Goal: Task Accomplishment & Management: Use online tool/utility

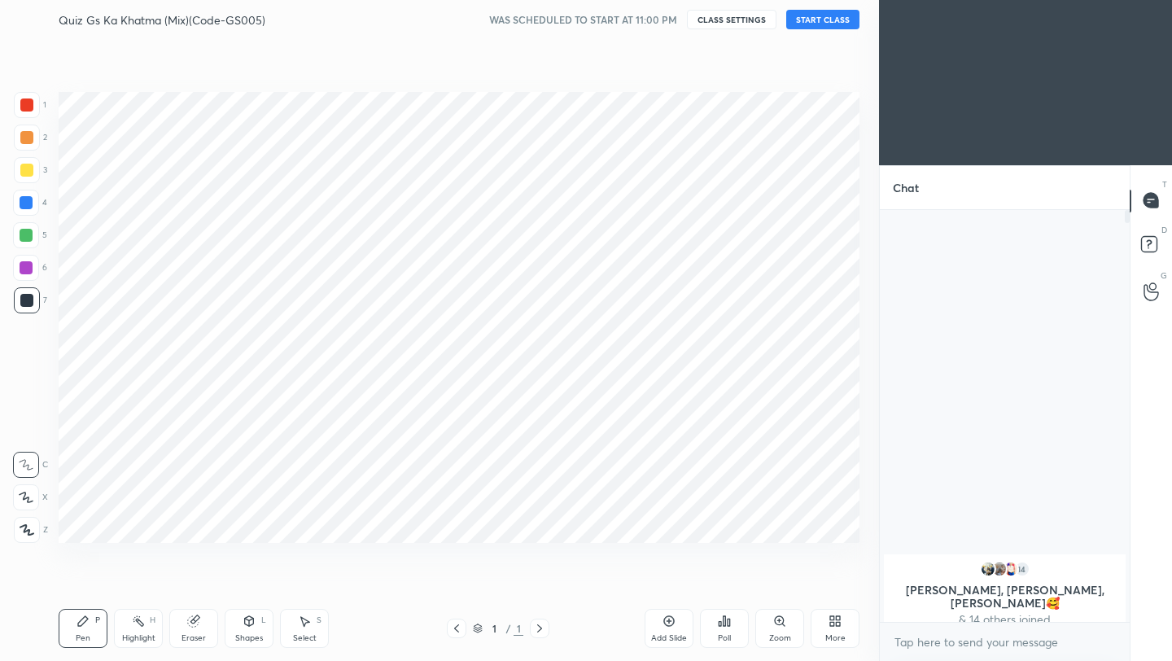
scroll to position [80862, 80605]
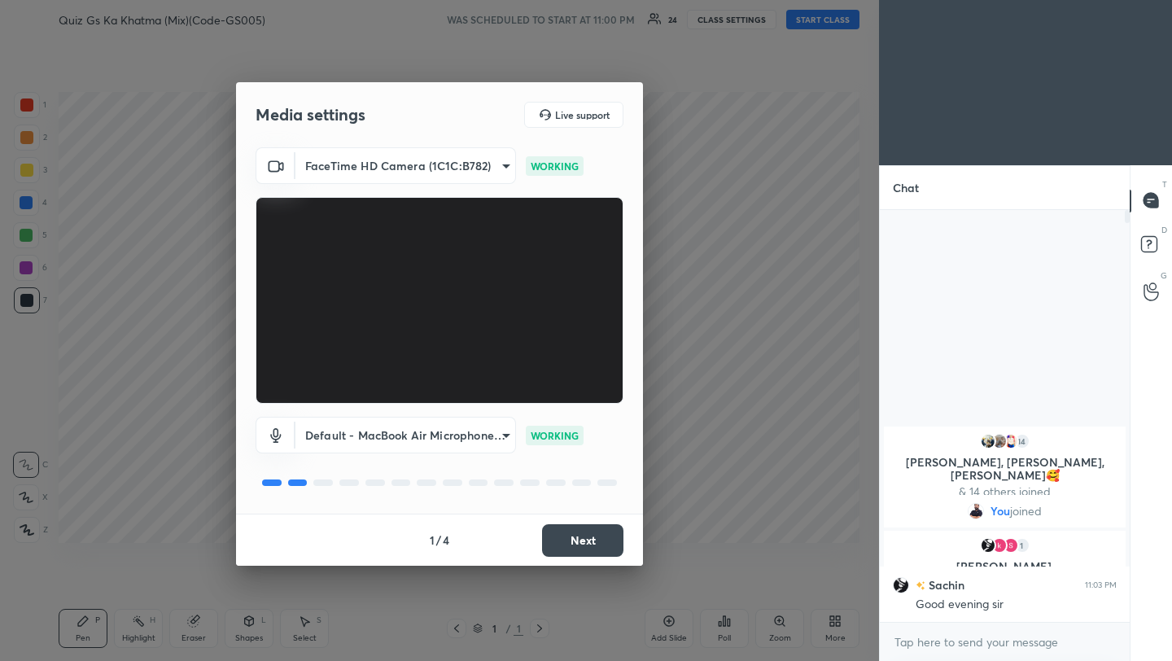
click at [543, 531] on button "Next" at bounding box center [582, 540] width 81 height 33
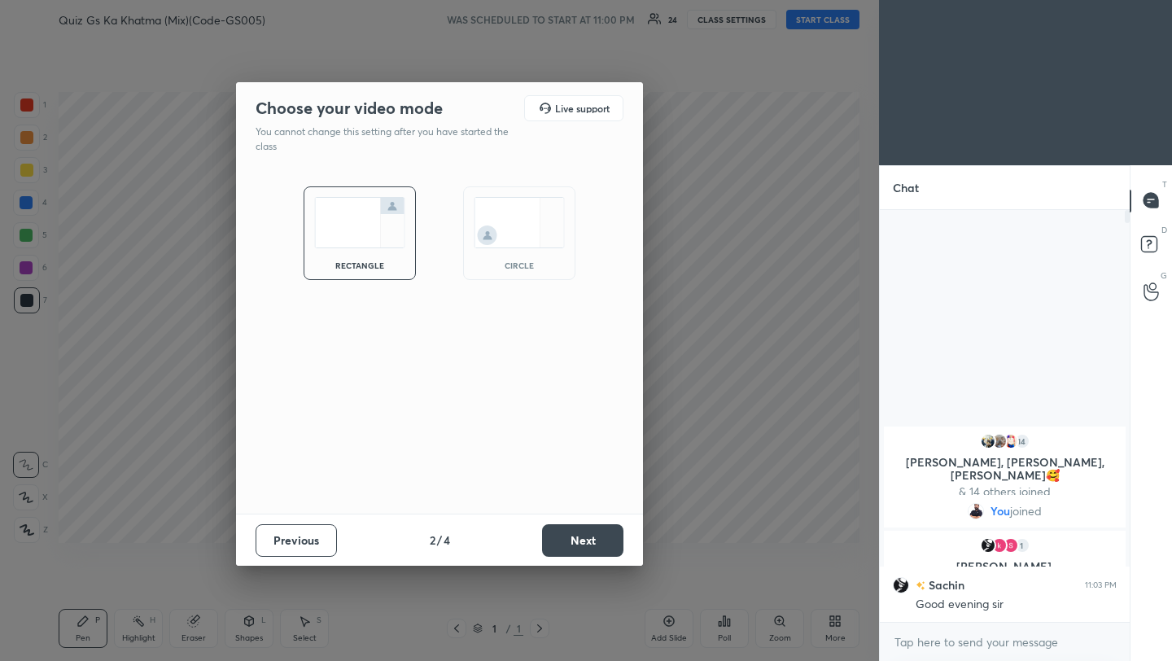
click at [543, 531] on button "Next" at bounding box center [582, 540] width 81 height 33
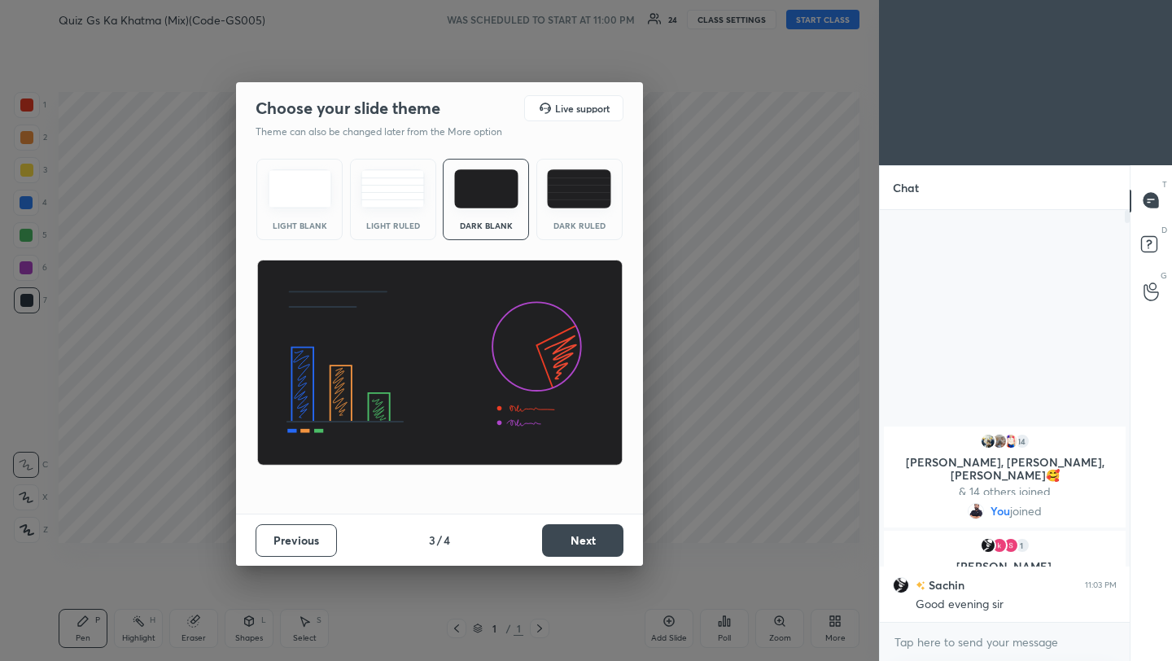
click at [601, 536] on button "Next" at bounding box center [582, 540] width 81 height 33
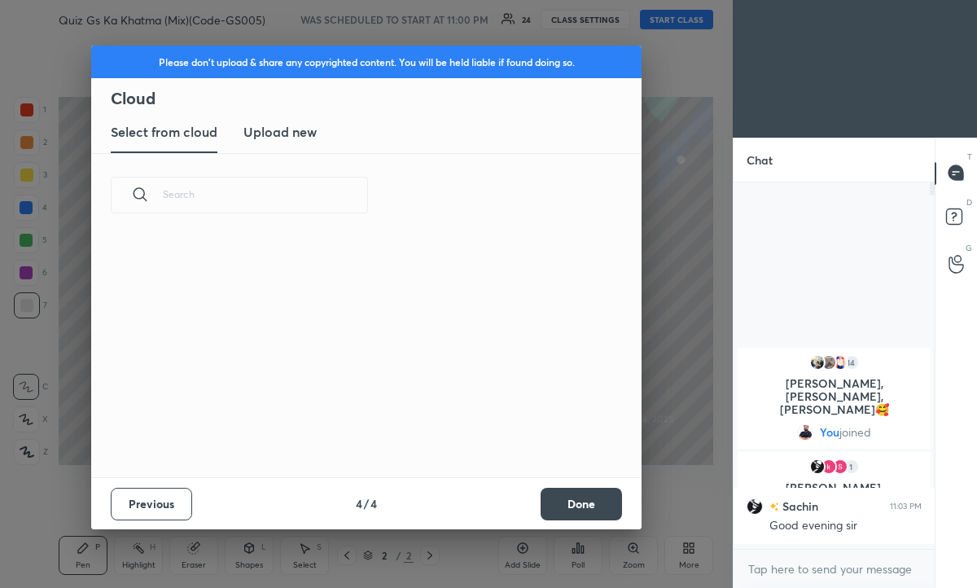
scroll to position [0, 0]
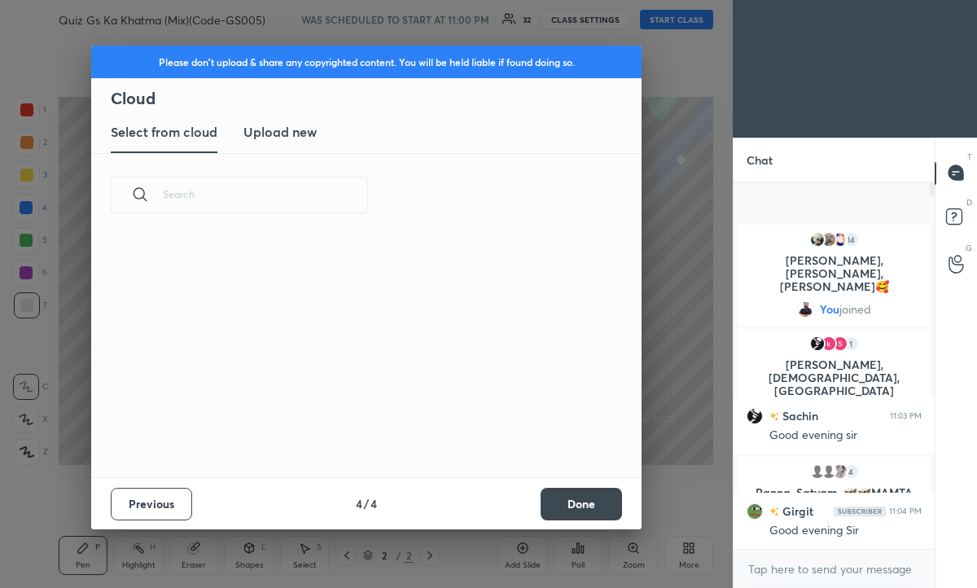
click at [277, 134] on h3 "Upload new" at bounding box center [279, 132] width 73 height 20
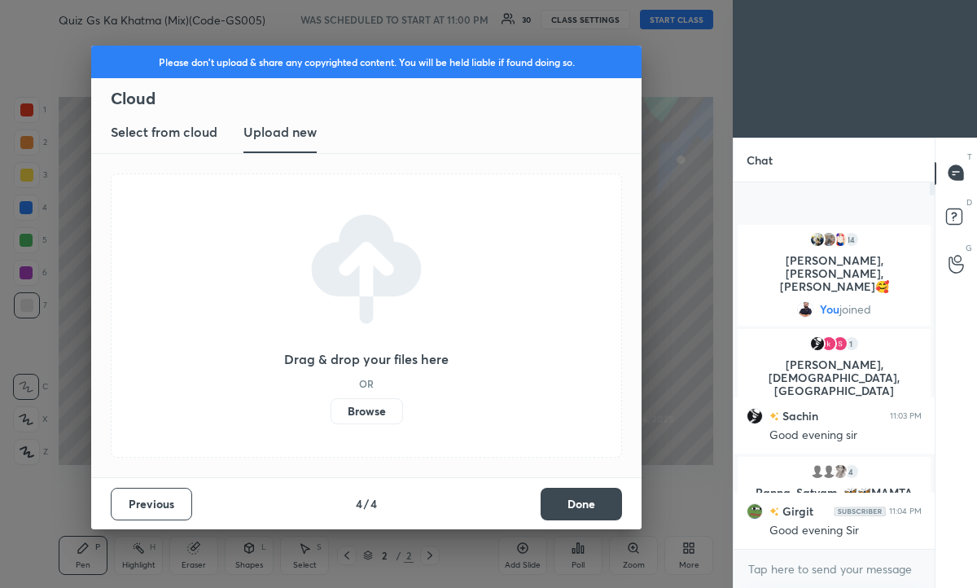
click at [355, 405] on label "Browse" at bounding box center [367, 411] width 72 height 26
click at [331, 405] on input "Browse" at bounding box center [331, 411] width 0 height 26
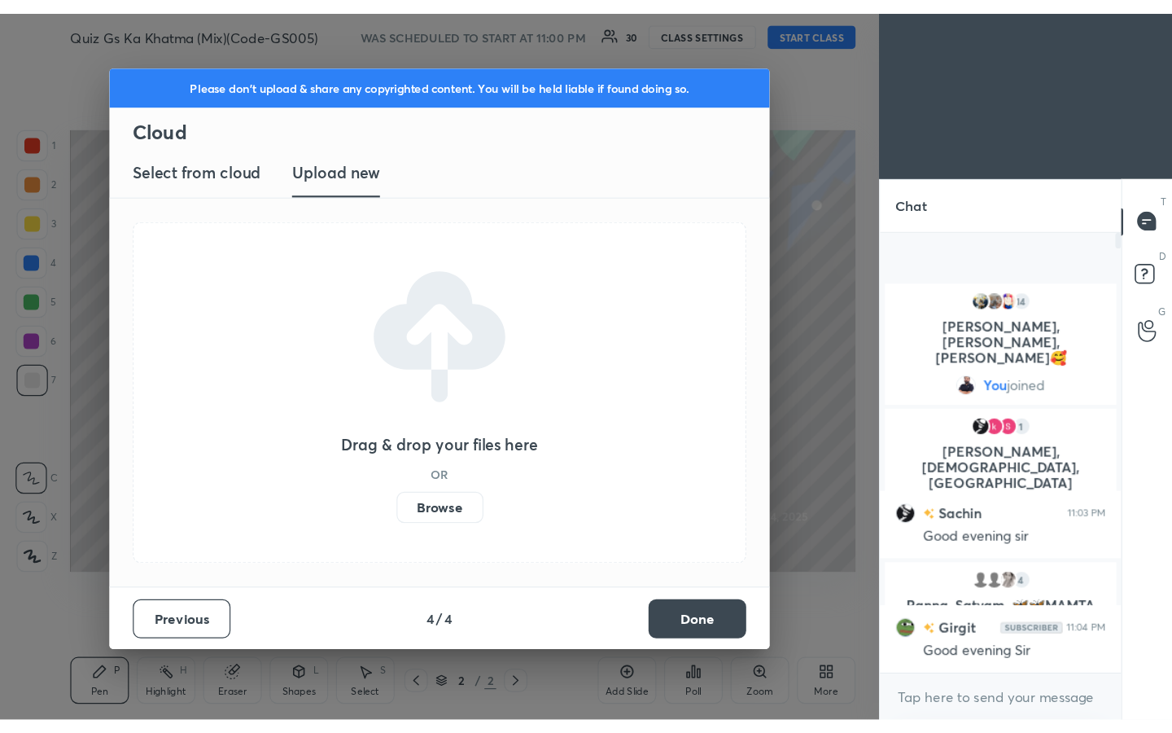
scroll to position [5, 6]
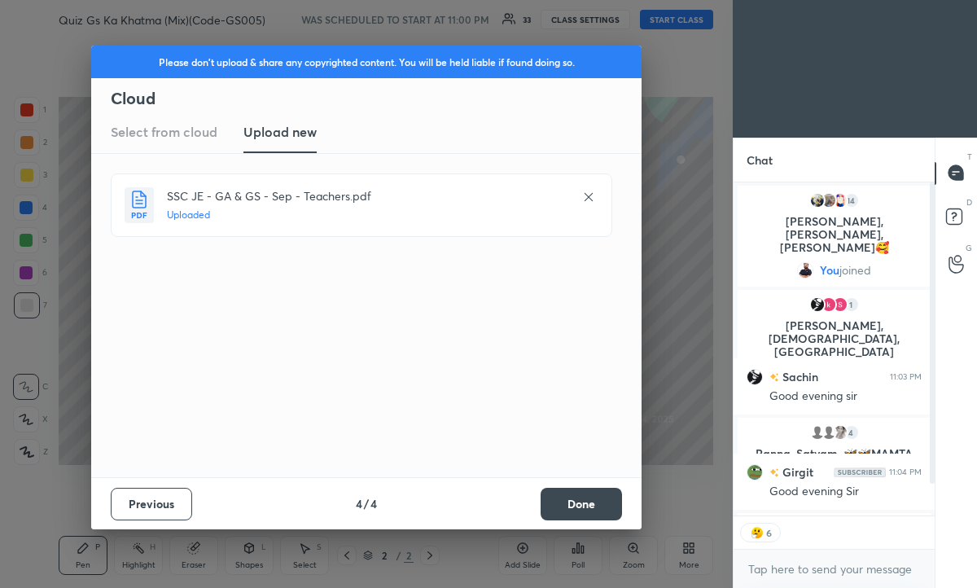
click at [587, 501] on button "Done" at bounding box center [581, 504] width 81 height 33
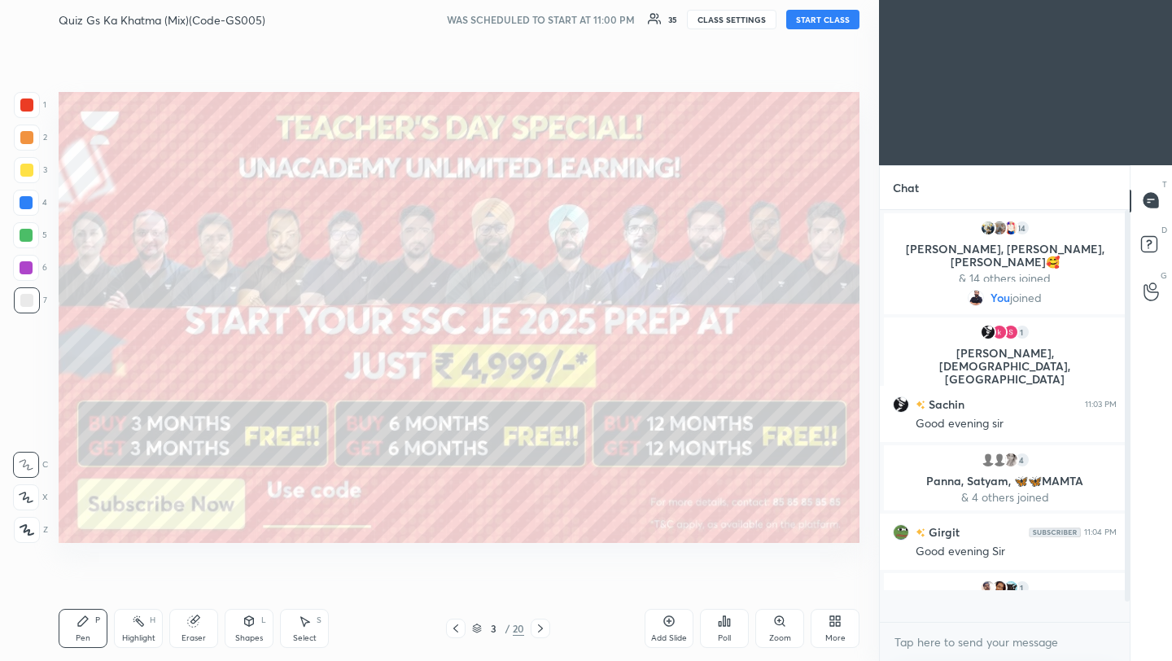
scroll to position [407, 245]
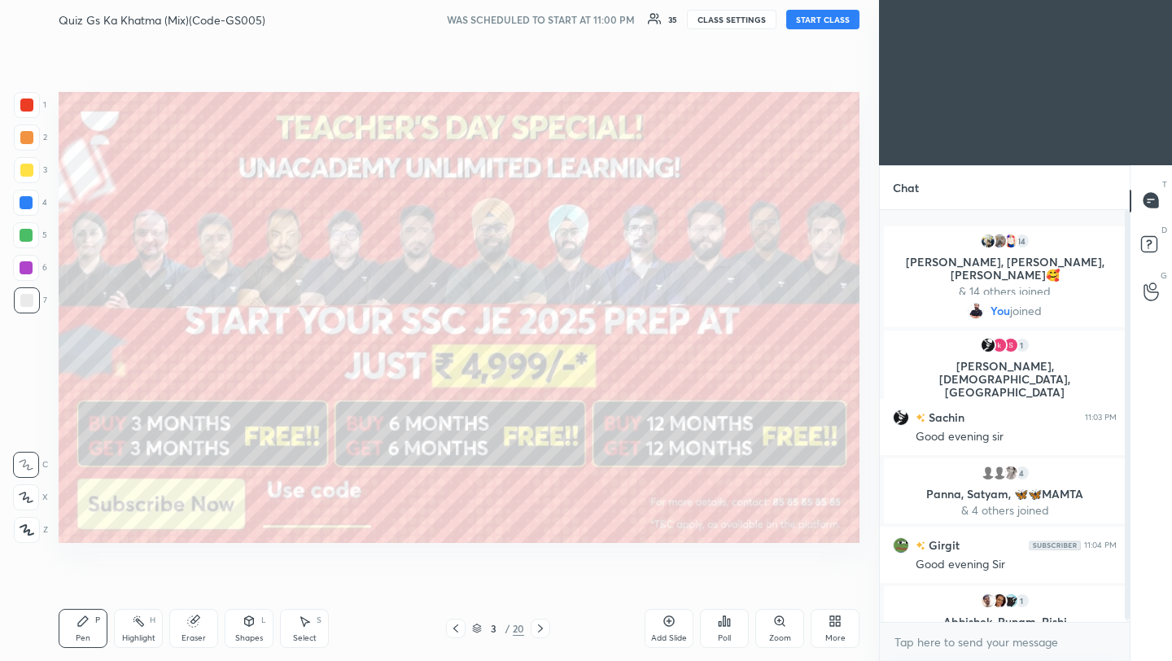
click at [818, 22] on button "START CLASS" at bounding box center [823, 20] width 73 height 20
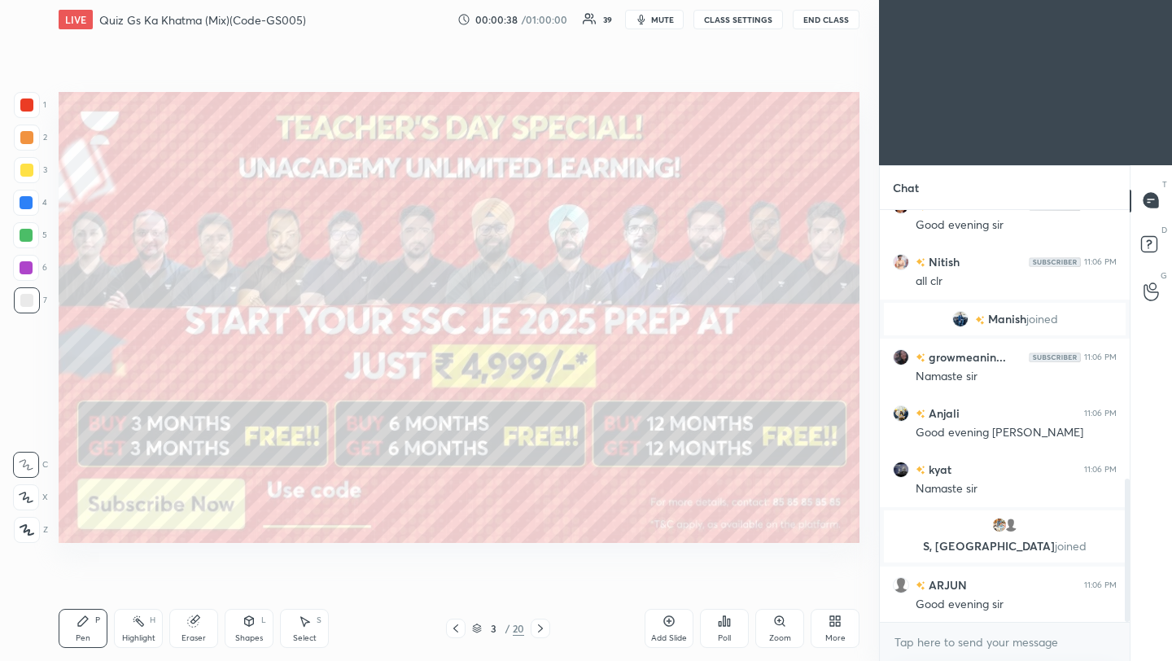
scroll to position [774, 0]
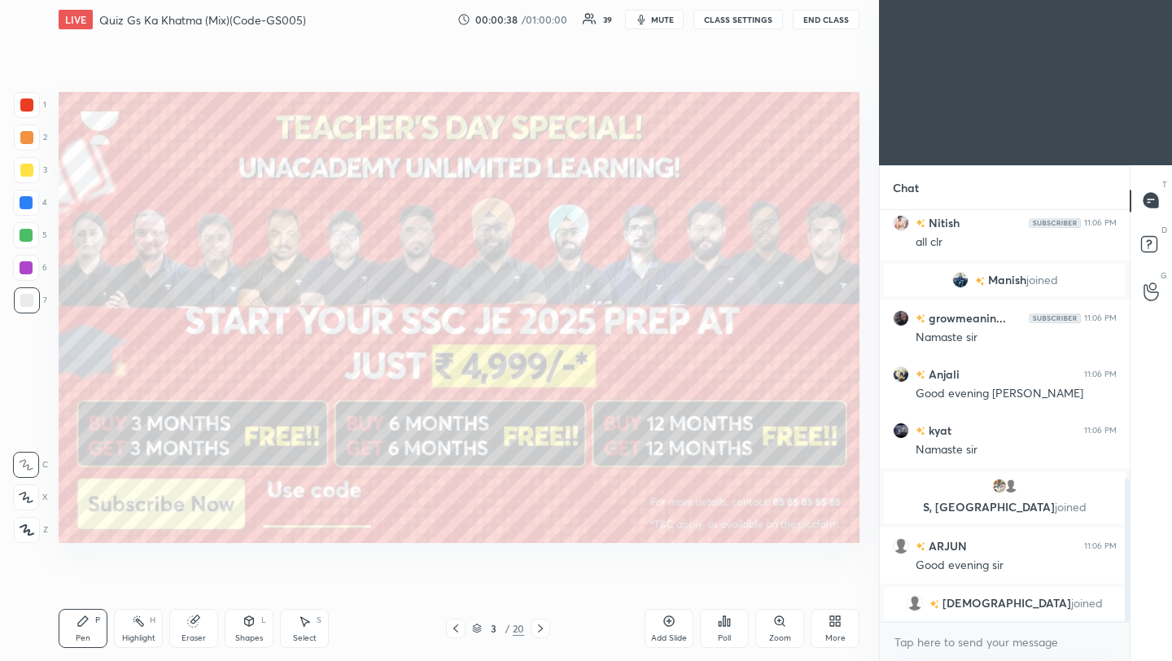
click at [26, 107] on div at bounding box center [26, 105] width 13 height 13
click at [24, 532] on icon at bounding box center [26, 530] width 13 height 10
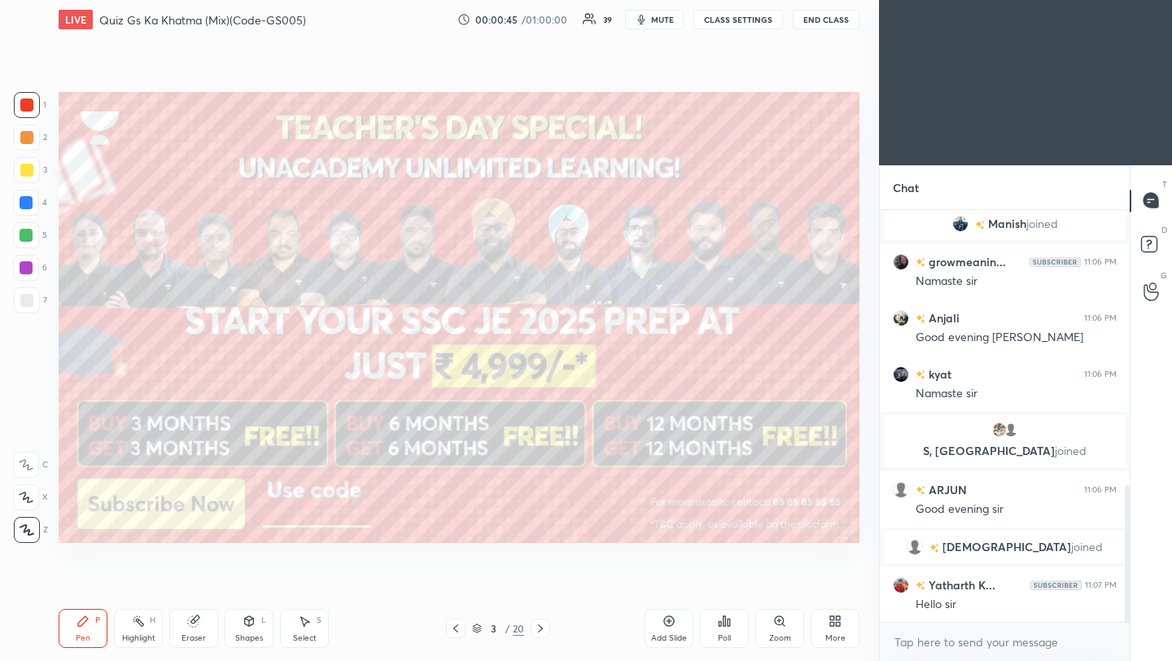
scroll to position [870, 0]
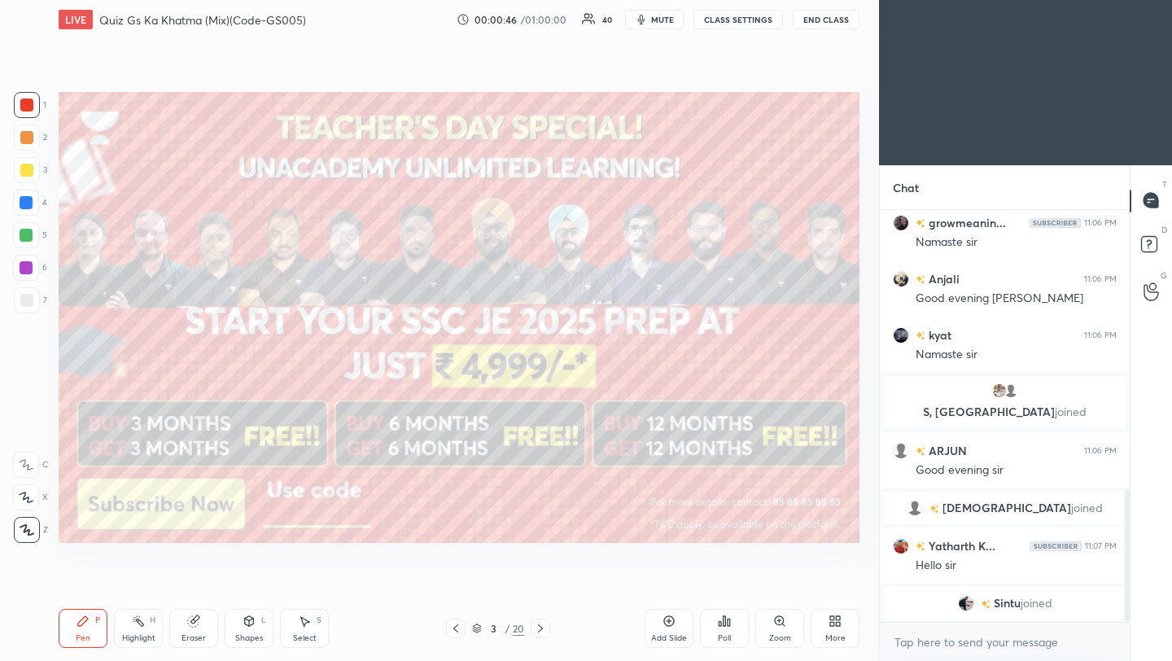
click at [26, 142] on div at bounding box center [26, 137] width 13 height 13
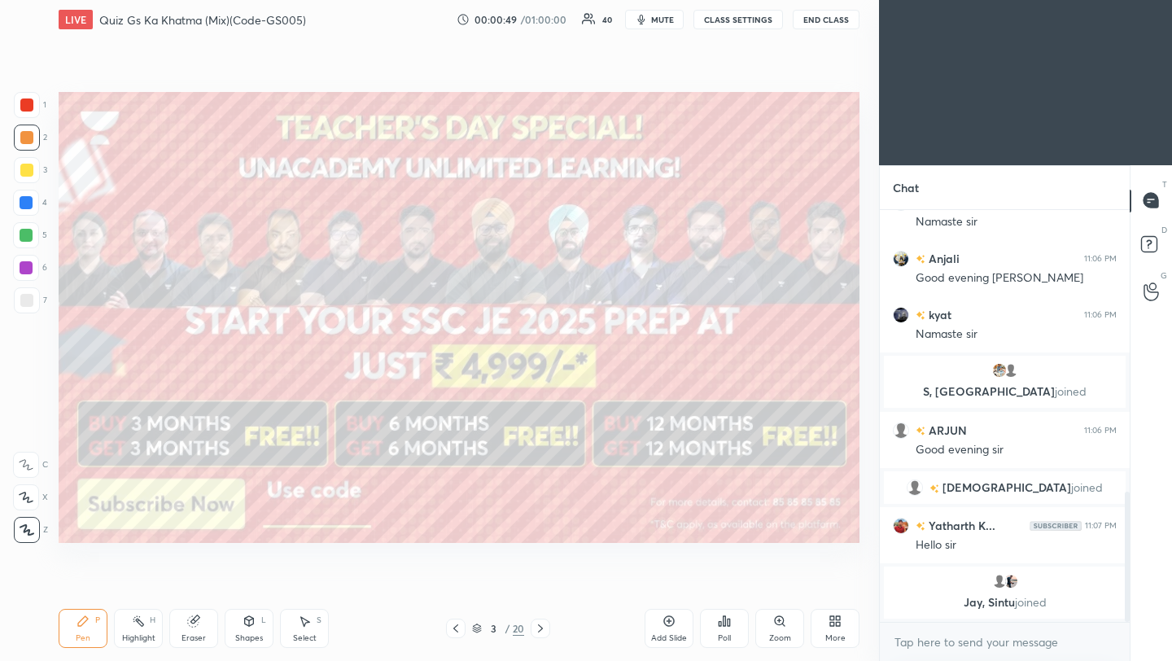
click at [25, 233] on div at bounding box center [26, 235] width 13 height 13
click at [28, 301] on div at bounding box center [26, 300] width 13 height 13
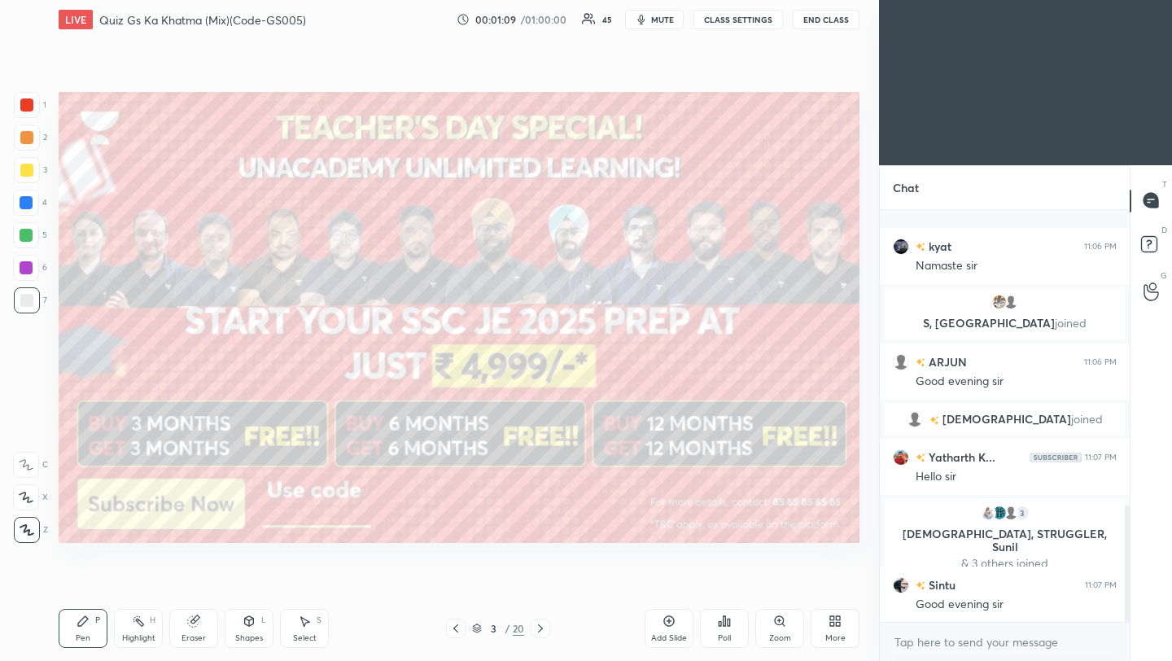
scroll to position [1045, 0]
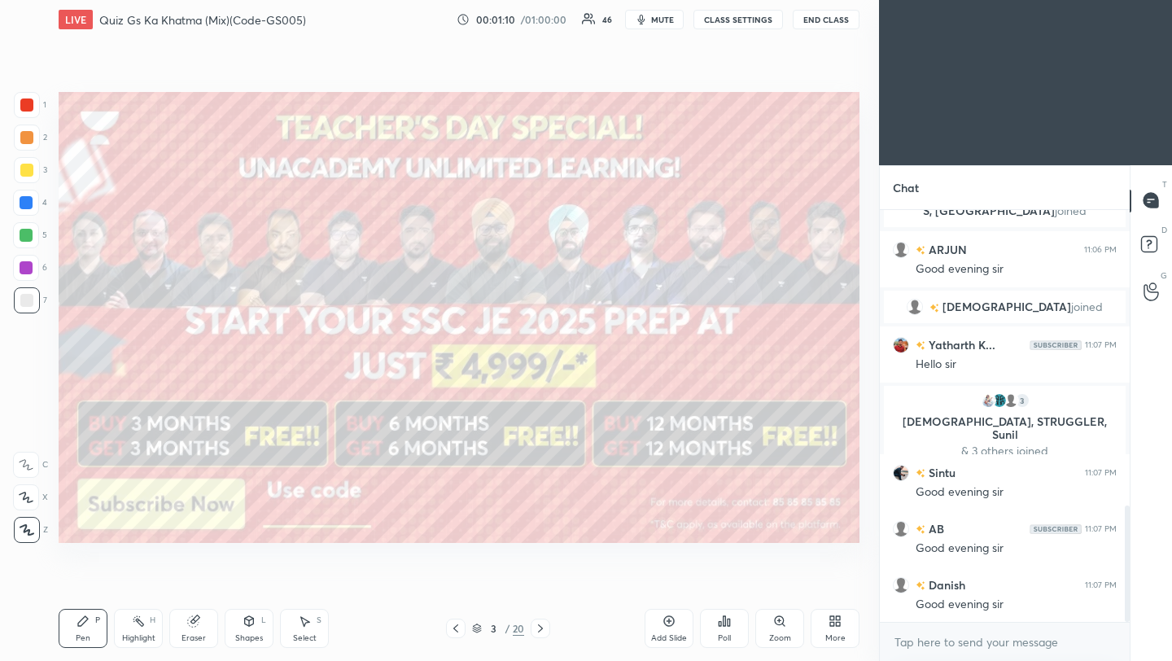
click at [539, 628] on icon at bounding box center [540, 628] width 13 height 13
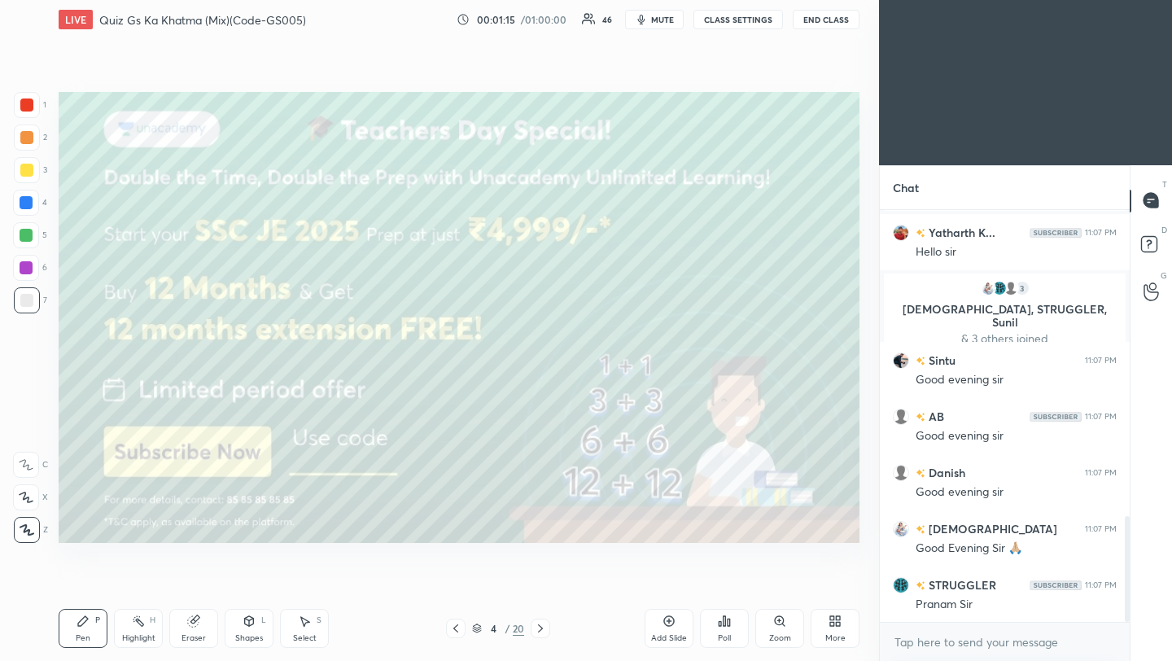
scroll to position [1196, 0]
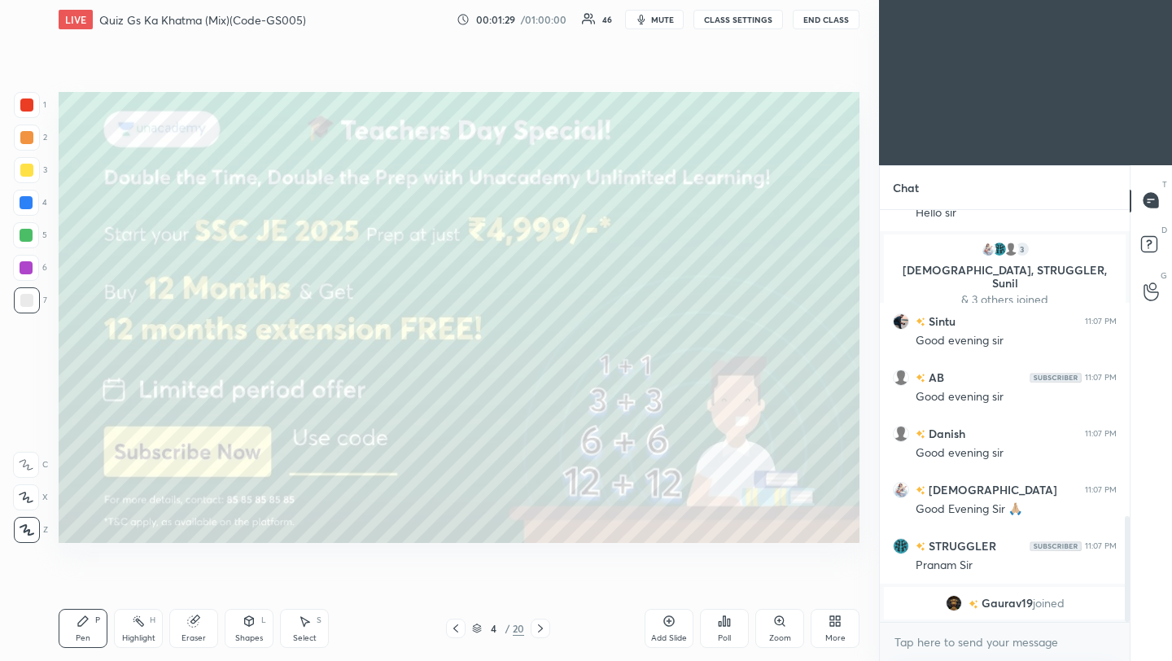
click at [538, 624] on icon at bounding box center [540, 628] width 13 height 13
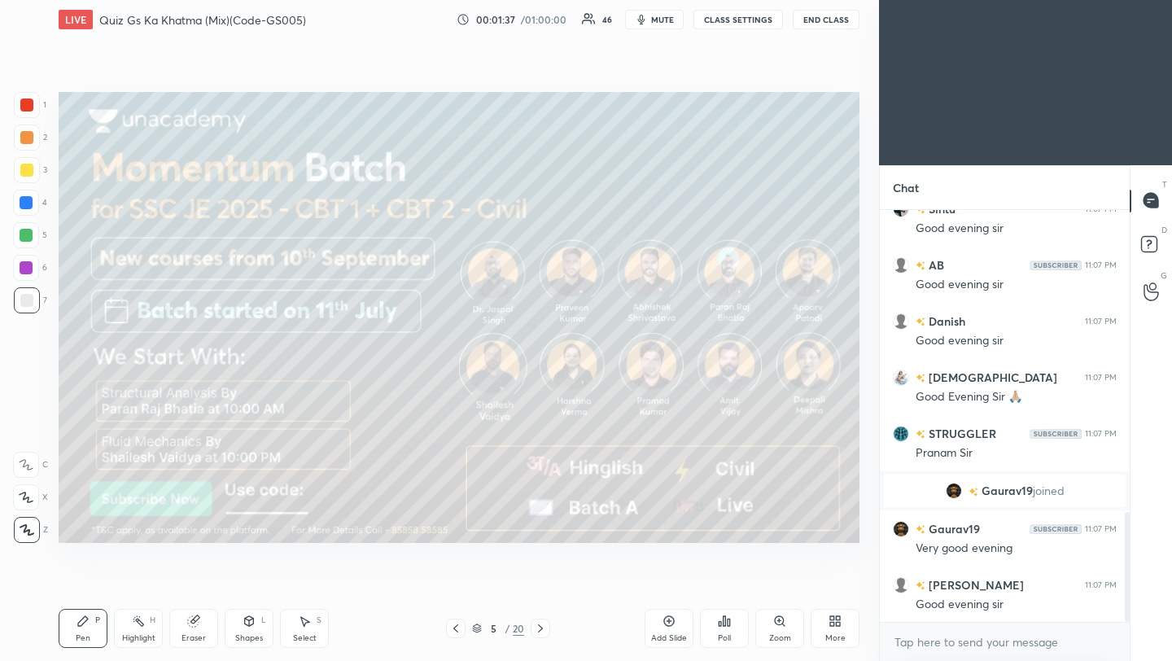
scroll to position [1198, 0]
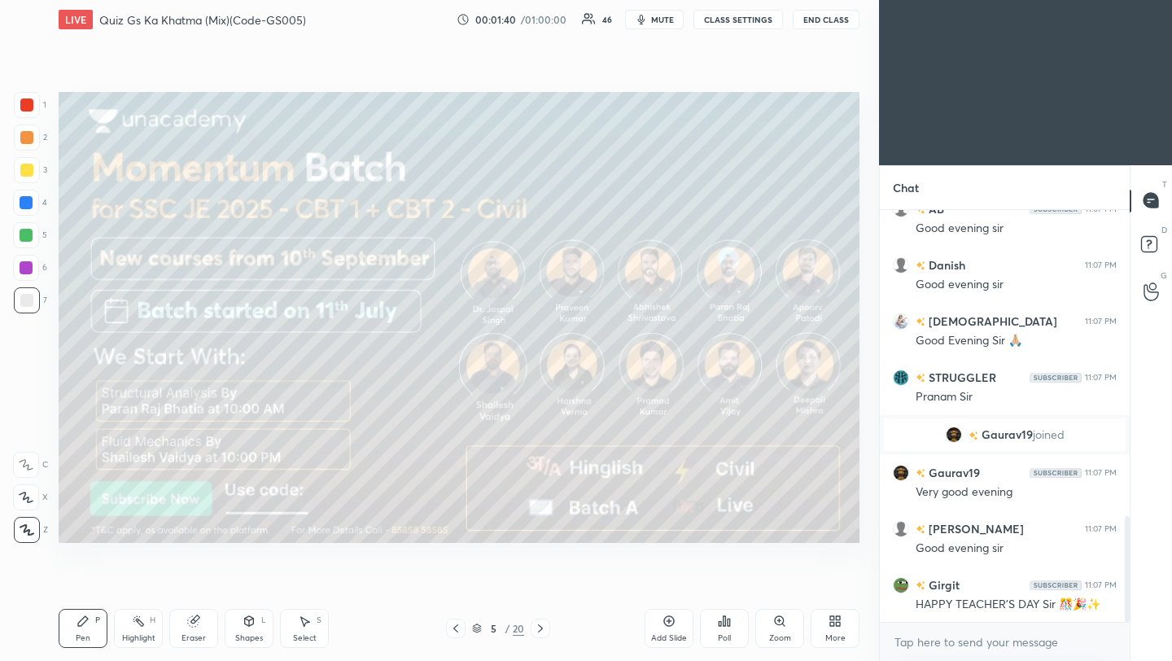
click at [543, 631] on icon at bounding box center [540, 628] width 13 height 13
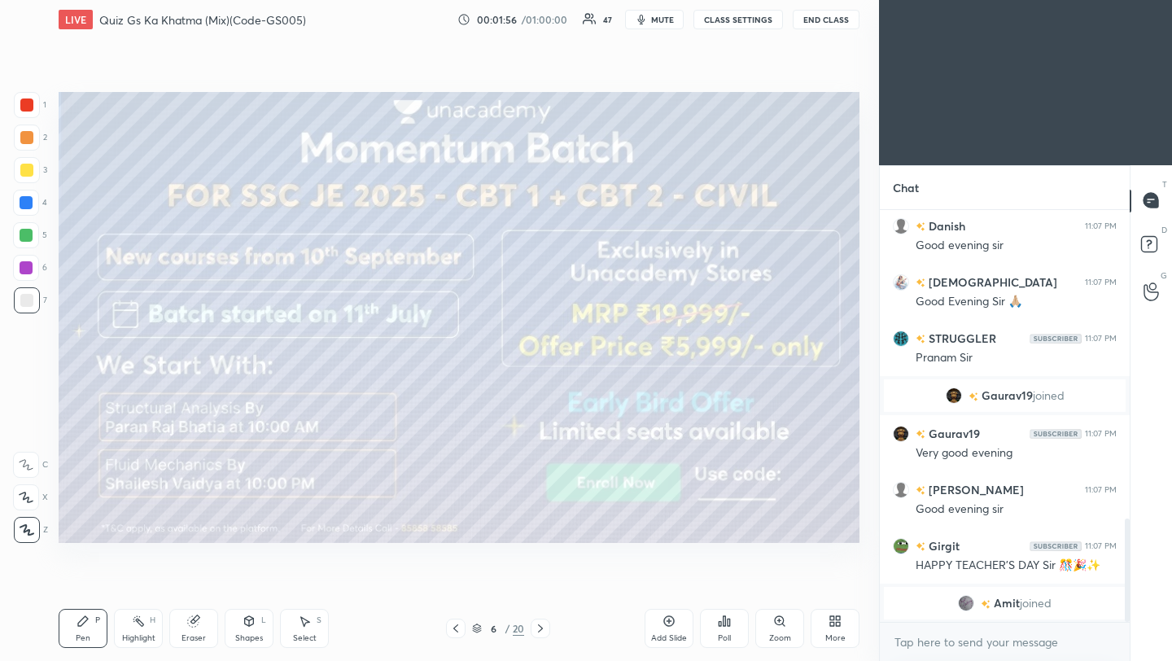
scroll to position [1257, 0]
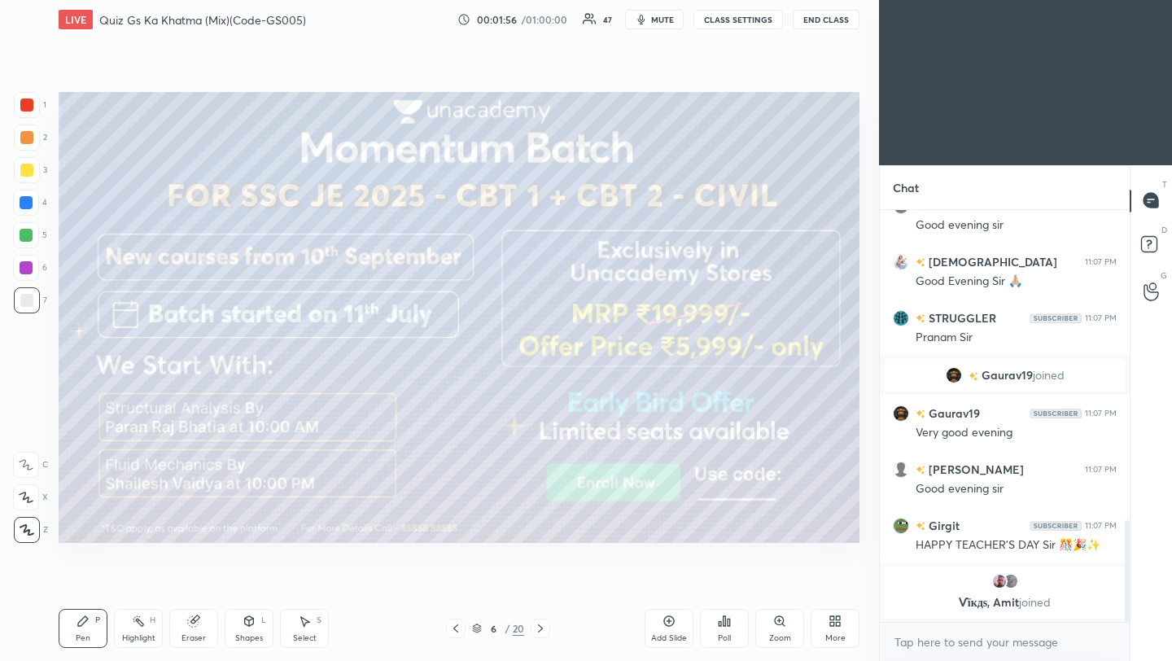
click at [539, 630] on icon at bounding box center [540, 628] width 13 height 13
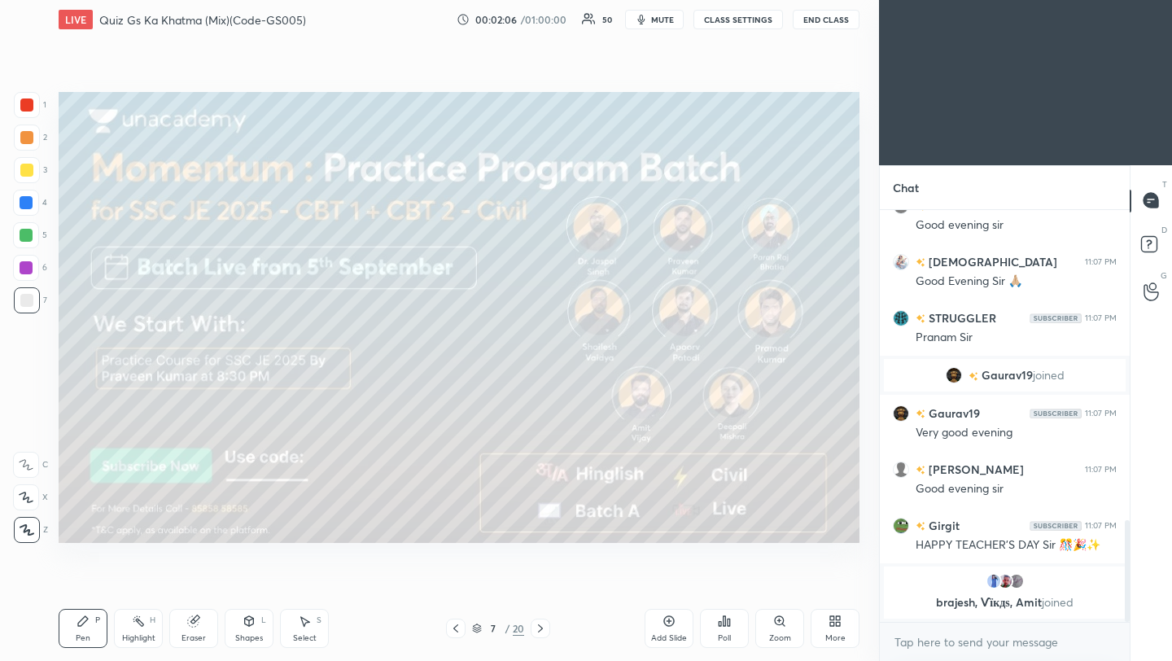
scroll to position [1742, 0]
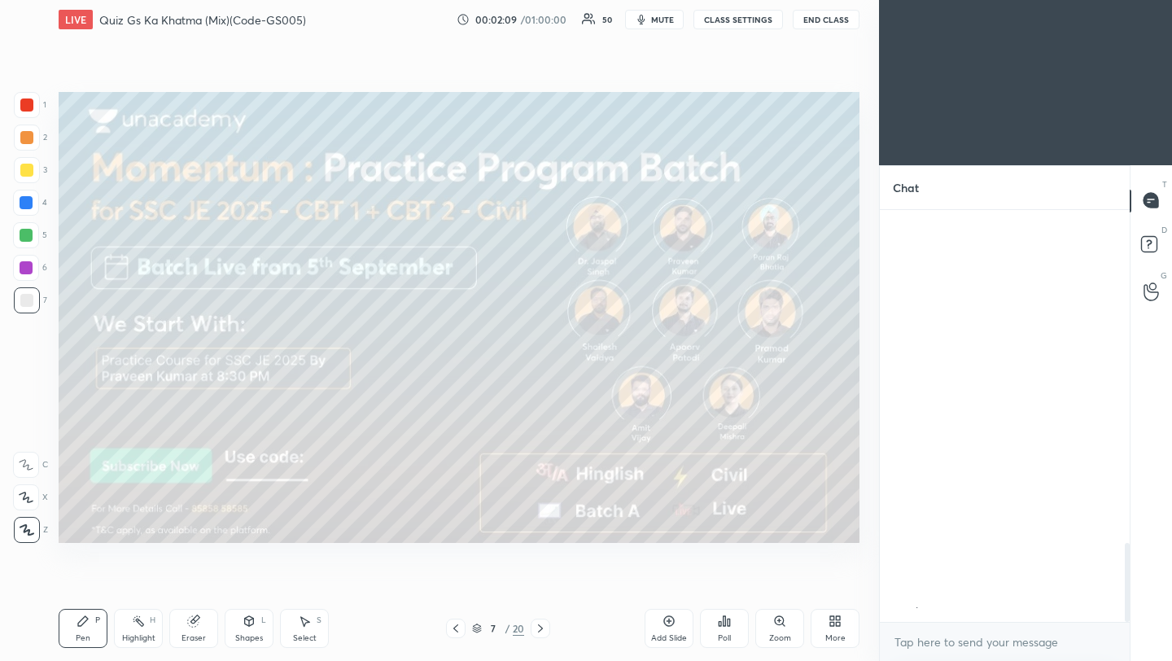
click at [540, 632] on icon at bounding box center [540, 628] width 13 height 13
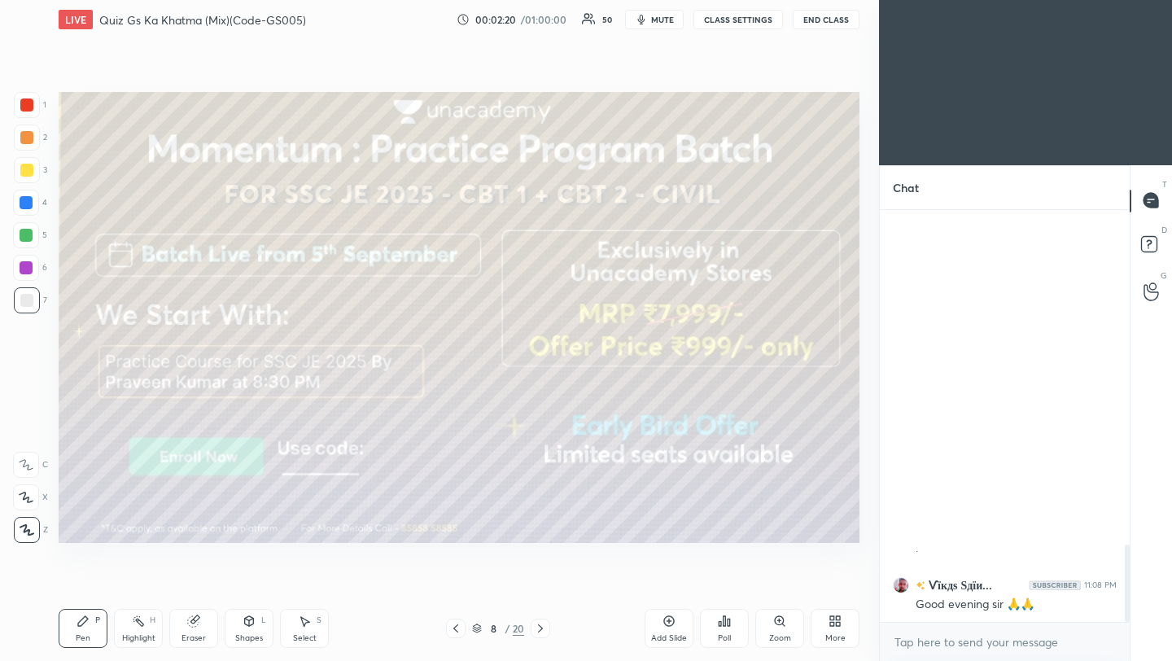
scroll to position [1838, 0]
click at [539, 626] on icon at bounding box center [540, 628] width 13 height 13
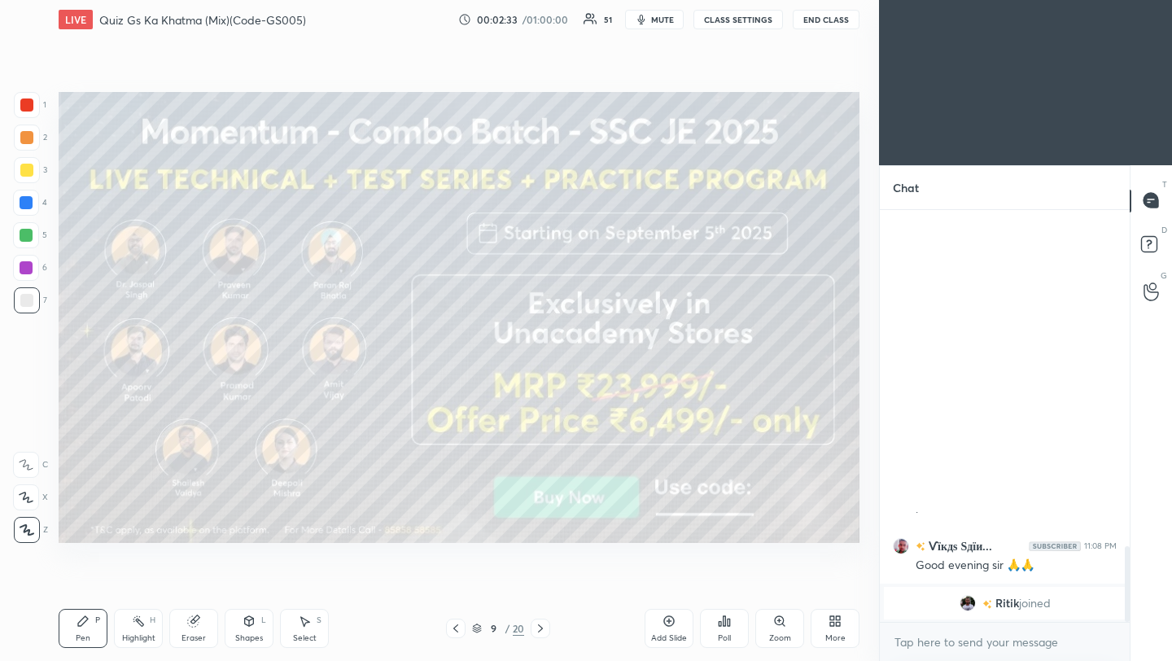
scroll to position [1909, 0]
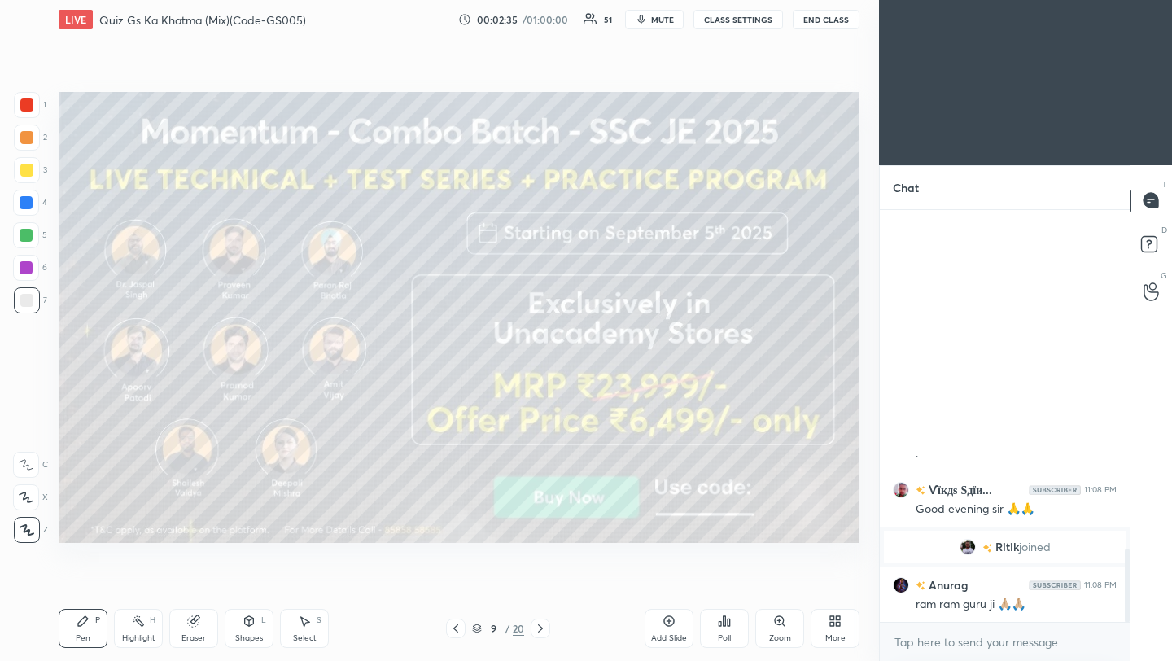
click at [460, 616] on div "Pen P Highlight H Eraser Shapes L Select S 9 / 20 Add Slide Poll Zoom More" at bounding box center [459, 628] width 801 height 65
click at [537, 629] on icon at bounding box center [540, 628] width 13 height 13
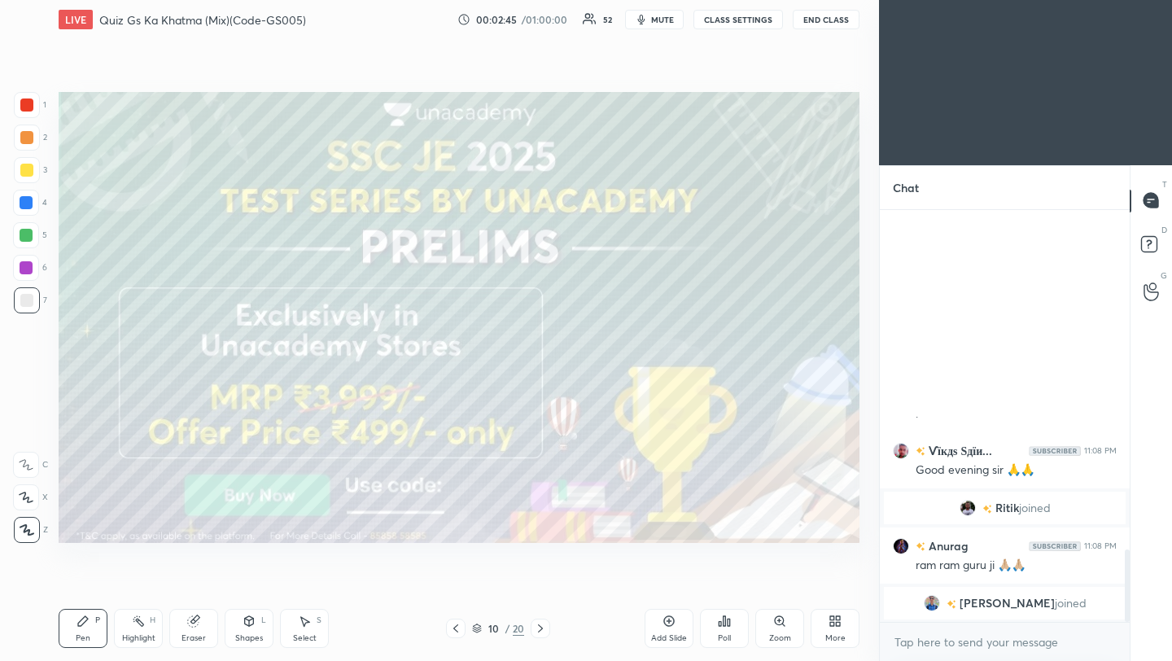
scroll to position [1969, 0]
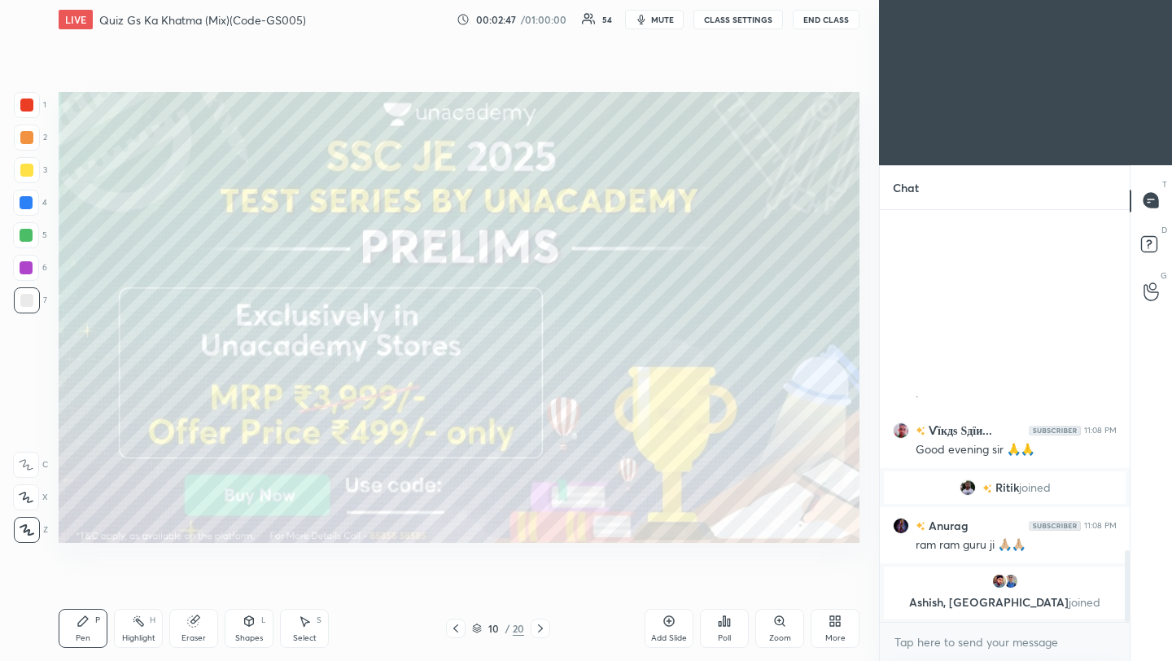
click at [543, 630] on icon at bounding box center [540, 628] width 13 height 13
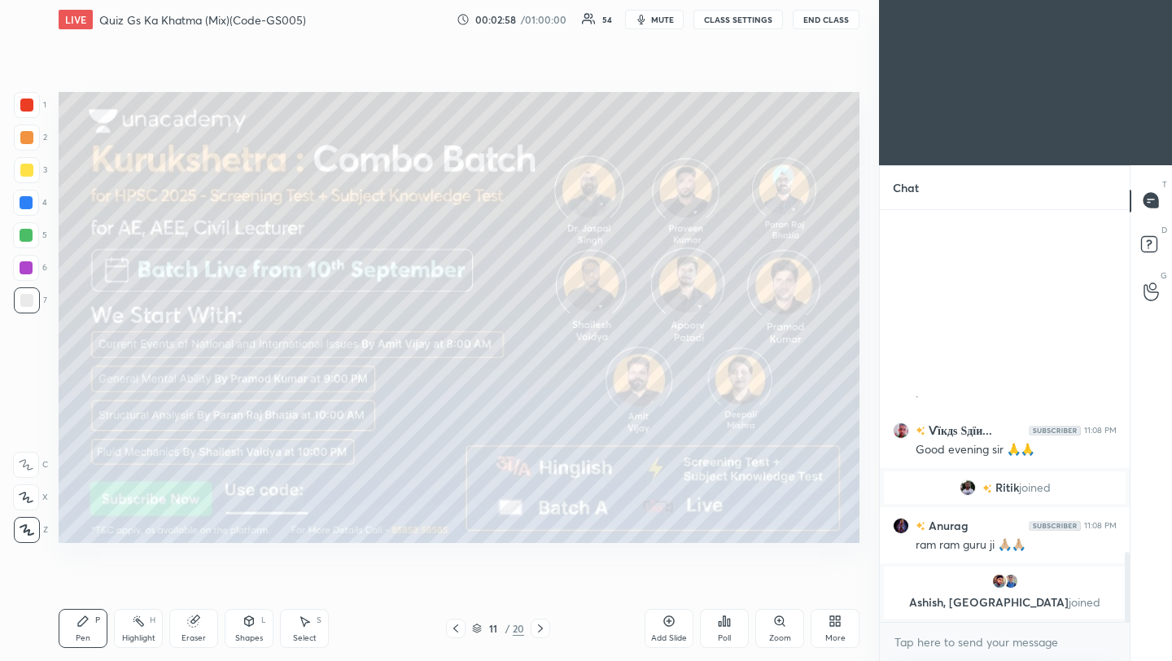
scroll to position [2025, 0]
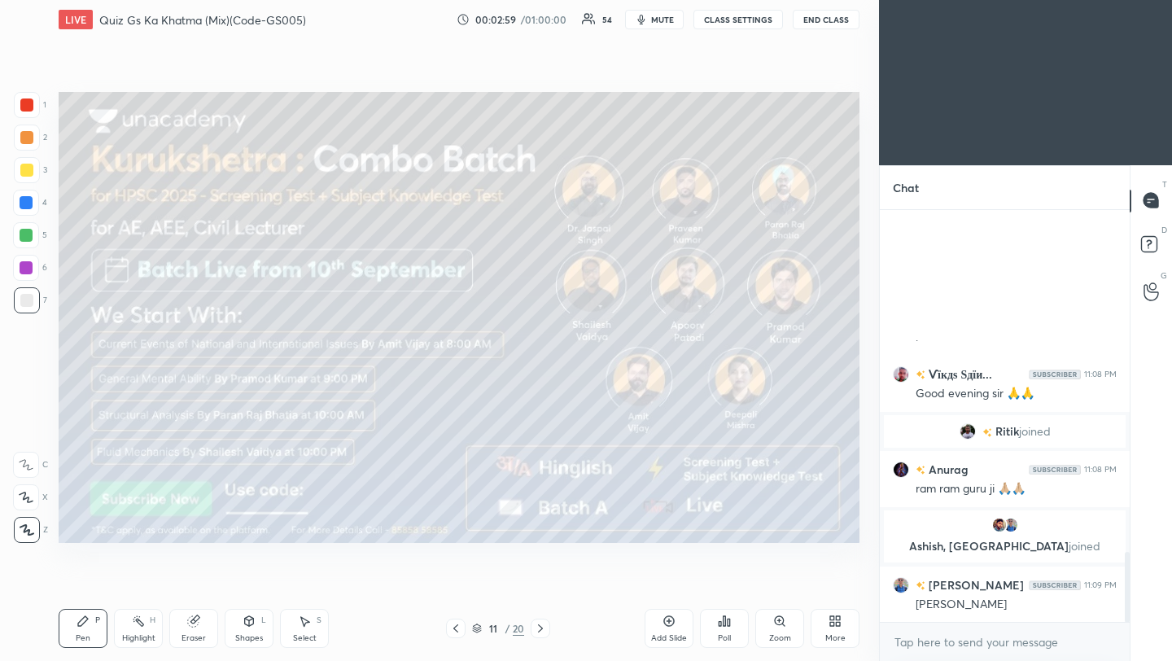
click at [544, 629] on icon at bounding box center [540, 628] width 13 height 13
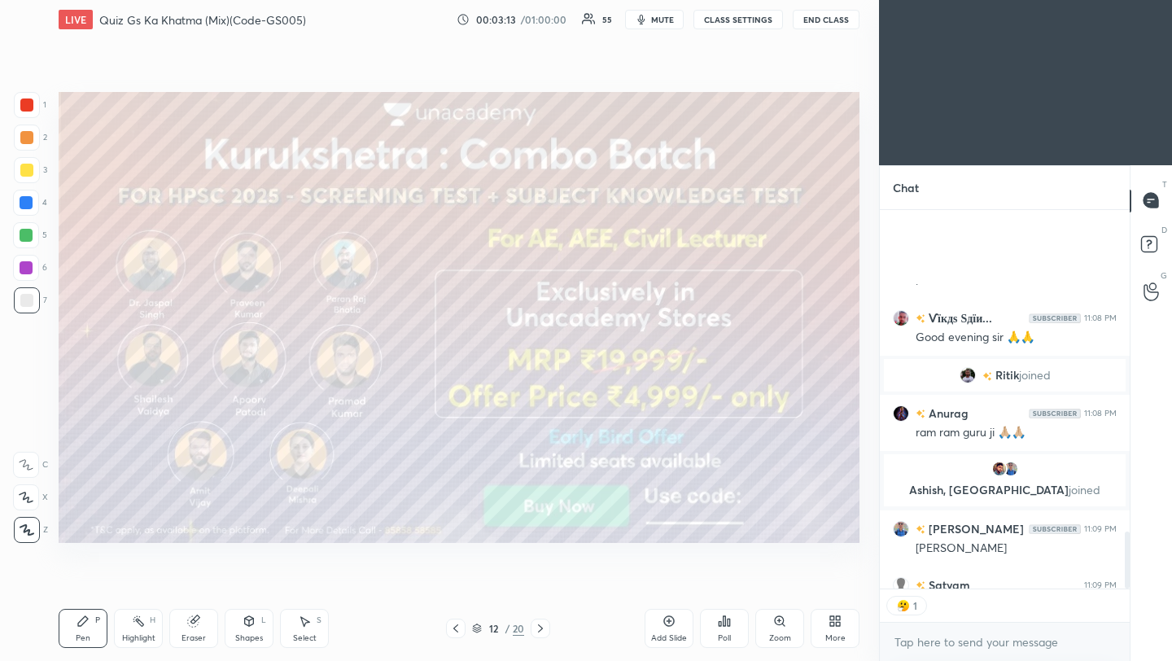
scroll to position [2154, 0]
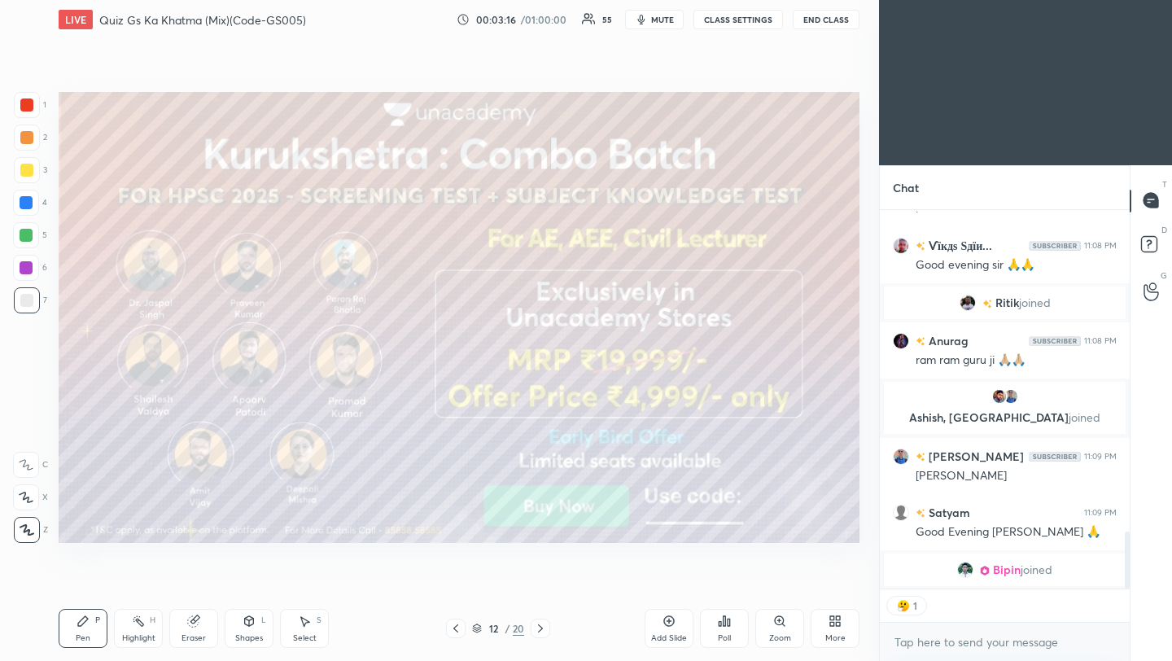
click at [540, 629] on icon at bounding box center [540, 628] width 13 height 13
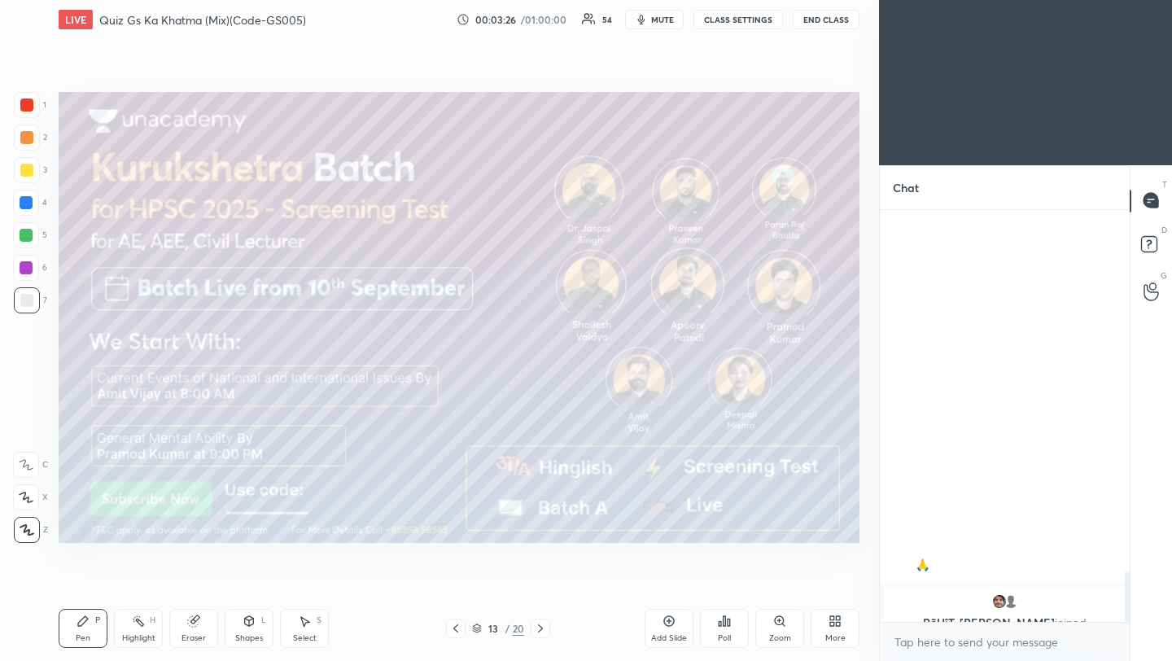
scroll to position [2964, 0]
click at [541, 630] on icon at bounding box center [540, 628] width 13 height 13
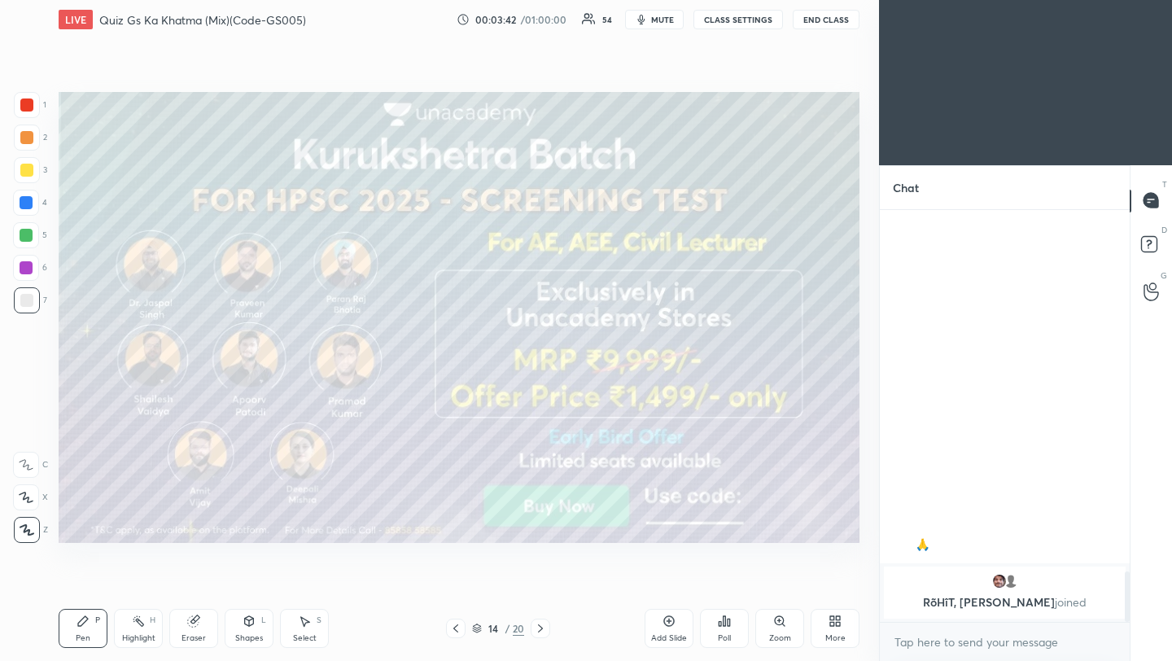
click at [540, 627] on icon at bounding box center [540, 628] width 13 height 13
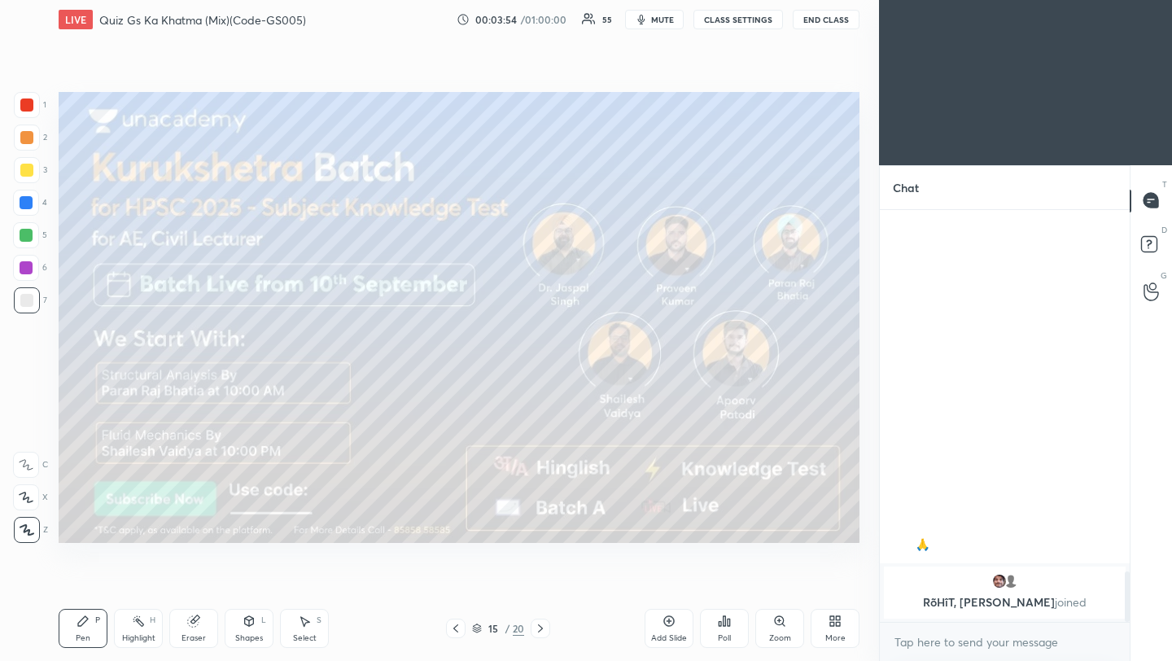
click at [541, 629] on icon at bounding box center [540, 628] width 13 height 13
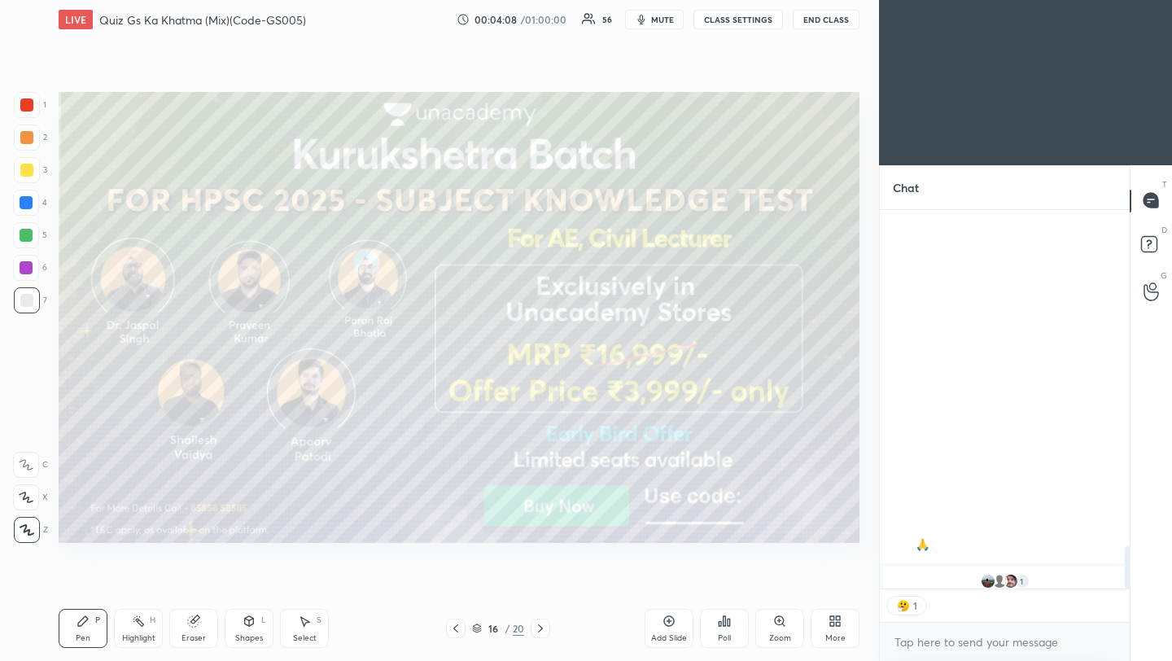
scroll to position [3010, 0]
click at [538, 629] on icon at bounding box center [540, 628] width 13 height 13
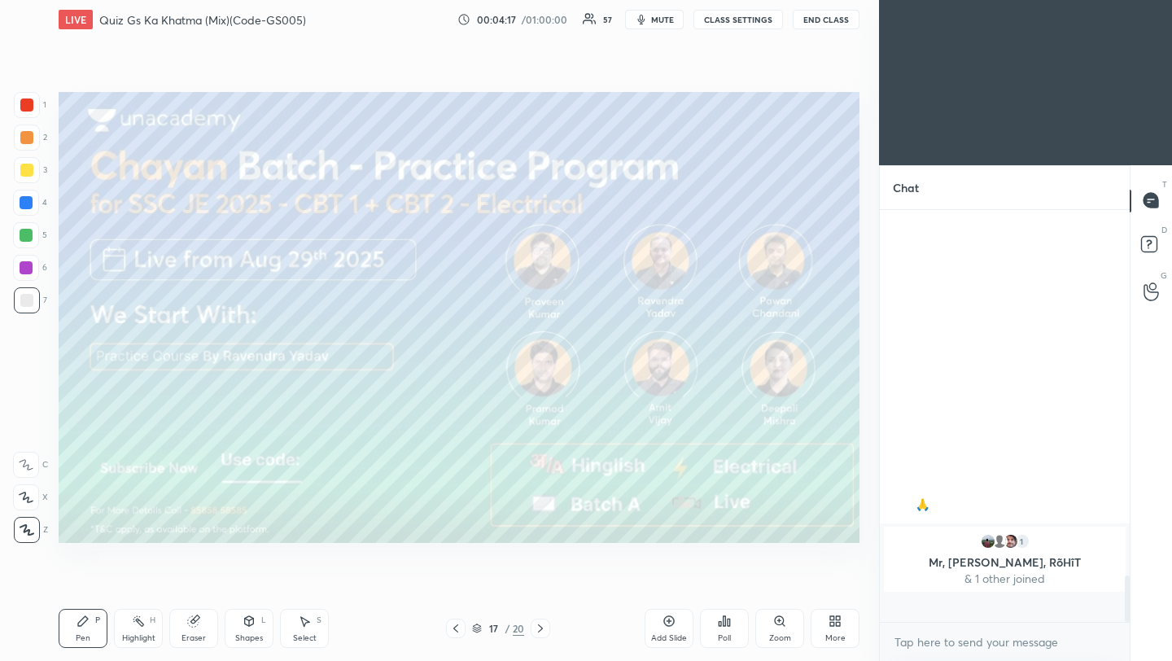
scroll to position [2977, 0]
click at [539, 629] on icon at bounding box center [540, 628] width 13 height 13
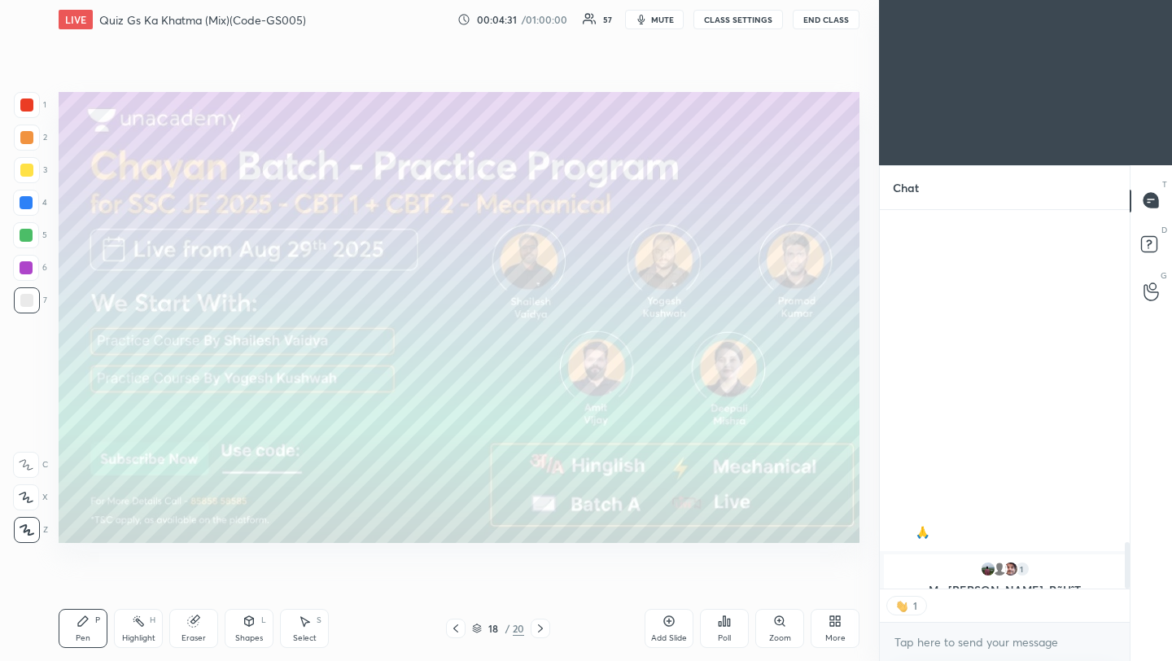
scroll to position [6, 6]
click at [545, 629] on icon at bounding box center [540, 628] width 13 height 13
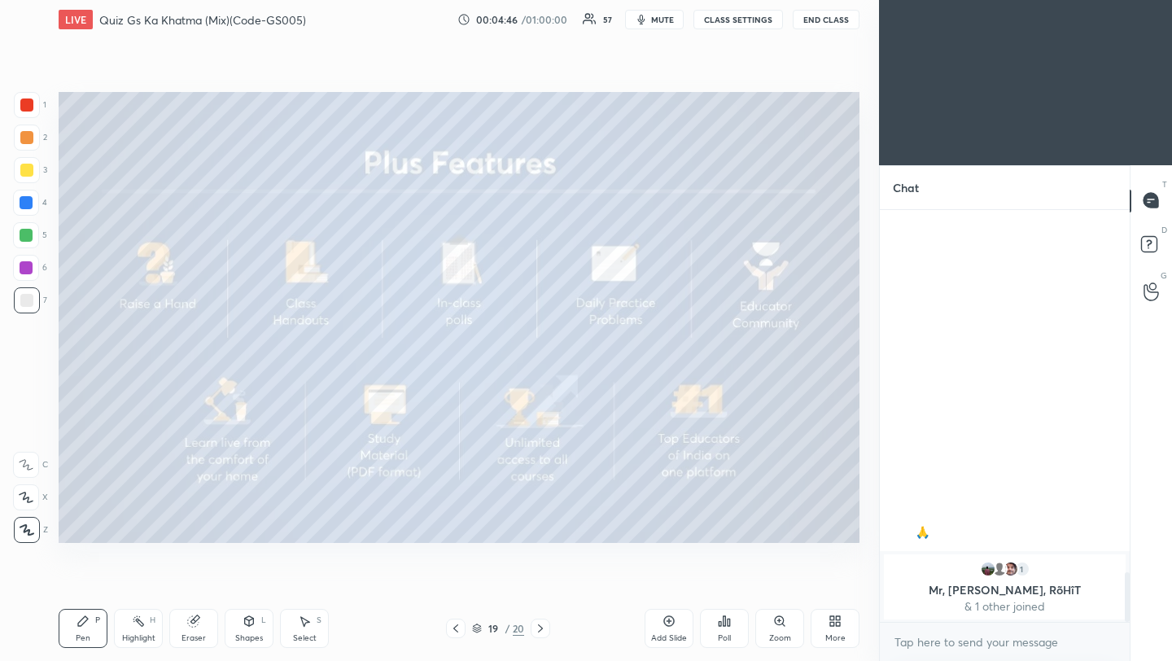
scroll to position [3033, 0]
click at [541, 626] on icon at bounding box center [540, 628] width 13 height 13
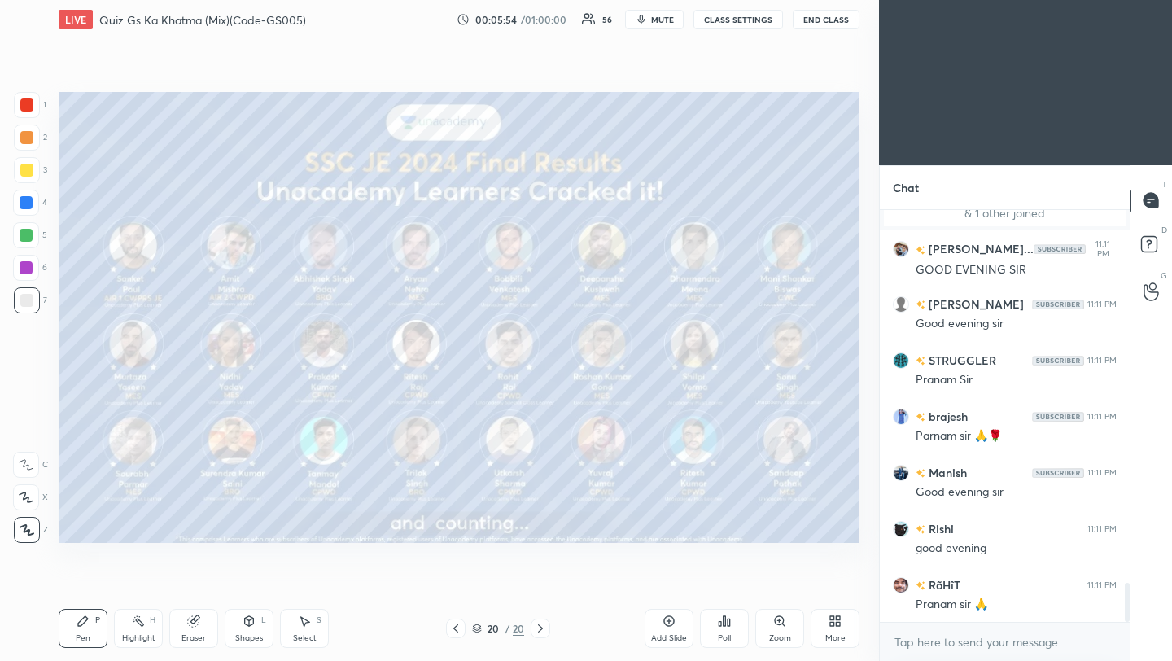
scroll to position [3911, 0]
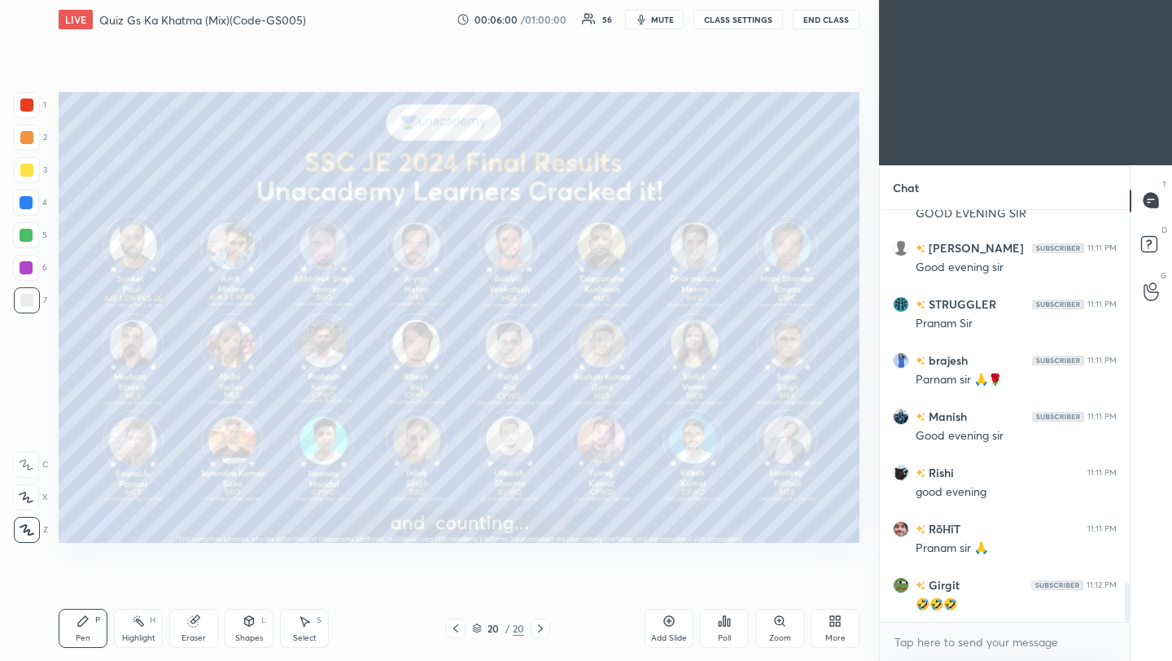
click at [835, 620] on icon at bounding box center [835, 621] width 13 height 13
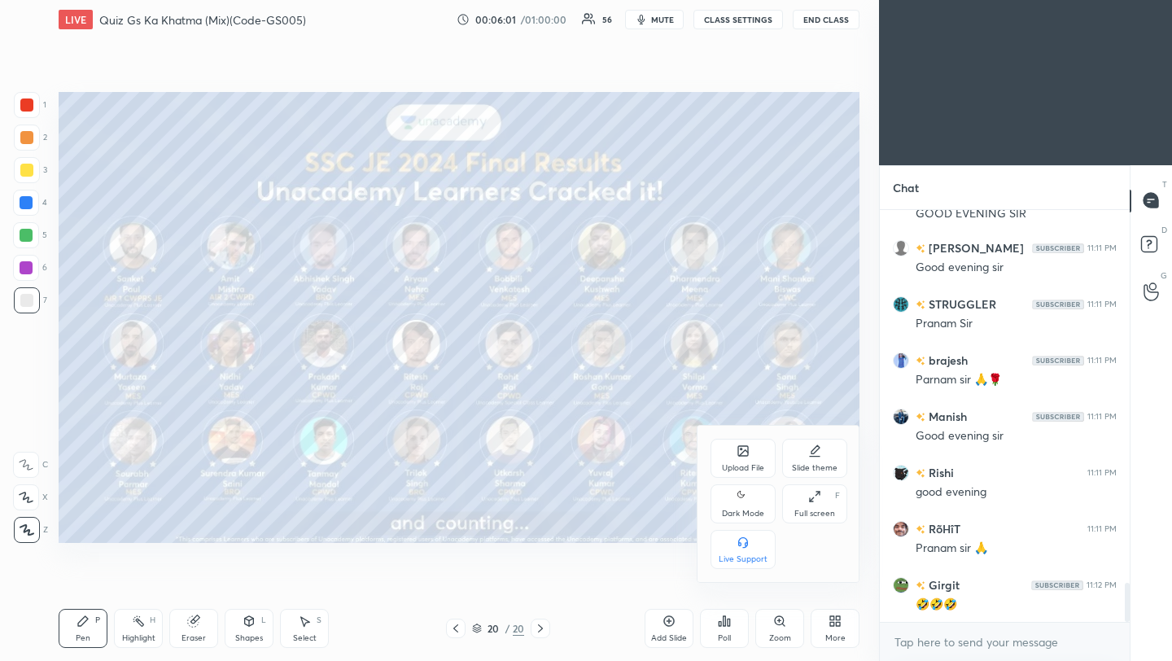
click at [747, 466] on div "Upload File" at bounding box center [743, 468] width 42 height 8
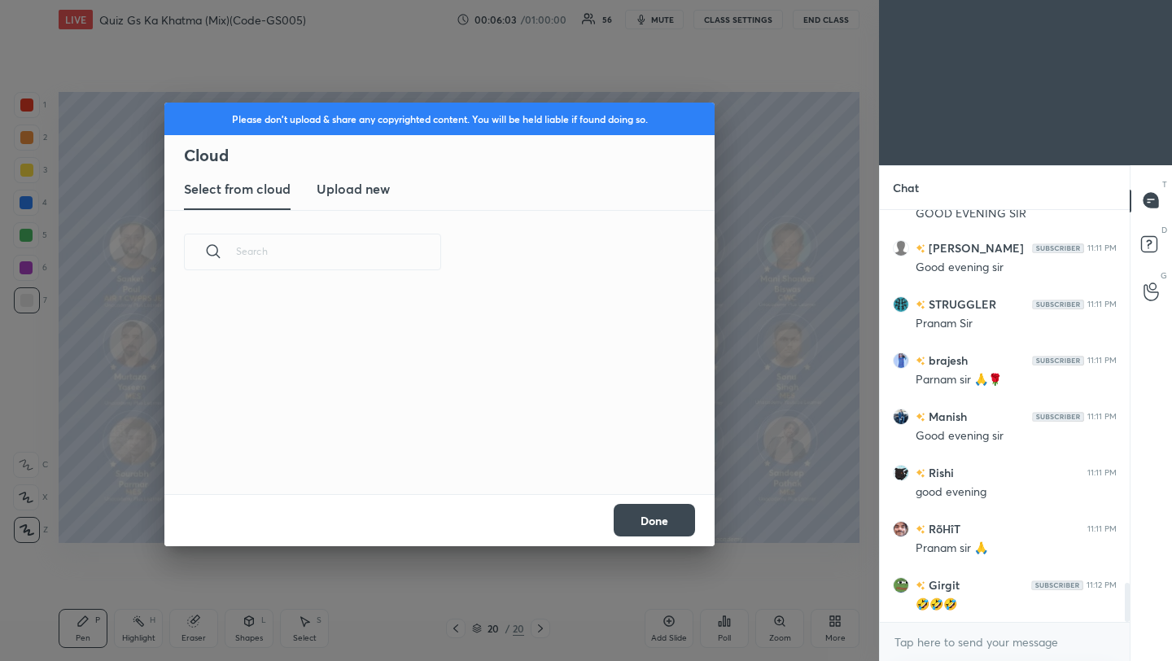
click at [353, 190] on h3 "Upload new" at bounding box center [353, 189] width 73 height 20
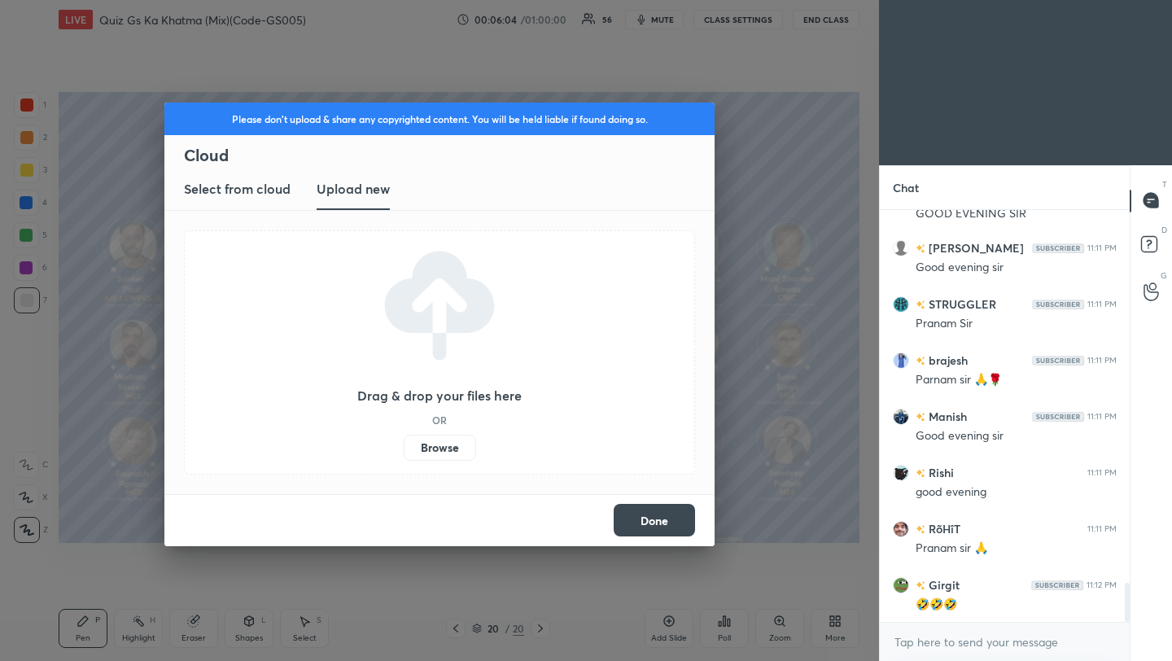
click at [440, 447] on label "Browse" at bounding box center [440, 448] width 72 height 26
click at [404, 447] on input "Browse" at bounding box center [404, 448] width 0 height 26
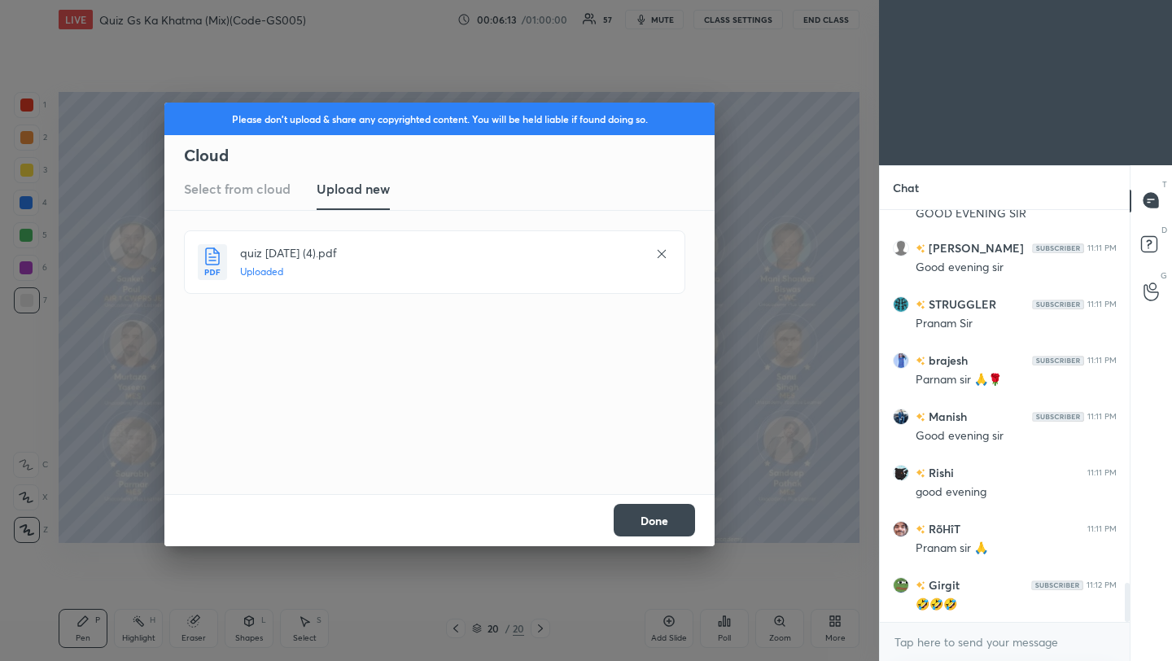
click at [644, 531] on button "Done" at bounding box center [654, 520] width 81 height 33
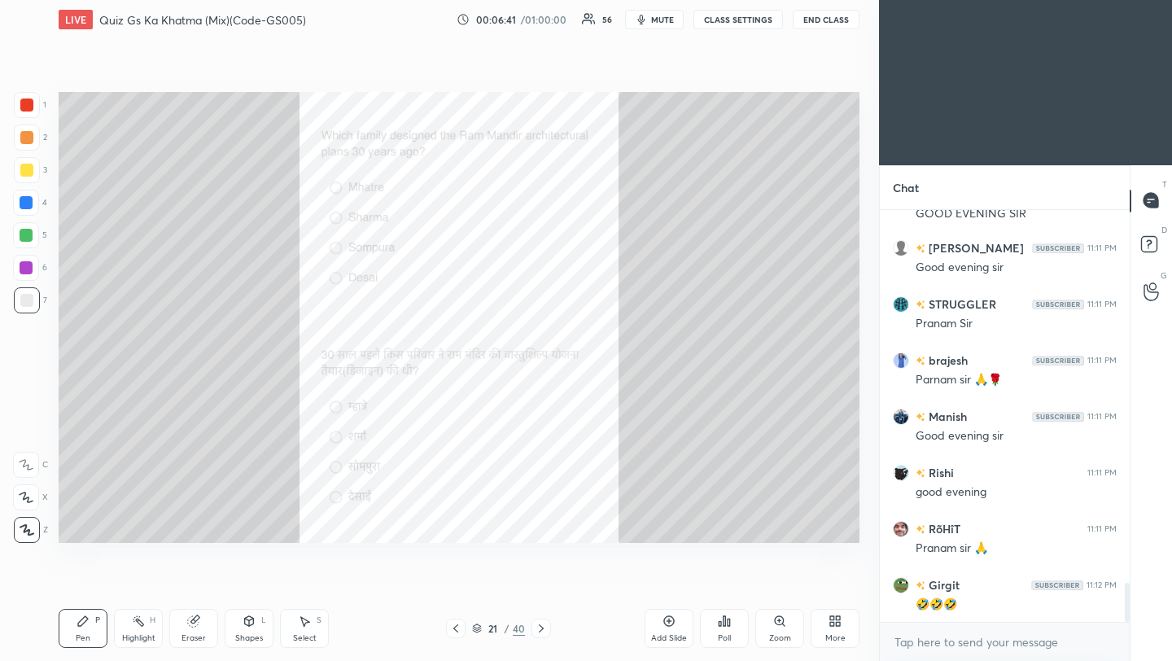
drag, startPoint x: 35, startPoint y: 103, endPoint x: 46, endPoint y: 110, distance: 13.1
click at [36, 105] on div at bounding box center [27, 105] width 26 height 26
click at [725, 630] on div "Poll" at bounding box center [724, 628] width 49 height 39
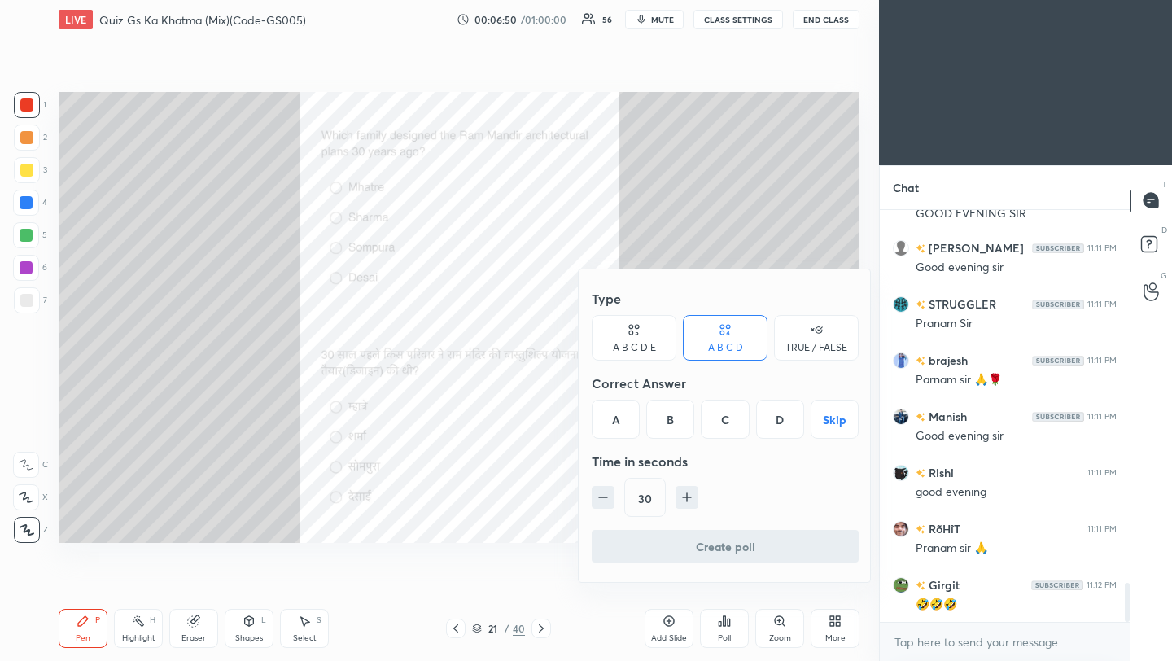
click at [727, 432] on div "C" at bounding box center [725, 419] width 48 height 39
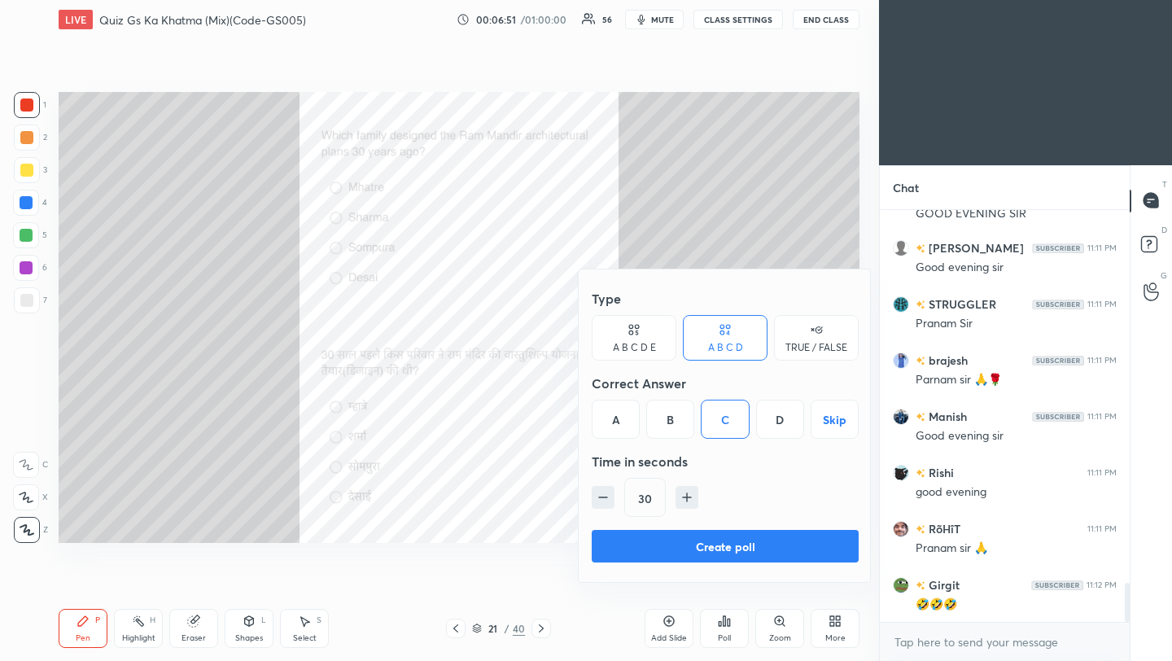
click at [705, 548] on button "Create poll" at bounding box center [725, 546] width 267 height 33
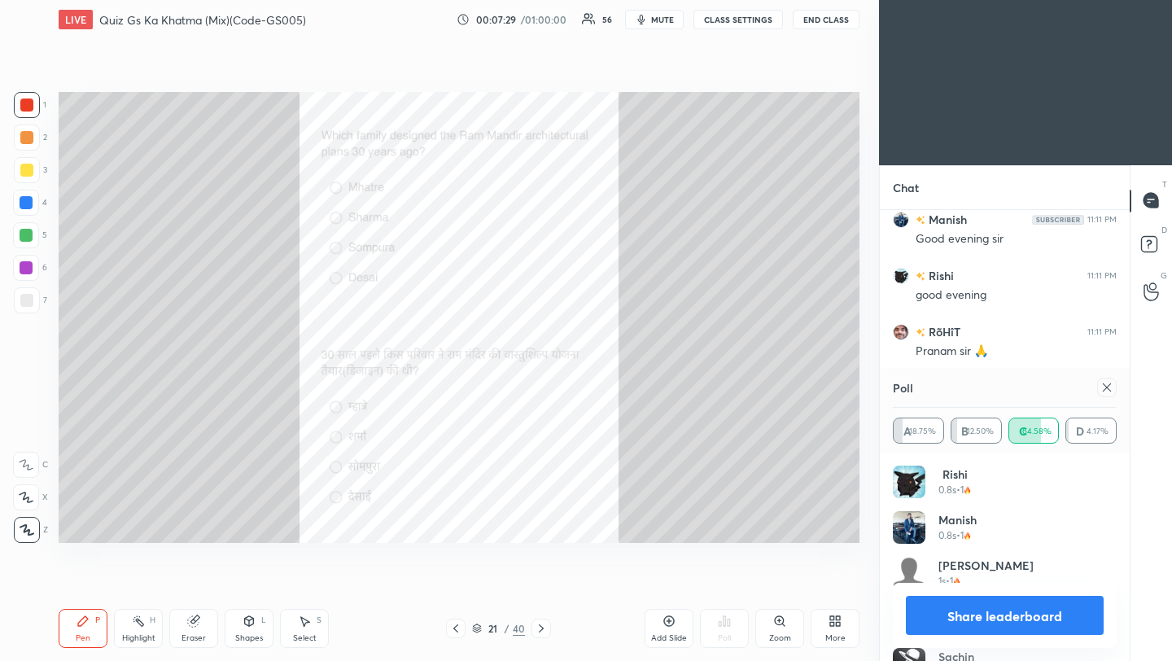
scroll to position [4147, 0]
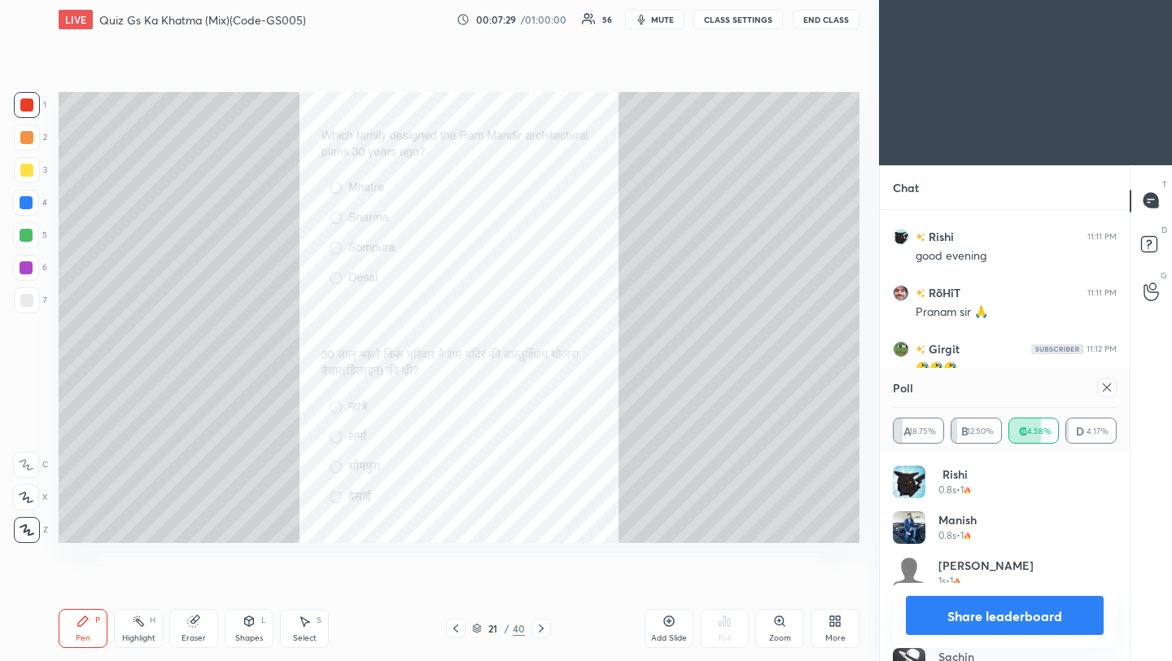
click at [1110, 385] on icon at bounding box center [1107, 387] width 13 height 13
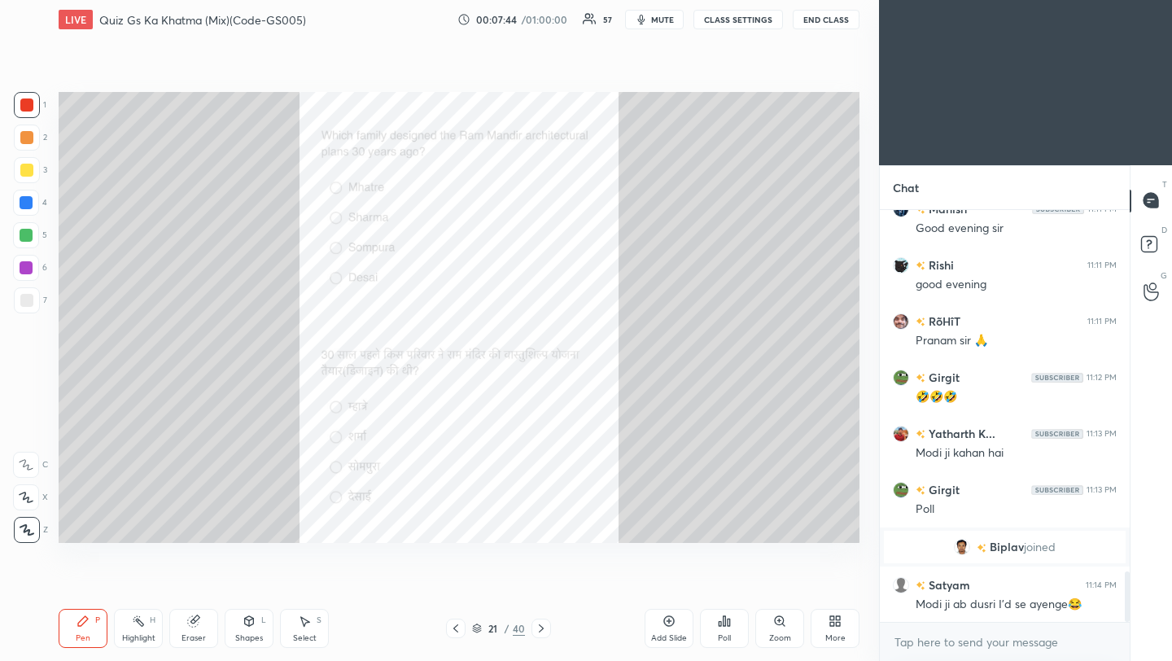
scroll to position [2940, 0]
click at [542, 629] on icon at bounding box center [541, 628] width 5 height 8
click at [721, 629] on div "Poll" at bounding box center [724, 628] width 49 height 39
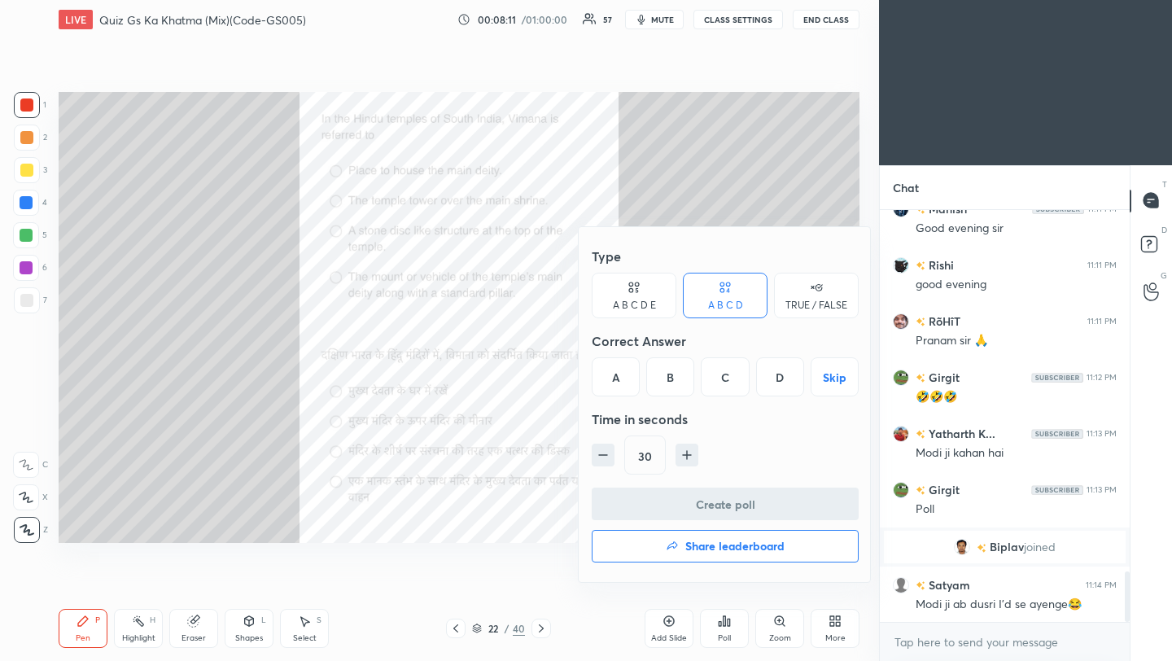
click at [669, 372] on div "B" at bounding box center [670, 376] width 48 height 39
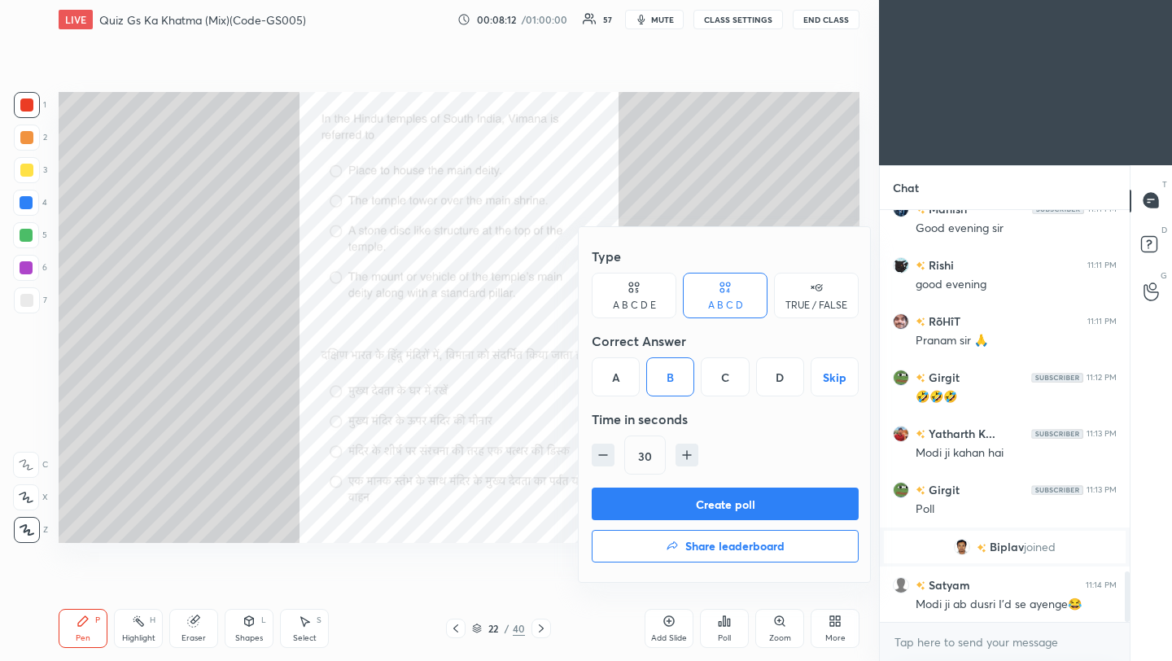
click at [679, 506] on button "Create poll" at bounding box center [725, 504] width 267 height 33
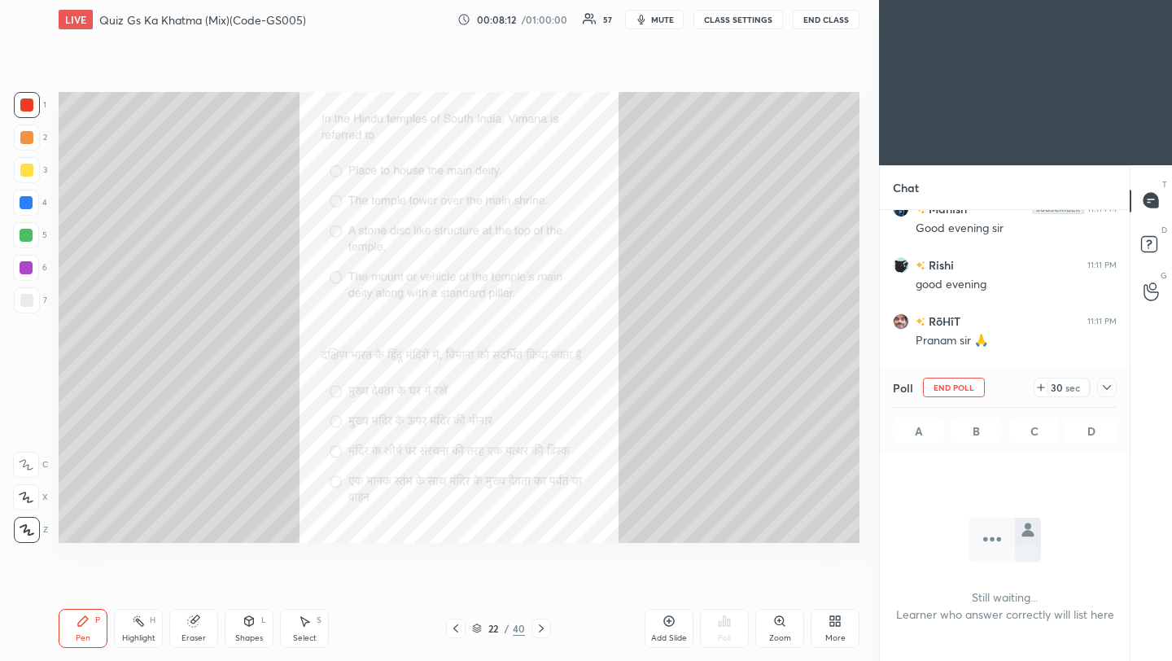
scroll to position [186, 245]
click at [1108, 388] on icon at bounding box center [1107, 387] width 13 height 13
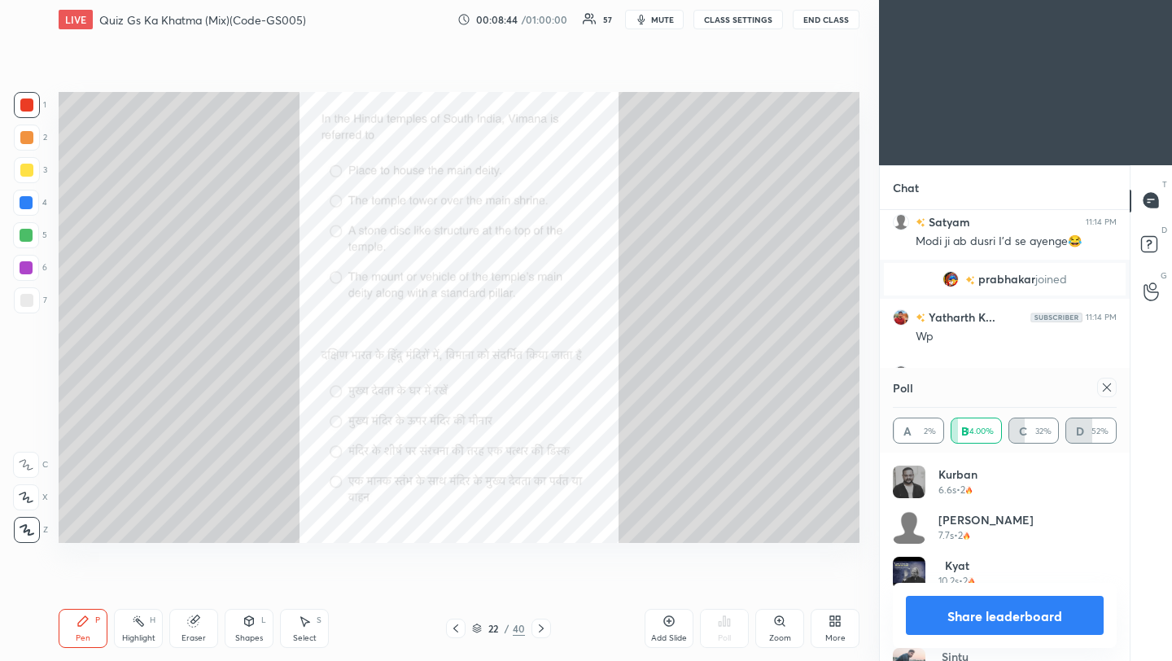
scroll to position [4160, 0]
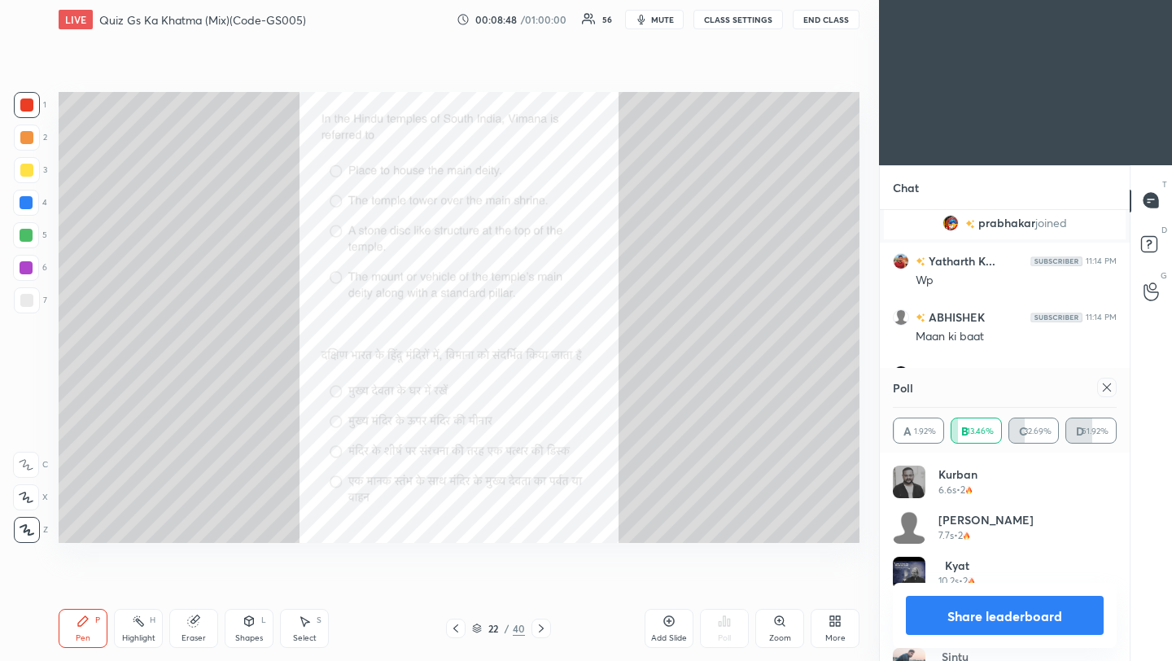
click at [1111, 387] on icon at bounding box center [1107, 387] width 13 height 13
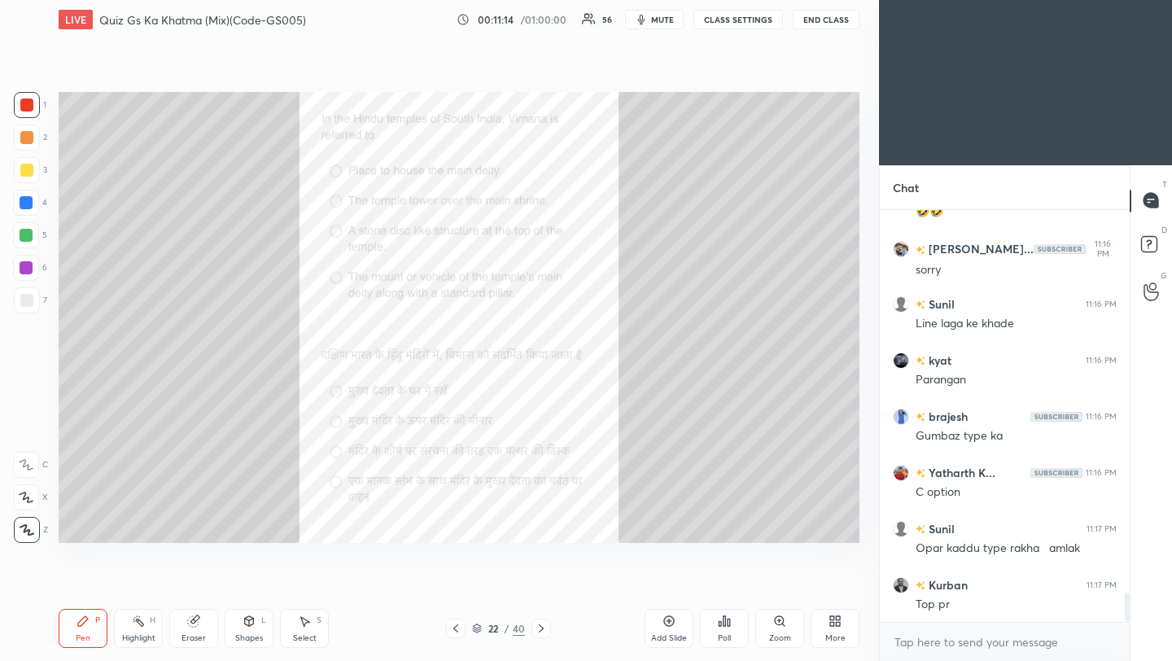
scroll to position [5379, 0]
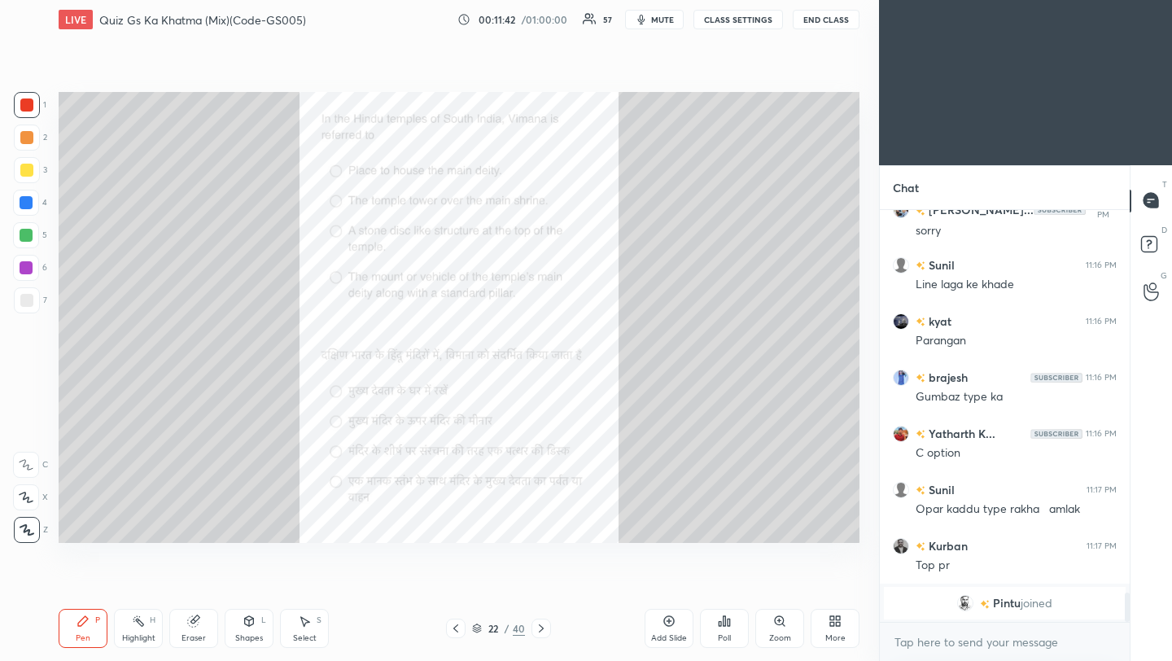
click at [542, 632] on icon at bounding box center [541, 628] width 13 height 13
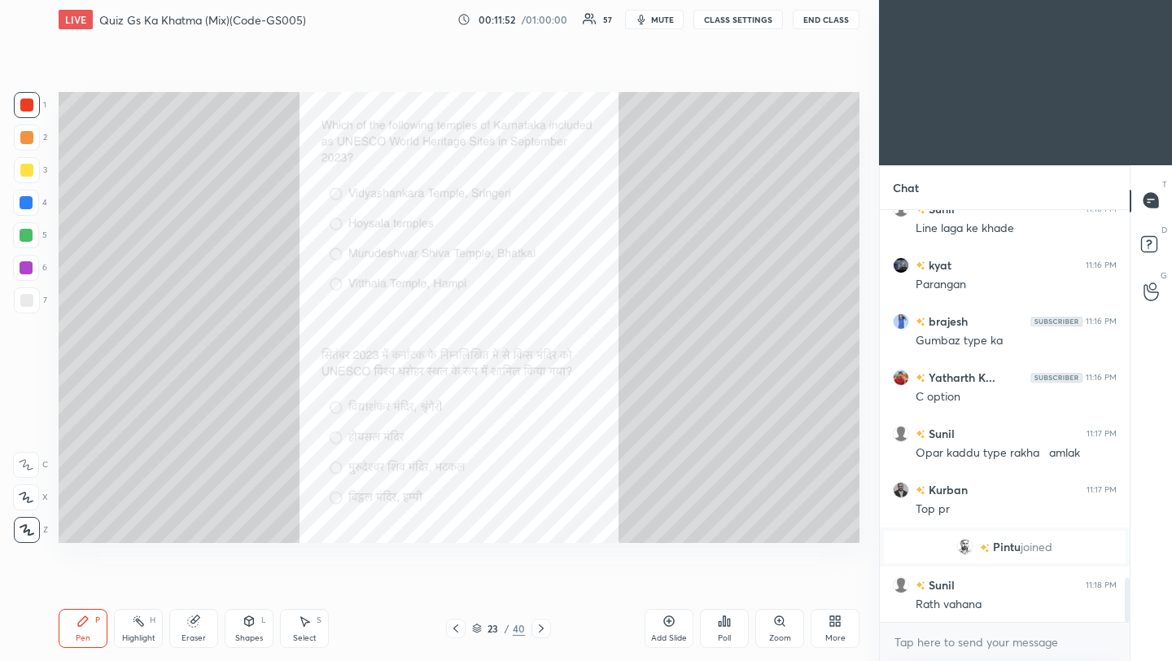
scroll to position [3470, 0]
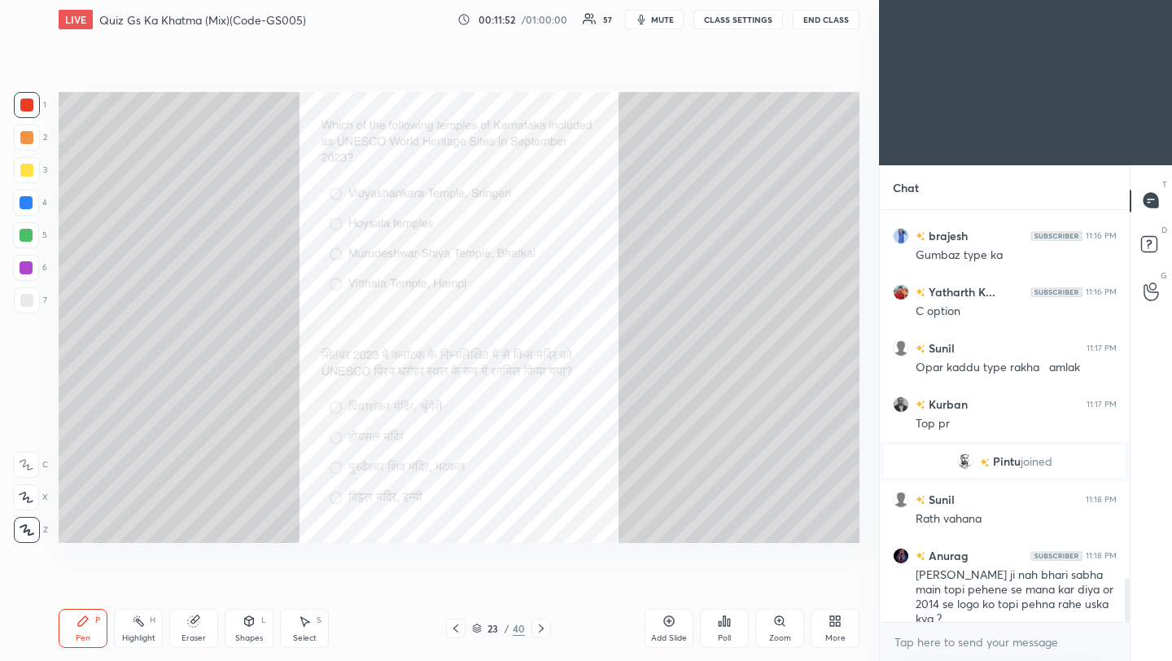
click at [725, 623] on icon at bounding box center [725, 621] width 2 height 10
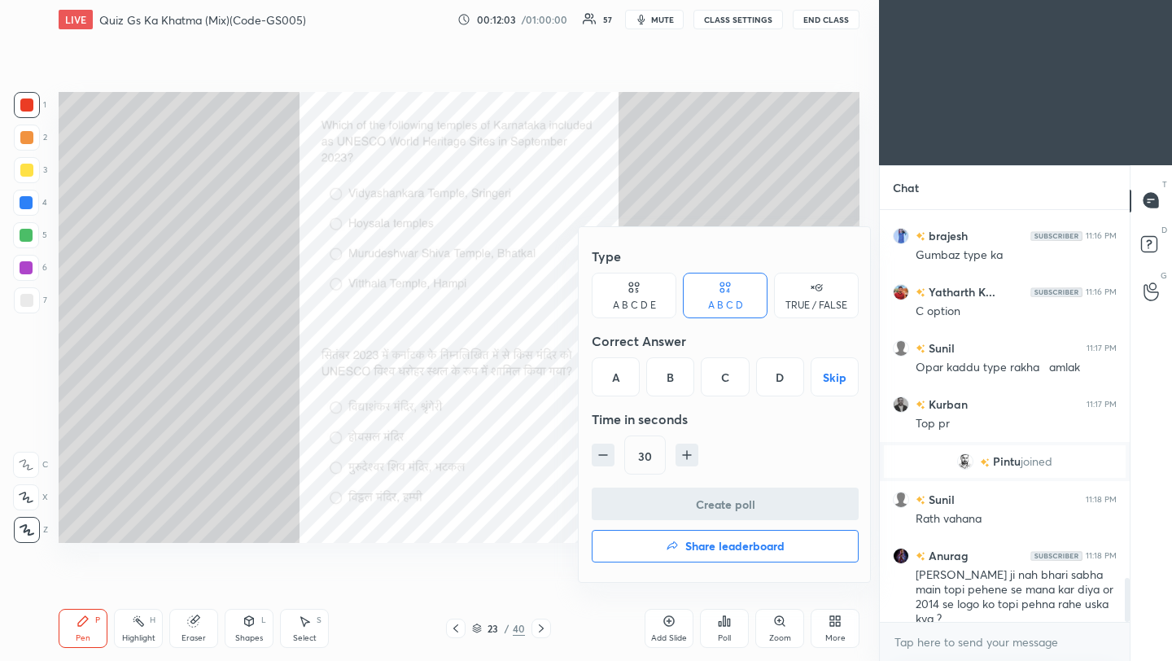
click at [667, 375] on div "B" at bounding box center [670, 376] width 48 height 39
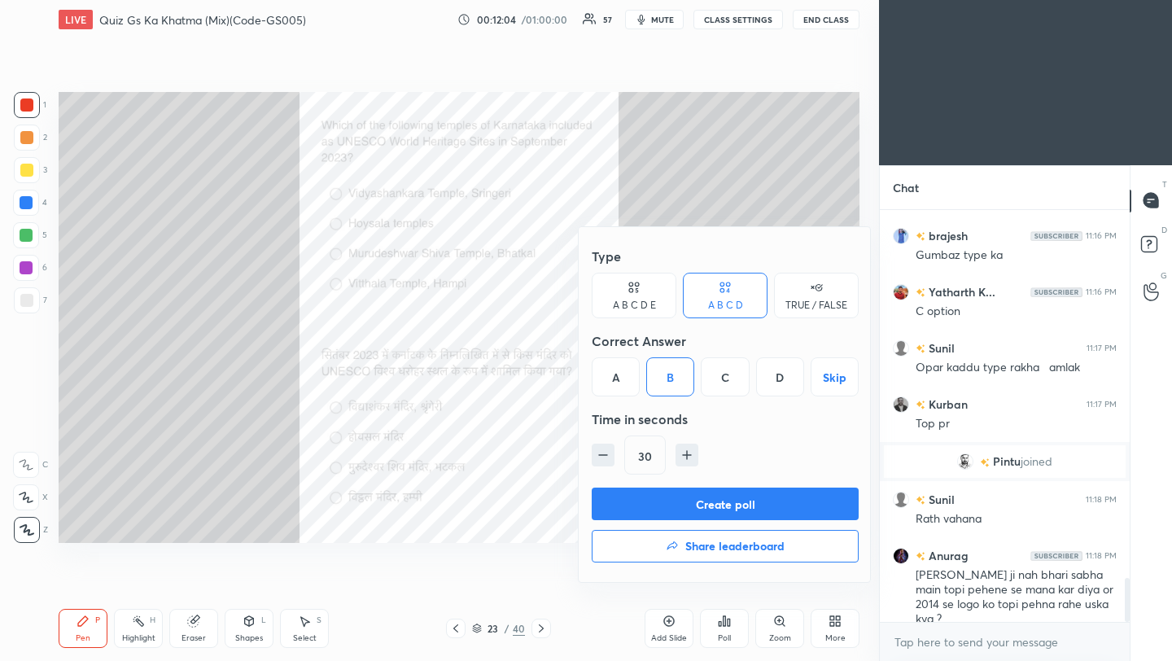
click at [678, 507] on button "Create poll" at bounding box center [725, 504] width 267 height 33
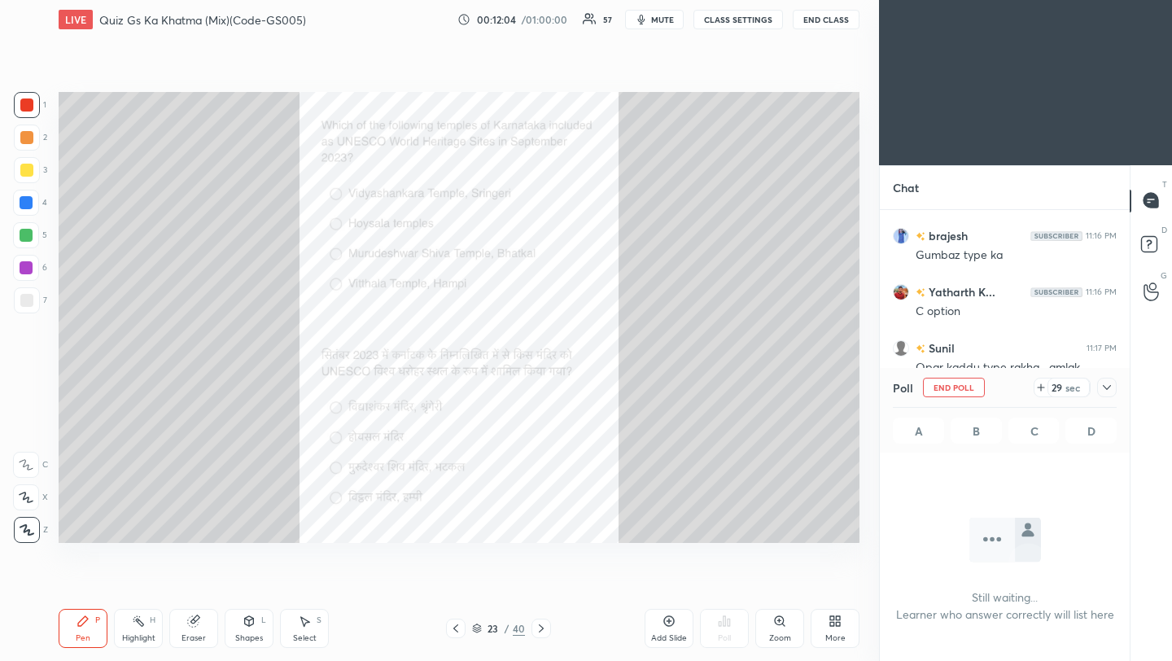
scroll to position [186, 245]
click at [1110, 388] on icon at bounding box center [1107, 387] width 13 height 13
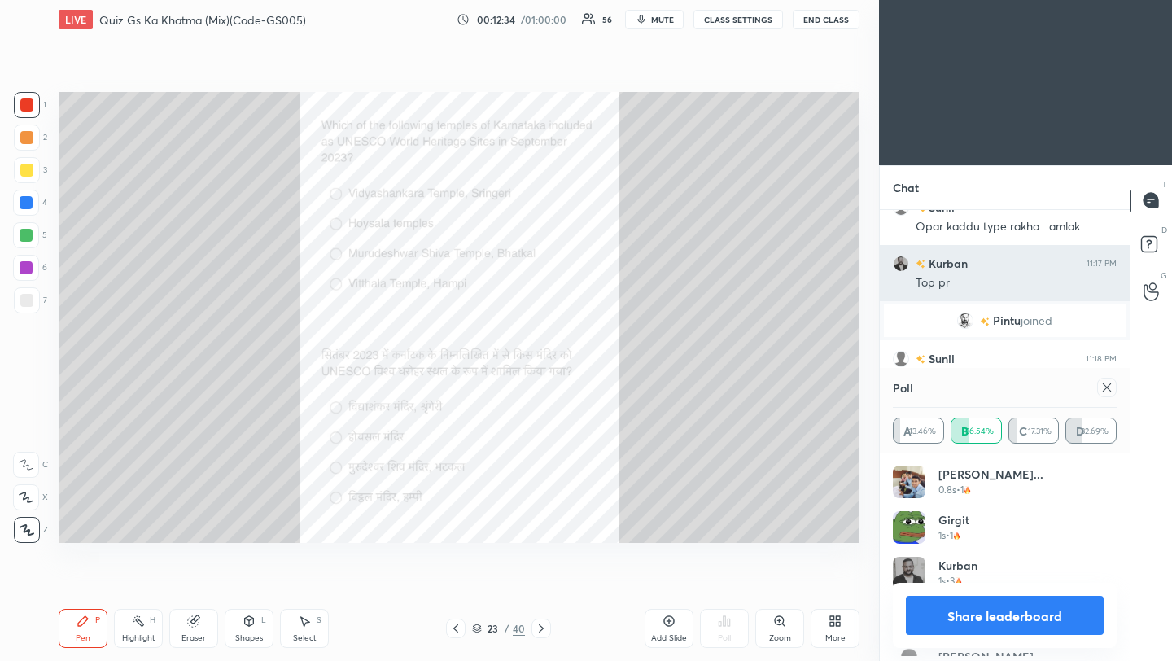
scroll to position [191, 219]
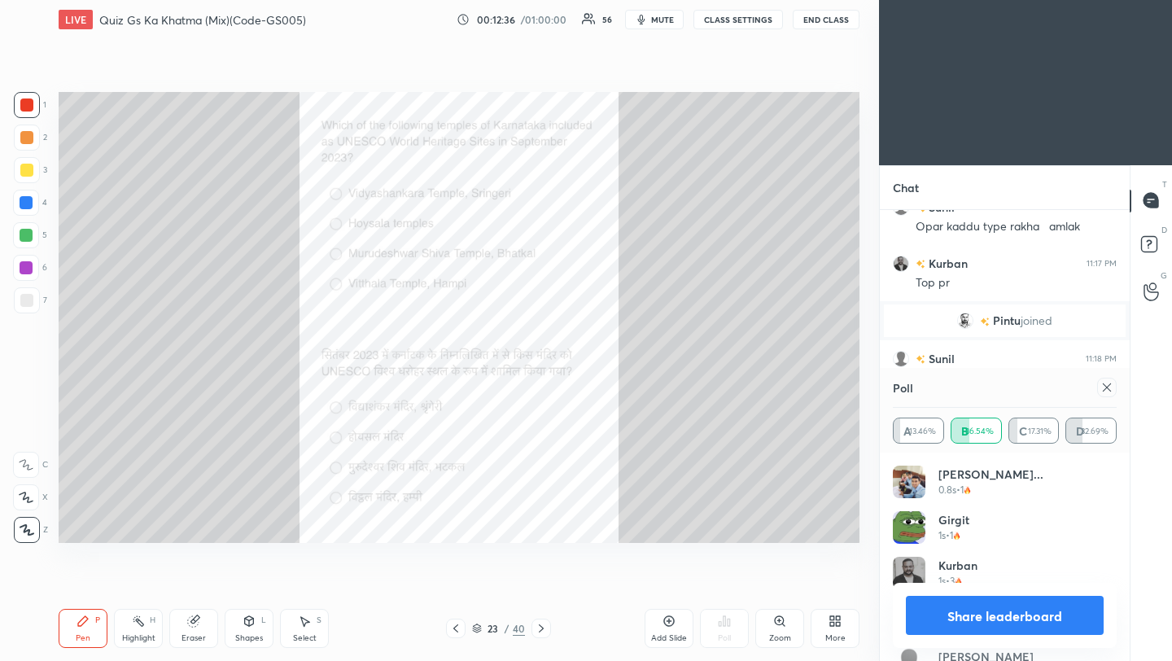
click at [1108, 388] on icon at bounding box center [1107, 387] width 13 height 13
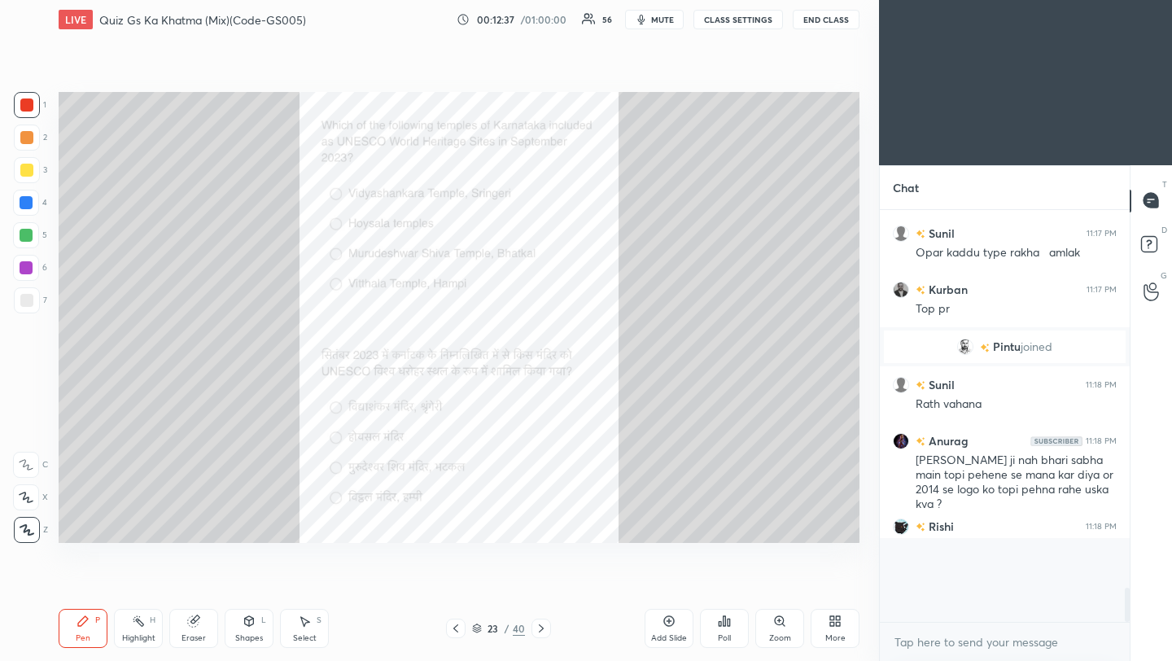
scroll to position [3535, 0]
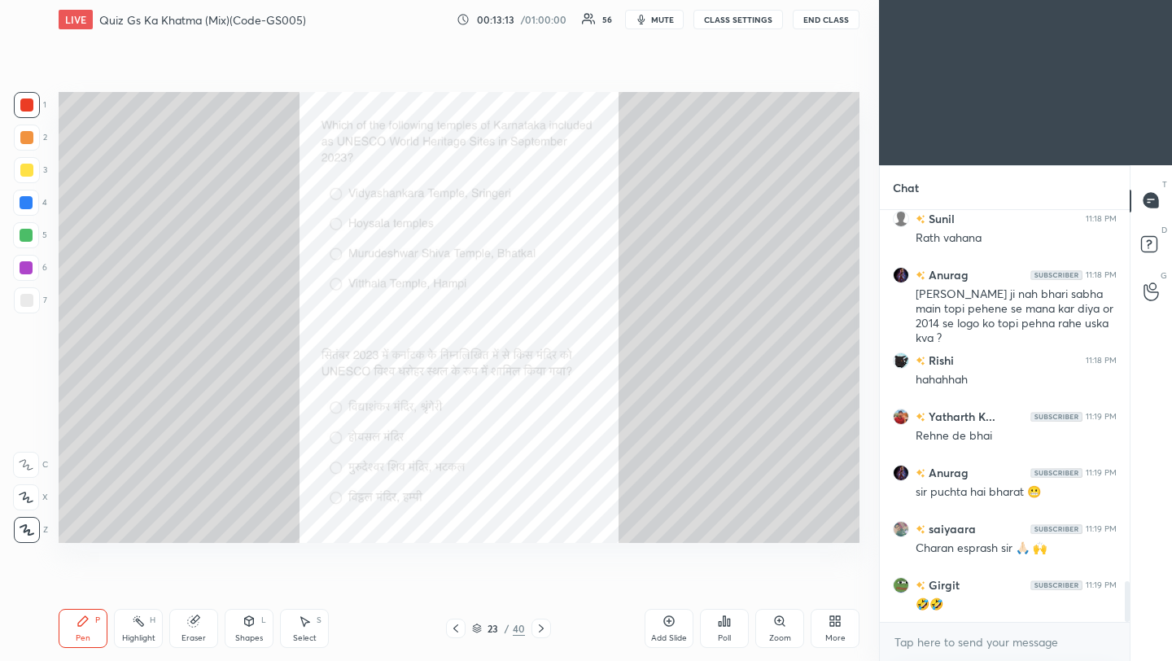
click at [544, 629] on icon at bounding box center [541, 628] width 13 height 13
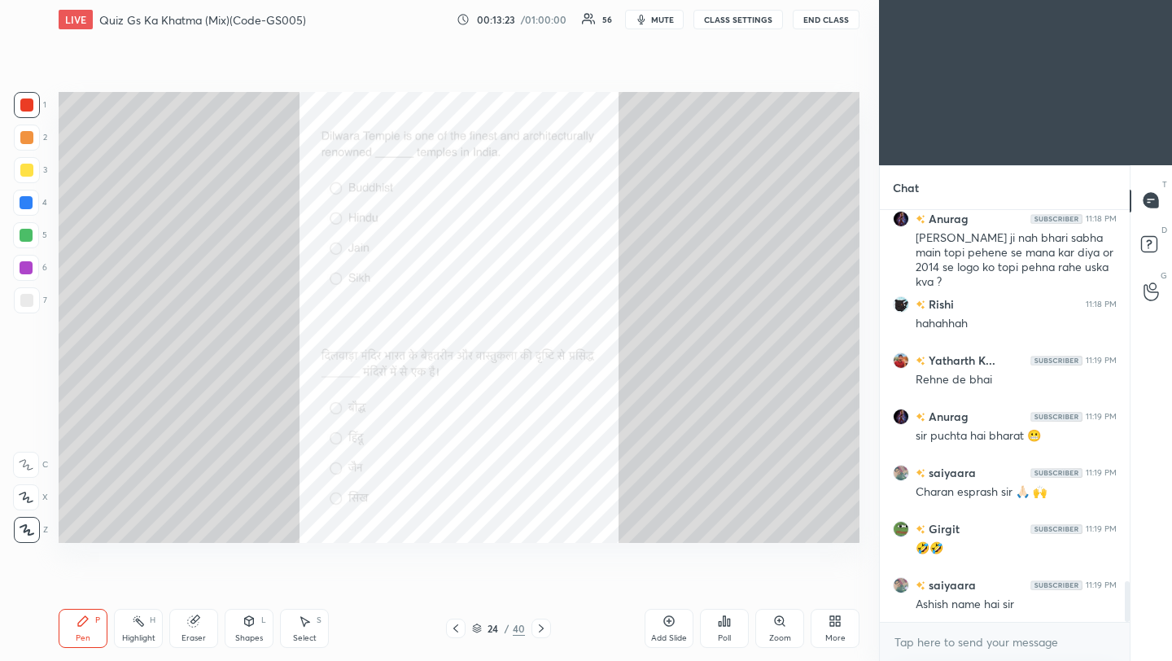
click at [734, 629] on div "Poll" at bounding box center [724, 628] width 49 height 39
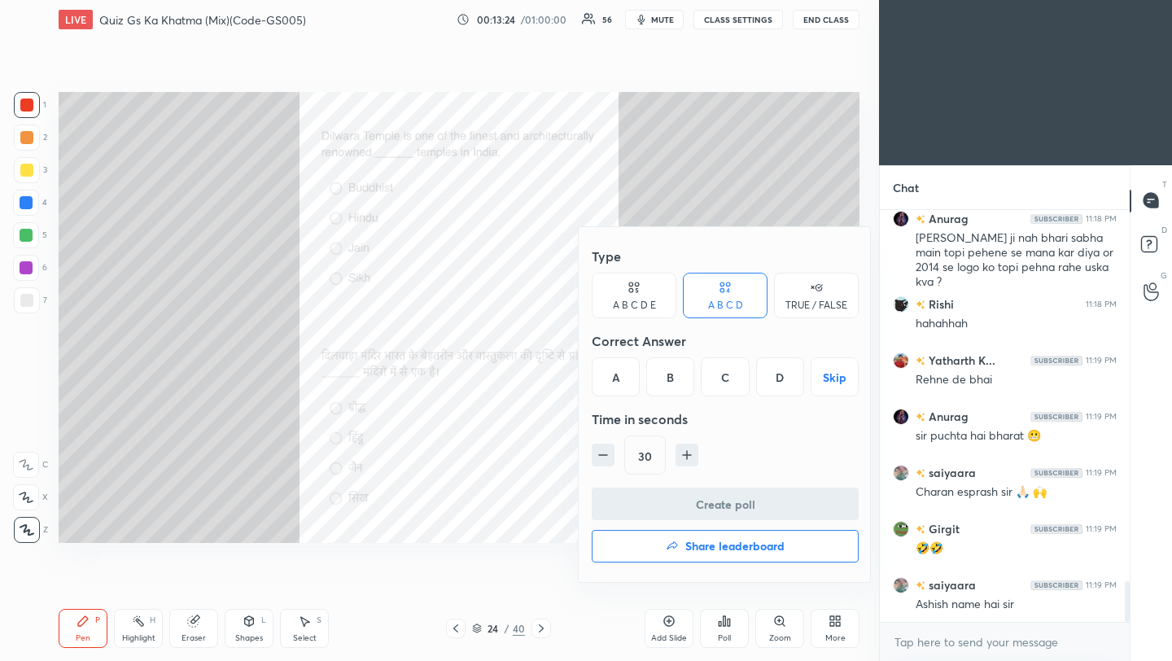
click at [728, 384] on div "C" at bounding box center [725, 376] width 48 height 39
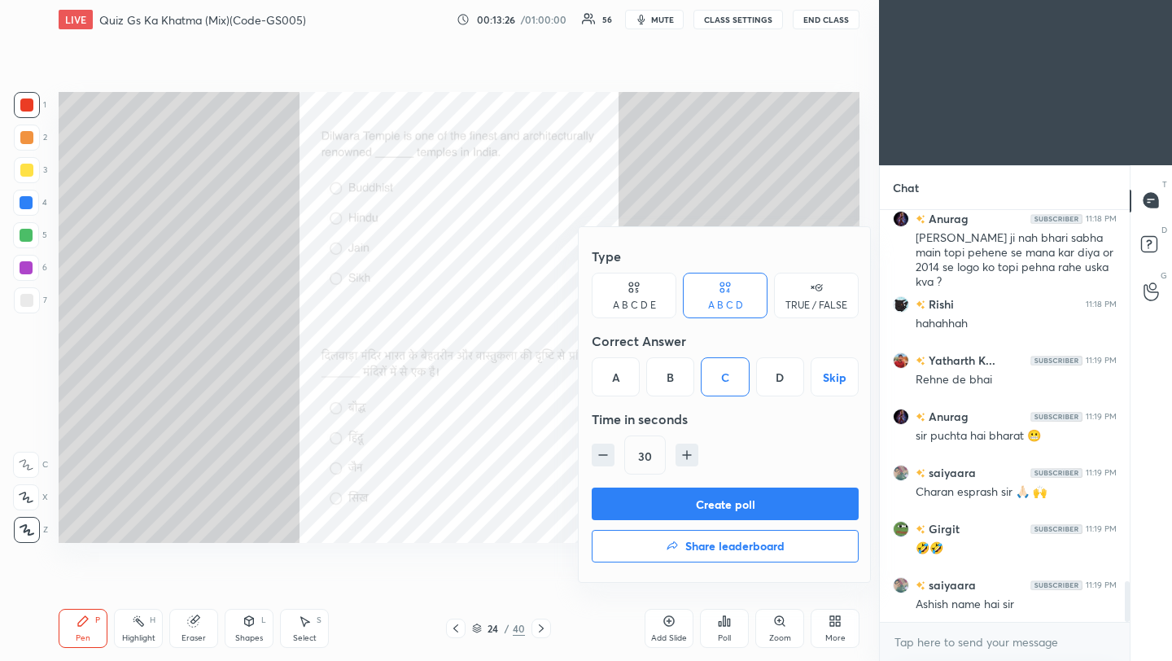
click at [734, 504] on button "Create poll" at bounding box center [725, 504] width 267 height 33
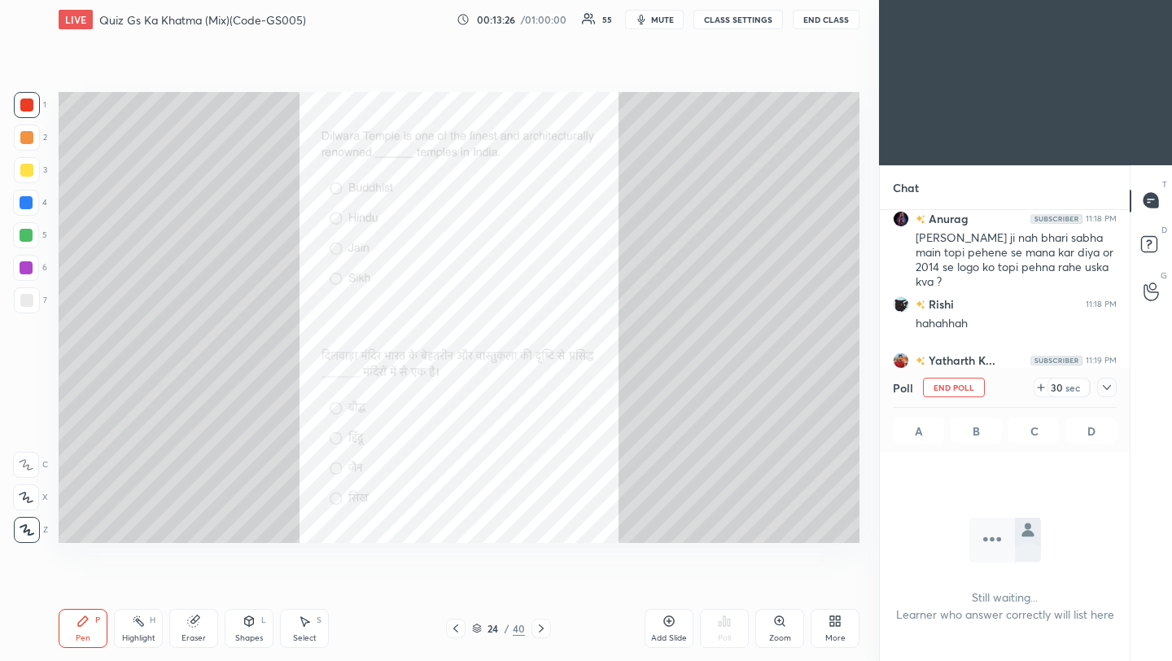
scroll to position [191, 245]
click at [1111, 389] on icon at bounding box center [1107, 387] width 13 height 13
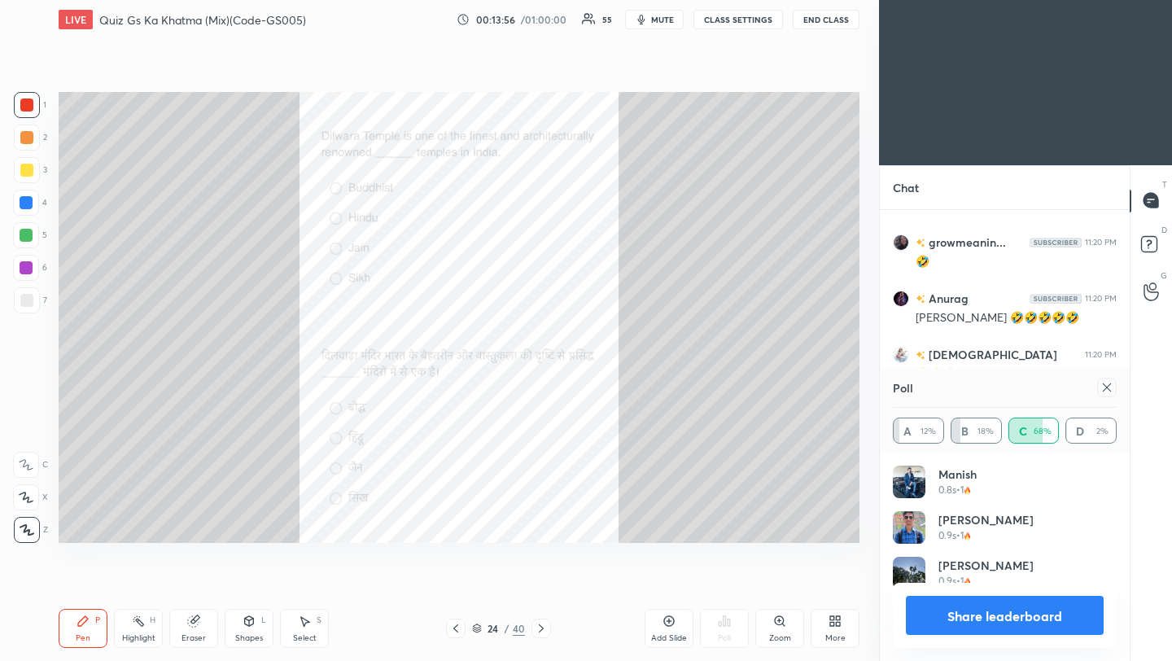
scroll to position [191, 219]
click at [1106, 386] on icon at bounding box center [1107, 387] width 8 height 8
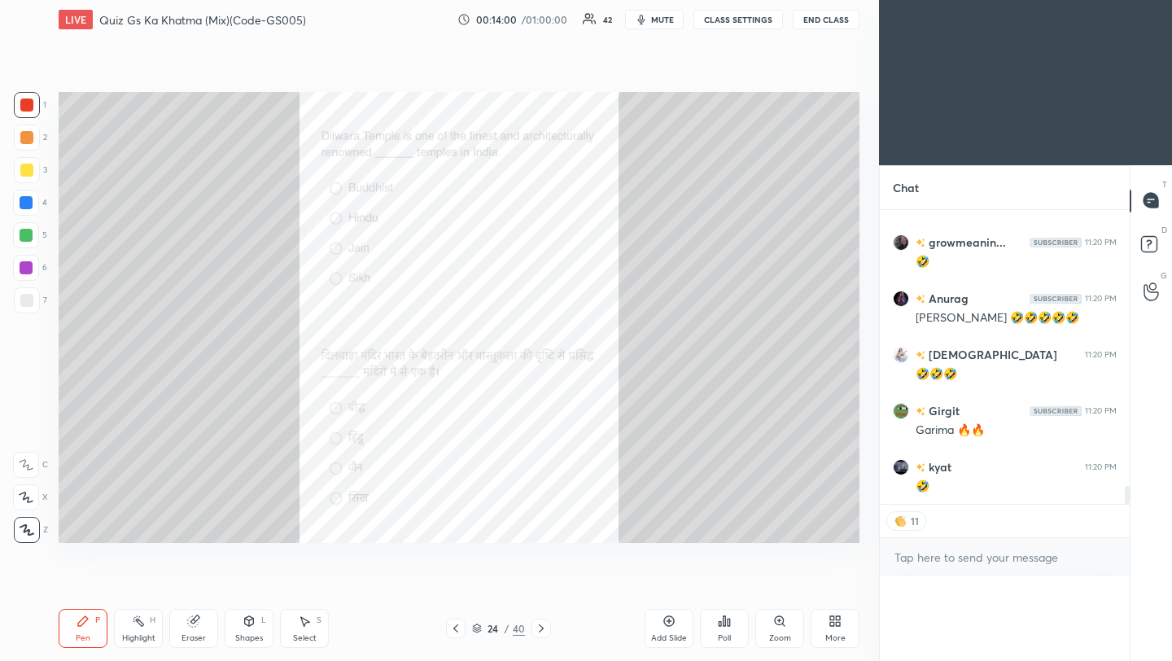
scroll to position [0, 0]
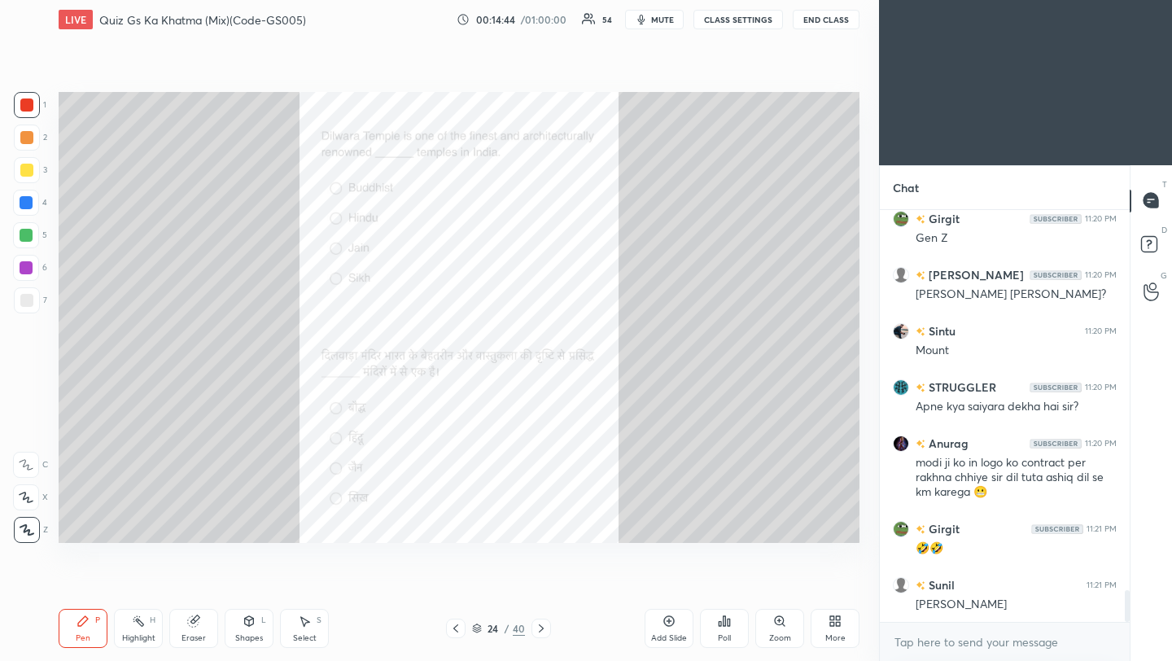
click at [543, 629] on icon at bounding box center [541, 628] width 13 height 13
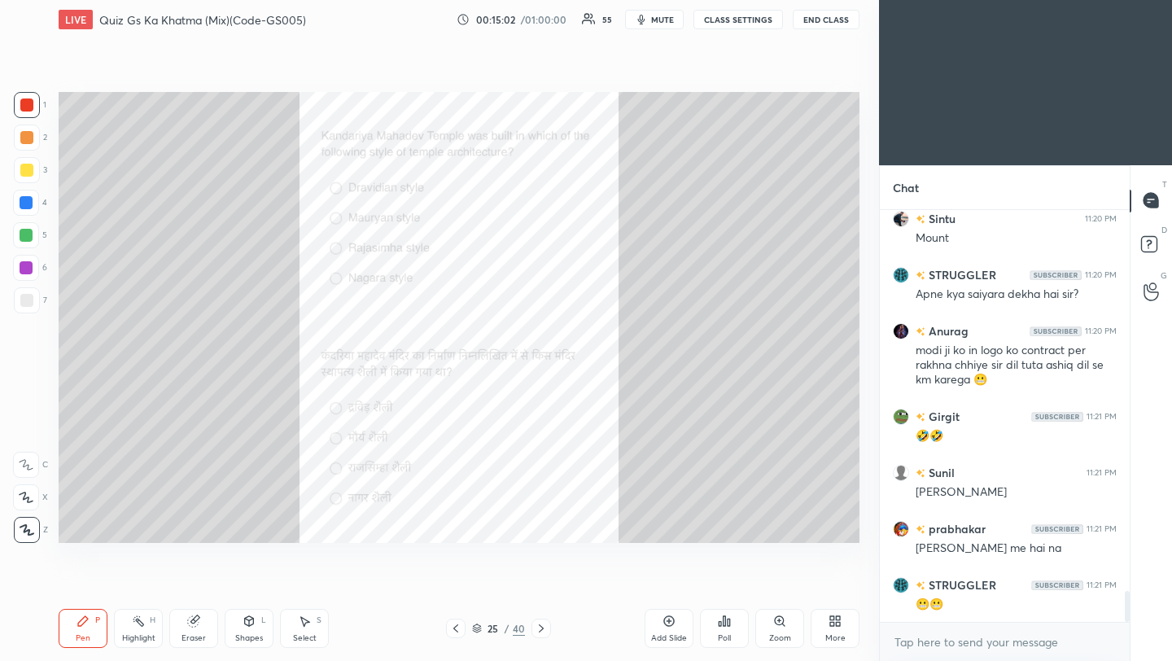
click at [734, 634] on div "Poll" at bounding box center [724, 628] width 49 height 39
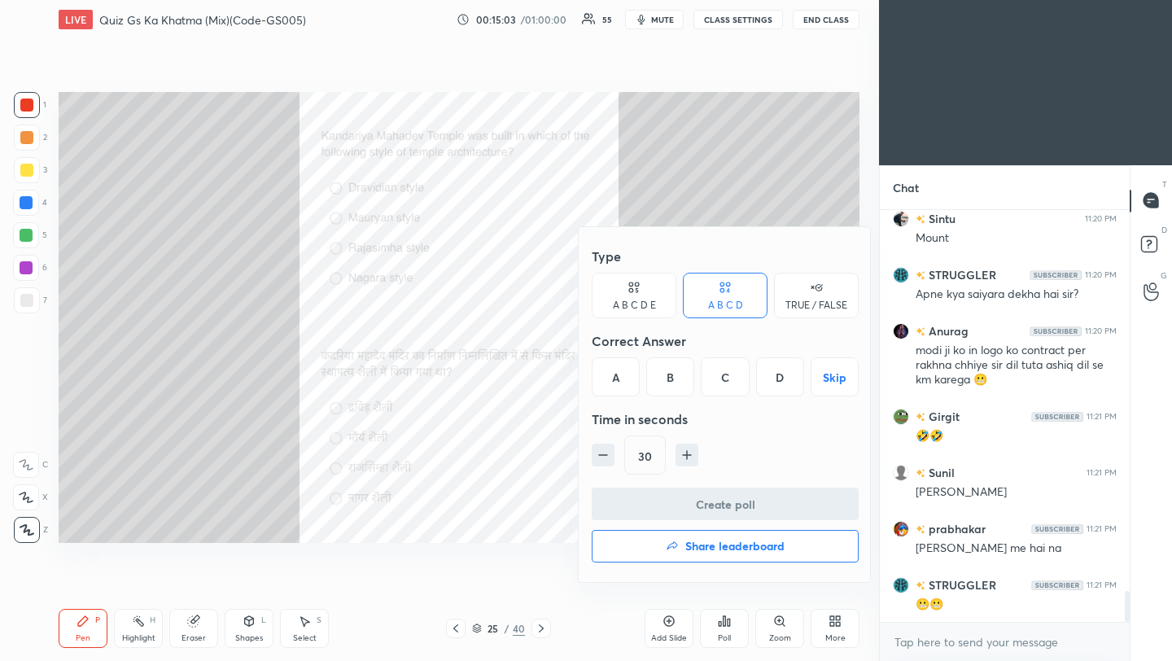
click at [779, 384] on div "D" at bounding box center [780, 376] width 48 height 39
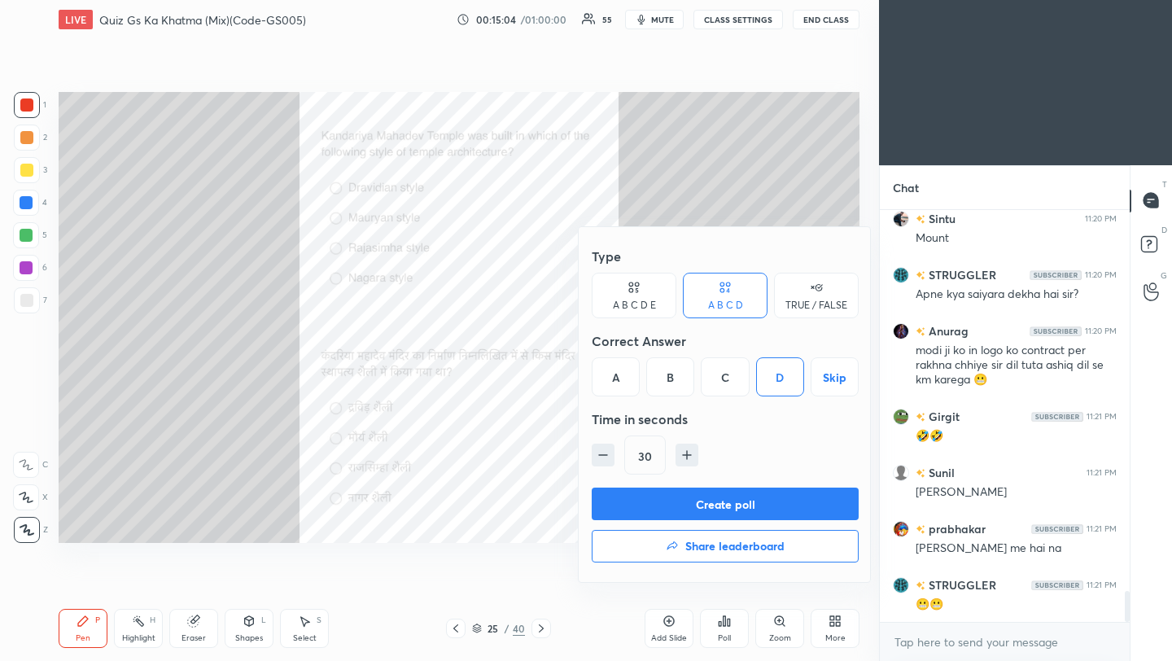
click at [747, 510] on button "Create poll" at bounding box center [725, 504] width 267 height 33
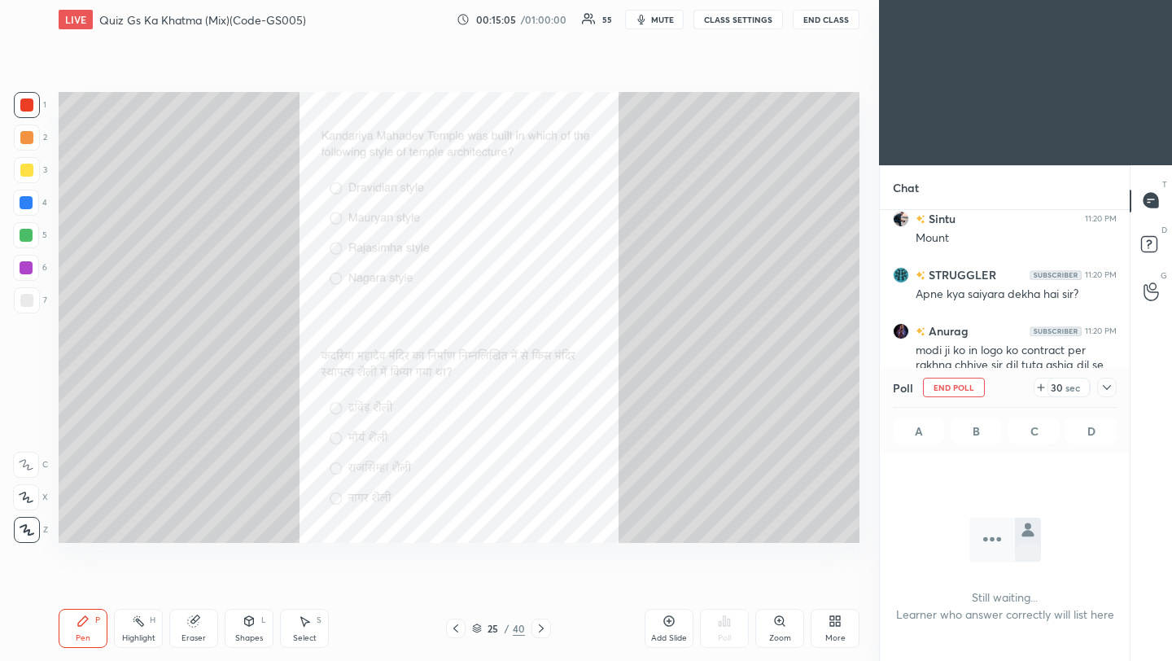
scroll to position [186, 245]
click at [1111, 388] on icon at bounding box center [1107, 387] width 13 height 13
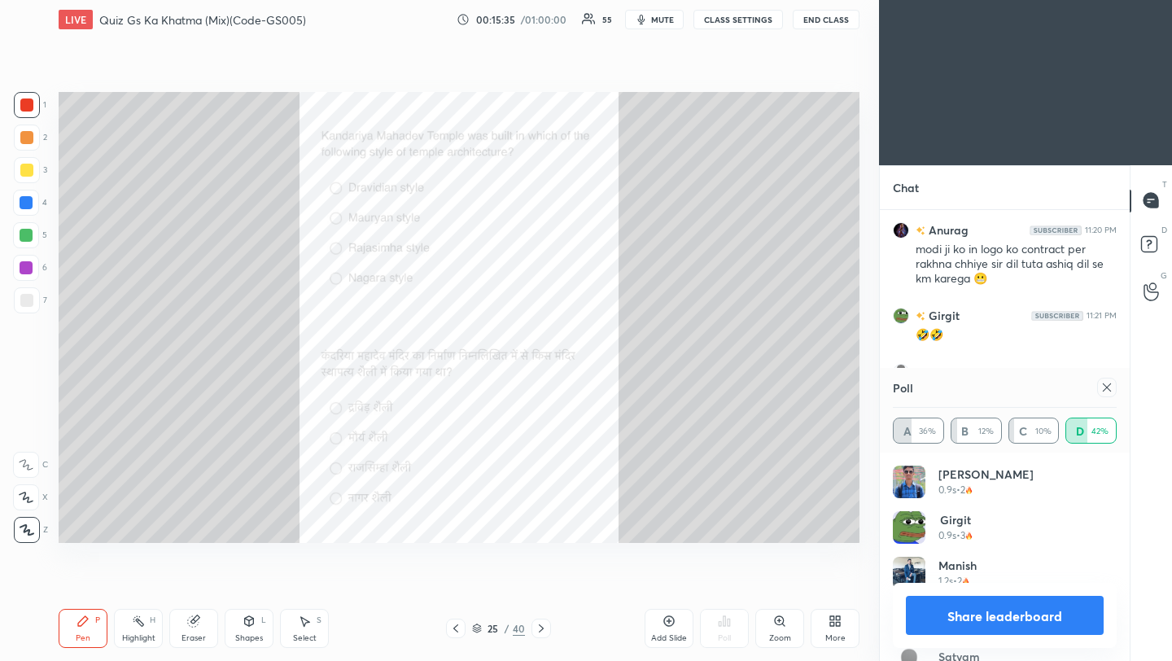
scroll to position [191, 219]
click at [1108, 388] on icon at bounding box center [1107, 387] width 13 height 13
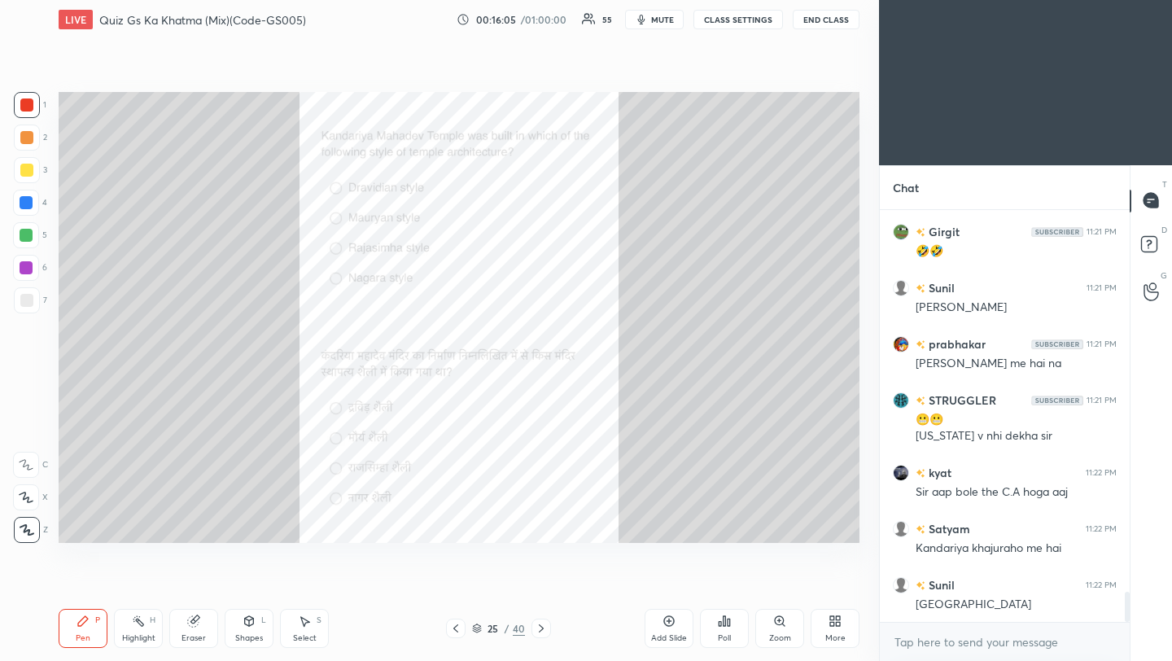
scroll to position [5384, 0]
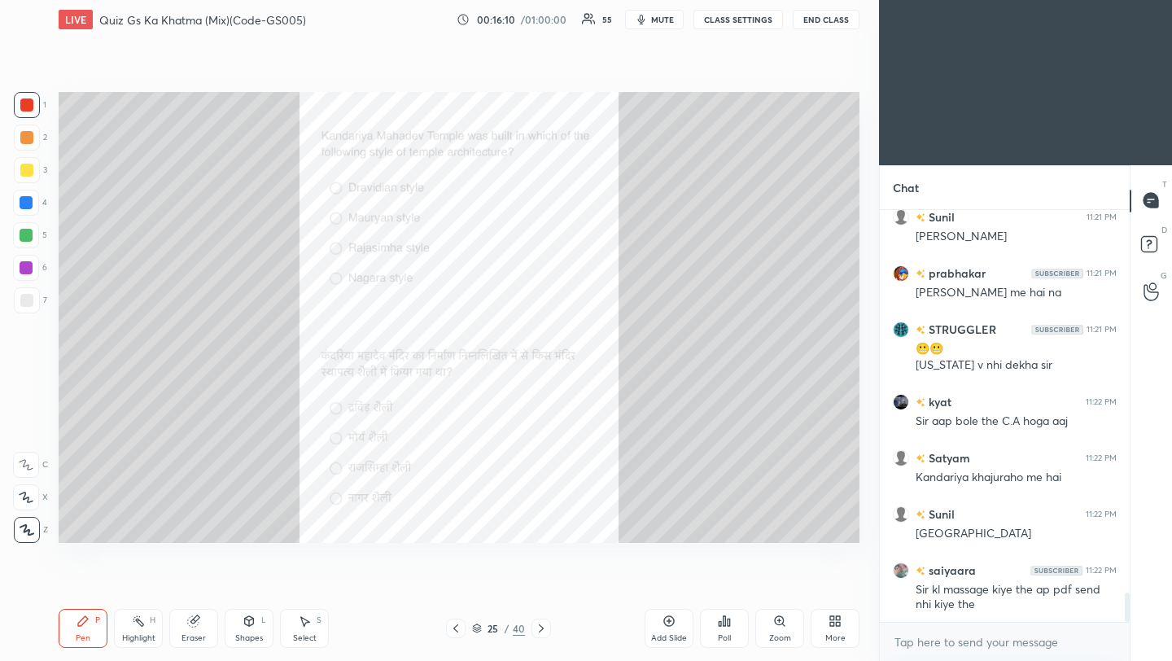
click at [542, 632] on icon at bounding box center [541, 628] width 13 height 13
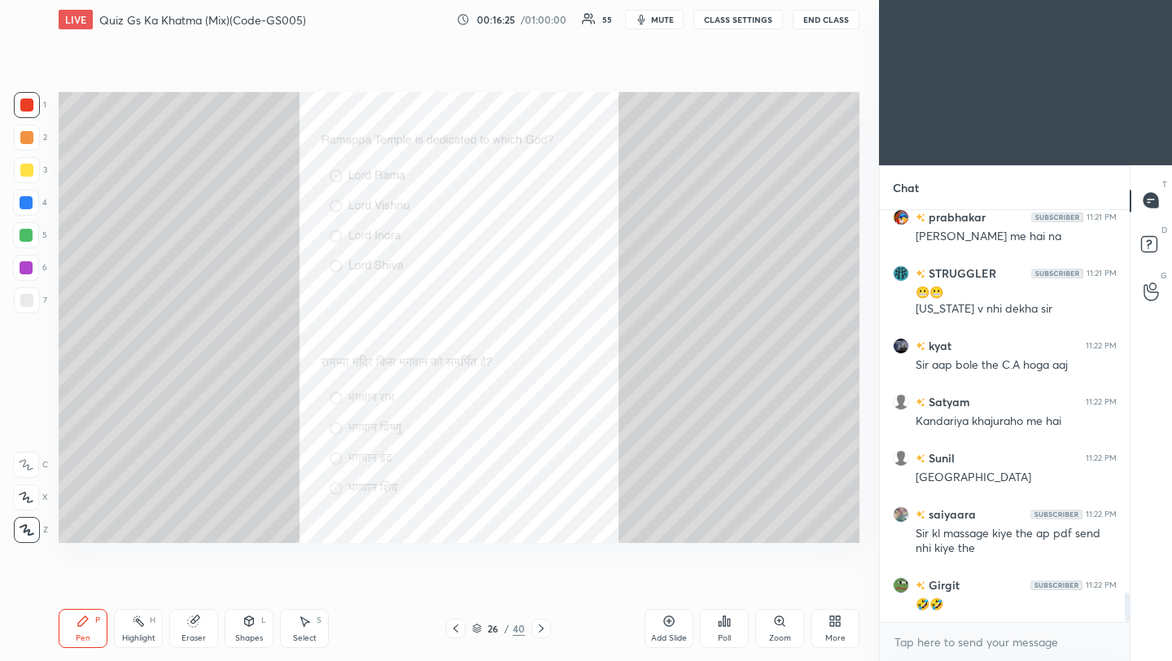
scroll to position [5497, 0]
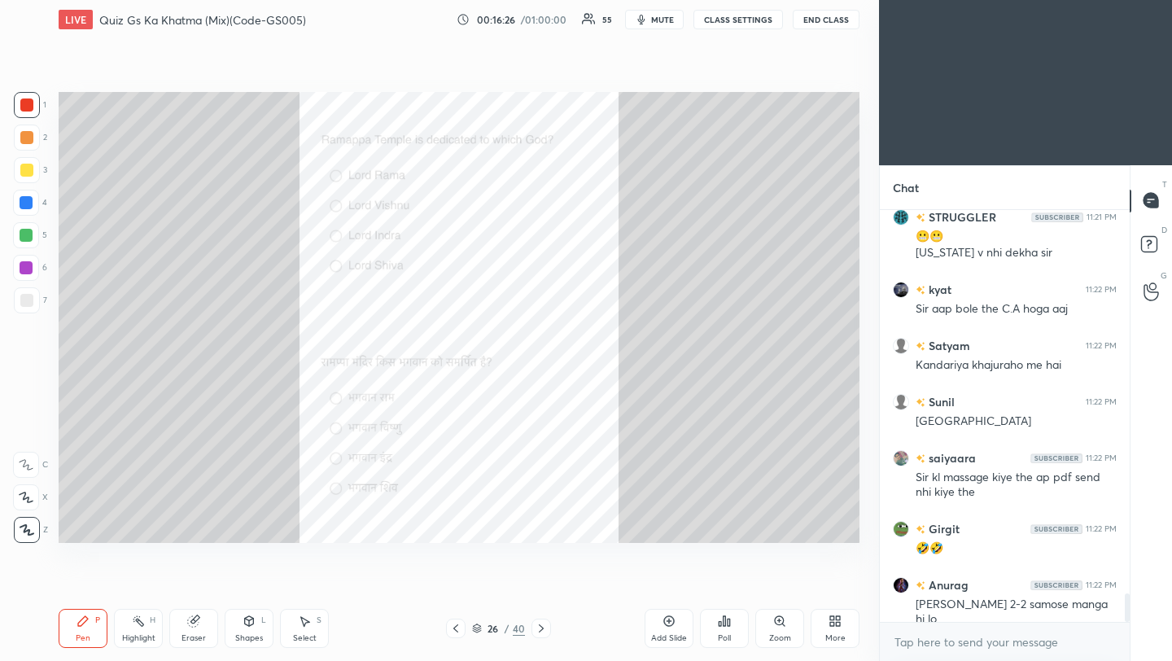
click at [726, 629] on div "Poll" at bounding box center [724, 628] width 49 height 39
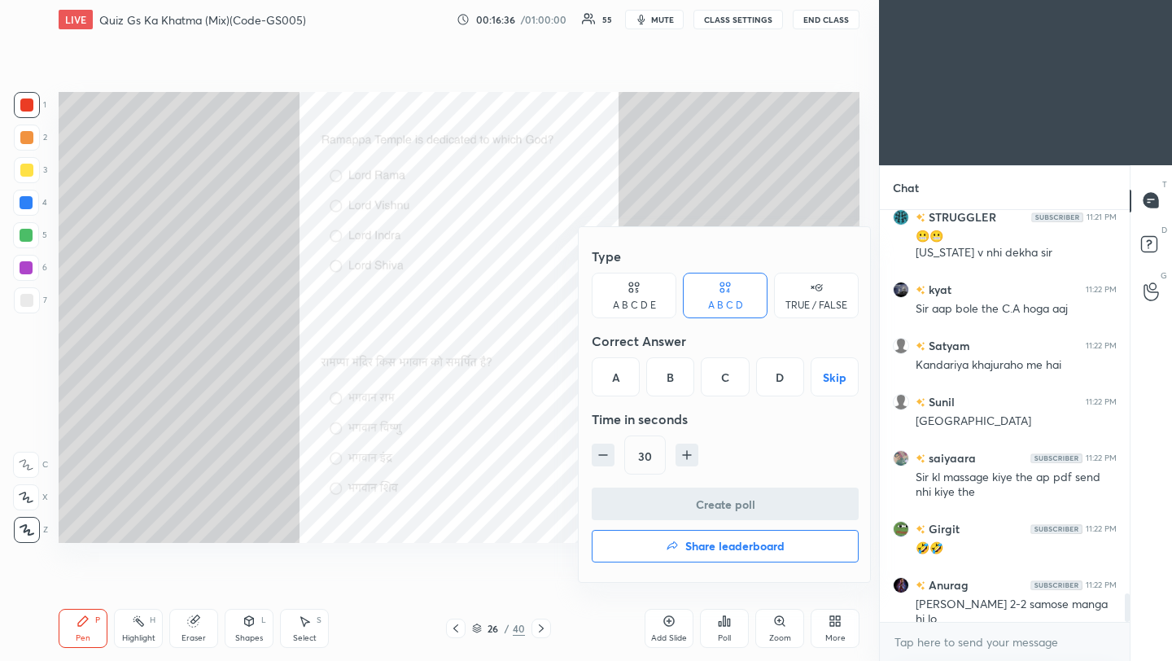
click at [778, 387] on div "D" at bounding box center [780, 376] width 48 height 39
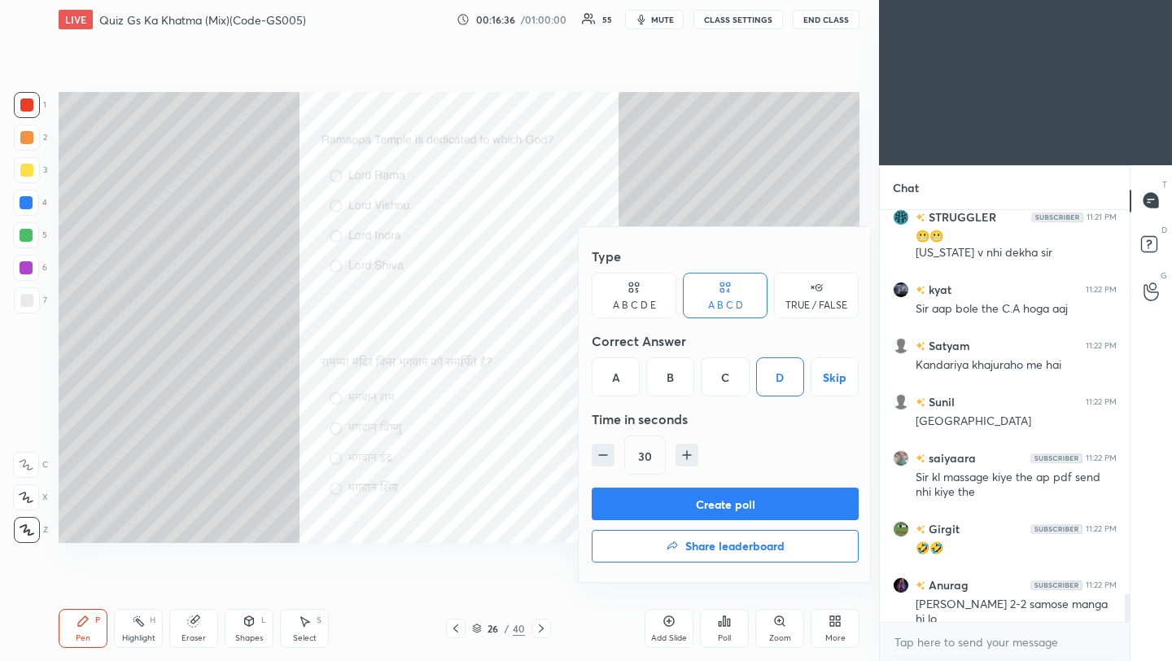
scroll to position [5553, 0]
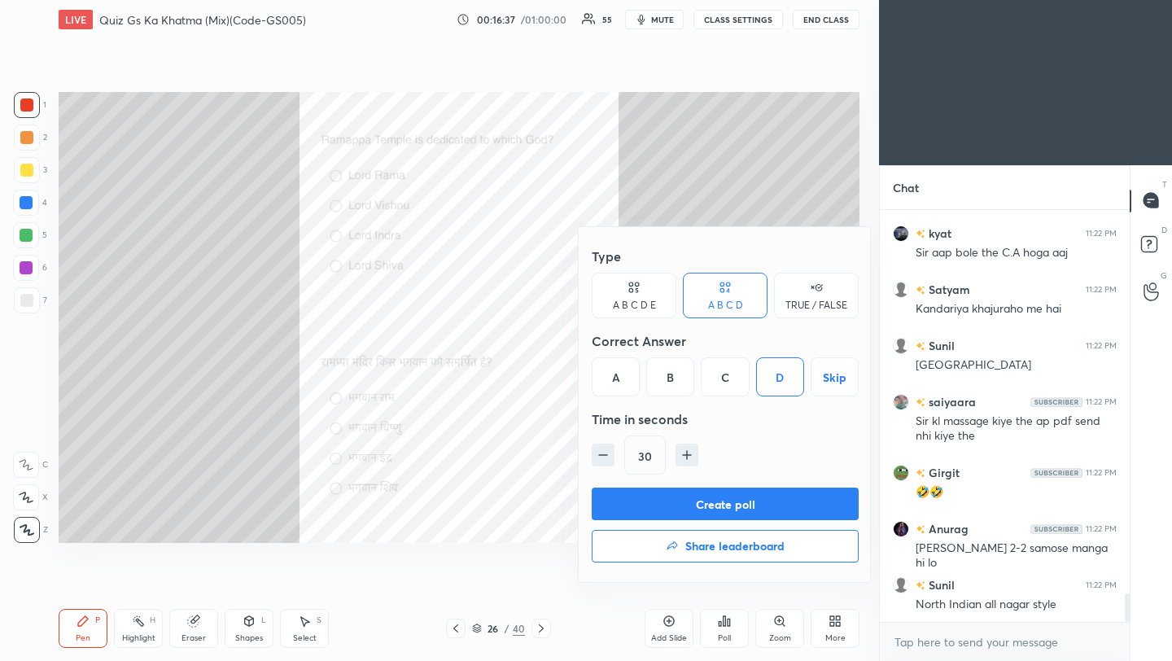
click at [784, 510] on button "Create poll" at bounding box center [725, 504] width 267 height 33
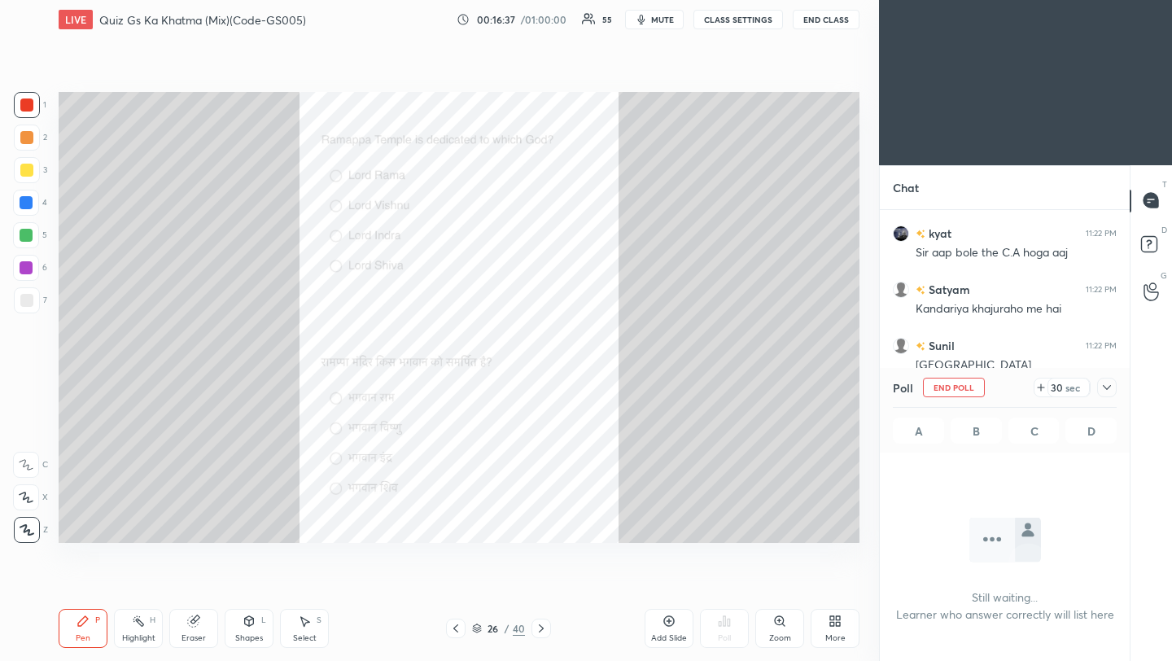
scroll to position [6, 6]
click at [1106, 389] on icon at bounding box center [1107, 387] width 13 height 13
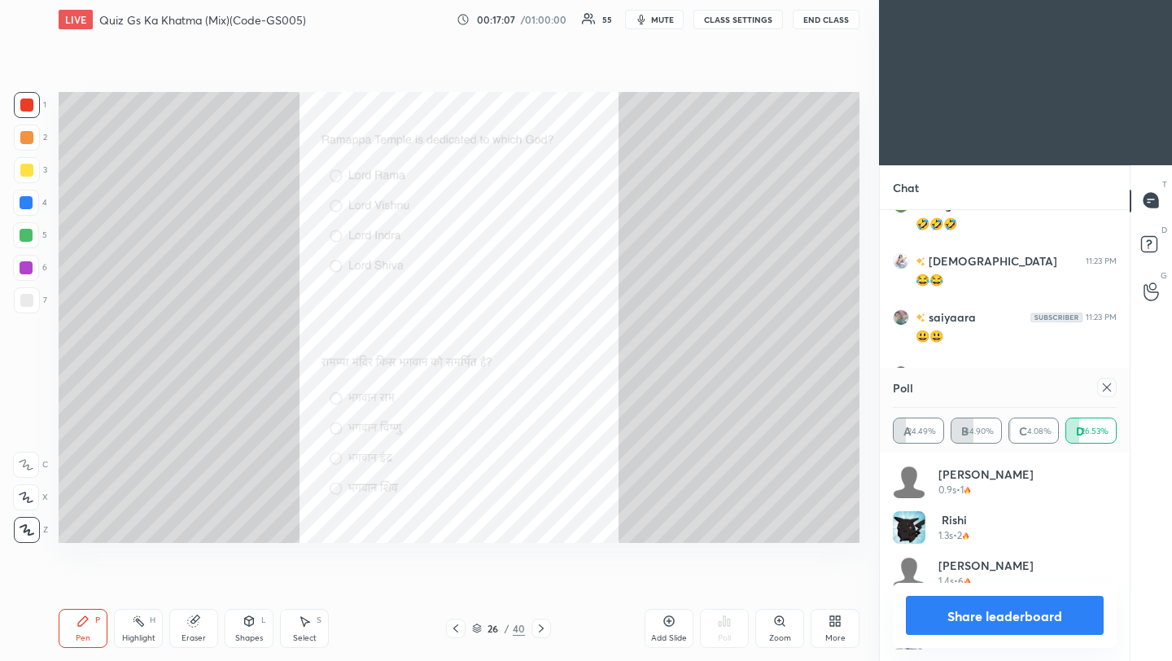
scroll to position [191, 219]
click at [1106, 387] on icon at bounding box center [1107, 387] width 8 height 8
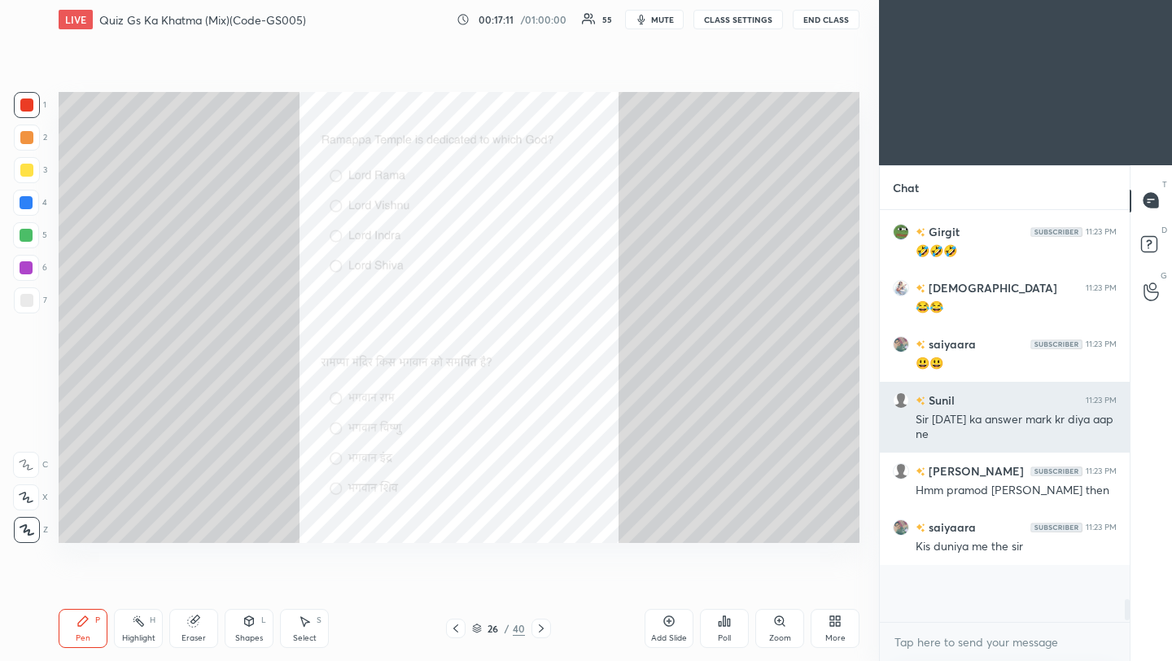
scroll to position [357, 245]
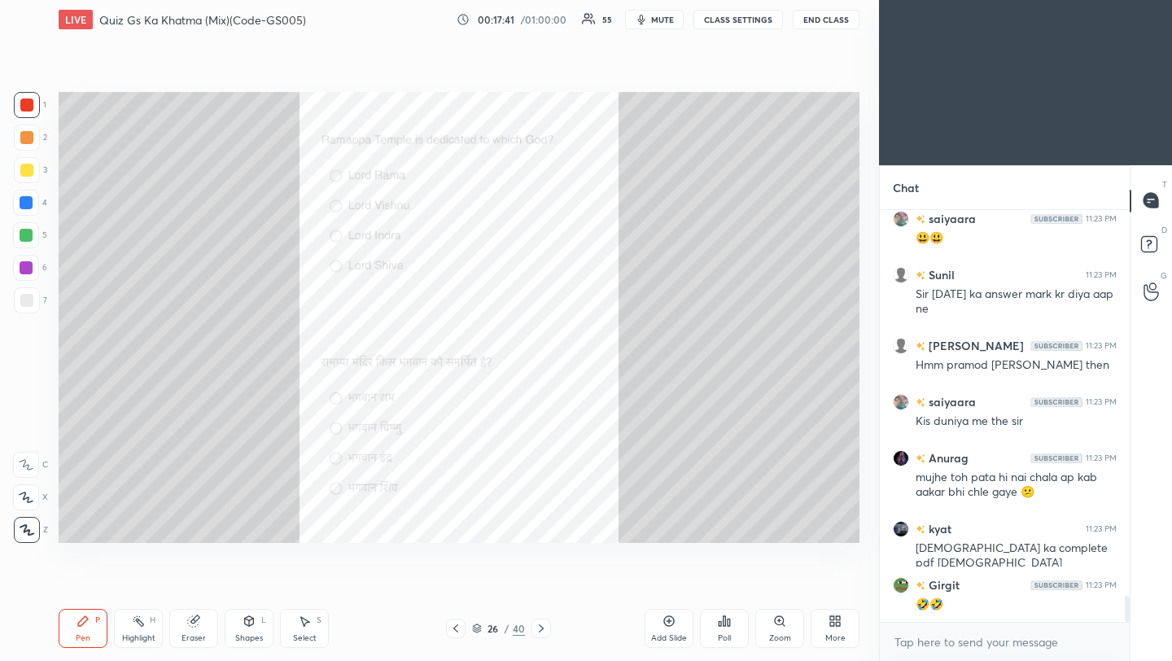
click at [541, 629] on icon at bounding box center [541, 628] width 13 height 13
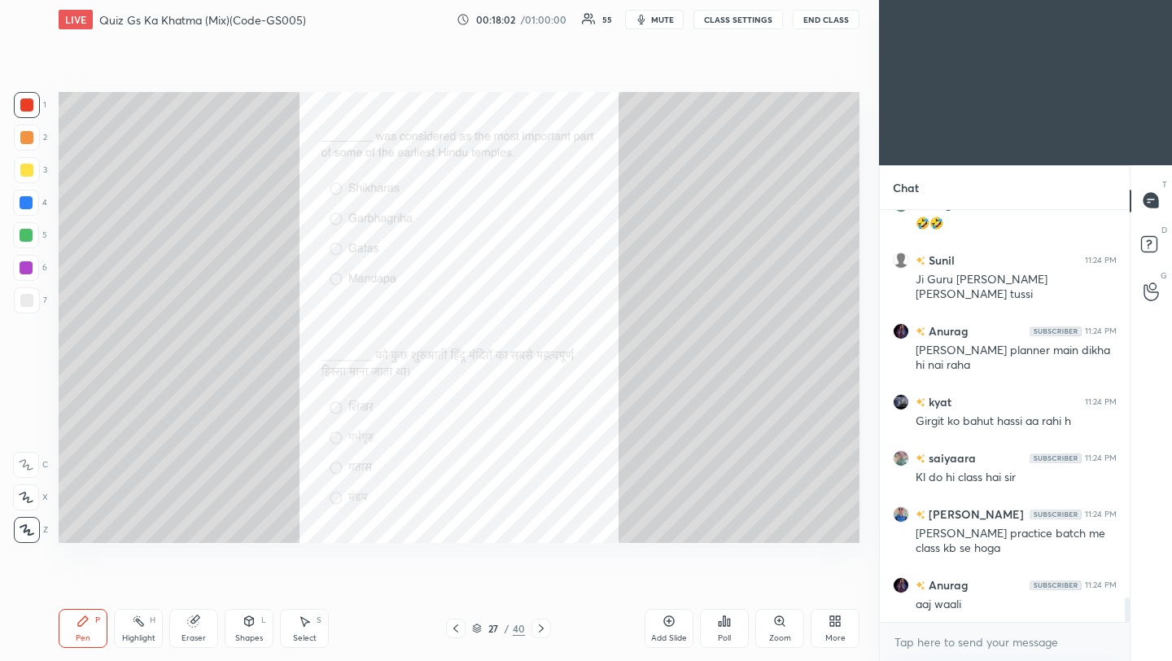
scroll to position [6525, 0]
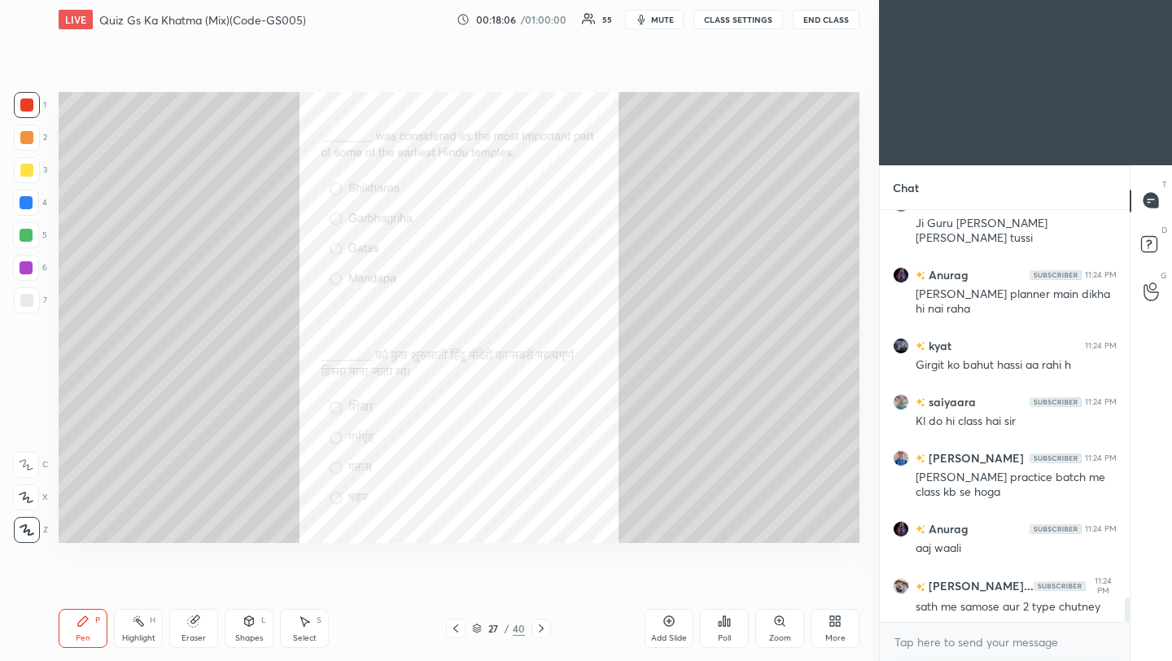
click at [726, 629] on div "Poll" at bounding box center [724, 628] width 49 height 39
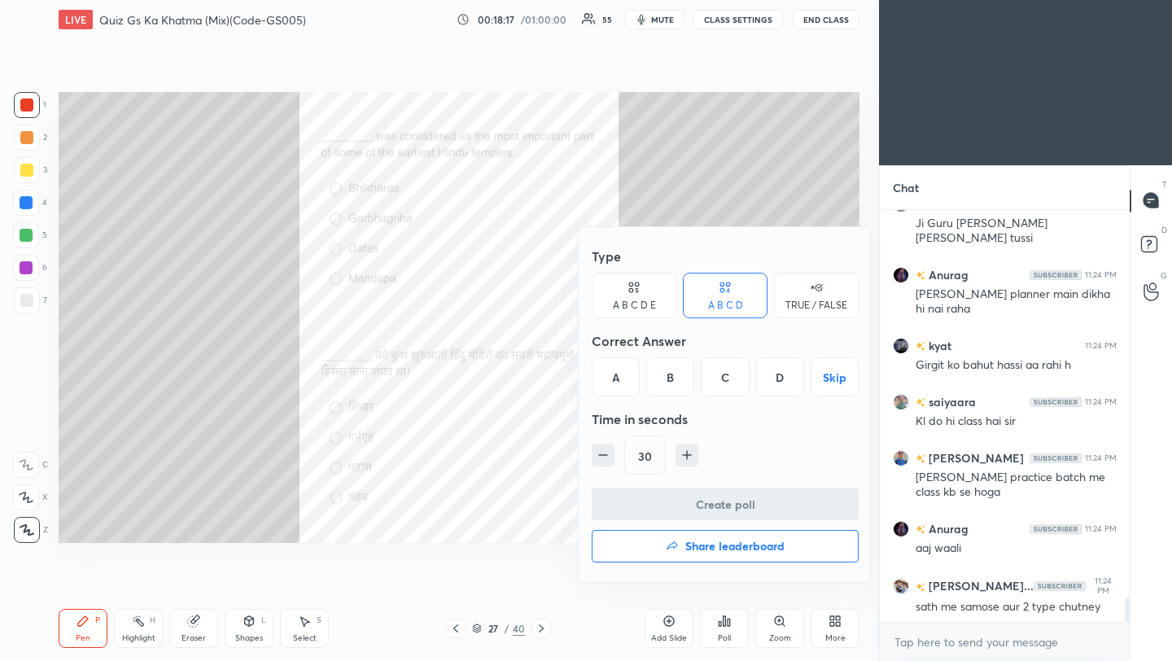
click at [678, 382] on div "B" at bounding box center [670, 376] width 48 height 39
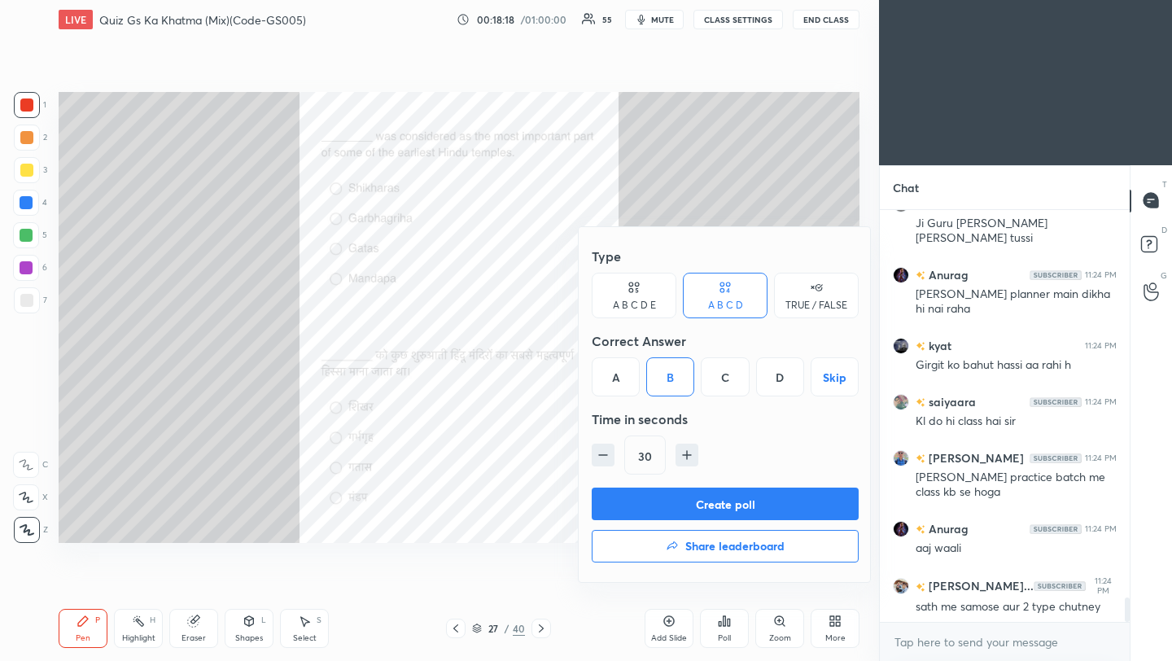
drag, startPoint x: 697, startPoint y: 512, endPoint x: 721, endPoint y: 506, distance: 24.5
click at [698, 512] on button "Create poll" at bounding box center [725, 504] width 267 height 33
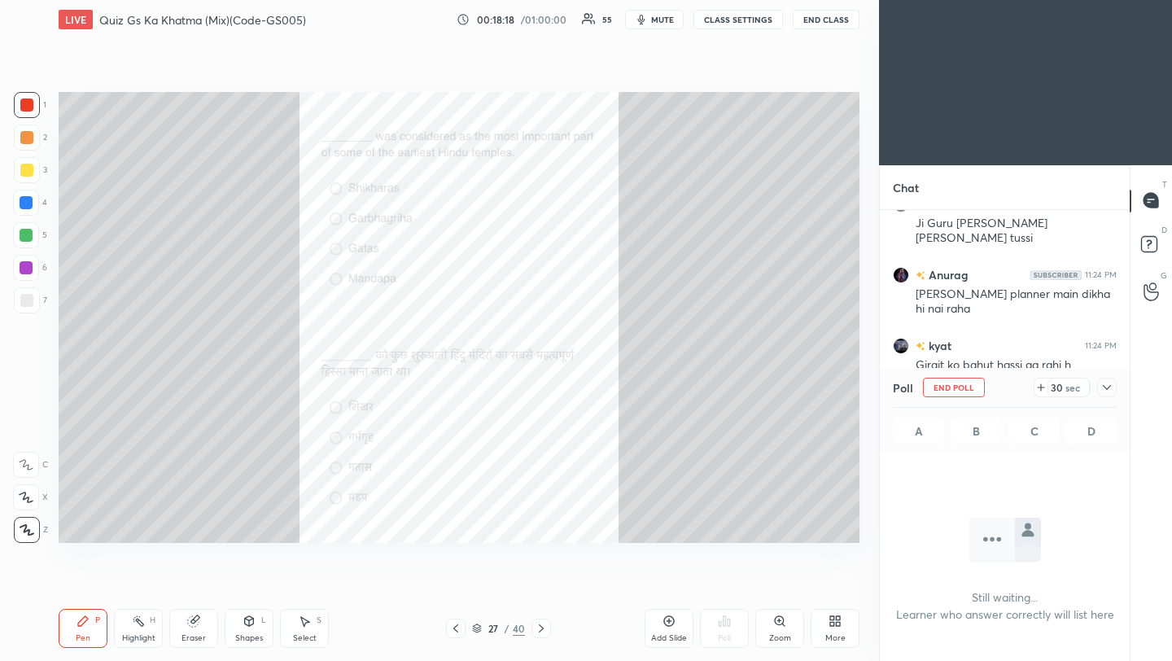
scroll to position [322, 245]
click at [1117, 388] on div "Poll End Poll 29 sec A B C D" at bounding box center [1005, 410] width 250 height 85
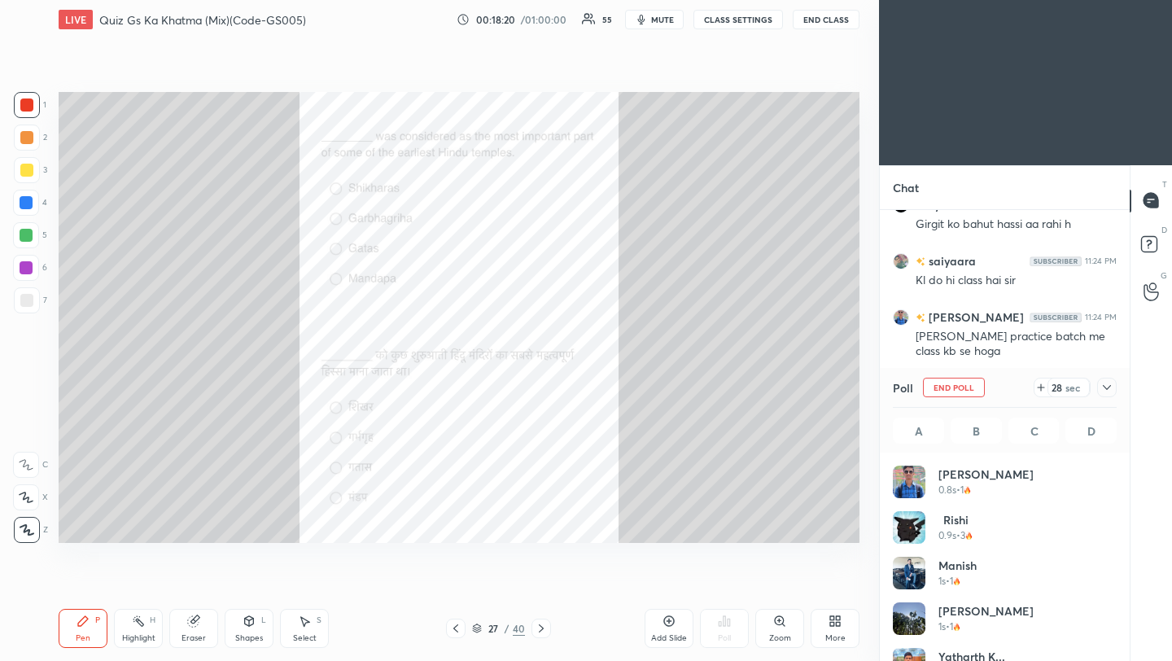
scroll to position [6, 6]
click at [1110, 391] on icon at bounding box center [1107, 387] width 13 height 13
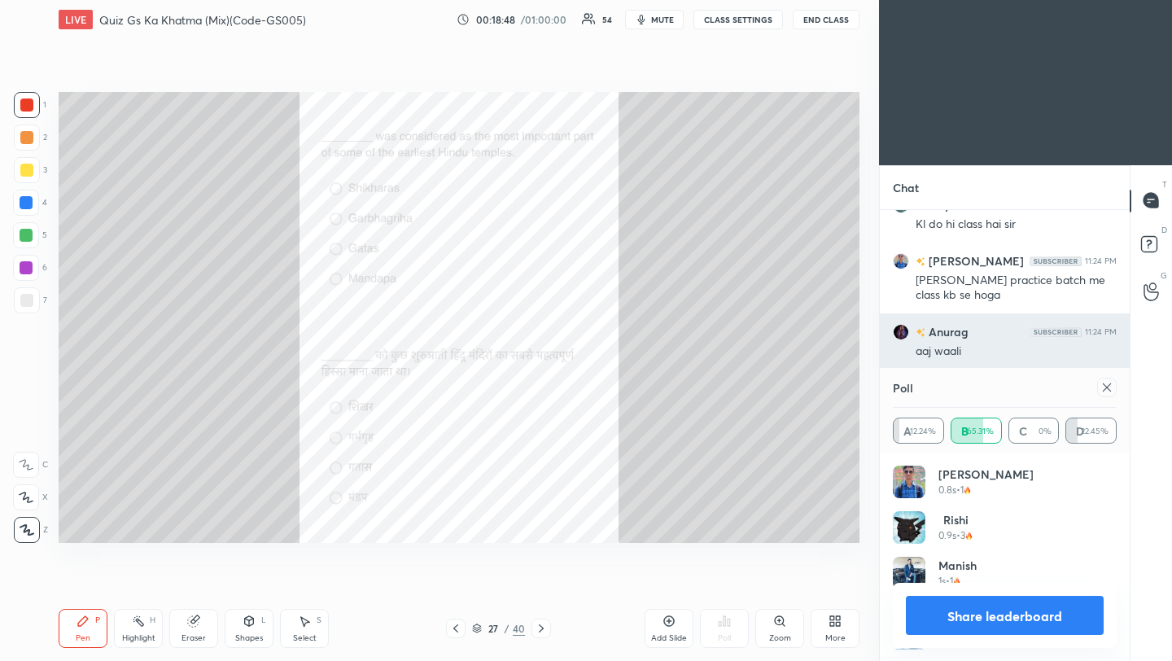
scroll to position [191, 219]
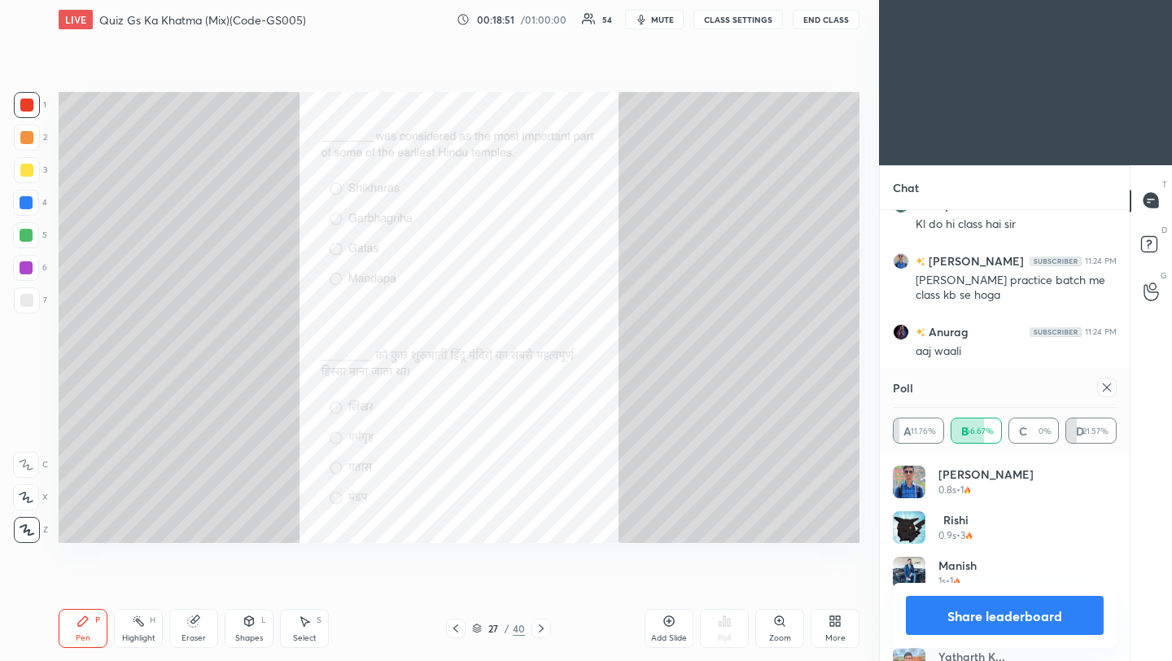
click at [1107, 388] on icon at bounding box center [1107, 387] width 13 height 13
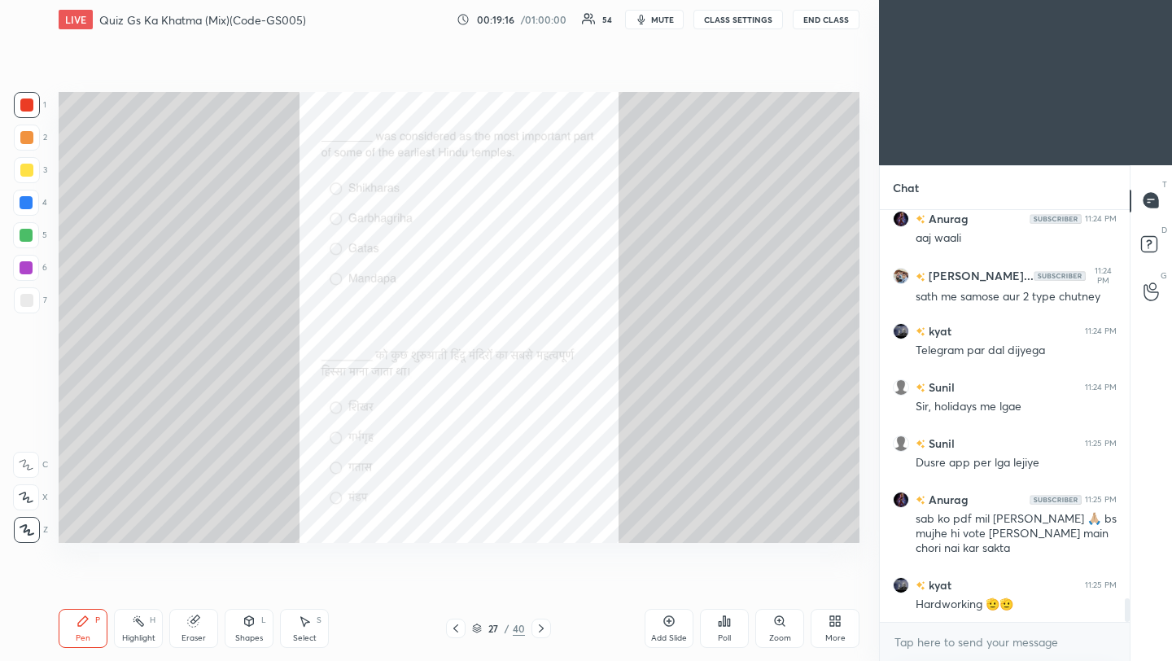
click at [541, 632] on icon at bounding box center [541, 628] width 13 height 13
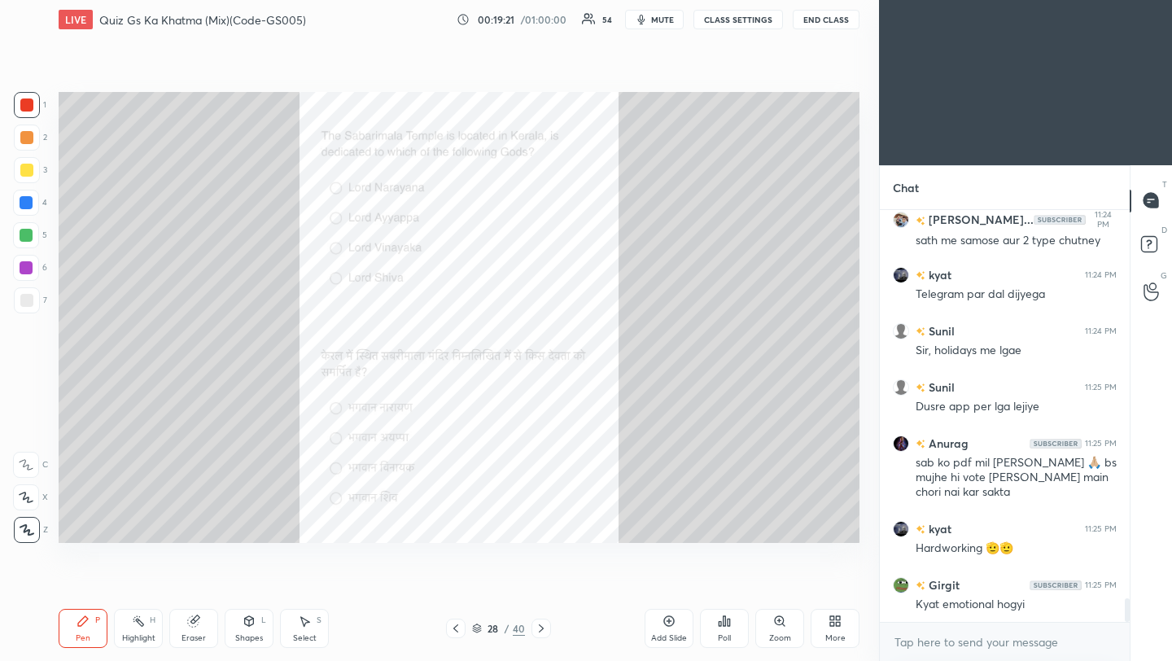
click at [728, 629] on div "Poll" at bounding box center [724, 628] width 49 height 39
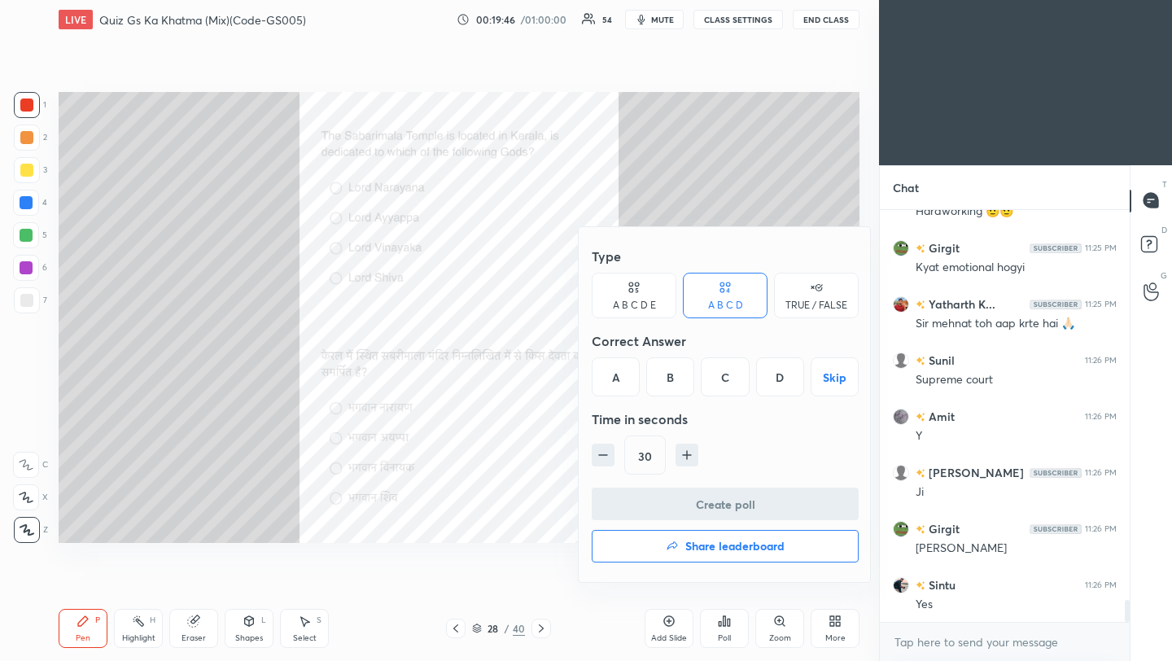
click at [676, 380] on div "B" at bounding box center [670, 376] width 48 height 39
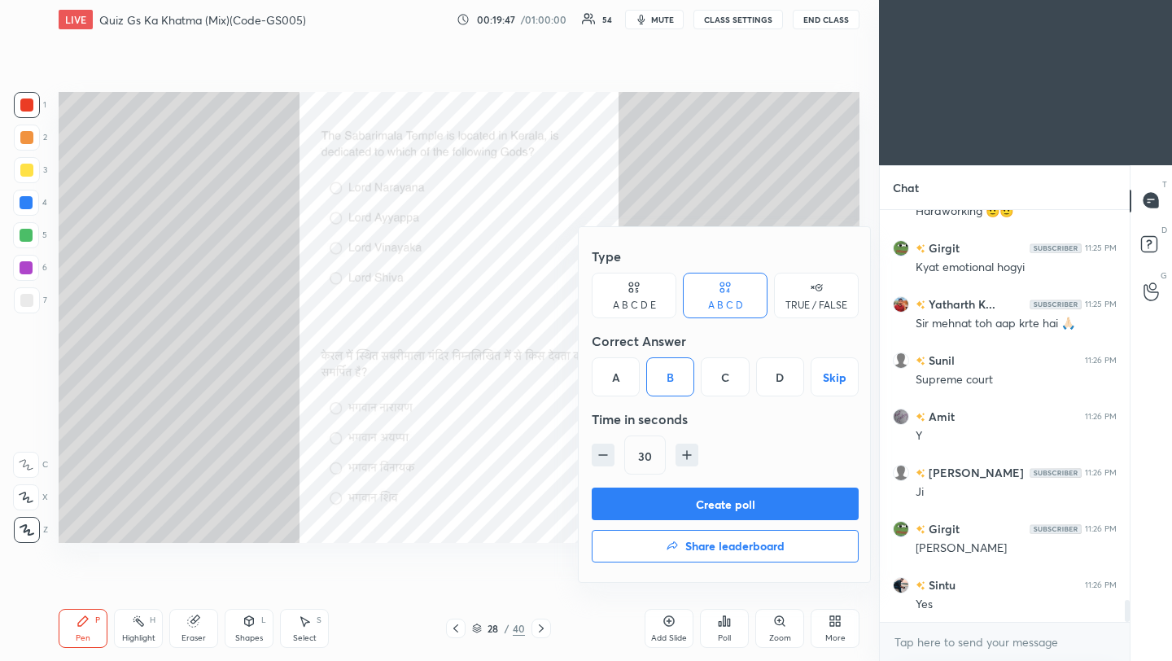
click at [700, 503] on button "Create poll" at bounding box center [725, 504] width 267 height 33
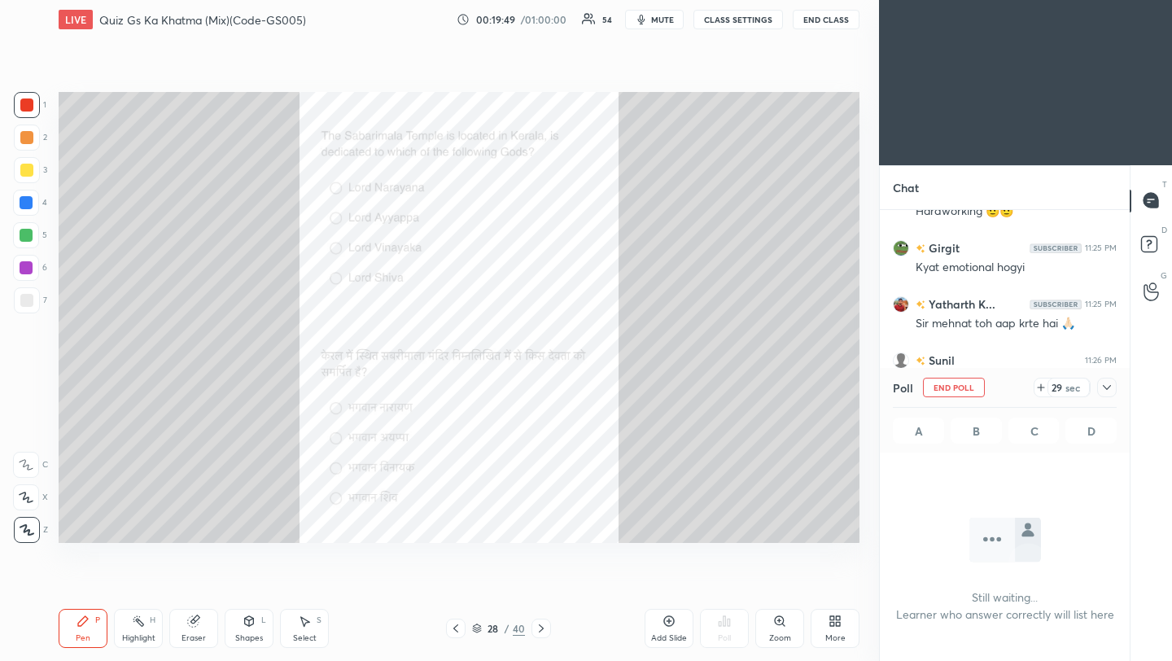
click at [1111, 388] on icon at bounding box center [1107, 387] width 13 height 13
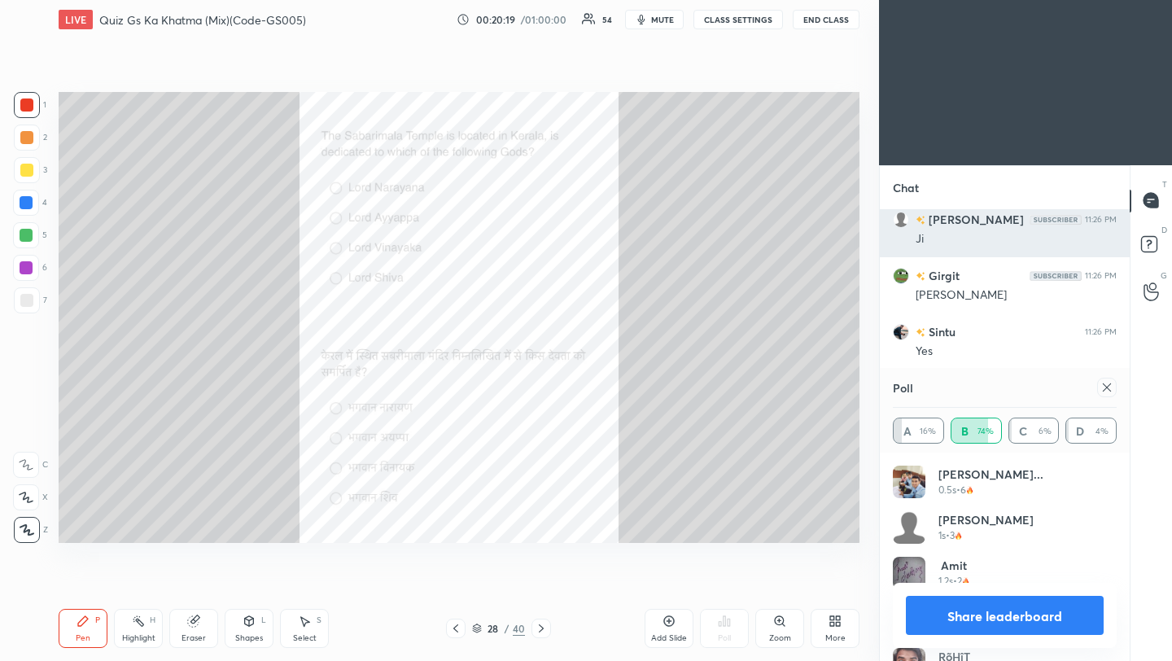
scroll to position [7538, 0]
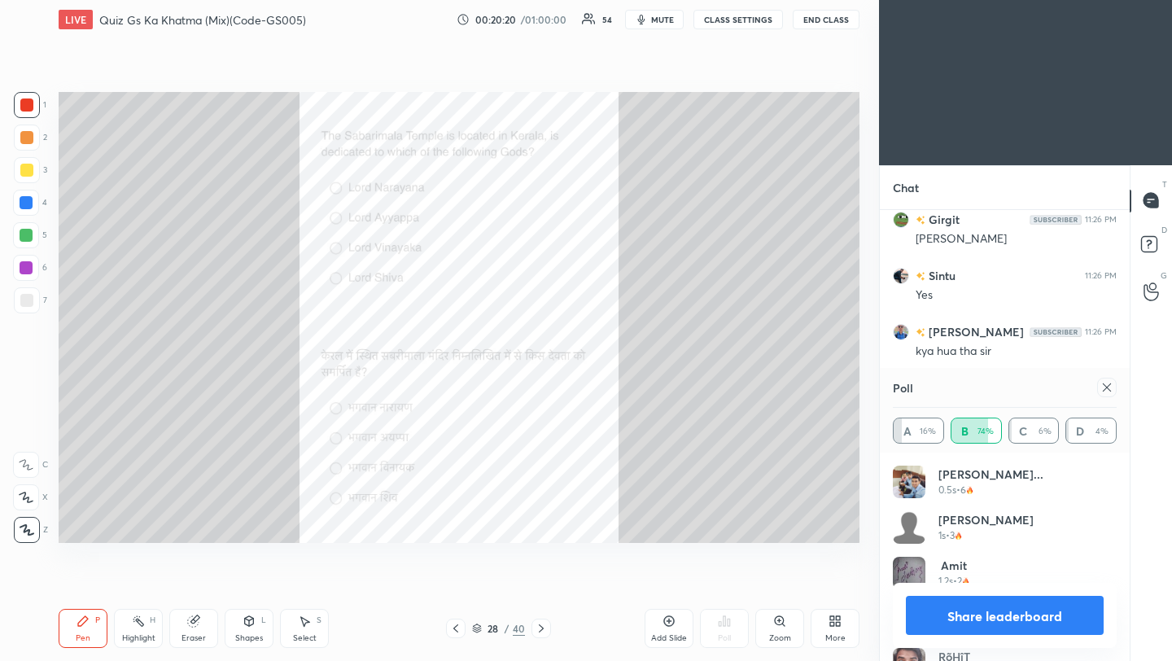
click at [1108, 390] on icon at bounding box center [1107, 387] width 13 height 13
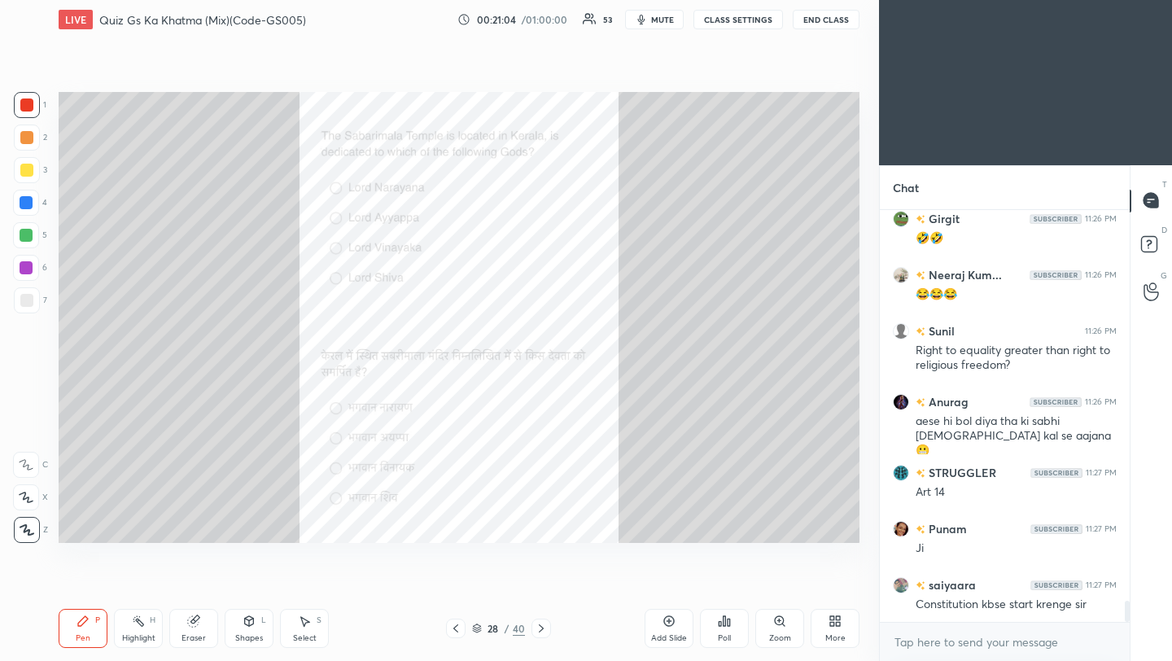
scroll to position [7819, 0]
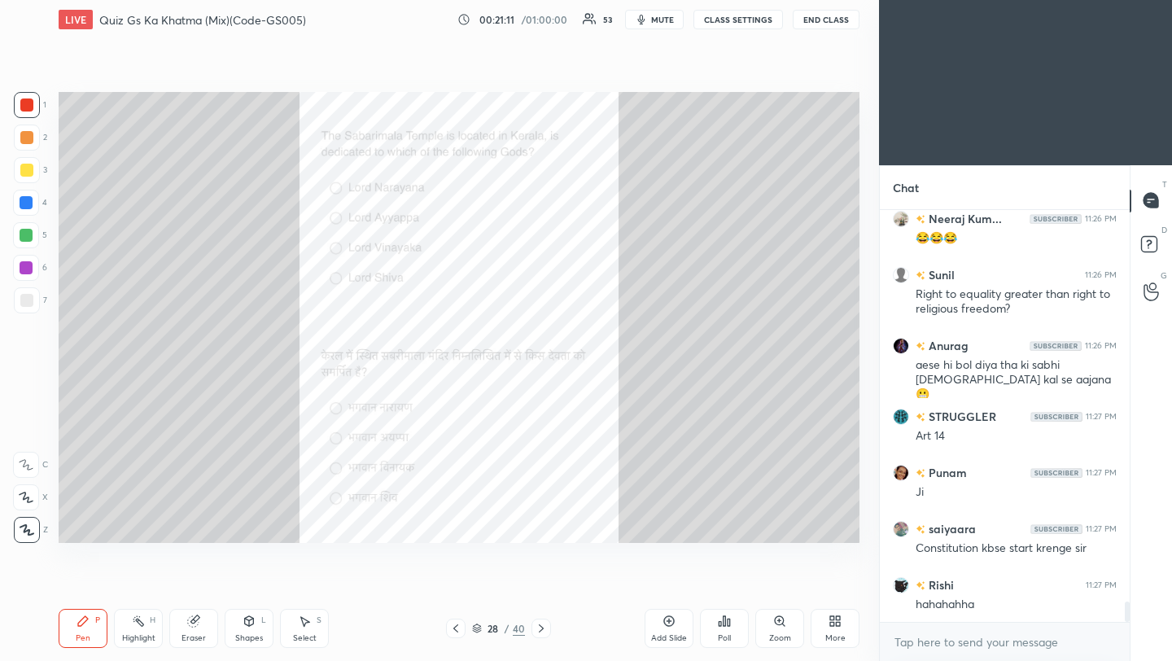
click at [538, 633] on icon at bounding box center [541, 628] width 13 height 13
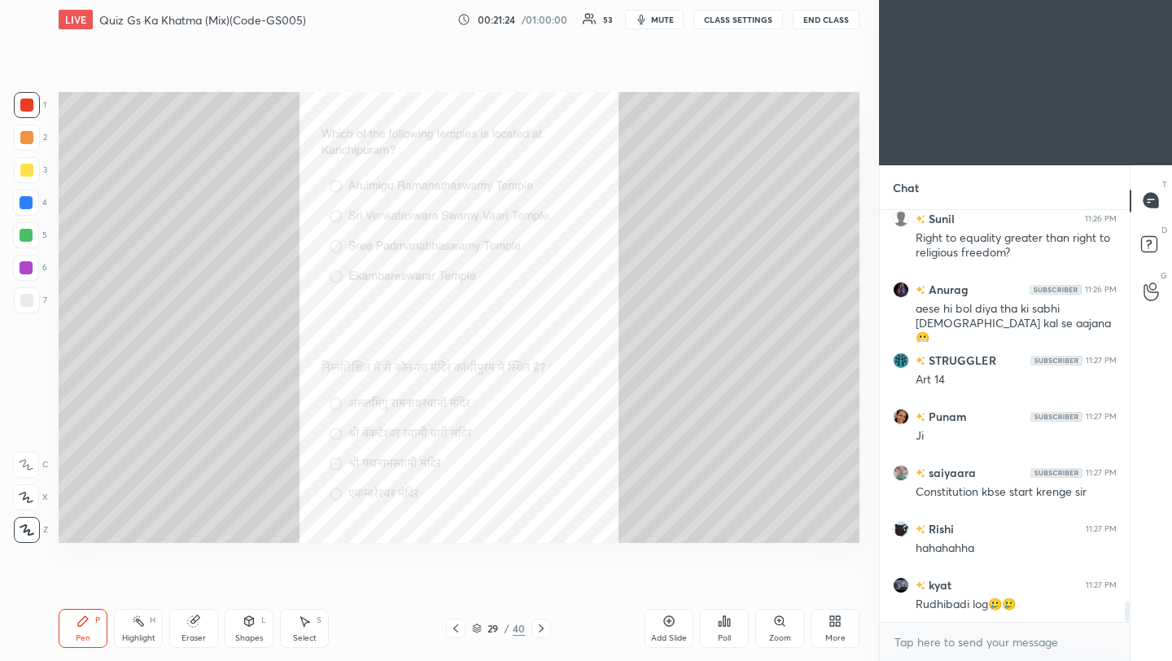
click at [730, 631] on div "Poll" at bounding box center [724, 628] width 49 height 39
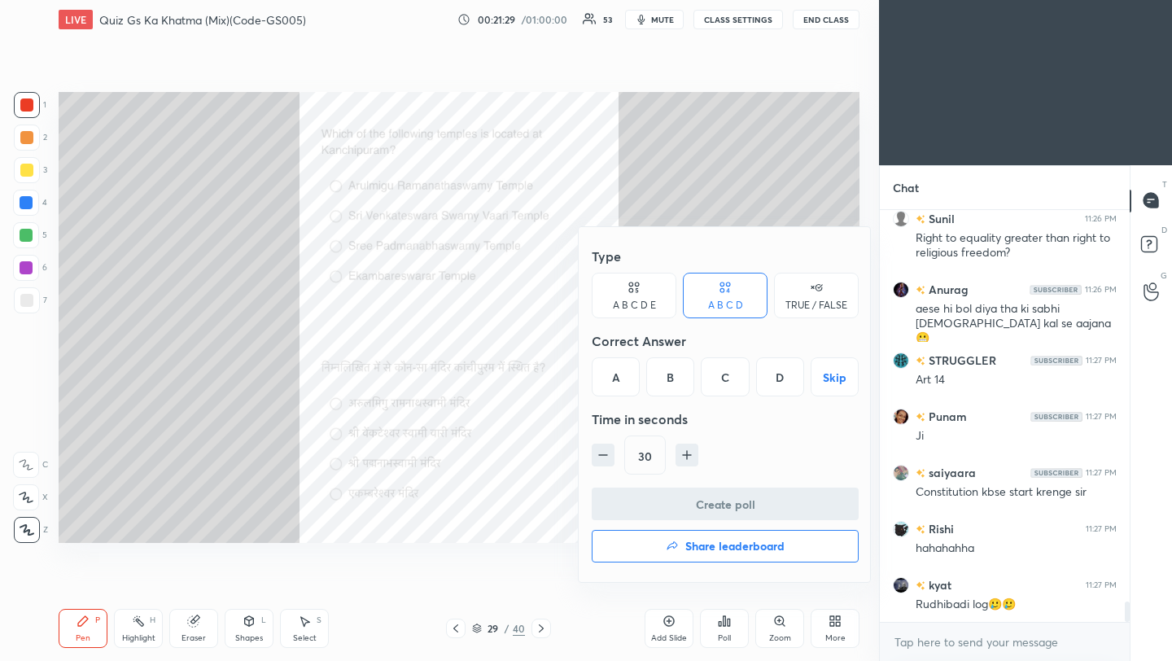
click at [783, 386] on div "D" at bounding box center [780, 376] width 48 height 39
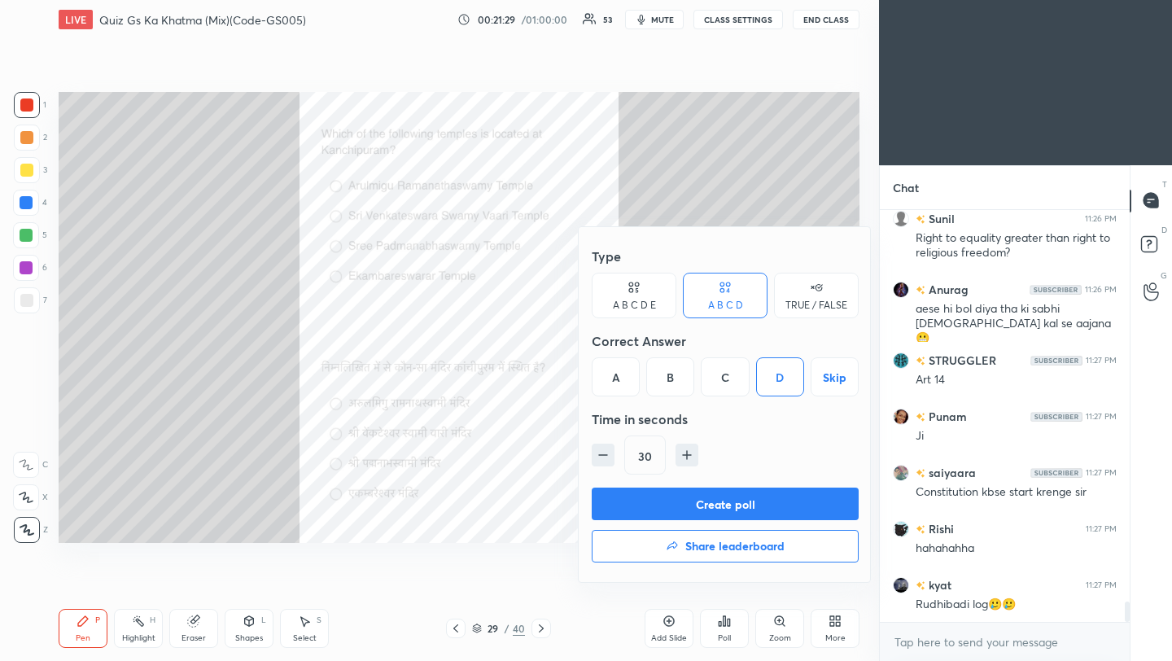
click at [753, 505] on button "Create poll" at bounding box center [725, 504] width 267 height 33
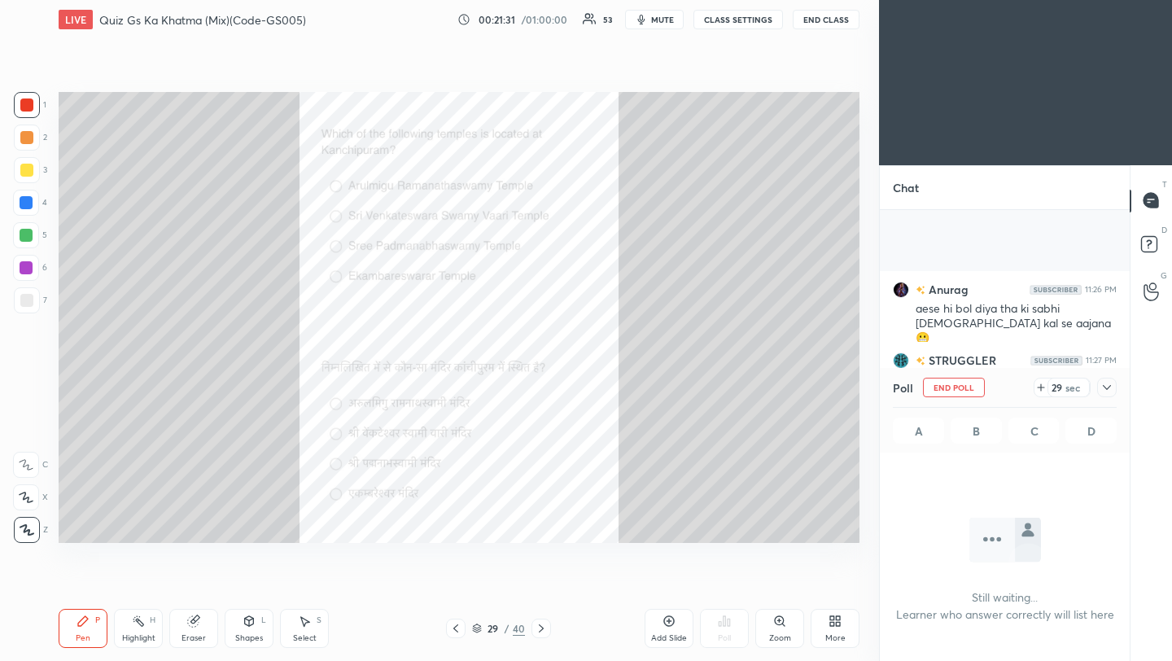
scroll to position [8017, 0]
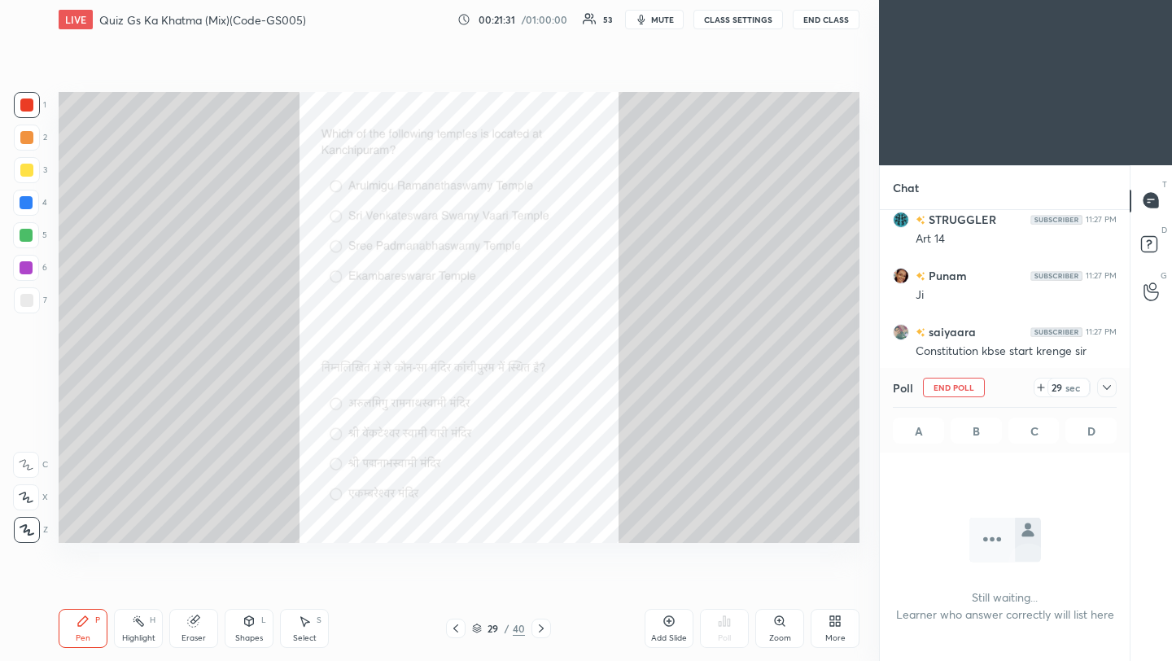
click at [1109, 389] on icon at bounding box center [1107, 387] width 13 height 13
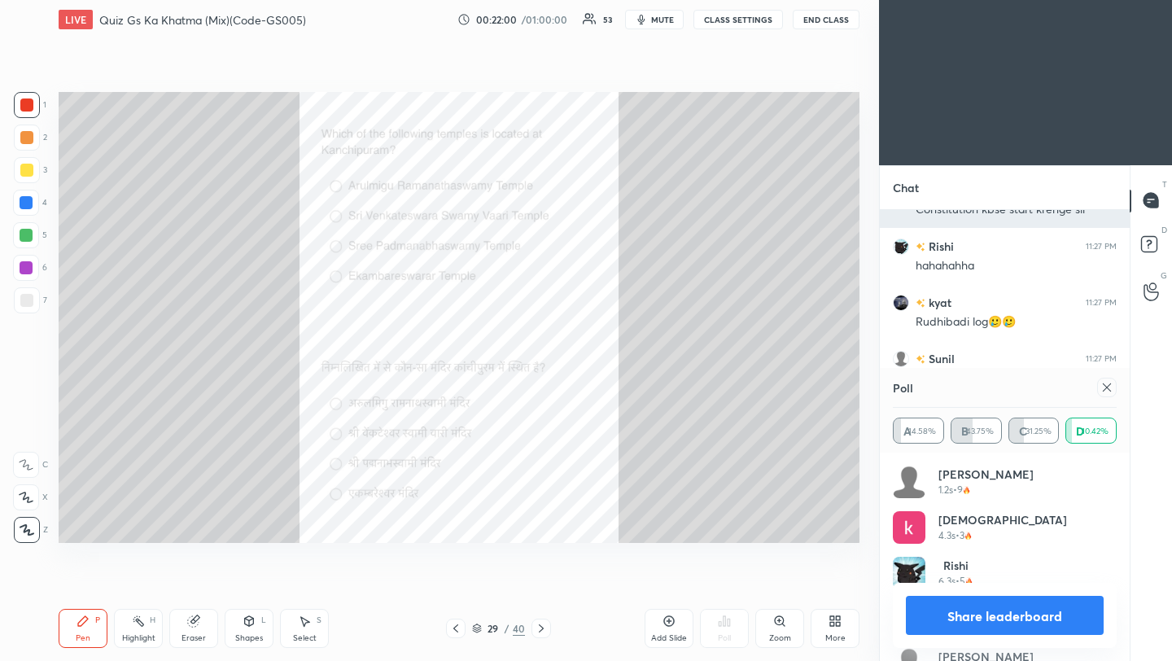
scroll to position [191, 219]
click at [1111, 389] on icon at bounding box center [1107, 387] width 13 height 13
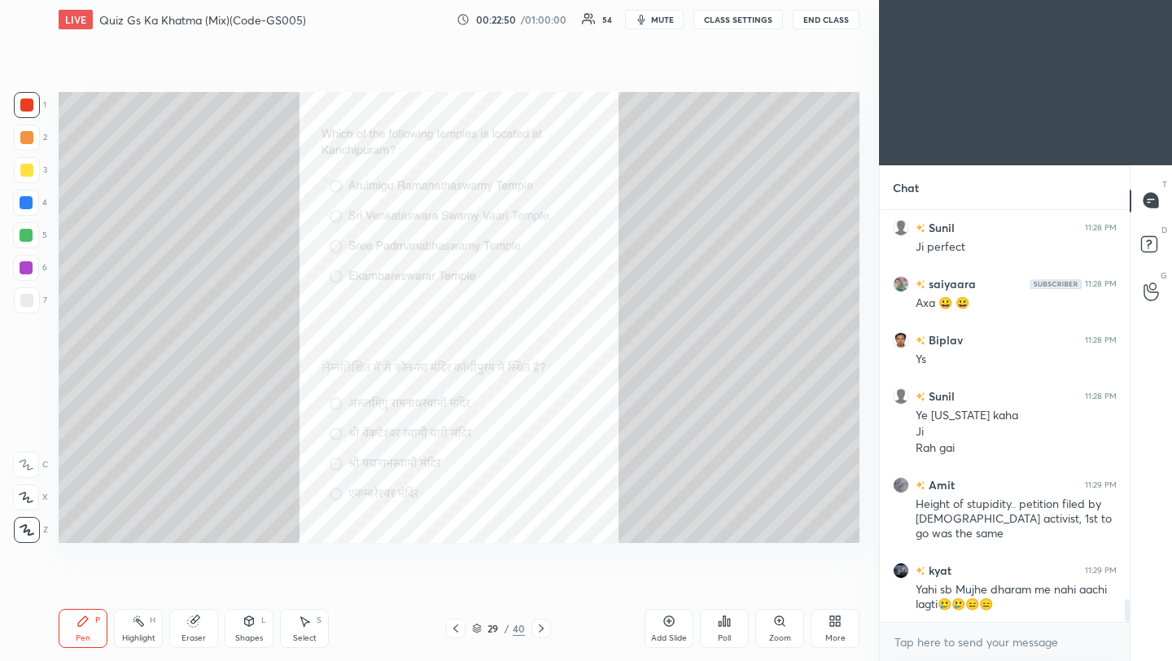
scroll to position [7150, 0]
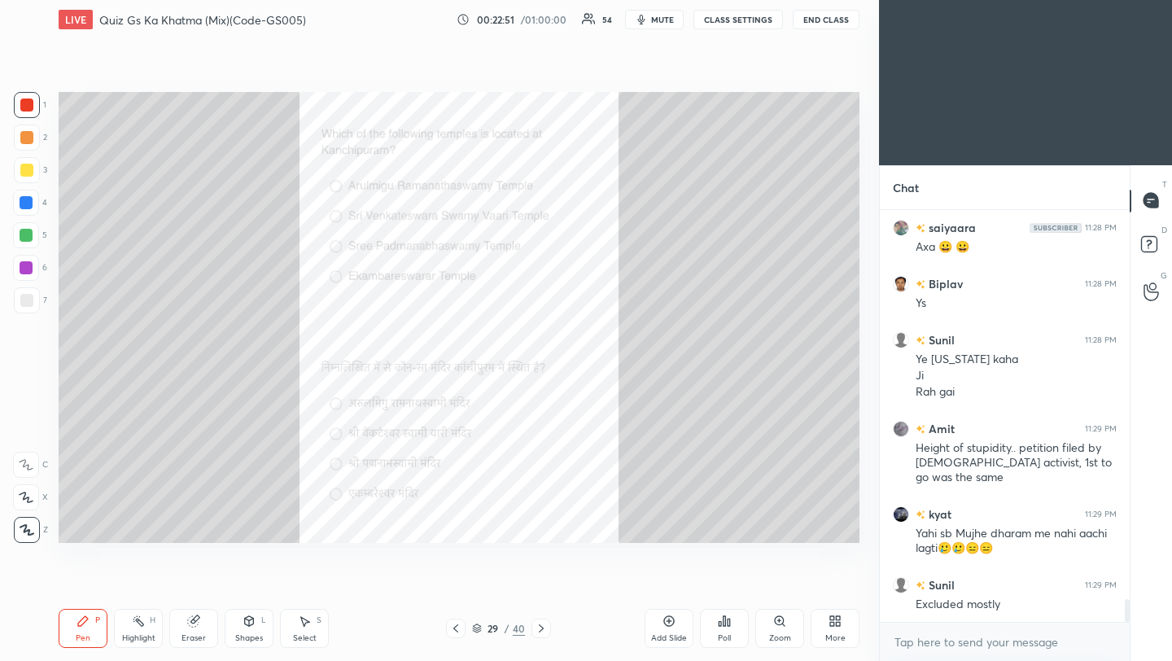
click at [543, 630] on icon at bounding box center [541, 628] width 13 height 13
click at [728, 623] on icon at bounding box center [729, 622] width 2 height 7
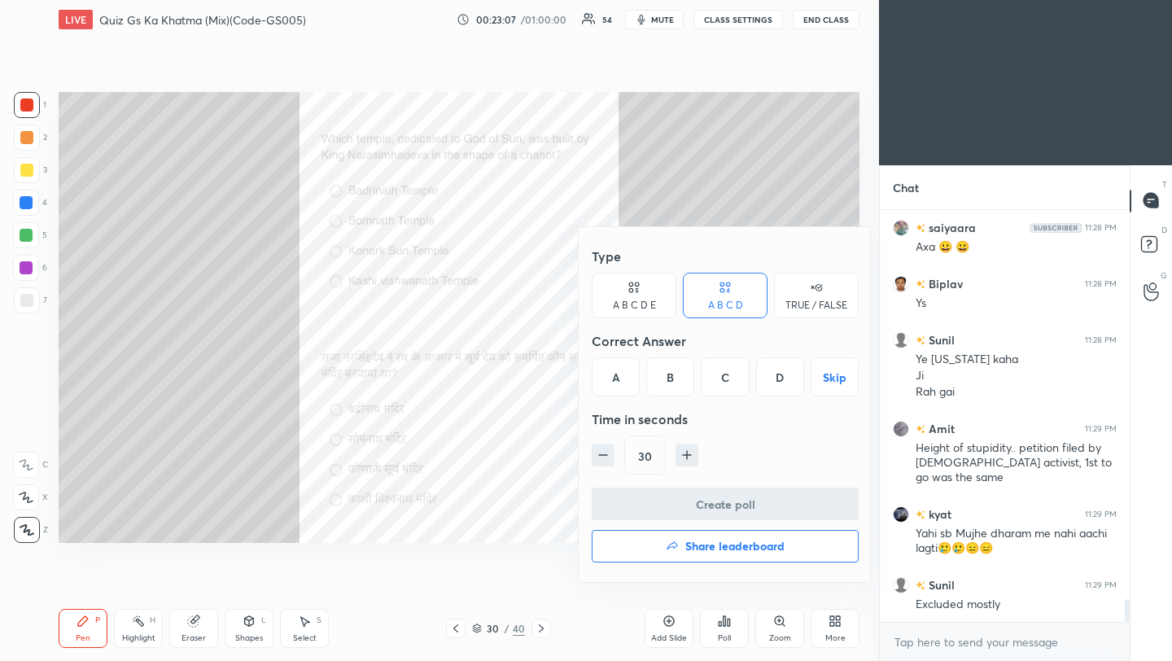
click at [730, 380] on div "C" at bounding box center [725, 376] width 48 height 39
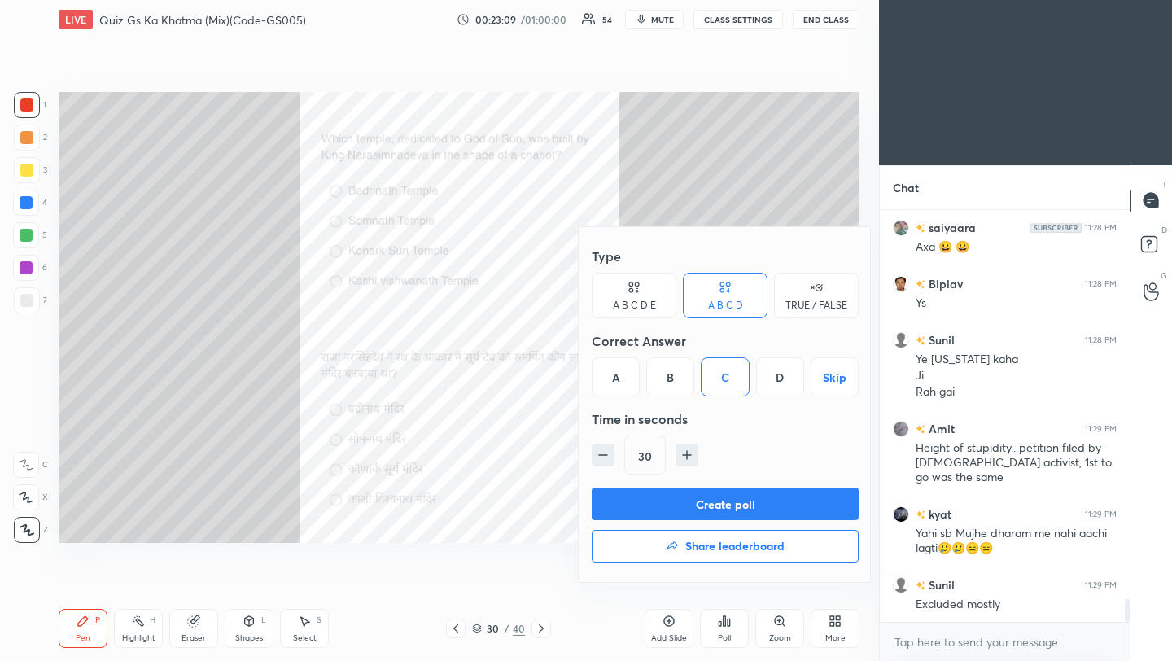
click at [716, 503] on button "Create poll" at bounding box center [725, 504] width 267 height 33
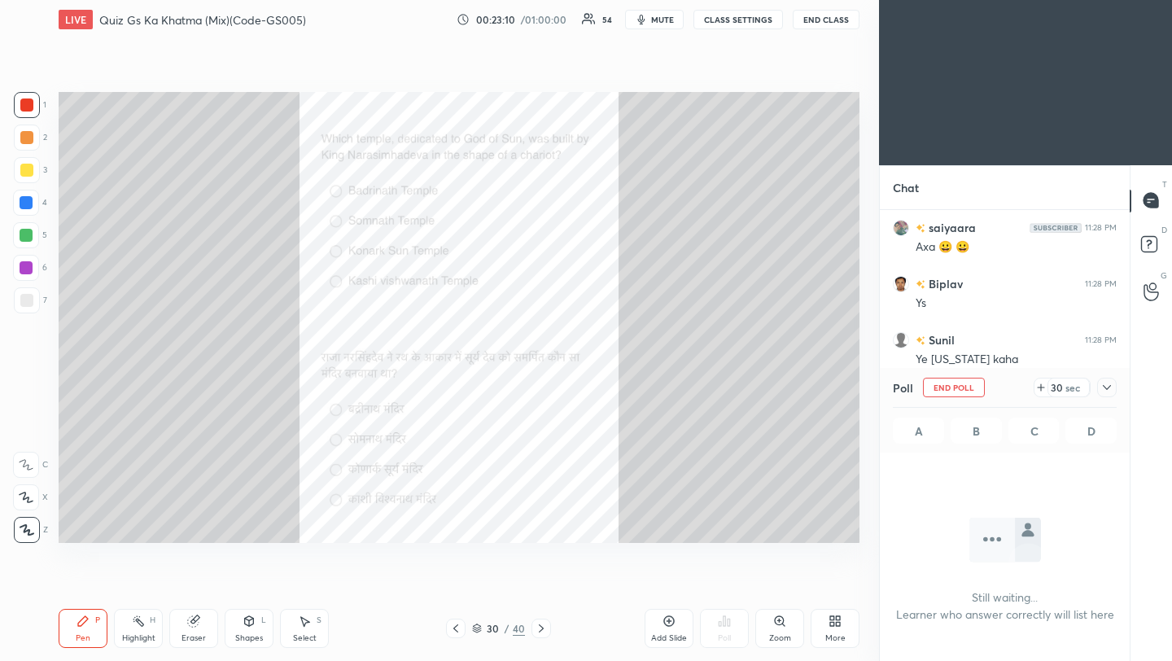
scroll to position [6, 6]
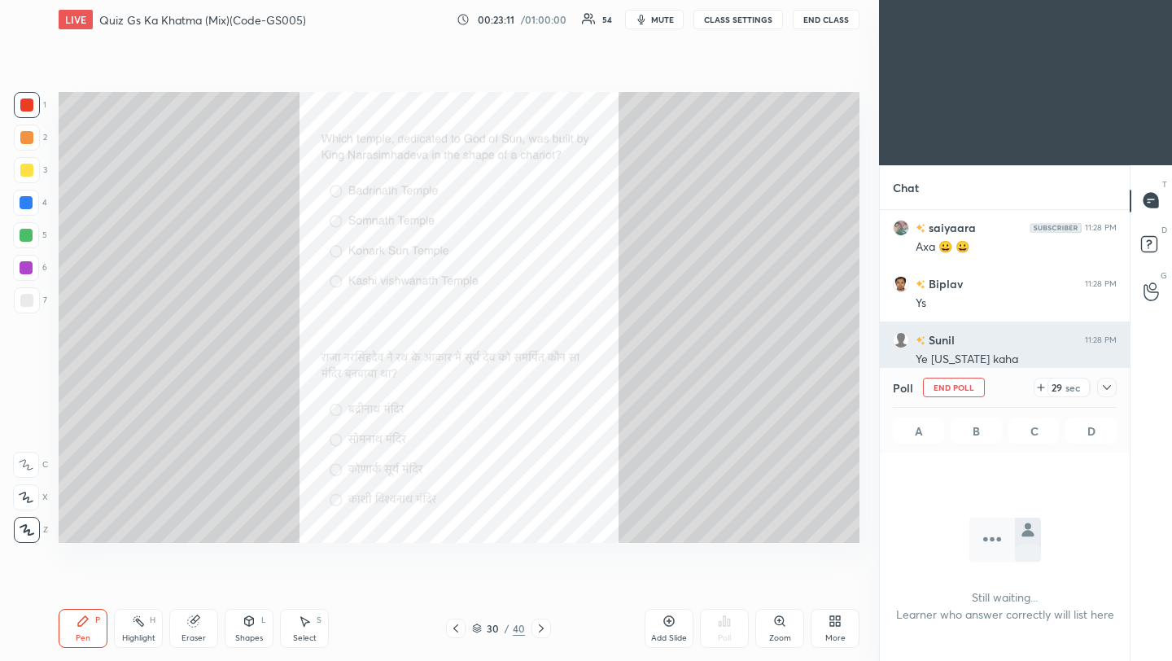
click at [1112, 388] on icon at bounding box center [1107, 387] width 13 height 13
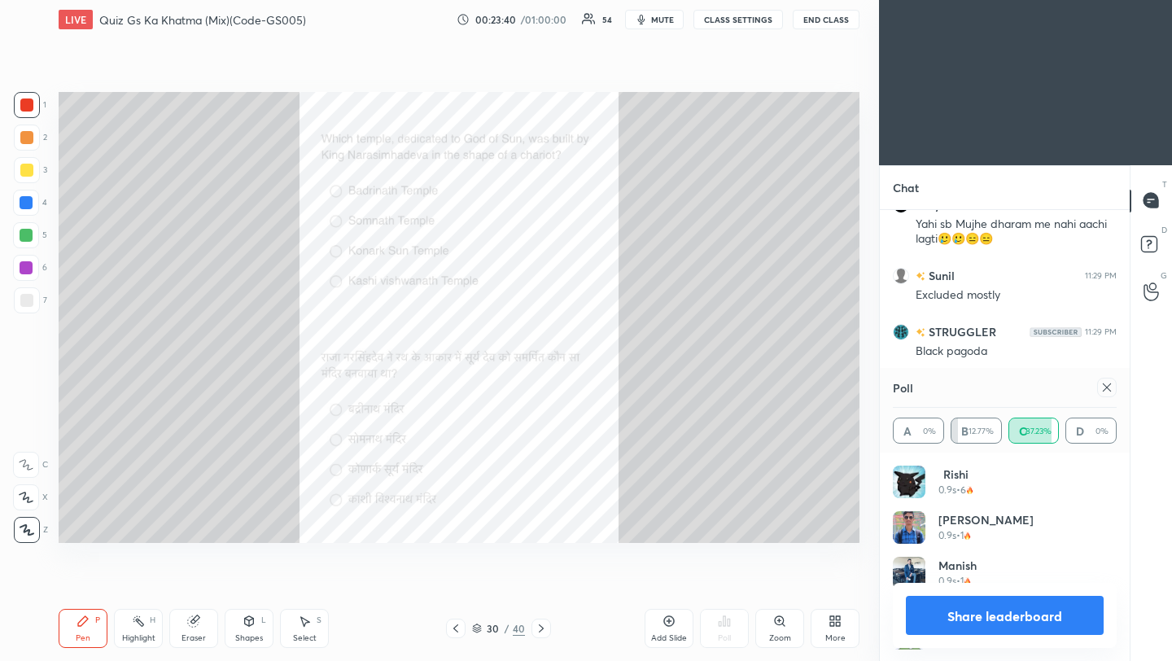
scroll to position [191, 219]
click at [1111, 387] on icon at bounding box center [1107, 387] width 13 height 13
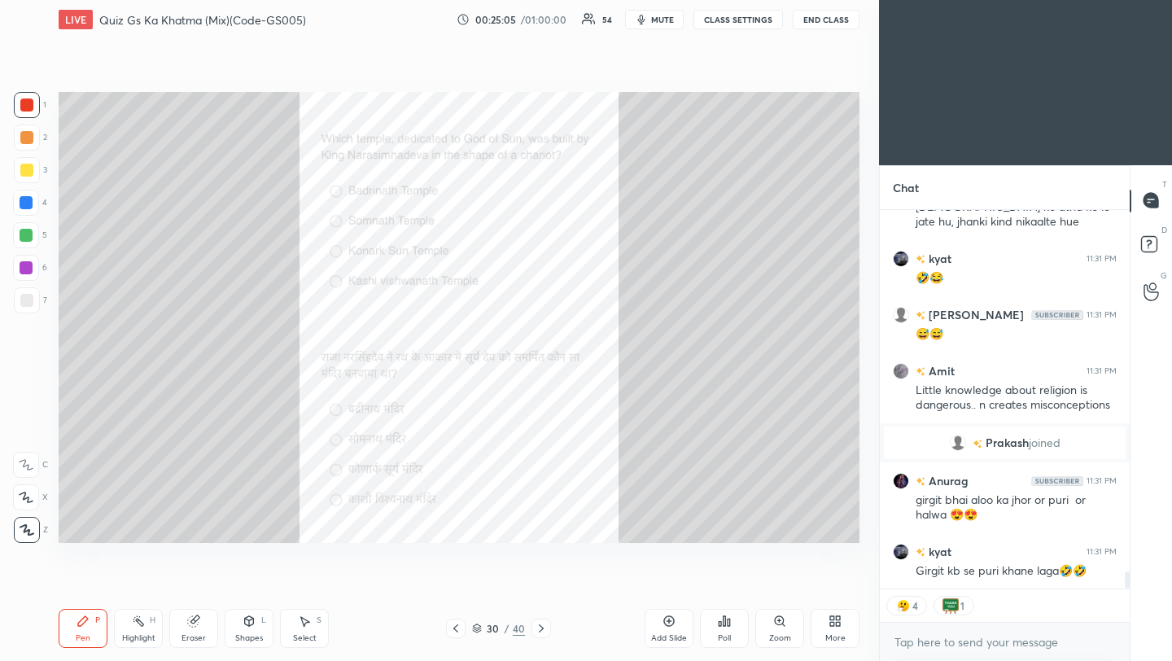
scroll to position [8010, 0]
click at [841, 622] on icon at bounding box center [835, 621] width 13 height 13
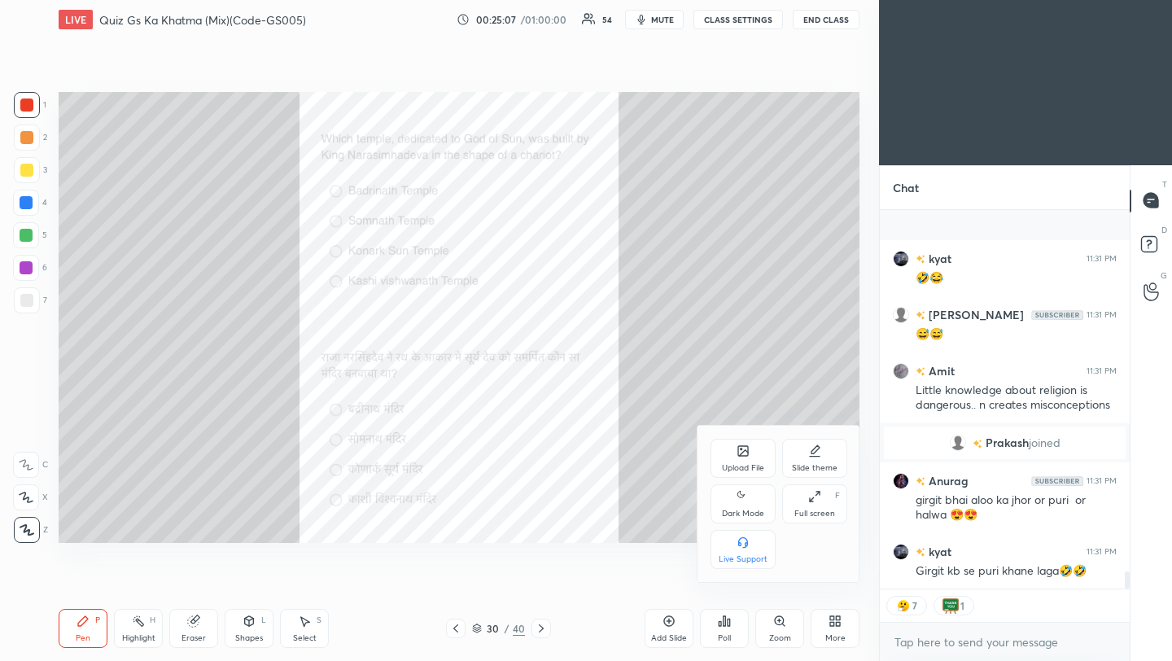
scroll to position [8122, 0]
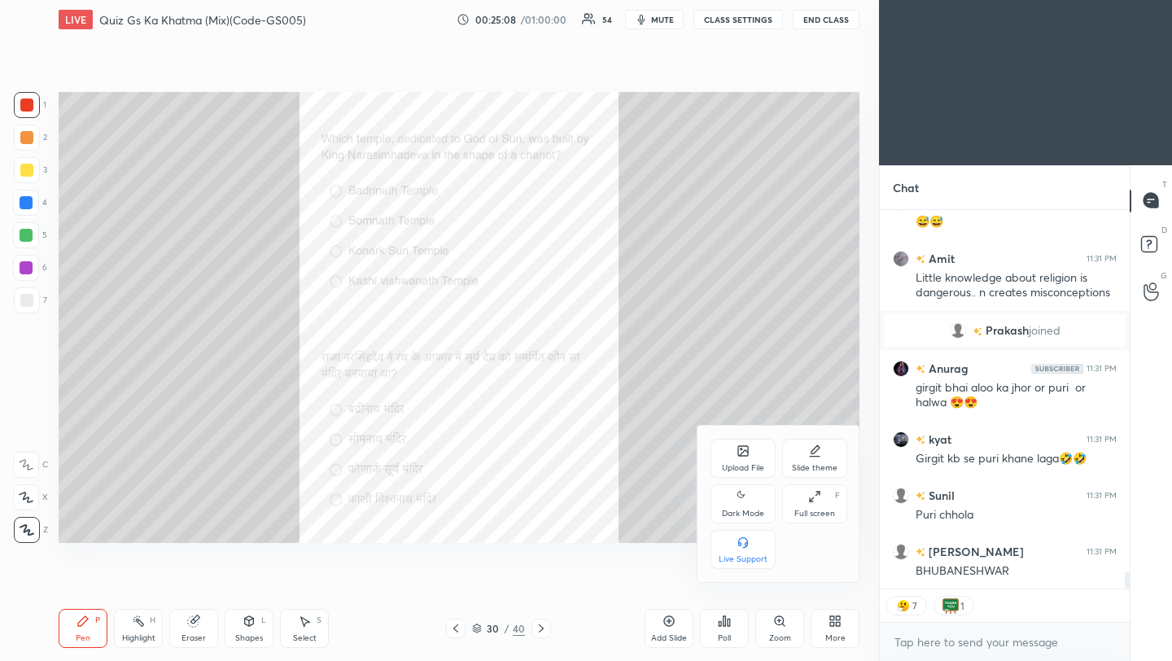
click at [743, 451] on icon at bounding box center [743, 451] width 10 height 10
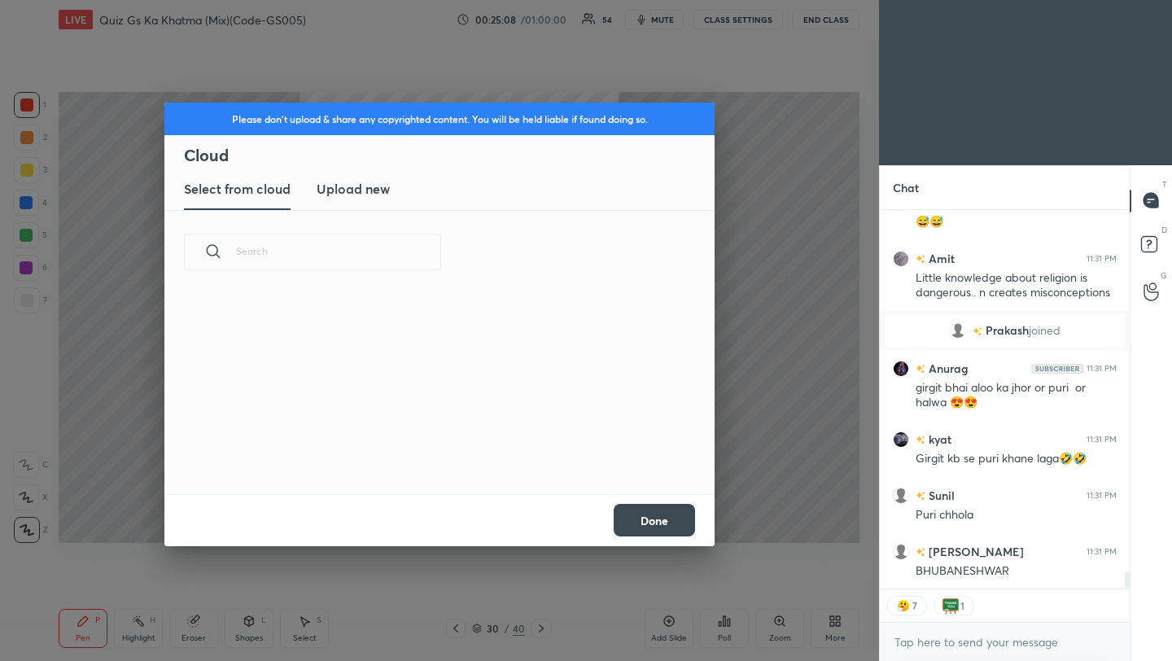
scroll to position [200, 523]
click at [370, 192] on h3 "Upload new" at bounding box center [353, 189] width 73 height 20
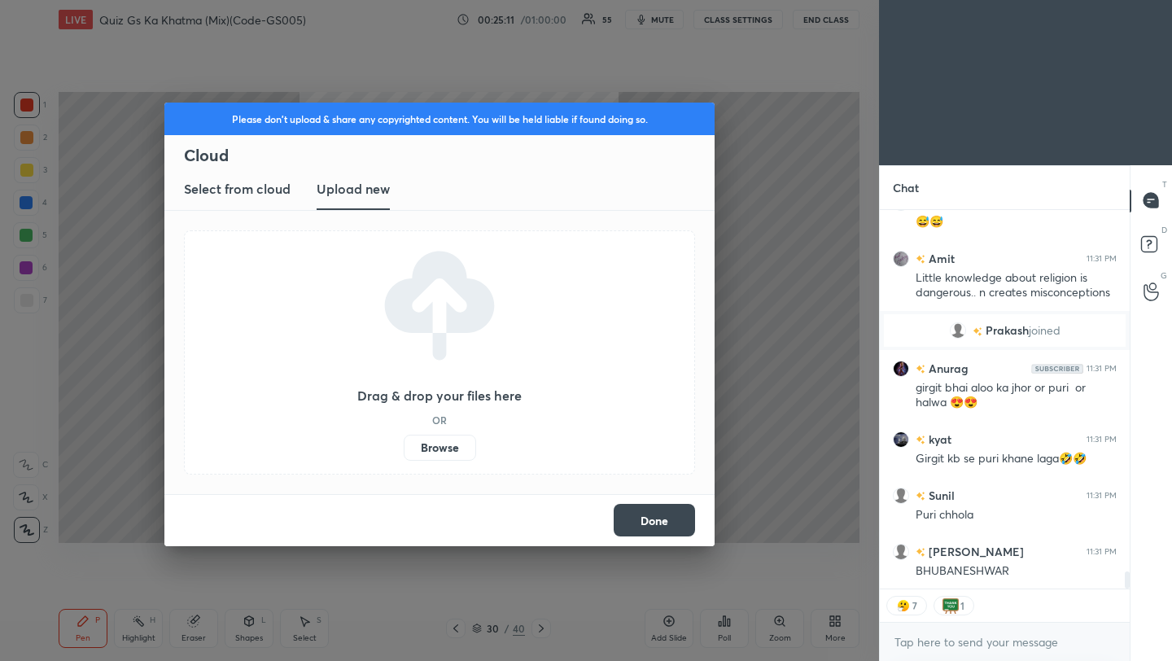
click at [447, 449] on label "Browse" at bounding box center [440, 448] width 72 height 26
click at [404, 449] on input "Browse" at bounding box center [404, 448] width 0 height 26
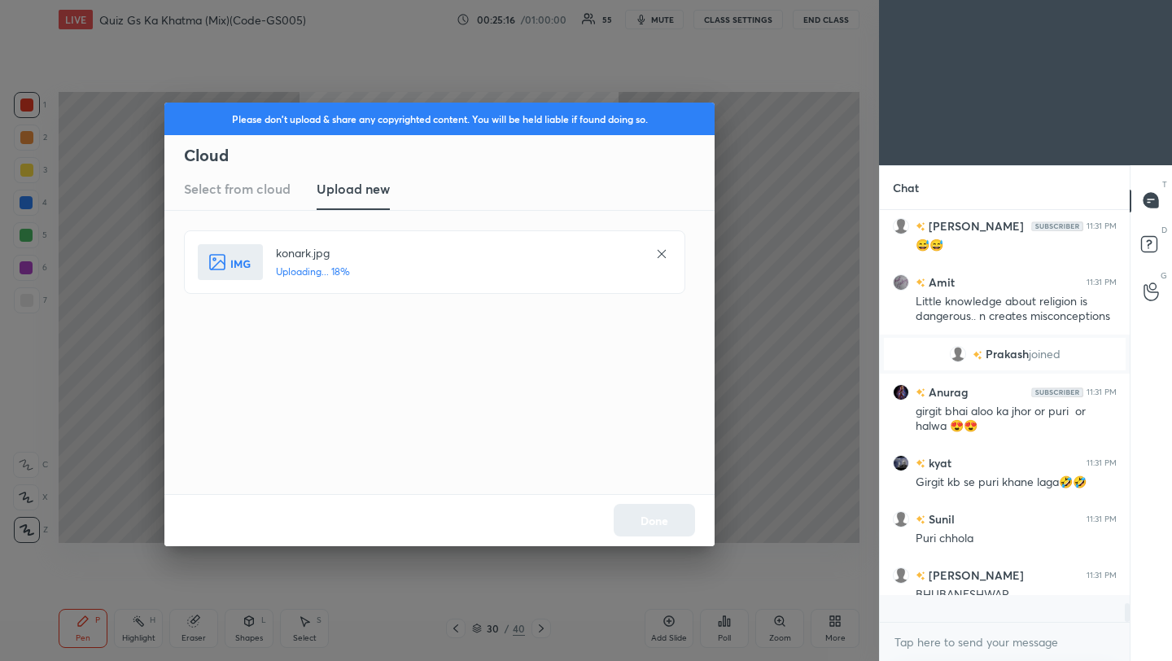
scroll to position [6, 6]
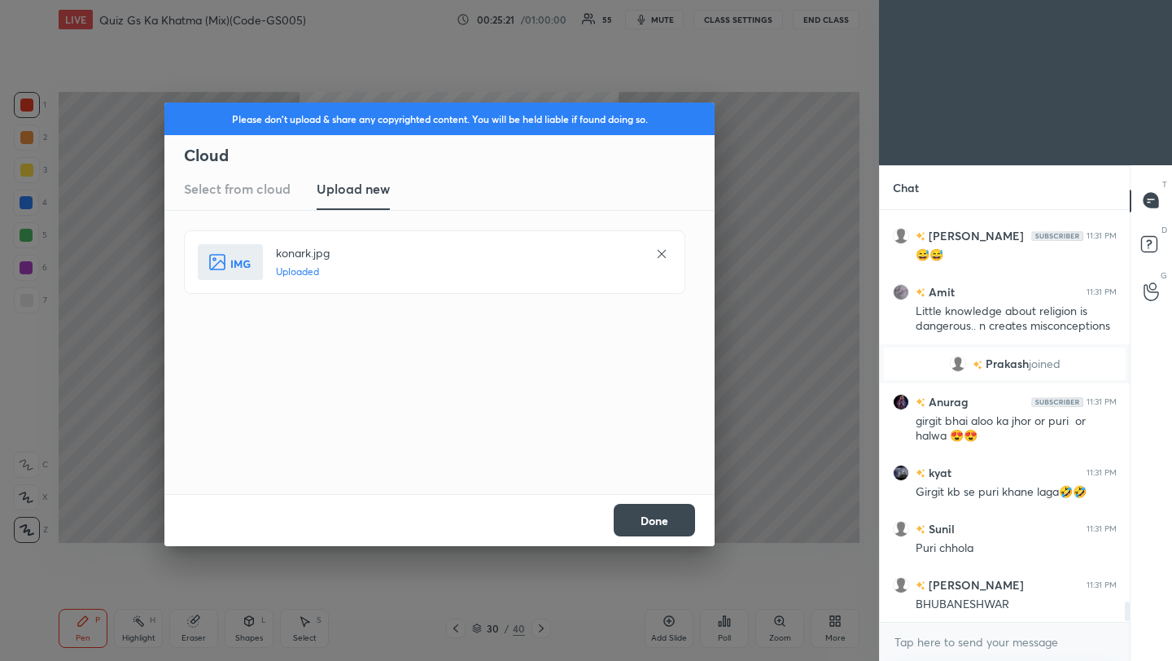
click at [683, 519] on button "Done" at bounding box center [654, 520] width 81 height 33
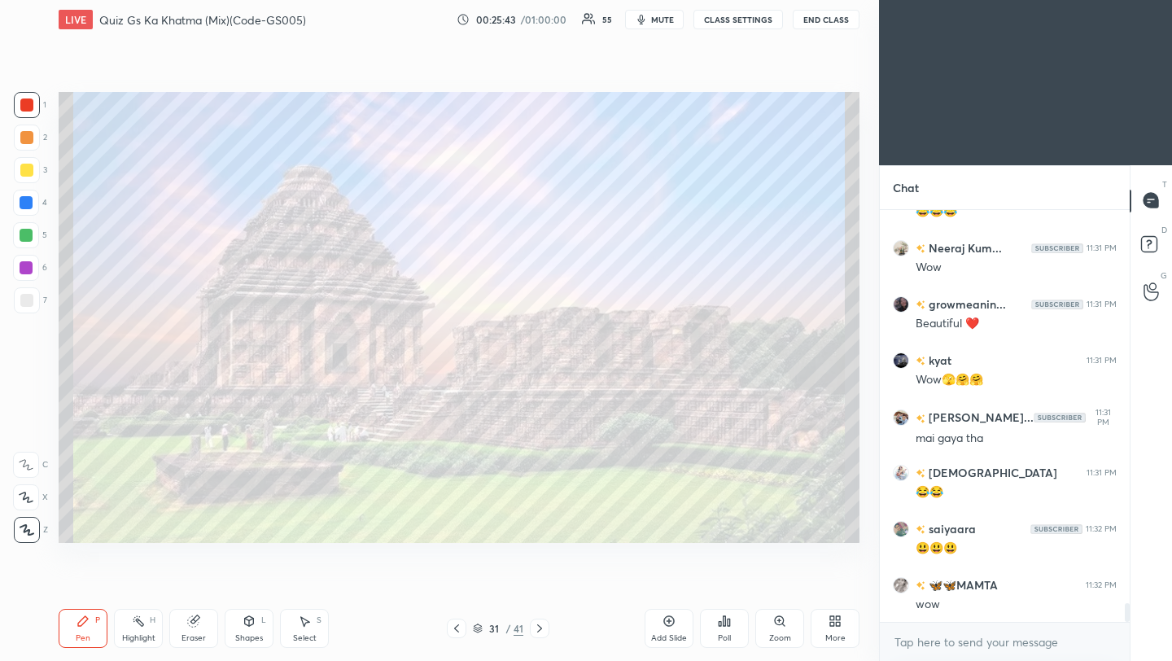
scroll to position [8651, 0]
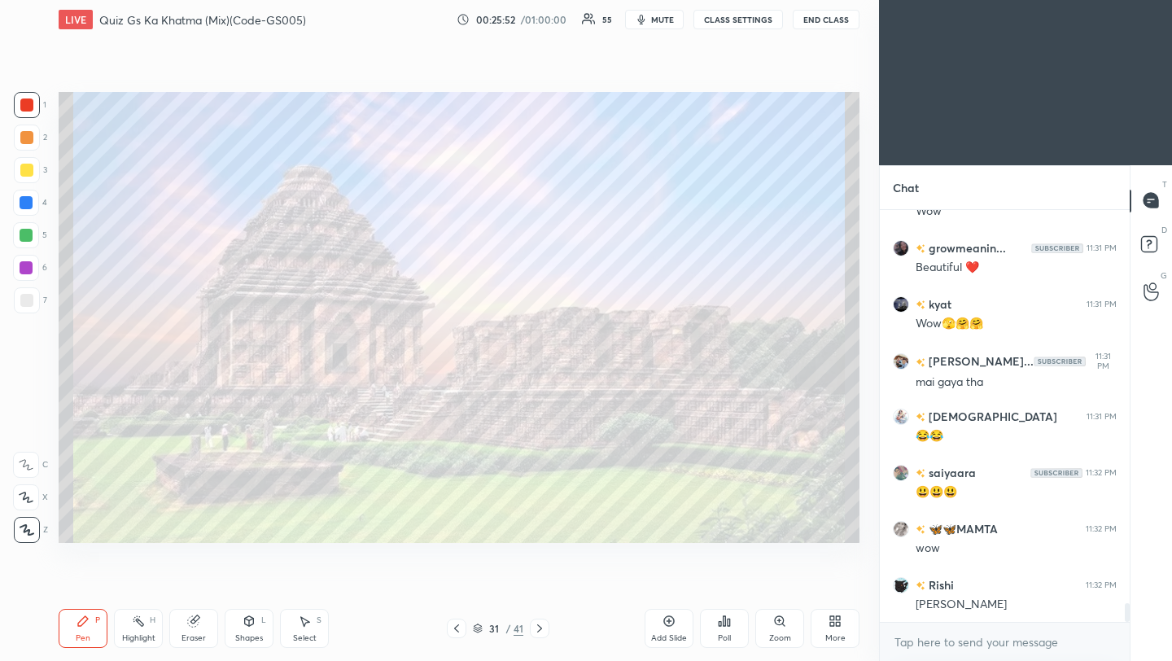
click at [458, 630] on icon at bounding box center [456, 628] width 13 height 13
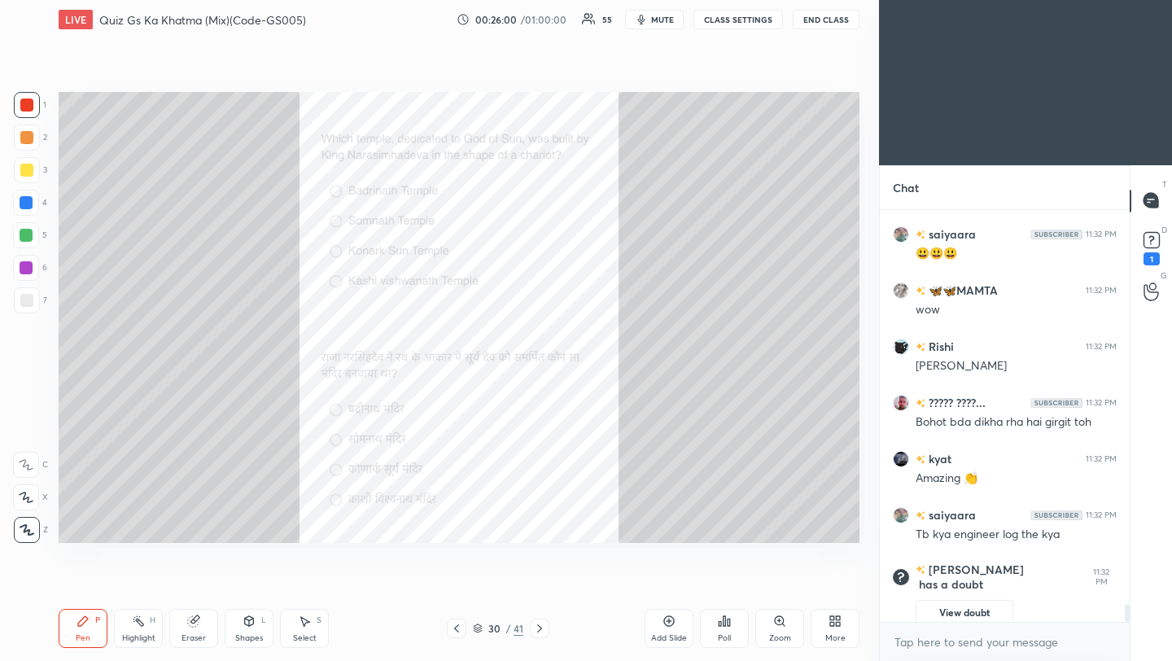
scroll to position [8716, 0]
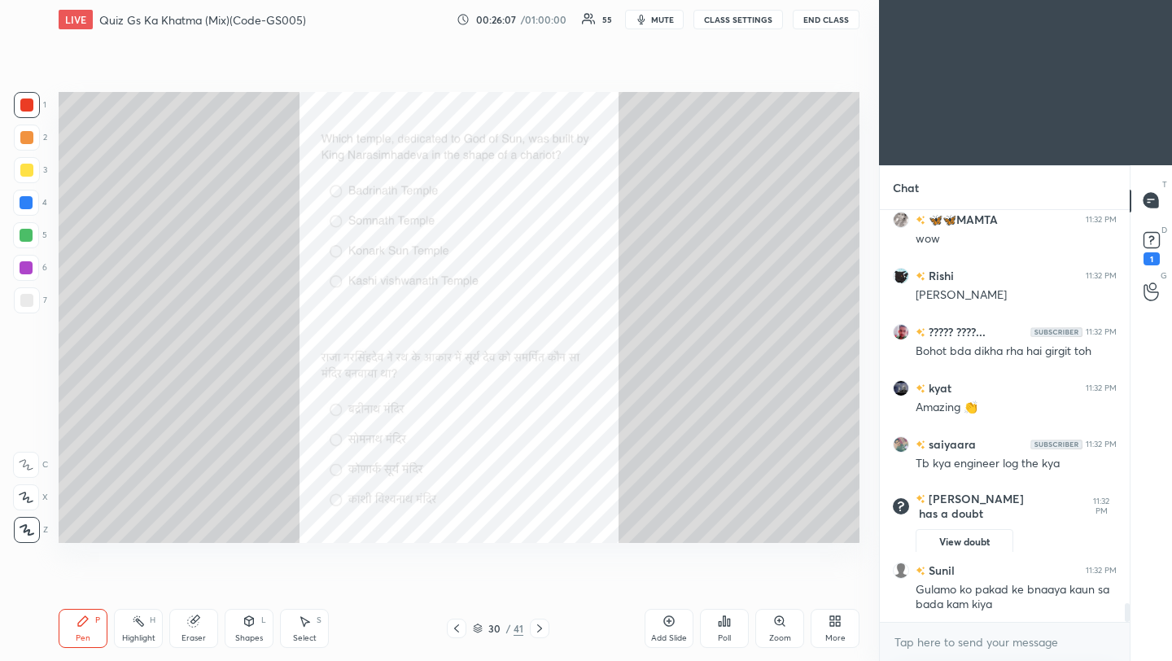
click at [540, 629] on icon at bounding box center [539, 628] width 5 height 8
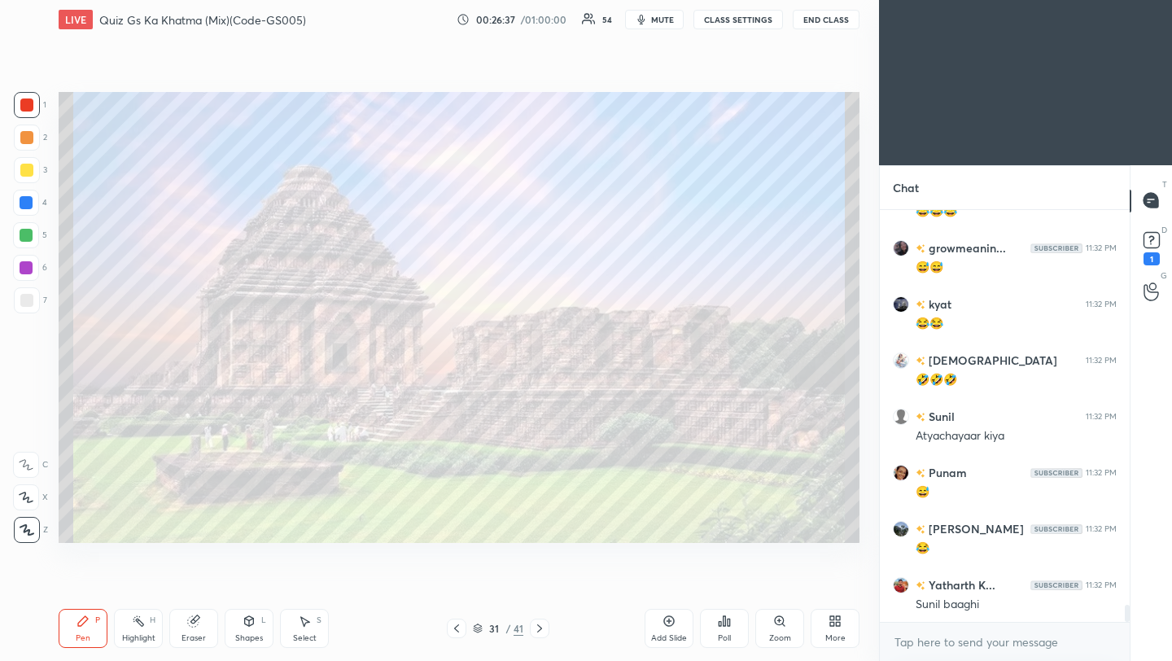
scroll to position [9390, 0]
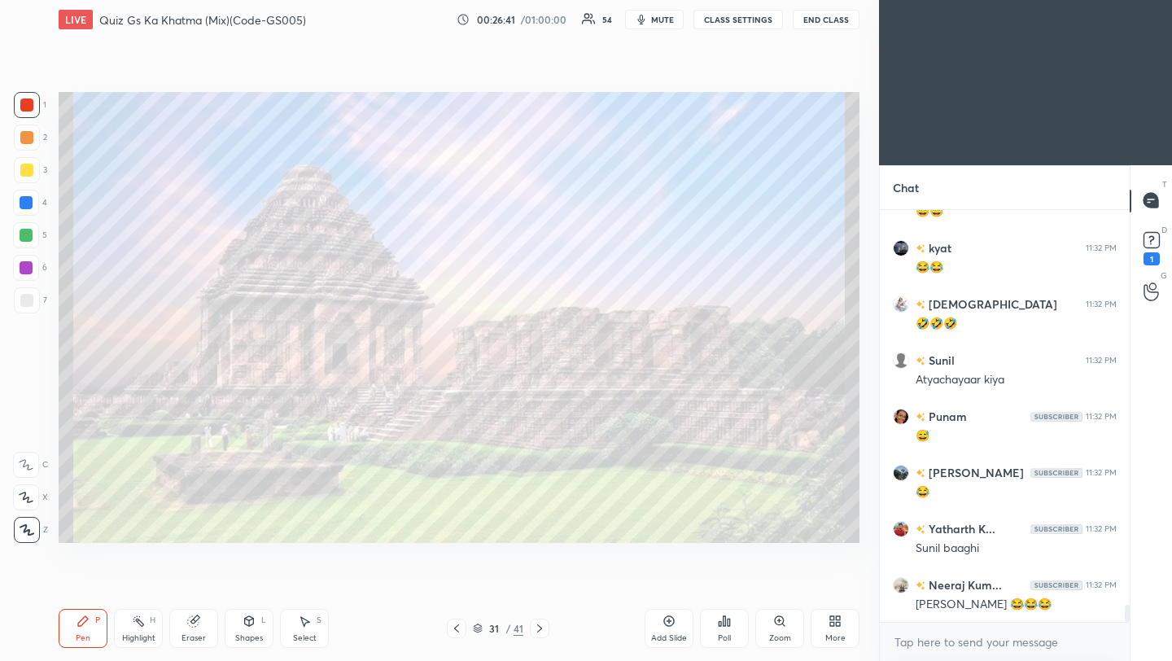
click at [540, 633] on icon at bounding box center [539, 628] width 13 height 13
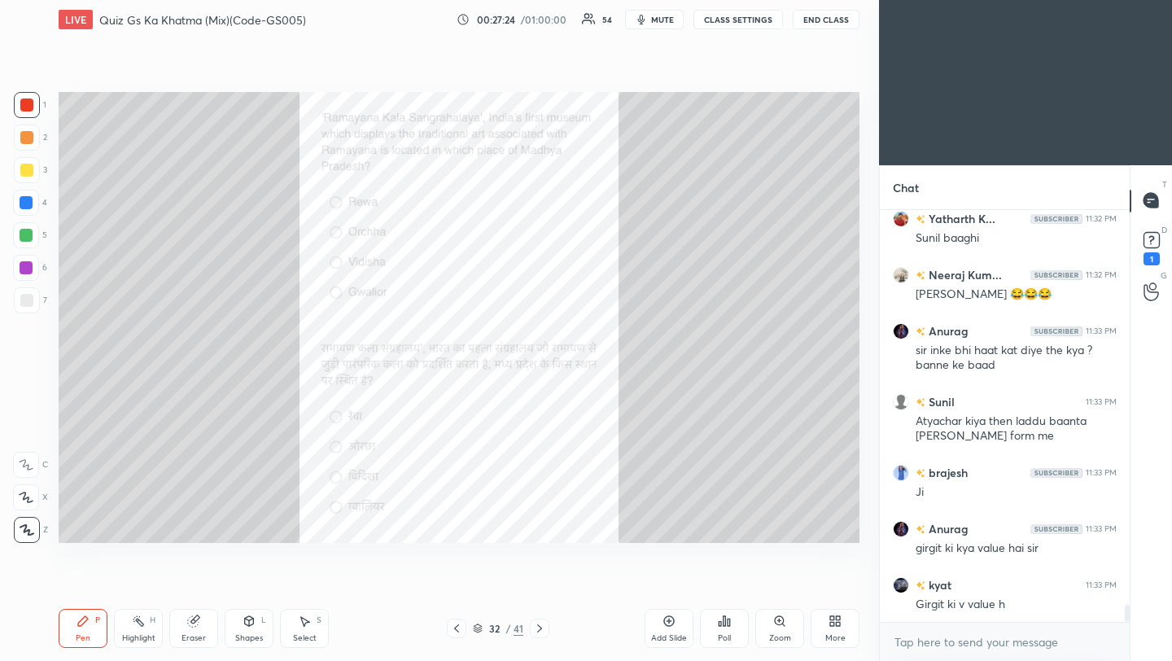
scroll to position [9756, 0]
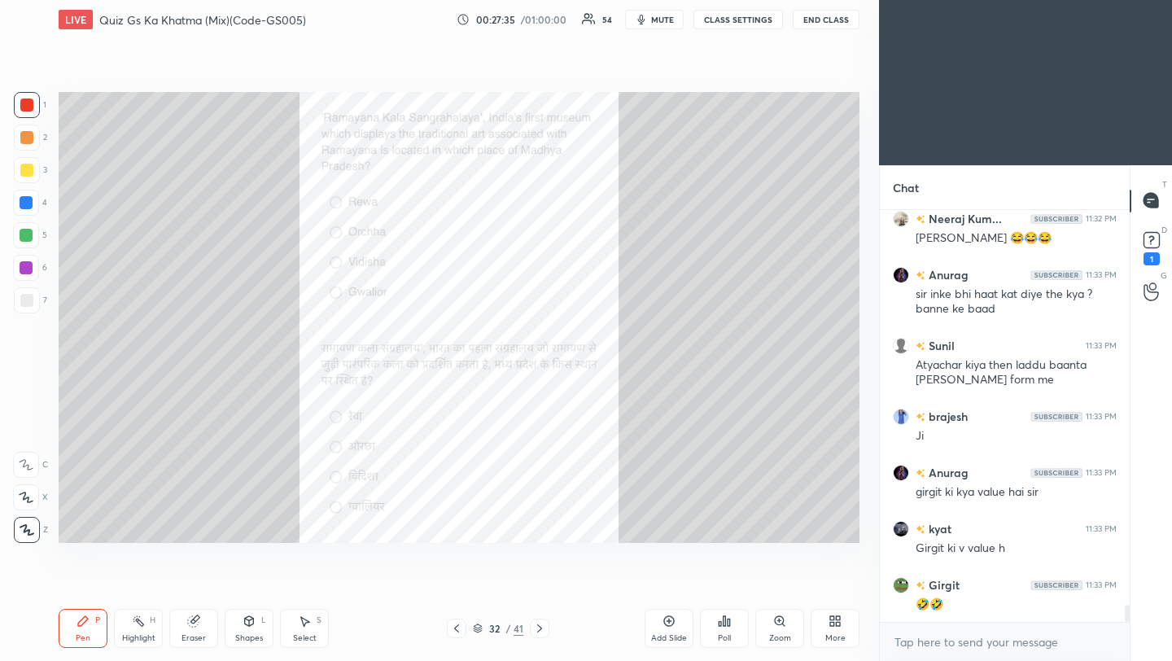
click at [722, 634] on div "Poll" at bounding box center [724, 638] width 13 height 8
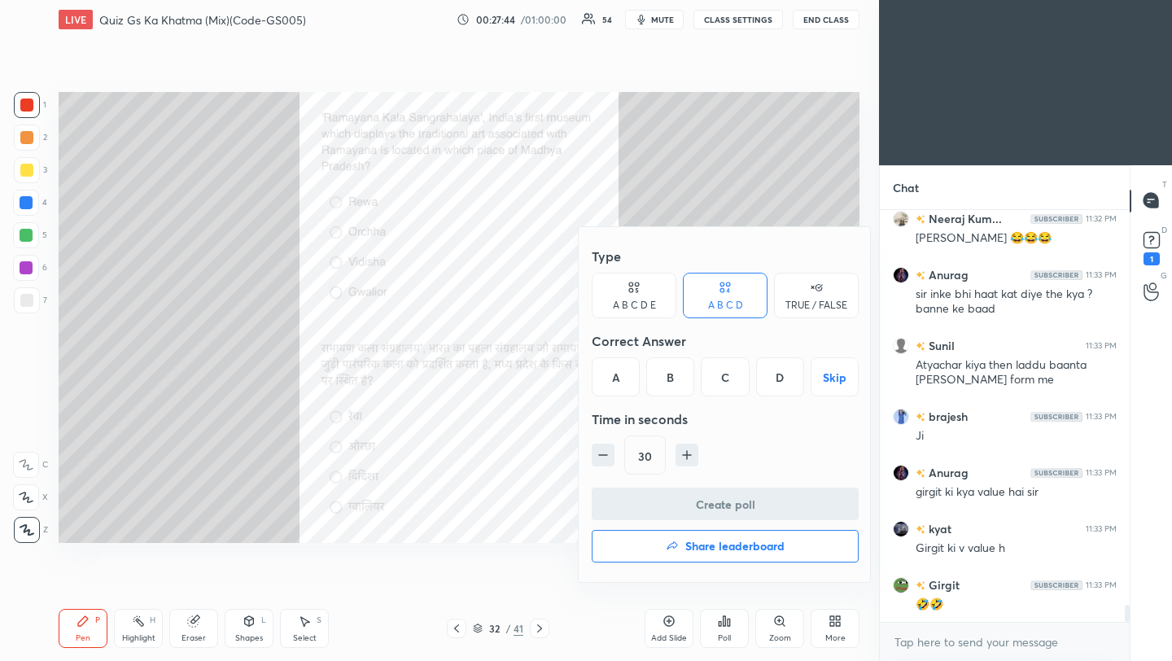
scroll to position [9827, 0]
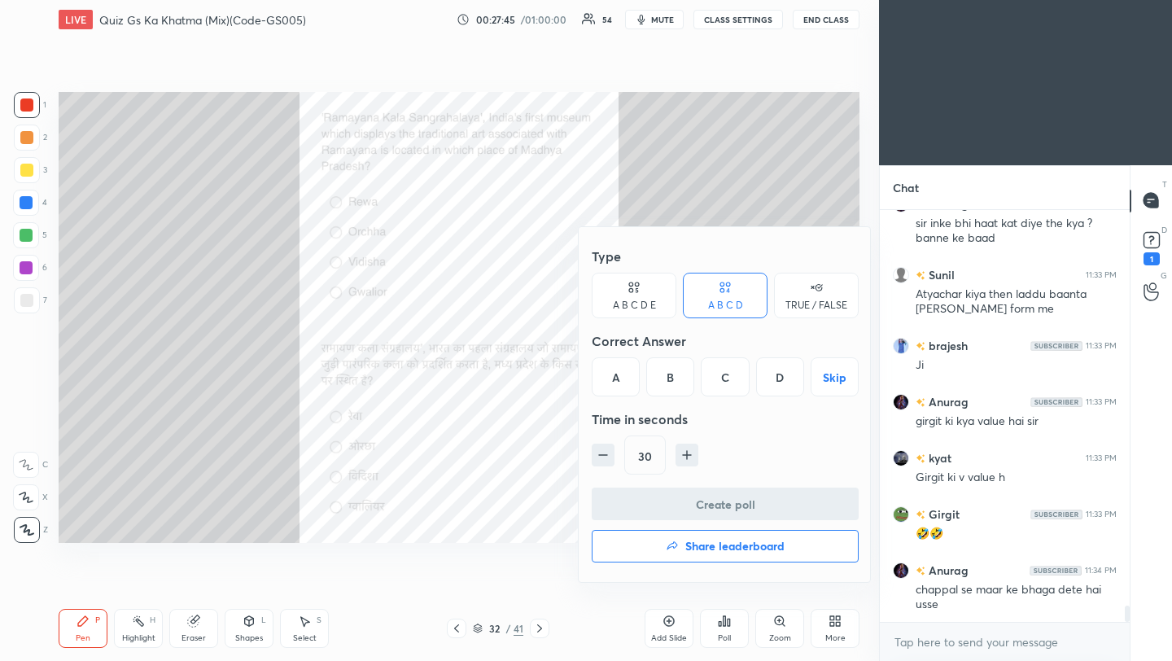
click at [673, 385] on div "B" at bounding box center [670, 376] width 48 height 39
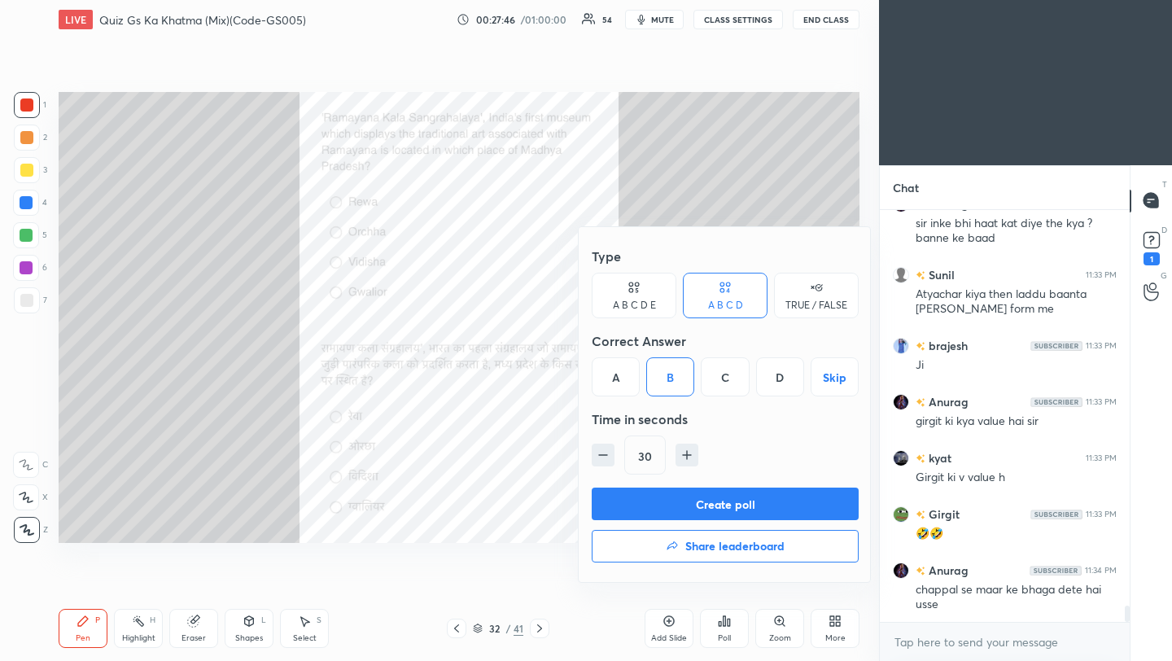
click at [686, 506] on button "Create poll" at bounding box center [725, 504] width 267 height 33
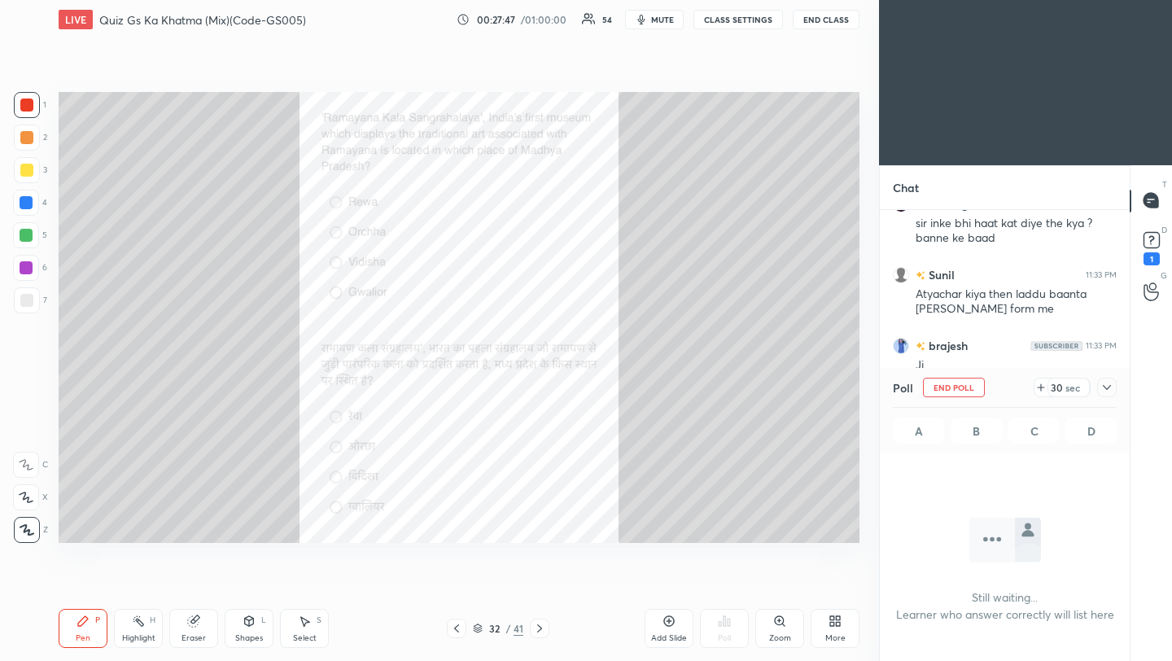
scroll to position [186, 245]
click at [1104, 388] on icon at bounding box center [1107, 387] width 13 height 13
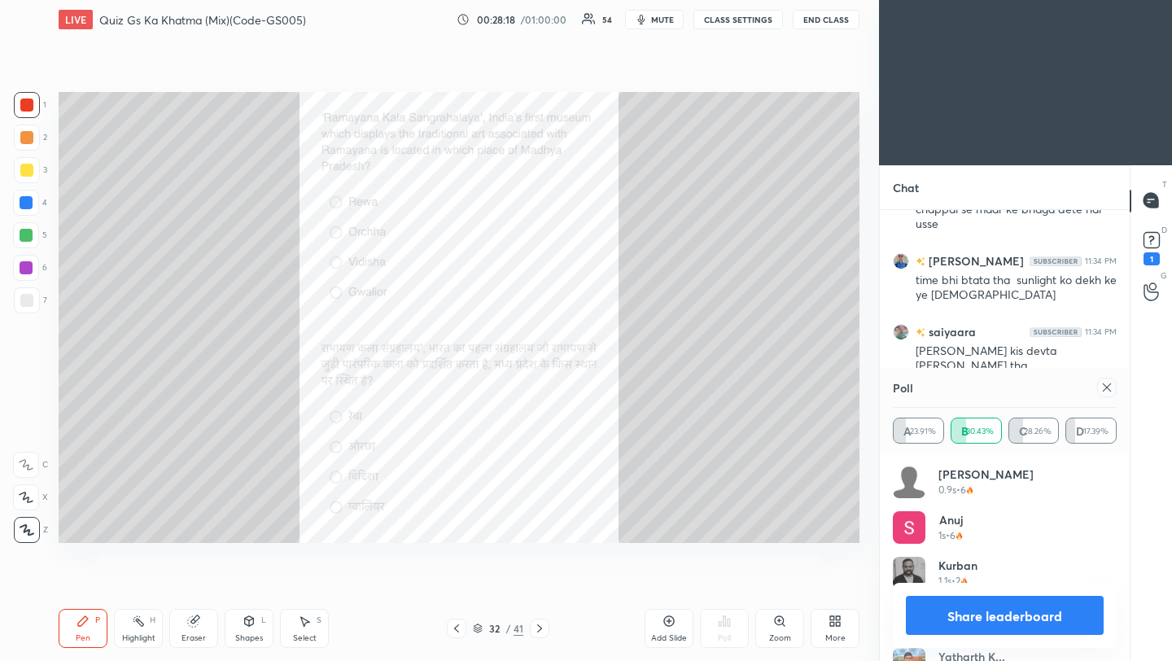
scroll to position [10264, 0]
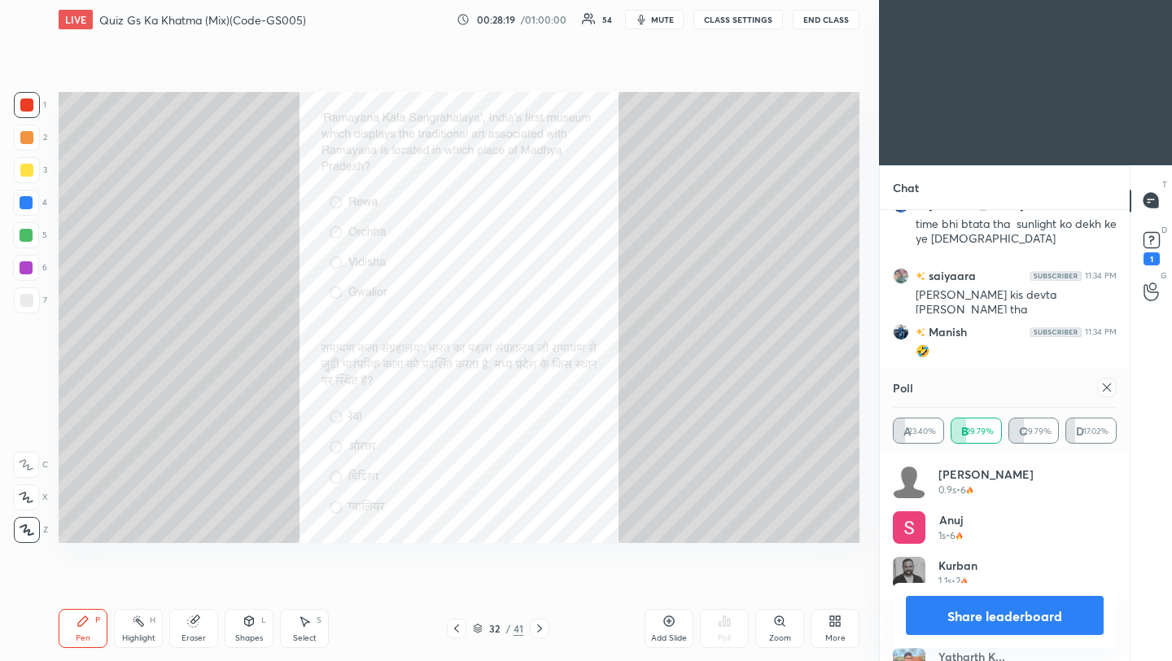
click at [1106, 391] on icon at bounding box center [1107, 387] width 13 height 13
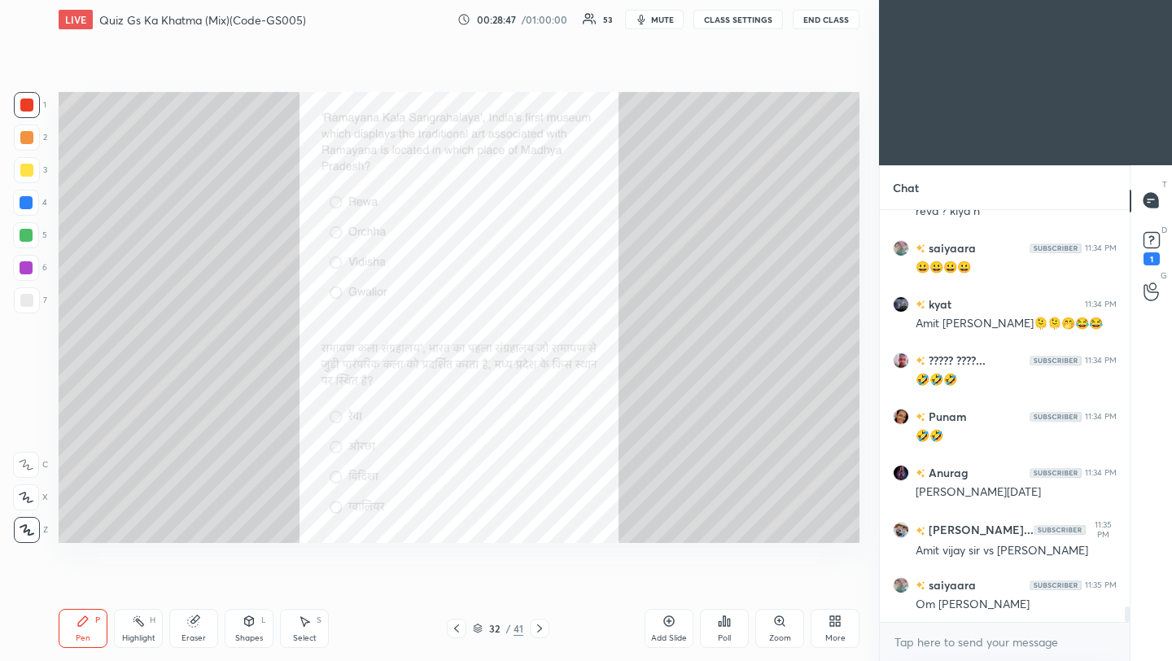
click at [538, 635] on div at bounding box center [540, 629] width 20 height 20
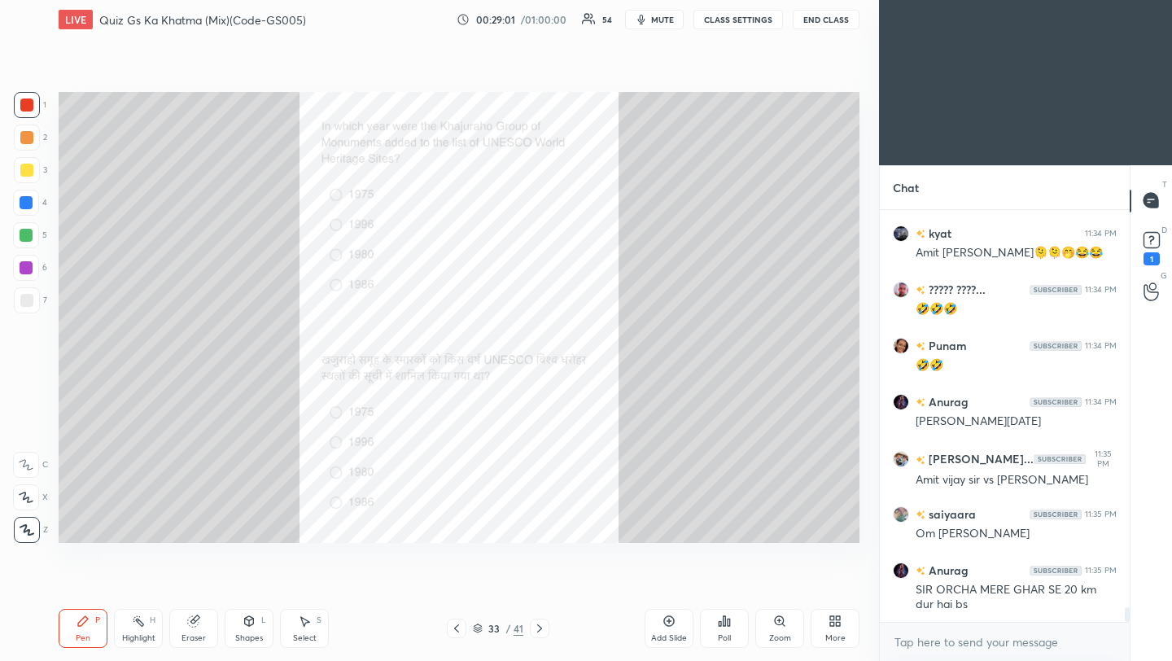
click at [724, 634] on div "Poll" at bounding box center [724, 638] width 13 height 8
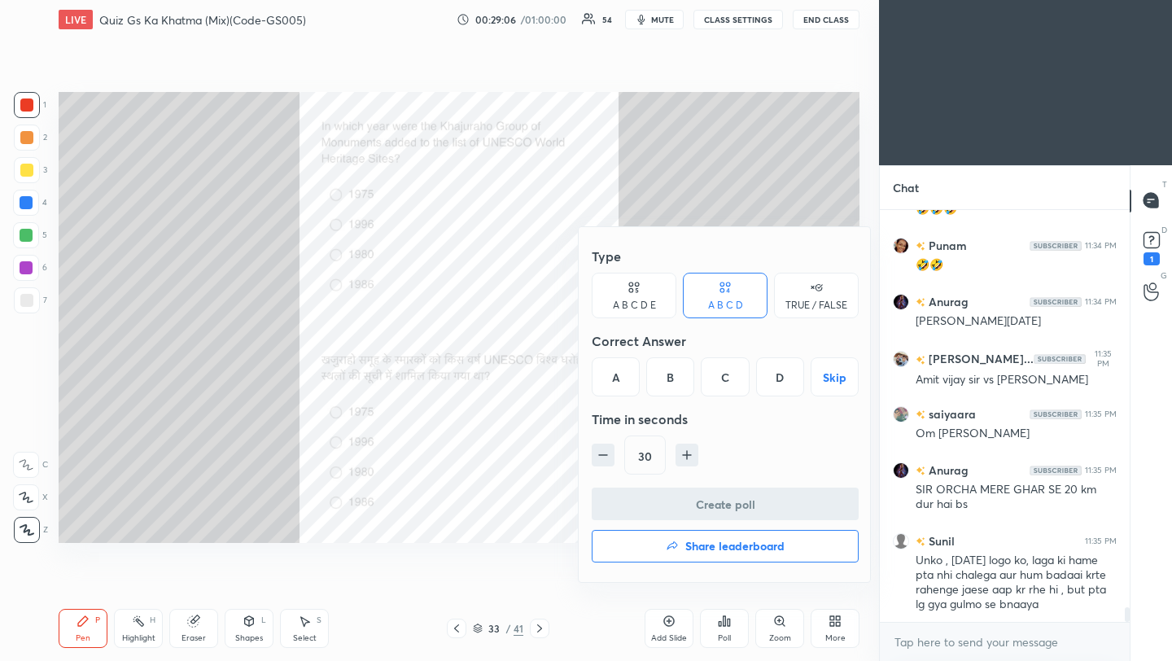
click at [784, 380] on div "D" at bounding box center [780, 376] width 48 height 39
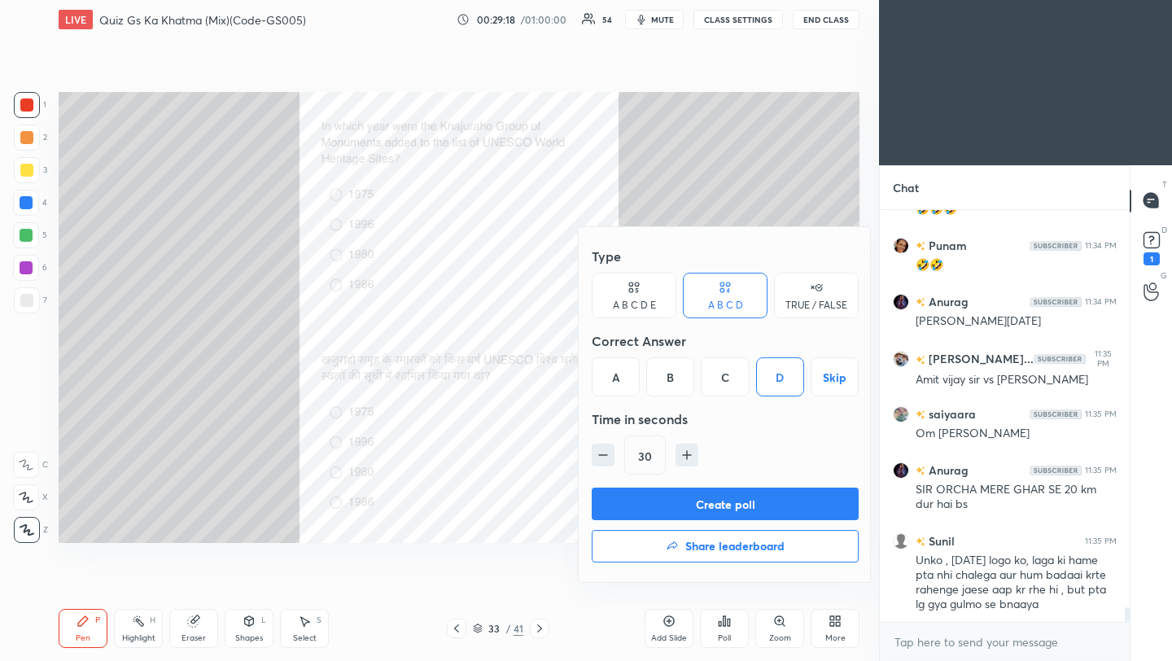
click at [722, 508] on button "Create poll" at bounding box center [725, 504] width 267 height 33
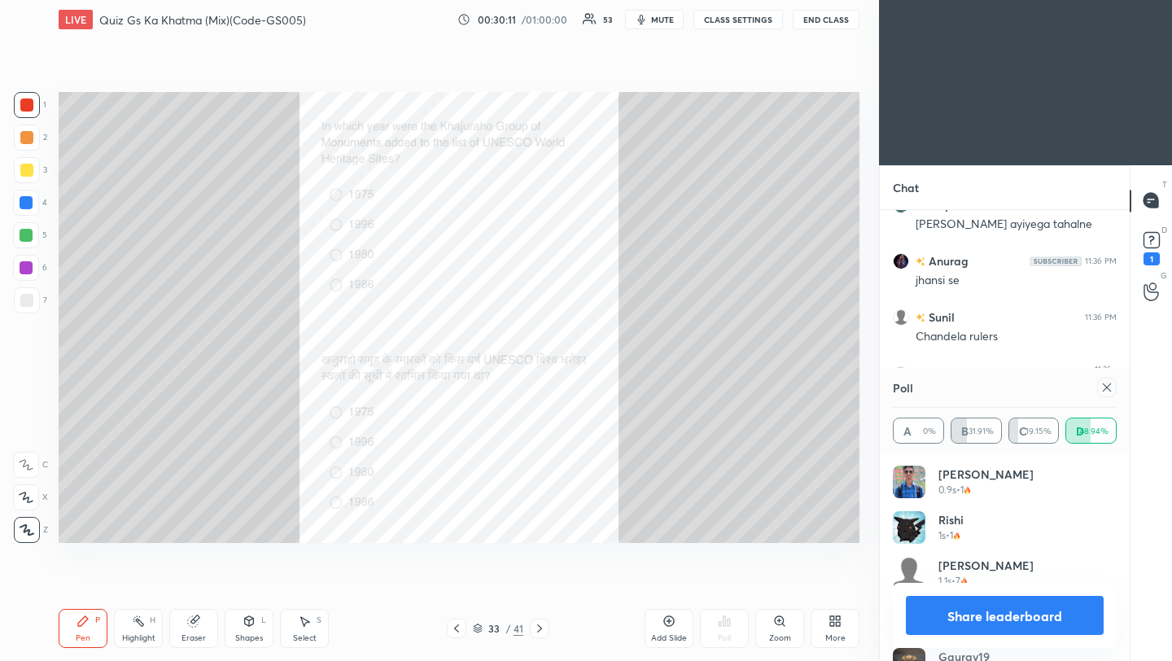
scroll to position [11758, 0]
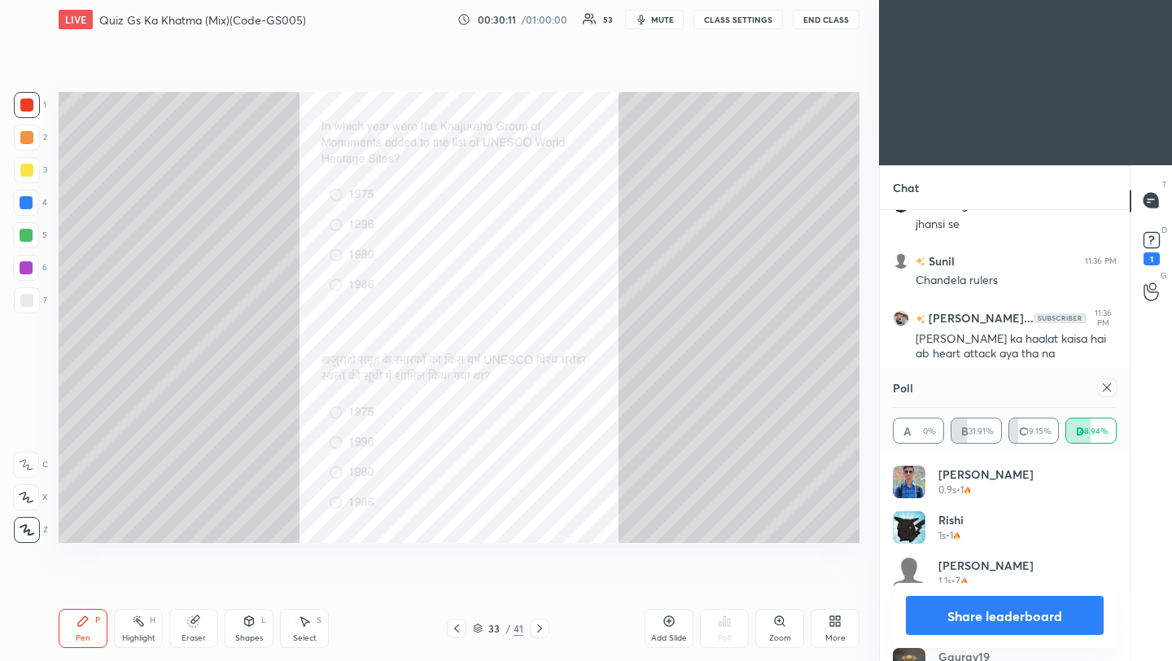
click at [1106, 385] on icon at bounding box center [1107, 387] width 13 height 13
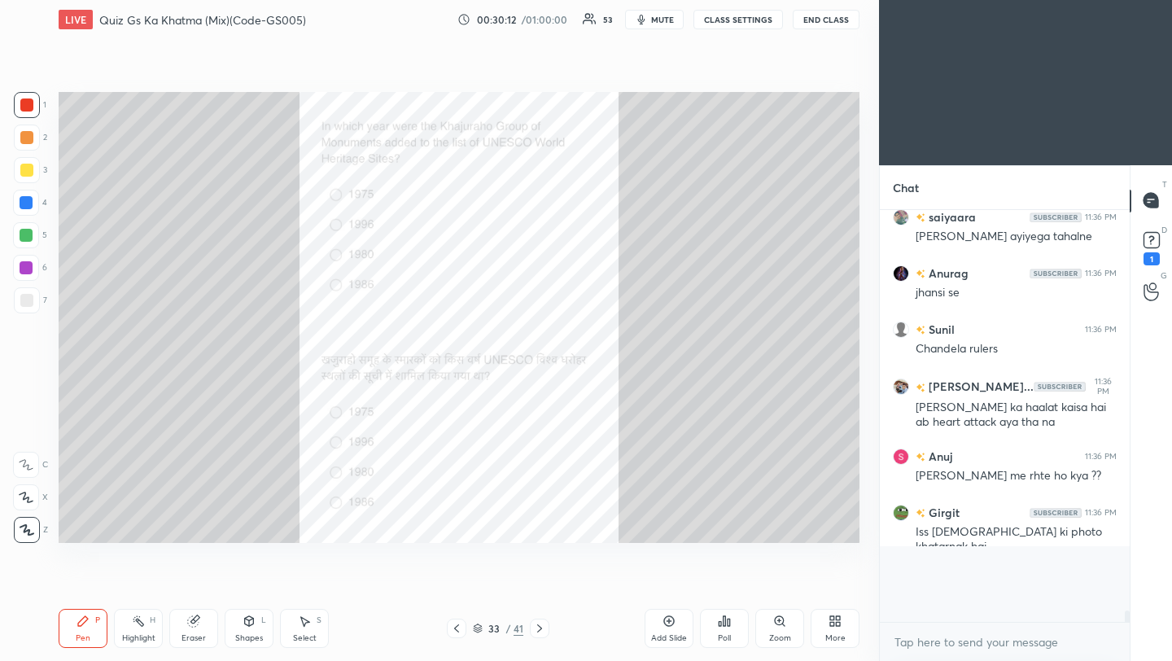
scroll to position [263, 245]
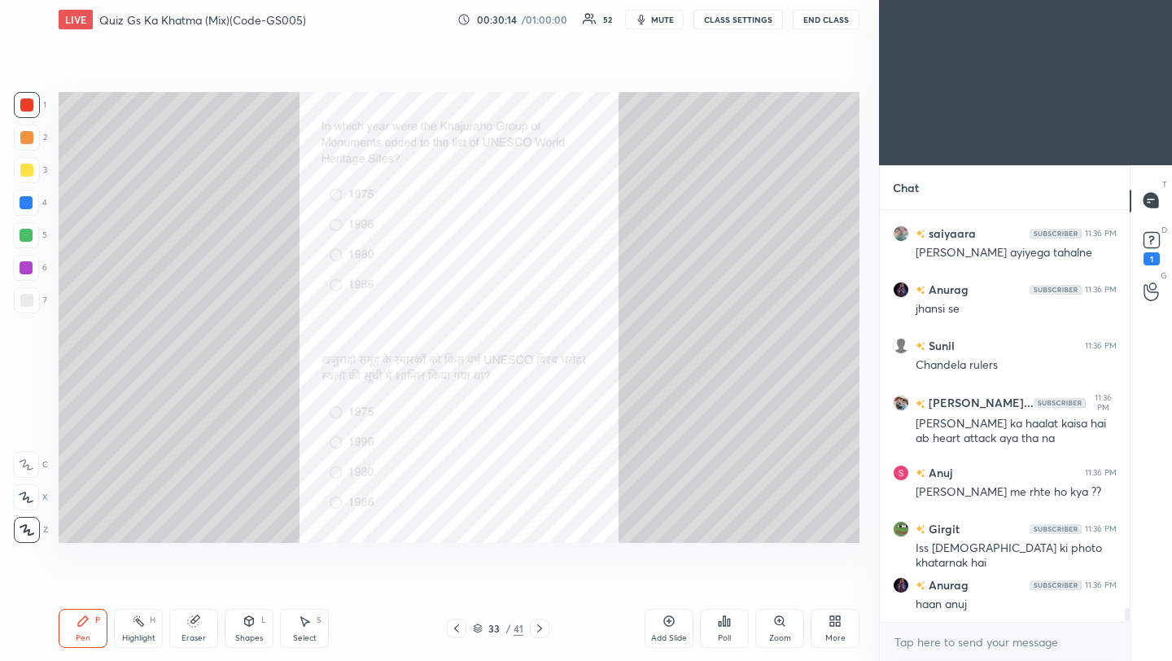
click at [831, 630] on div "More" at bounding box center [835, 628] width 49 height 39
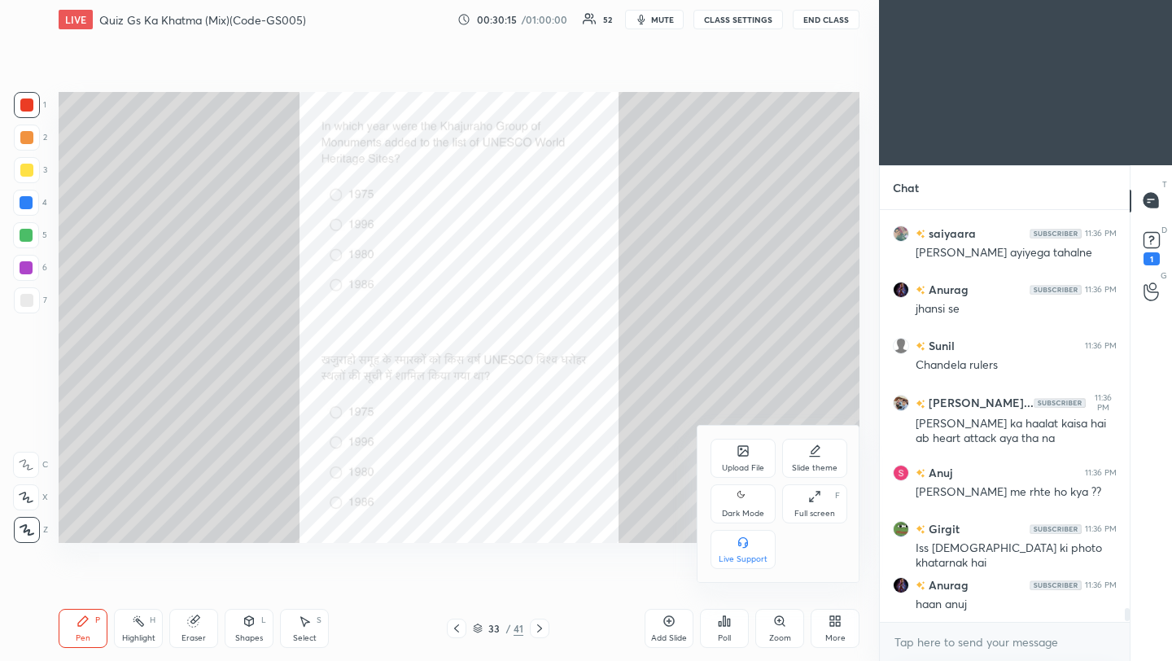
click at [732, 464] on div "Upload File" at bounding box center [743, 468] width 42 height 8
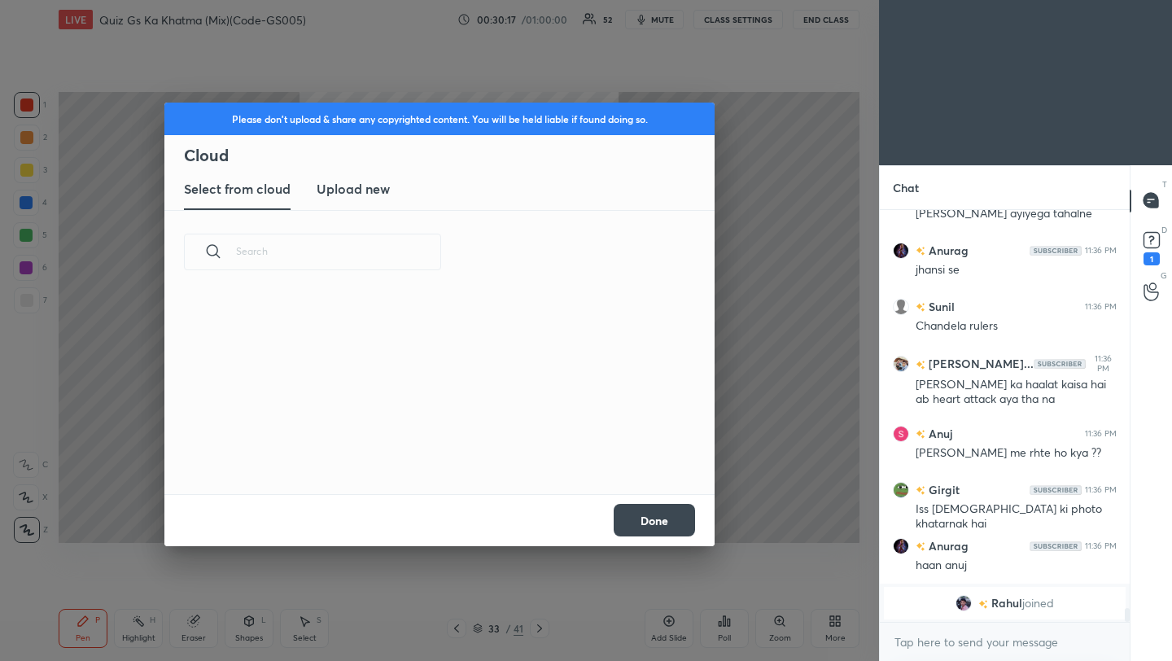
click at [345, 186] on h3 "Upload new" at bounding box center [353, 189] width 73 height 20
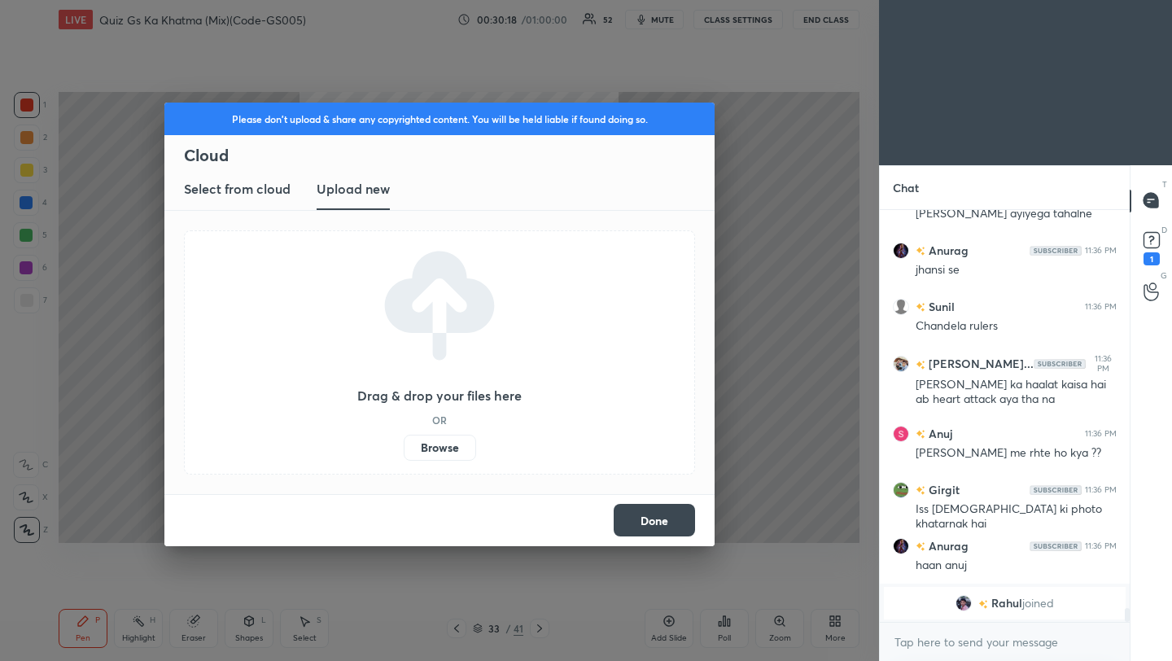
click at [437, 447] on label "Browse" at bounding box center [440, 448] width 72 height 26
click at [404, 447] on input "Browse" at bounding box center [404, 448] width 0 height 26
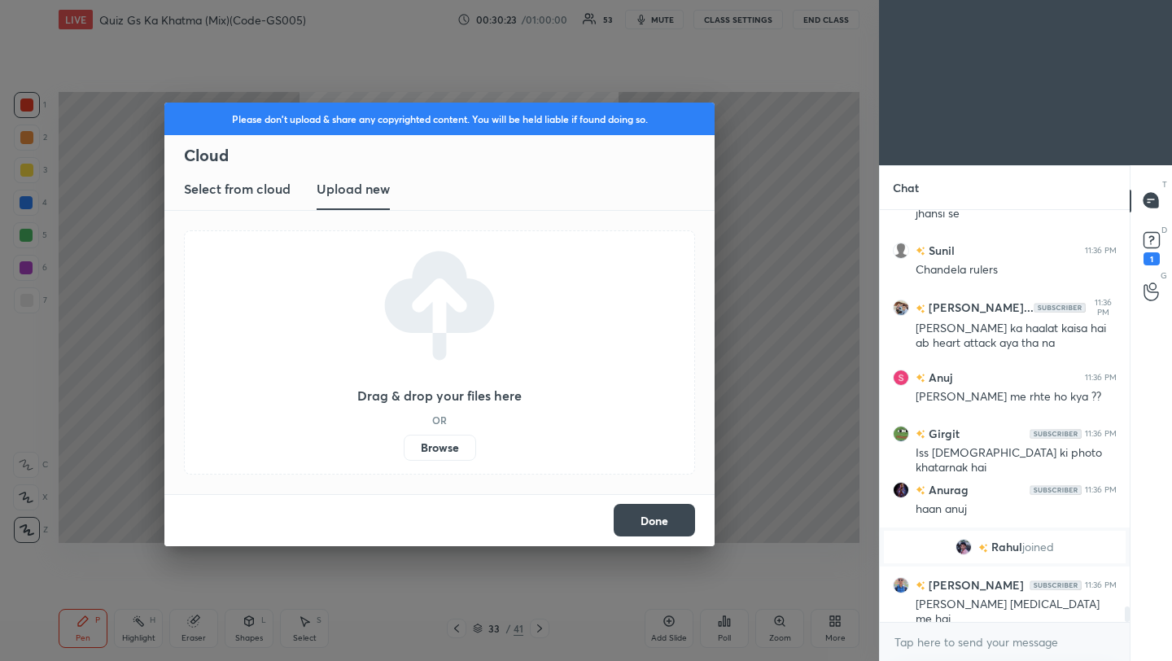
scroll to position [10935, 0]
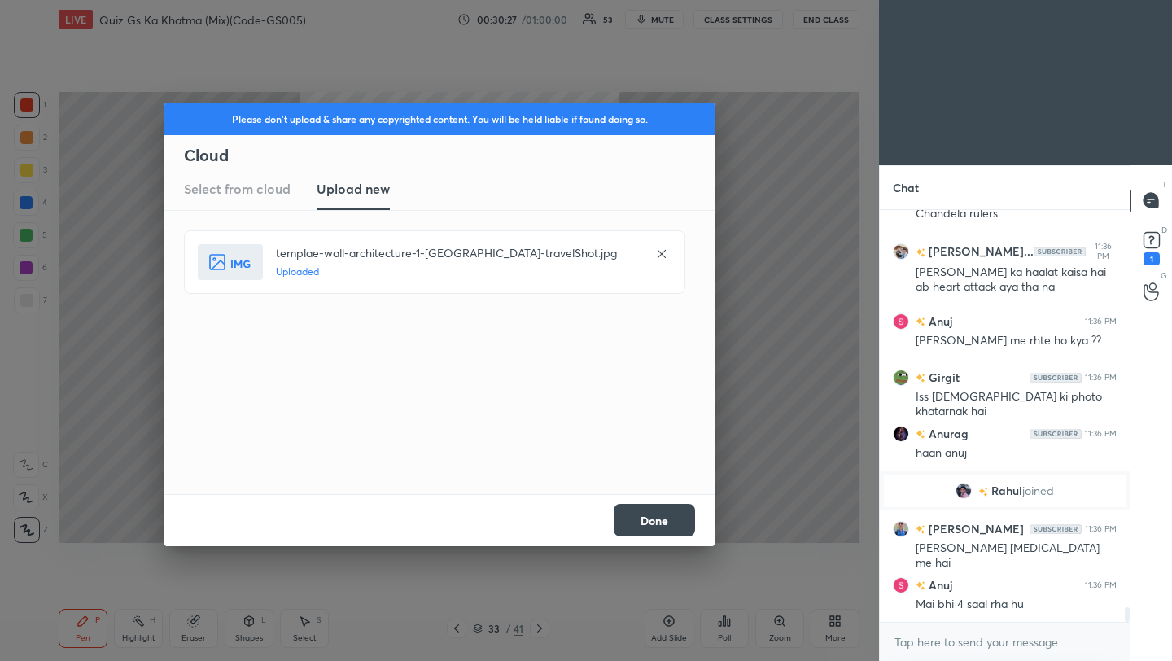
click at [670, 524] on button "Done" at bounding box center [654, 520] width 81 height 33
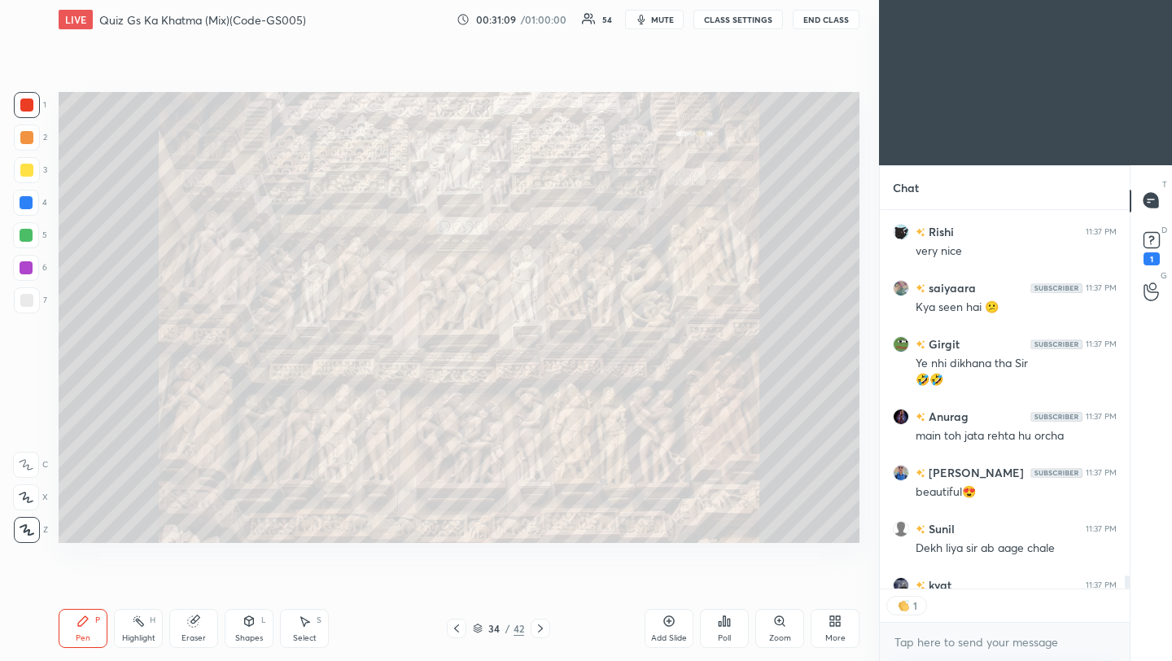
scroll to position [6, 6]
click at [831, 624] on icon at bounding box center [832, 624] width 4 height 4
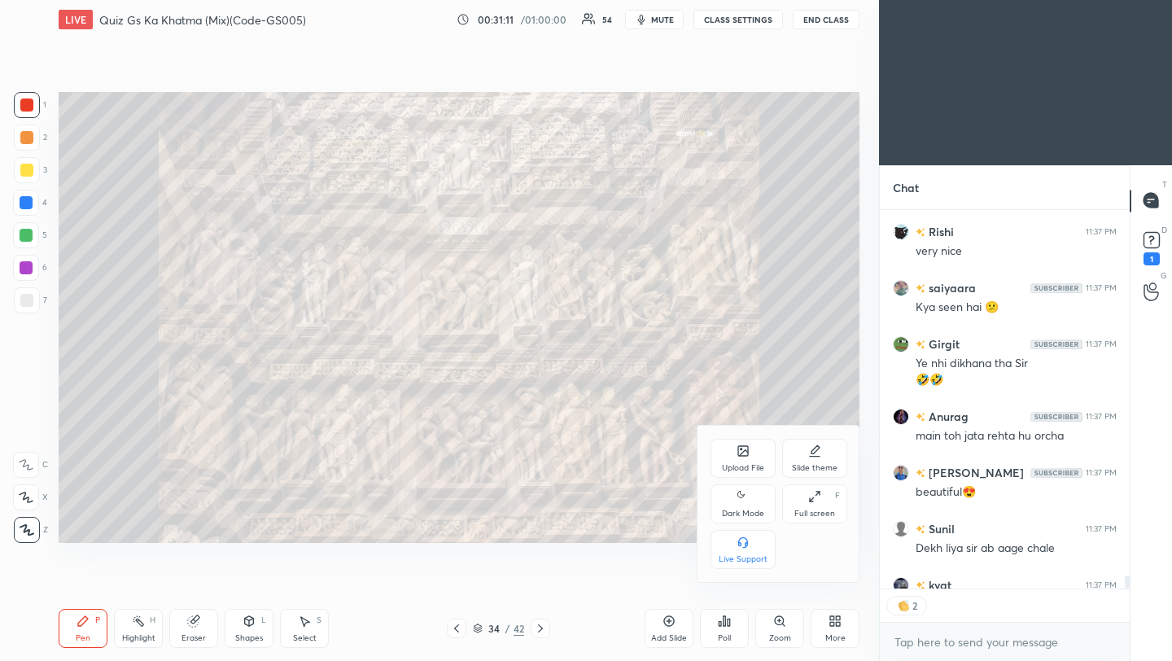
click at [738, 461] on div "Upload File" at bounding box center [743, 458] width 65 height 39
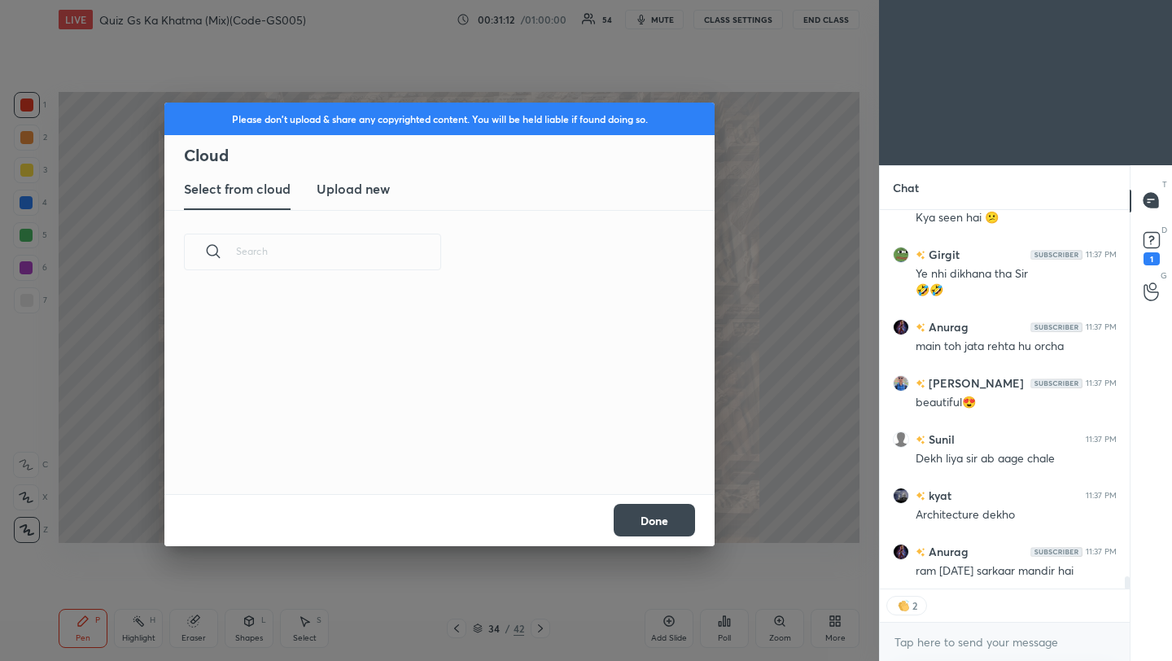
scroll to position [200, 523]
click at [373, 191] on h3 "Upload new" at bounding box center [353, 189] width 73 height 20
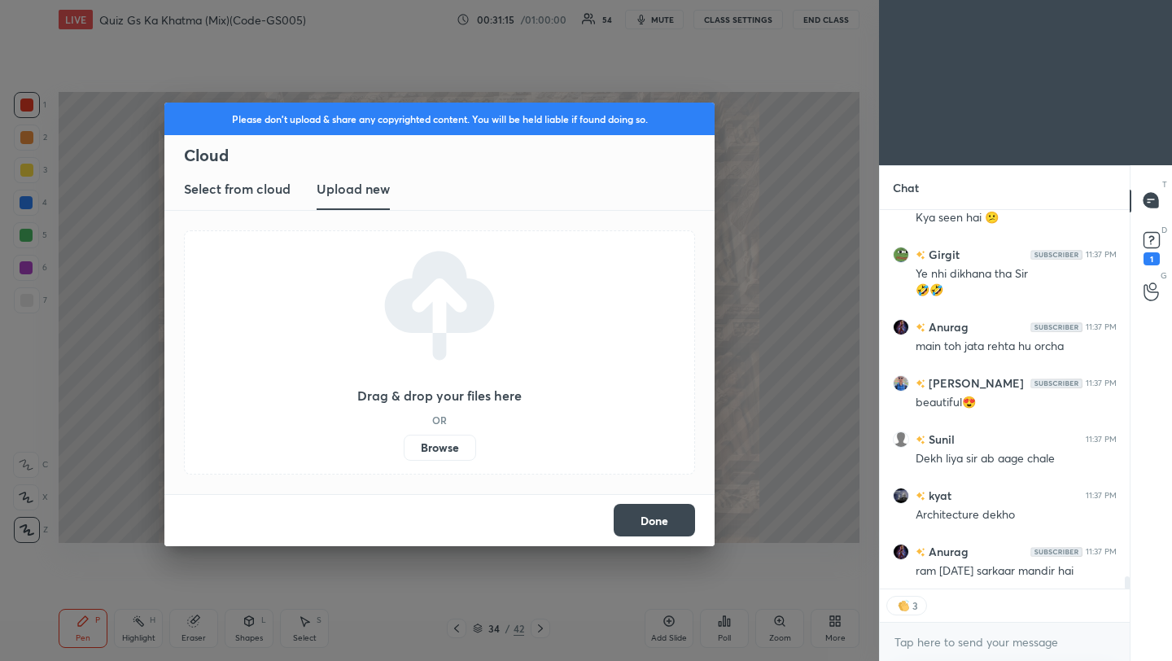
click at [449, 446] on label "Browse" at bounding box center [440, 448] width 72 height 26
click at [404, 446] on input "Browse" at bounding box center [404, 448] width 0 height 26
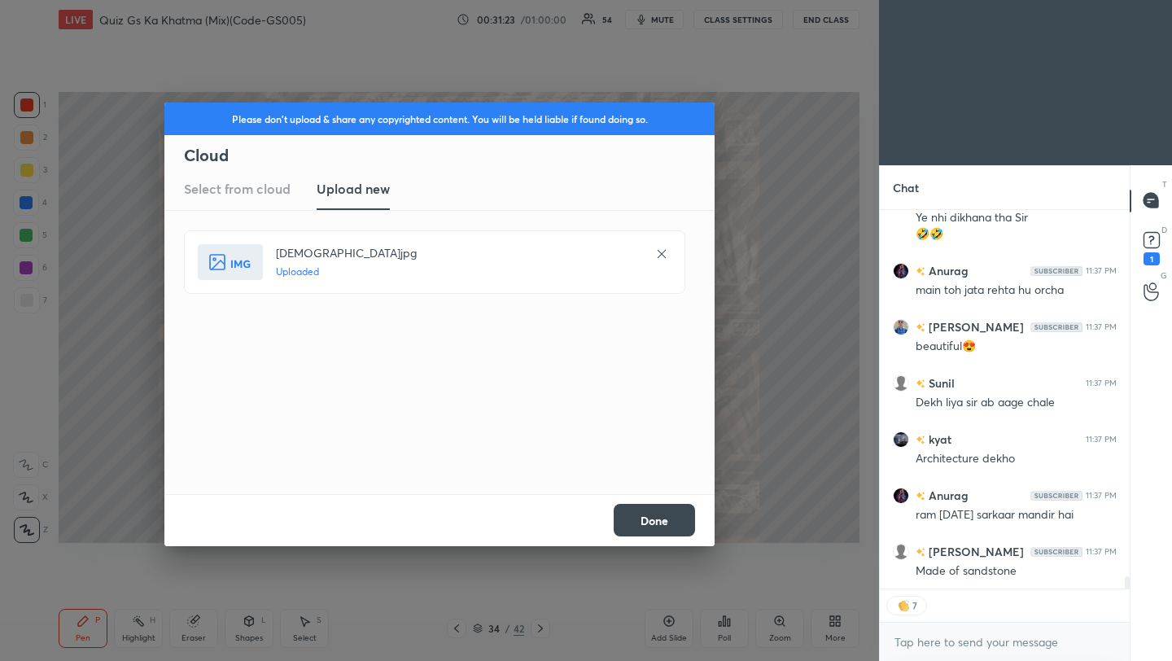
click at [673, 531] on button "Done" at bounding box center [654, 520] width 81 height 33
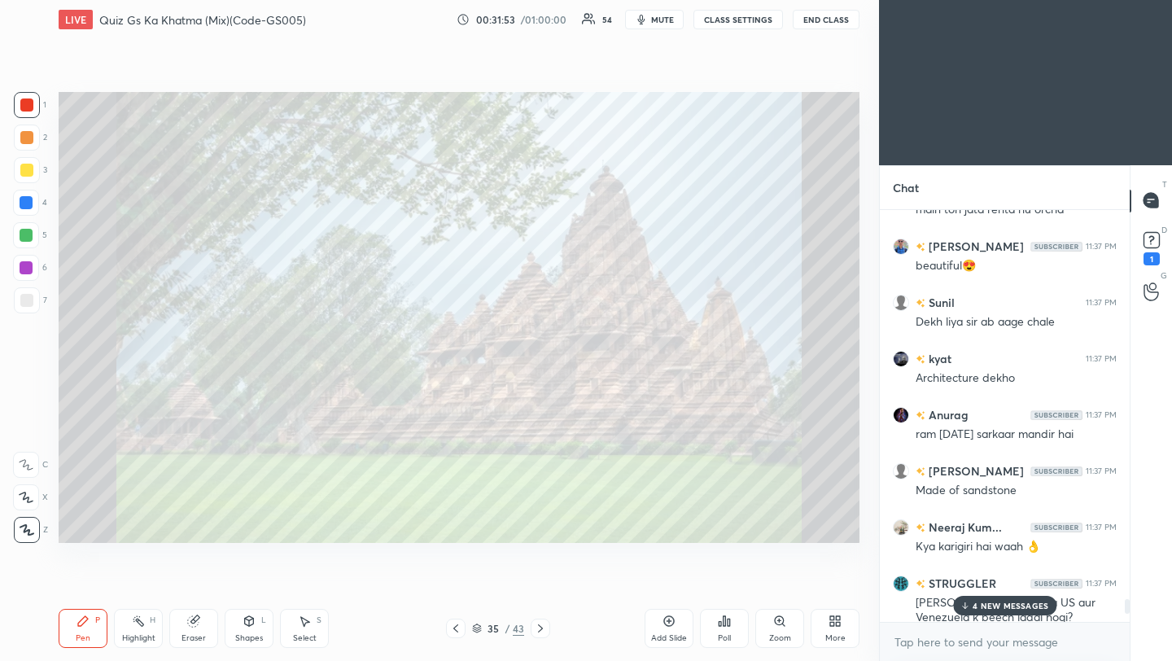
scroll to position [12061, 0]
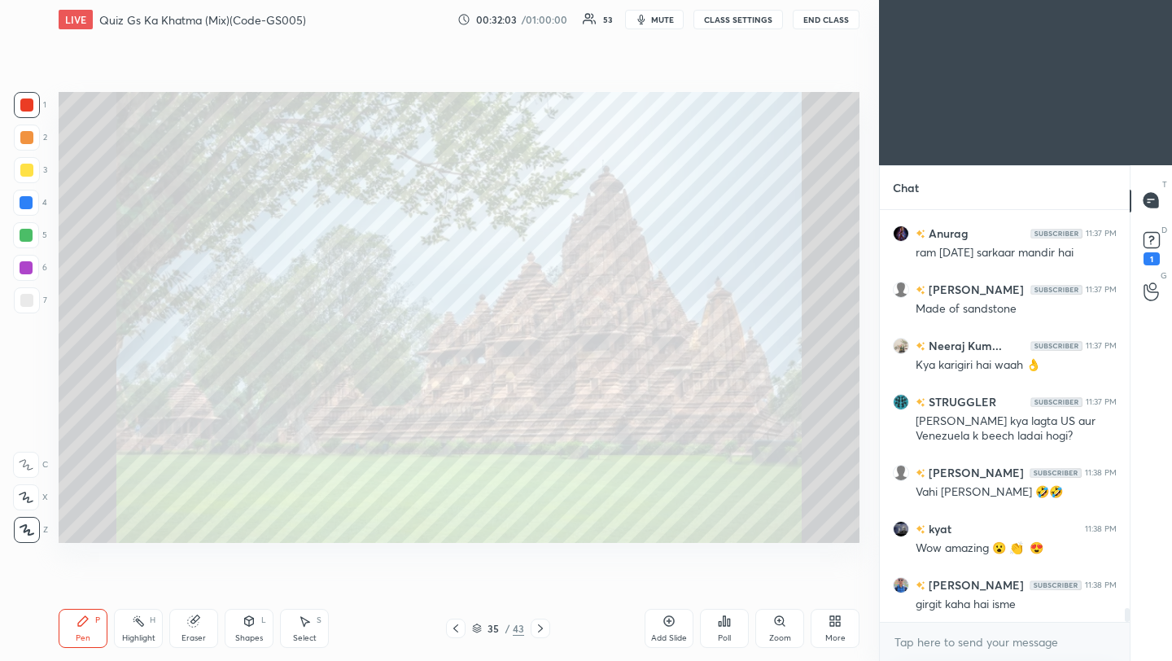
click at [541, 629] on icon at bounding box center [540, 628] width 5 height 8
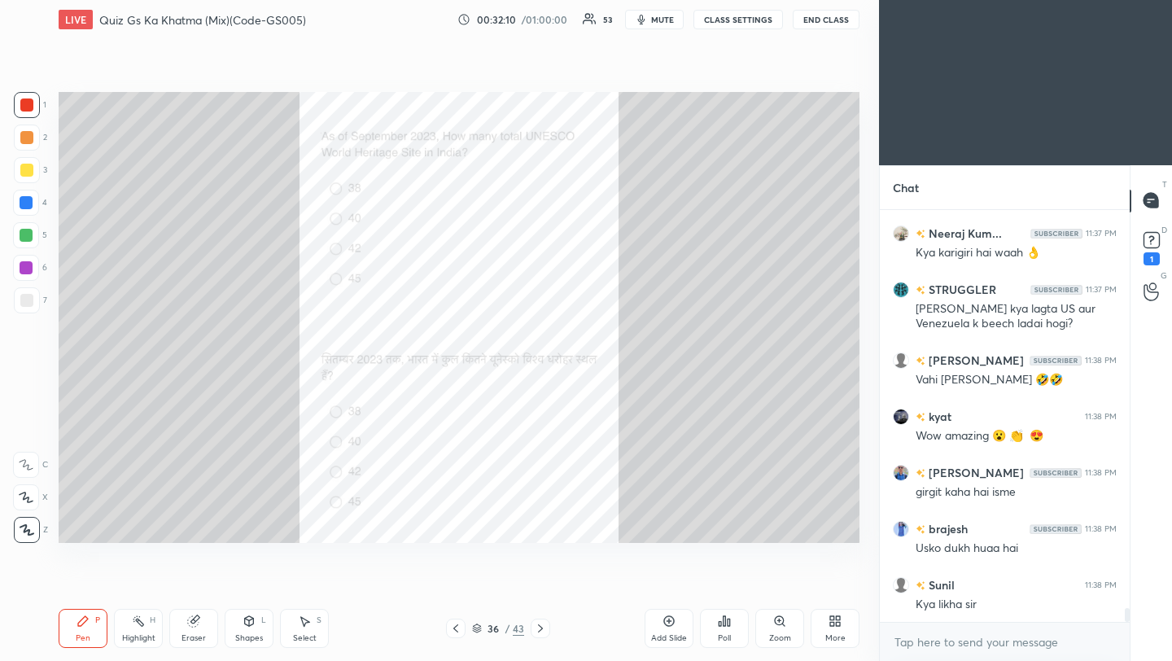
scroll to position [12229, 0]
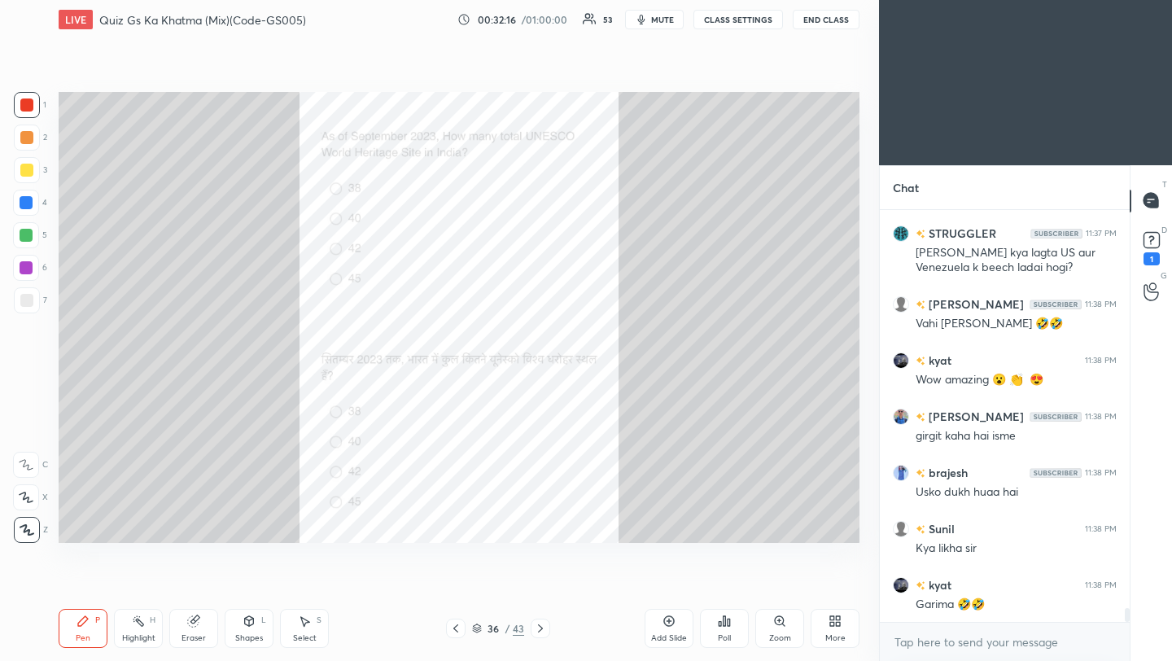
click at [728, 631] on div "Poll" at bounding box center [724, 628] width 49 height 39
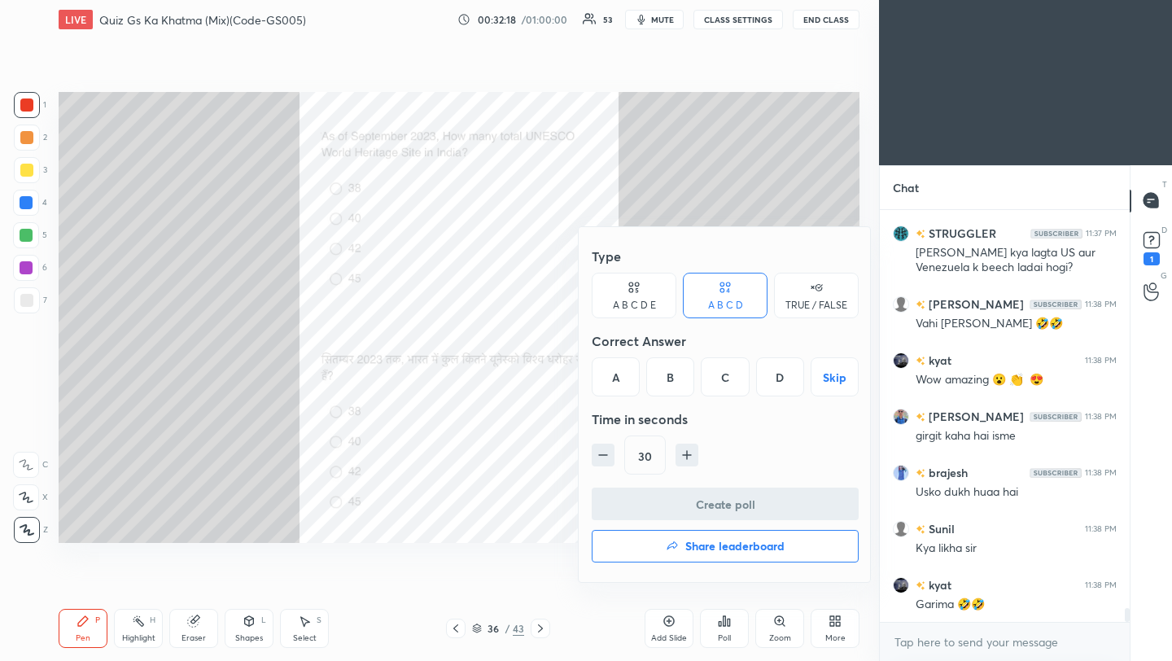
click at [725, 384] on div "C" at bounding box center [725, 376] width 48 height 39
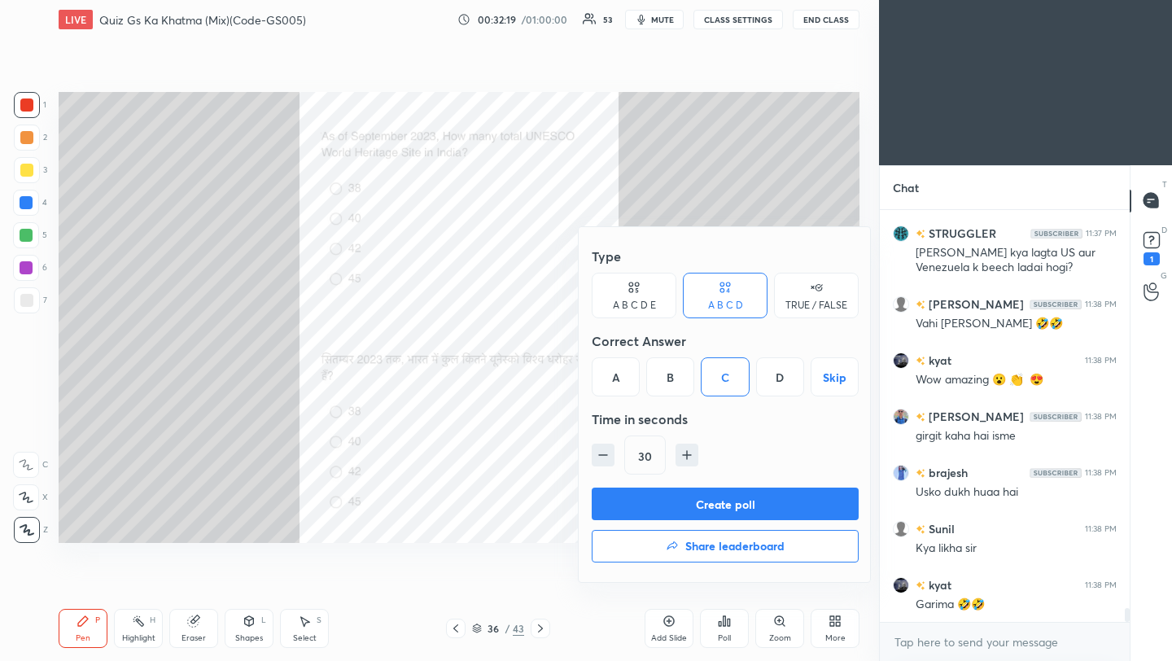
click at [728, 510] on button "Create poll" at bounding box center [725, 504] width 267 height 33
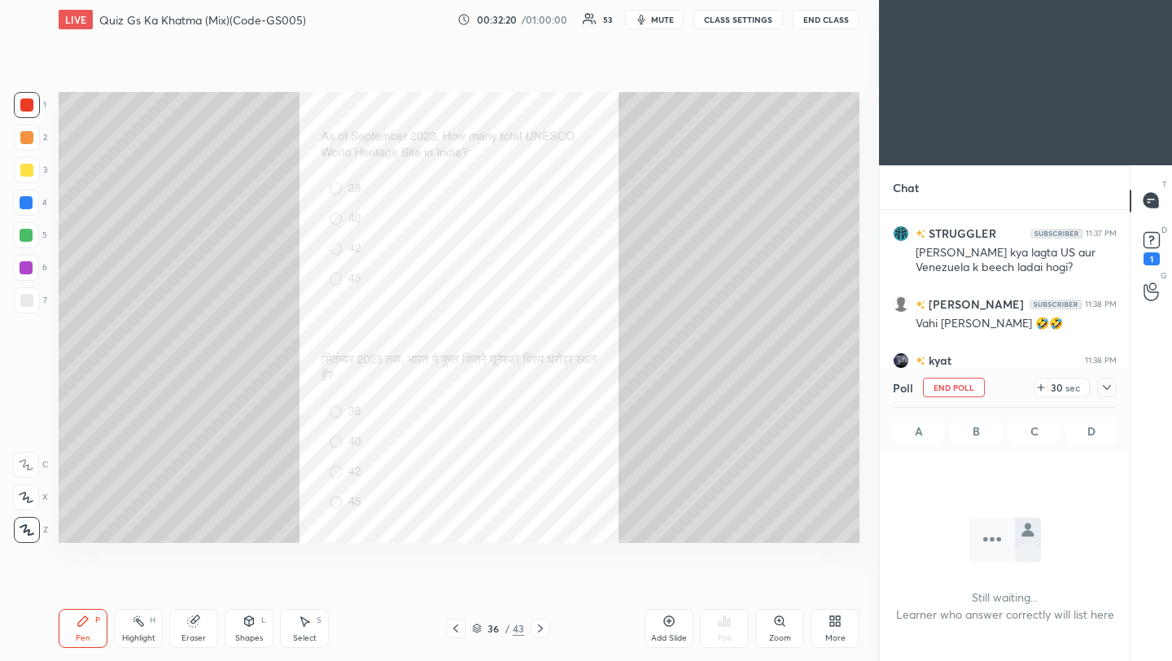
scroll to position [322, 245]
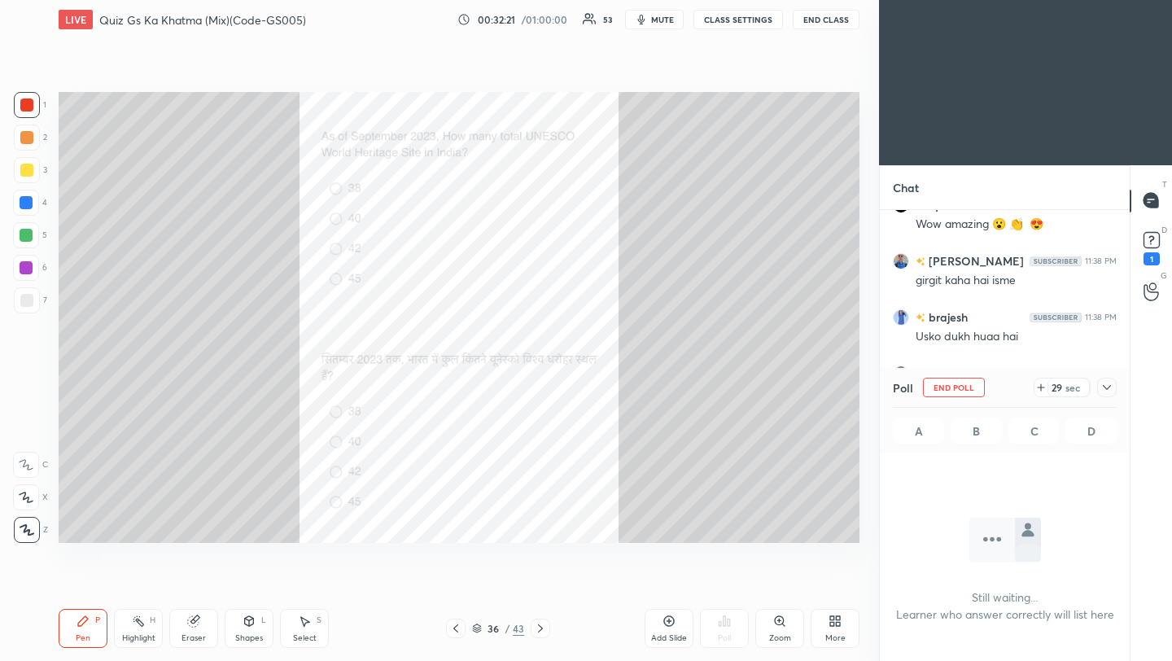
click at [1111, 388] on icon at bounding box center [1107, 387] width 13 height 13
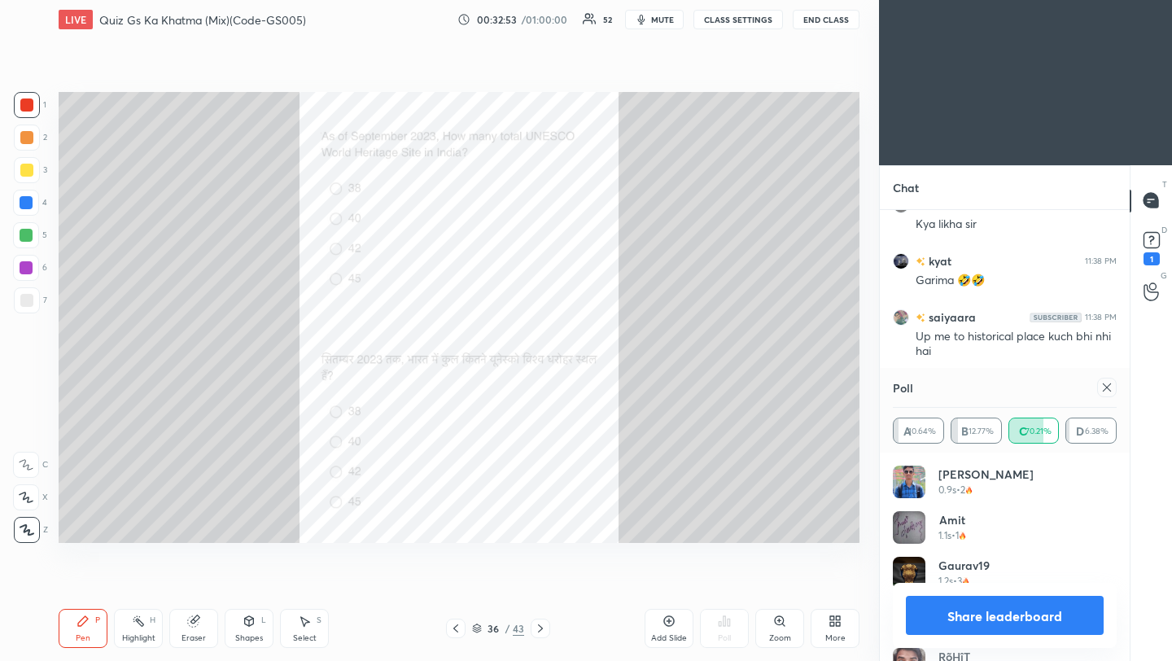
scroll to position [12609, 0]
click at [1109, 388] on icon at bounding box center [1107, 387] width 13 height 13
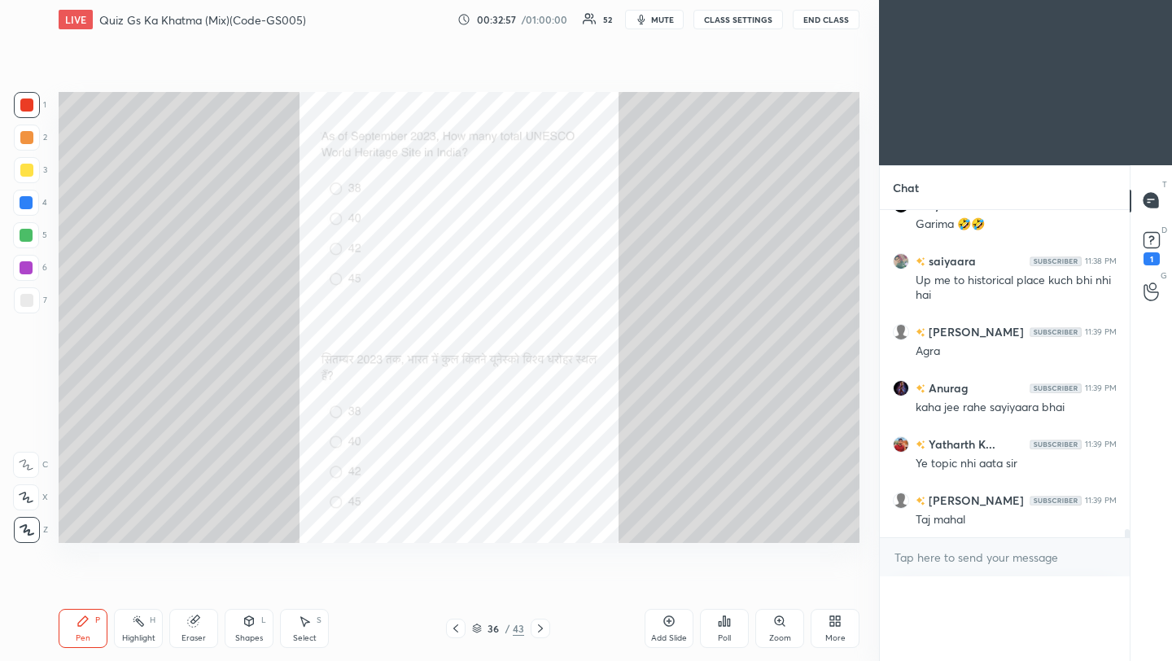
scroll to position [357, 245]
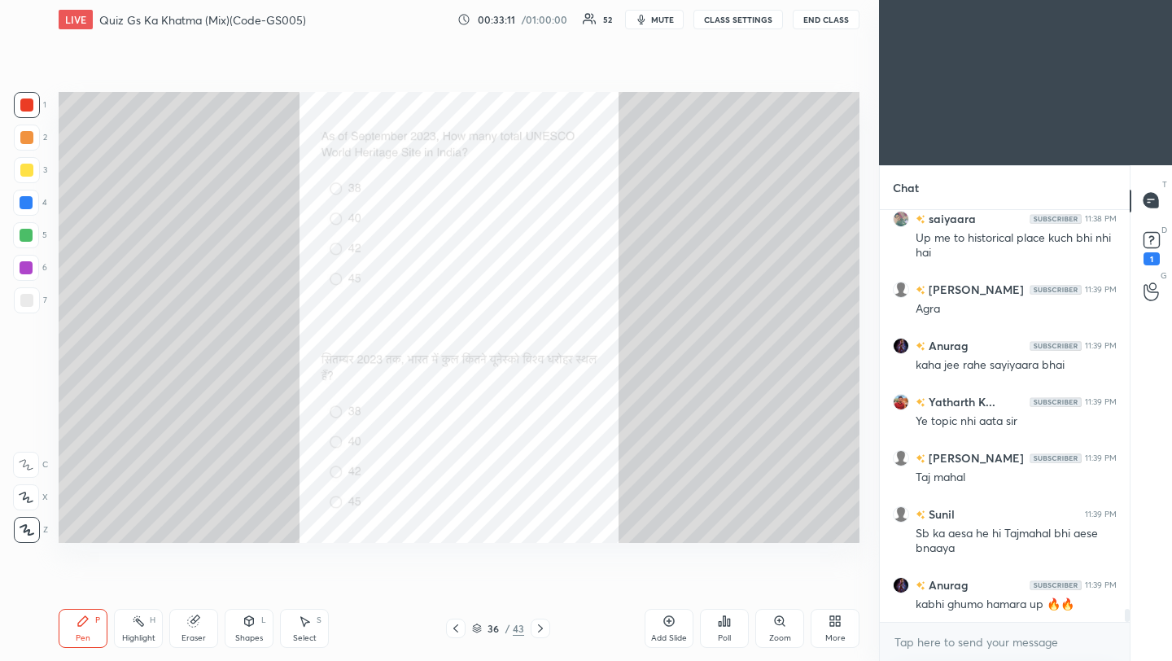
click at [540, 628] on icon at bounding box center [540, 628] width 13 height 13
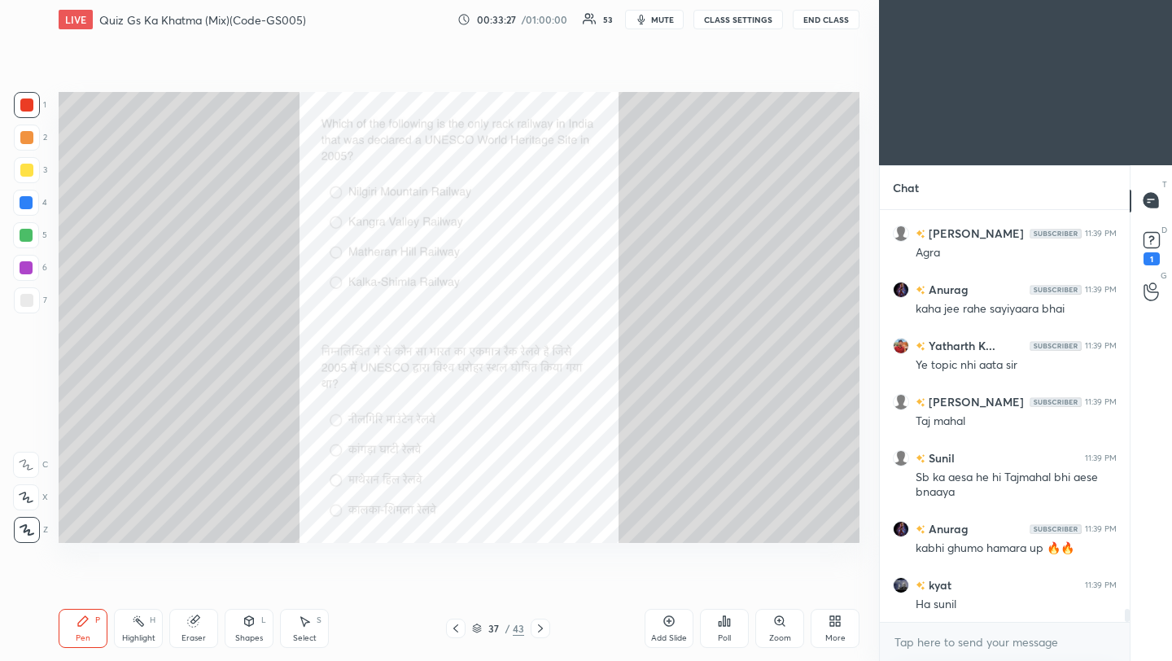
click at [725, 631] on div "Poll" at bounding box center [724, 628] width 49 height 39
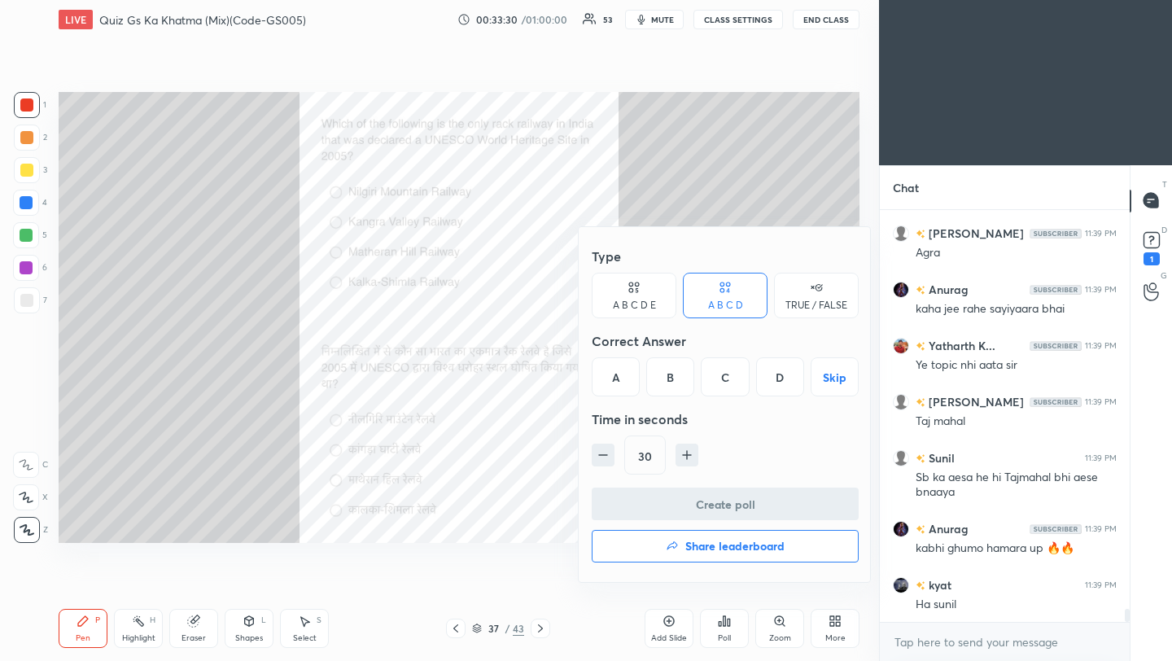
scroll to position [12764, 0]
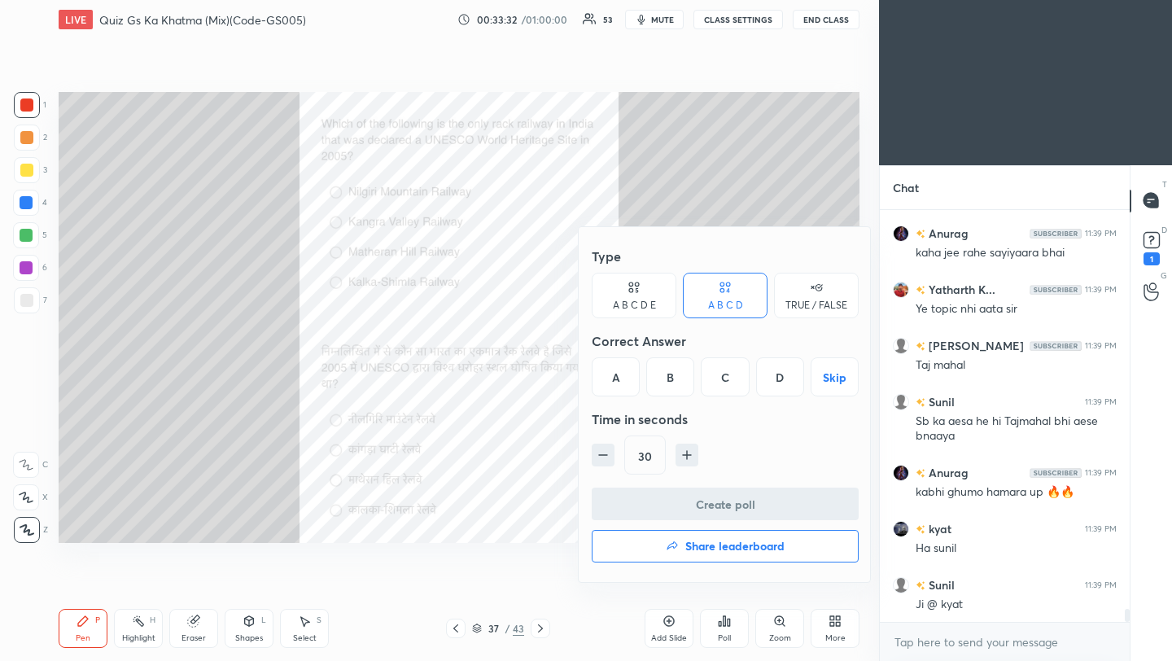
click at [620, 383] on div "A" at bounding box center [616, 376] width 48 height 39
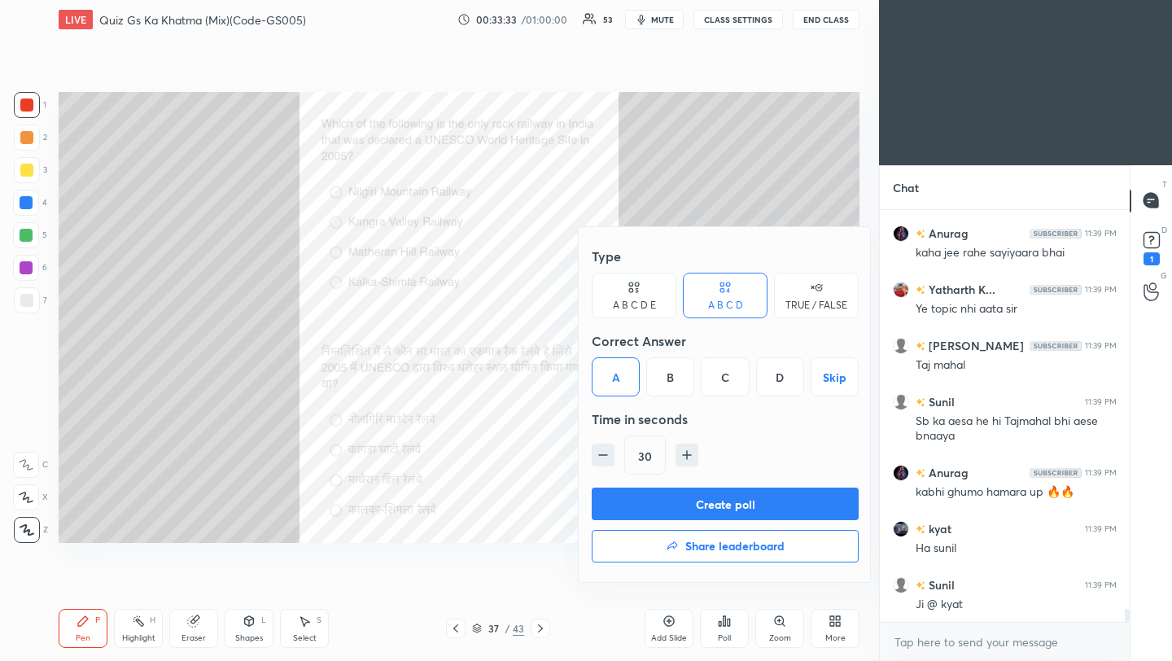
click at [655, 517] on button "Create poll" at bounding box center [725, 504] width 267 height 33
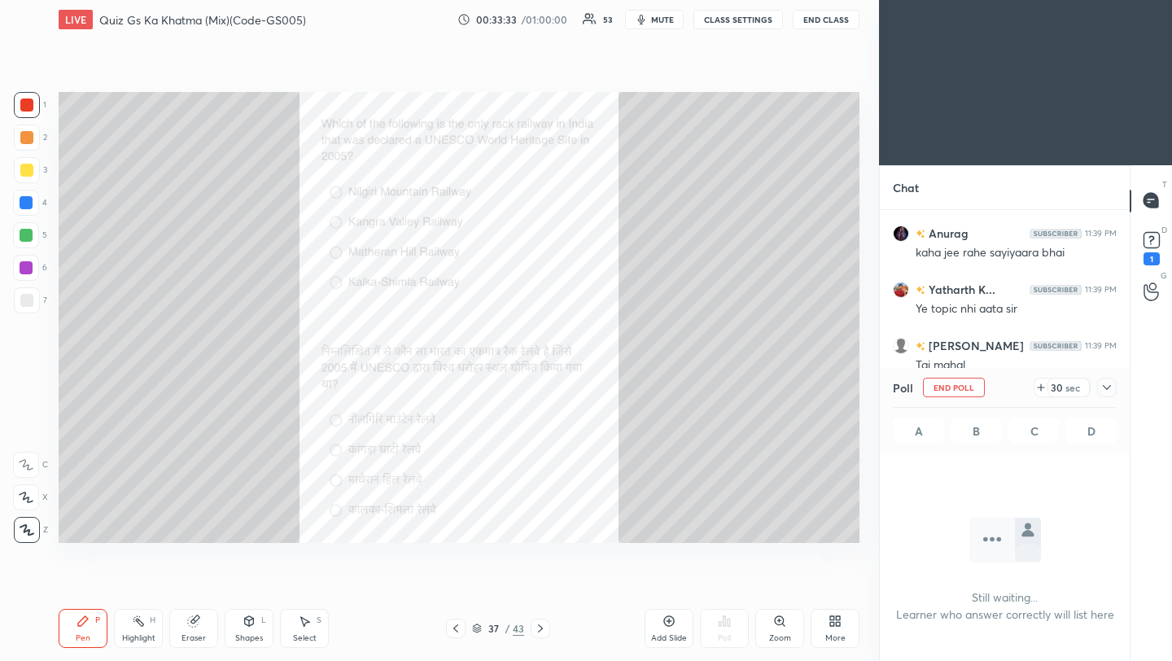
scroll to position [331, 245]
click at [1110, 387] on icon at bounding box center [1107, 387] width 13 height 13
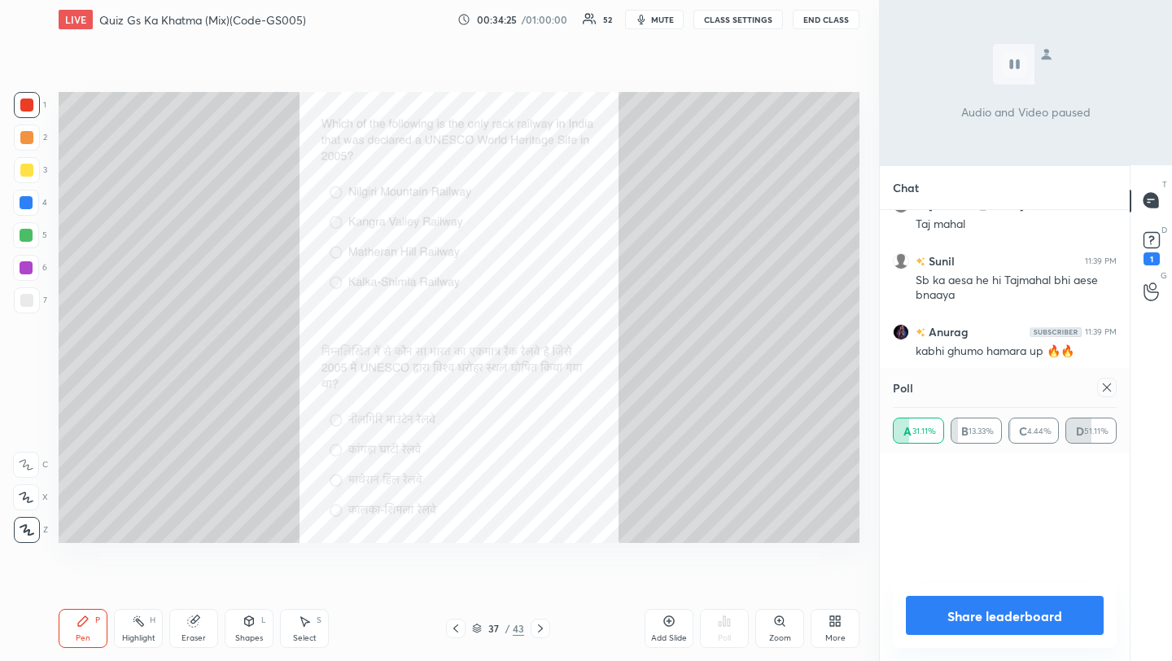
scroll to position [13051, 0]
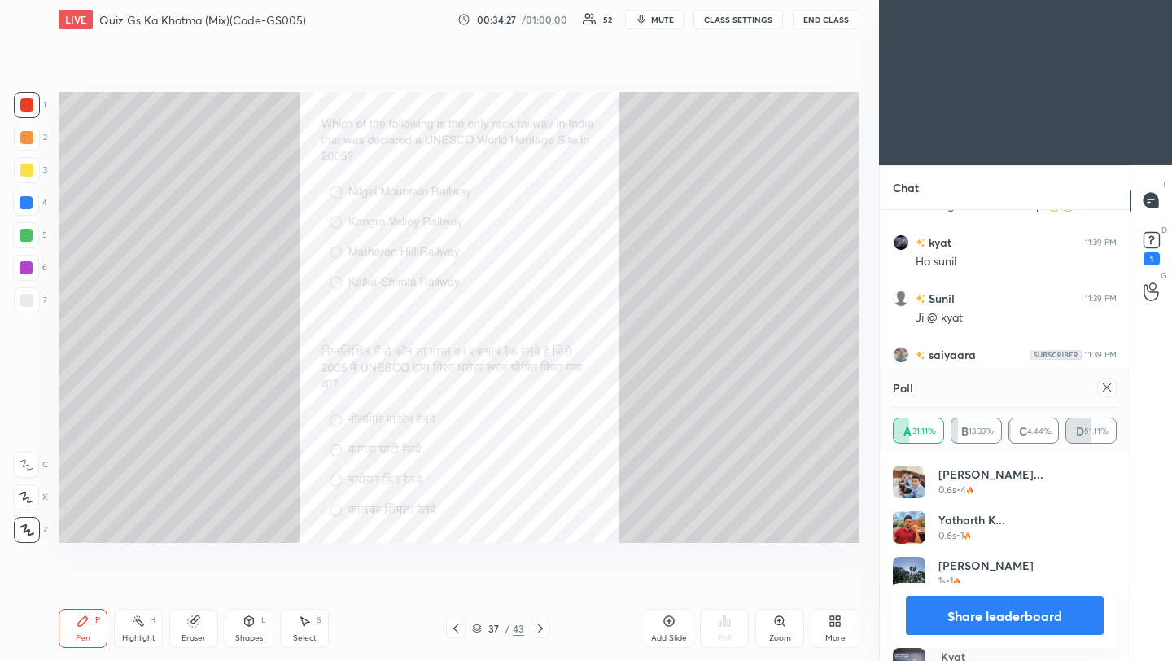
click at [844, 620] on div "More" at bounding box center [835, 628] width 49 height 39
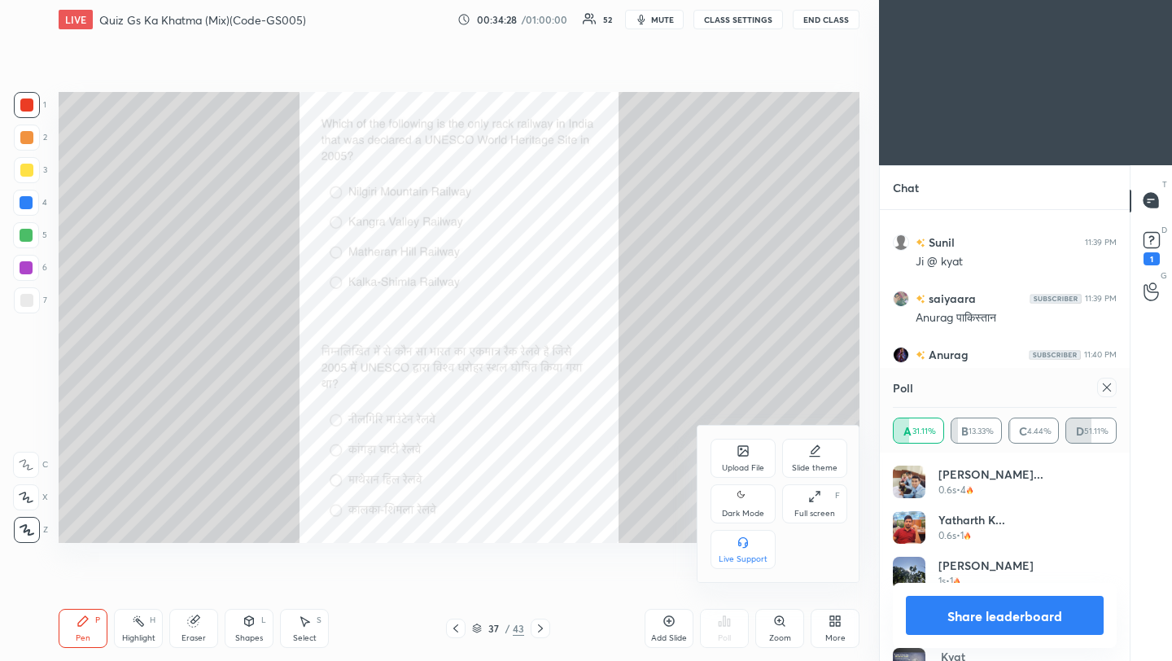
click at [738, 462] on div "Upload File" at bounding box center [743, 458] width 65 height 39
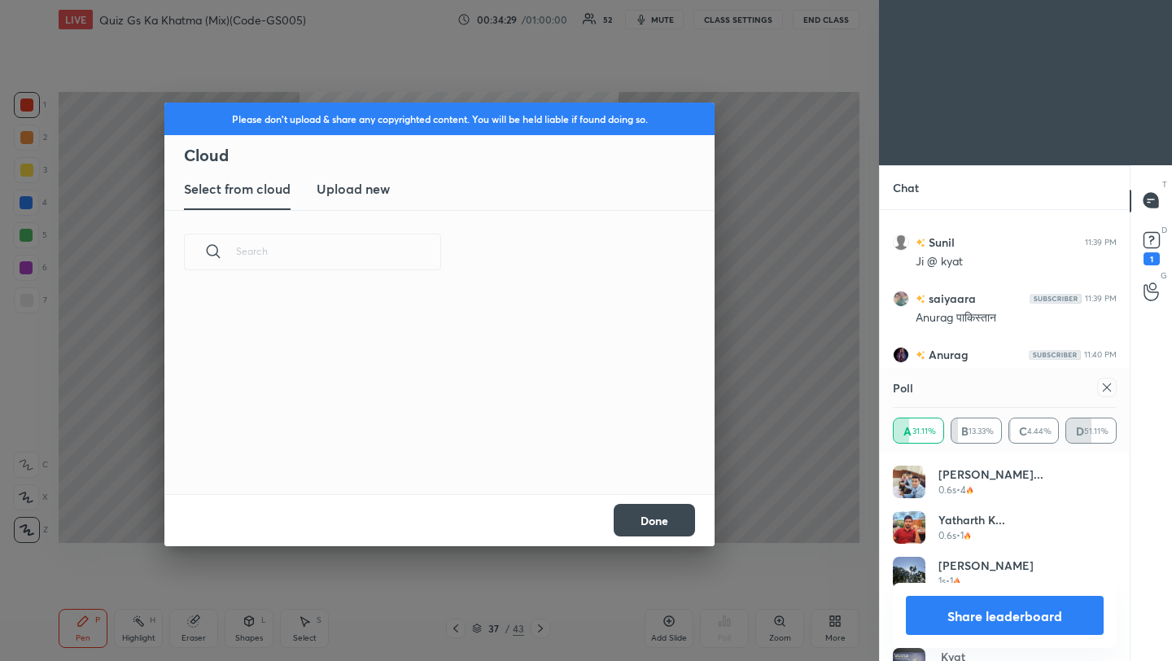
scroll to position [200, 523]
click at [357, 196] on h3 "Upload new" at bounding box center [353, 189] width 73 height 20
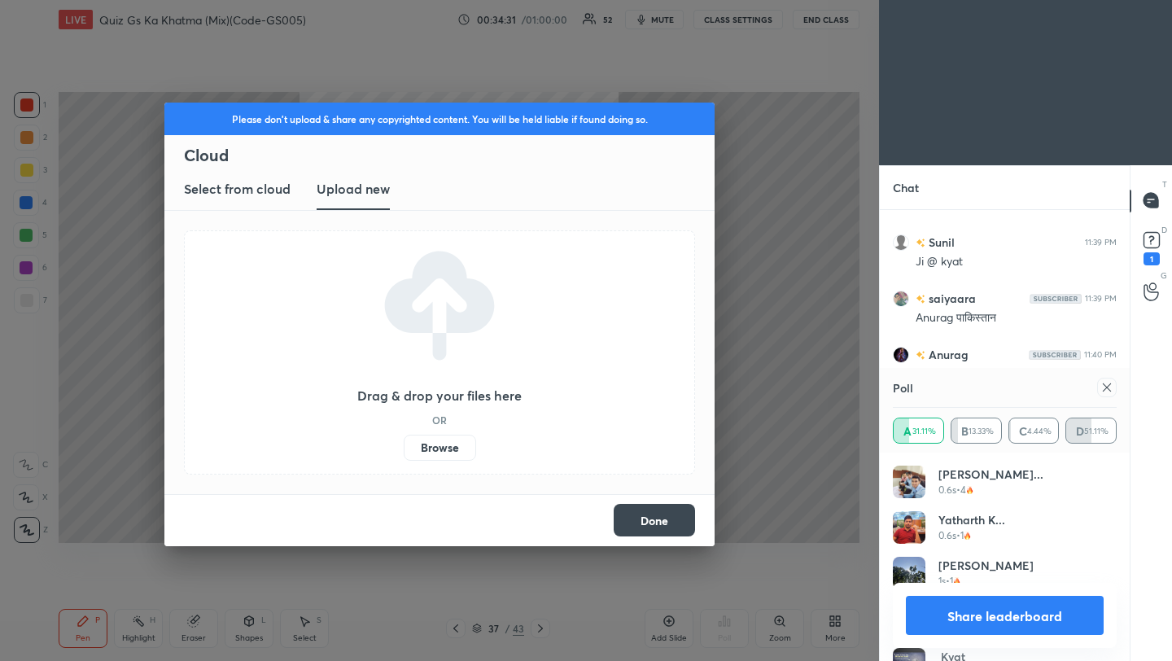
click at [443, 449] on label "Browse" at bounding box center [440, 448] width 72 height 26
click at [404, 449] on input "Browse" at bounding box center [404, 448] width 0 height 26
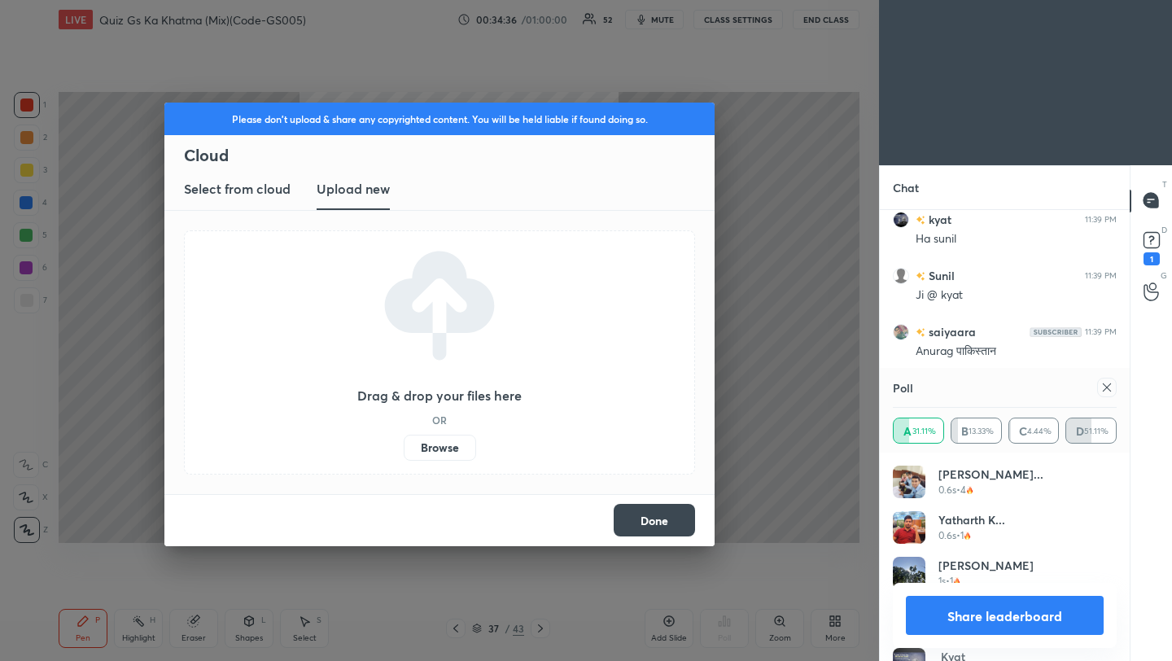
scroll to position [13073, 0]
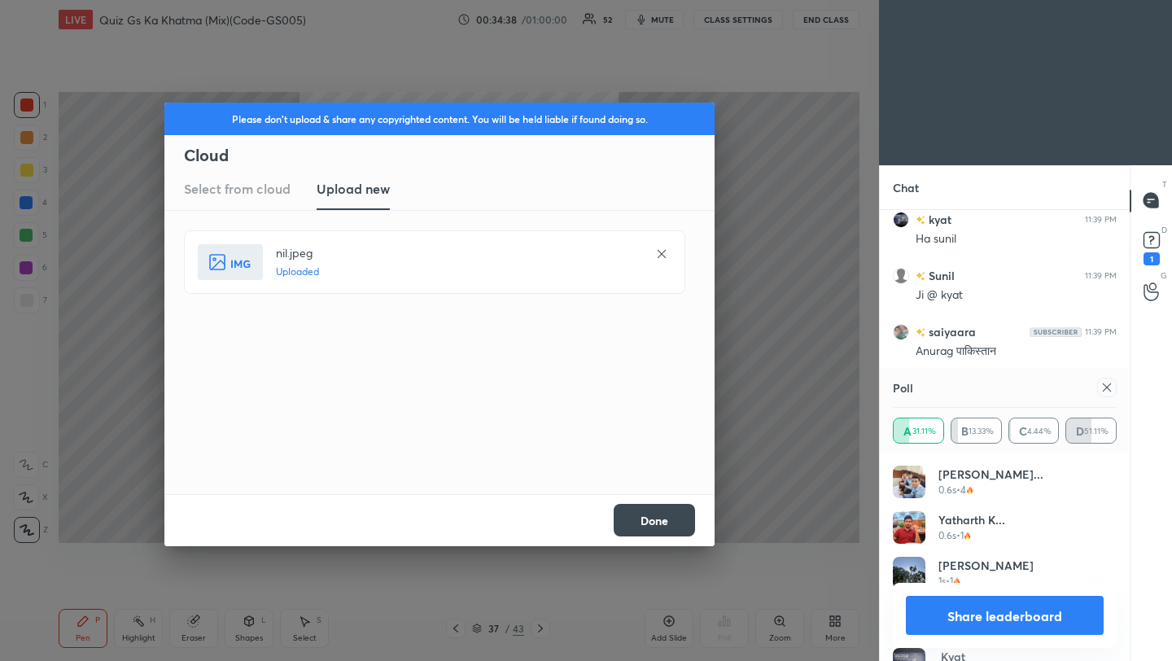
click at [663, 525] on button "Done" at bounding box center [654, 520] width 81 height 33
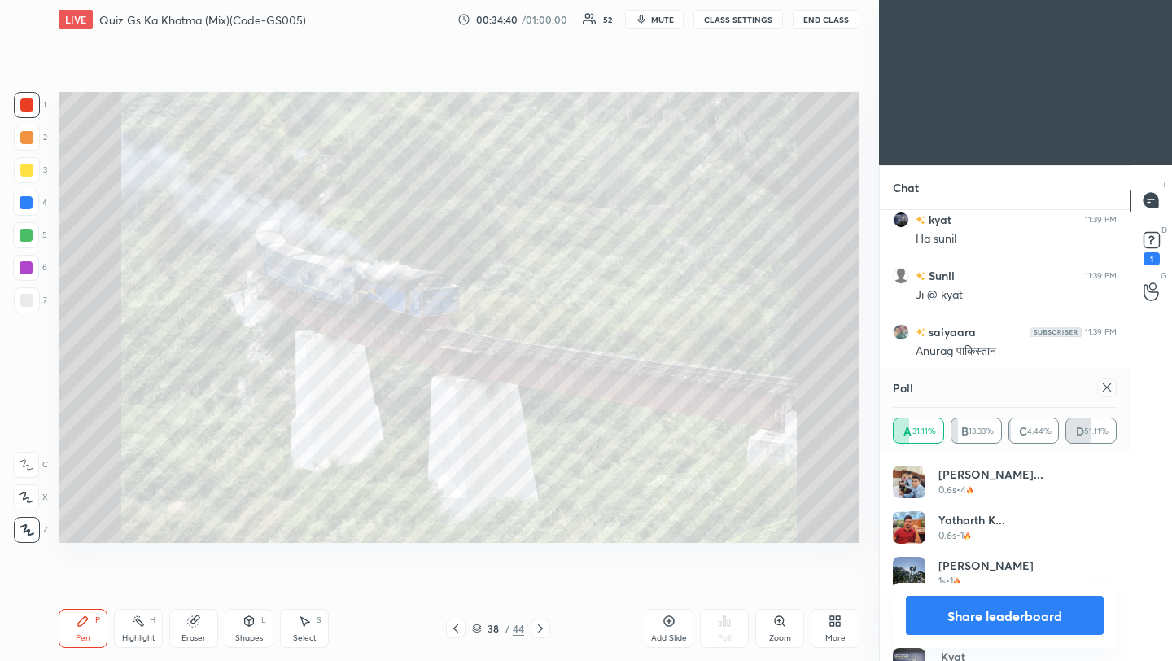
click at [1107, 386] on icon at bounding box center [1107, 387] width 13 height 13
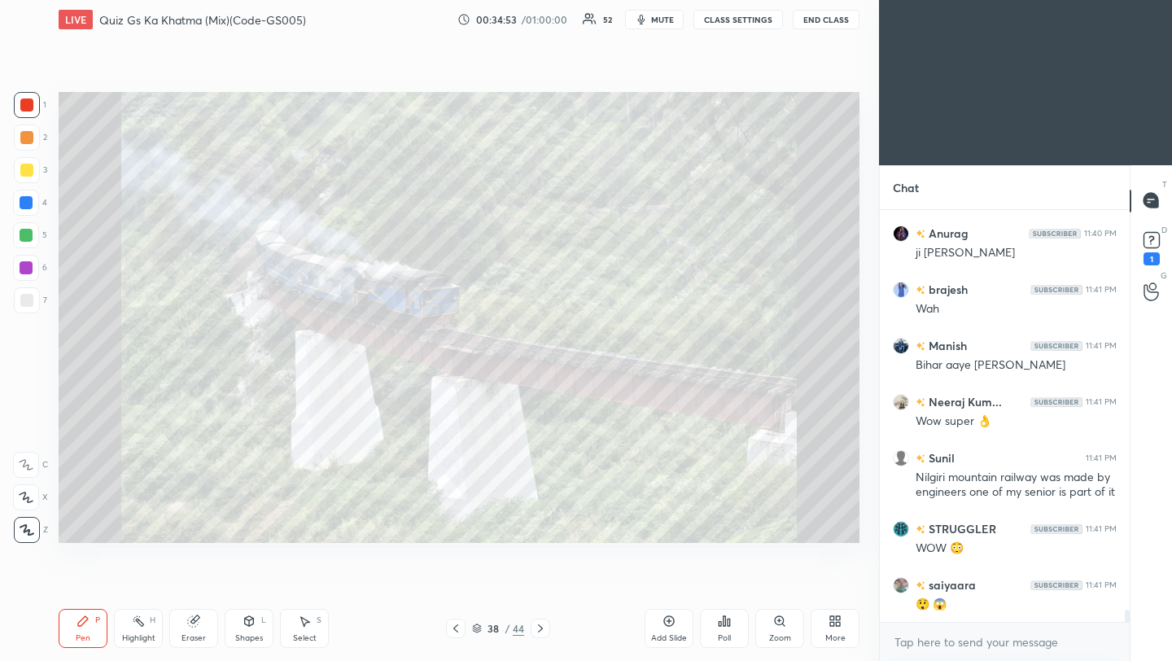
scroll to position [13411, 0]
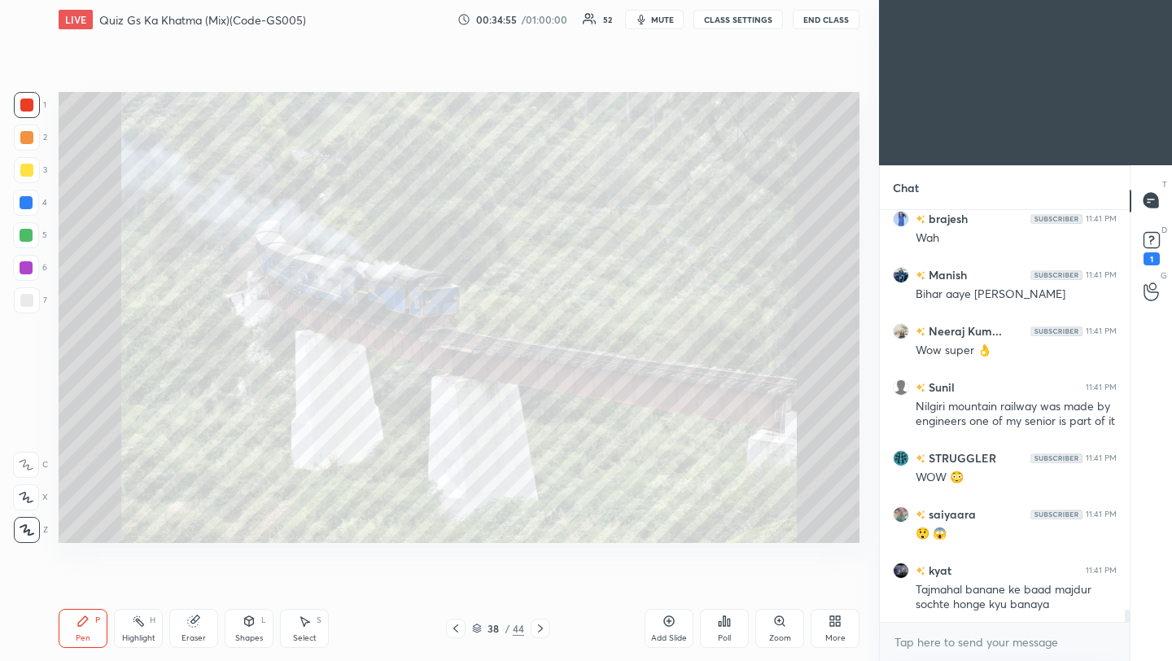
click at [592, 554] on div "Setting up your live class Poll for secs No correct answer Start poll" at bounding box center [459, 317] width 814 height 557
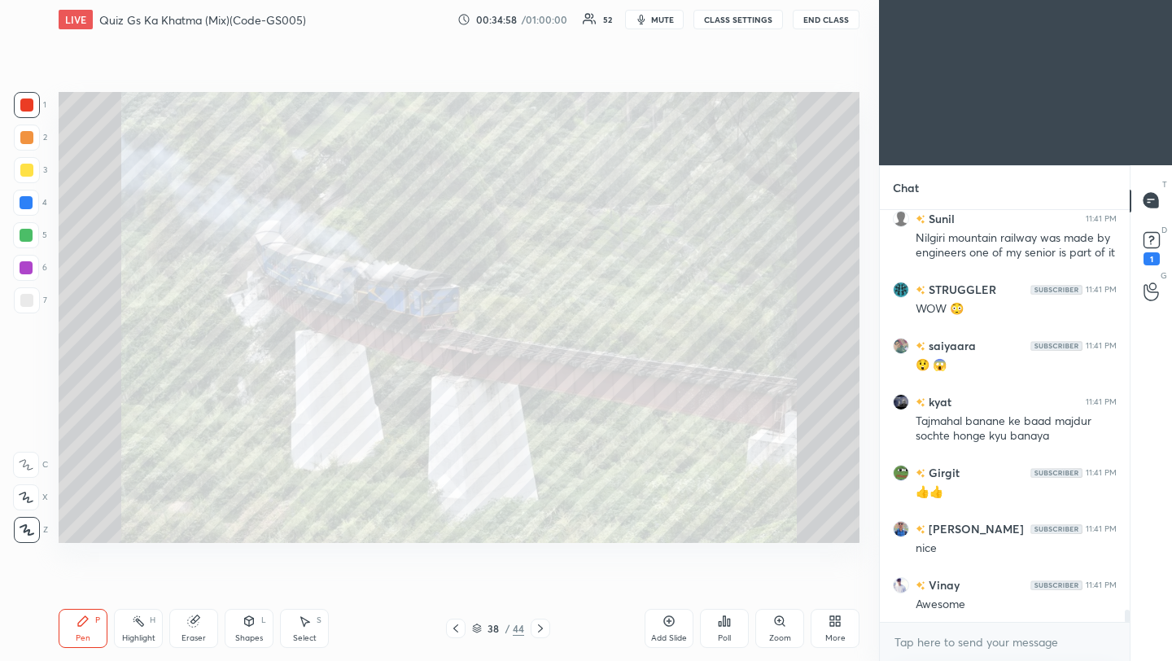
scroll to position [13636, 0]
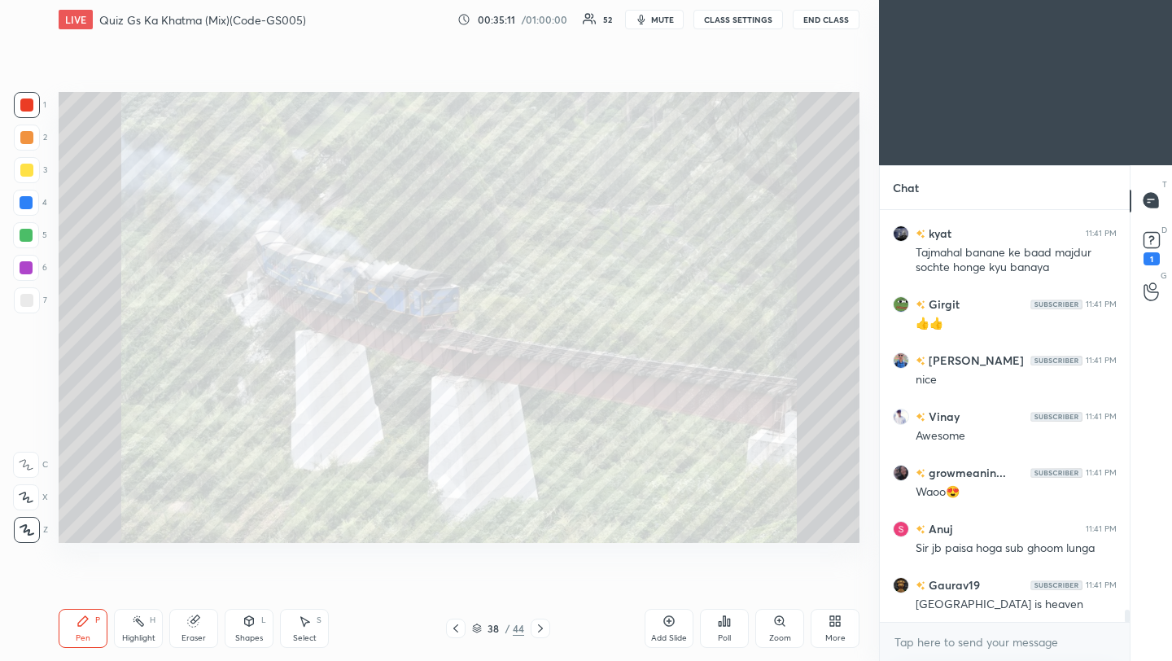
click at [535, 629] on icon at bounding box center [540, 628] width 13 height 13
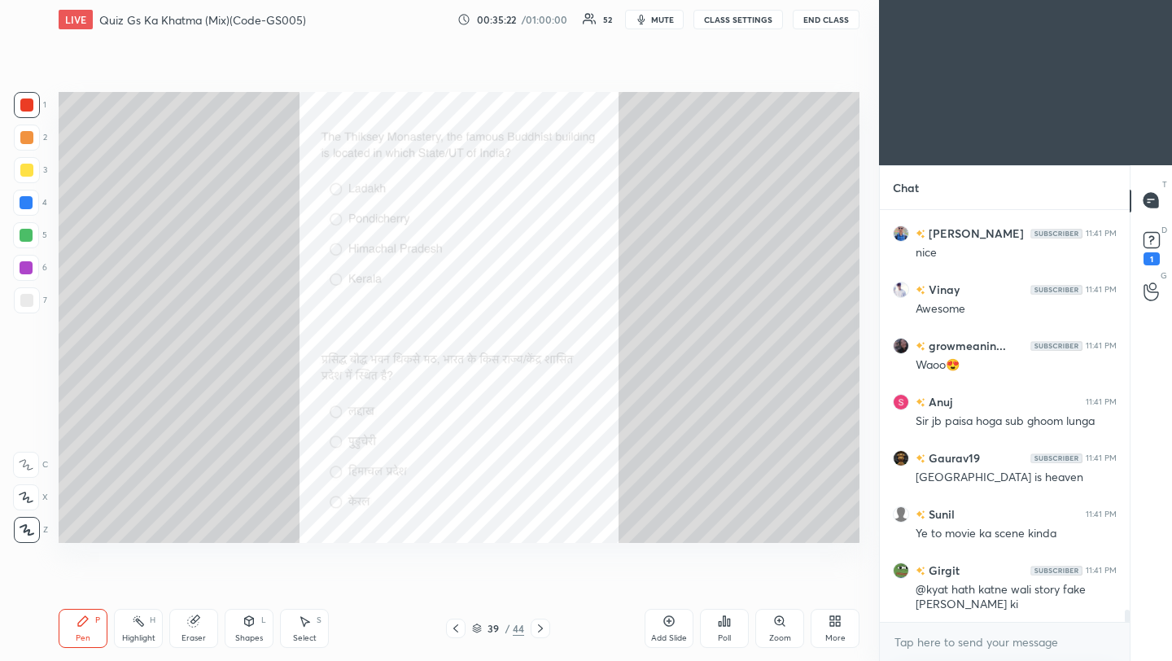
click at [727, 629] on div "Poll" at bounding box center [724, 628] width 49 height 39
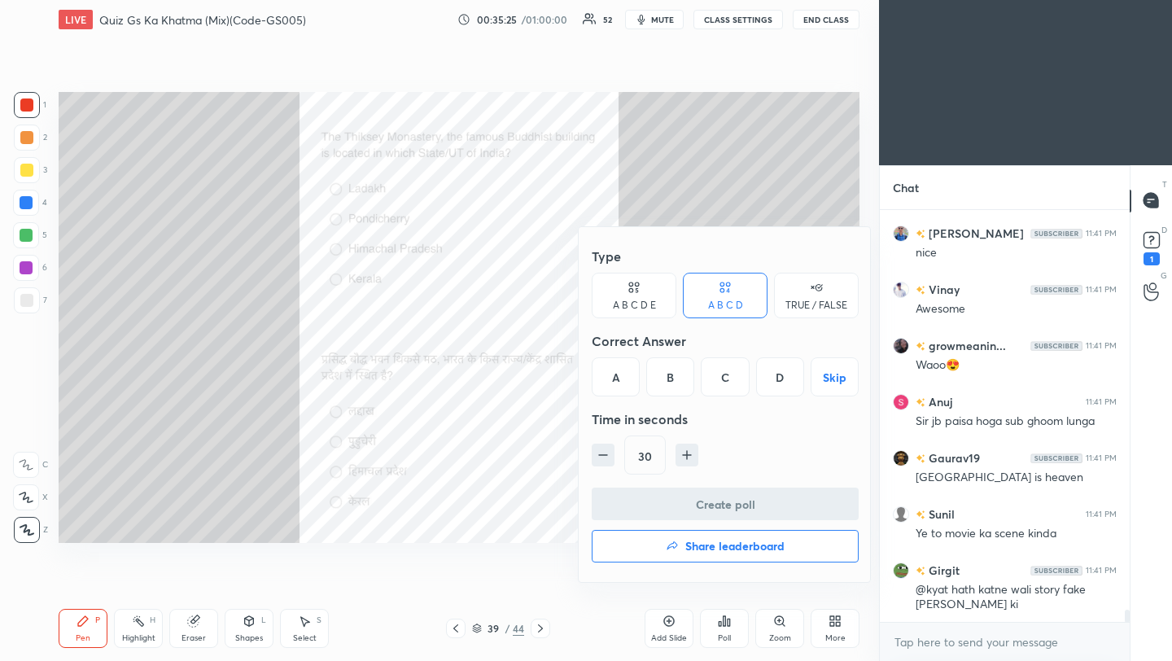
click at [617, 385] on div "A" at bounding box center [616, 376] width 48 height 39
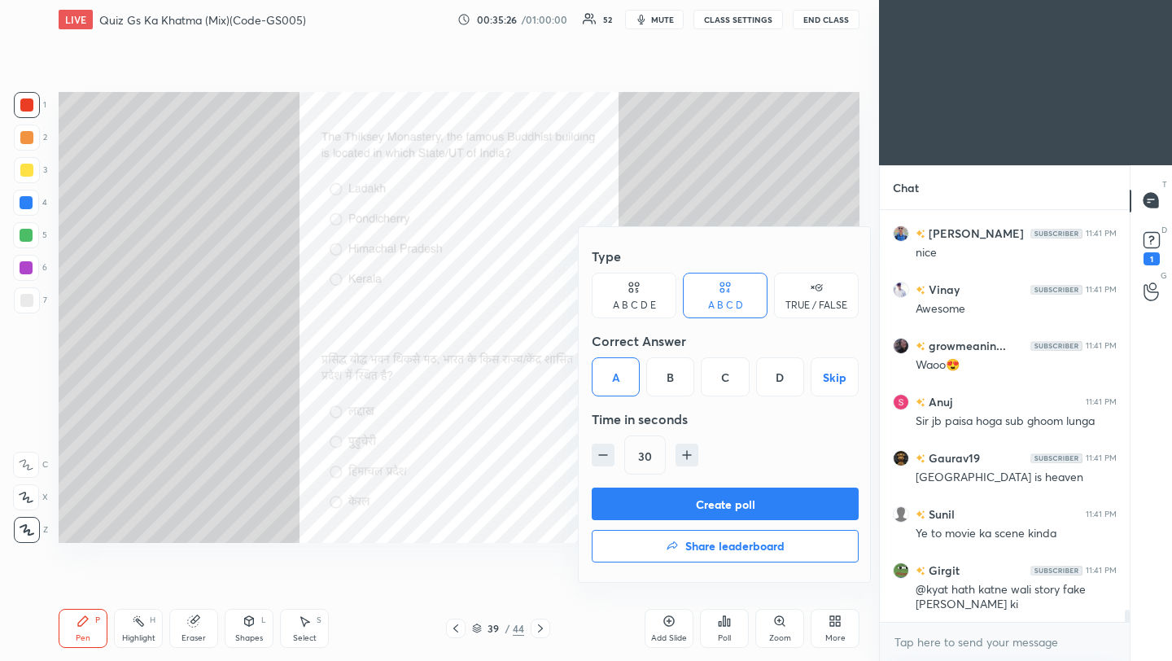
click at [655, 509] on button "Create poll" at bounding box center [725, 504] width 267 height 33
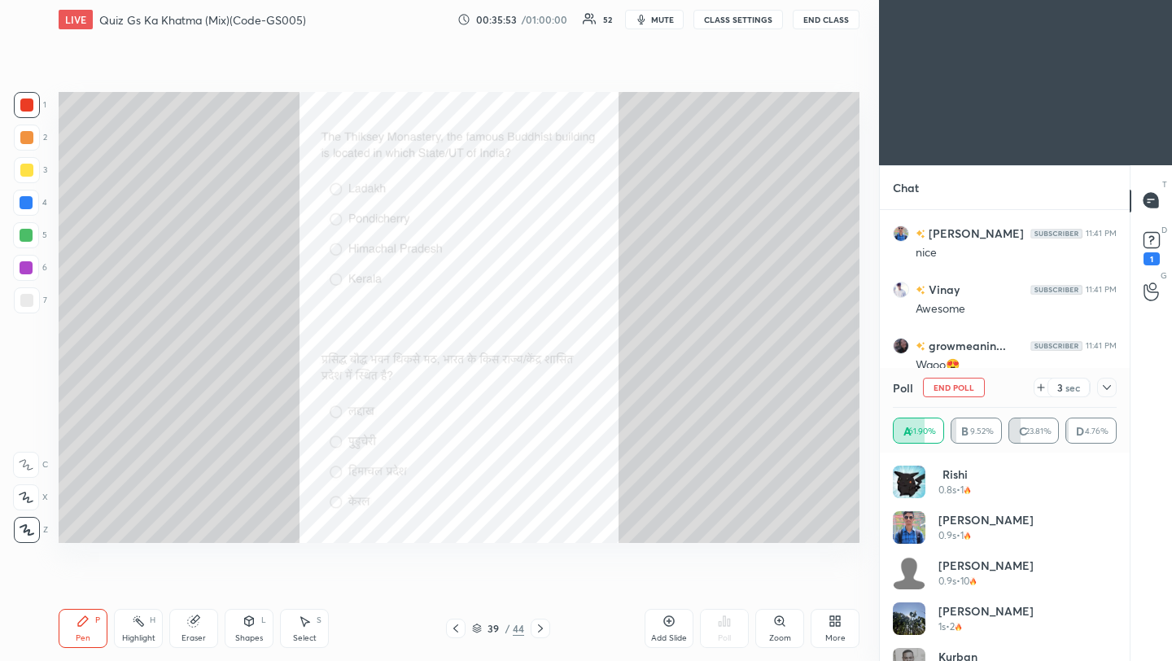
scroll to position [14016, 0]
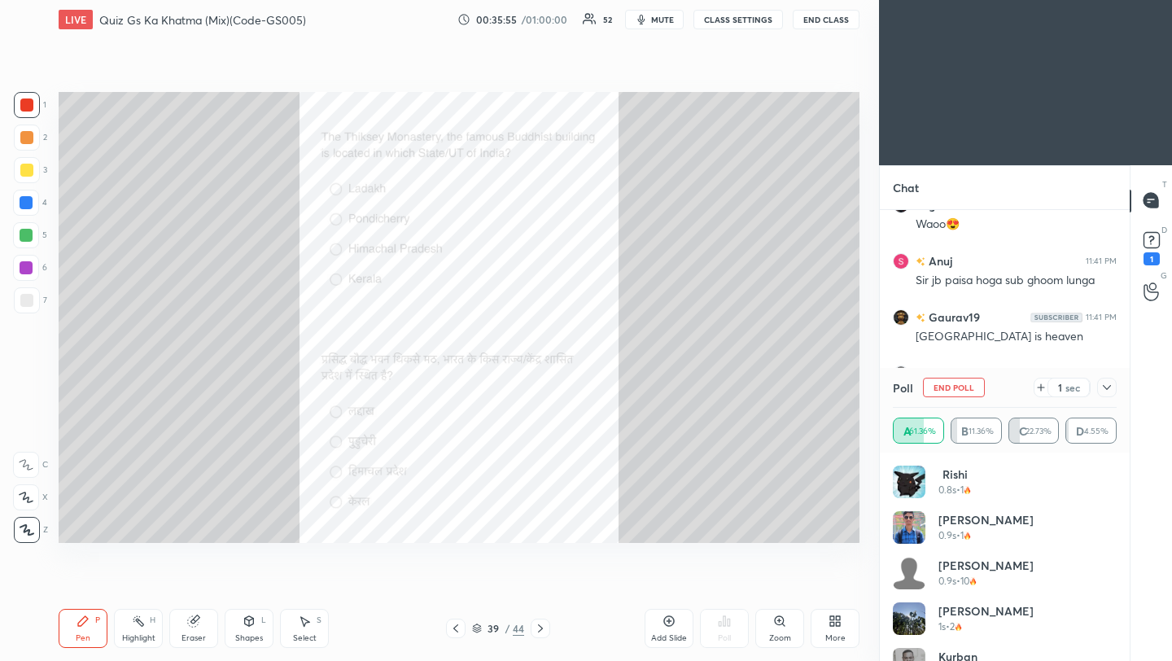
click at [1108, 387] on icon at bounding box center [1107, 387] width 13 height 13
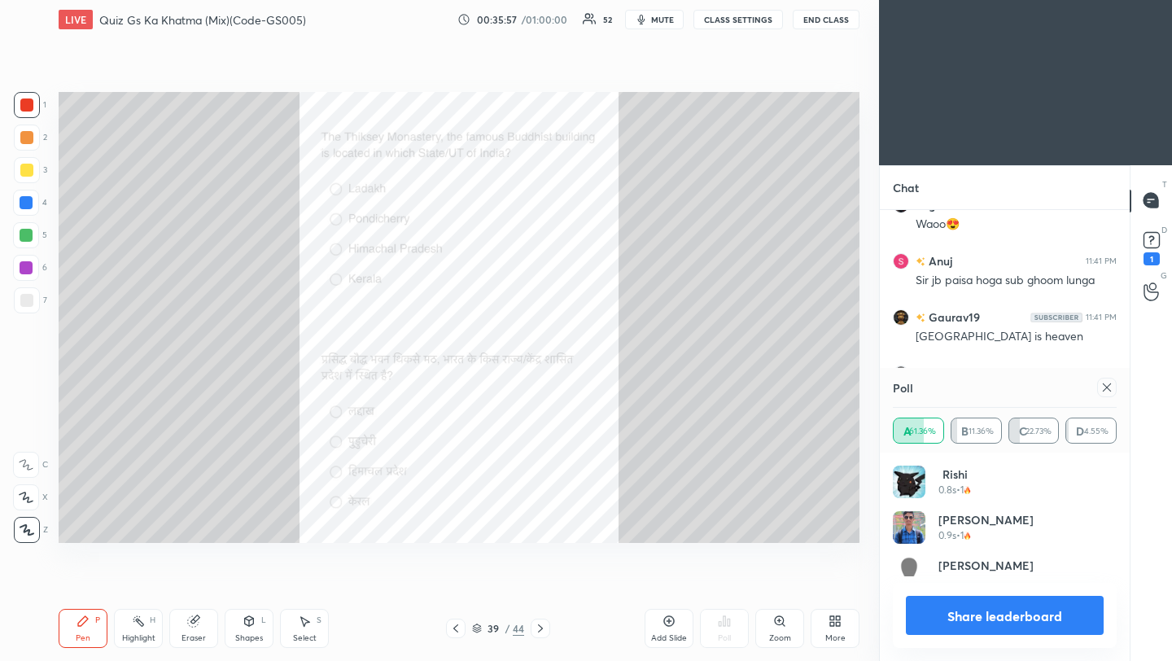
scroll to position [191, 219]
click at [831, 634] on div "More" at bounding box center [836, 638] width 20 height 8
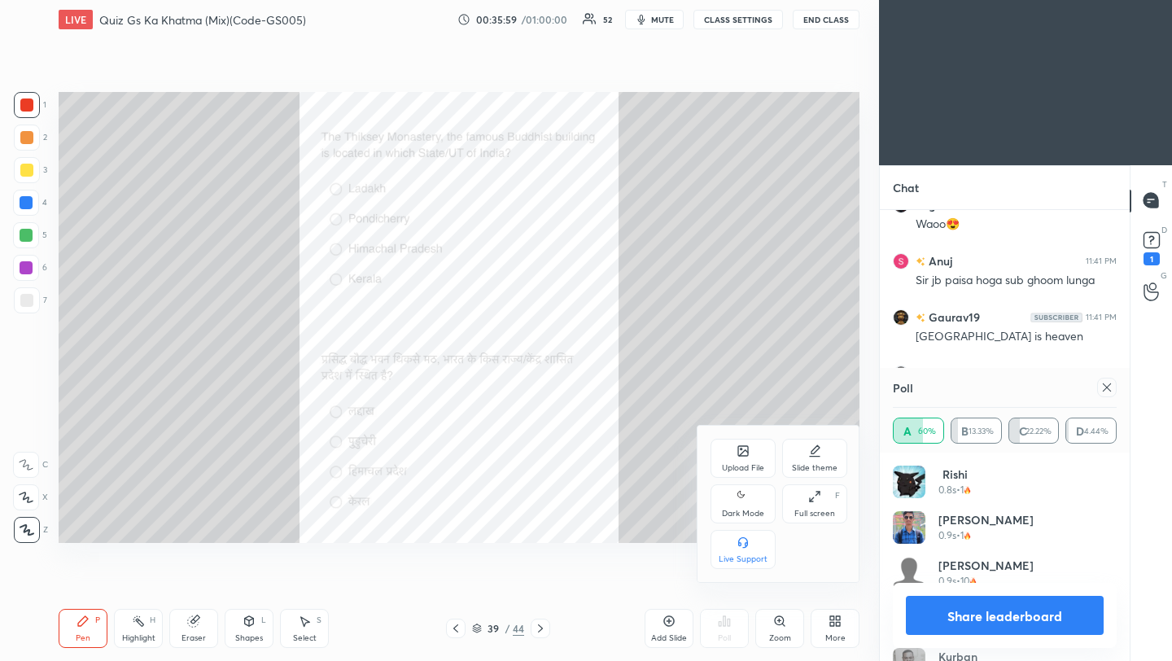
click at [726, 457] on div "Upload File" at bounding box center [743, 458] width 65 height 39
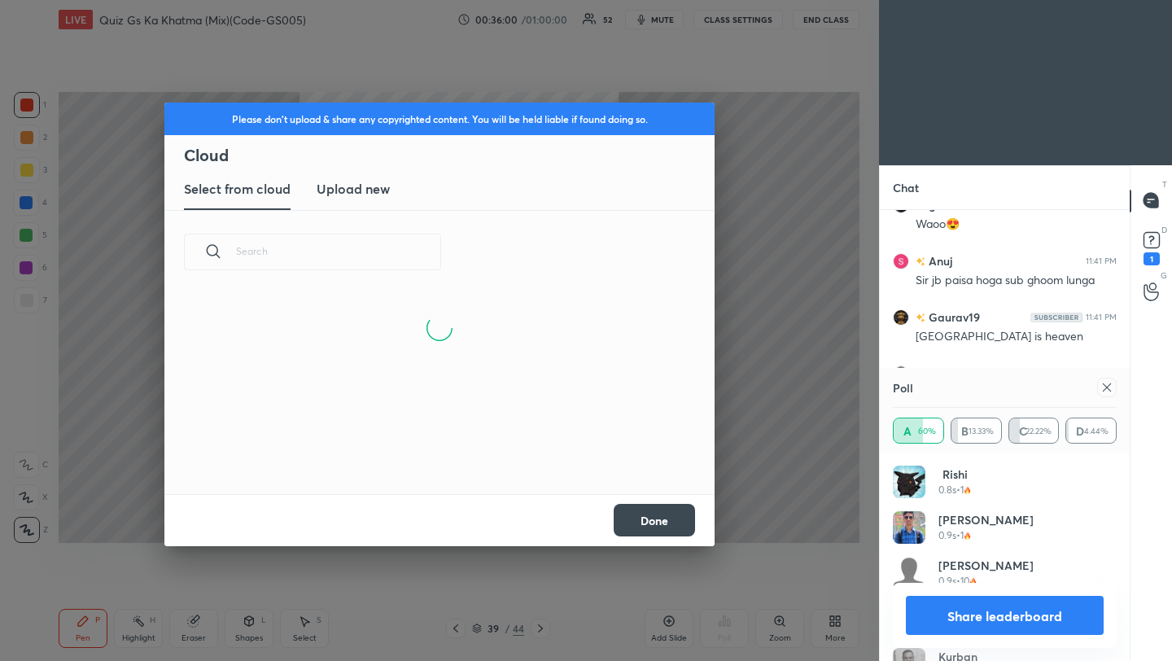
scroll to position [6, 9]
click at [369, 190] on h3 "Upload new" at bounding box center [353, 189] width 73 height 20
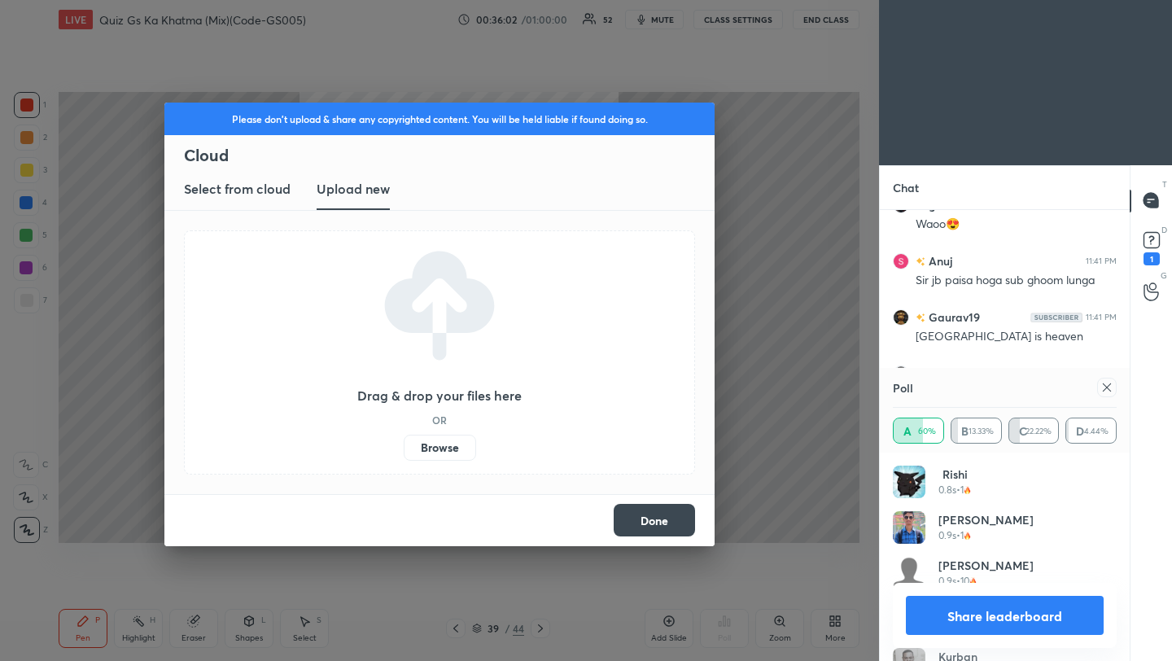
click at [441, 448] on label "Browse" at bounding box center [440, 448] width 72 height 26
click at [404, 448] on input "Browse" at bounding box center [404, 448] width 0 height 26
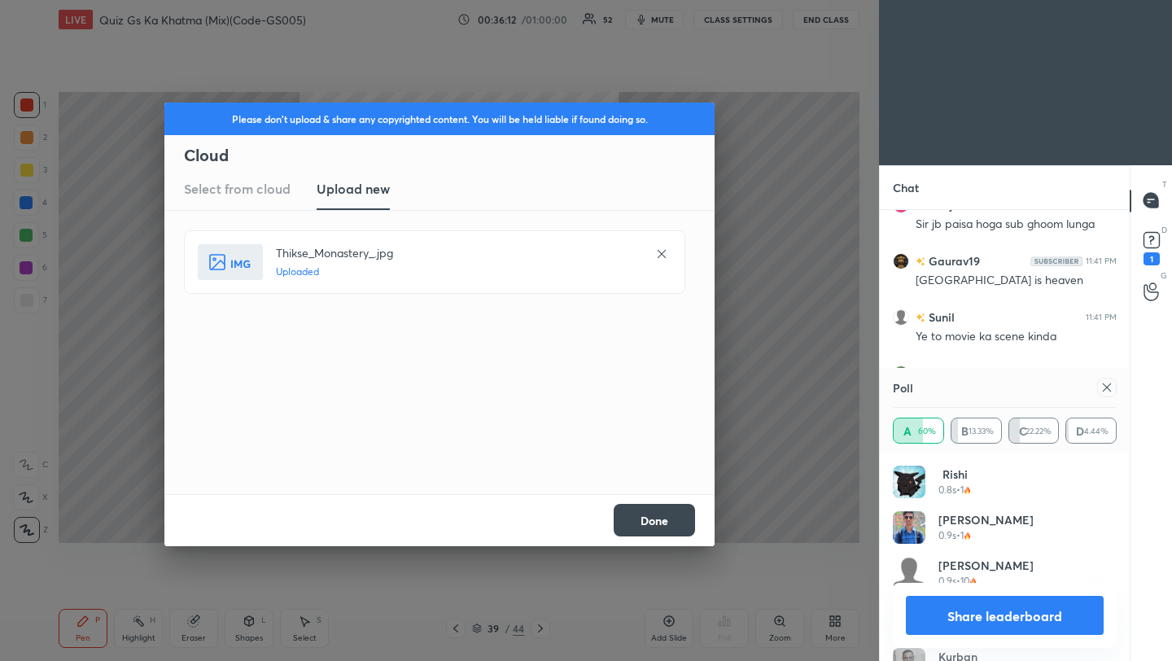
click at [658, 518] on button "Done" at bounding box center [654, 520] width 81 height 33
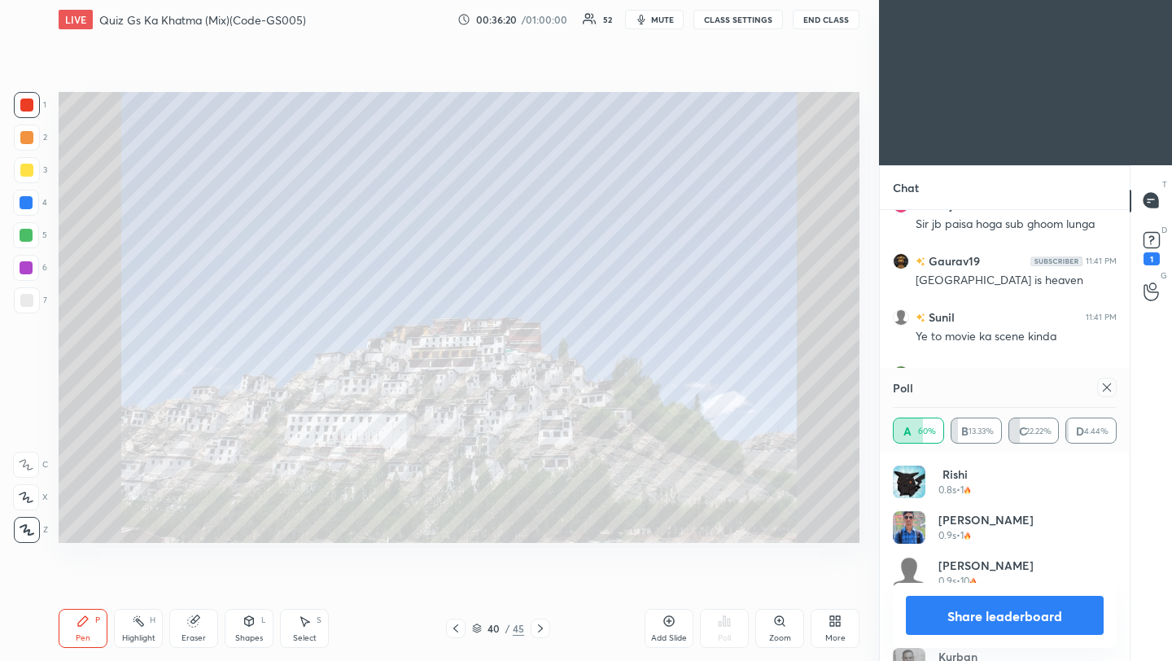
scroll to position [14129, 0]
click at [1108, 388] on icon at bounding box center [1107, 387] width 8 height 8
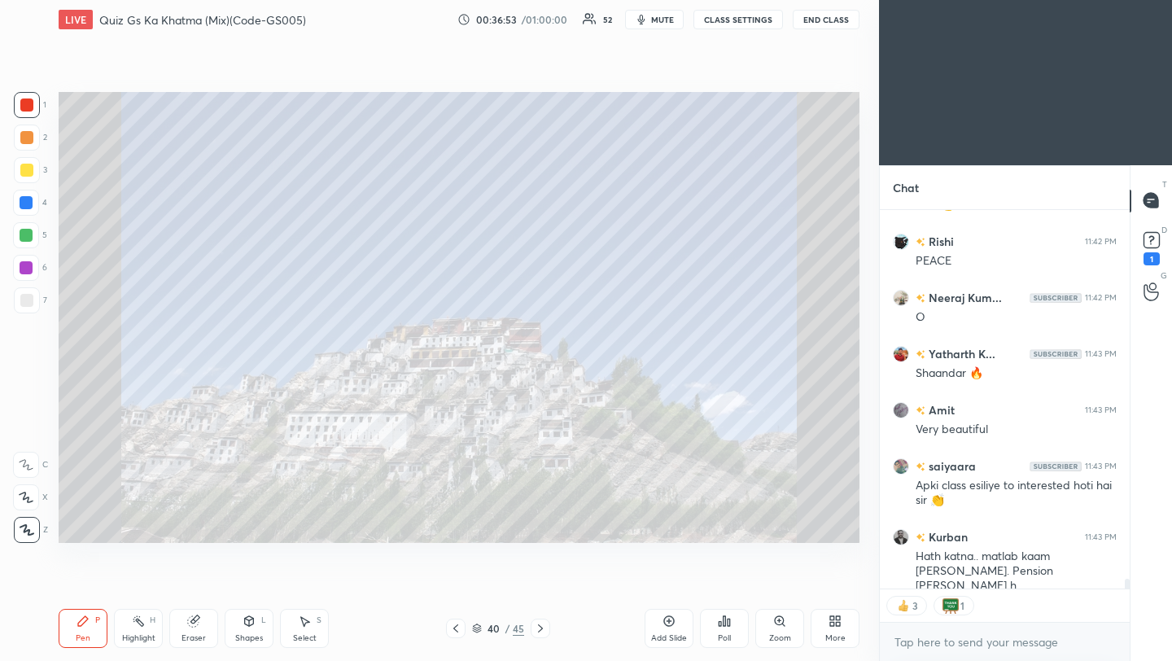
click at [541, 629] on icon at bounding box center [540, 628] width 13 height 13
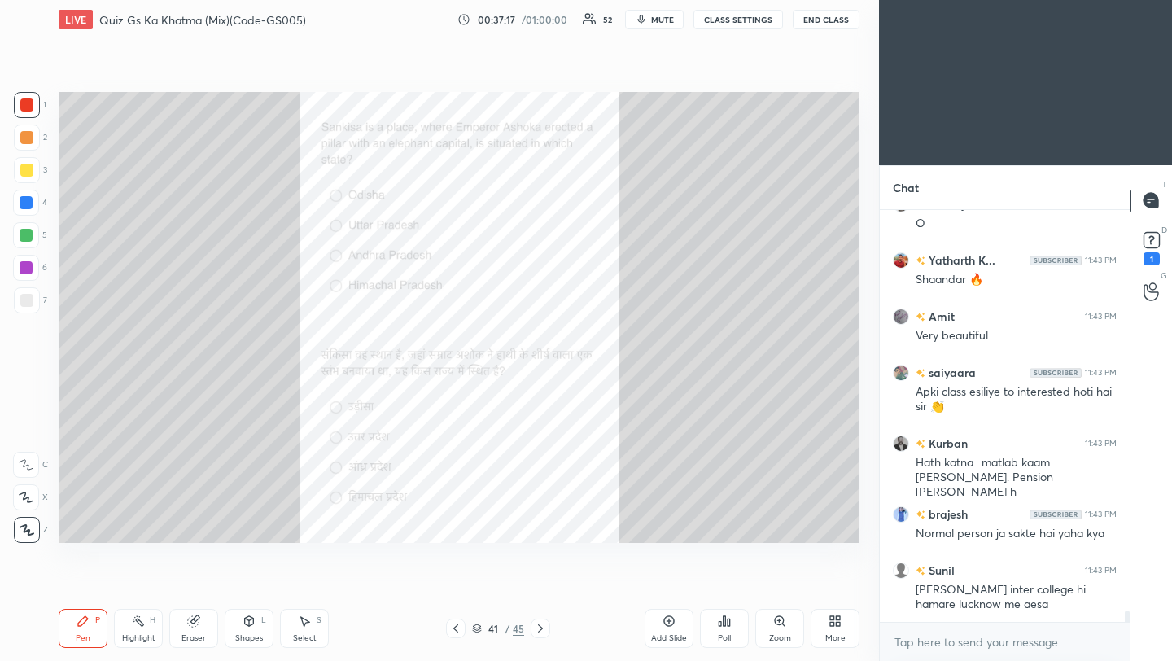
click at [725, 628] on div "Poll" at bounding box center [724, 628] width 49 height 39
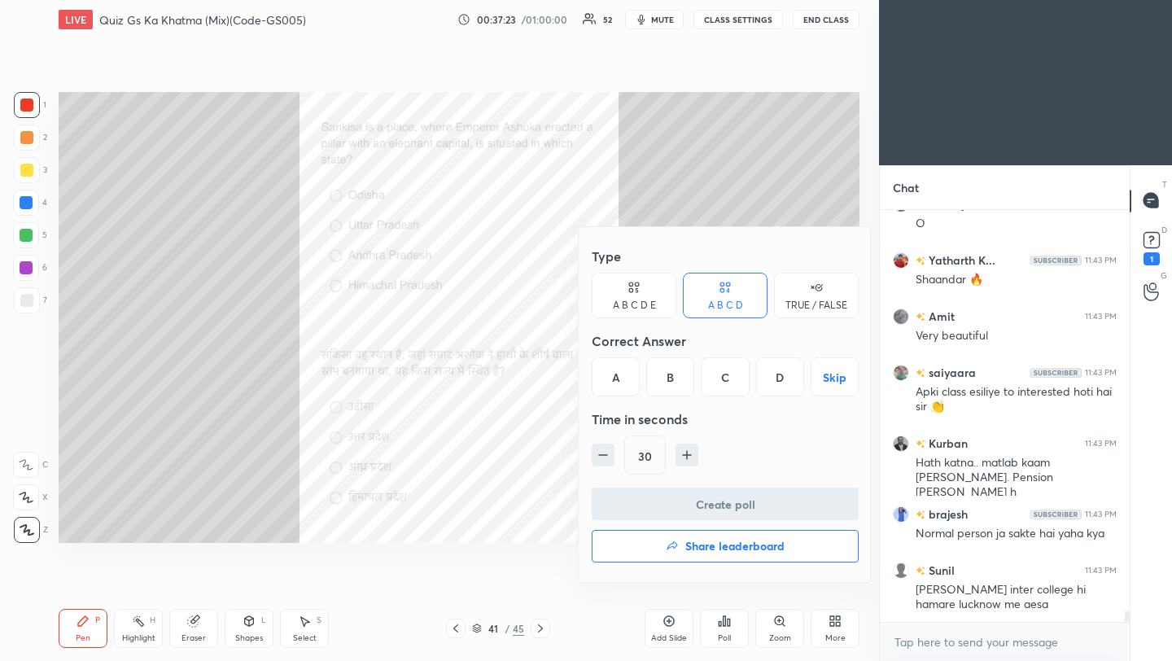
click at [673, 383] on div "B" at bounding box center [670, 376] width 48 height 39
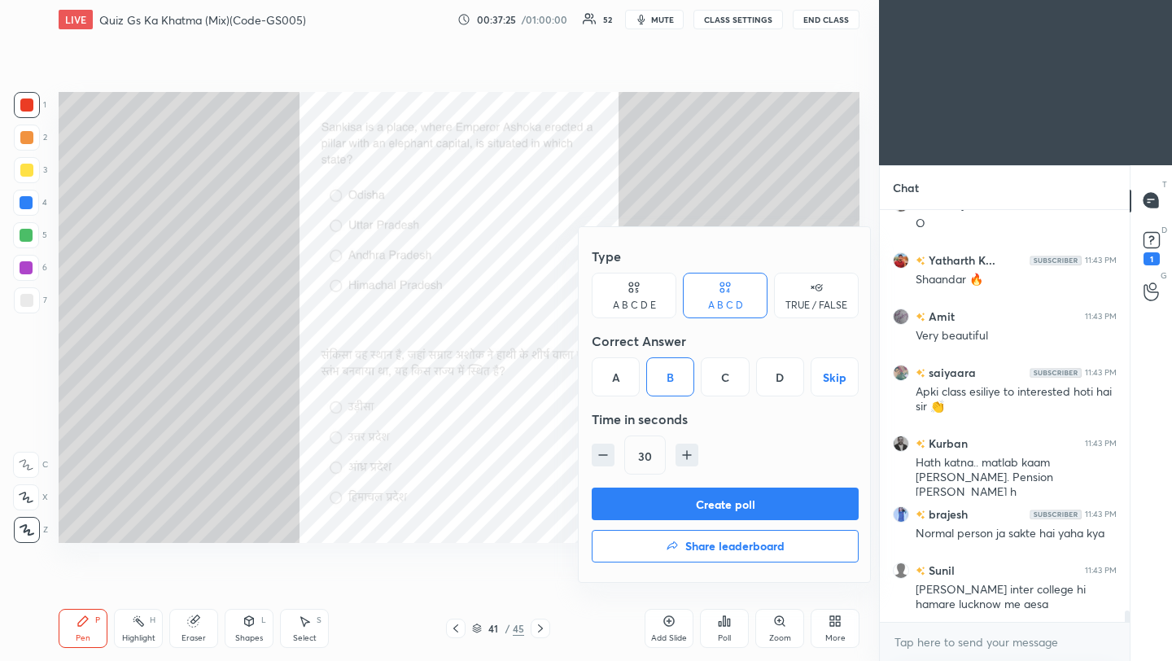
click at [685, 510] on button "Create poll" at bounding box center [725, 504] width 267 height 33
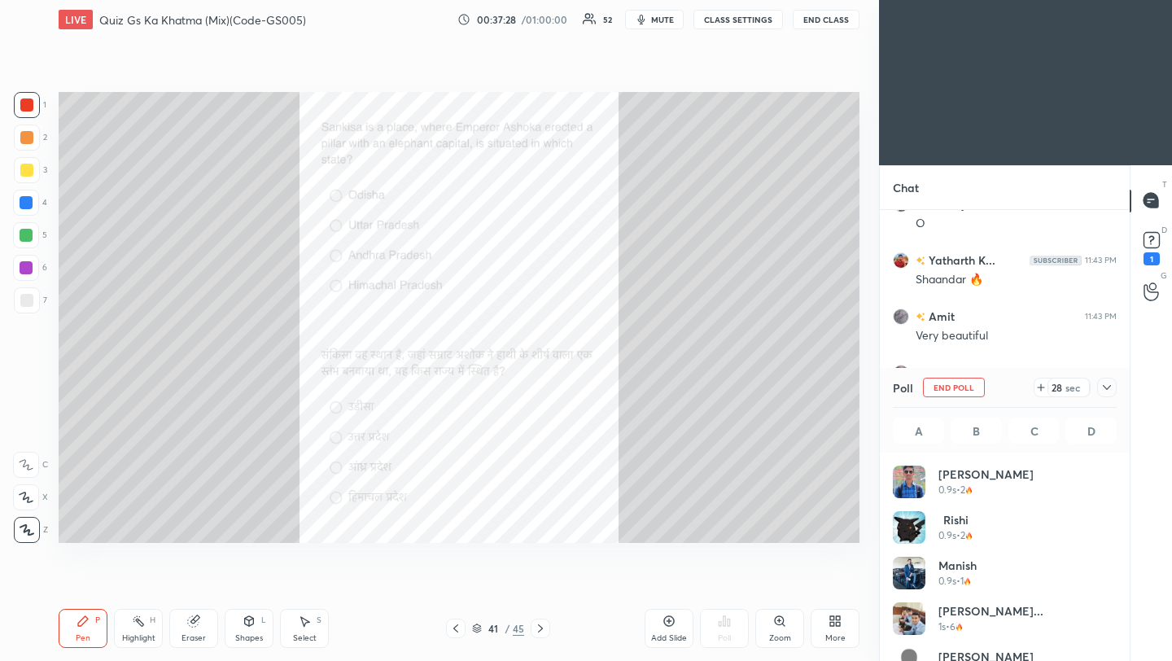
scroll to position [6, 6]
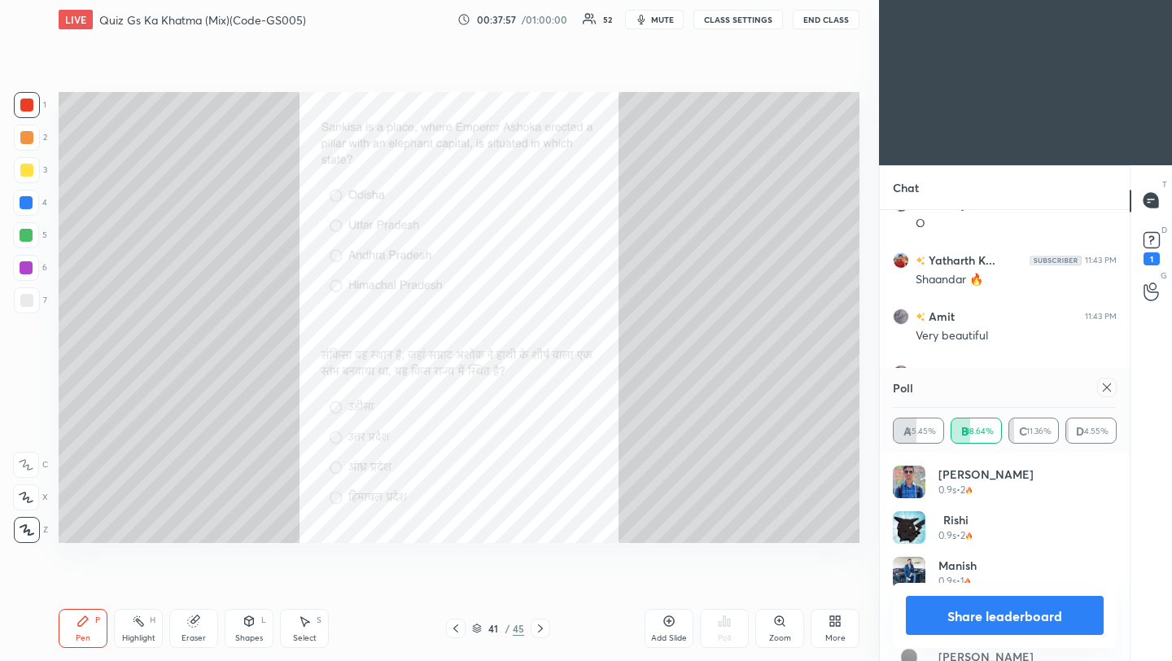
click at [1111, 385] on icon at bounding box center [1107, 387] width 13 height 13
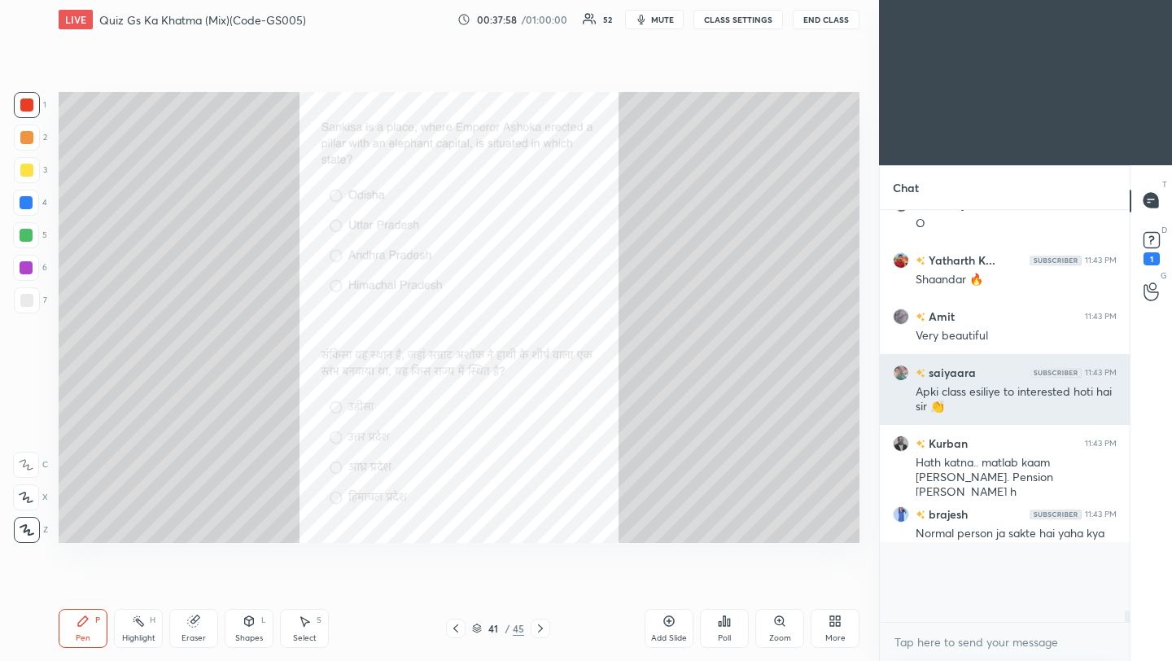
scroll to position [263, 245]
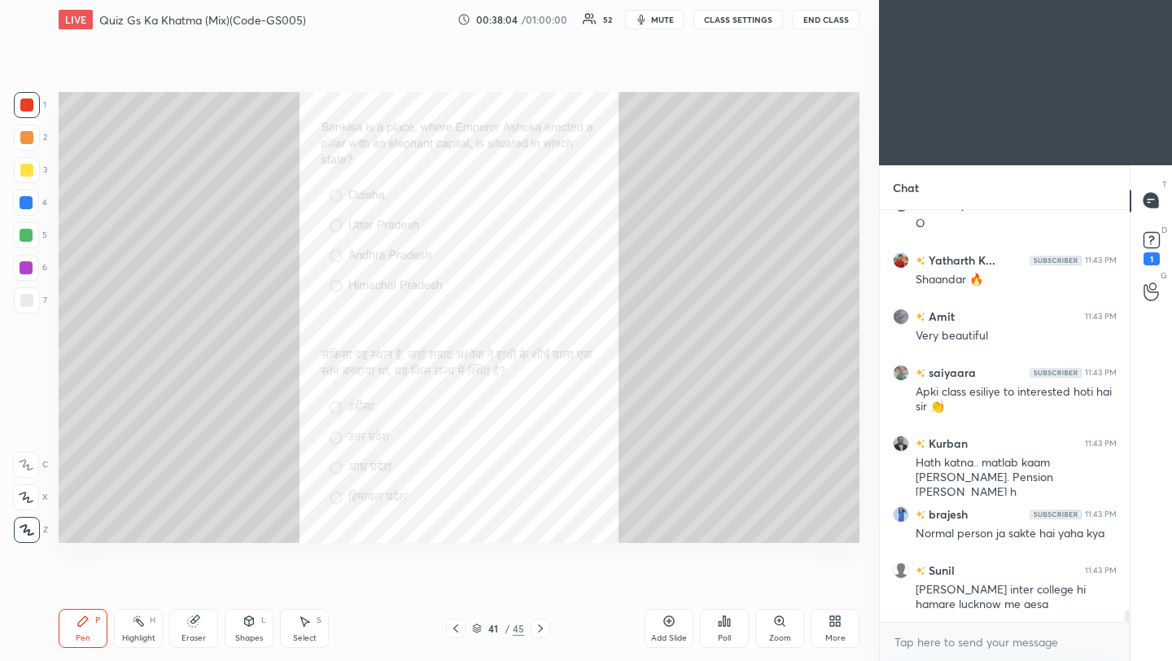
click at [837, 625] on icon at bounding box center [838, 624] width 4 height 4
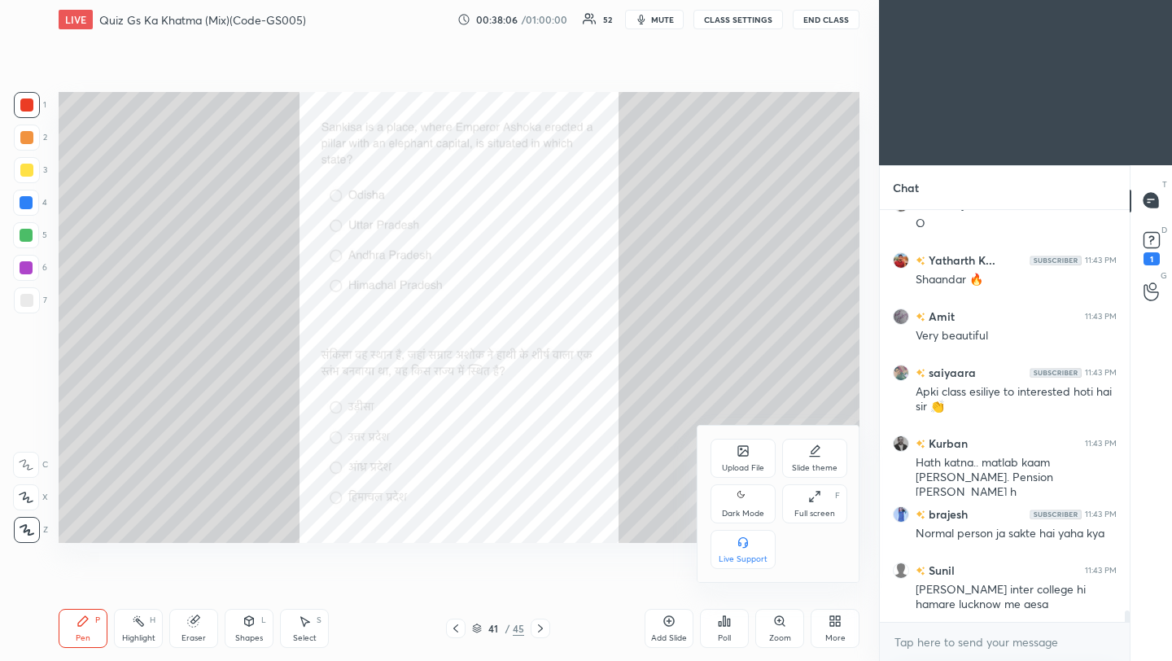
click at [746, 462] on div "Upload File" at bounding box center [743, 458] width 65 height 39
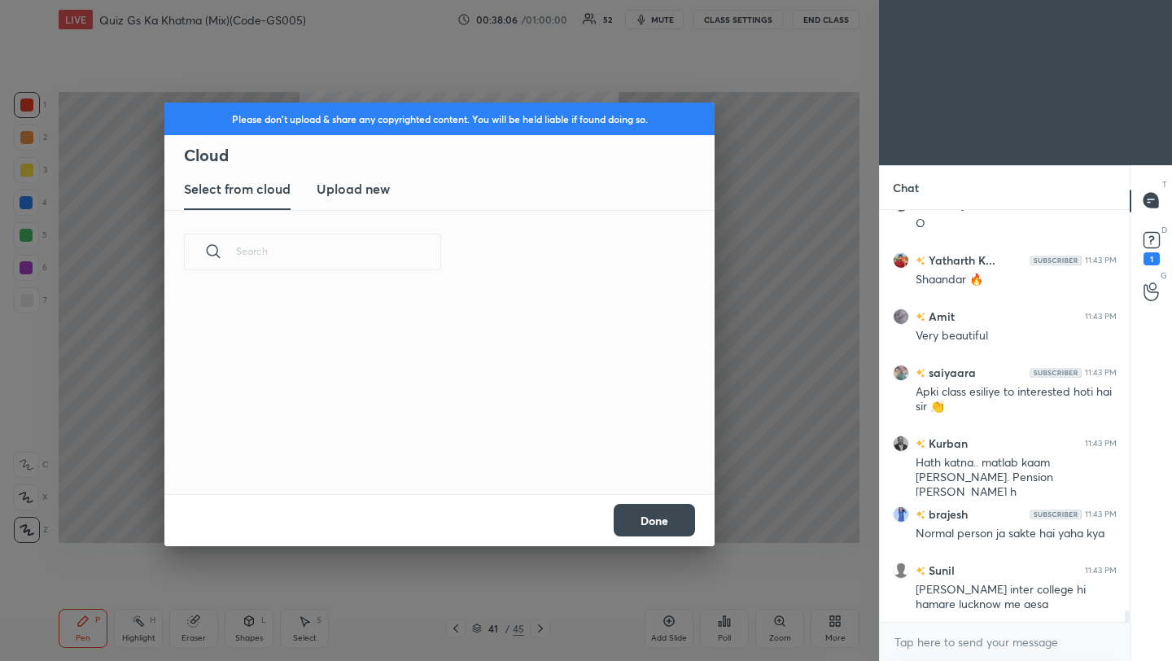
scroll to position [6, 9]
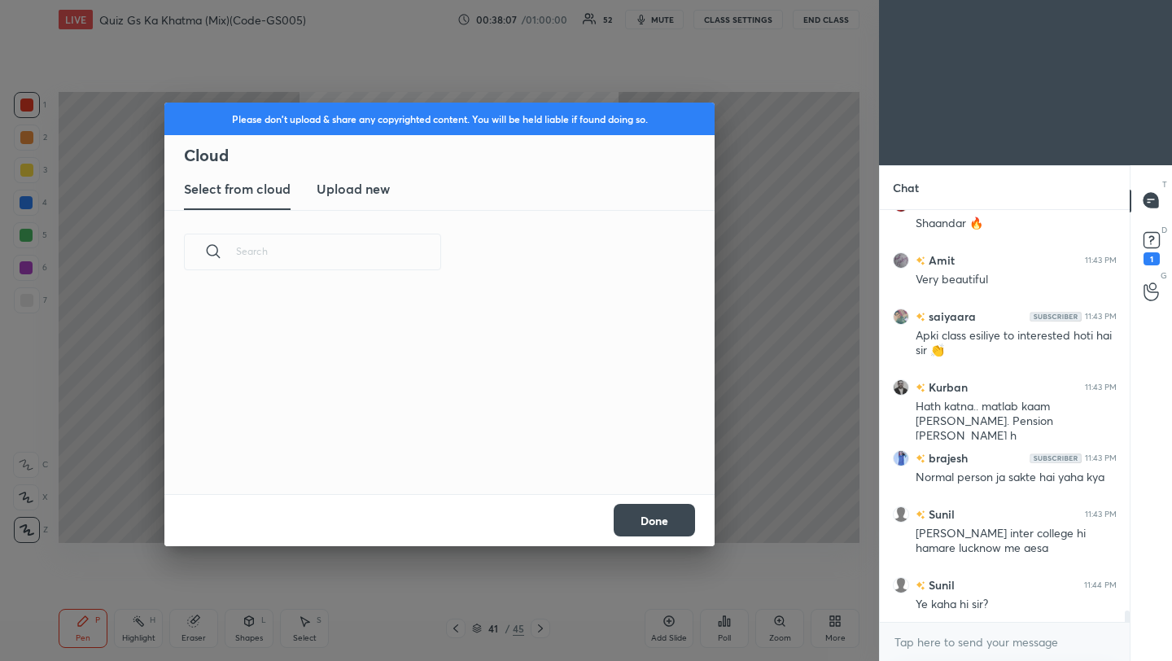
click at [357, 189] on h3 "Upload new" at bounding box center [353, 189] width 73 height 20
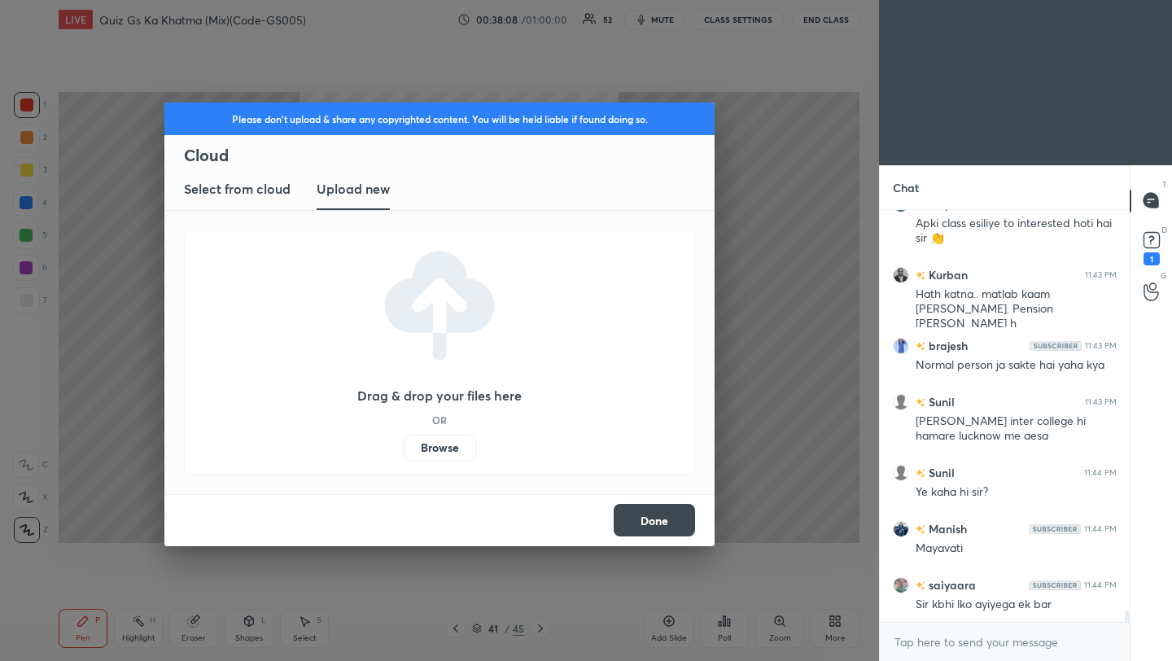
click at [446, 452] on label "Browse" at bounding box center [440, 448] width 72 height 26
click at [404, 452] on input "Browse" at bounding box center [404, 448] width 0 height 26
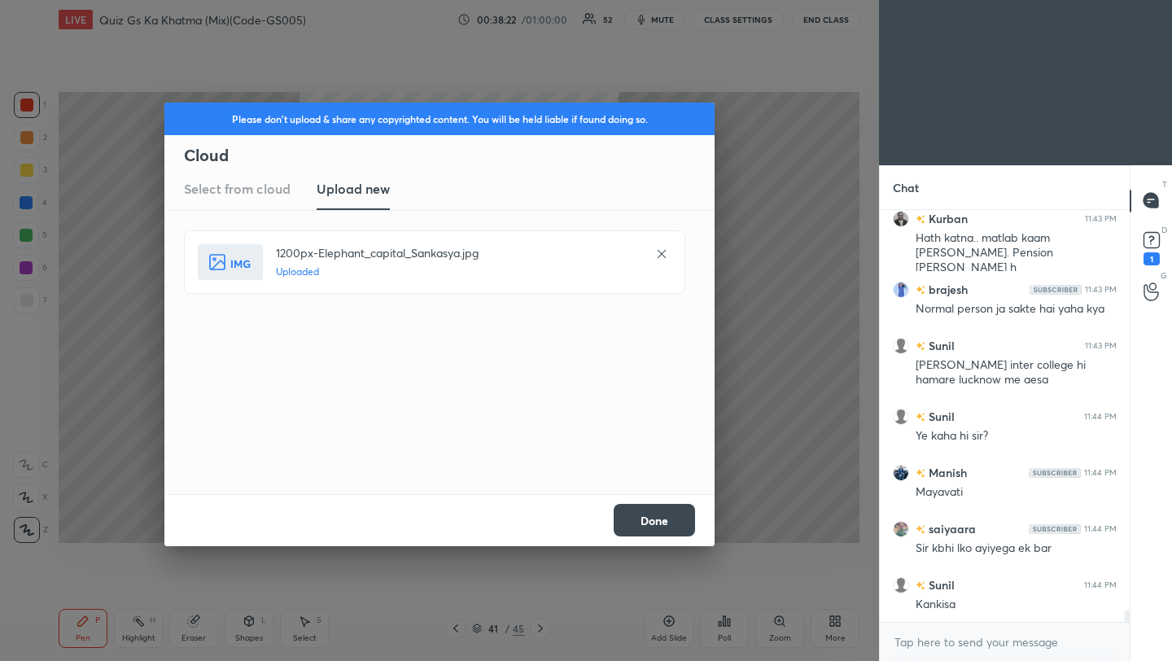
click at [677, 518] on button "Done" at bounding box center [654, 520] width 81 height 33
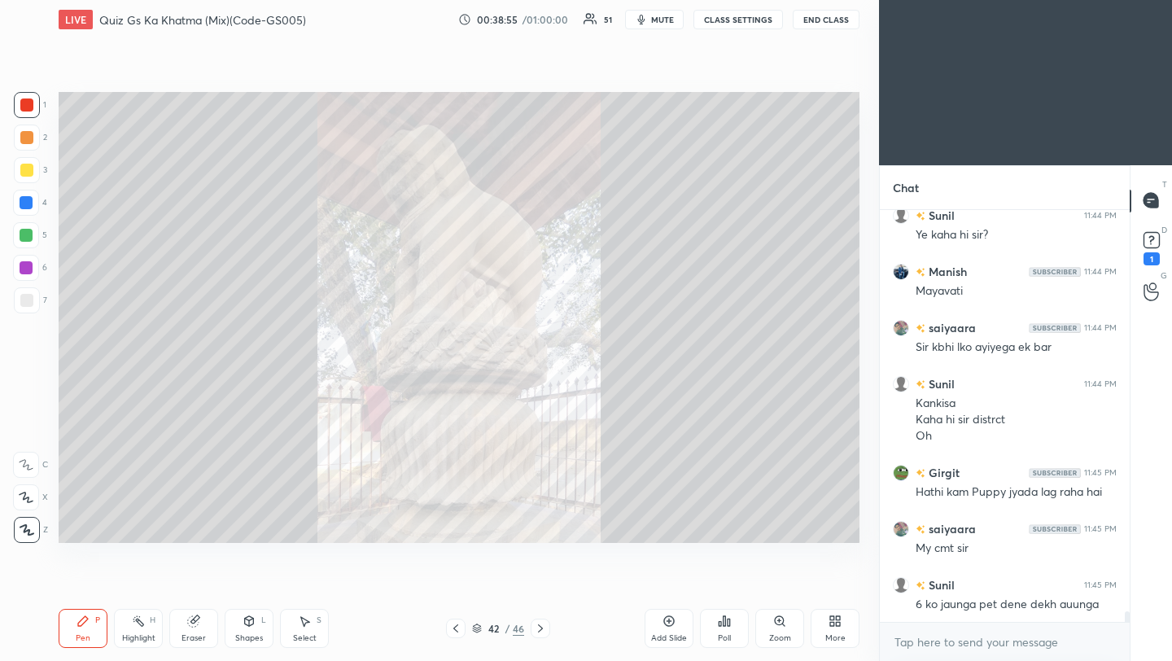
scroll to position [15188, 0]
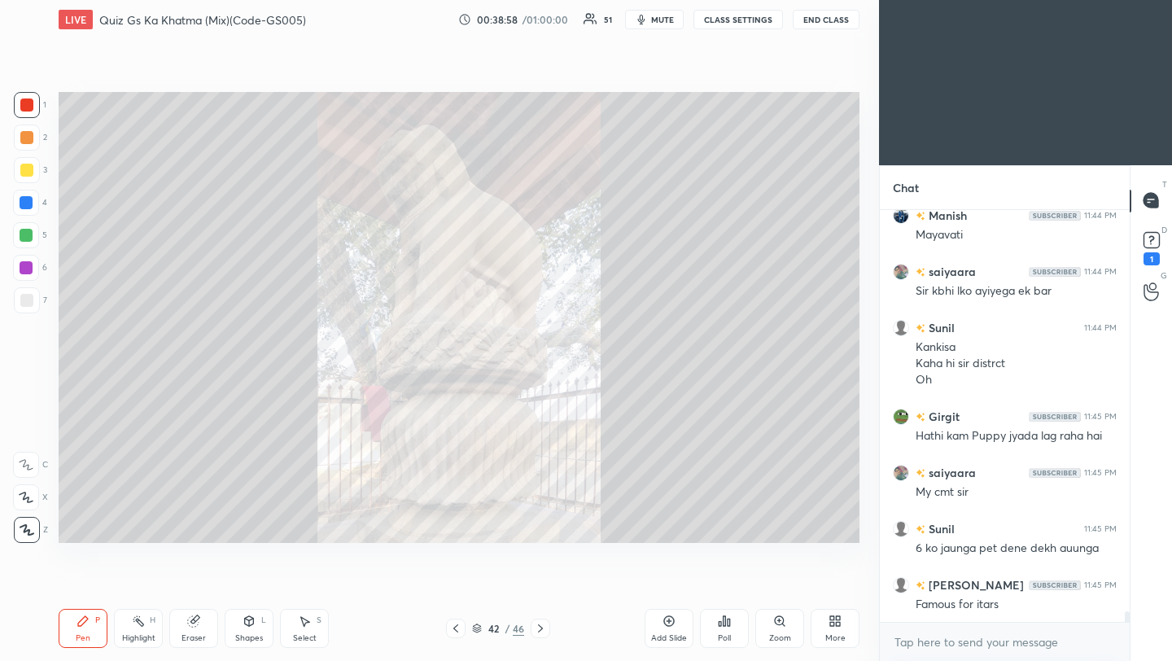
click at [541, 630] on icon at bounding box center [540, 628] width 5 height 8
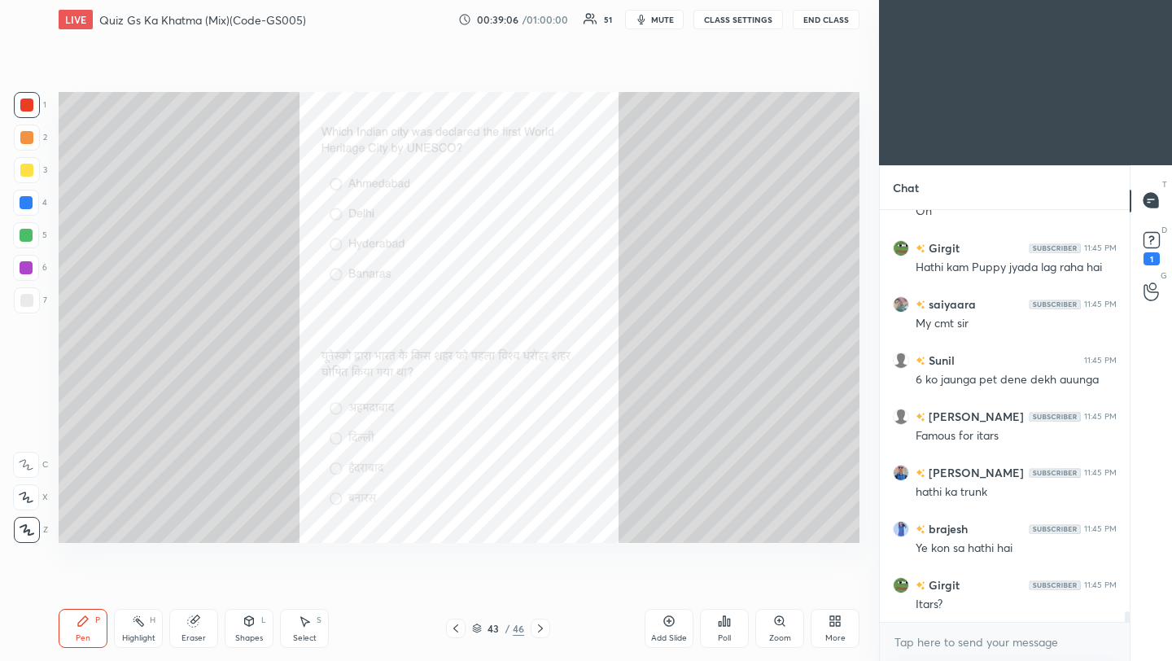
scroll to position [15413, 0]
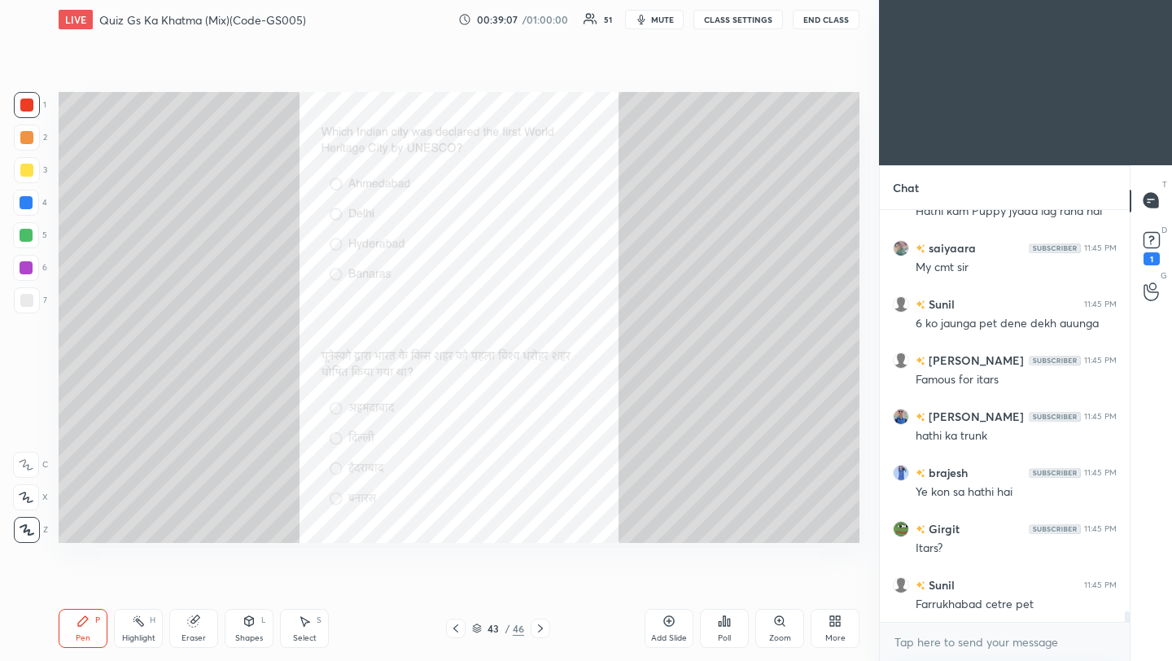
click at [728, 628] on div "Poll" at bounding box center [724, 628] width 49 height 39
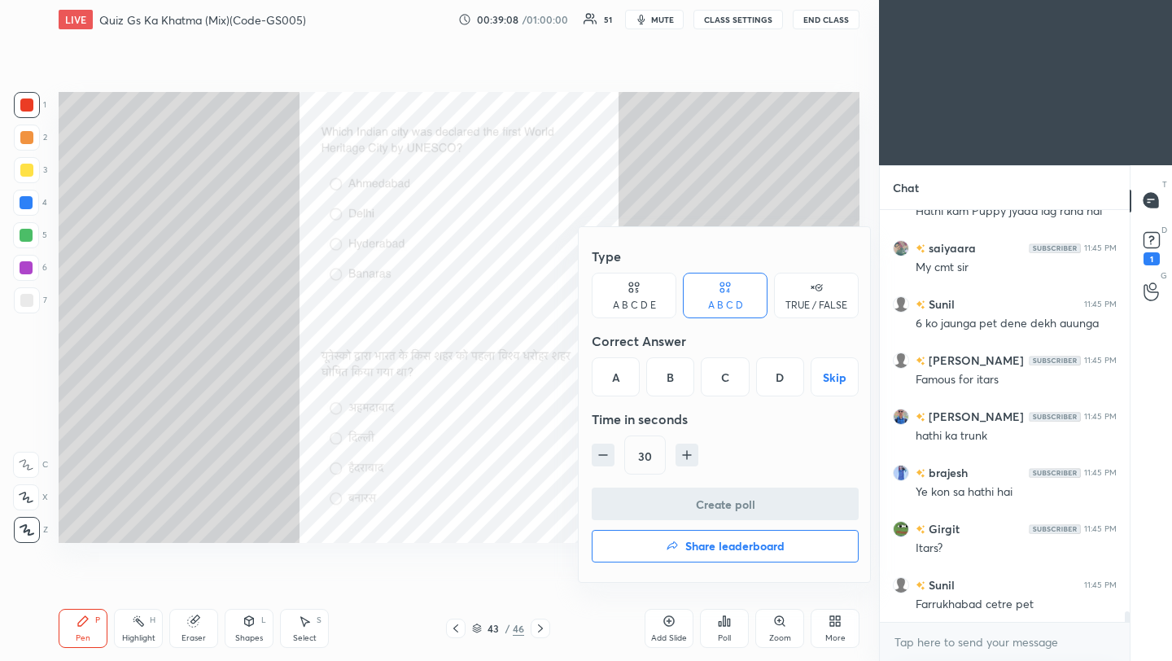
click at [621, 380] on div "A" at bounding box center [616, 376] width 48 height 39
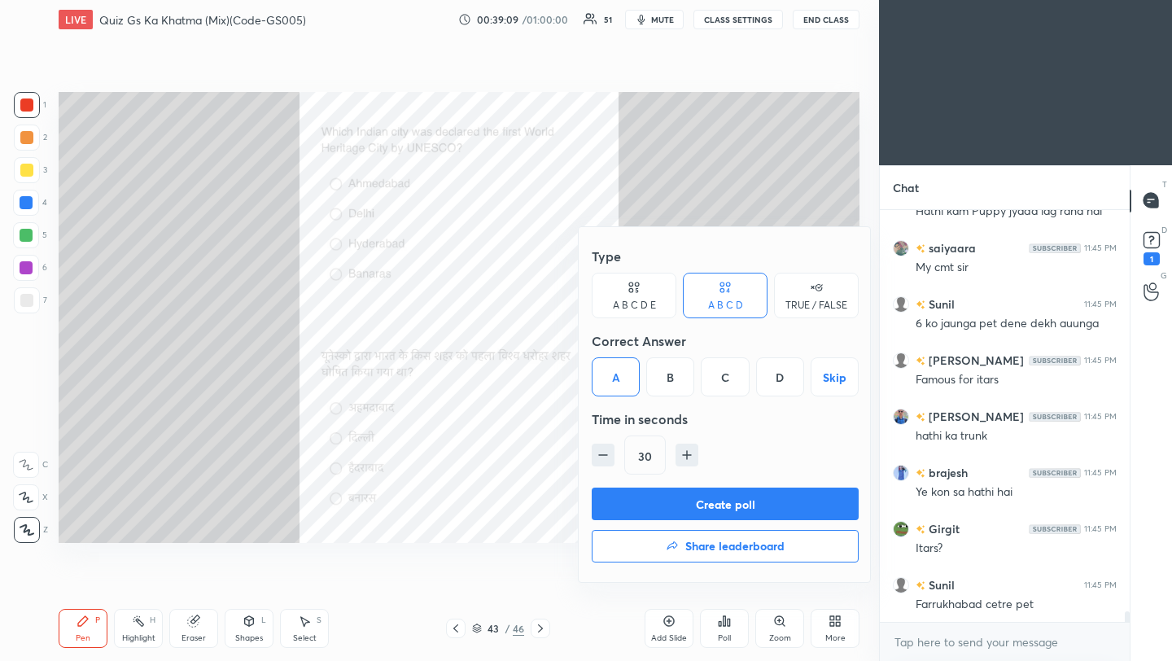
click at [694, 509] on button "Create poll" at bounding box center [725, 504] width 267 height 33
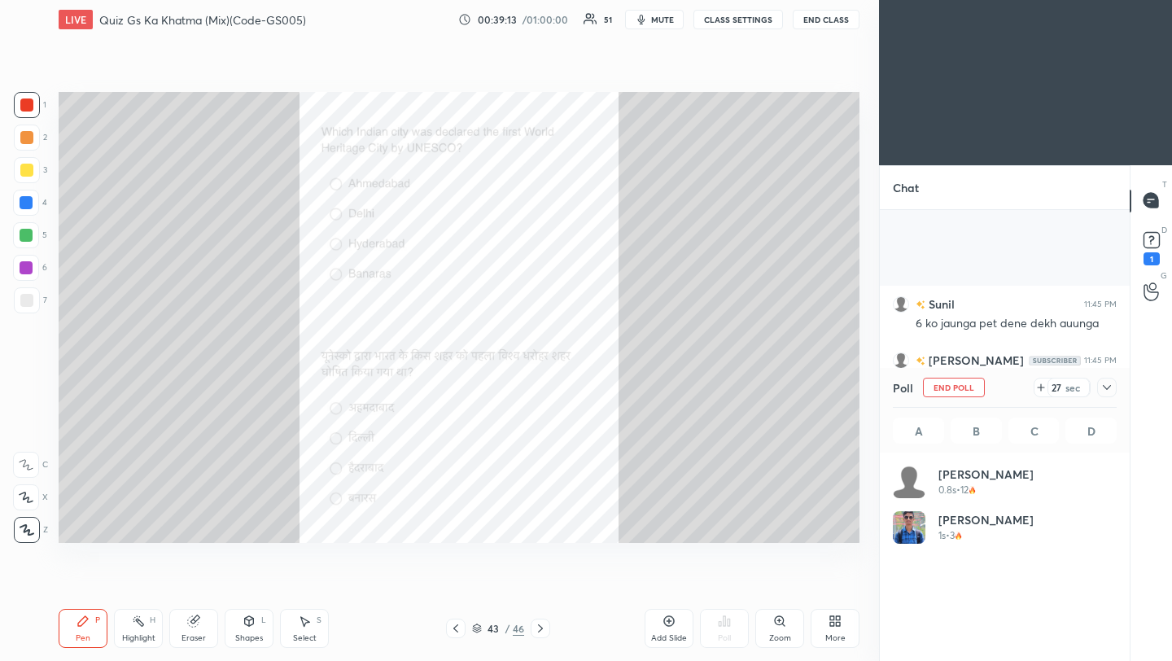
scroll to position [15553, 0]
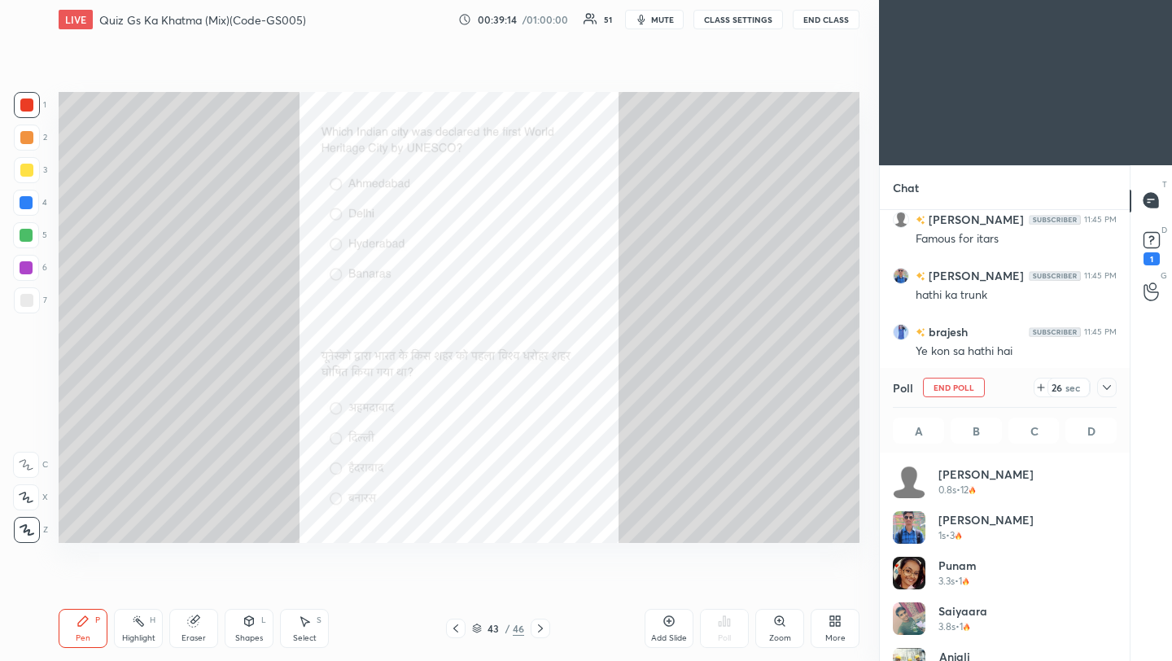
click at [1109, 389] on icon at bounding box center [1107, 387] width 13 height 13
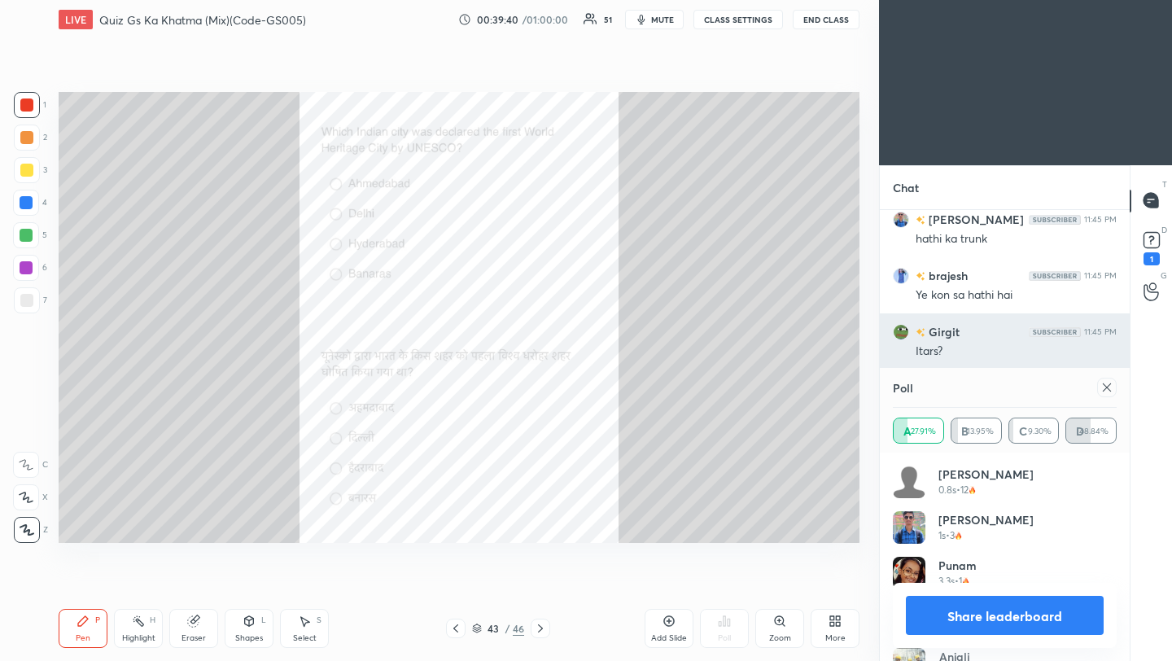
scroll to position [191, 219]
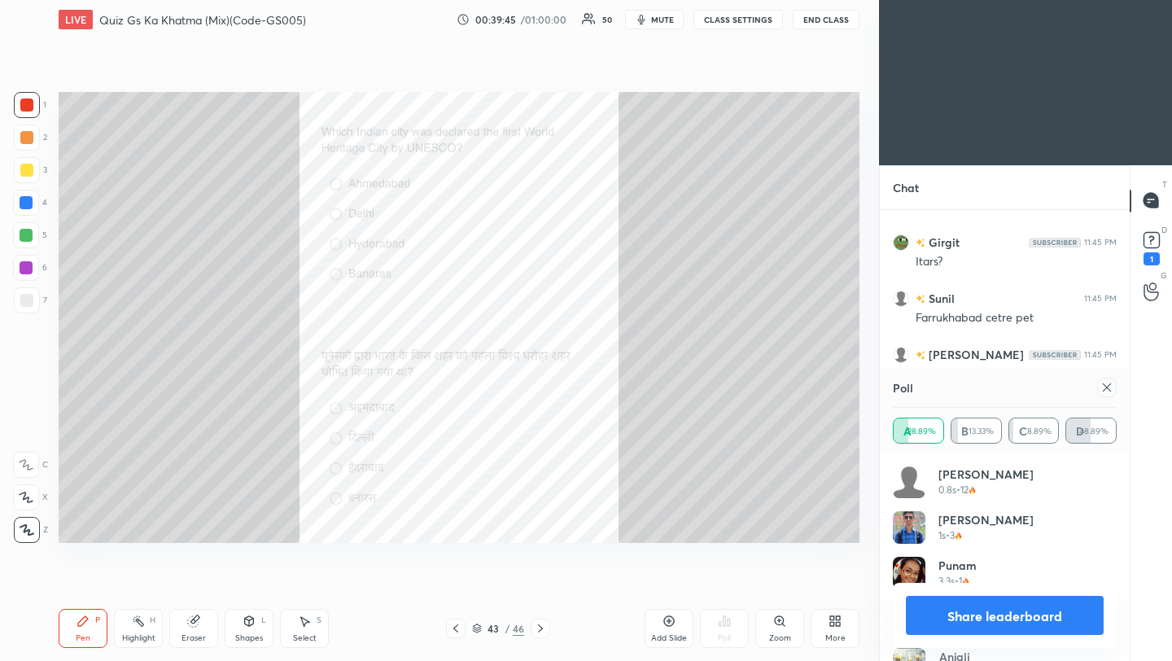
click at [1111, 388] on div at bounding box center [1108, 388] width 20 height 20
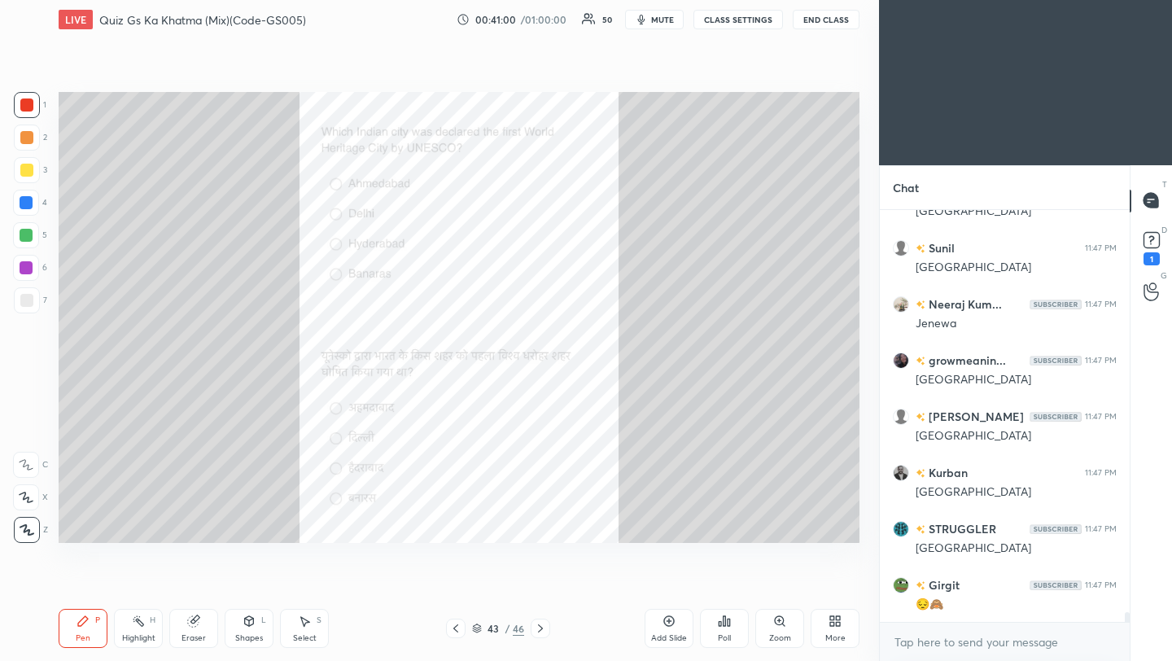
scroll to position [16944, 0]
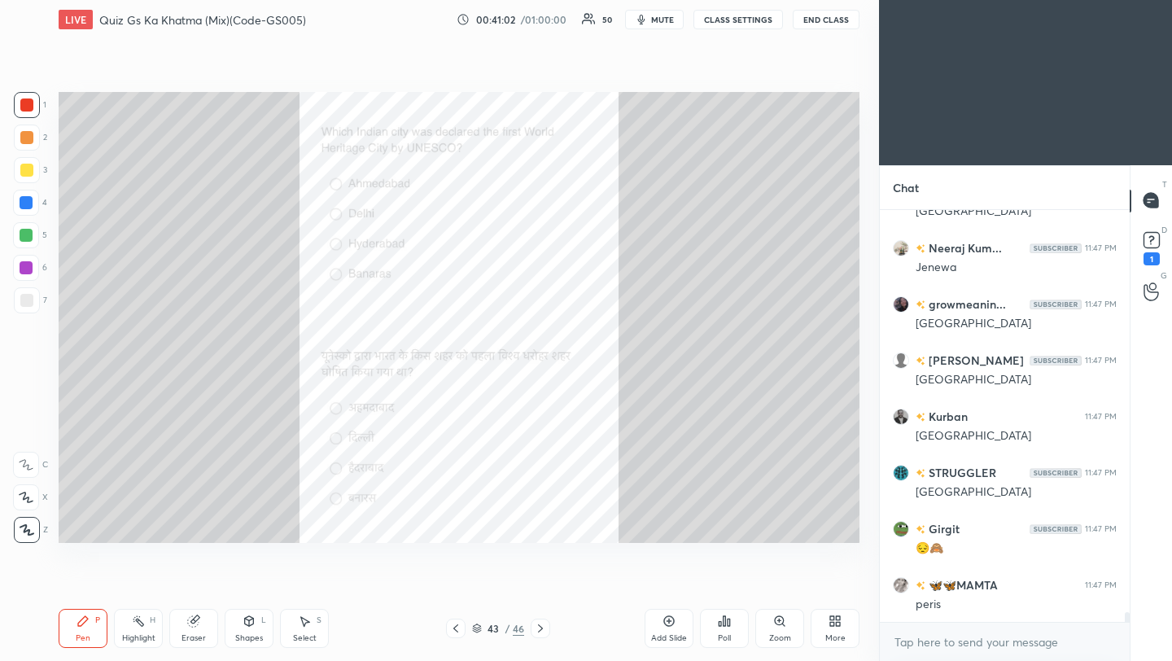
click at [535, 639] on div "Pen P Highlight H Eraser Shapes L Select S 43 / 46 Add Slide Poll Zoom More" at bounding box center [459, 628] width 801 height 65
click at [541, 630] on icon at bounding box center [540, 628] width 13 height 13
click at [726, 630] on div "Poll" at bounding box center [724, 628] width 49 height 39
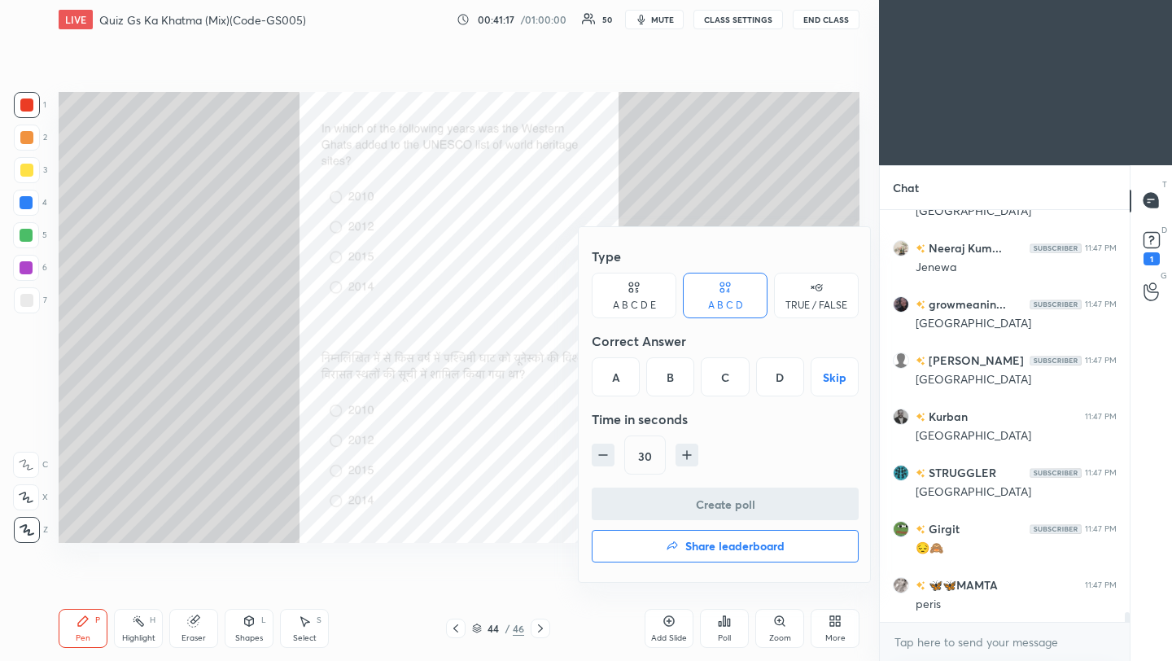
drag, startPoint x: 674, startPoint y: 382, endPoint x: 668, endPoint y: 485, distance: 103.6
click at [674, 383] on div "B" at bounding box center [670, 376] width 48 height 39
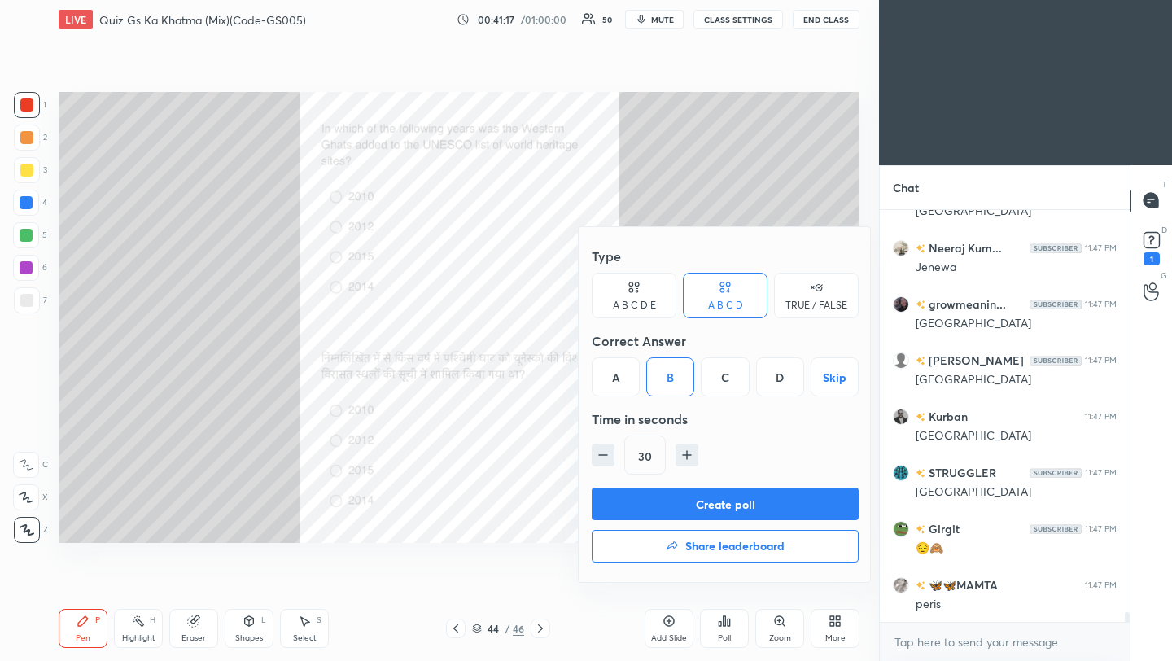
click at [659, 502] on button "Create poll" at bounding box center [725, 504] width 267 height 33
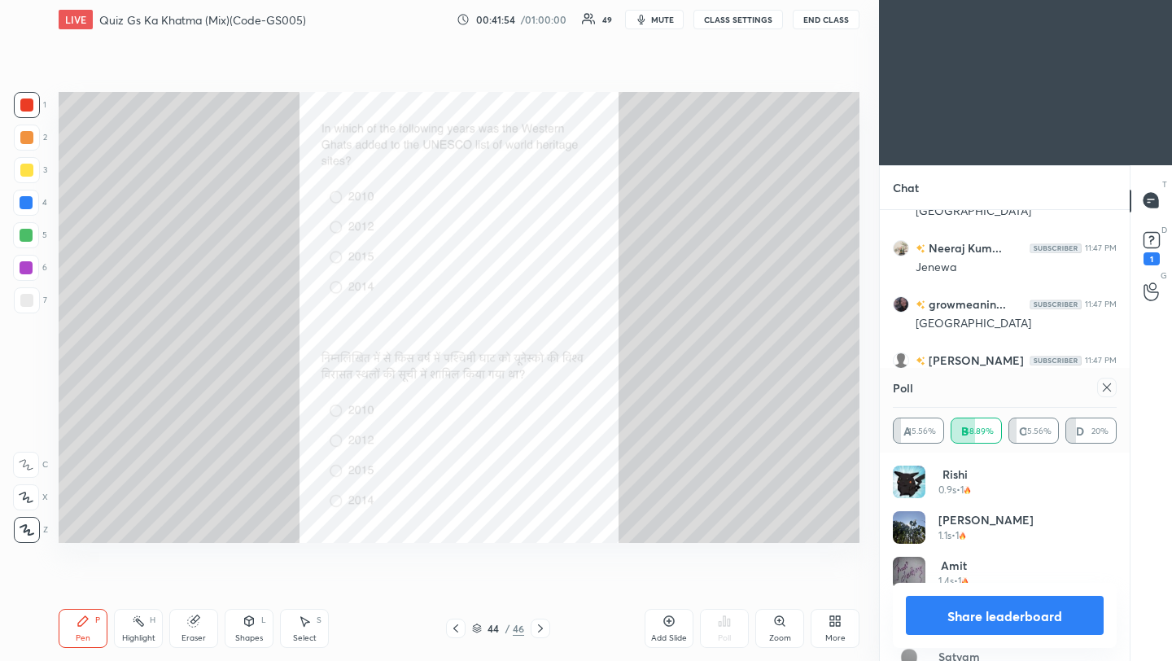
scroll to position [17100, 0]
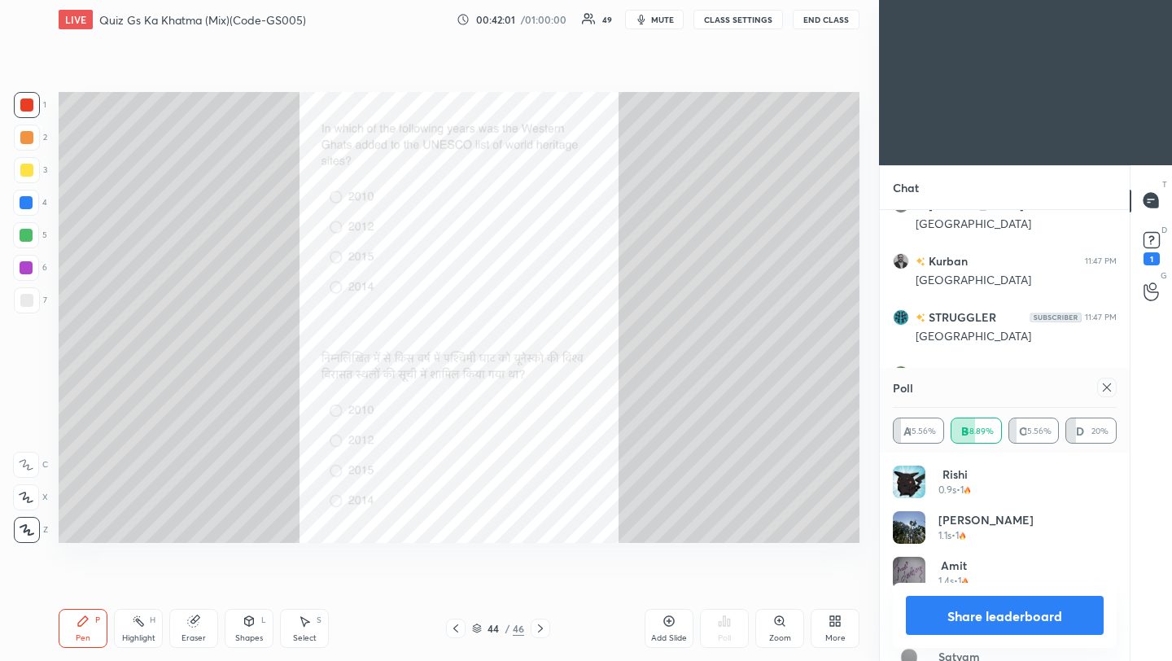
drag, startPoint x: 1107, startPoint y: 386, endPoint x: 1096, endPoint y: 376, distance: 15.0
click at [1106, 385] on icon at bounding box center [1107, 387] width 13 height 13
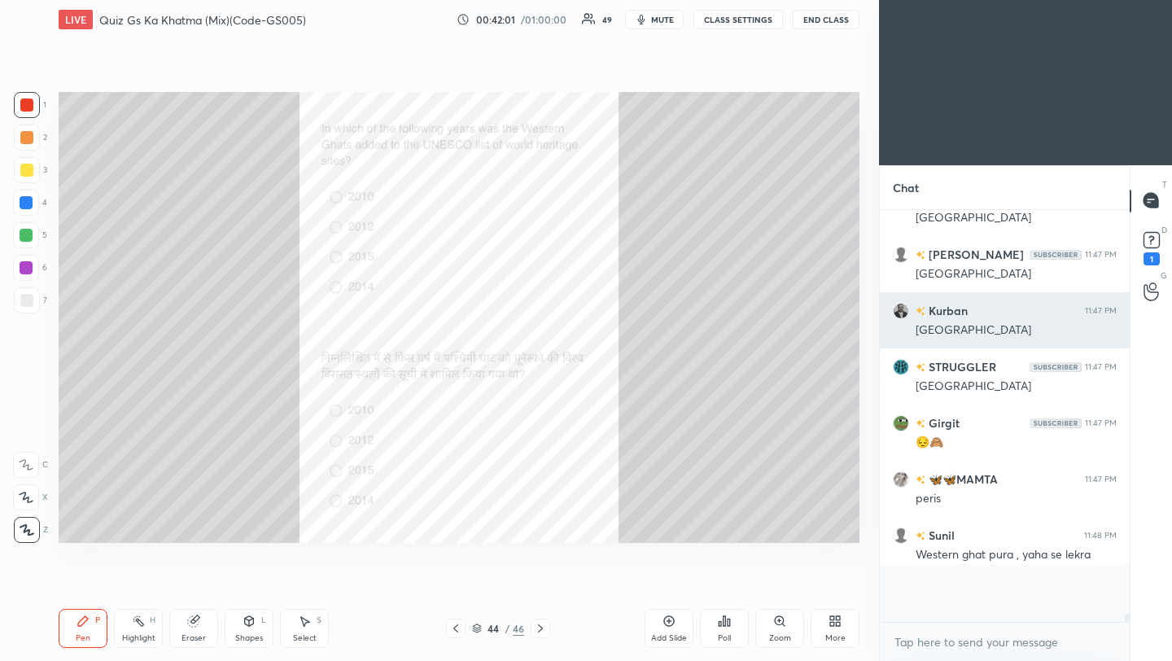
scroll to position [399, 245]
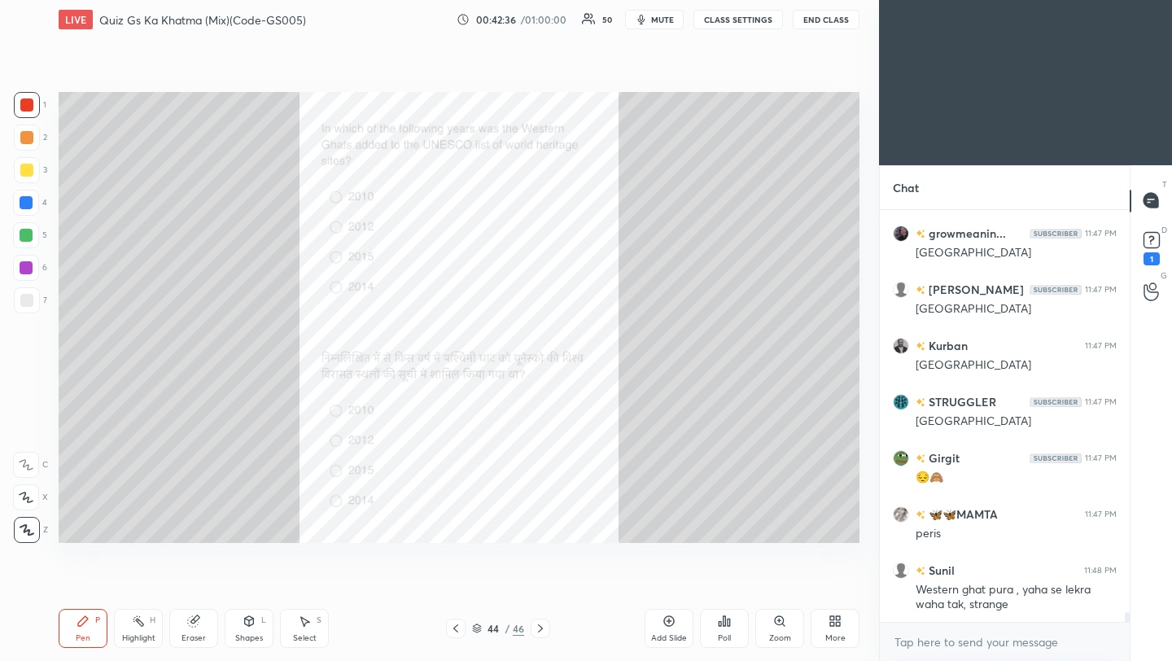
click at [544, 629] on icon at bounding box center [540, 628] width 13 height 13
click at [726, 628] on div "Poll" at bounding box center [724, 628] width 49 height 39
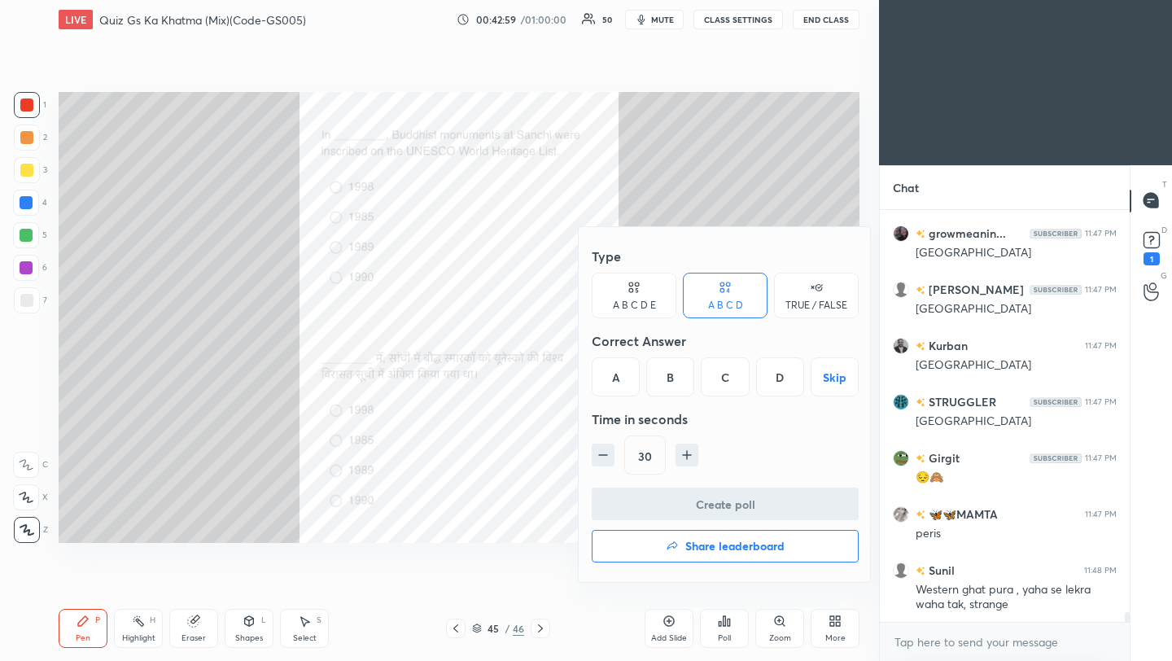
click at [728, 381] on div "C" at bounding box center [725, 376] width 48 height 39
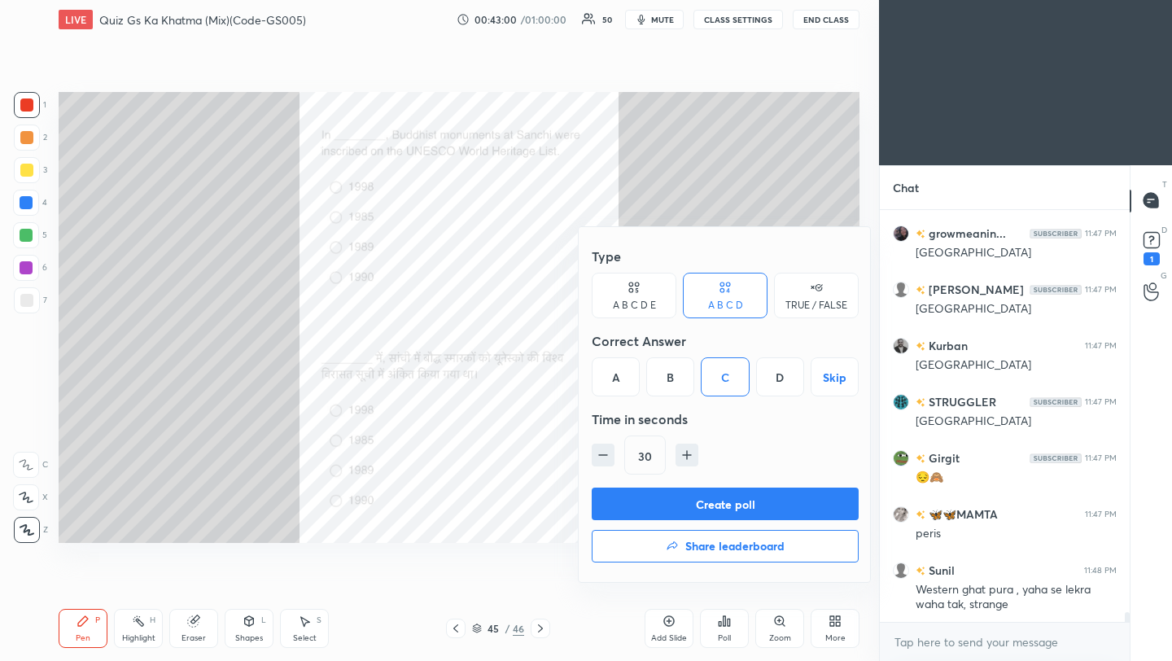
click at [708, 502] on button "Create poll" at bounding box center [725, 504] width 267 height 33
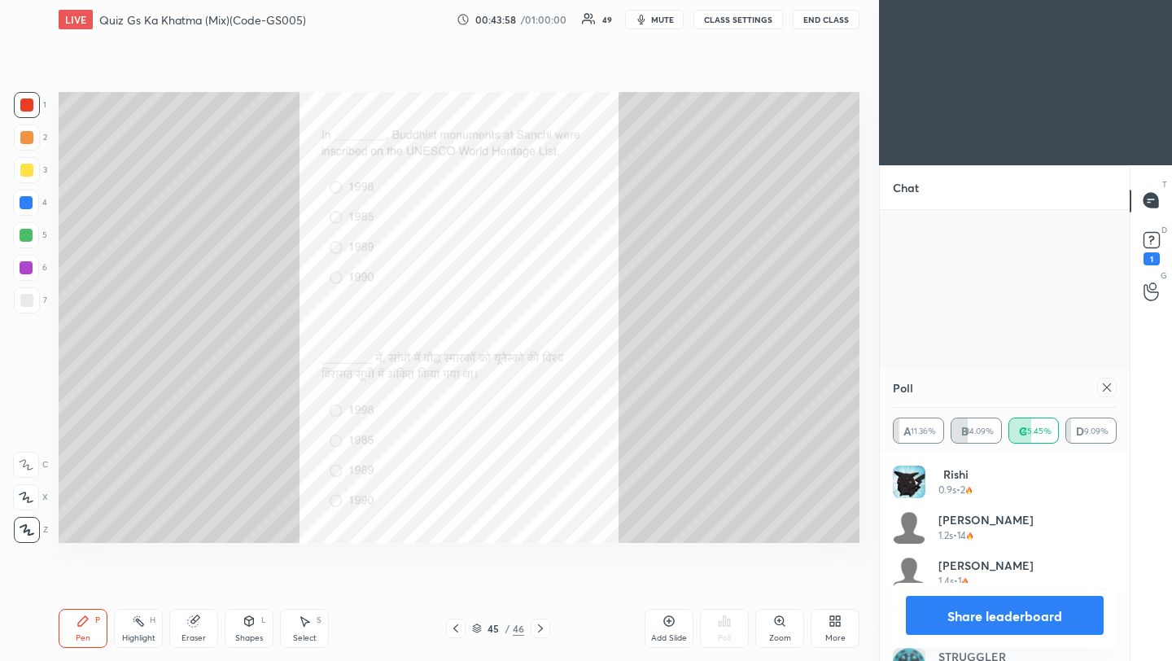
scroll to position [17316, 0]
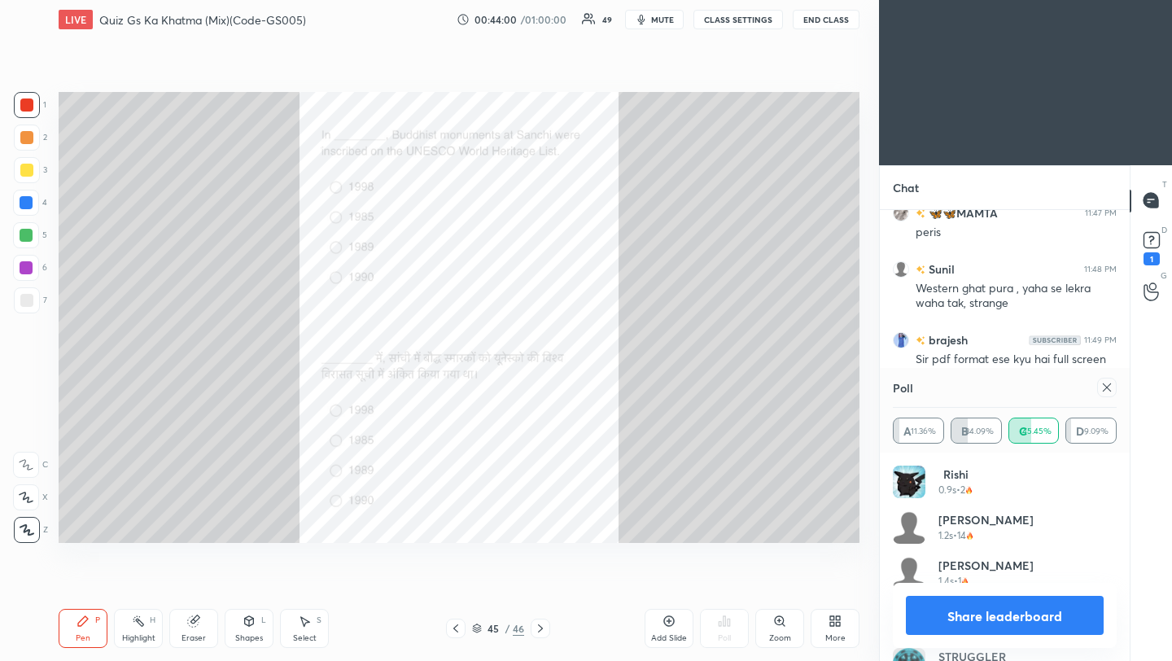
click at [1105, 388] on icon at bounding box center [1107, 387] width 13 height 13
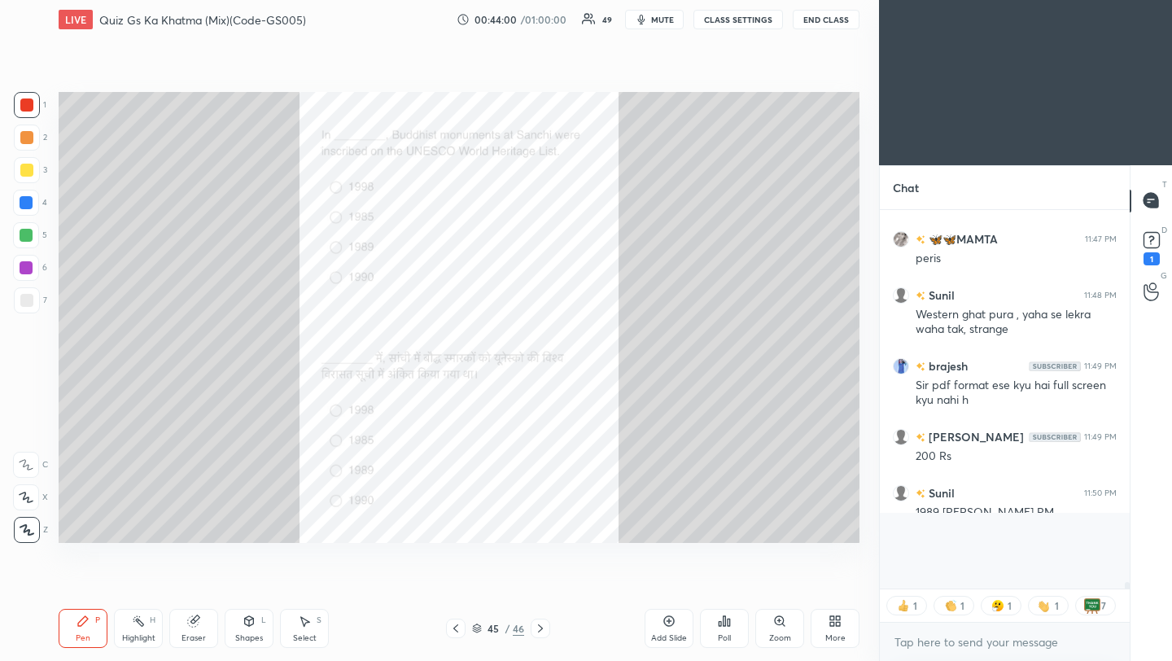
scroll to position [17240, 0]
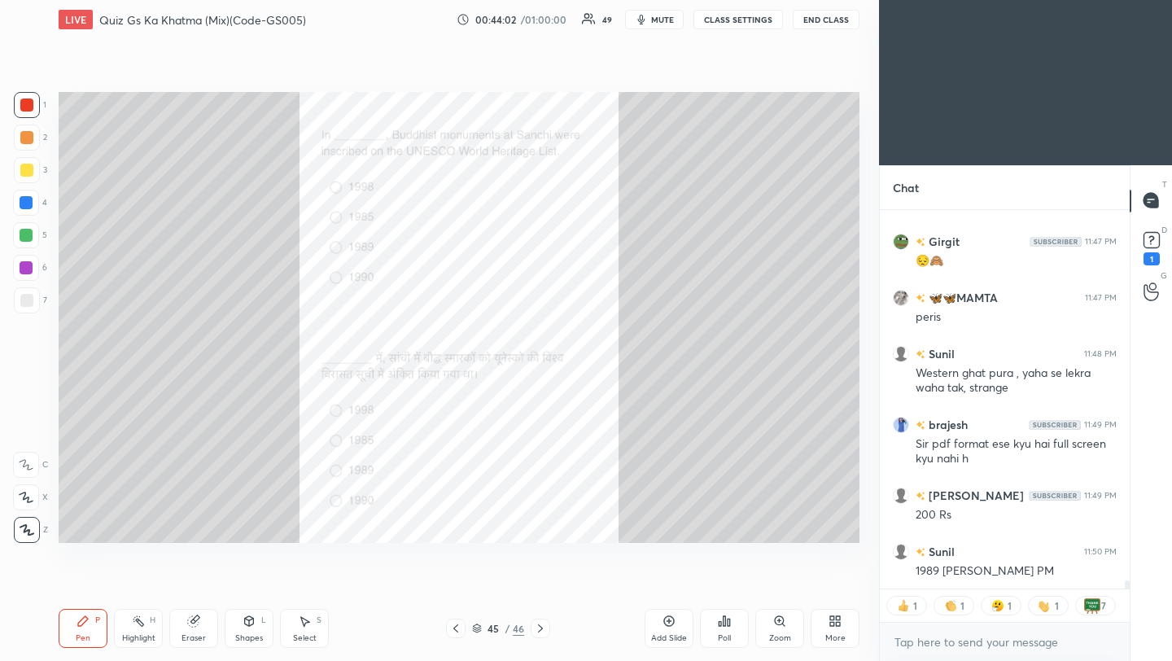
click at [828, 622] on div "More" at bounding box center [835, 628] width 49 height 39
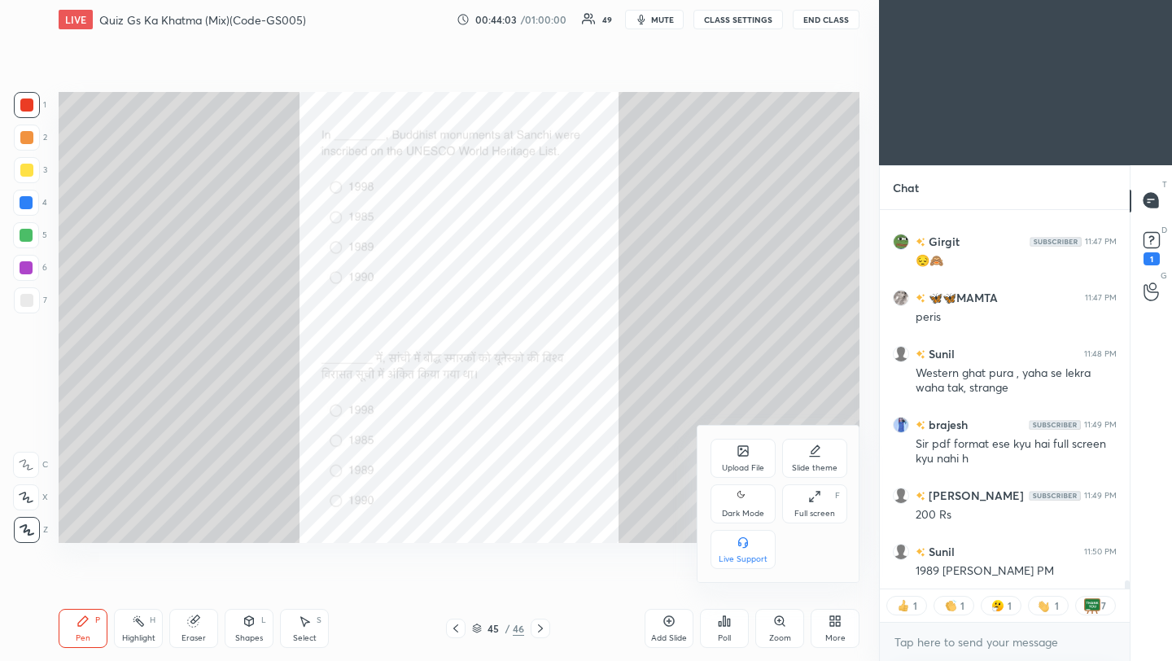
click at [743, 458] on div "Upload File" at bounding box center [743, 458] width 65 height 39
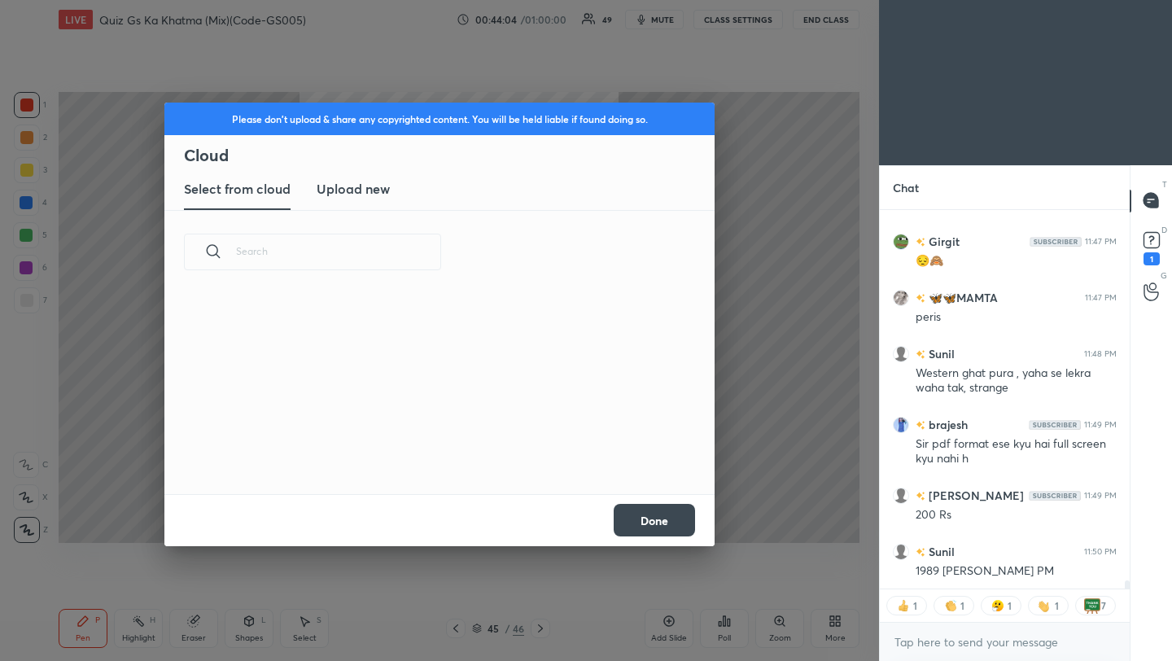
scroll to position [200, 523]
click at [371, 194] on h3 "Upload new" at bounding box center [353, 189] width 73 height 20
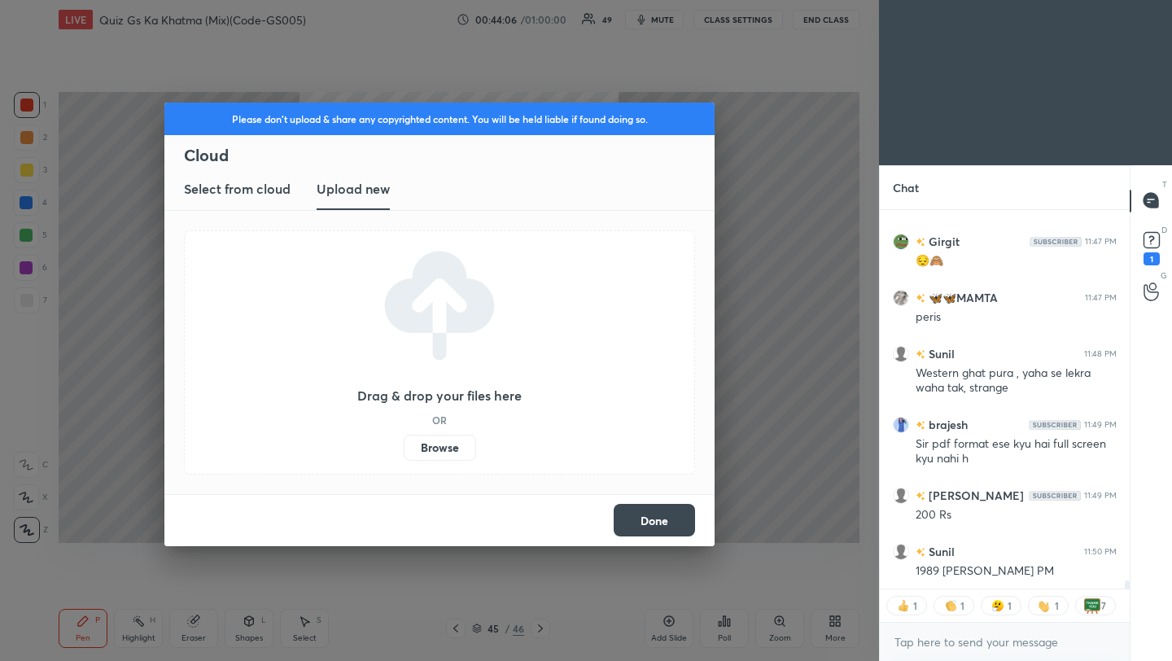
click at [440, 445] on label "Browse" at bounding box center [440, 448] width 72 height 26
click at [404, 445] on input "Browse" at bounding box center [404, 448] width 0 height 26
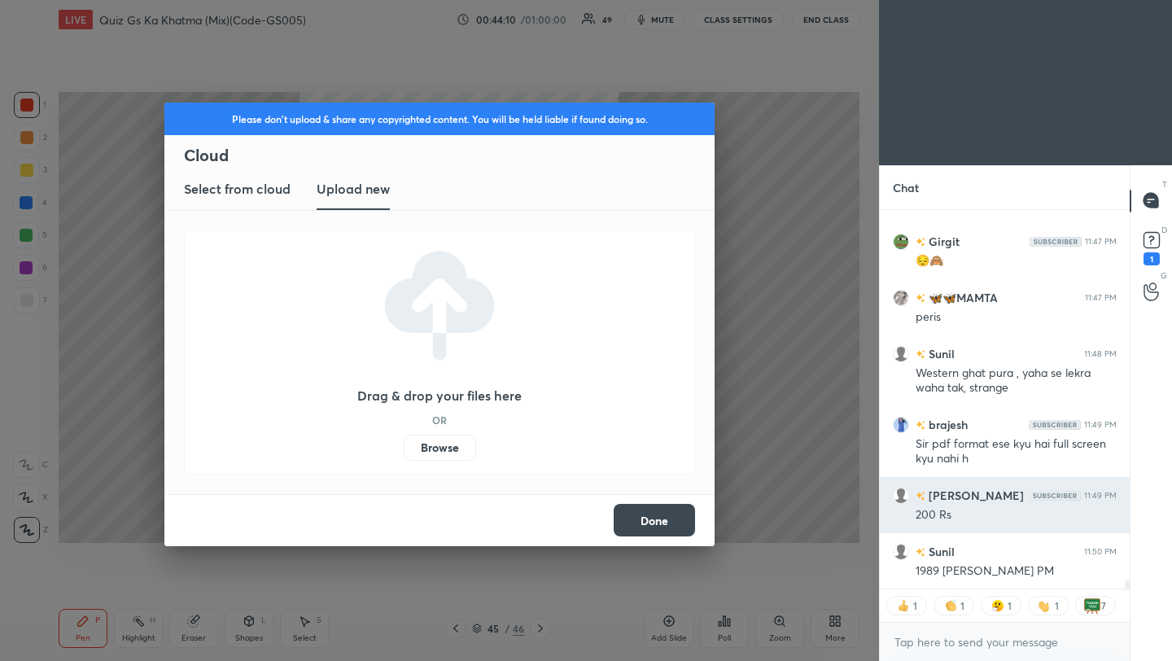
scroll to position [17198, 0]
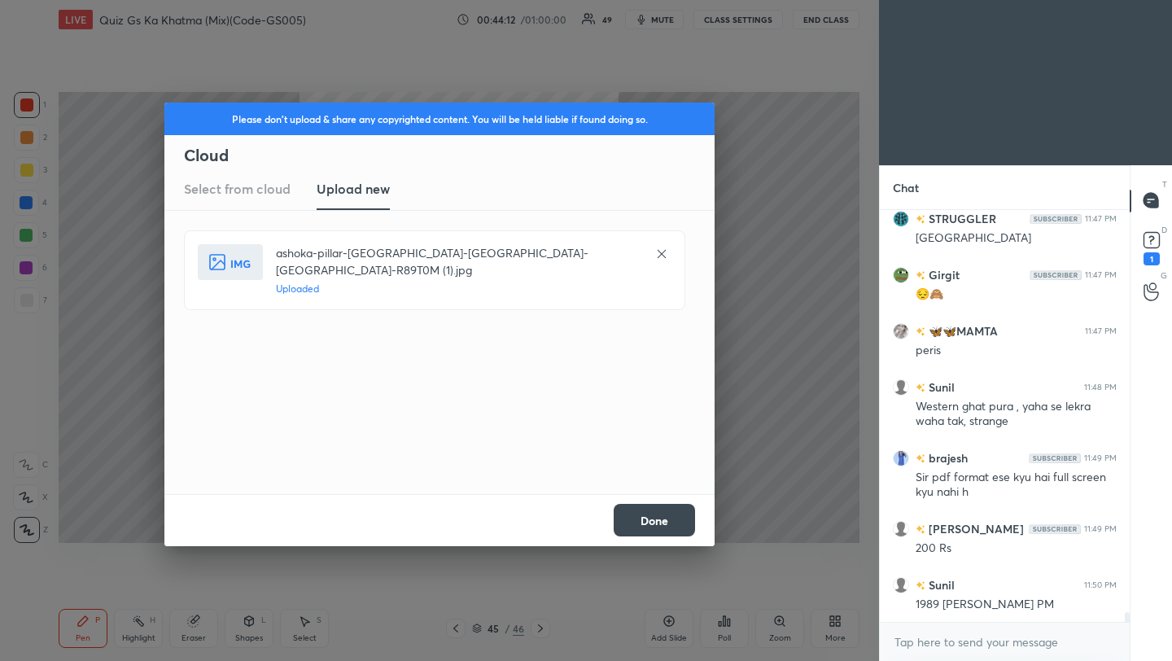
click at [671, 528] on button "Done" at bounding box center [654, 520] width 81 height 33
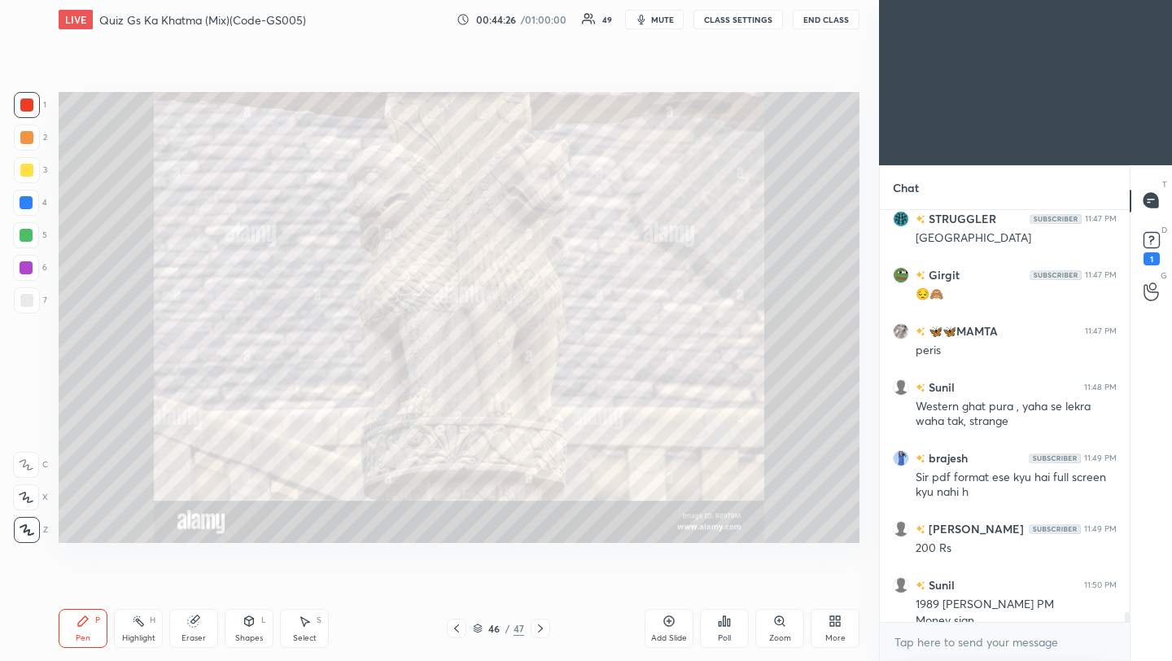
scroll to position [17214, 0]
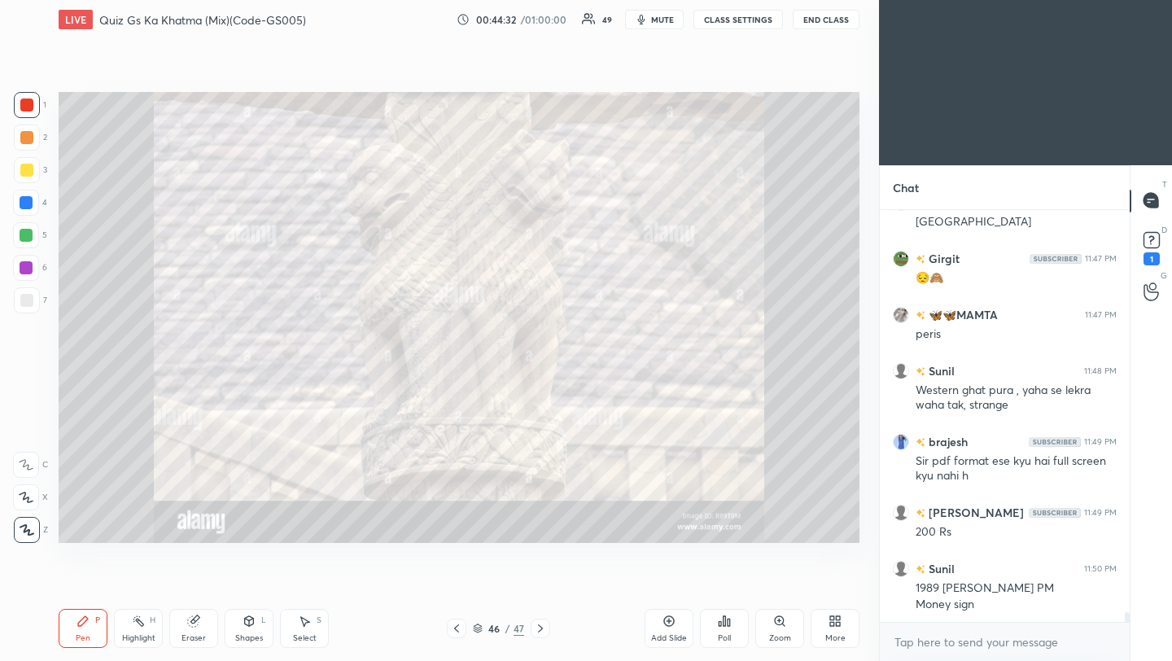
click at [832, 621] on icon at bounding box center [835, 621] width 13 height 13
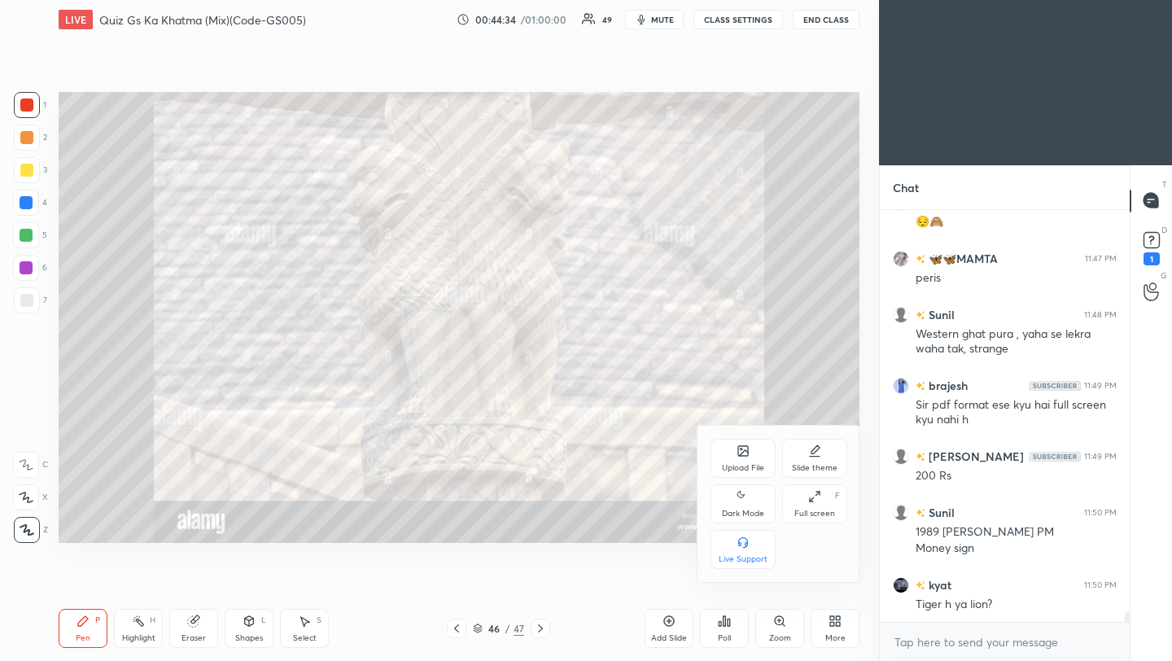
click at [747, 459] on div "Upload File" at bounding box center [743, 458] width 65 height 39
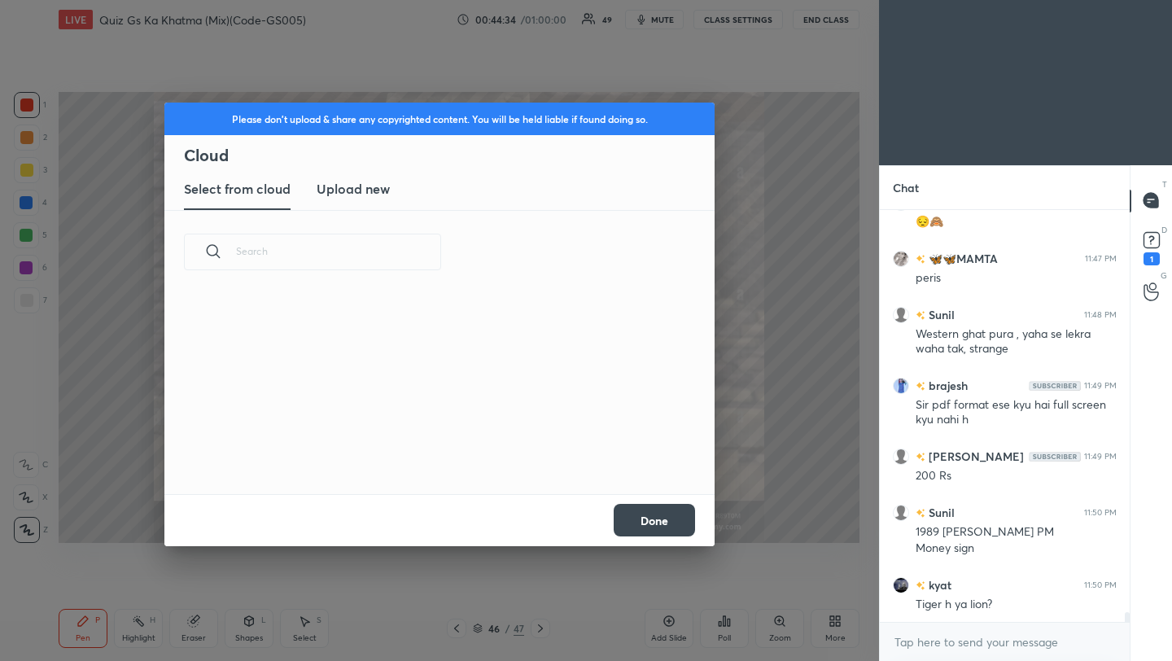
scroll to position [200, 523]
click at [374, 191] on h3 "Upload new" at bounding box center [353, 189] width 73 height 20
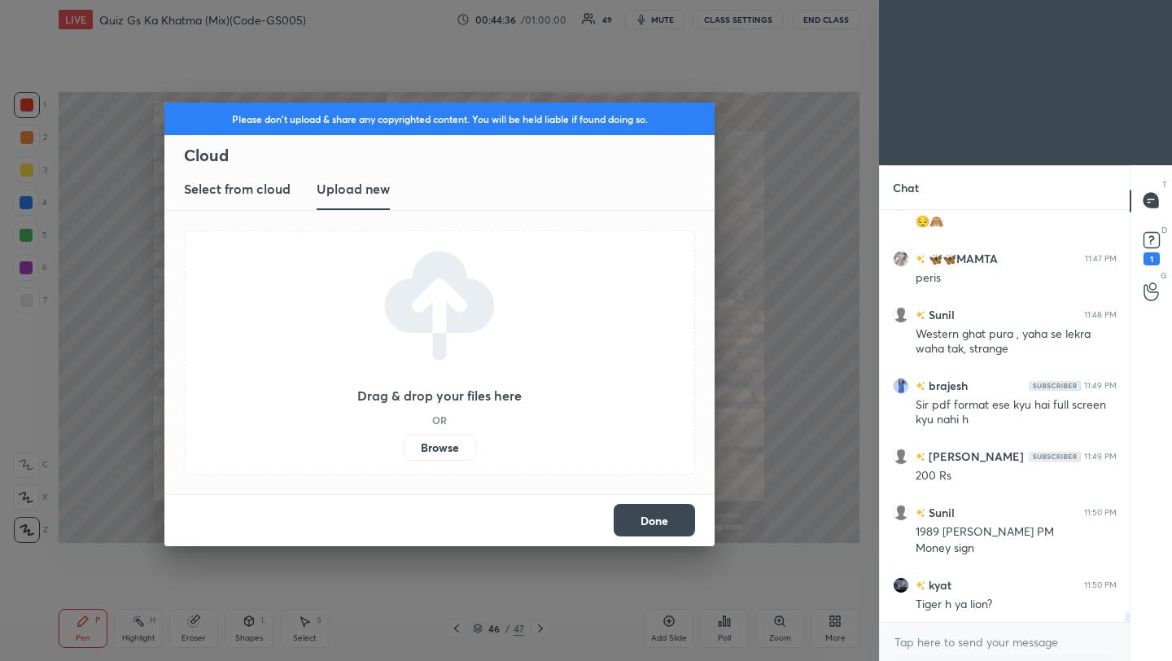
click at [431, 451] on label "Browse" at bounding box center [440, 448] width 72 height 26
click at [404, 451] on input "Browse" at bounding box center [404, 448] width 0 height 26
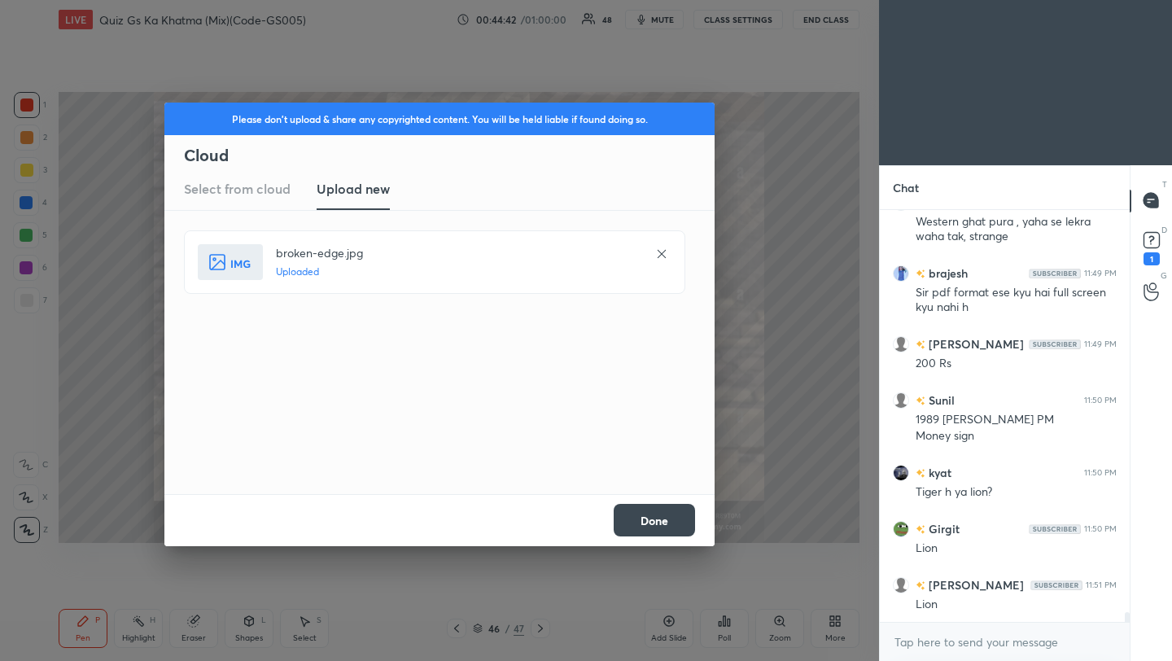
click at [676, 528] on button "Done" at bounding box center [654, 520] width 81 height 33
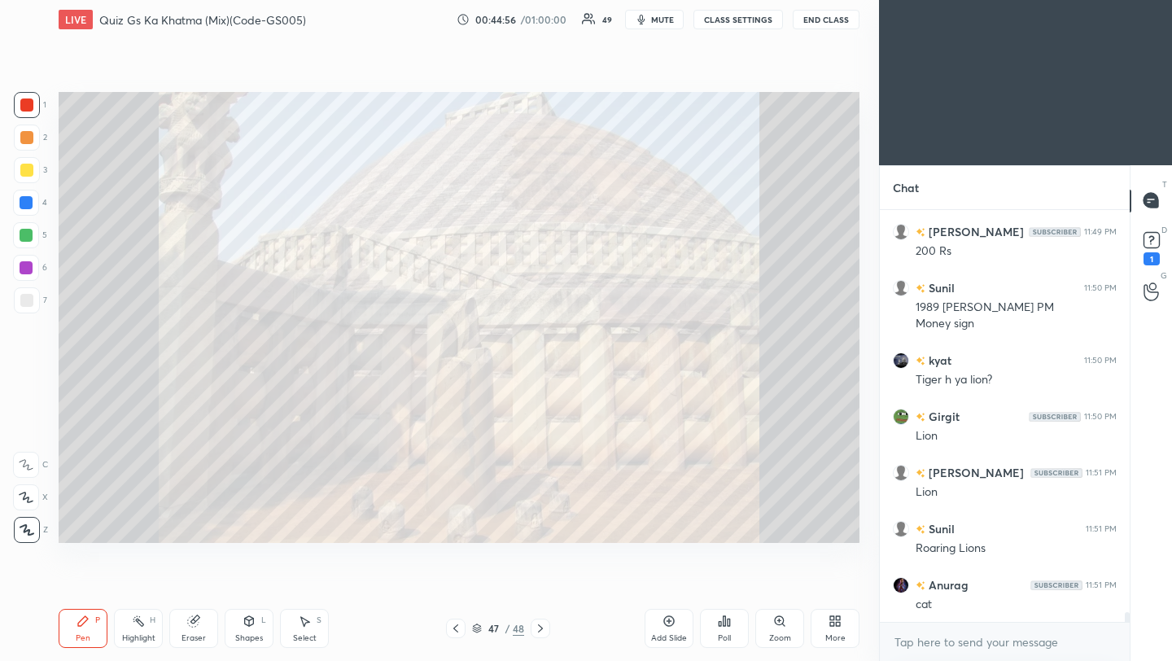
click at [454, 632] on icon at bounding box center [455, 628] width 13 height 13
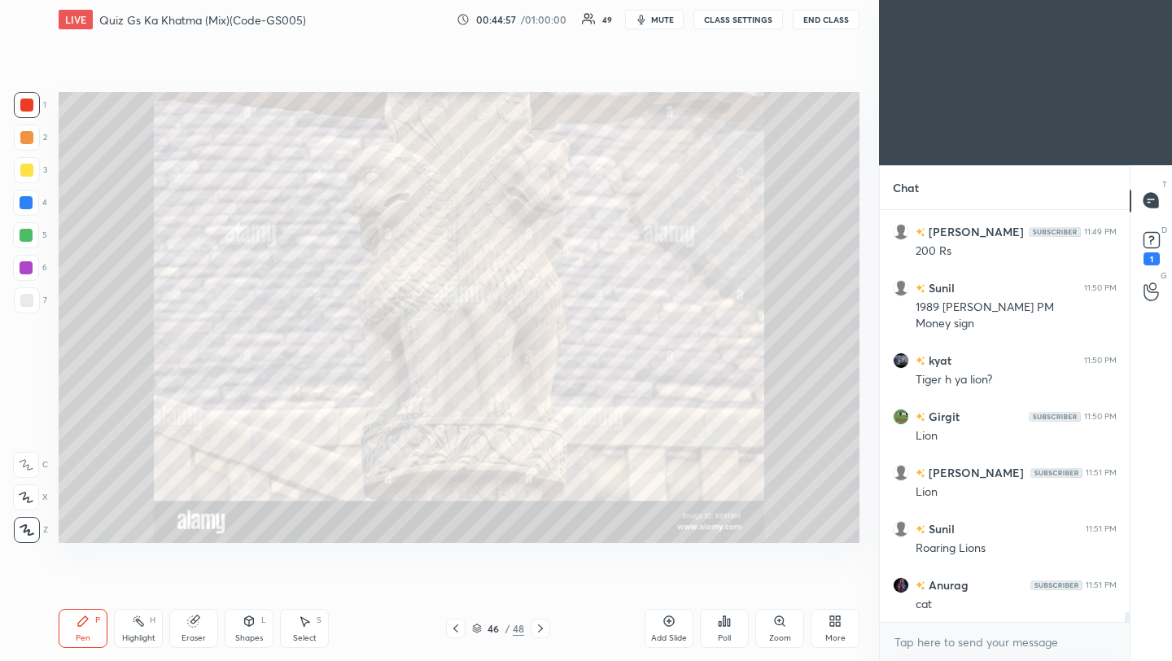
click at [454, 630] on icon at bounding box center [455, 628] width 13 height 13
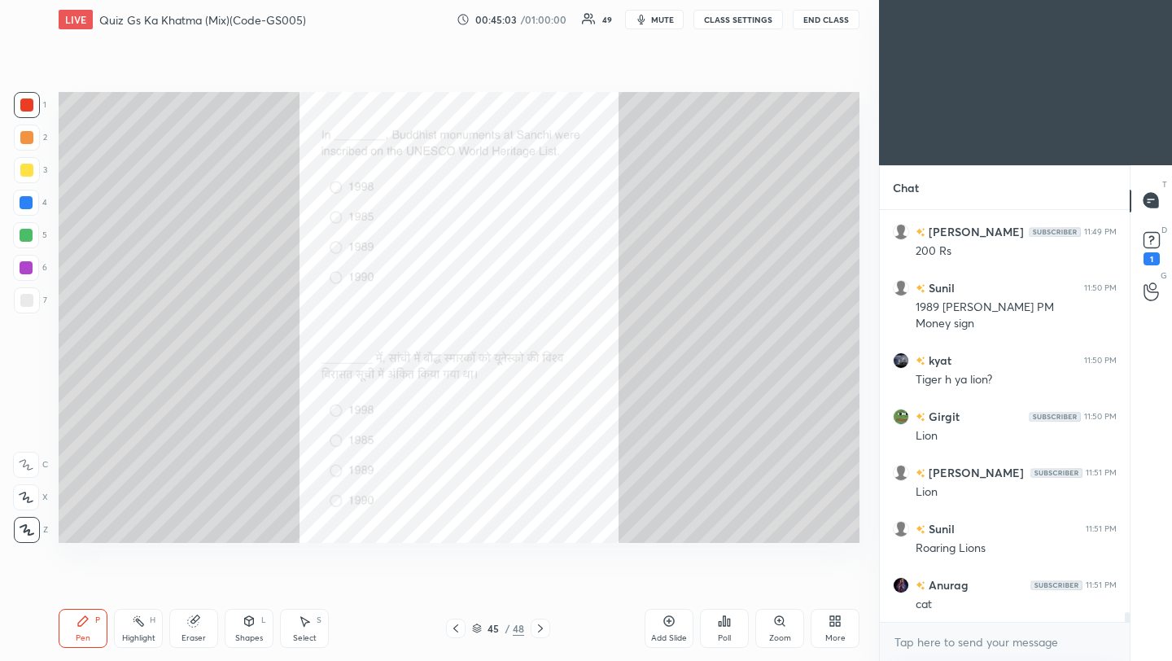
click at [542, 631] on icon at bounding box center [540, 628] width 13 height 13
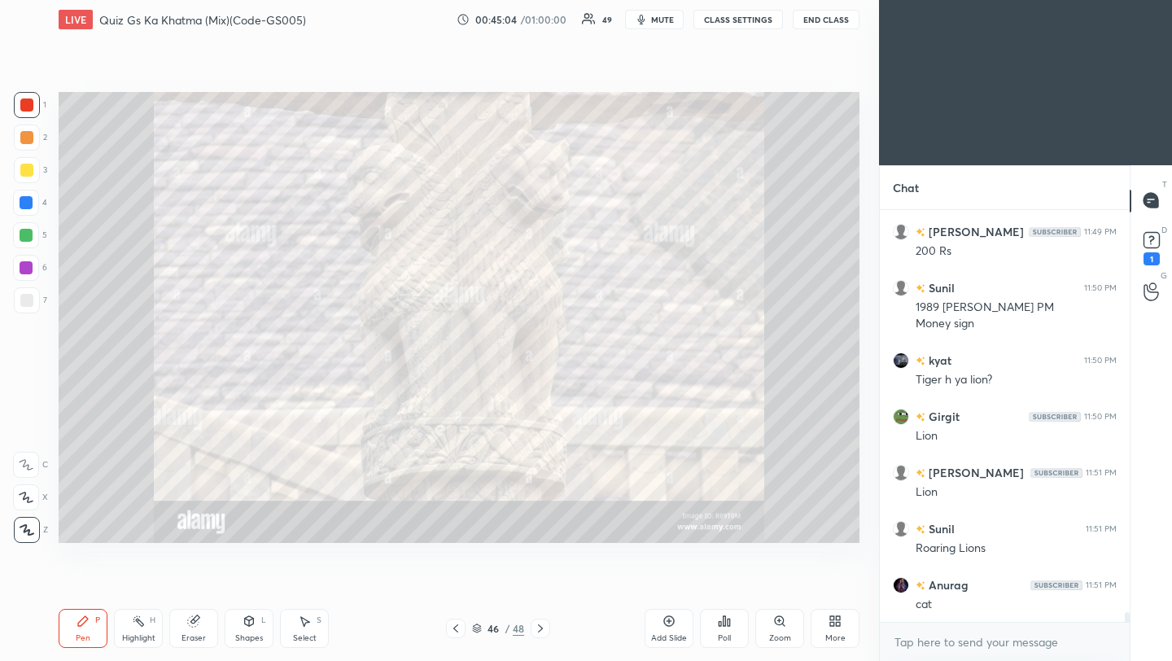
click at [543, 629] on icon at bounding box center [540, 628] width 13 height 13
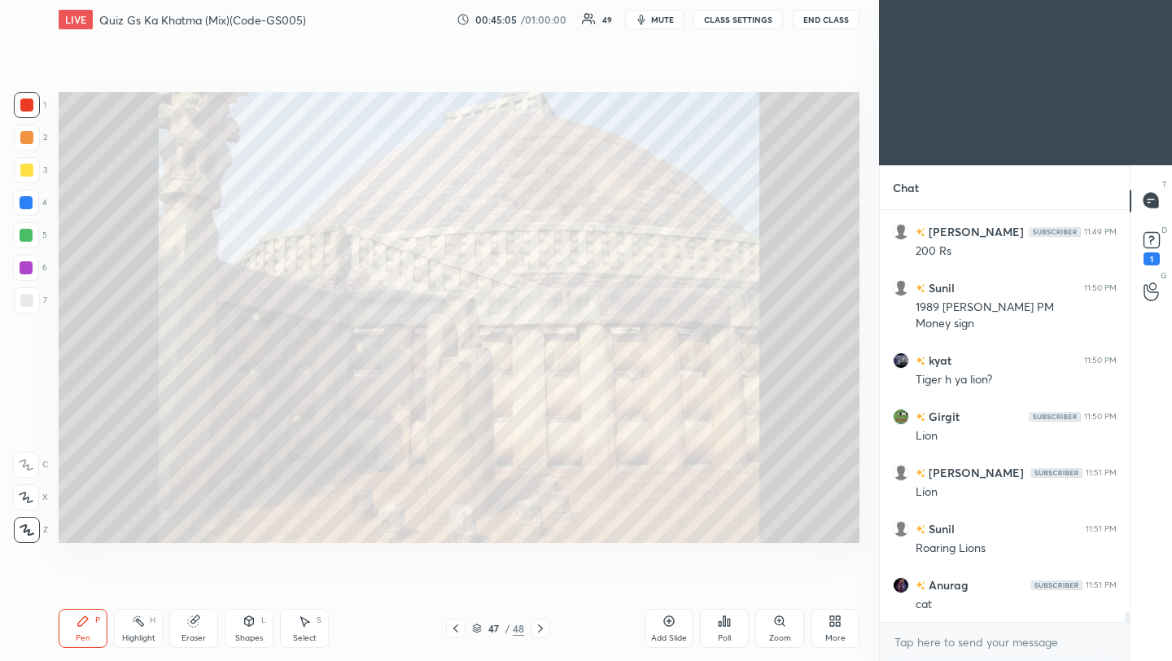
click at [541, 627] on icon at bounding box center [540, 628] width 13 height 13
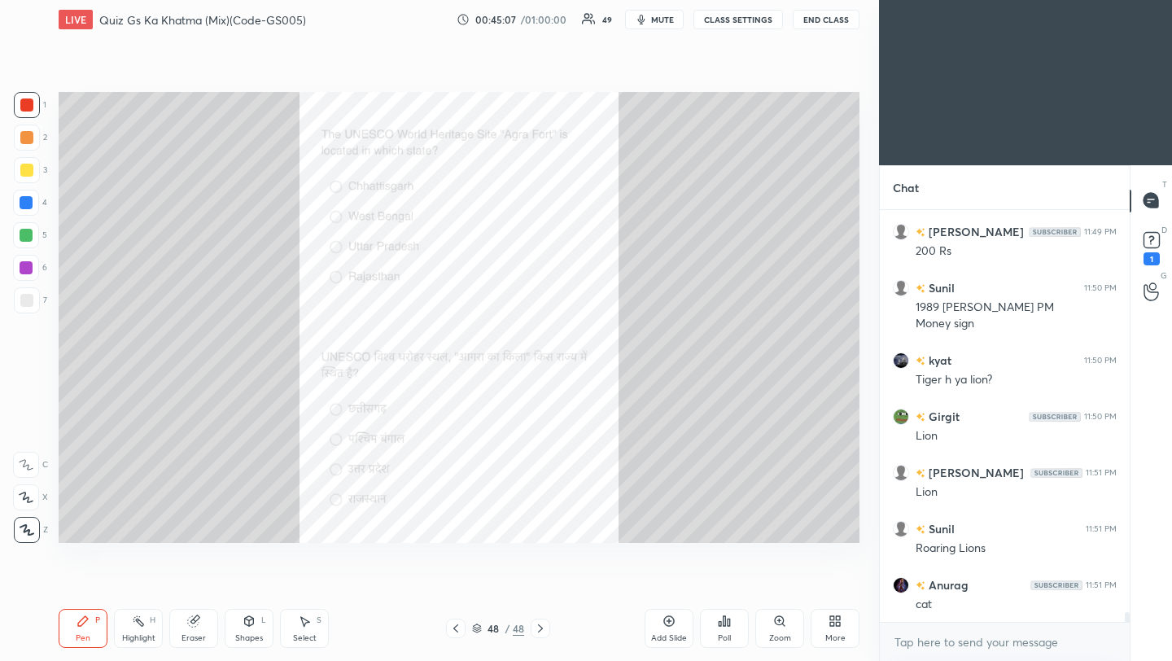
click at [540, 628] on icon at bounding box center [540, 628] width 13 height 13
click at [723, 627] on icon at bounding box center [724, 621] width 13 height 13
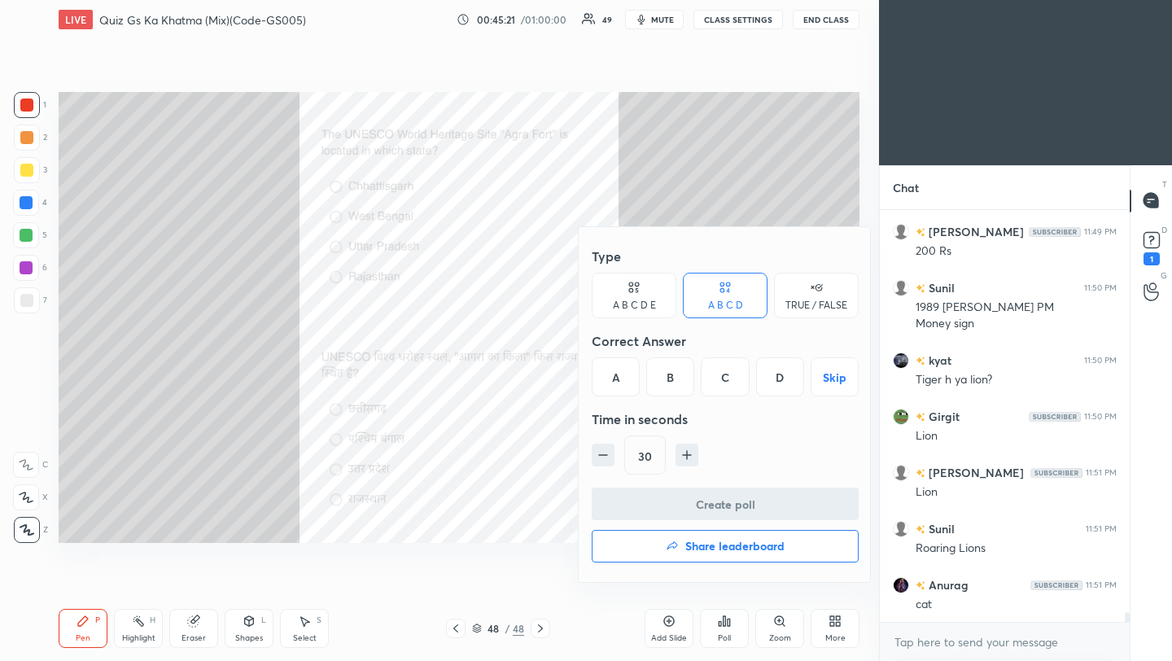
click at [727, 383] on div "C" at bounding box center [725, 376] width 48 height 39
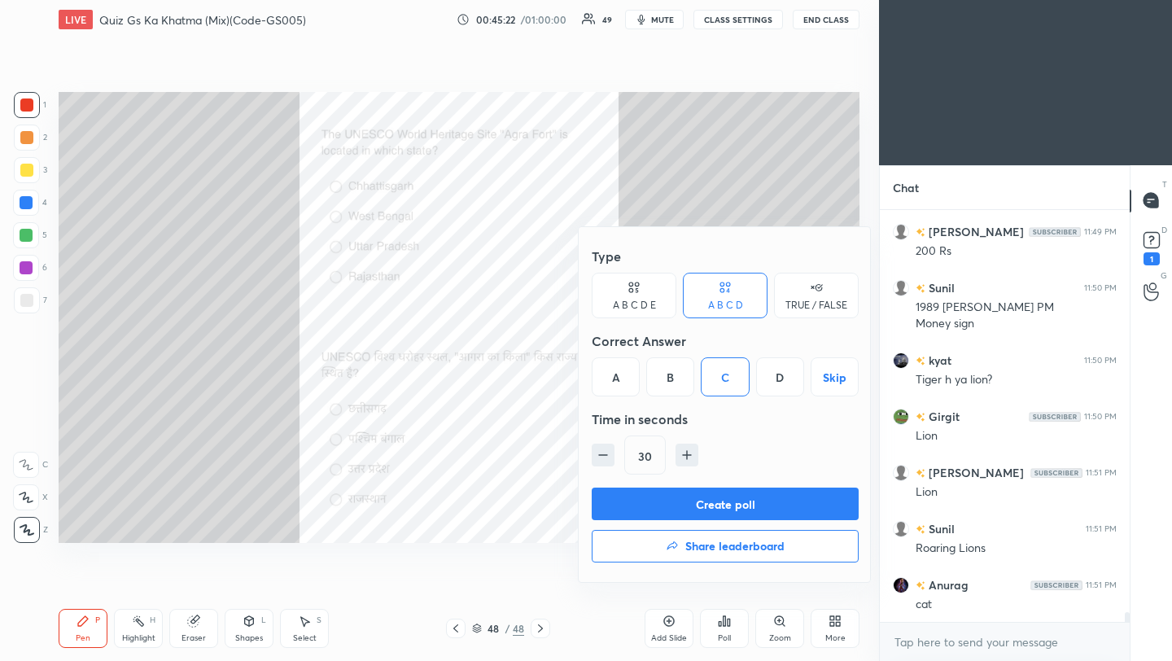
scroll to position [17512, 0]
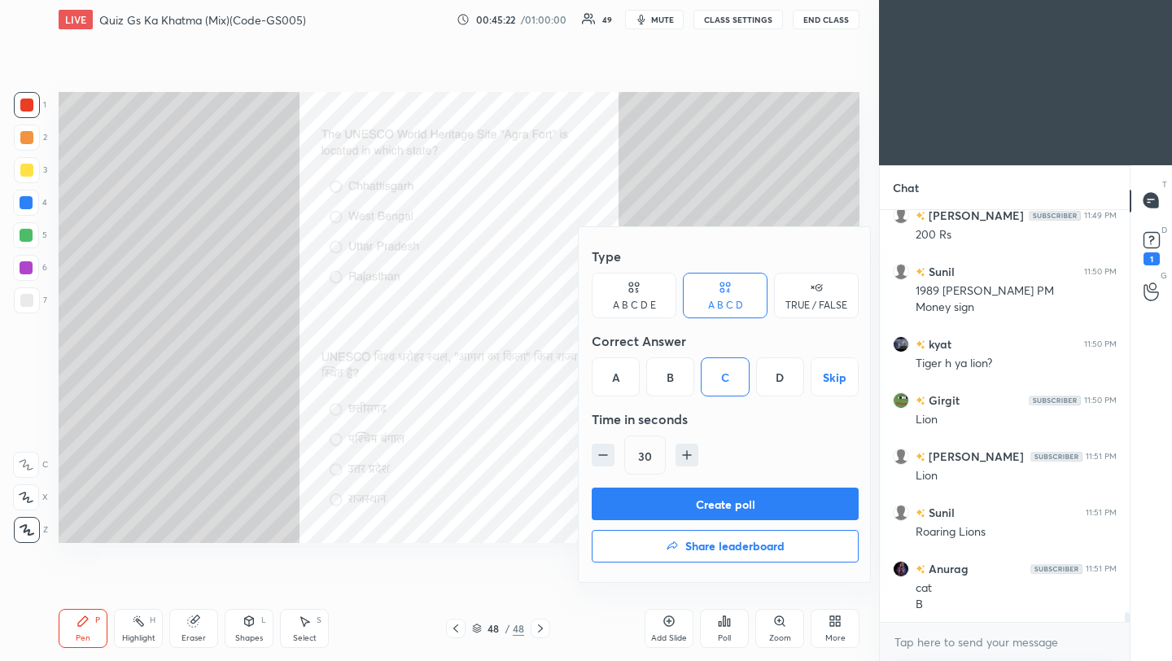
click at [703, 503] on button "Create poll" at bounding box center [725, 504] width 267 height 33
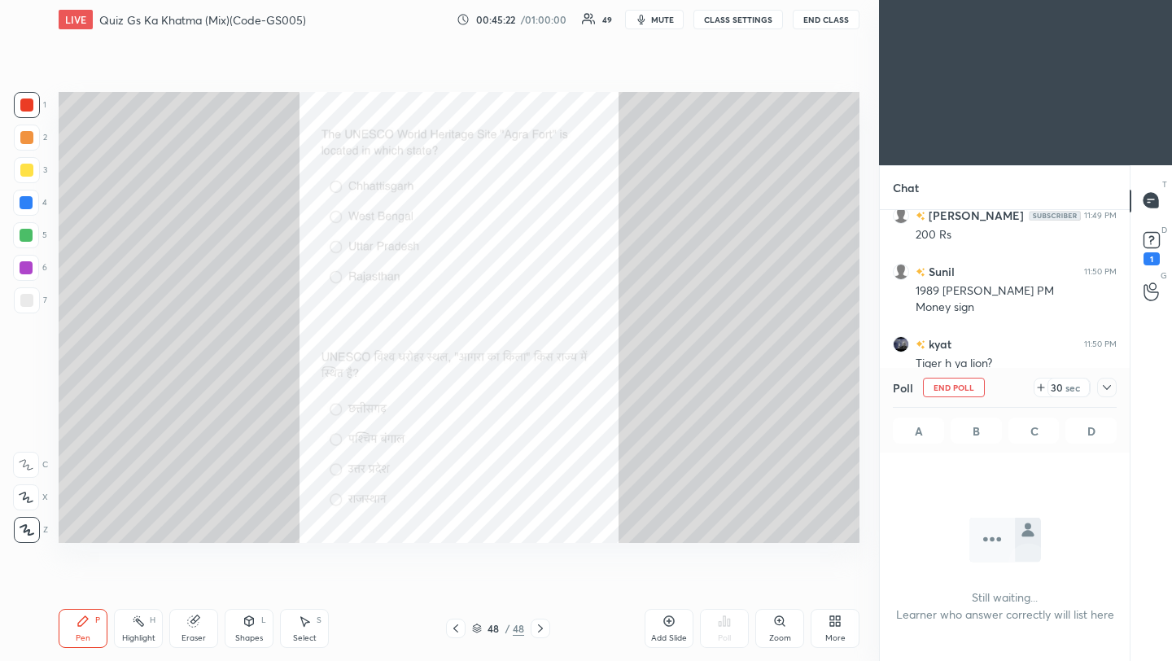
scroll to position [186, 245]
click at [1113, 388] on icon at bounding box center [1107, 387] width 13 height 13
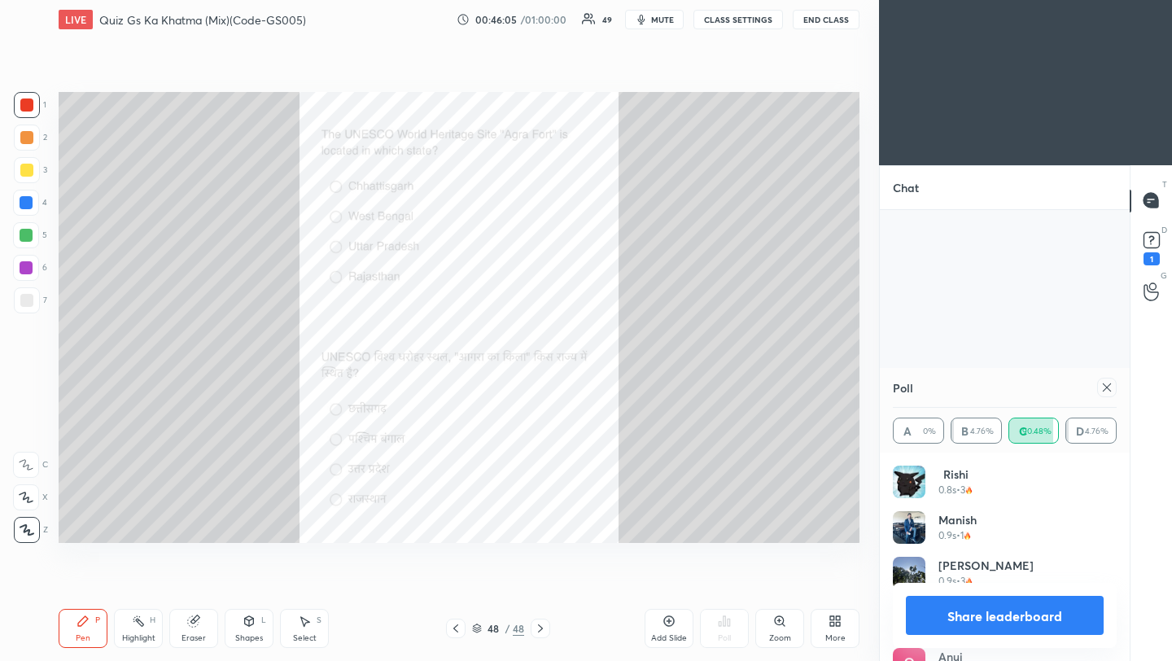
scroll to position [18117, 0]
click at [1108, 388] on icon at bounding box center [1107, 387] width 8 height 8
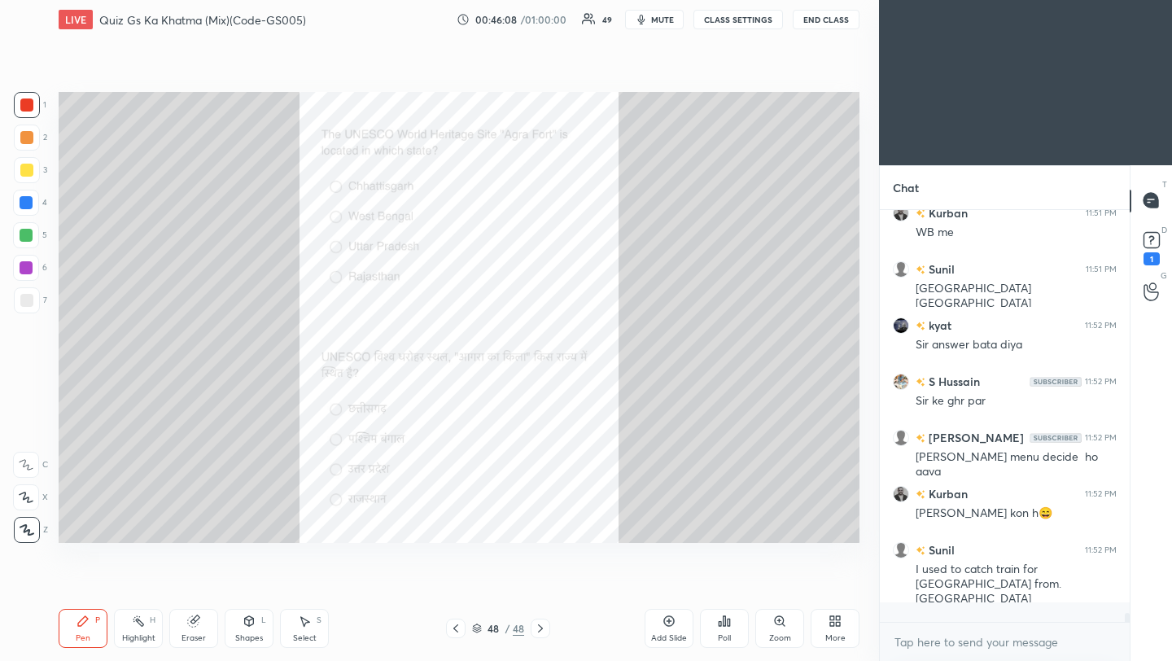
scroll to position [18037, 0]
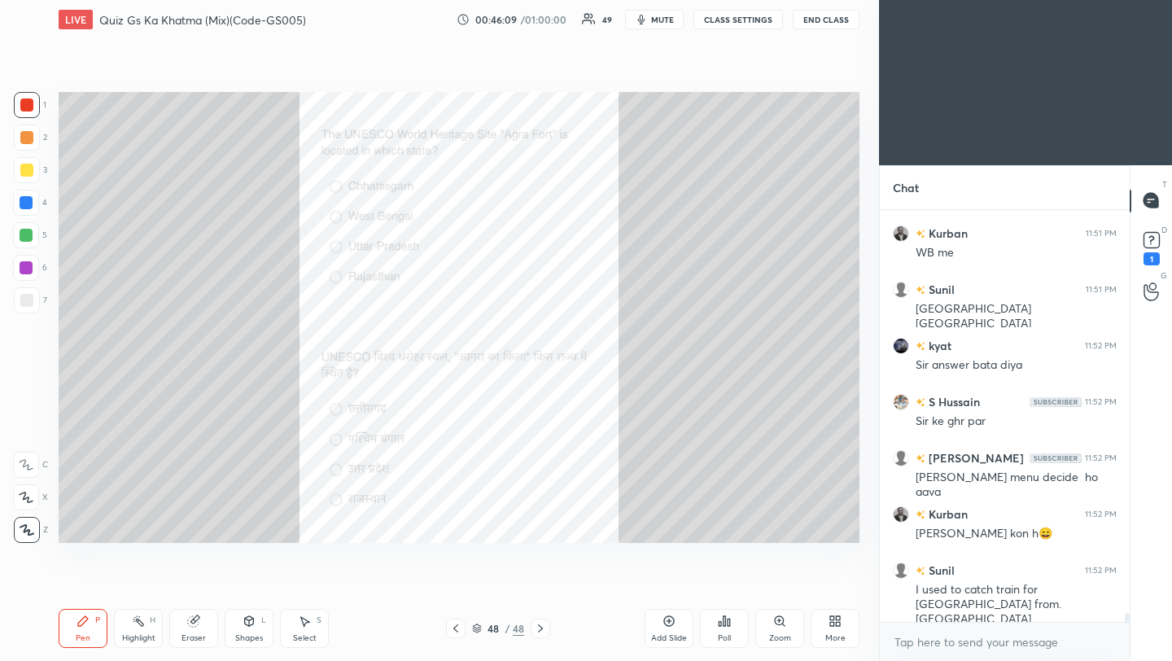
click at [838, 626] on icon at bounding box center [835, 621] width 13 height 13
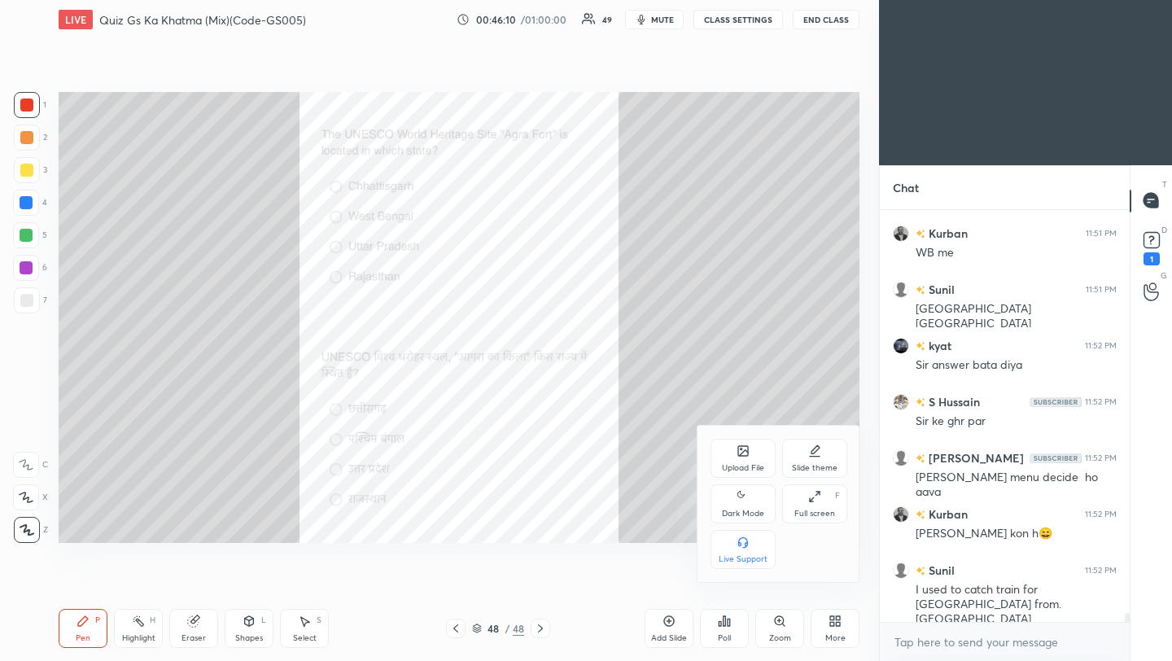
click at [743, 459] on div "Upload File" at bounding box center [743, 458] width 65 height 39
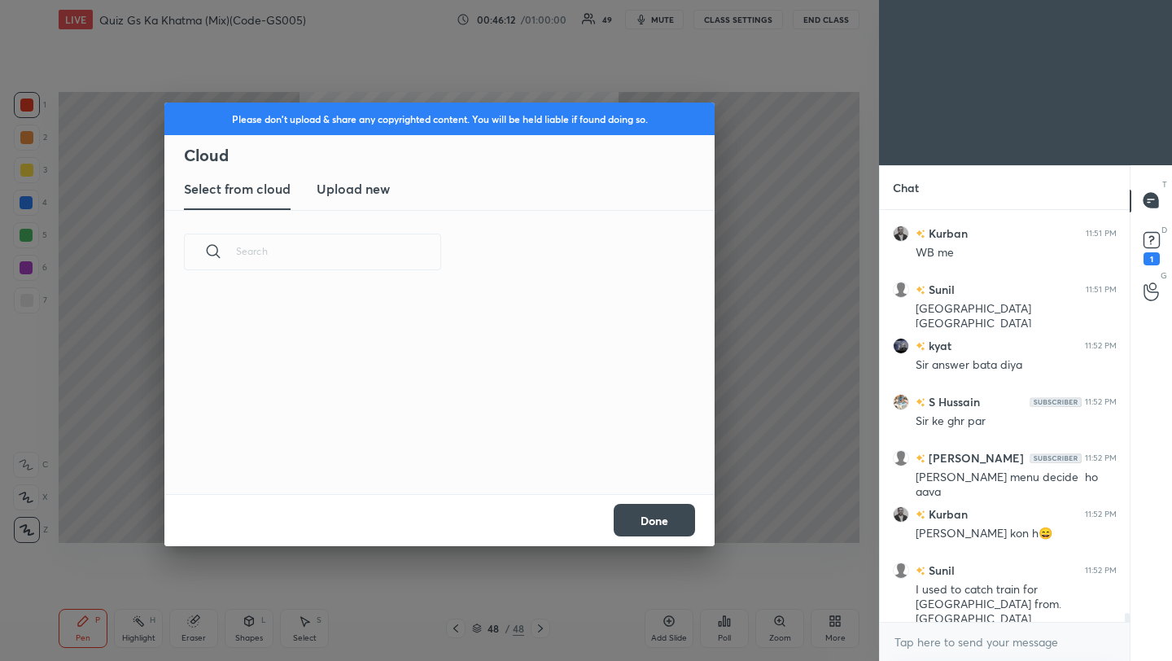
click at [360, 191] on h3 "Upload new" at bounding box center [353, 189] width 73 height 20
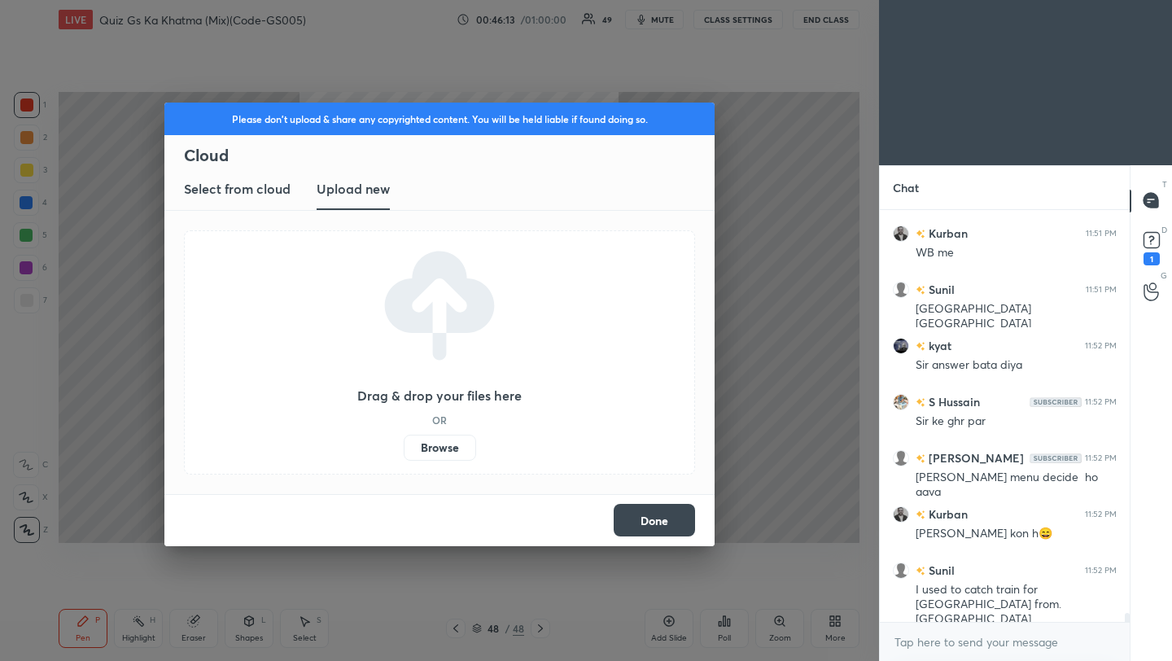
click at [449, 452] on label "Browse" at bounding box center [440, 448] width 72 height 26
click at [404, 452] on input "Browse" at bounding box center [404, 448] width 0 height 26
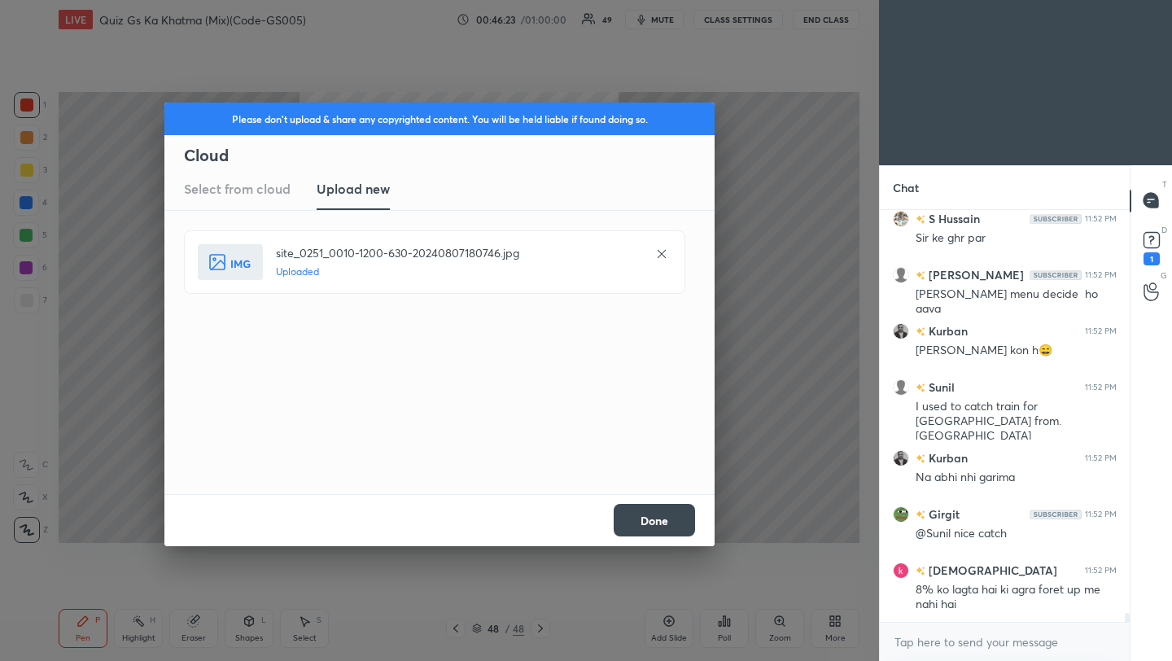
click at [677, 528] on button "Done" at bounding box center [654, 520] width 81 height 33
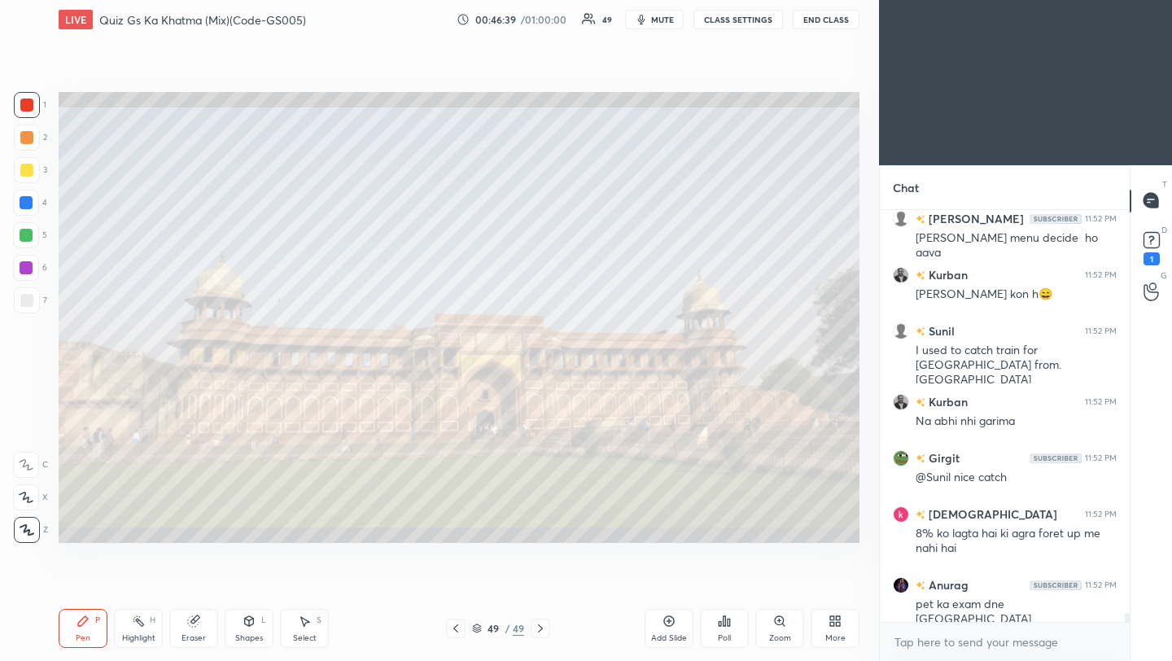
scroll to position [18327, 0]
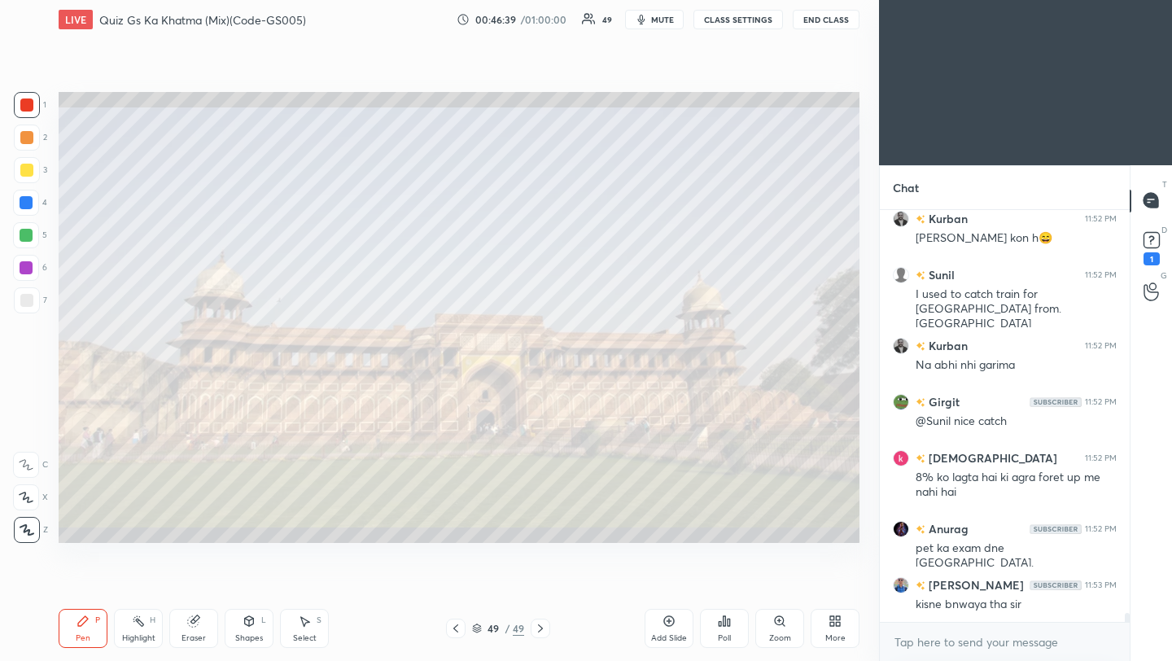
click at [460, 632] on icon at bounding box center [455, 628] width 13 height 13
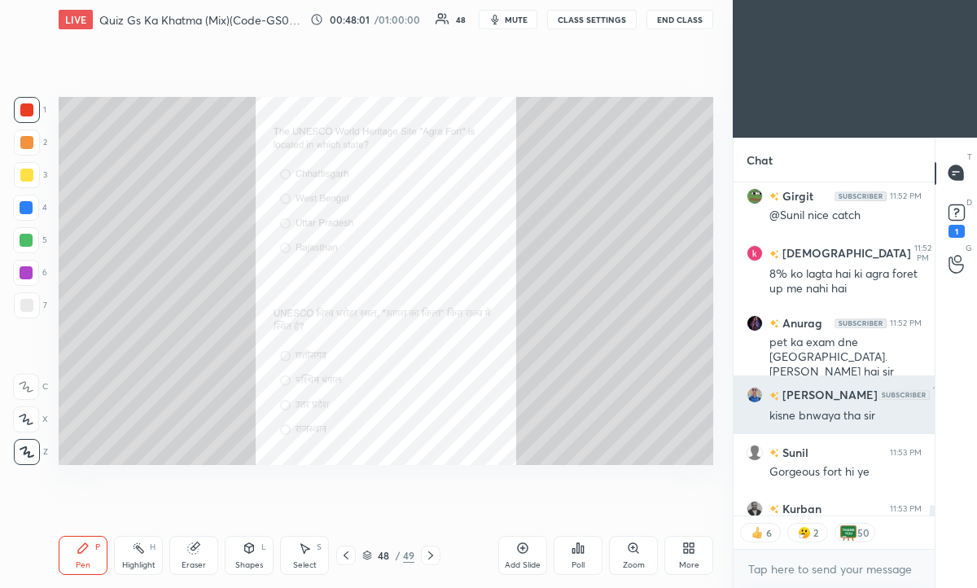
scroll to position [16441, 0]
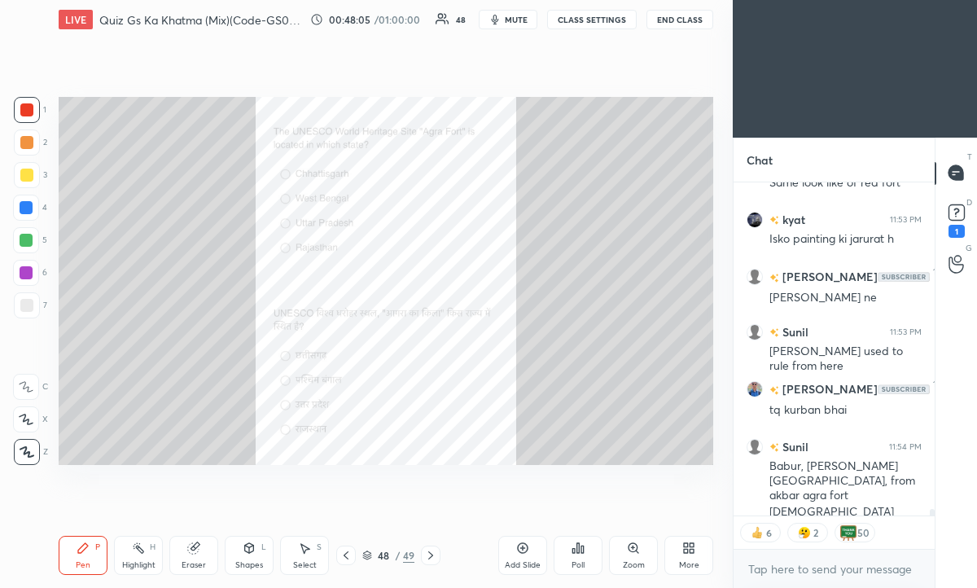
click at [690, 550] on icon at bounding box center [692, 551] width 4 height 4
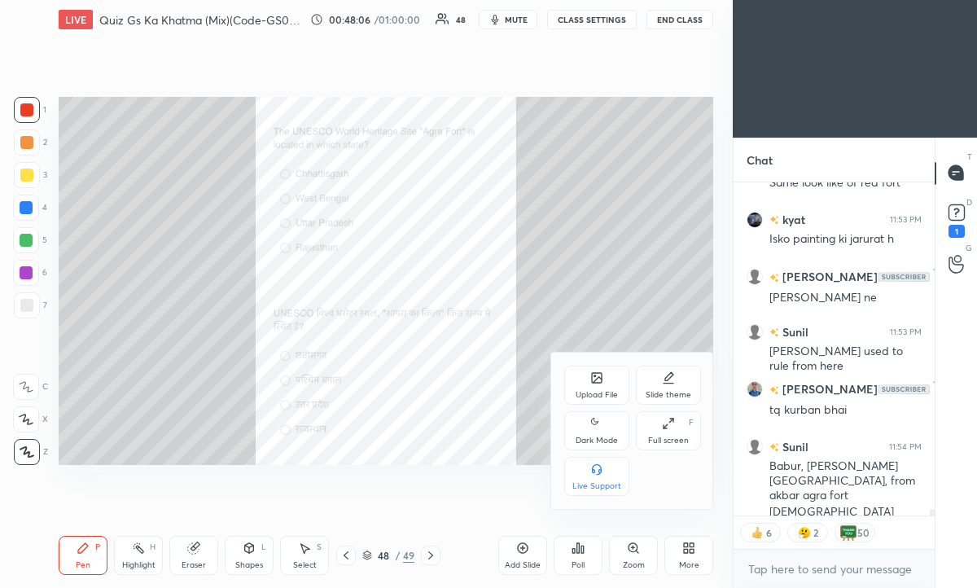
click at [599, 387] on div "Upload File" at bounding box center [596, 385] width 65 height 39
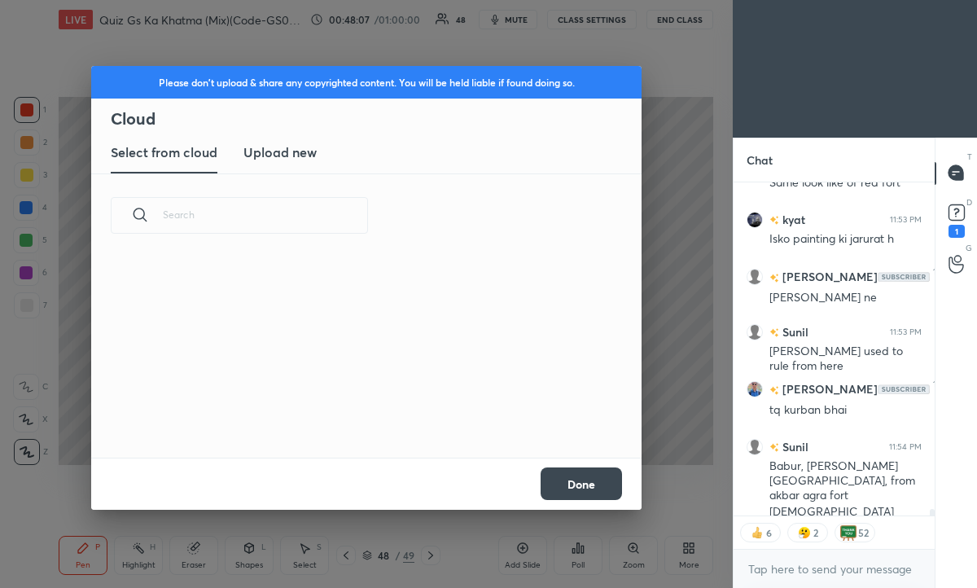
scroll to position [200, 523]
click at [306, 151] on h3 "Upload new" at bounding box center [279, 152] width 73 height 20
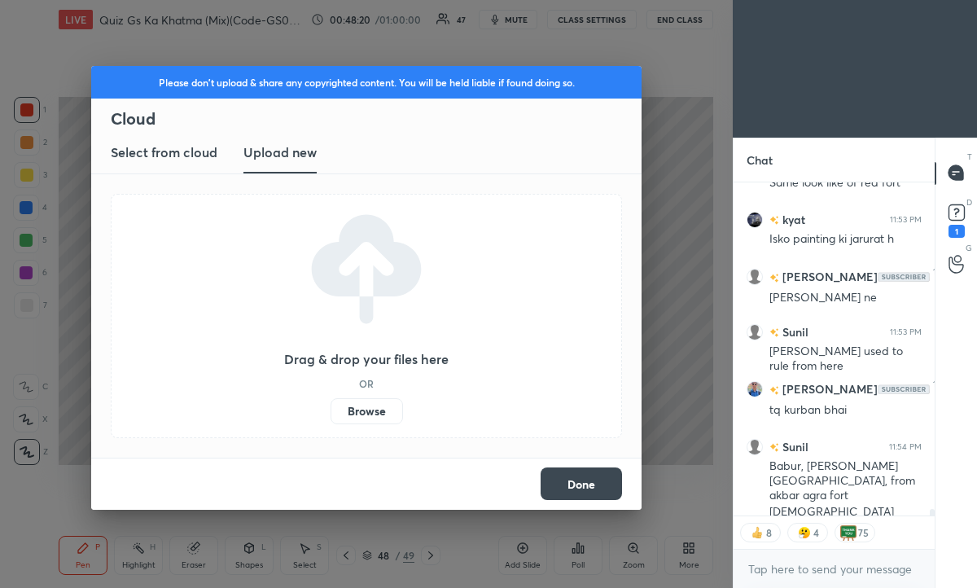
click at [366, 412] on label "Browse" at bounding box center [367, 411] width 72 height 26
click at [331, 412] on input "Browse" at bounding box center [331, 411] width 0 height 26
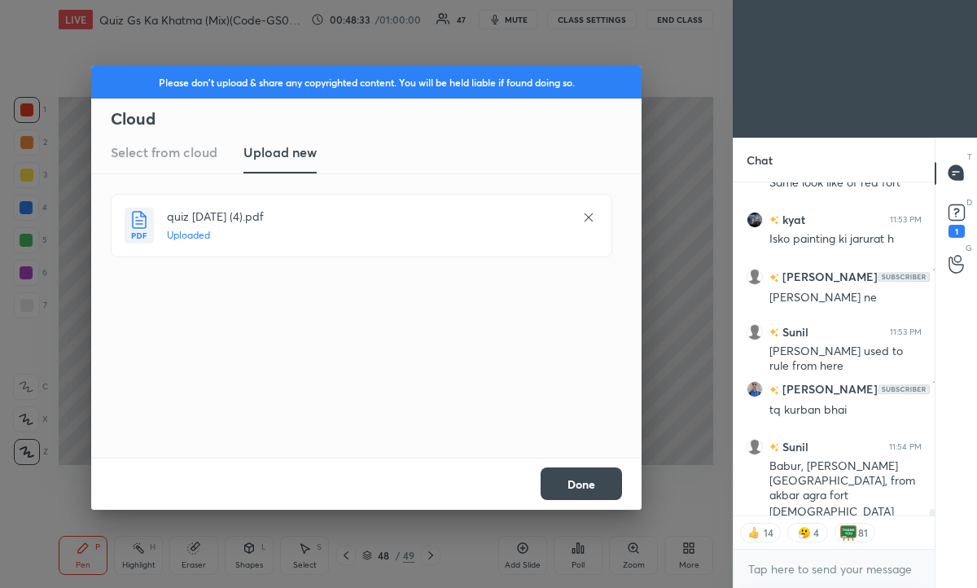
click at [581, 493] on button "Done" at bounding box center [581, 483] width 81 height 33
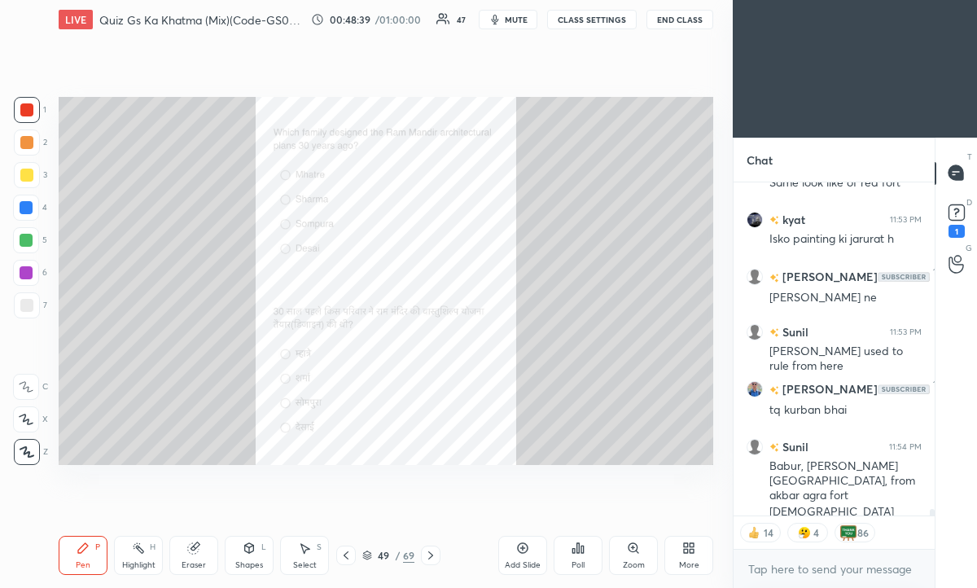
click at [686, 551] on icon at bounding box center [686, 551] width 4 height 4
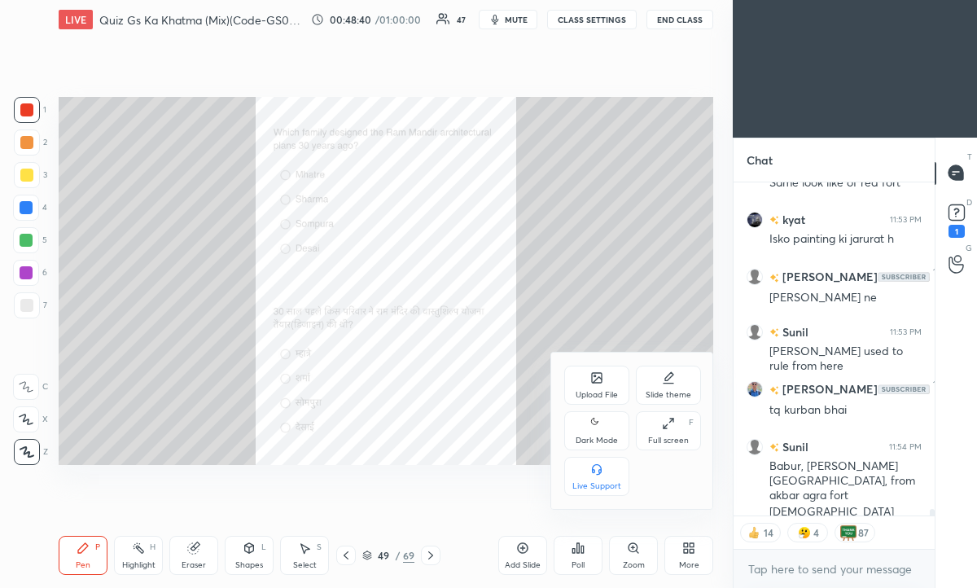
click at [599, 388] on div "Upload File" at bounding box center [596, 385] width 65 height 39
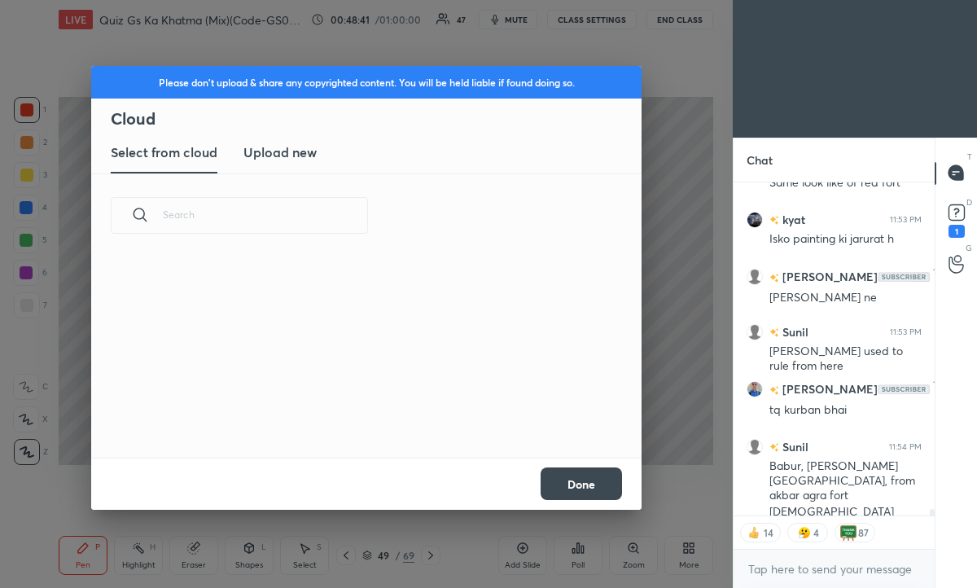
click at [291, 153] on h3 "Upload new" at bounding box center [279, 152] width 73 height 20
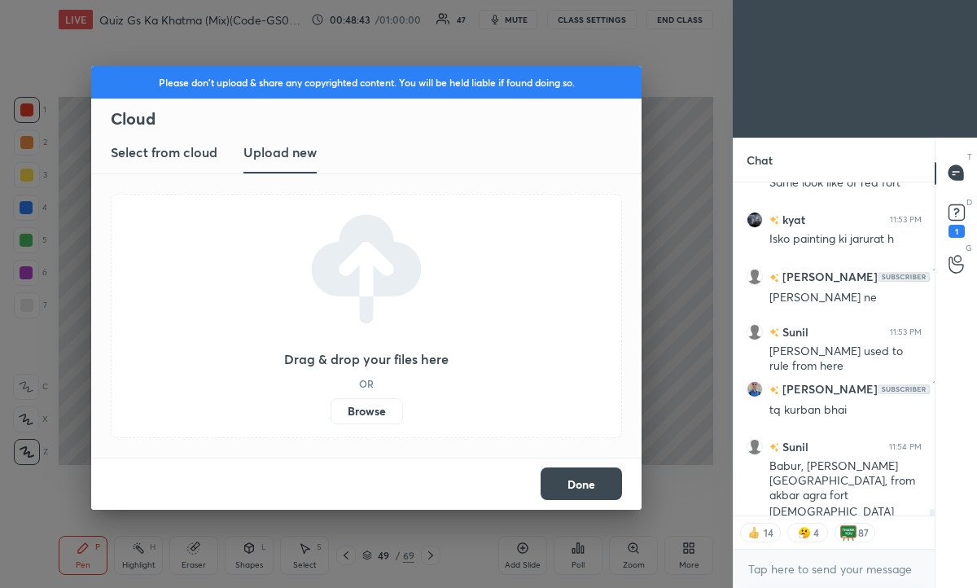
click at [378, 417] on label "Browse" at bounding box center [367, 411] width 72 height 26
click at [331, 417] on input "Browse" at bounding box center [331, 411] width 0 height 26
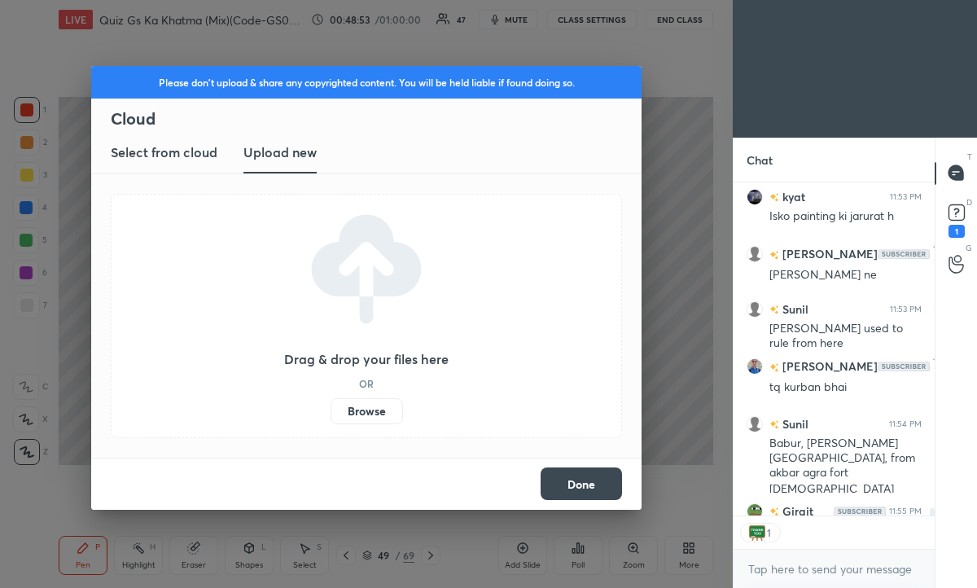
scroll to position [5, 6]
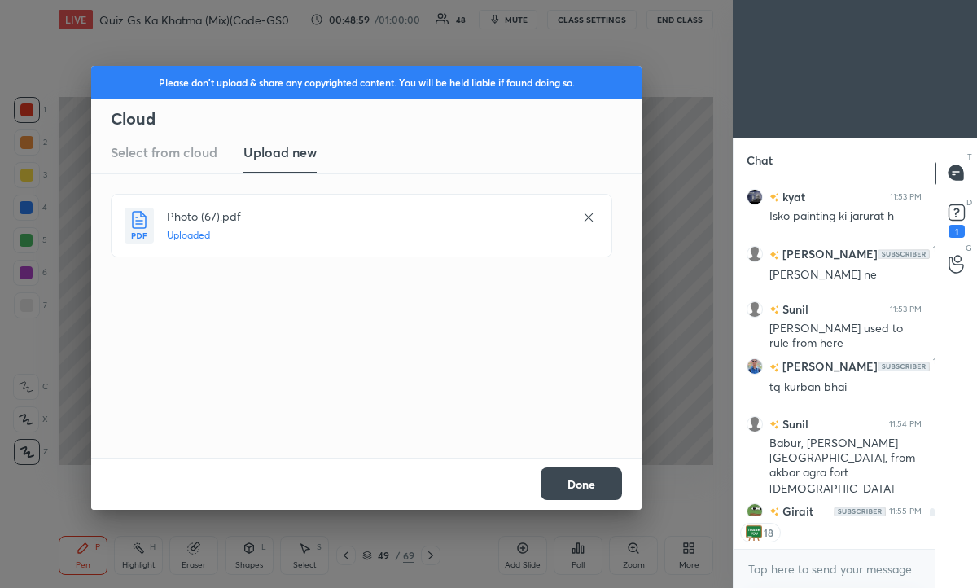
click at [579, 490] on button "Done" at bounding box center [581, 483] width 81 height 33
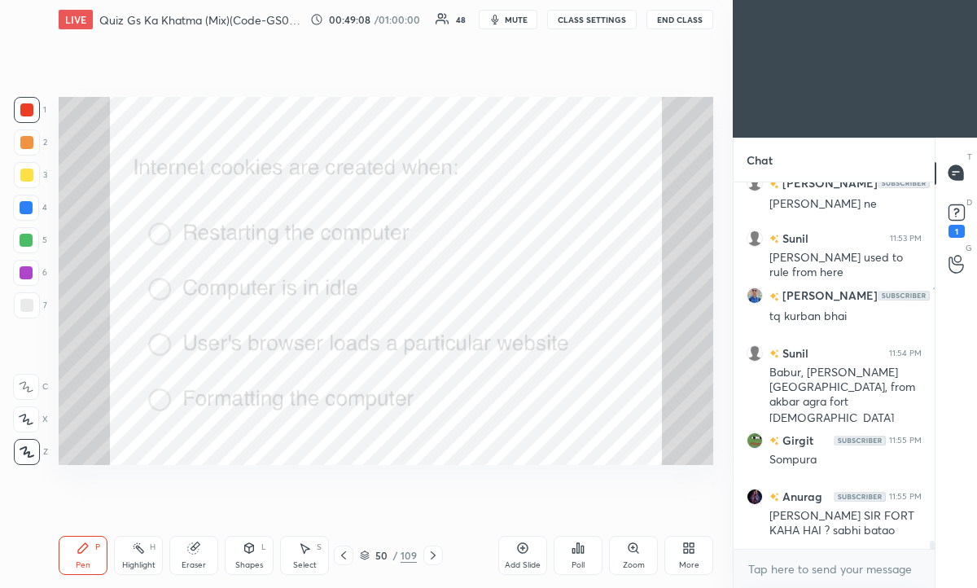
scroll to position [16535, 0]
click at [578, 554] on div "Poll" at bounding box center [578, 555] width 49 height 39
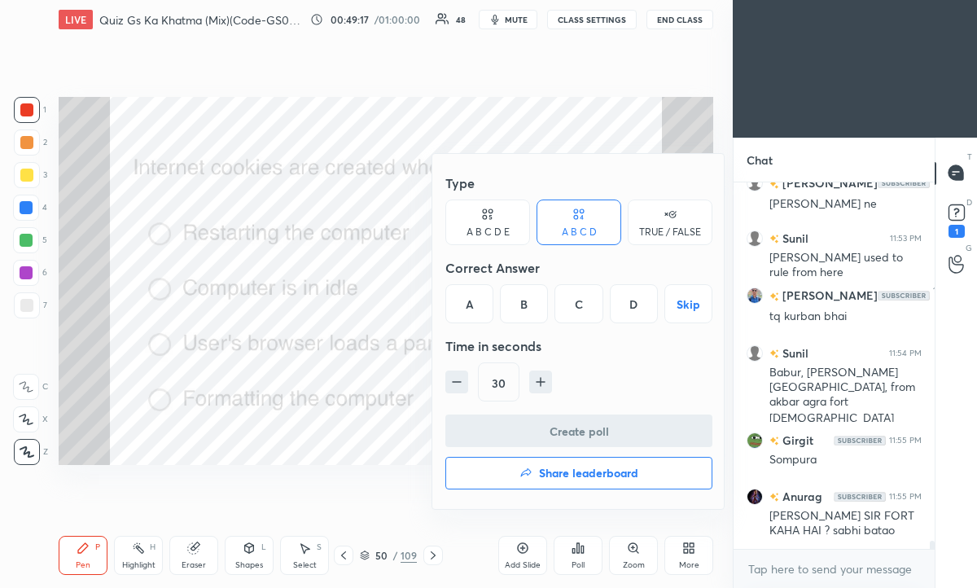
click at [582, 304] on div "C" at bounding box center [578, 303] width 48 height 39
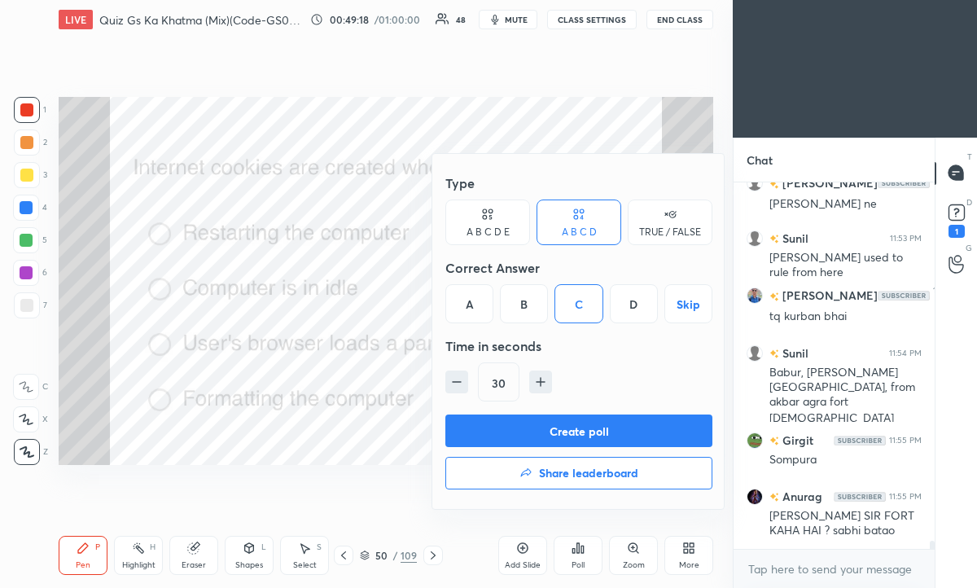
click at [569, 434] on button "Create poll" at bounding box center [578, 430] width 267 height 33
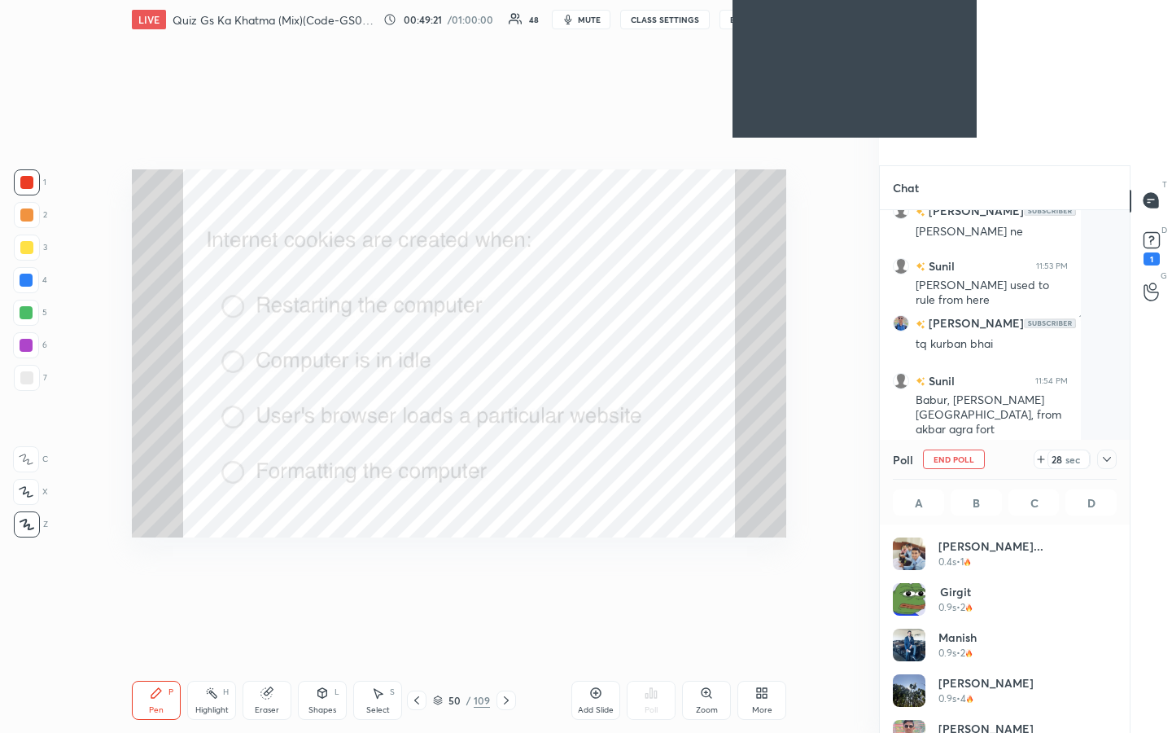
scroll to position [394, 245]
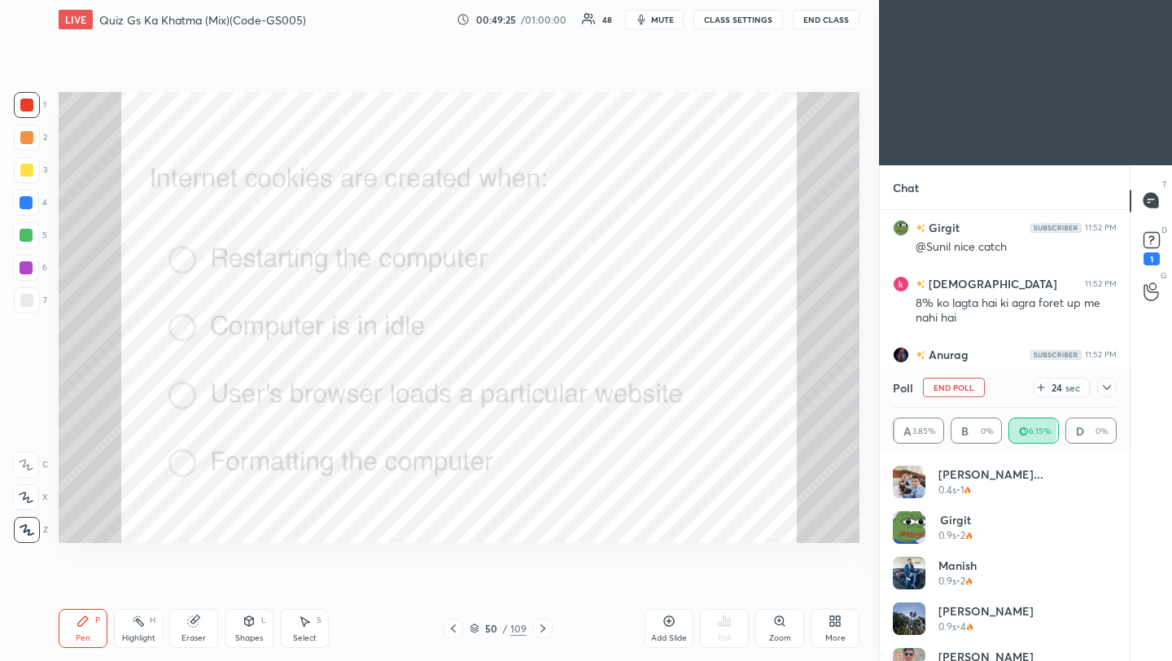
click at [1110, 389] on icon at bounding box center [1107, 387] width 13 height 13
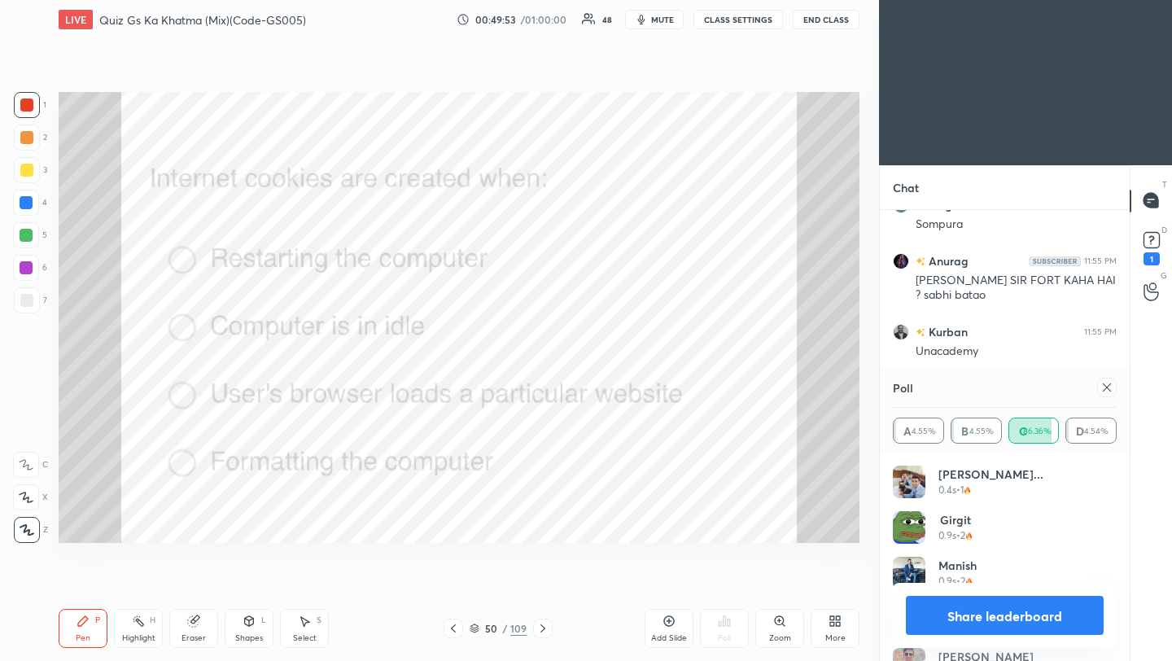
drag, startPoint x: 1111, startPoint y: 388, endPoint x: 1054, endPoint y: 370, distance: 59.7
click at [1110, 388] on icon at bounding box center [1107, 387] width 13 height 13
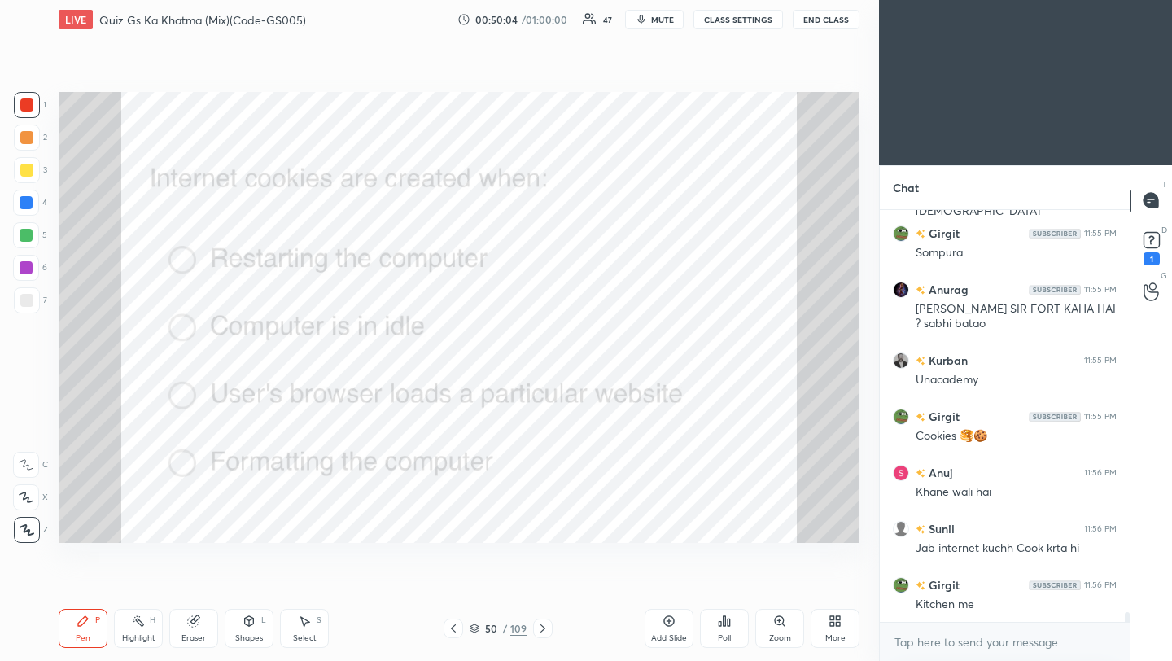
click at [540, 628] on icon at bounding box center [543, 628] width 13 height 13
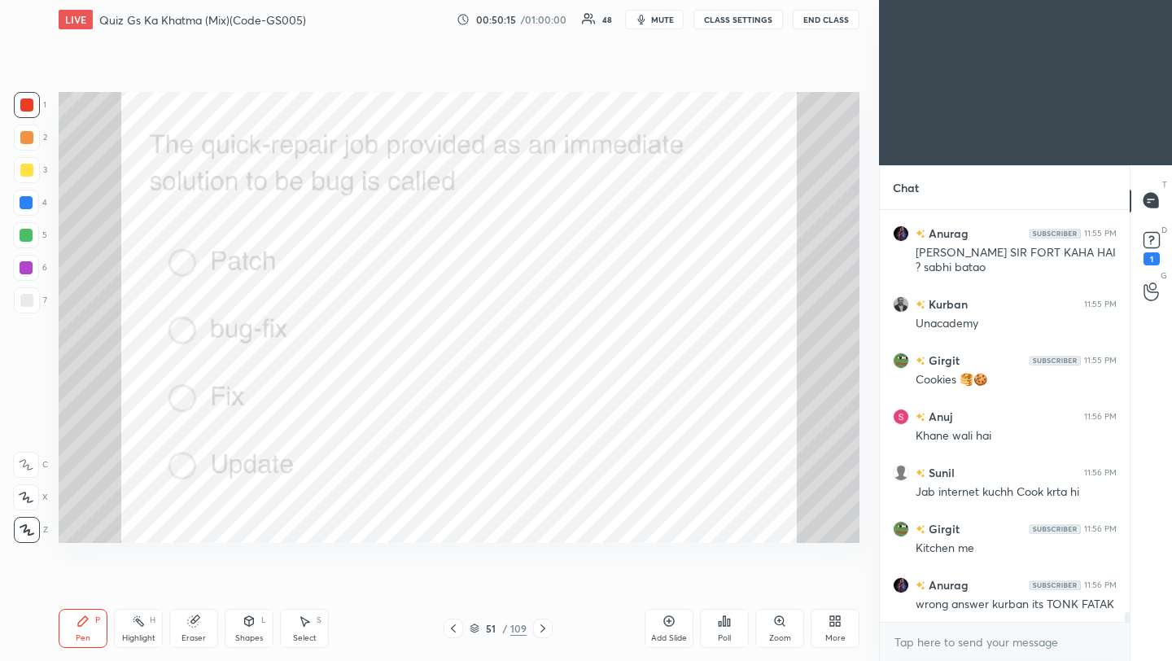
click at [721, 634] on div "Poll" at bounding box center [724, 638] width 13 height 8
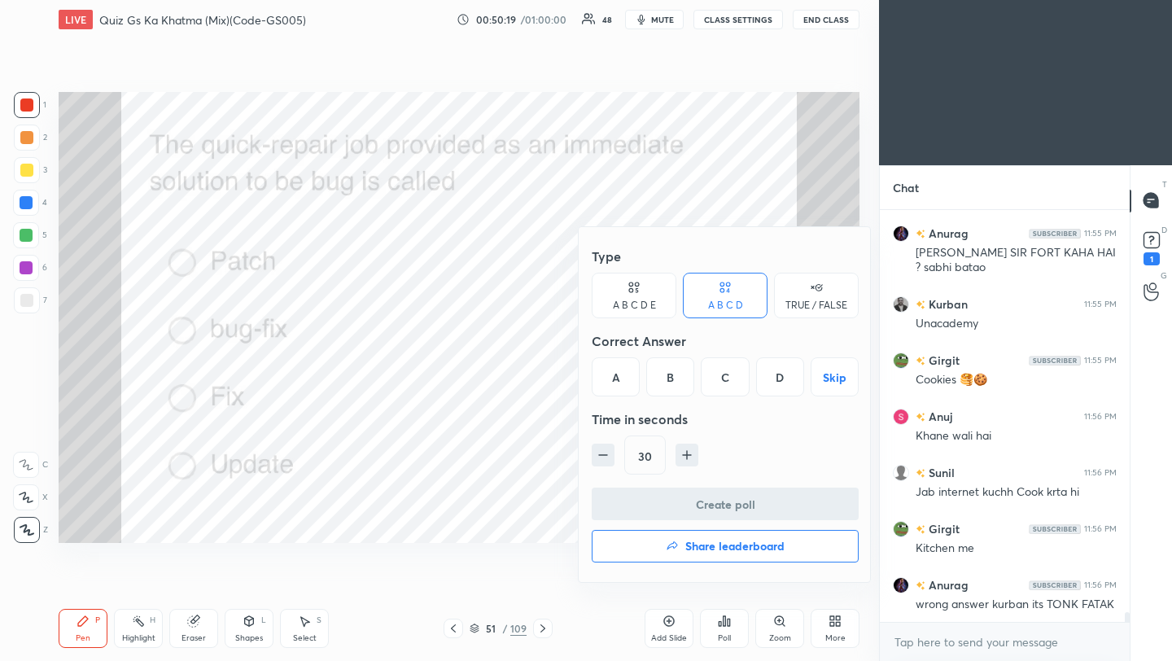
click at [620, 386] on div "A" at bounding box center [616, 376] width 48 height 39
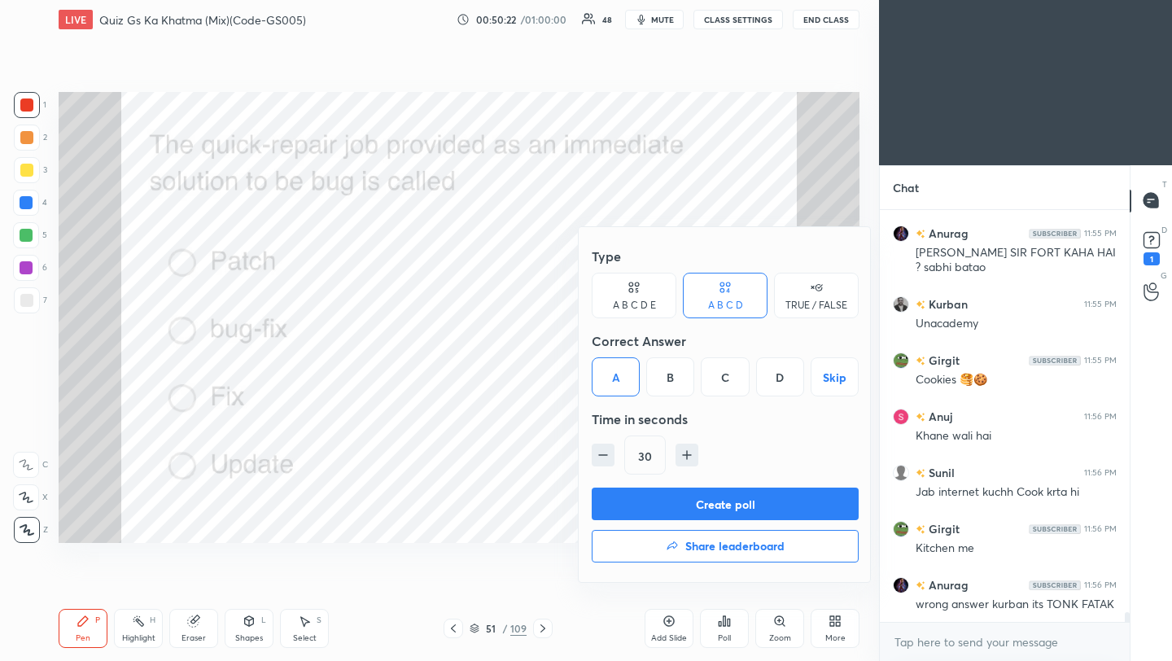
click at [672, 518] on button "Create poll" at bounding box center [725, 504] width 267 height 33
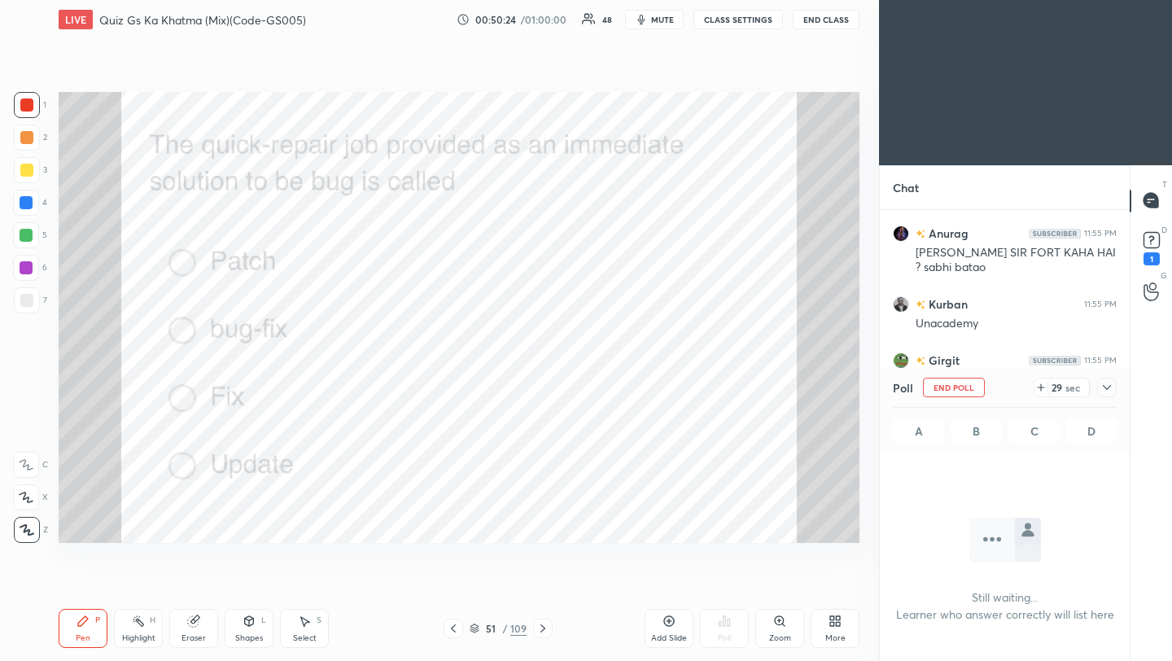
click at [1107, 386] on icon at bounding box center [1107, 387] width 13 height 13
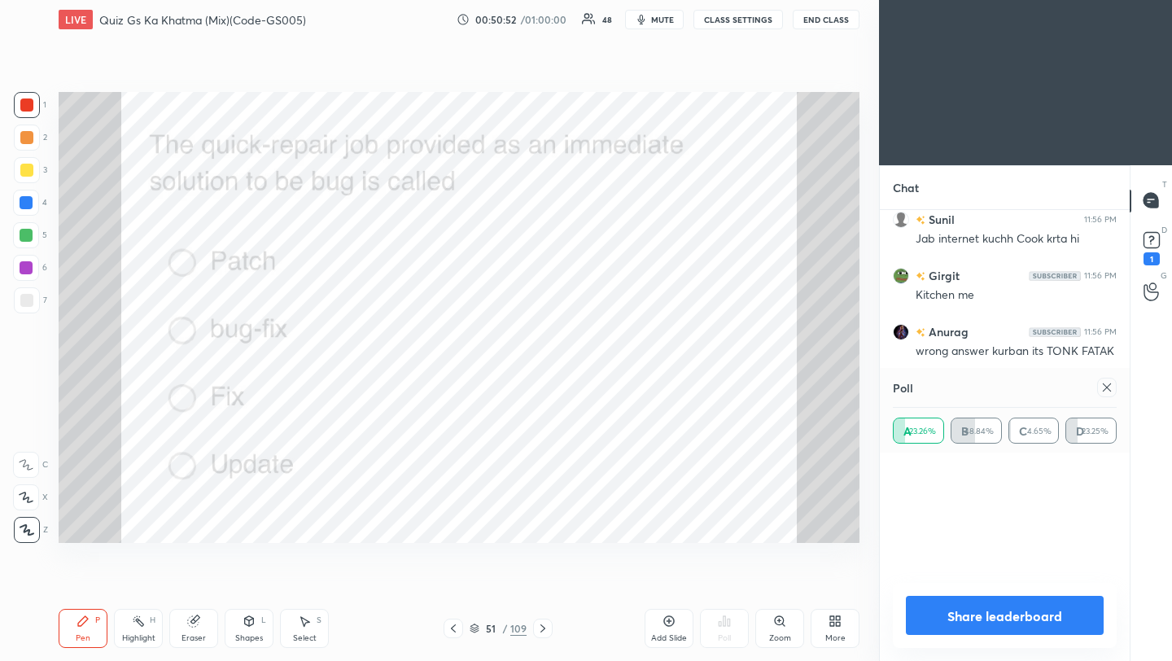
scroll to position [106, 219]
click at [1111, 388] on icon at bounding box center [1107, 387] width 13 height 13
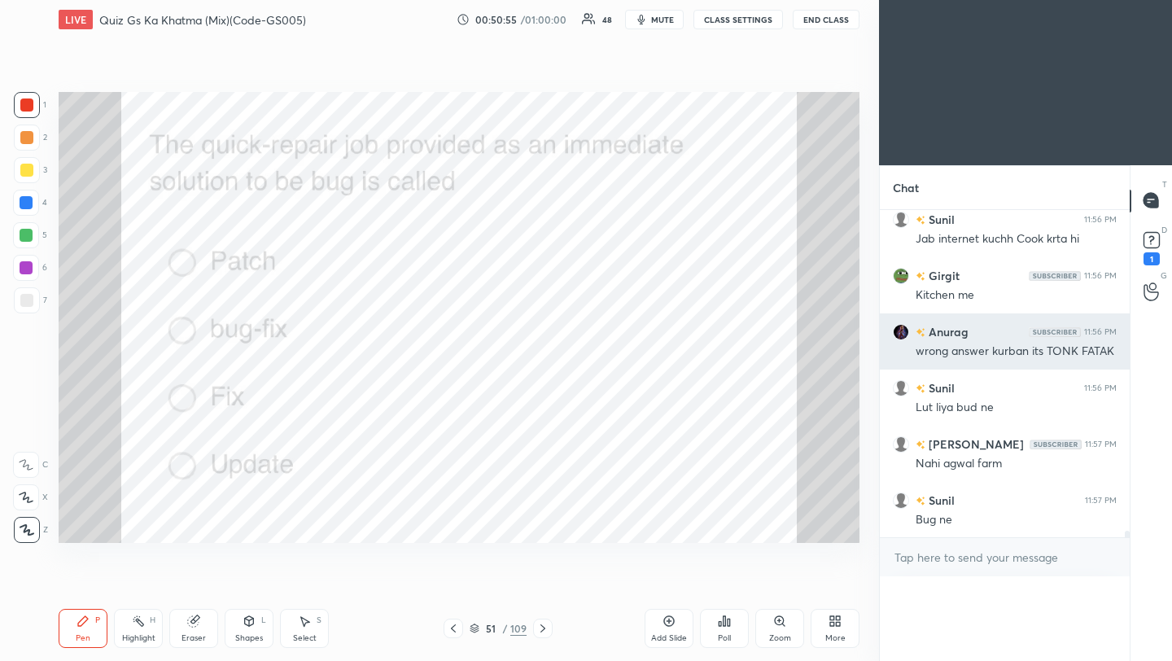
scroll to position [6, 6]
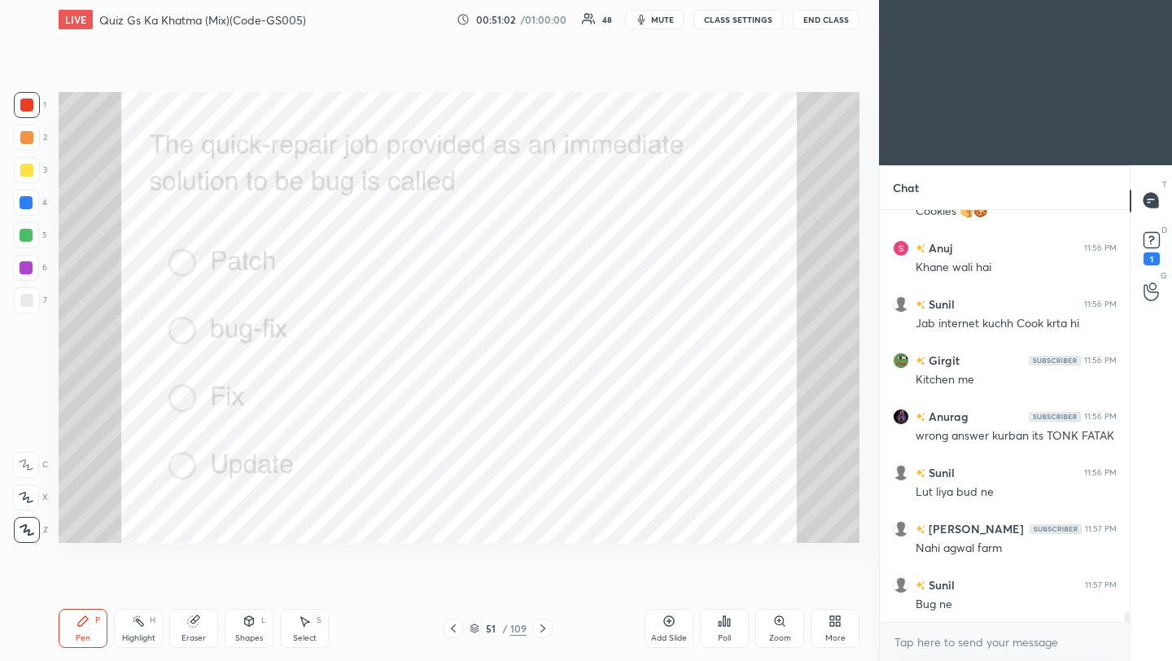
click at [541, 631] on icon at bounding box center [543, 628] width 13 height 13
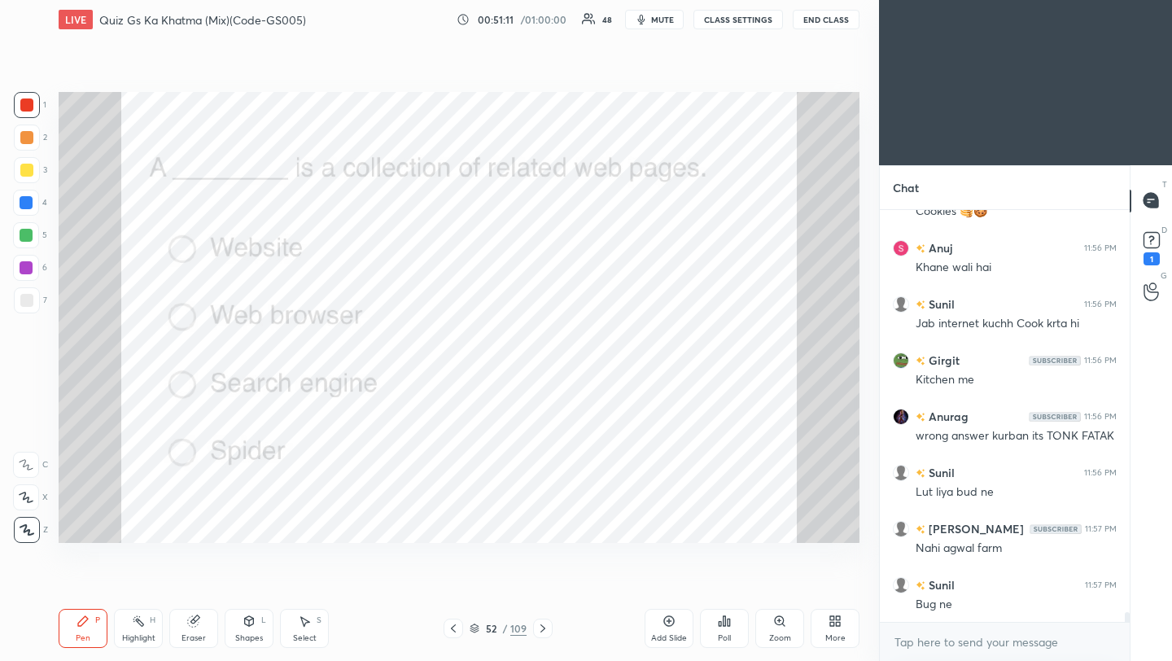
click at [724, 627] on div "Poll" at bounding box center [724, 628] width 49 height 39
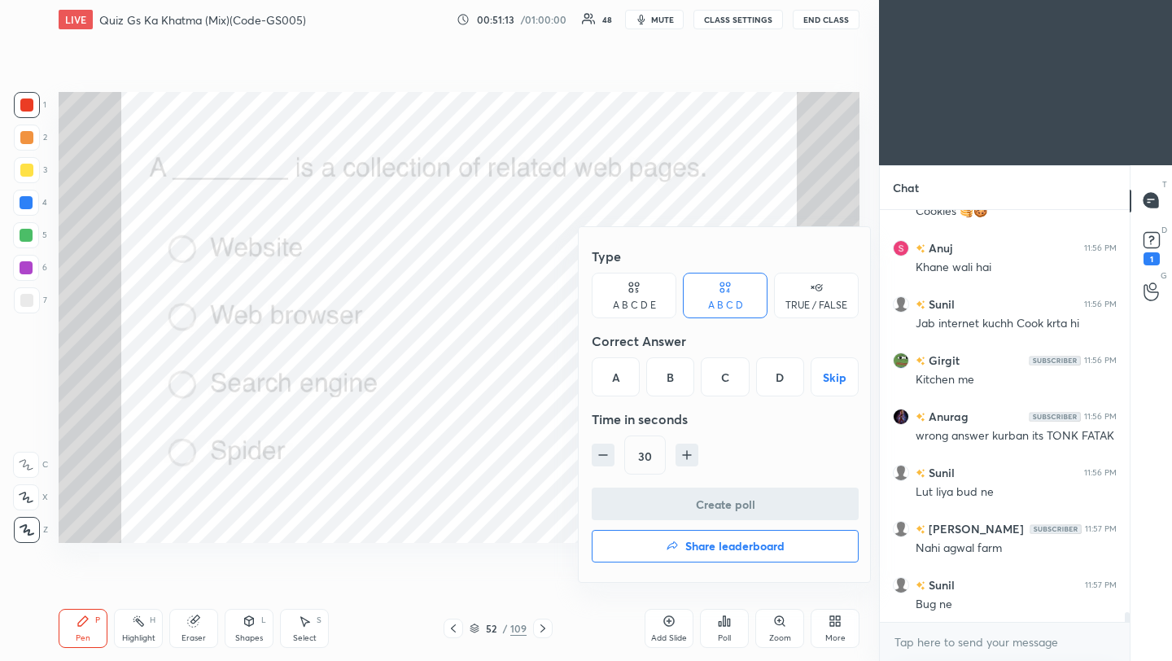
click at [614, 384] on div "A" at bounding box center [616, 376] width 48 height 39
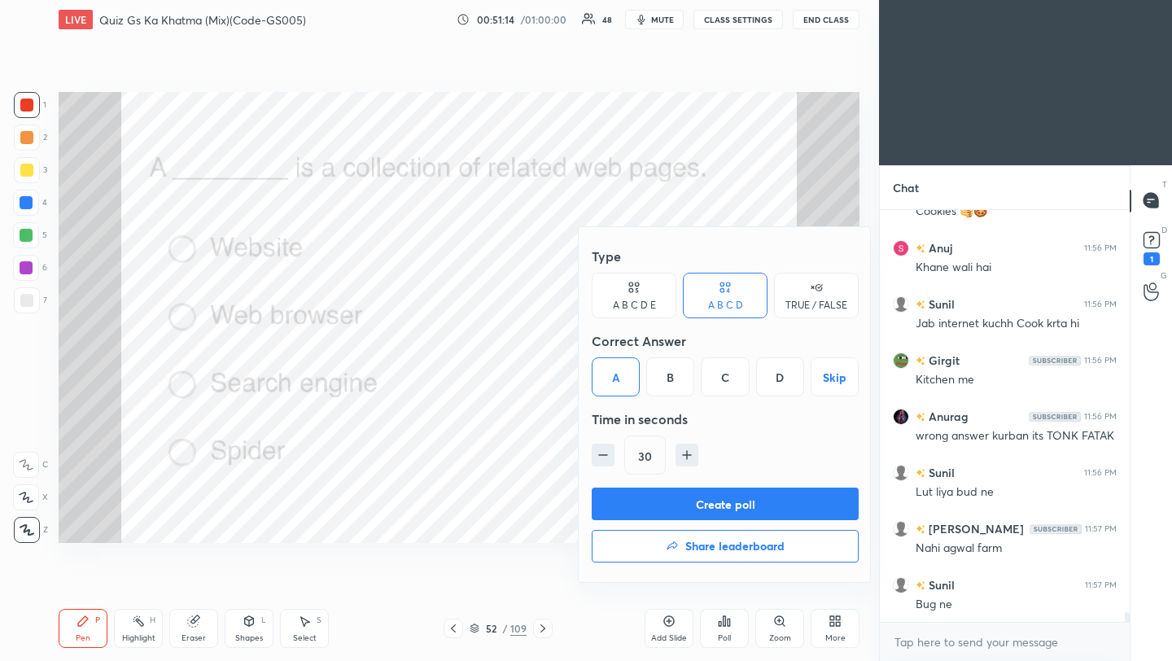
click at [668, 503] on button "Create poll" at bounding box center [725, 504] width 267 height 33
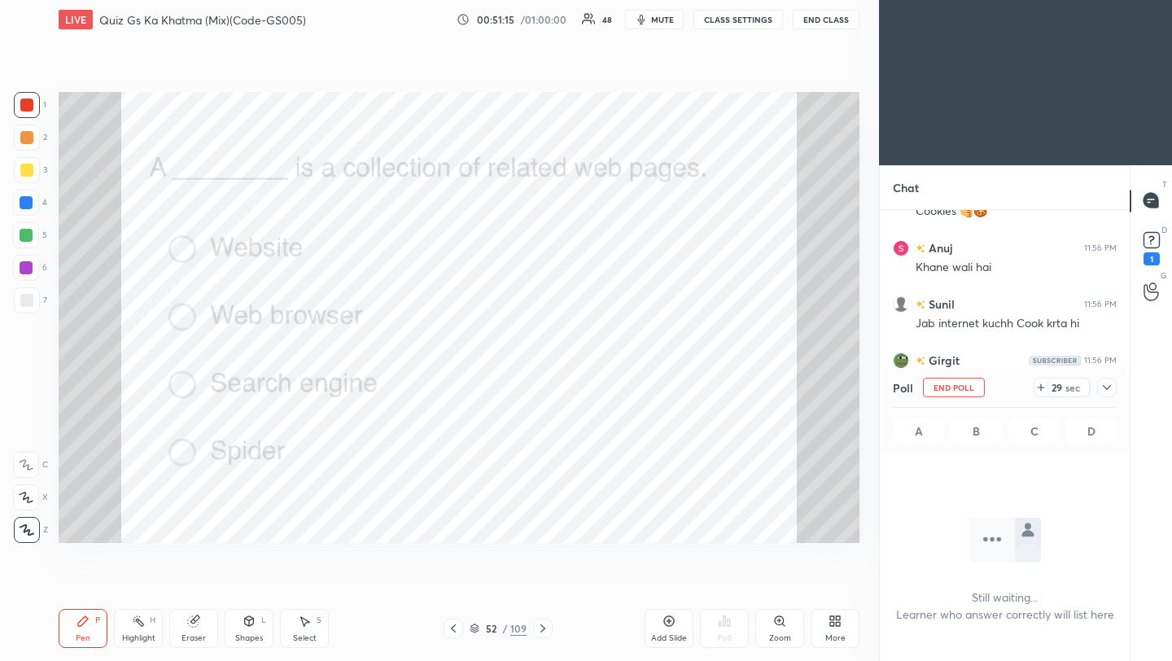
click at [1111, 385] on icon at bounding box center [1107, 387] width 13 height 13
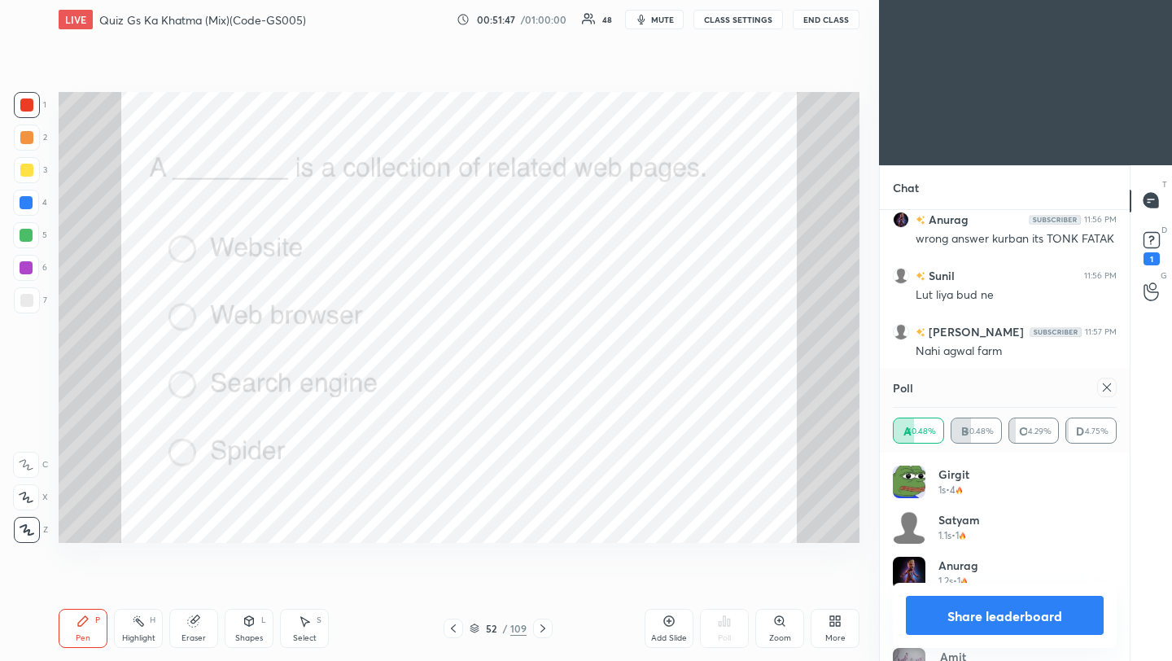
click at [1106, 390] on icon at bounding box center [1107, 387] width 13 height 13
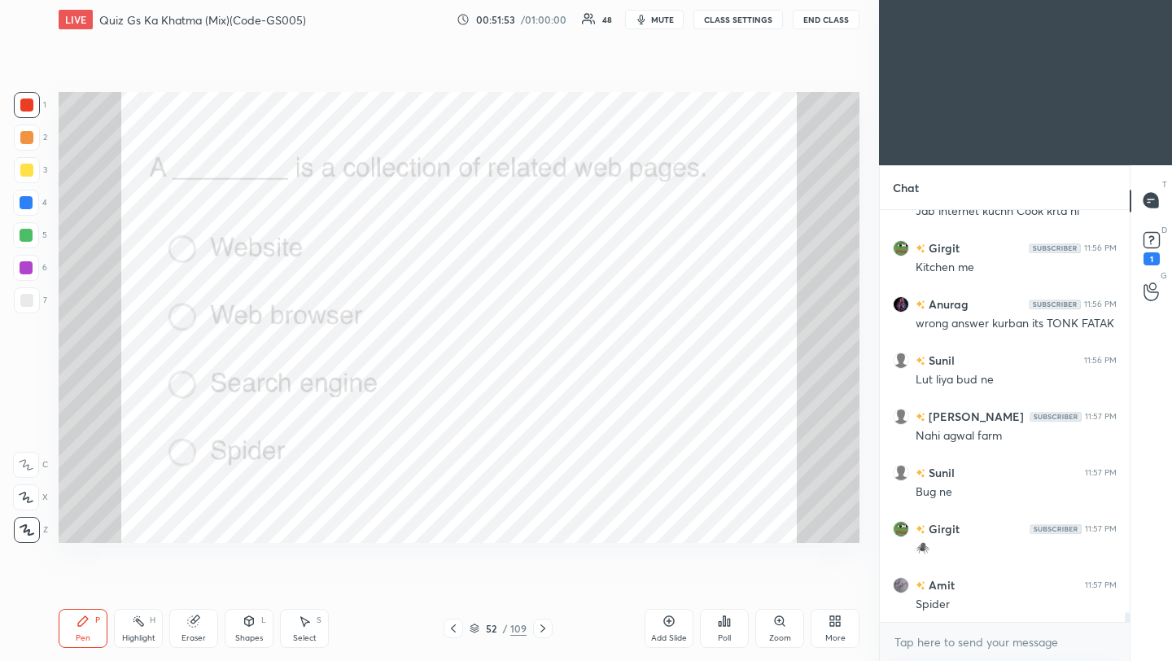
click at [543, 628] on icon at bounding box center [543, 628] width 13 height 13
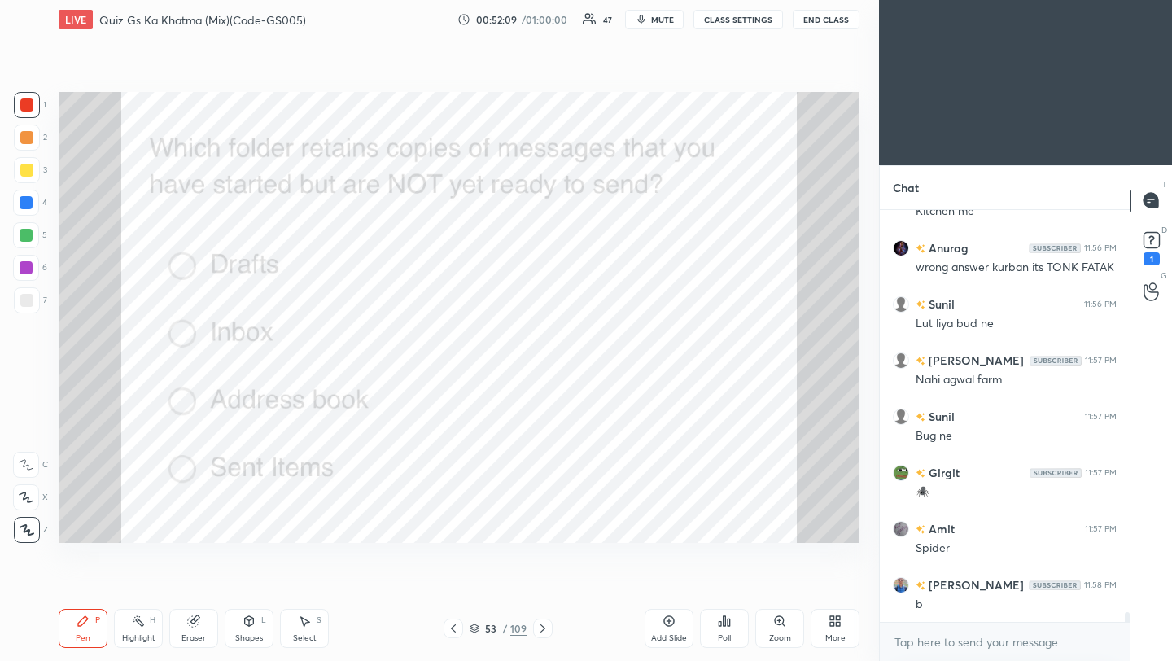
click at [730, 627] on div "Poll" at bounding box center [724, 628] width 49 height 39
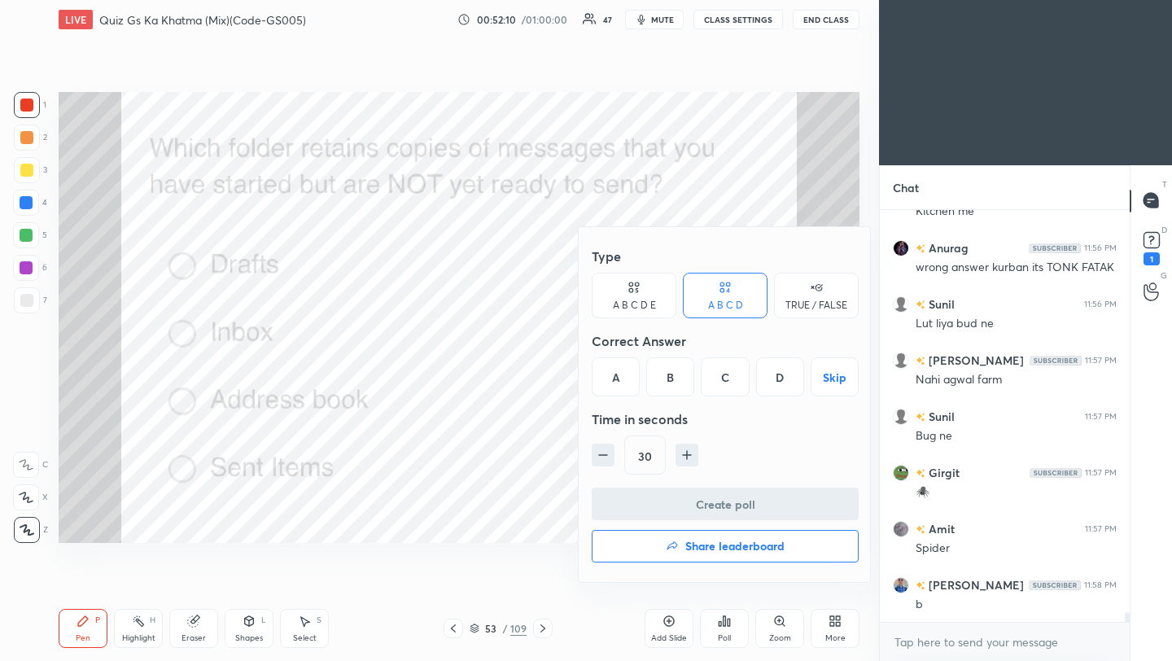
click at [619, 379] on div "A" at bounding box center [616, 376] width 48 height 39
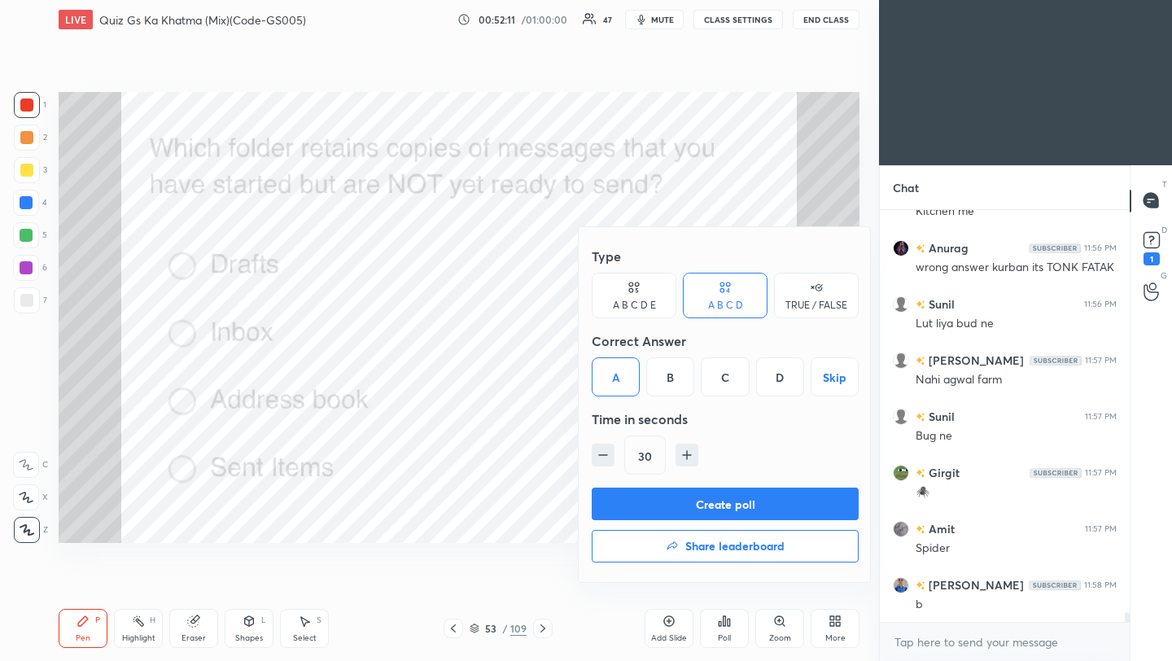
click at [700, 510] on button "Create poll" at bounding box center [725, 504] width 267 height 33
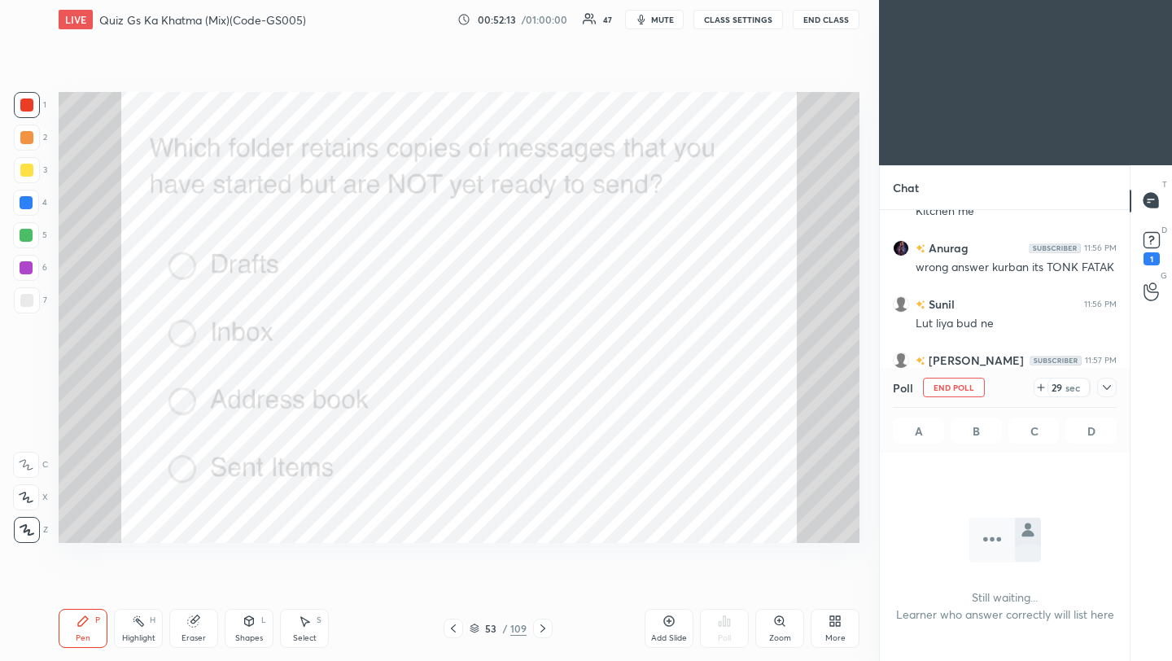
click at [1109, 383] on icon at bounding box center [1107, 387] width 13 height 13
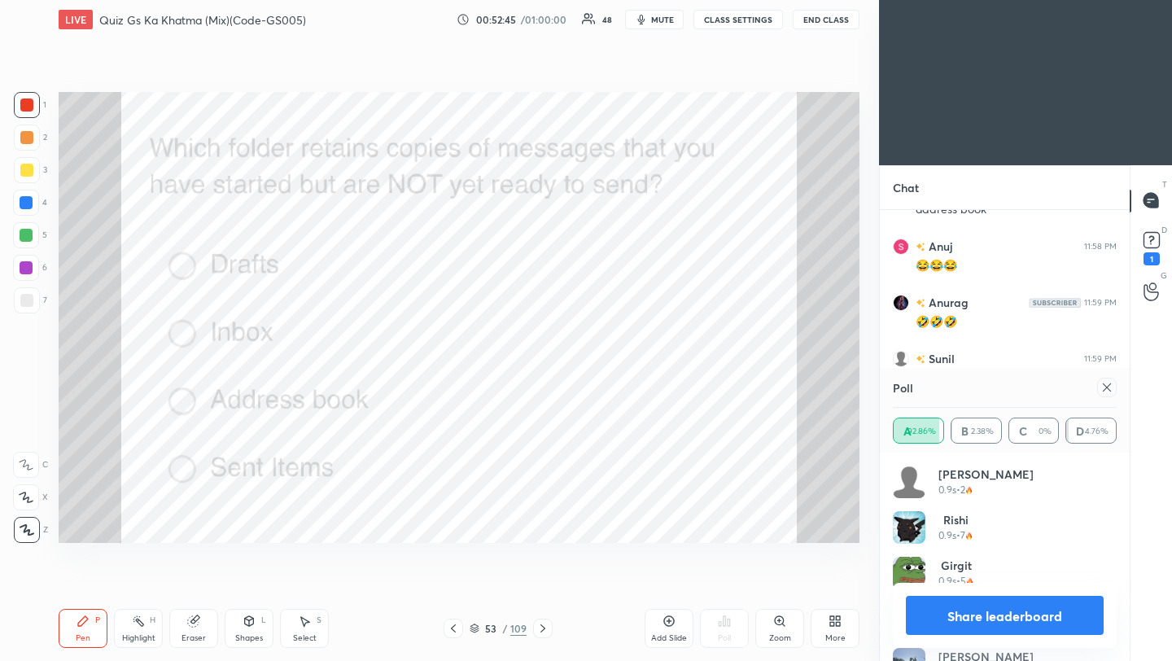
click at [1110, 384] on icon at bounding box center [1107, 387] width 8 height 8
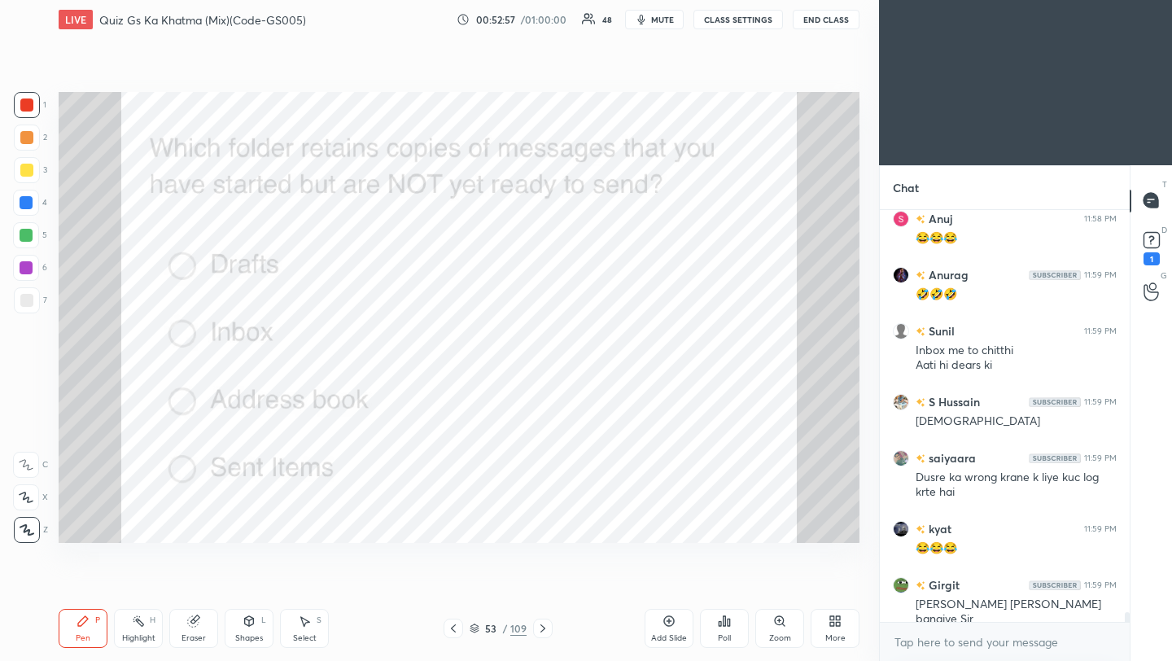
click at [542, 628] on icon at bounding box center [543, 628] width 13 height 13
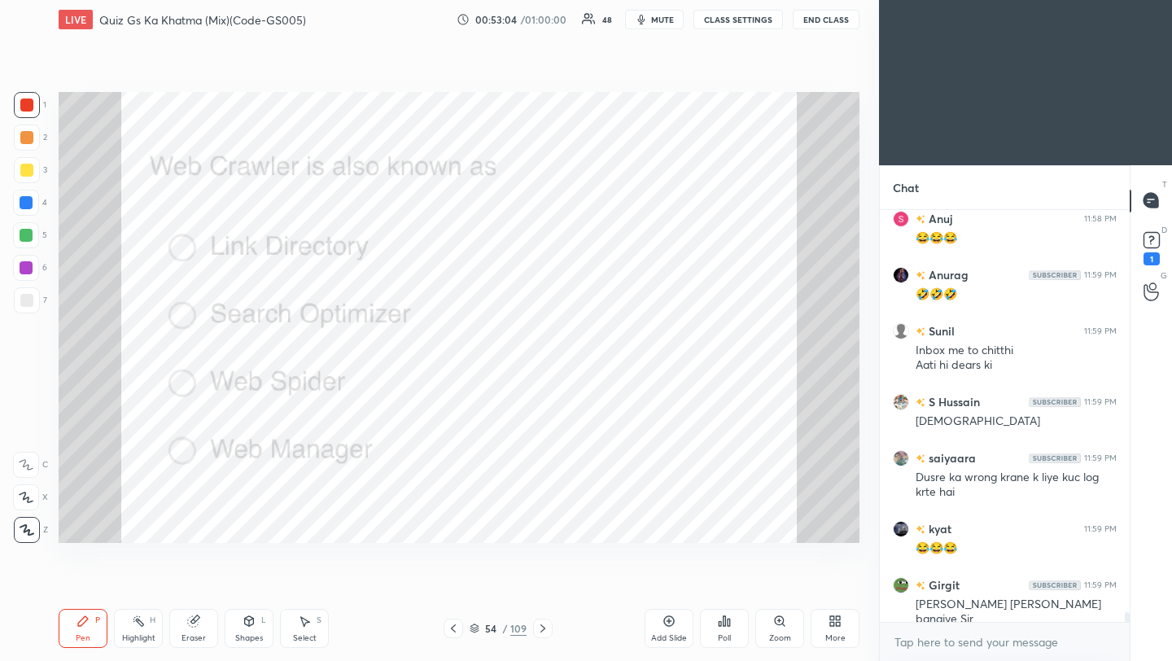
click at [647, 598] on div "Add Slide Poll Zoom More" at bounding box center [752, 628] width 215 height 91
click at [716, 626] on div "Poll" at bounding box center [724, 628] width 49 height 39
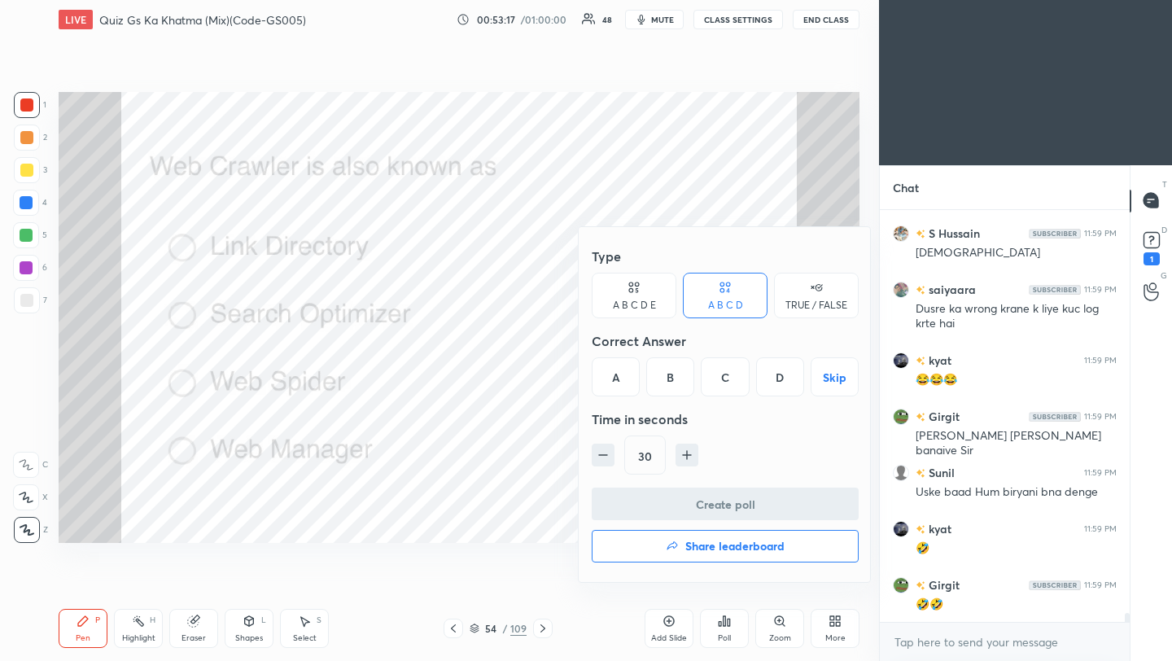
click at [732, 383] on div "C" at bounding box center [725, 376] width 48 height 39
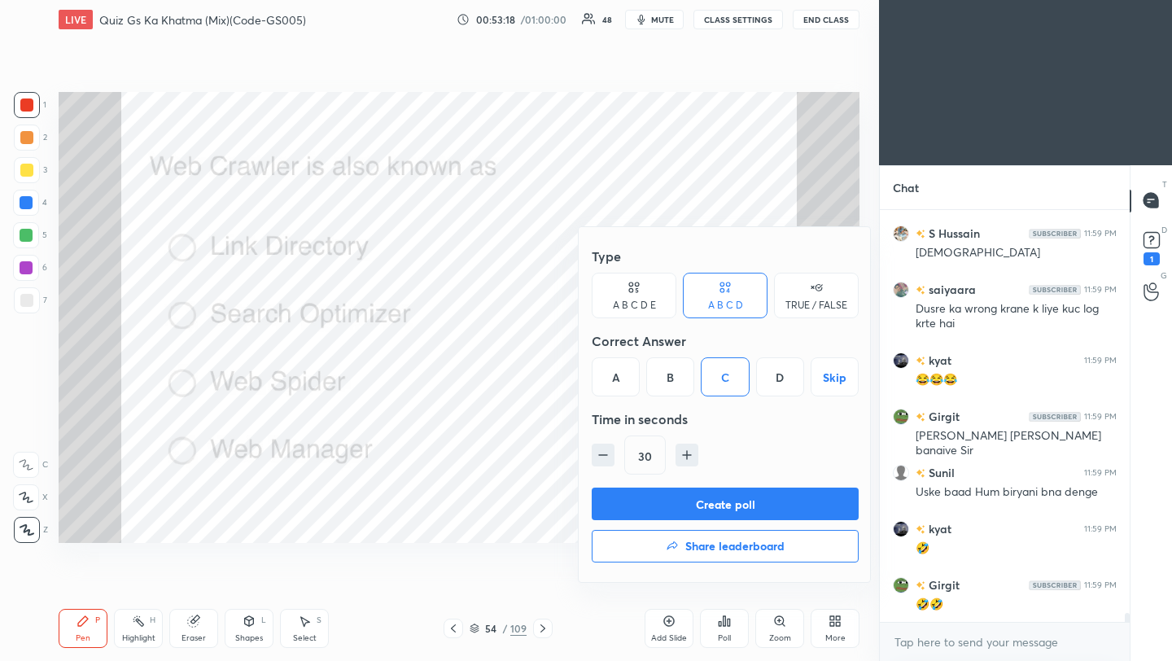
click at [739, 503] on button "Create poll" at bounding box center [725, 504] width 267 height 33
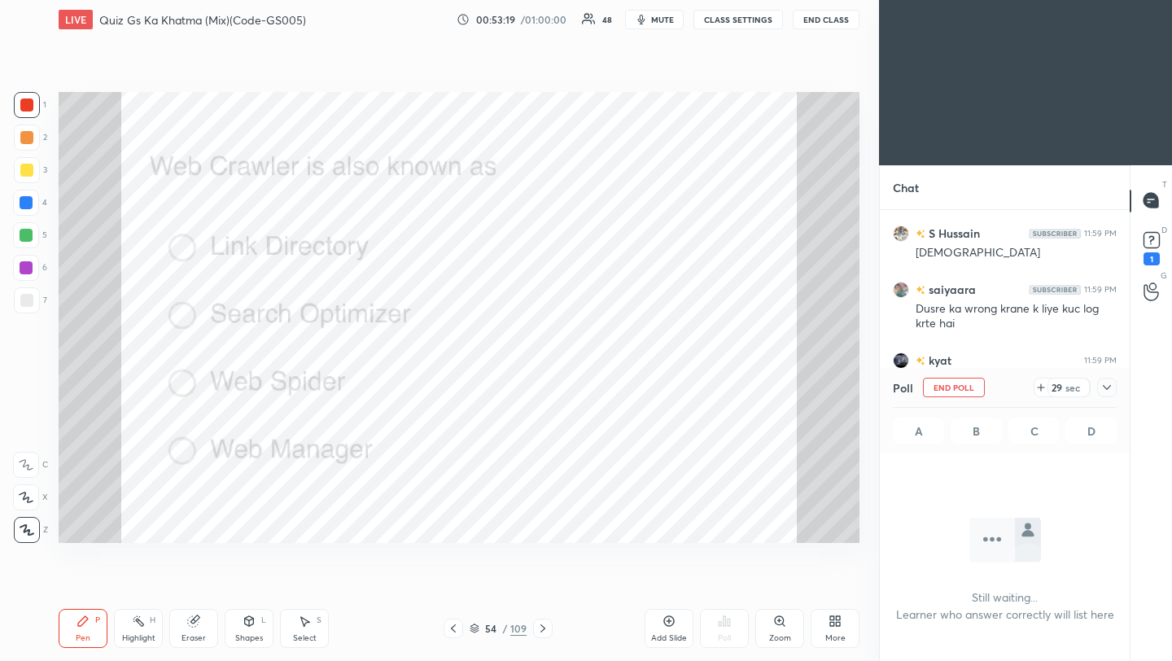
click at [1107, 388] on icon at bounding box center [1107, 387] width 13 height 13
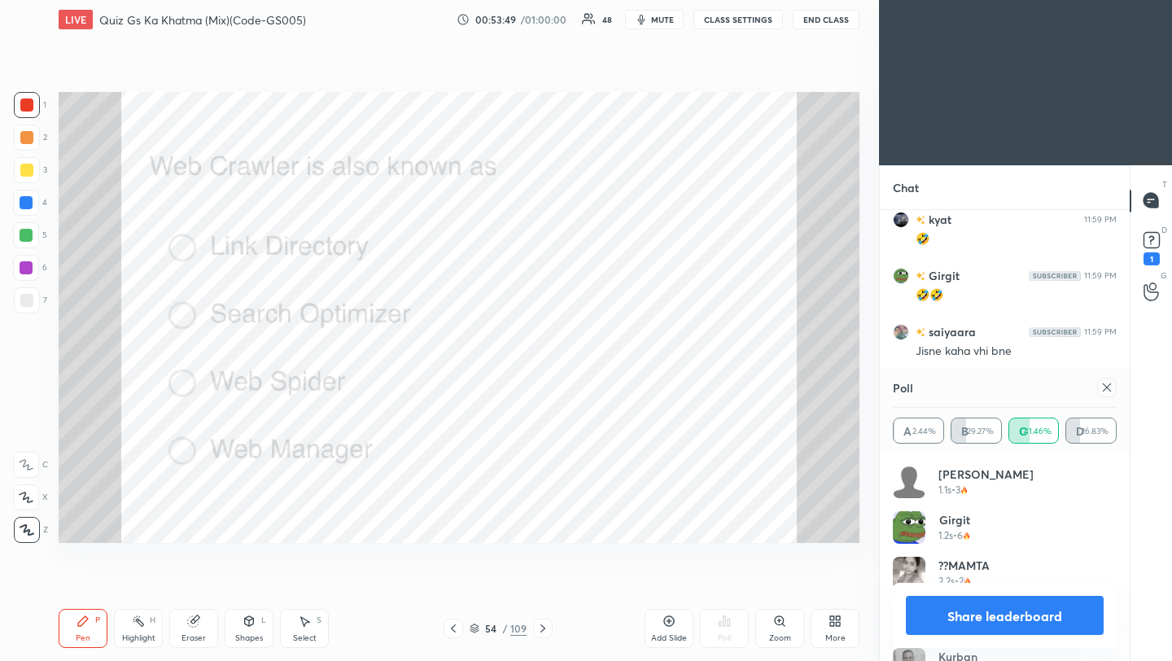
scroll to position [18253, 0]
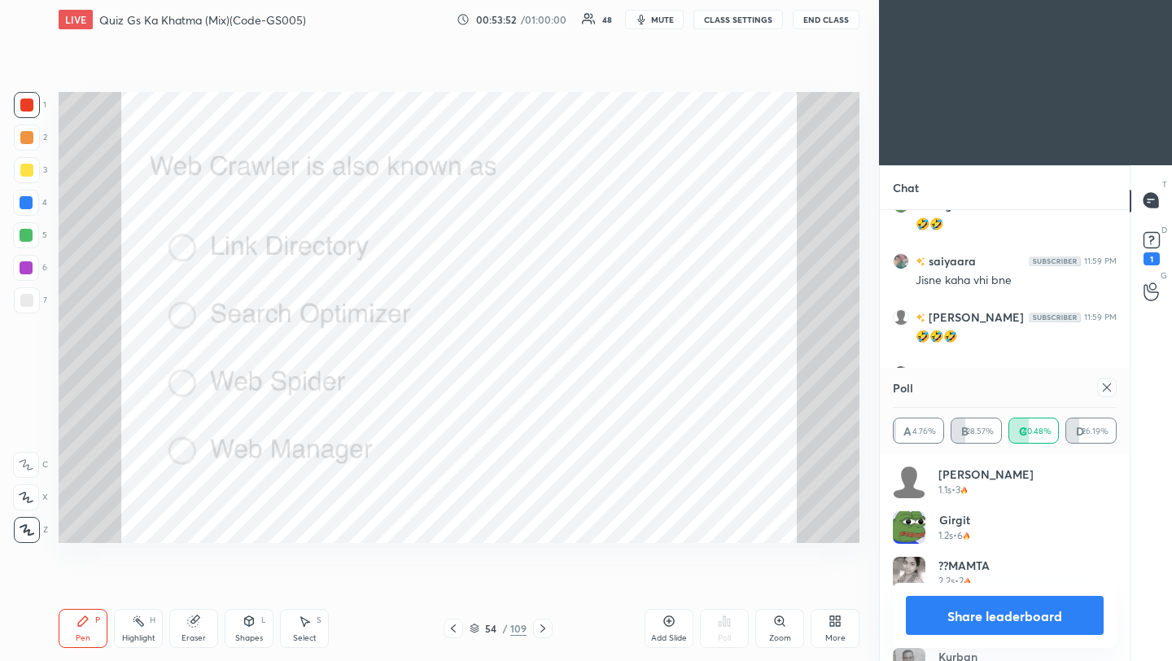
click at [1112, 387] on div at bounding box center [1108, 388] width 20 height 20
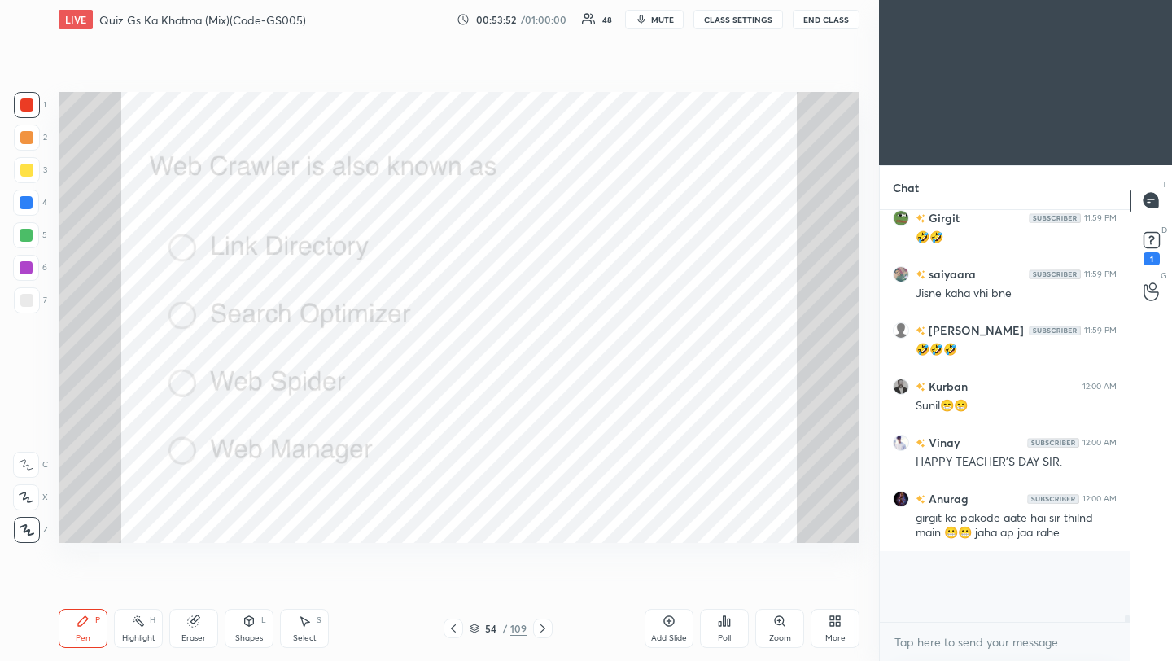
scroll to position [349, 245]
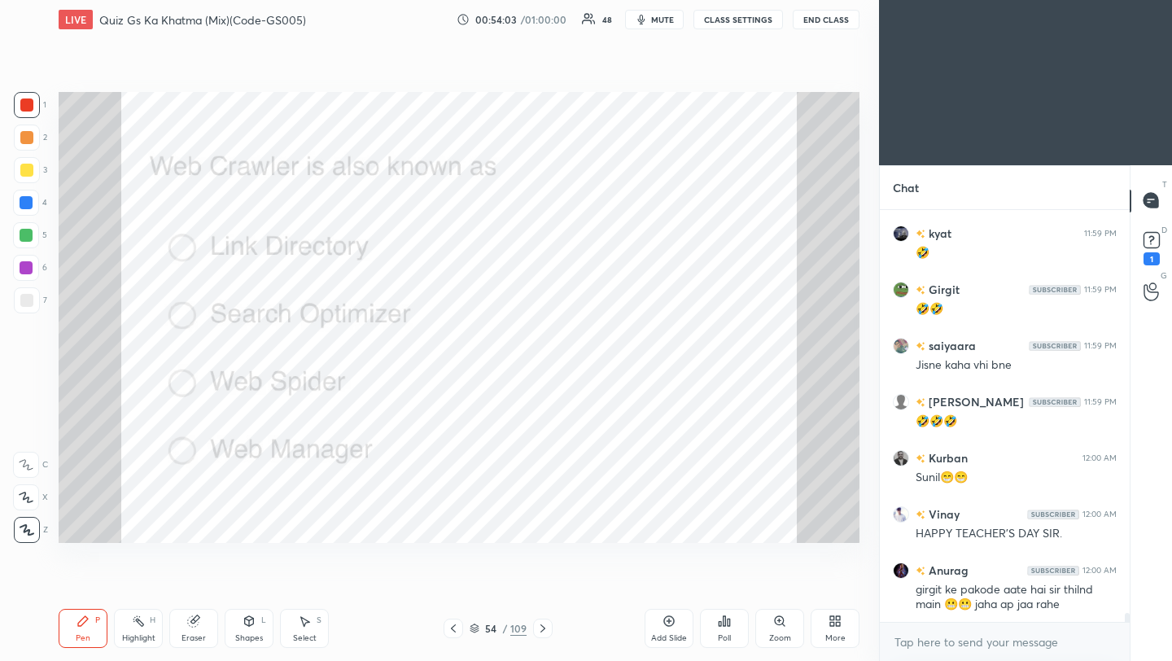
click at [545, 629] on icon at bounding box center [543, 628] width 13 height 13
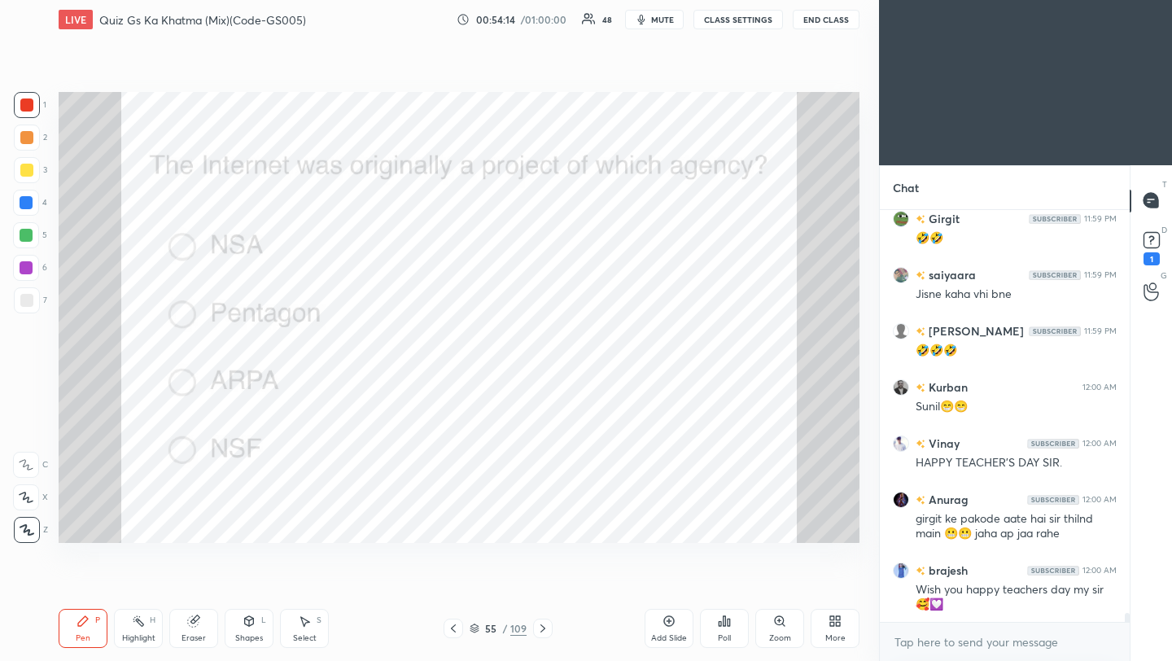
click at [730, 630] on div "Poll" at bounding box center [724, 628] width 49 height 39
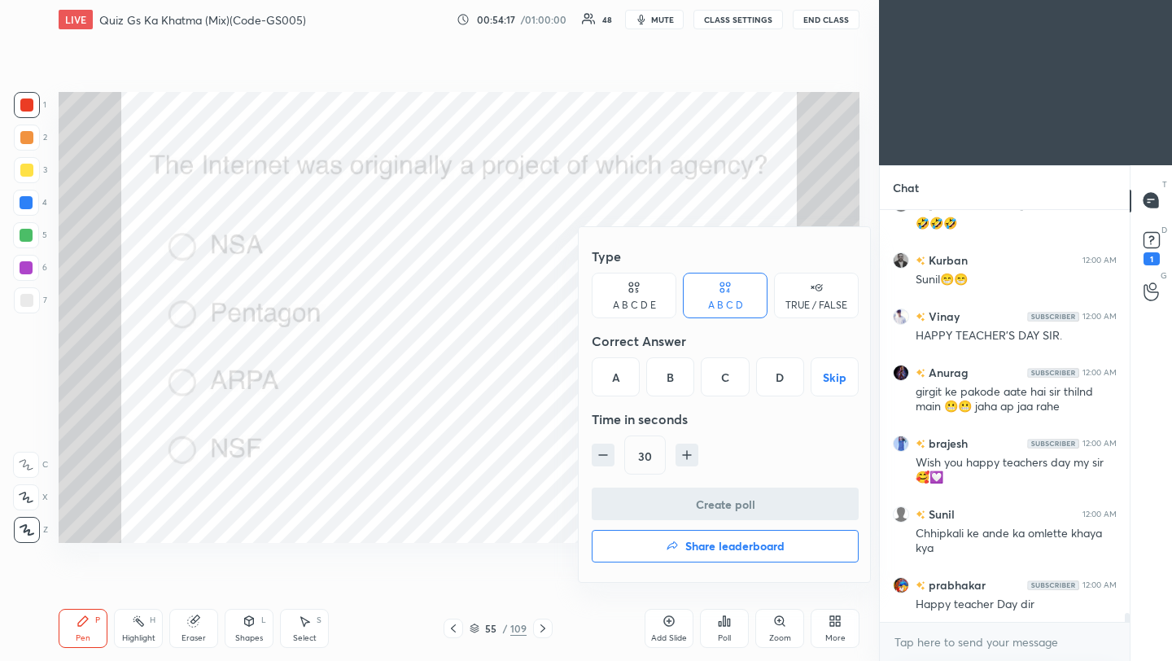
click at [726, 387] on div "C" at bounding box center [725, 376] width 48 height 39
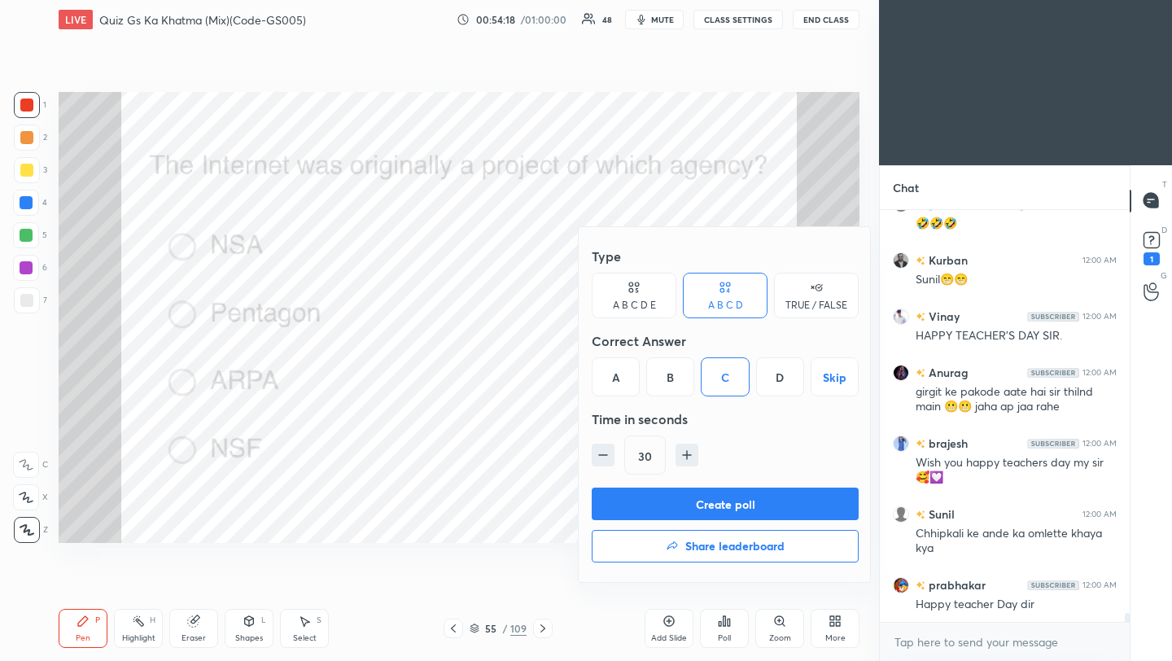
click at [712, 512] on button "Create poll" at bounding box center [725, 504] width 267 height 33
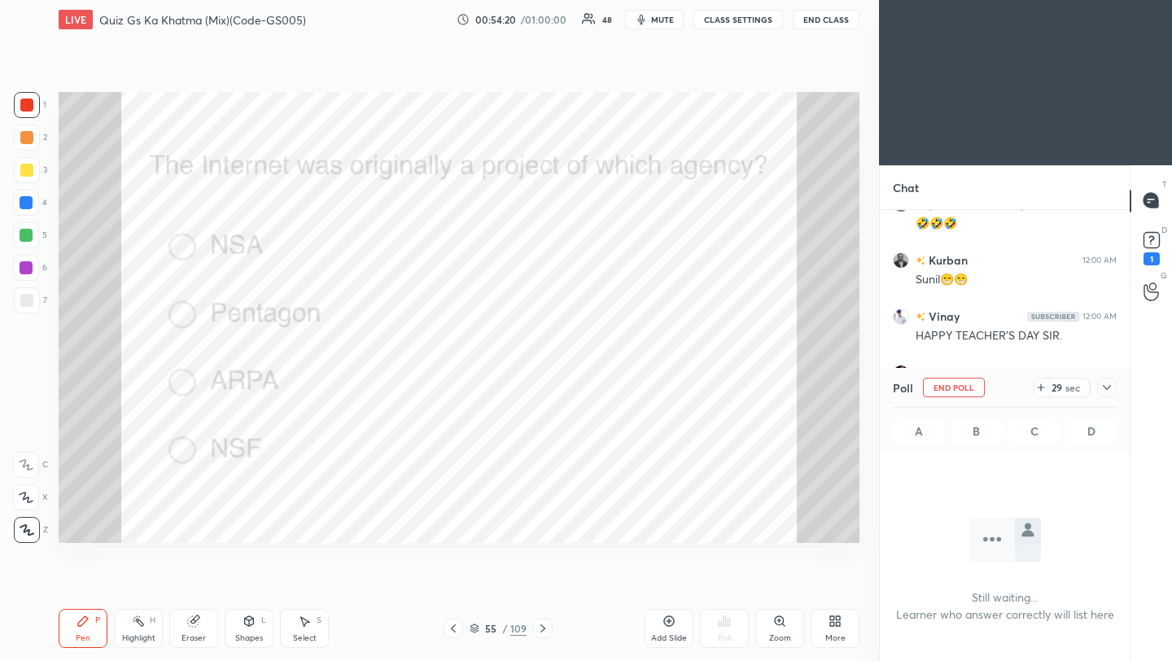
click at [1111, 388] on icon at bounding box center [1107, 387] width 13 height 13
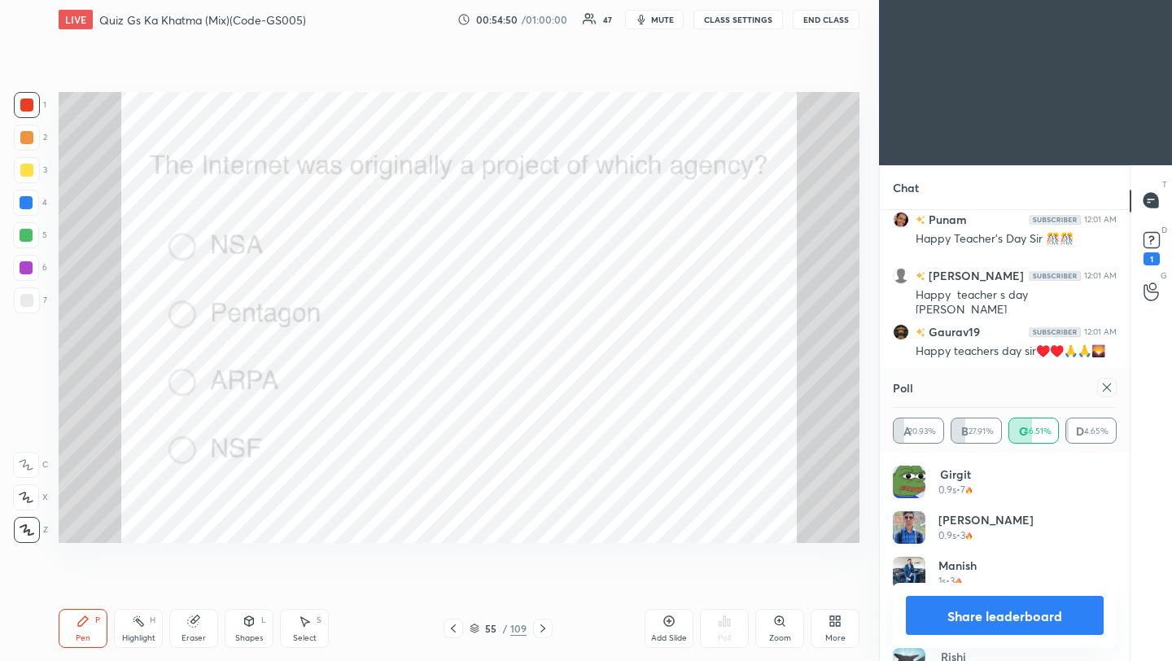
click at [1112, 390] on icon at bounding box center [1107, 387] width 13 height 13
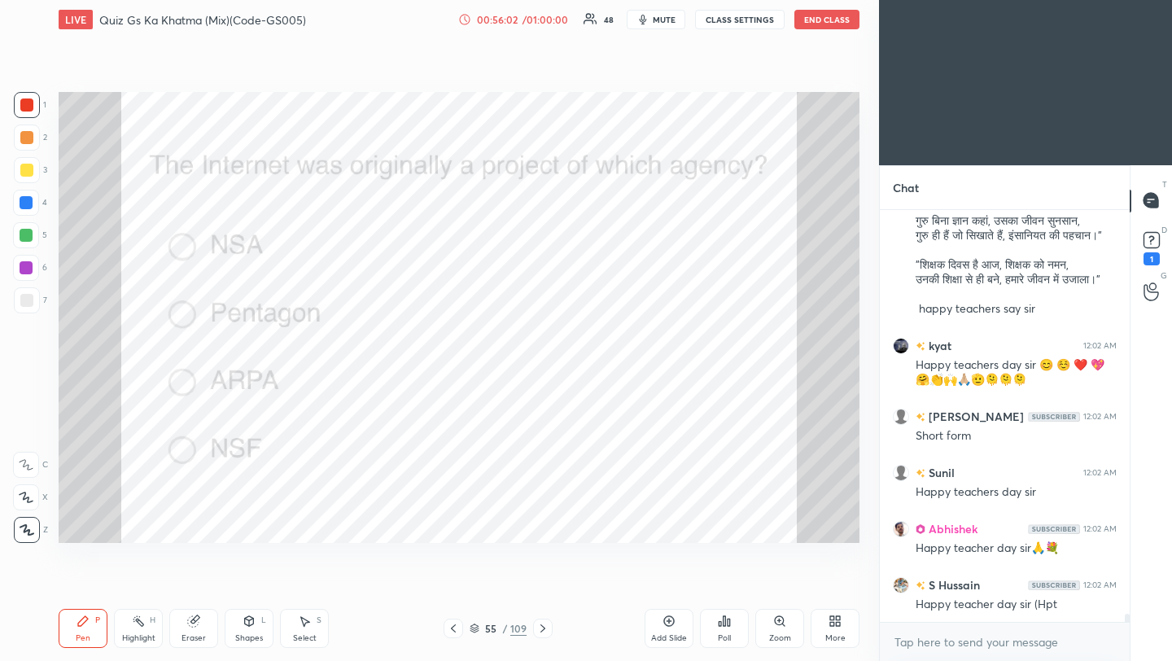
scroll to position [6, 6]
click at [546, 626] on icon at bounding box center [543, 628] width 13 height 13
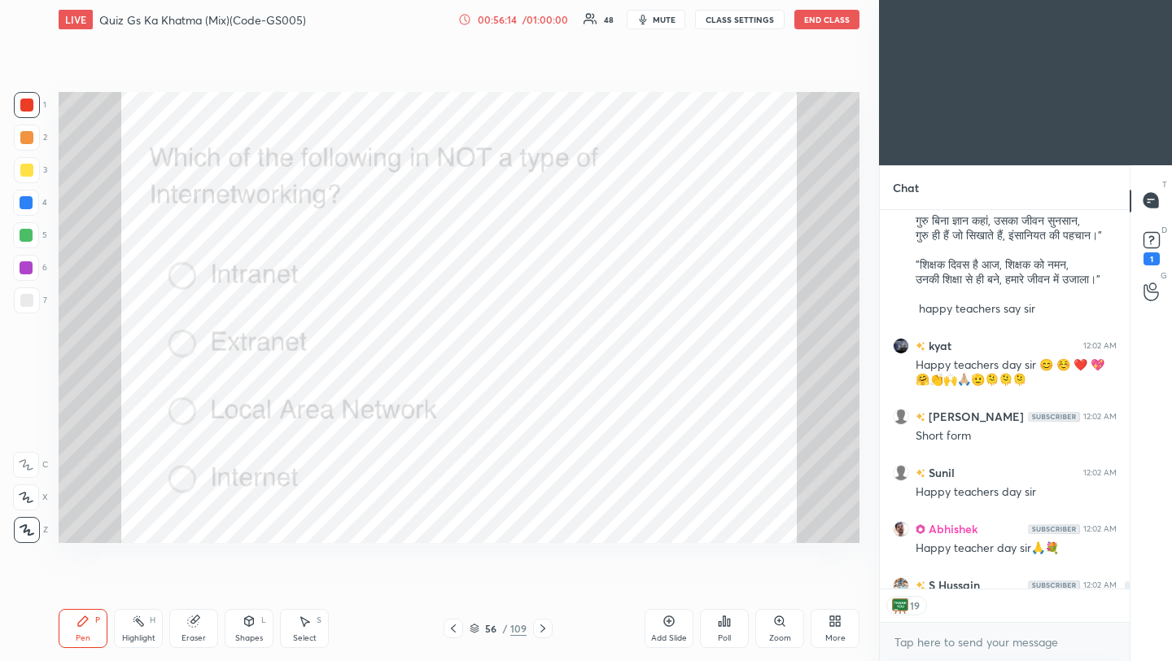
click at [719, 634] on div "Poll" at bounding box center [724, 638] width 13 height 8
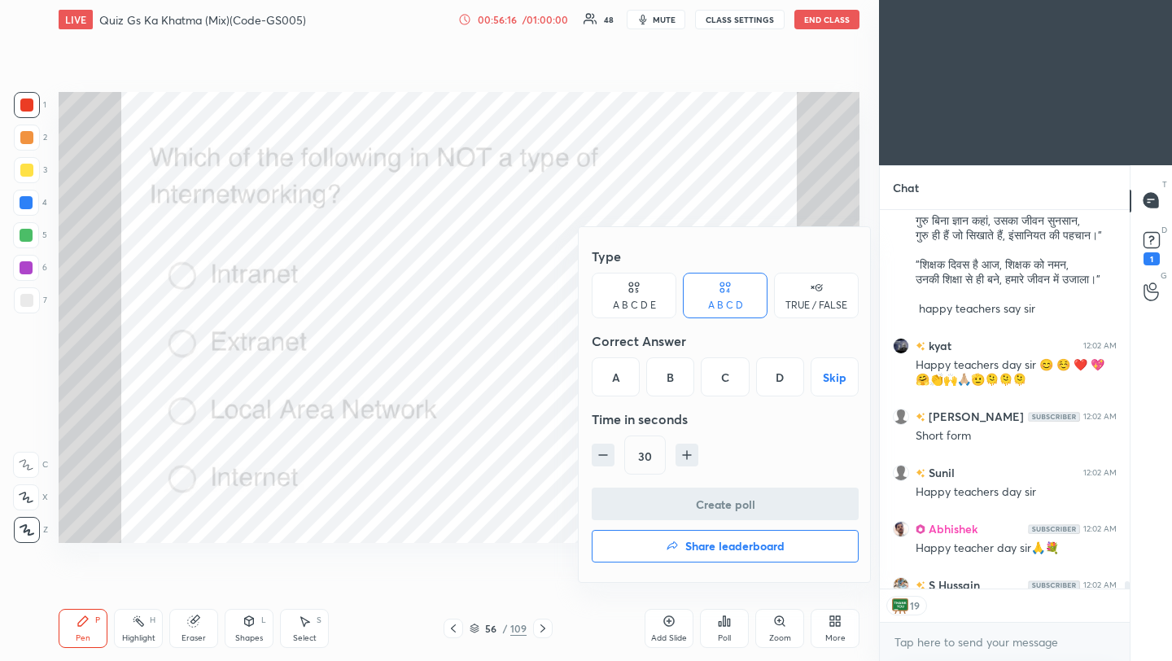
scroll to position [21131, 0]
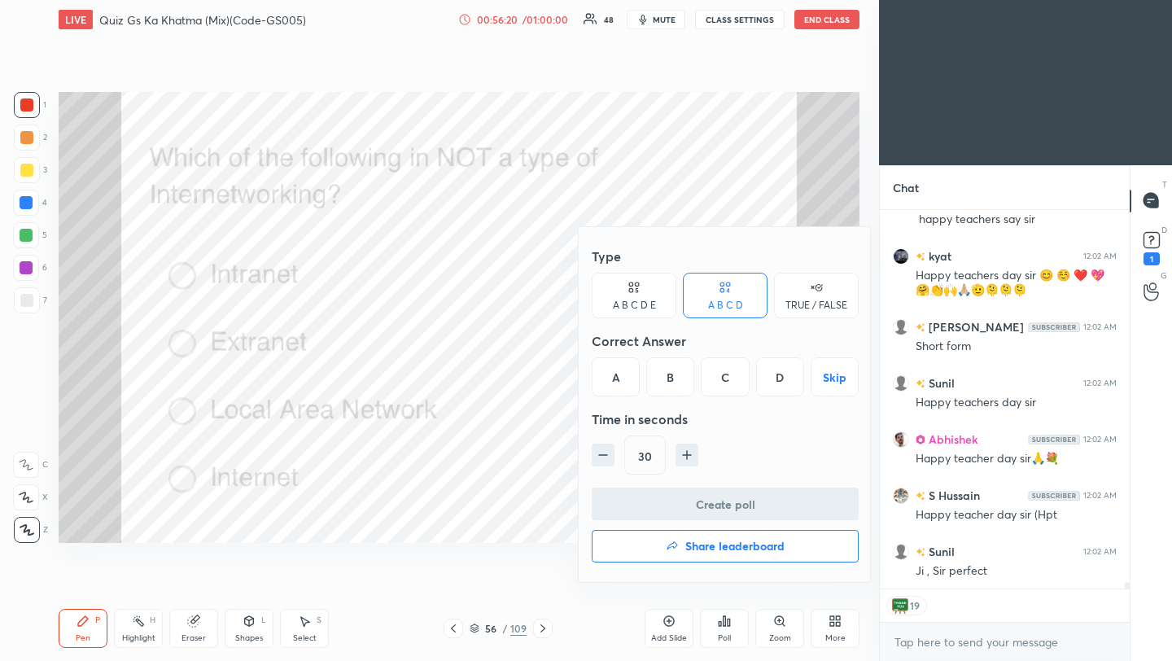
click at [730, 383] on div "C" at bounding box center [725, 376] width 48 height 39
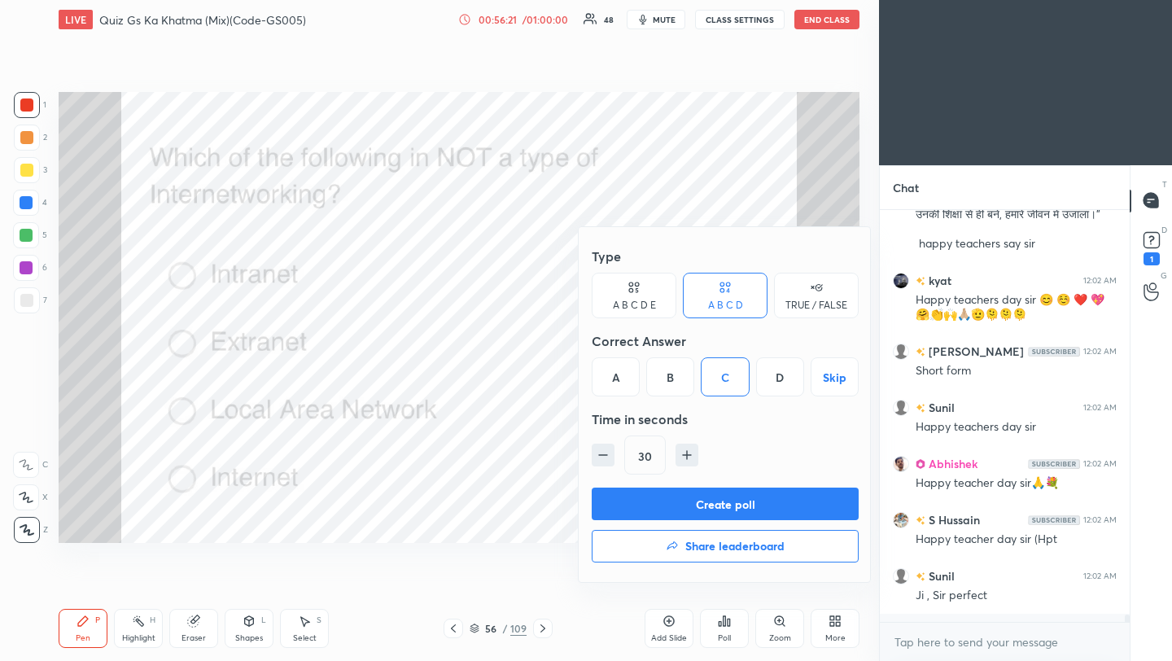
scroll to position [21097, 0]
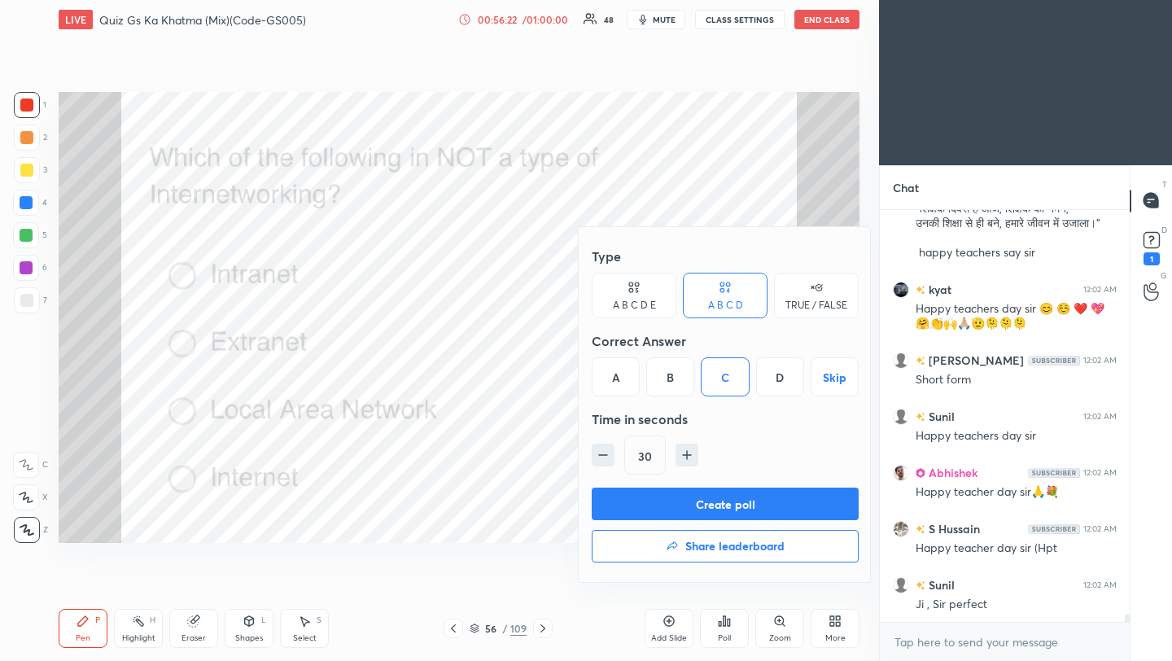
click at [734, 508] on button "Create poll" at bounding box center [725, 504] width 267 height 33
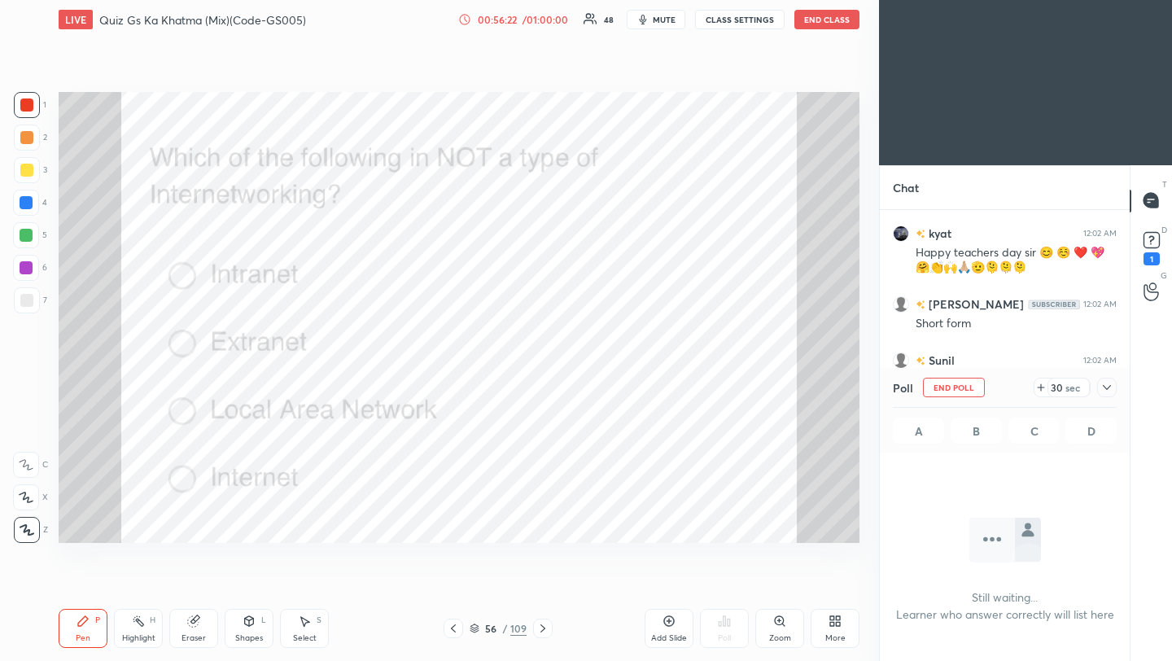
scroll to position [6, 6]
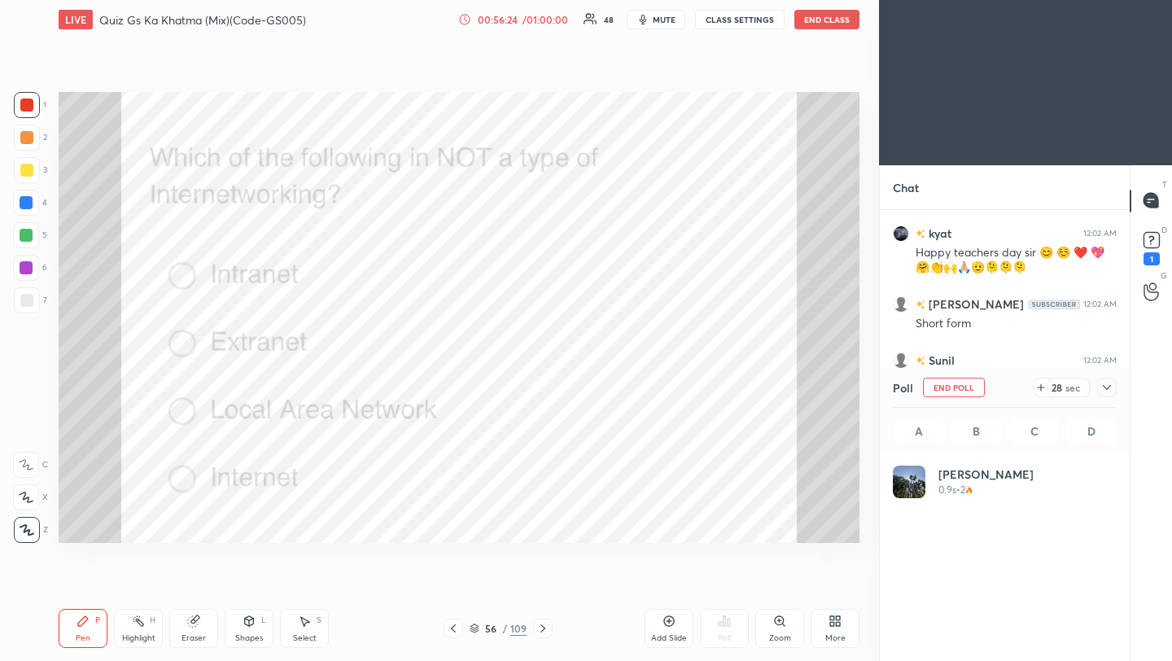
click at [1111, 391] on icon at bounding box center [1107, 387] width 13 height 13
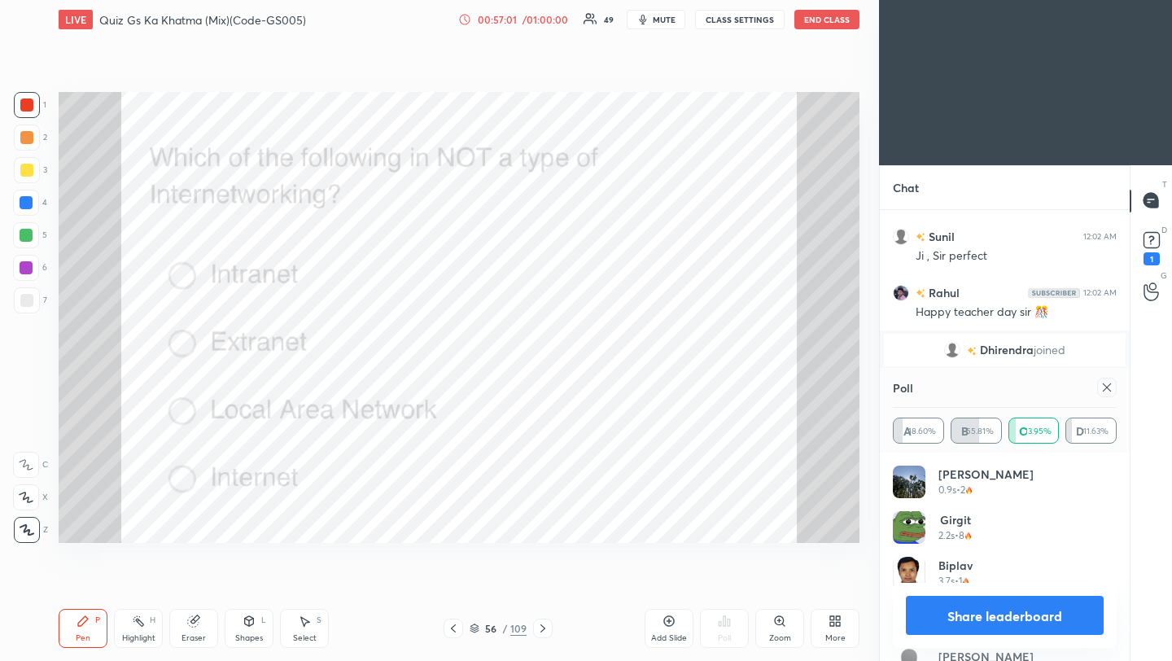
click at [1100, 386] on div at bounding box center [1108, 388] width 20 height 20
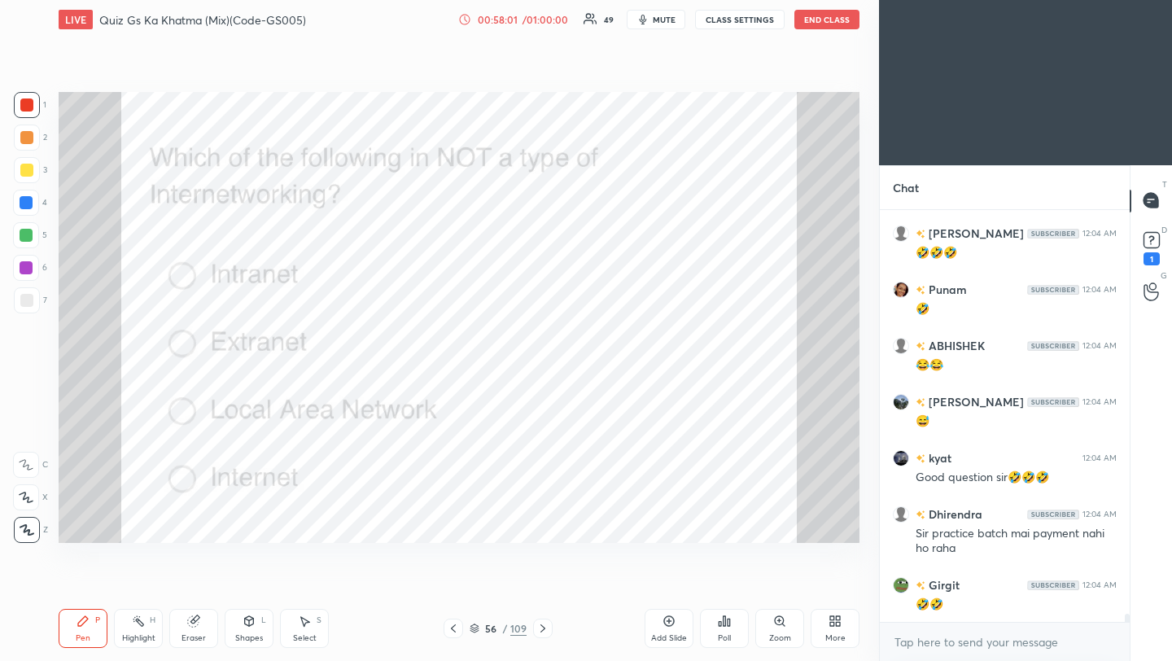
scroll to position [20557, 0]
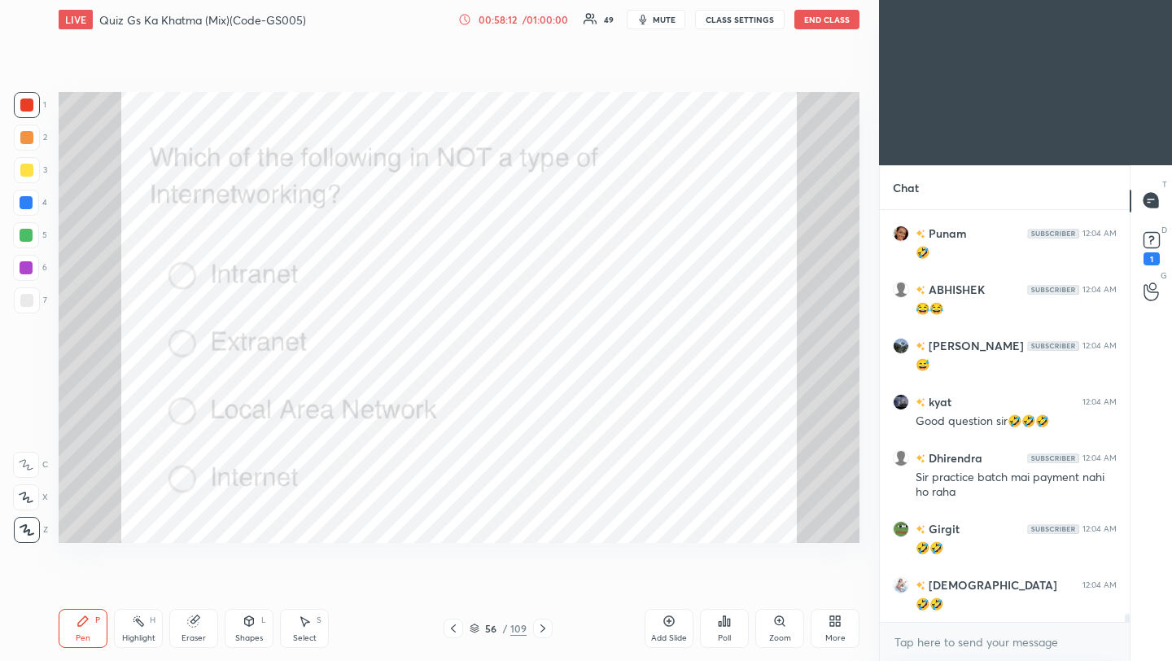
click at [543, 634] on icon at bounding box center [543, 628] width 13 height 13
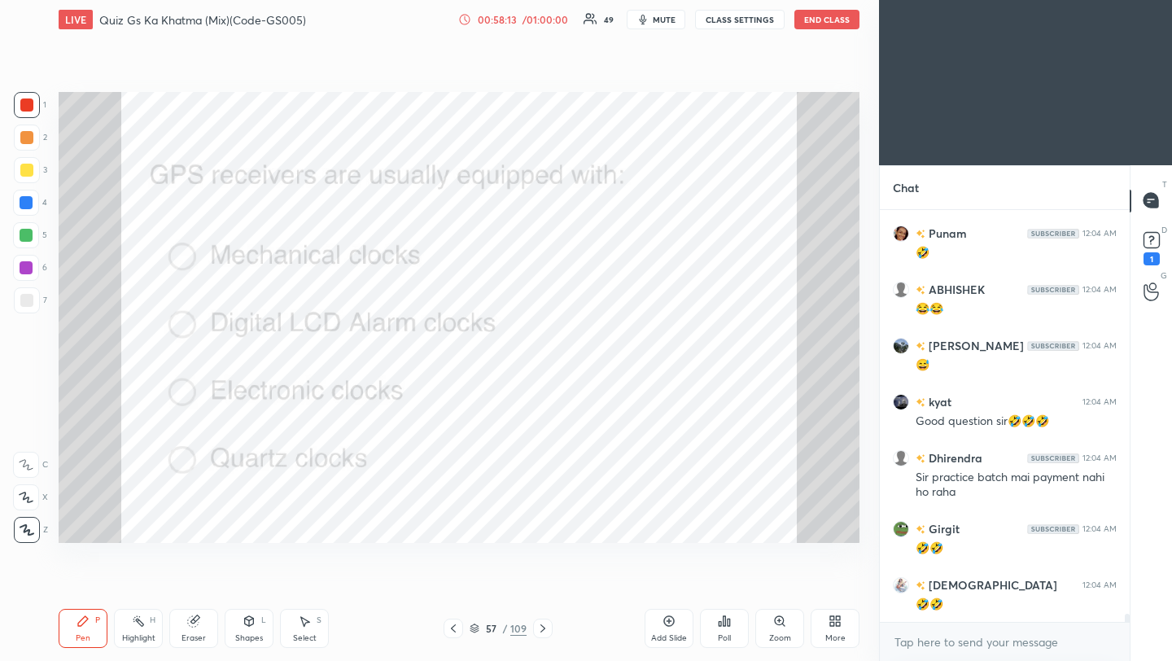
scroll to position [20613, 0]
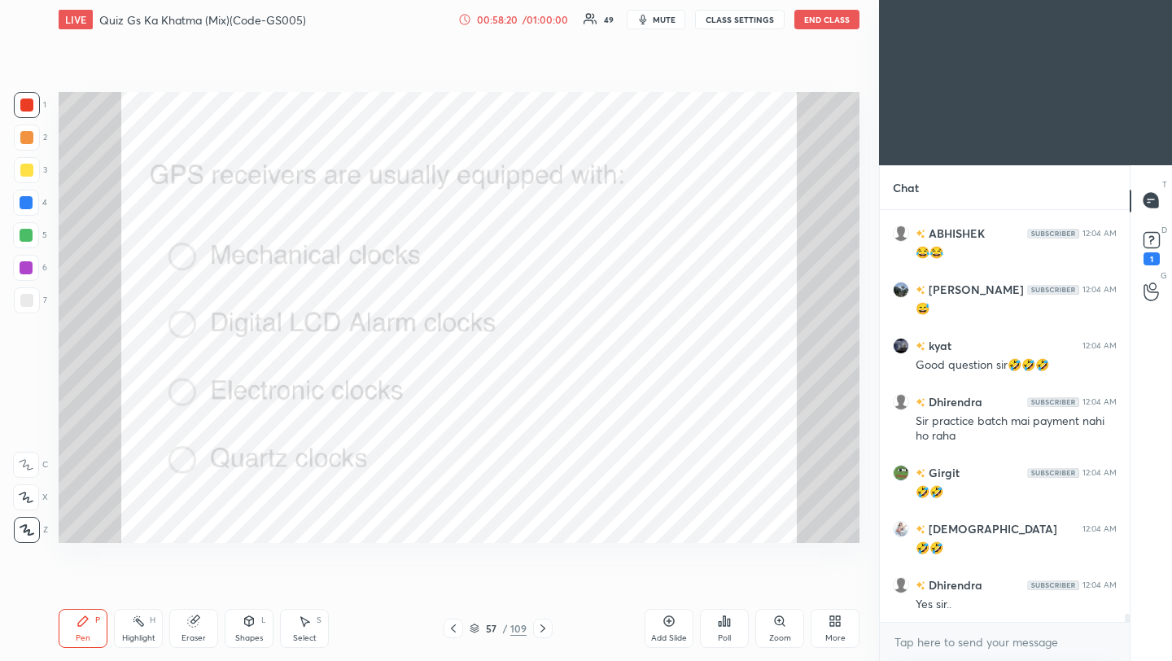
click at [725, 634] on div "Poll" at bounding box center [724, 638] width 13 height 8
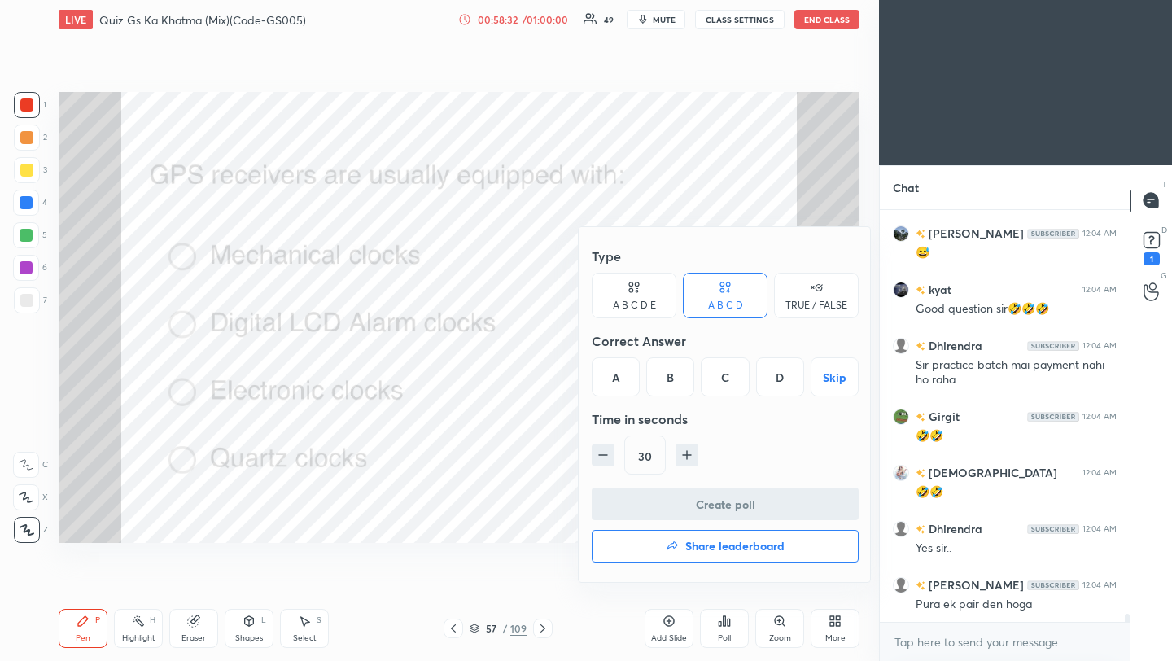
scroll to position [20725, 0]
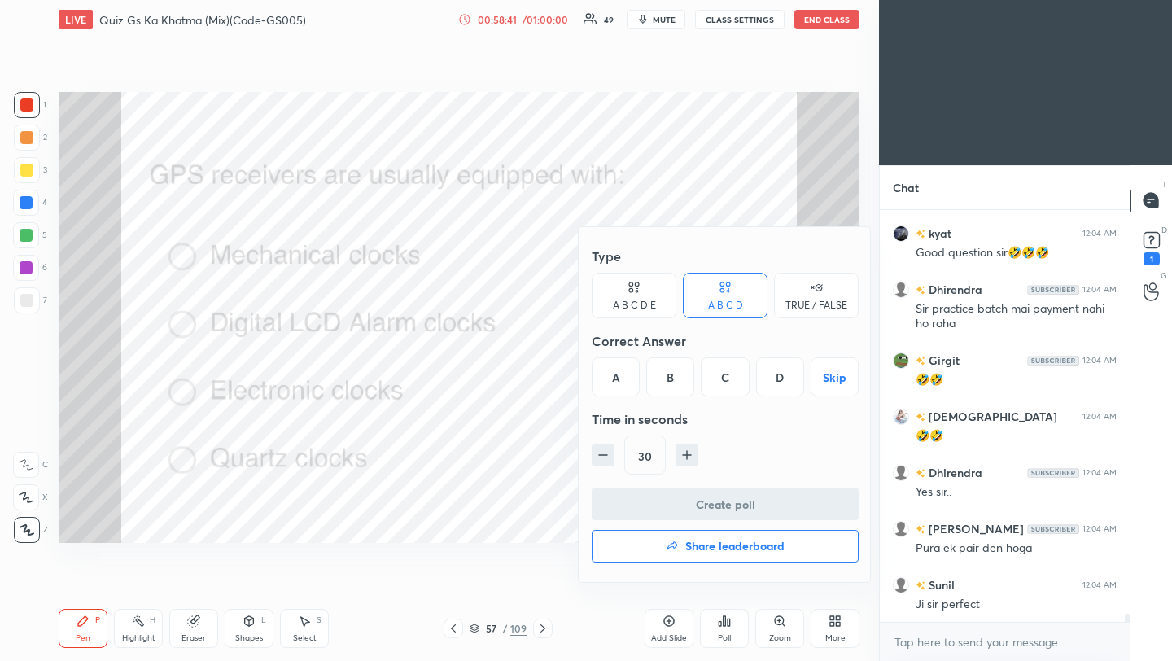
click at [778, 383] on div "D" at bounding box center [780, 376] width 48 height 39
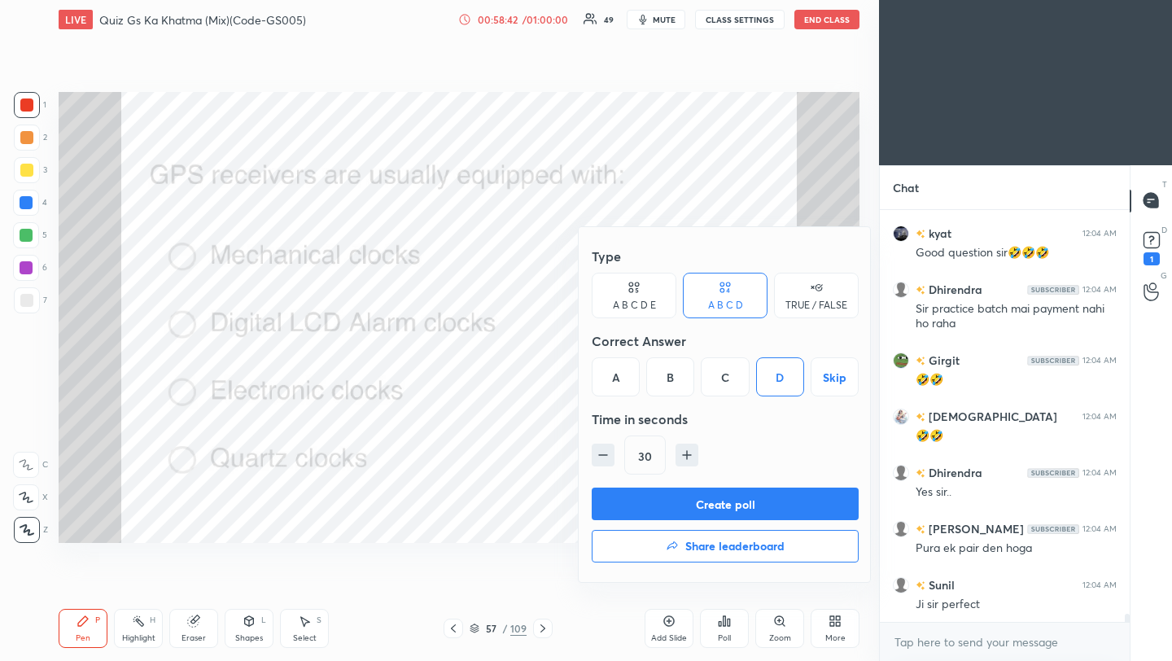
click at [757, 506] on button "Create poll" at bounding box center [725, 504] width 267 height 33
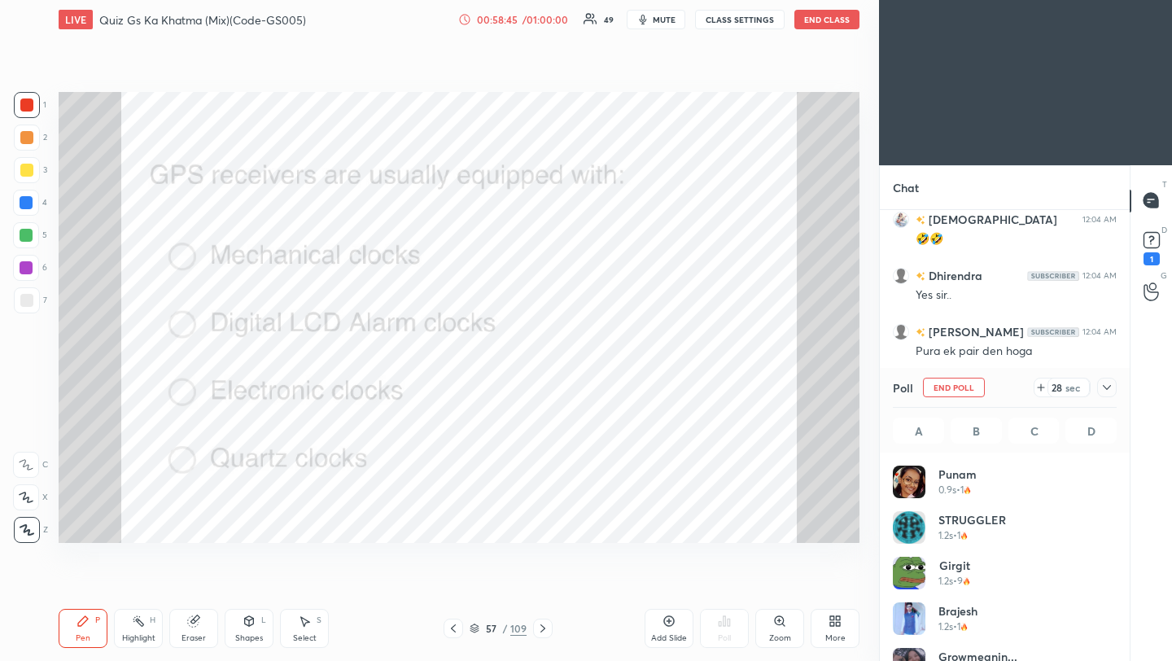
scroll to position [6, 6]
click at [1109, 390] on icon at bounding box center [1107, 387] width 13 height 13
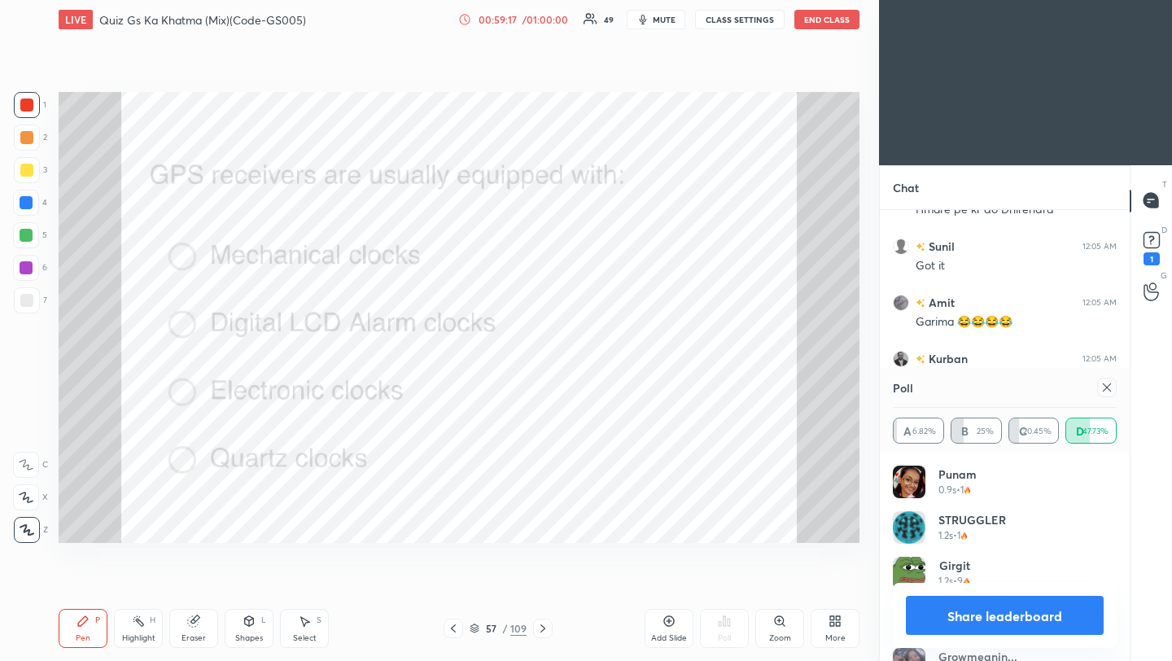
click at [1108, 389] on icon at bounding box center [1107, 387] width 13 height 13
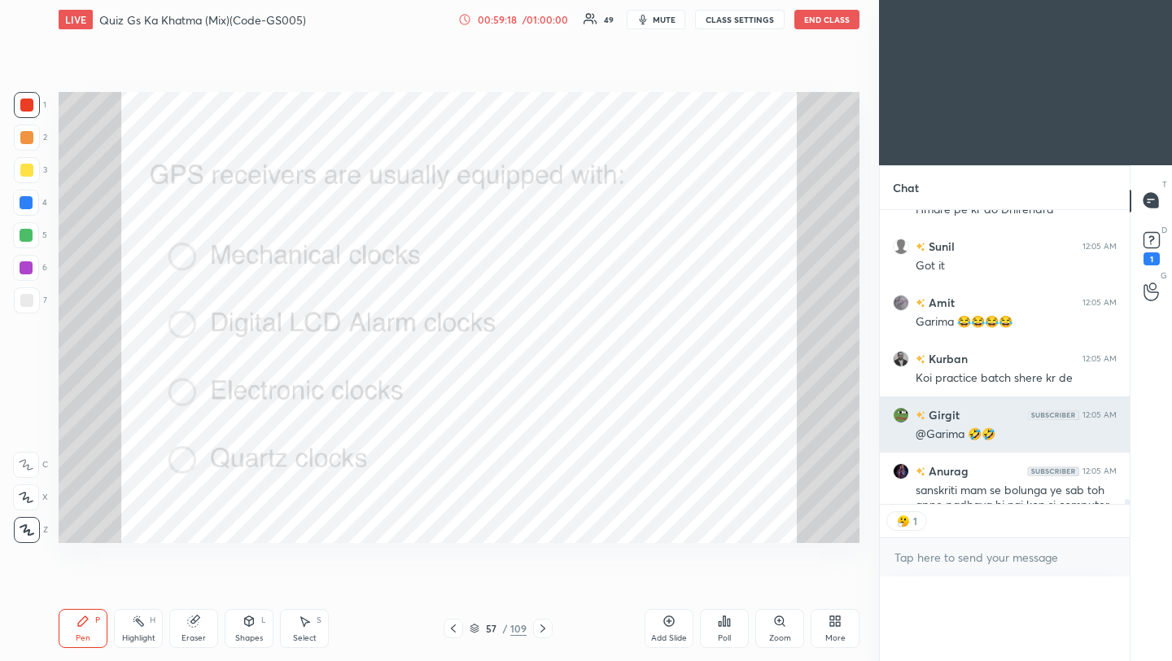
scroll to position [5, 6]
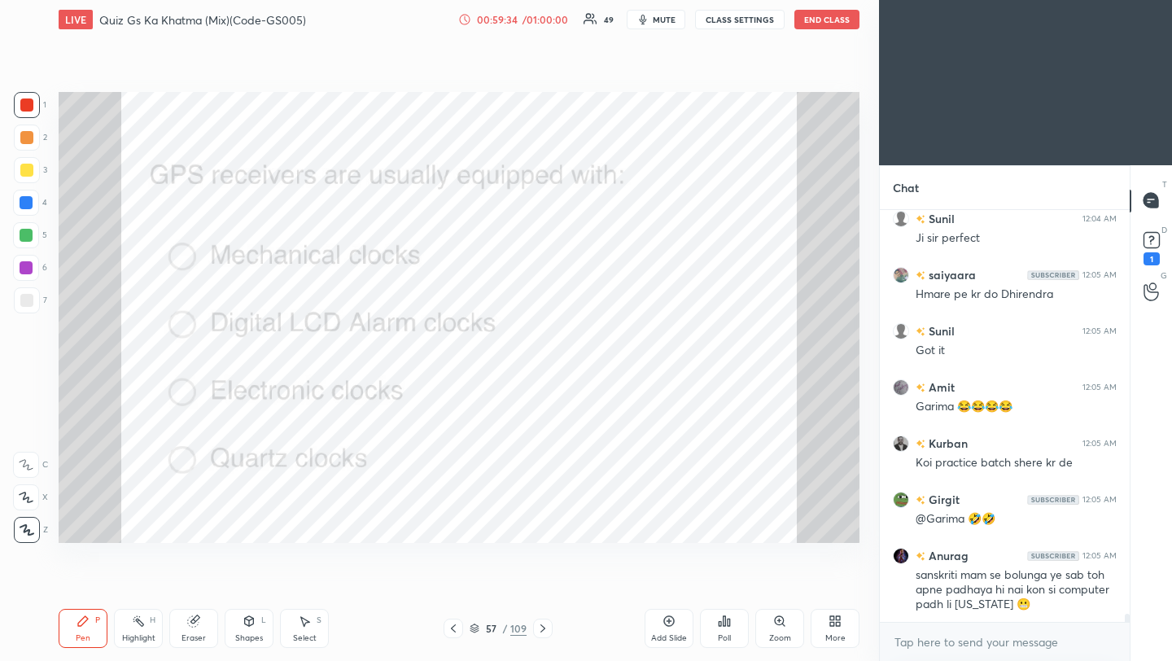
click at [546, 629] on icon at bounding box center [543, 628] width 13 height 13
click at [727, 624] on icon at bounding box center [724, 621] width 13 height 13
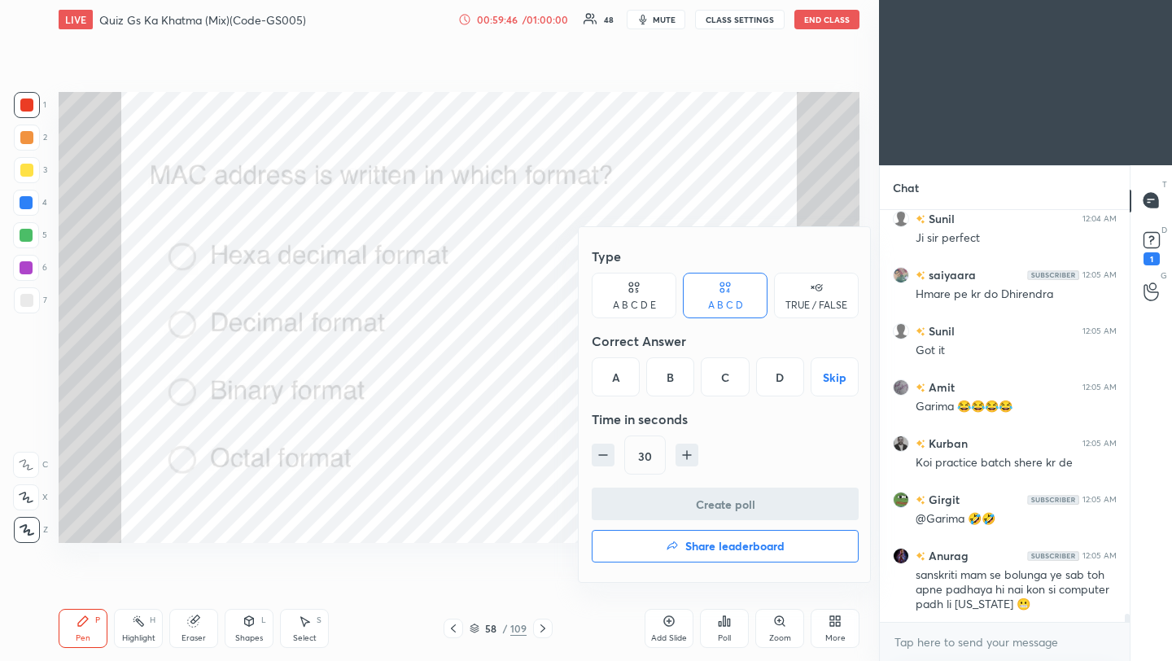
click at [622, 373] on div "A" at bounding box center [616, 376] width 48 height 39
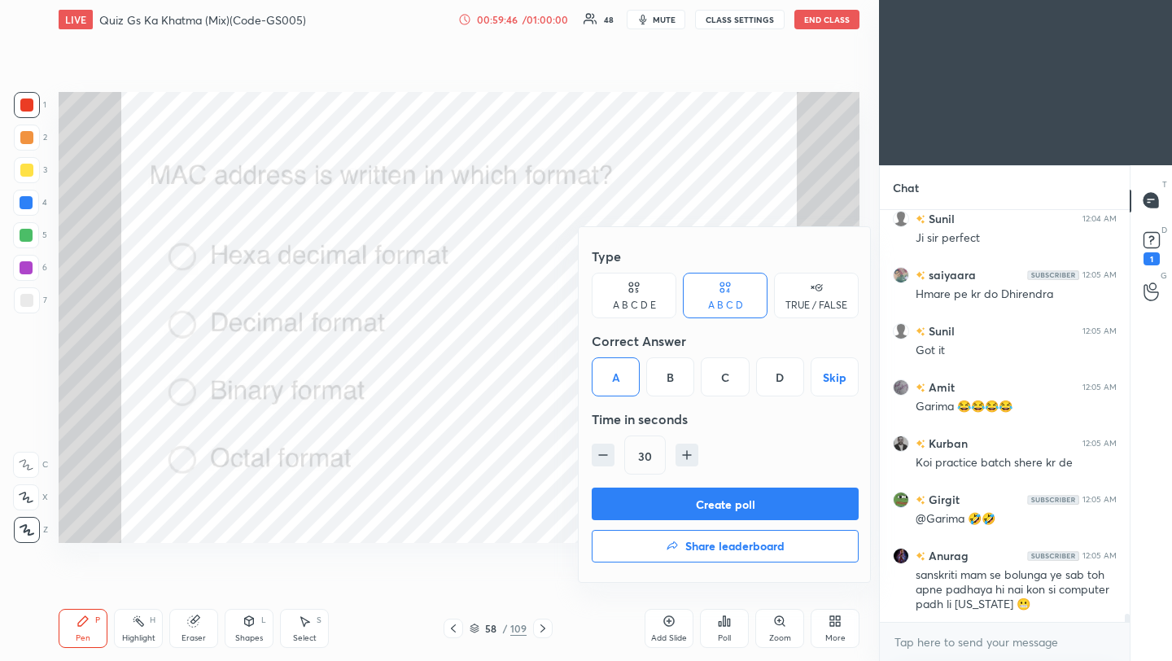
click at [653, 502] on button "Create poll" at bounding box center [725, 504] width 267 height 33
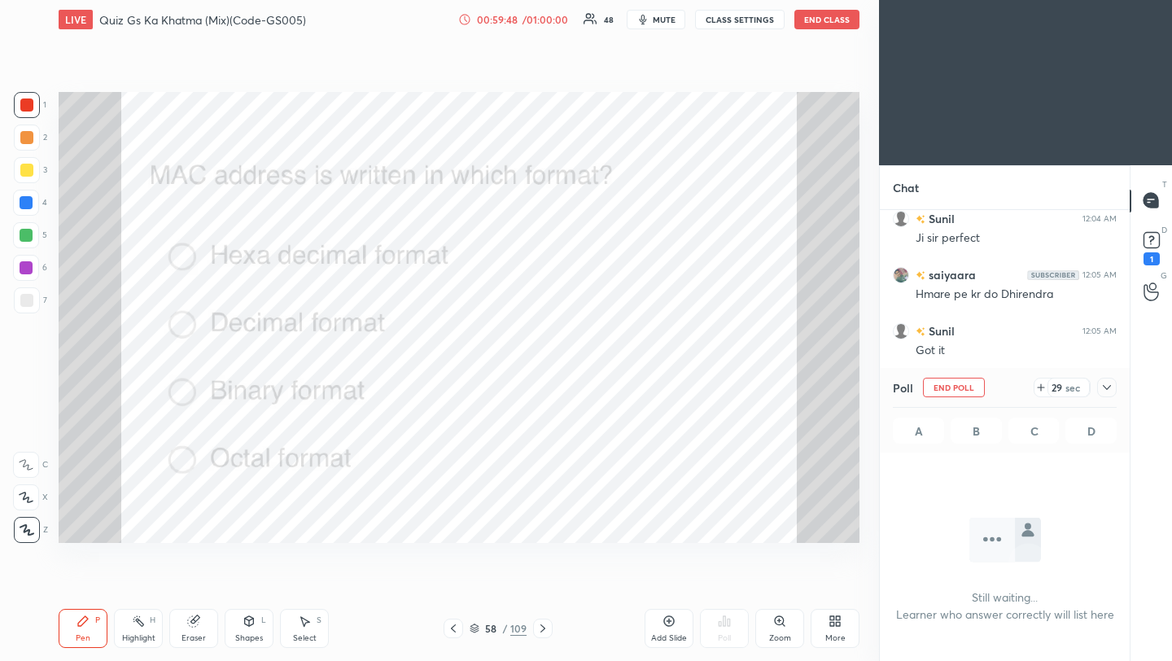
click at [1111, 389] on icon at bounding box center [1107, 387] width 13 height 13
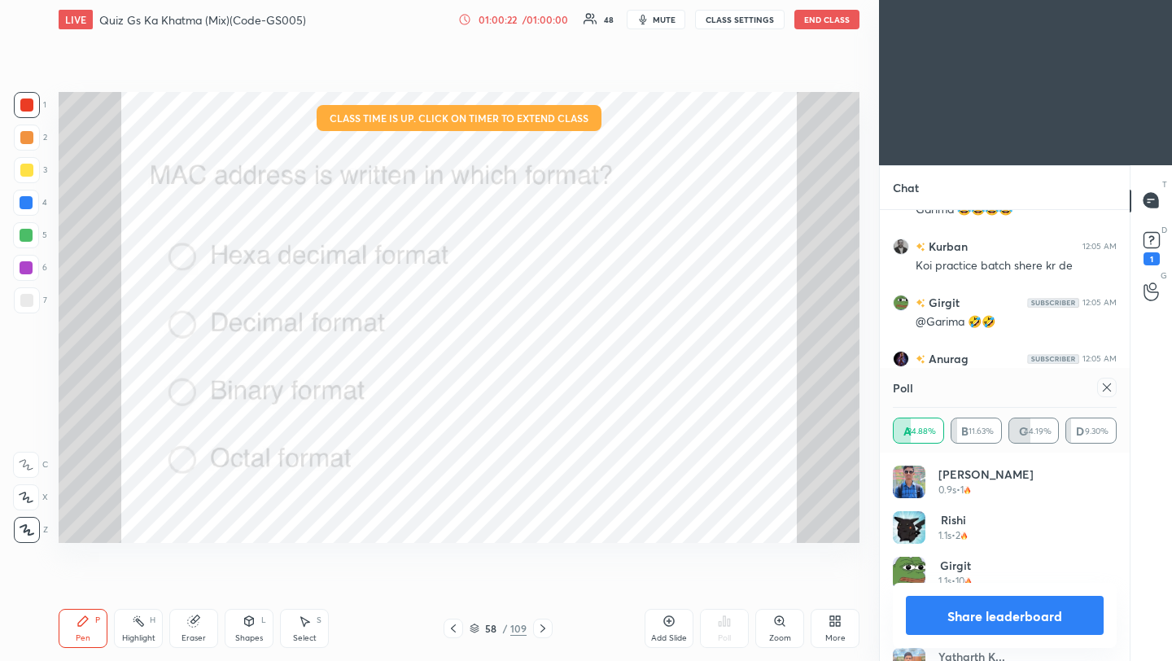
click at [1110, 386] on icon at bounding box center [1107, 387] width 13 height 13
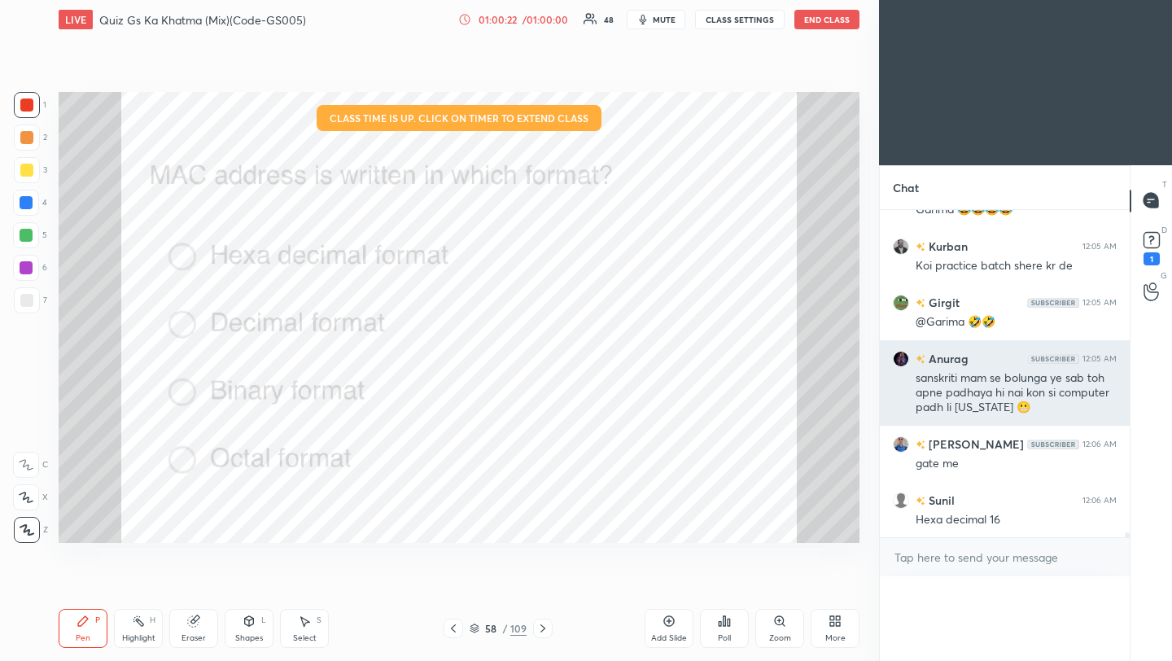
scroll to position [6, 6]
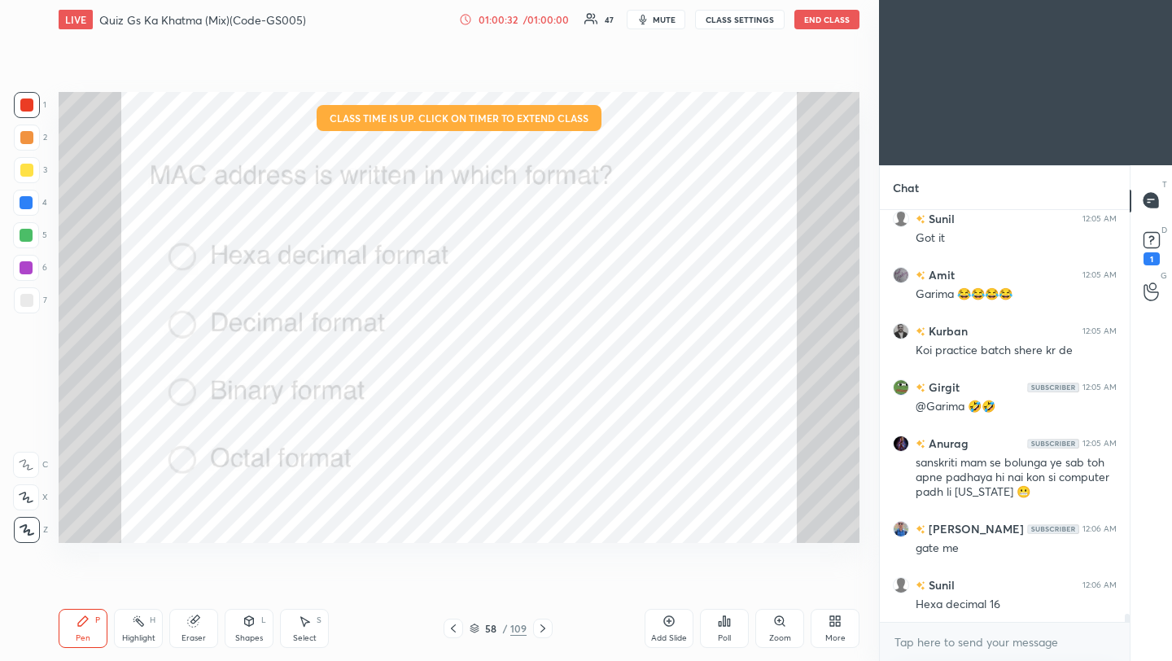
click at [532, 20] on div "/ 01:00:00" at bounding box center [546, 20] width 50 height 10
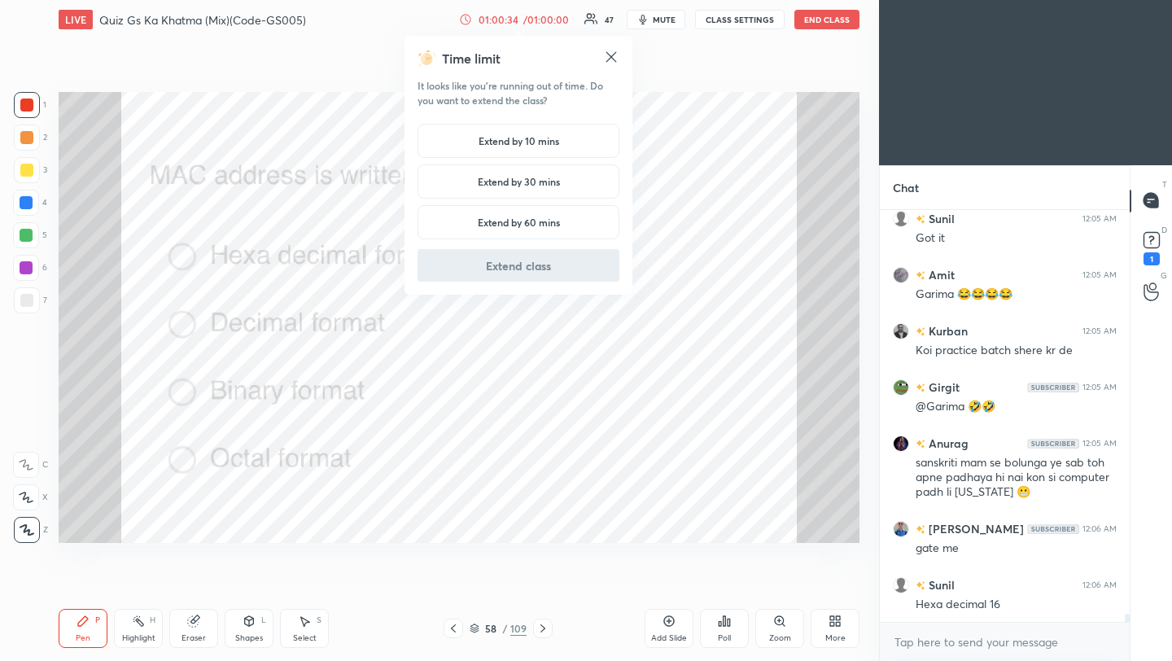
click at [546, 141] on h5 "Extend by 10 mins" at bounding box center [519, 141] width 81 height 15
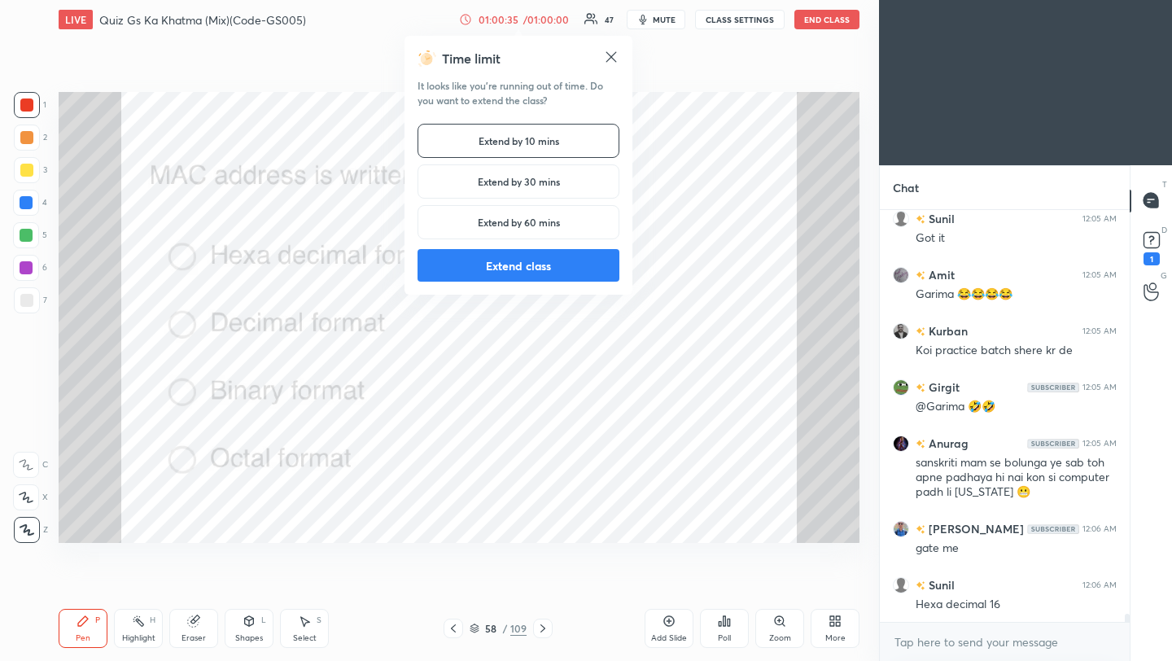
click at [563, 265] on button "Extend class" at bounding box center [519, 265] width 202 height 33
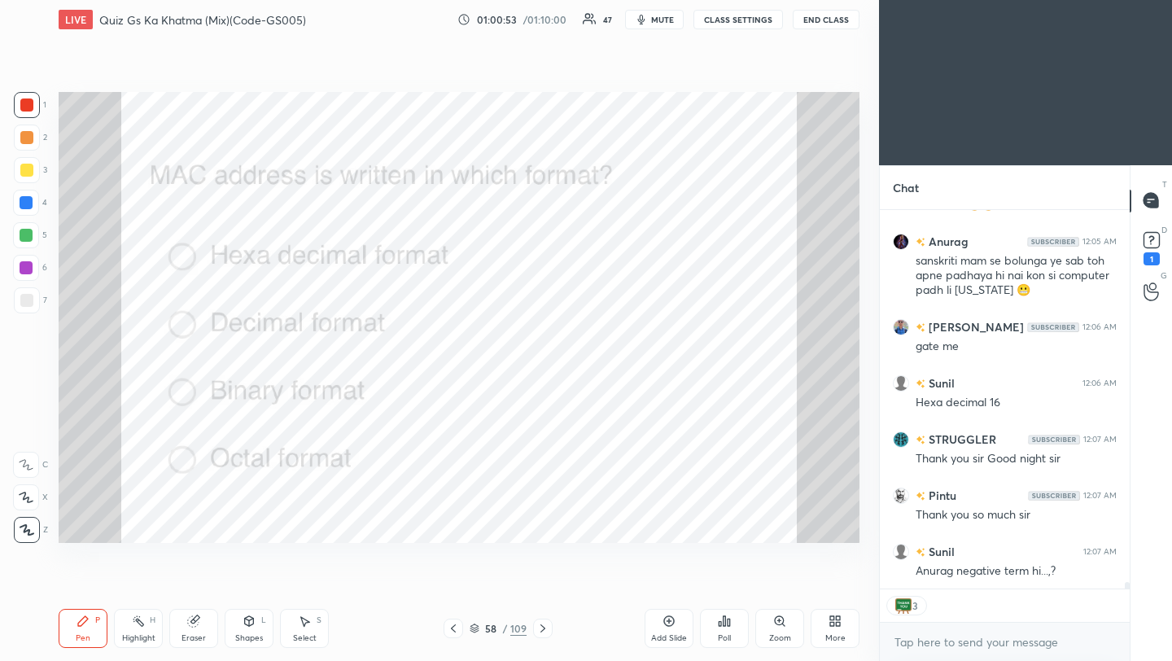
scroll to position [21462, 0]
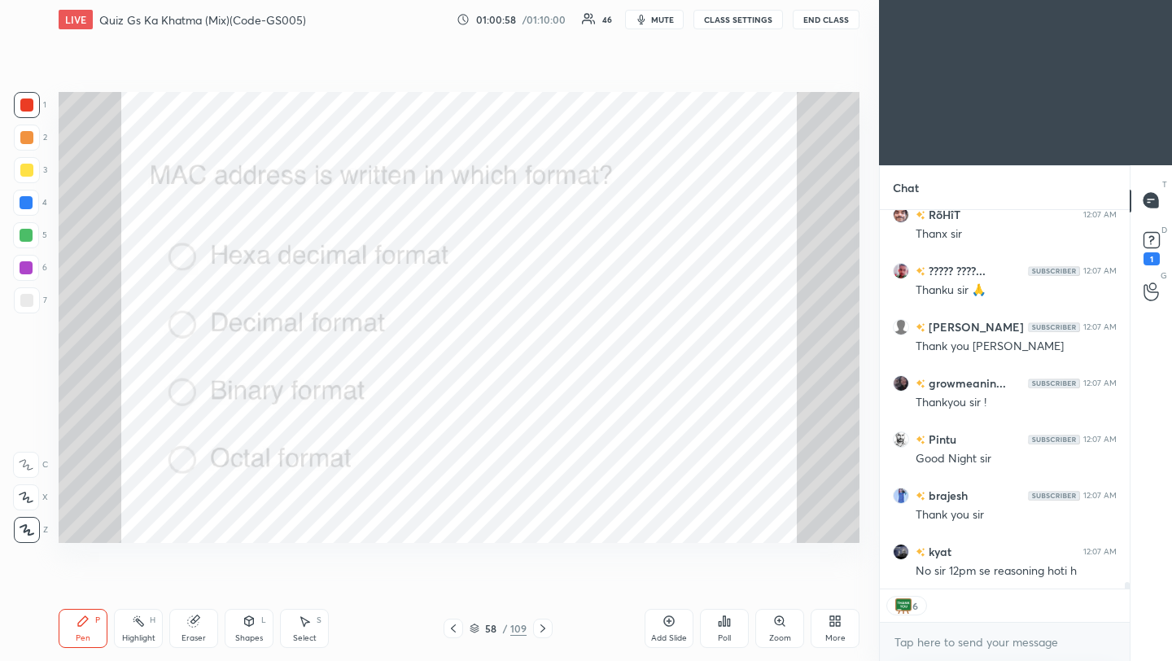
click at [726, 629] on div "Poll" at bounding box center [724, 628] width 49 height 39
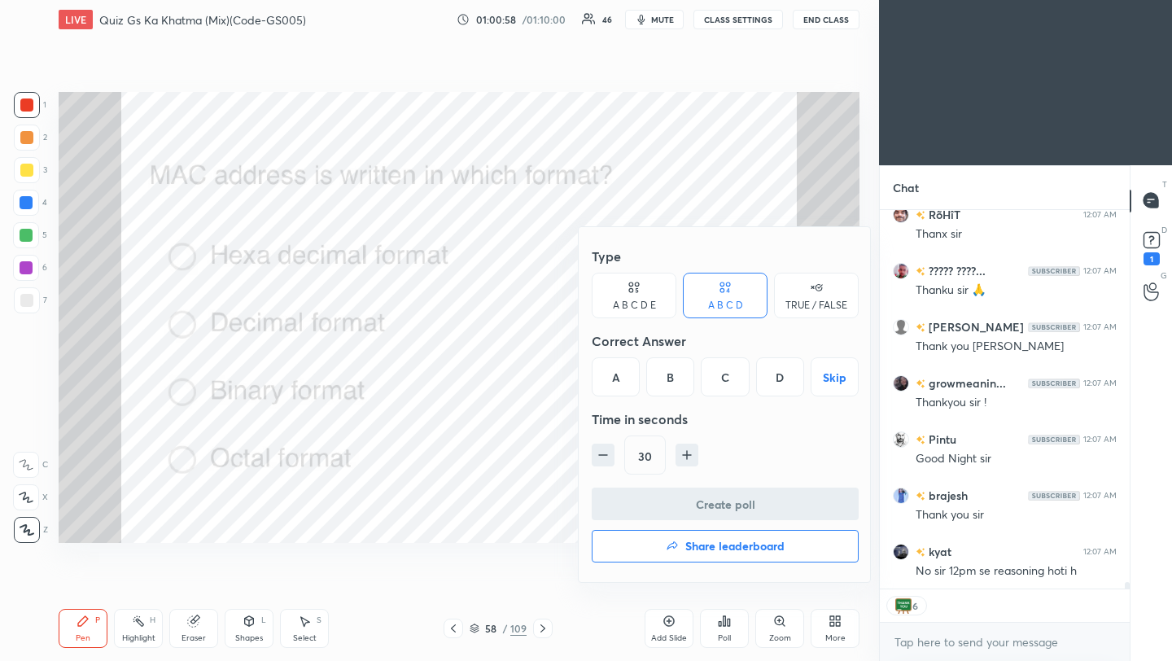
click at [739, 551] on h4 "Share leaderboard" at bounding box center [735, 546] width 99 height 11
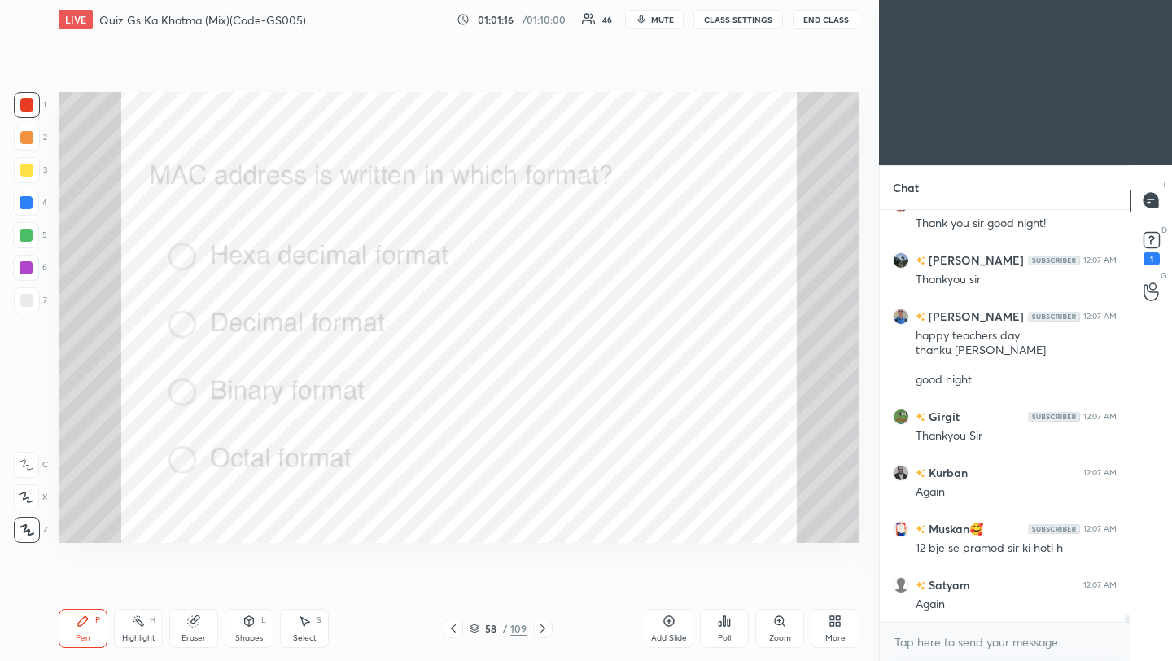
click at [1002, 651] on body "1 2 3 4 5 6 7 C X Z C X Z E E Erase all H H LIVE Quiz Gs Ka Khatma (Mix)(Code-G…" at bounding box center [586, 330] width 1172 height 661
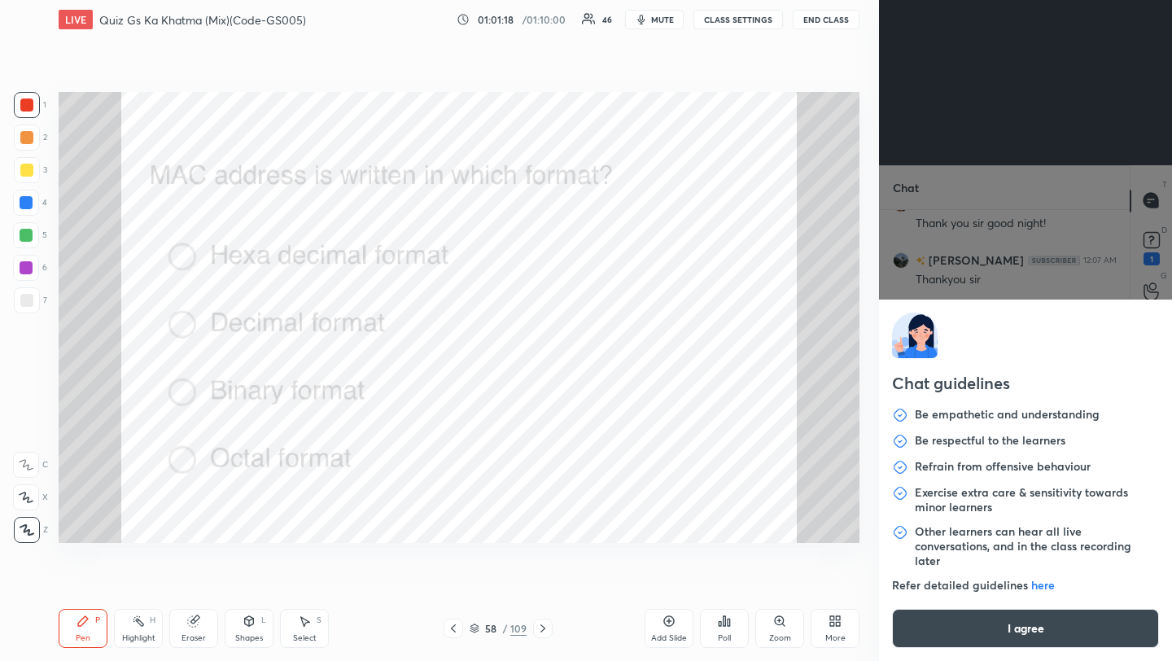
click at [1001, 633] on button "I agree" at bounding box center [1025, 628] width 267 height 39
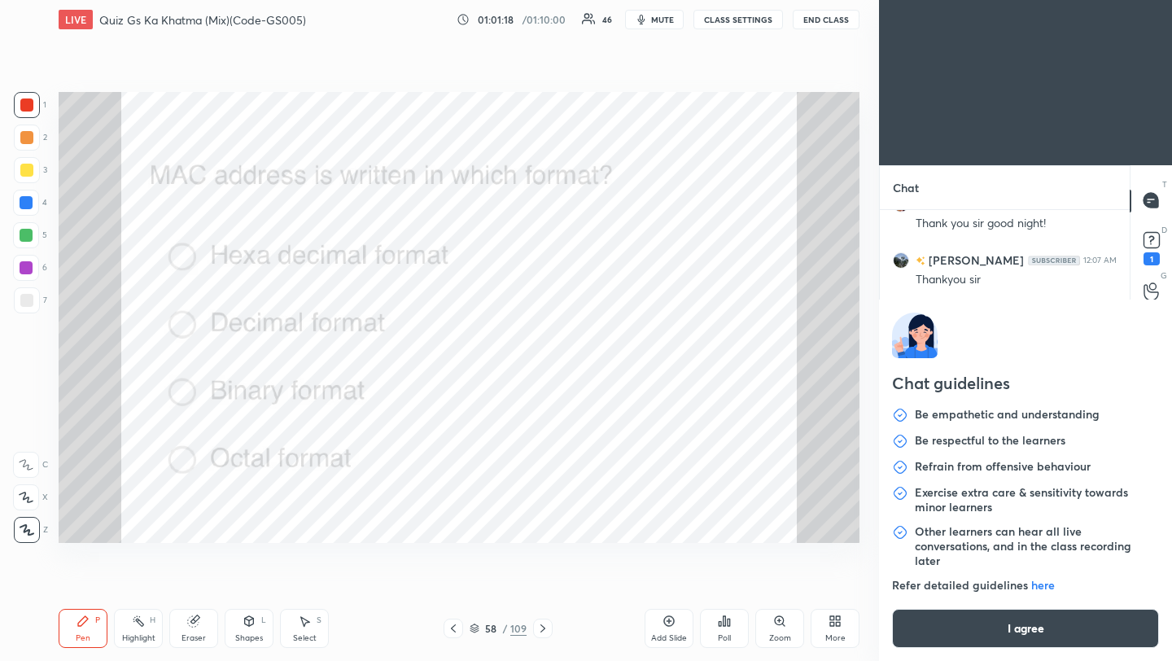
type textarea "x"
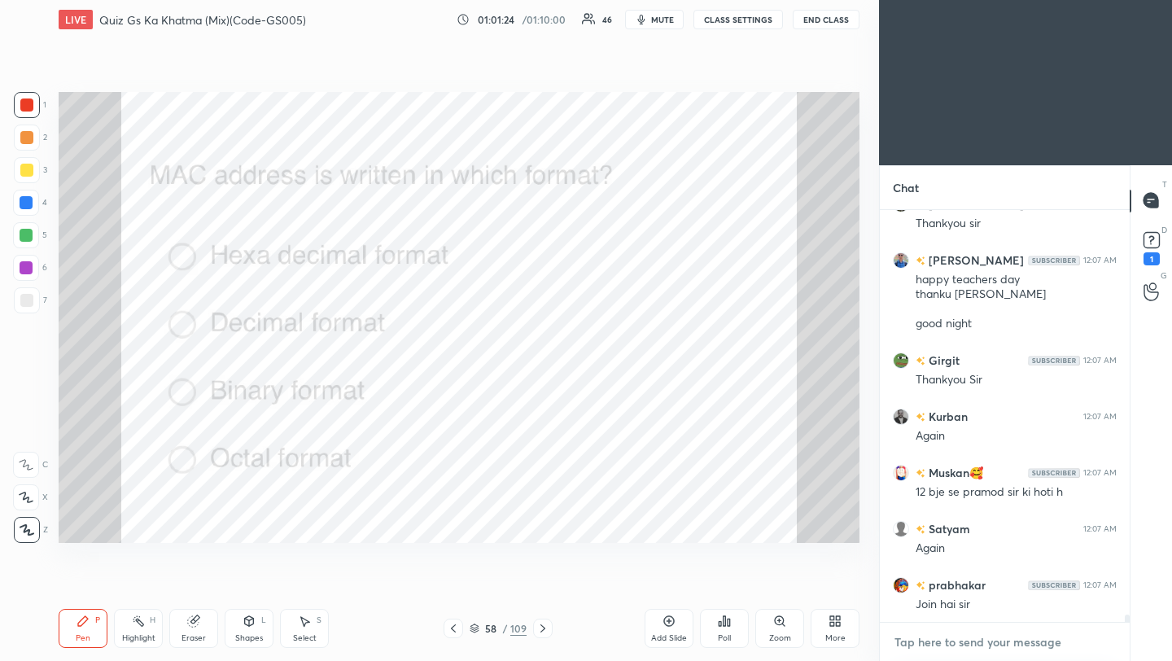
paste textarea "[URL][DOMAIN_NAME]"
type textarea "[URL][DOMAIN_NAME]"
type textarea "x"
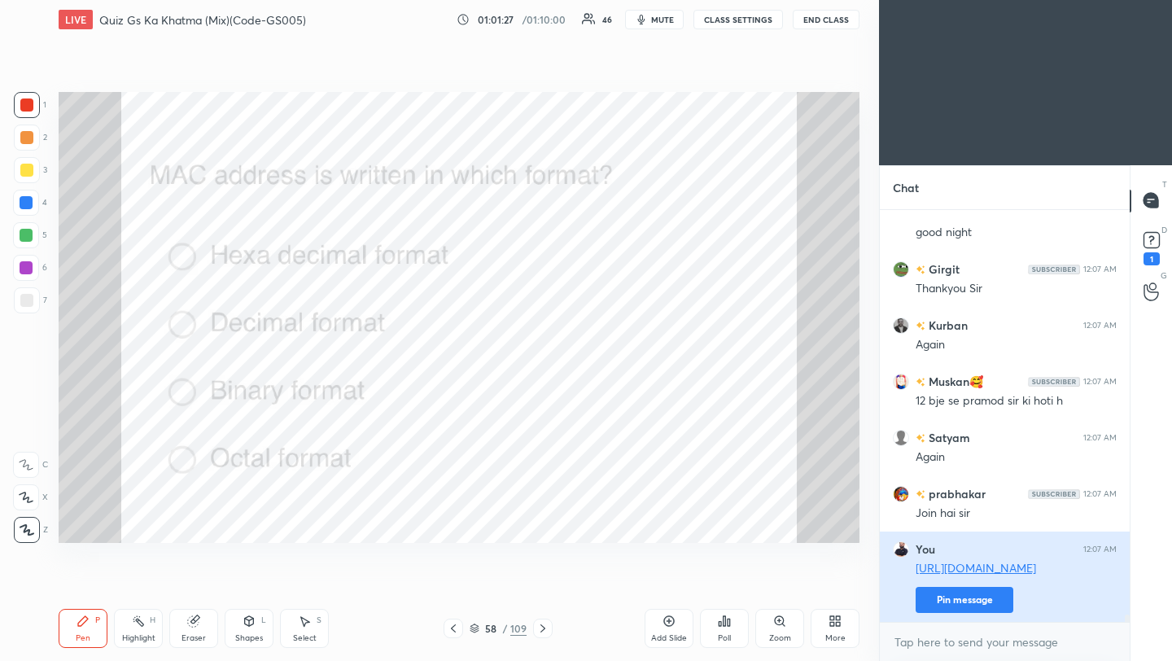
click at [954, 604] on button "Pin message" at bounding box center [965, 600] width 98 height 26
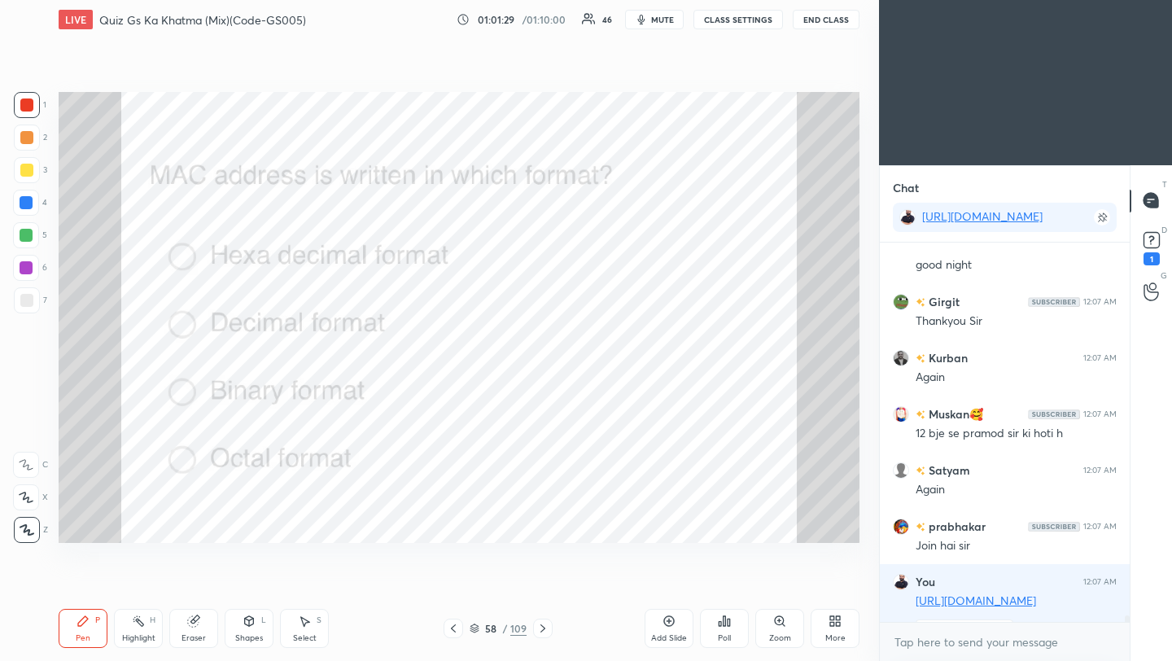
click at [728, 624] on icon at bounding box center [729, 622] width 2 height 7
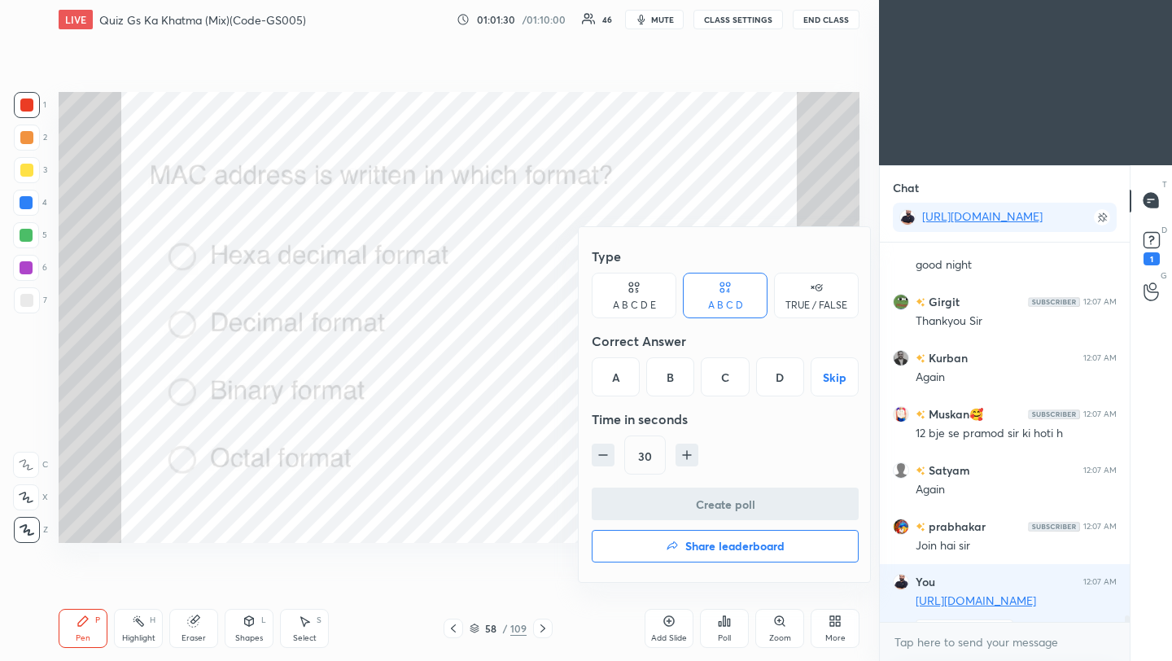
click at [735, 550] on h4 "Share leaderboard" at bounding box center [735, 546] width 99 height 11
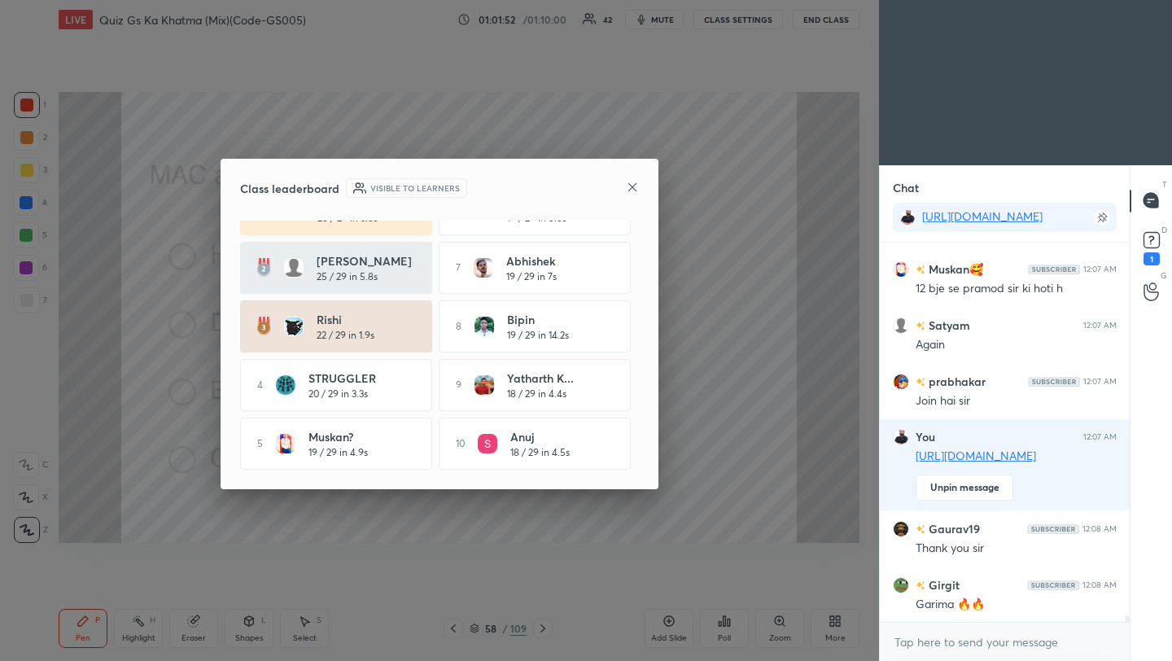
scroll to position [22664, 0]
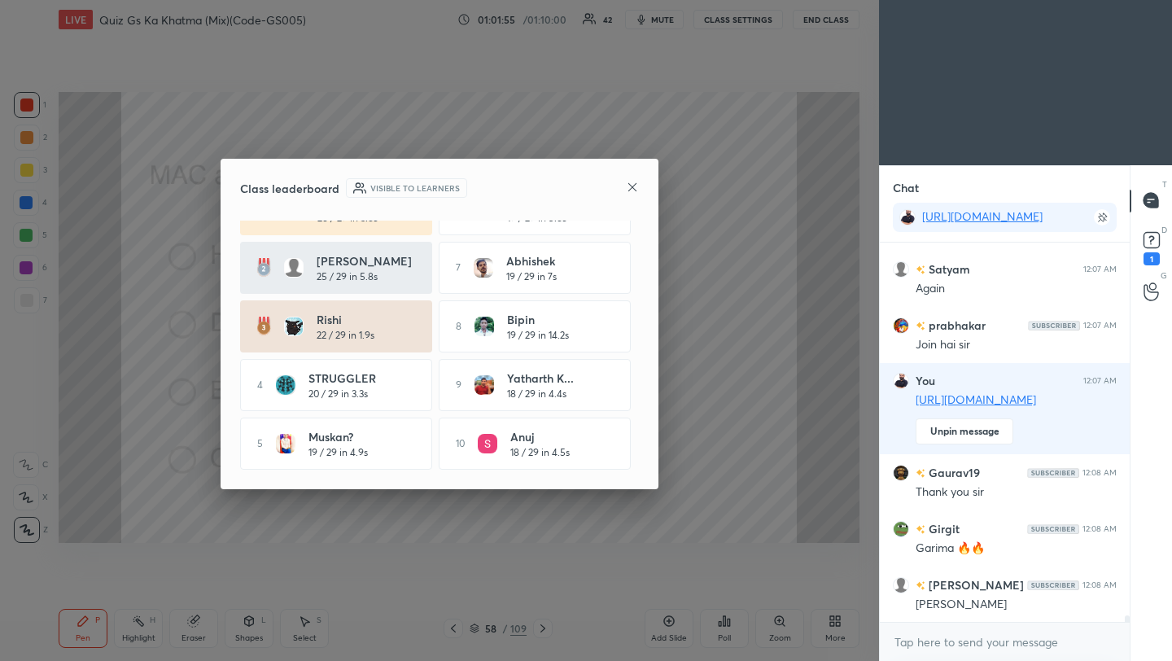
click at [635, 186] on icon at bounding box center [632, 187] width 13 height 13
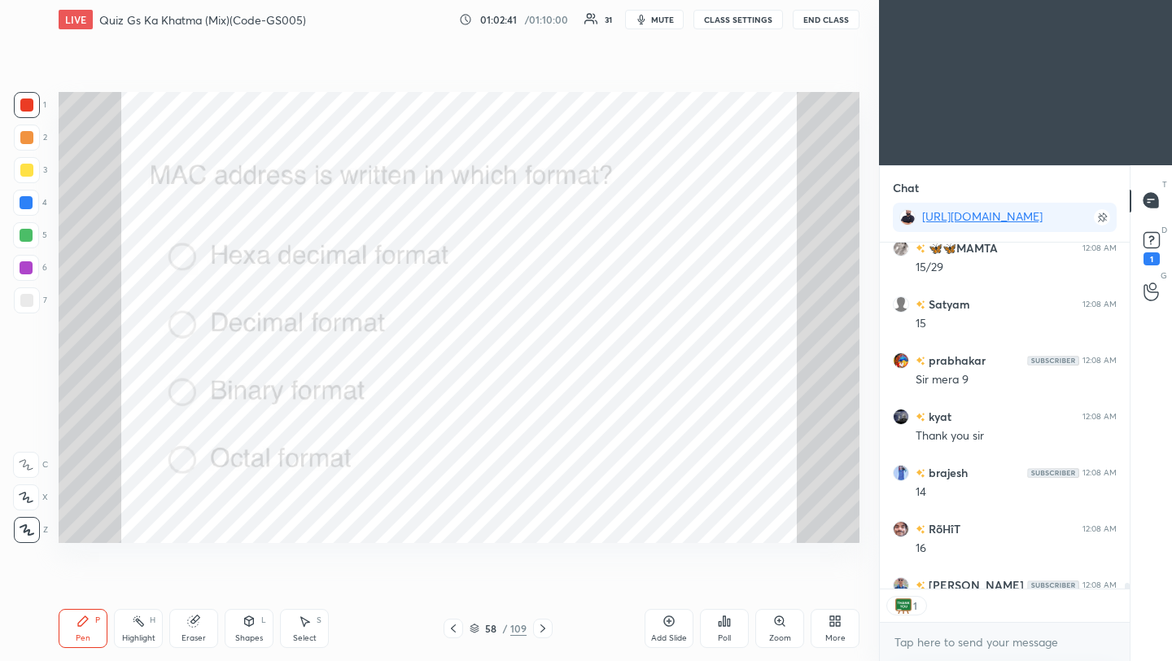
scroll to position [341, 245]
click at [832, 24] on button "End Class" at bounding box center [826, 20] width 67 height 20
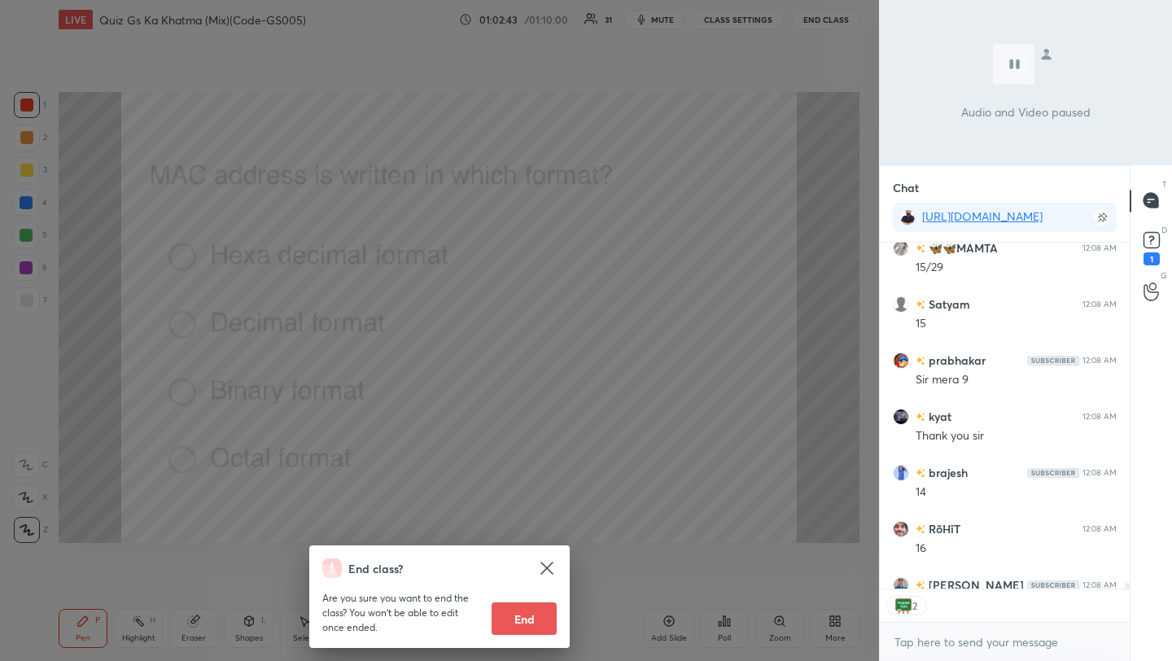
scroll to position [23203, 0]
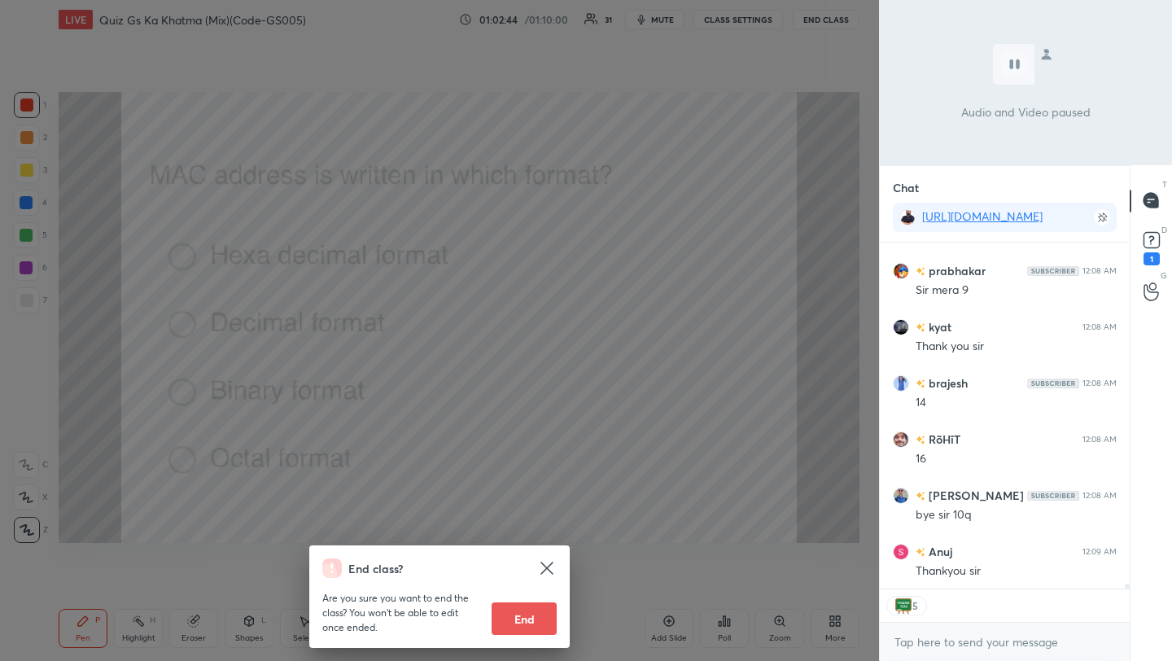
click at [520, 622] on button "End" at bounding box center [524, 619] width 65 height 33
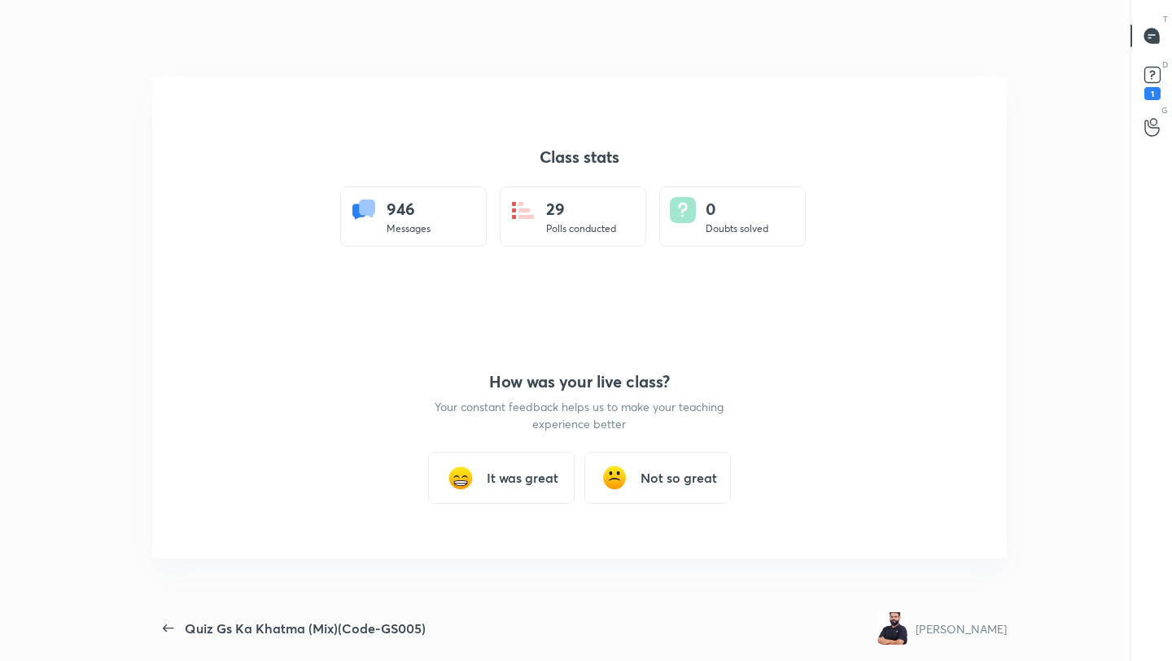
scroll to position [0, 0]
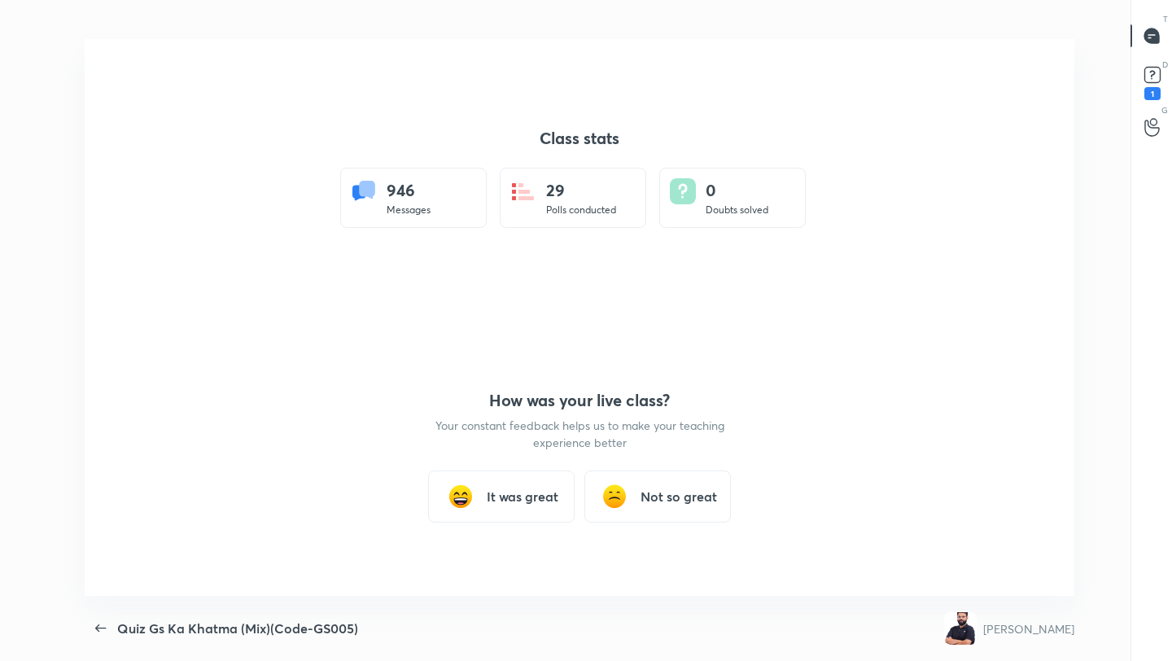
type textarea "x"
